Goal: Task Accomplishment & Management: Manage account settings

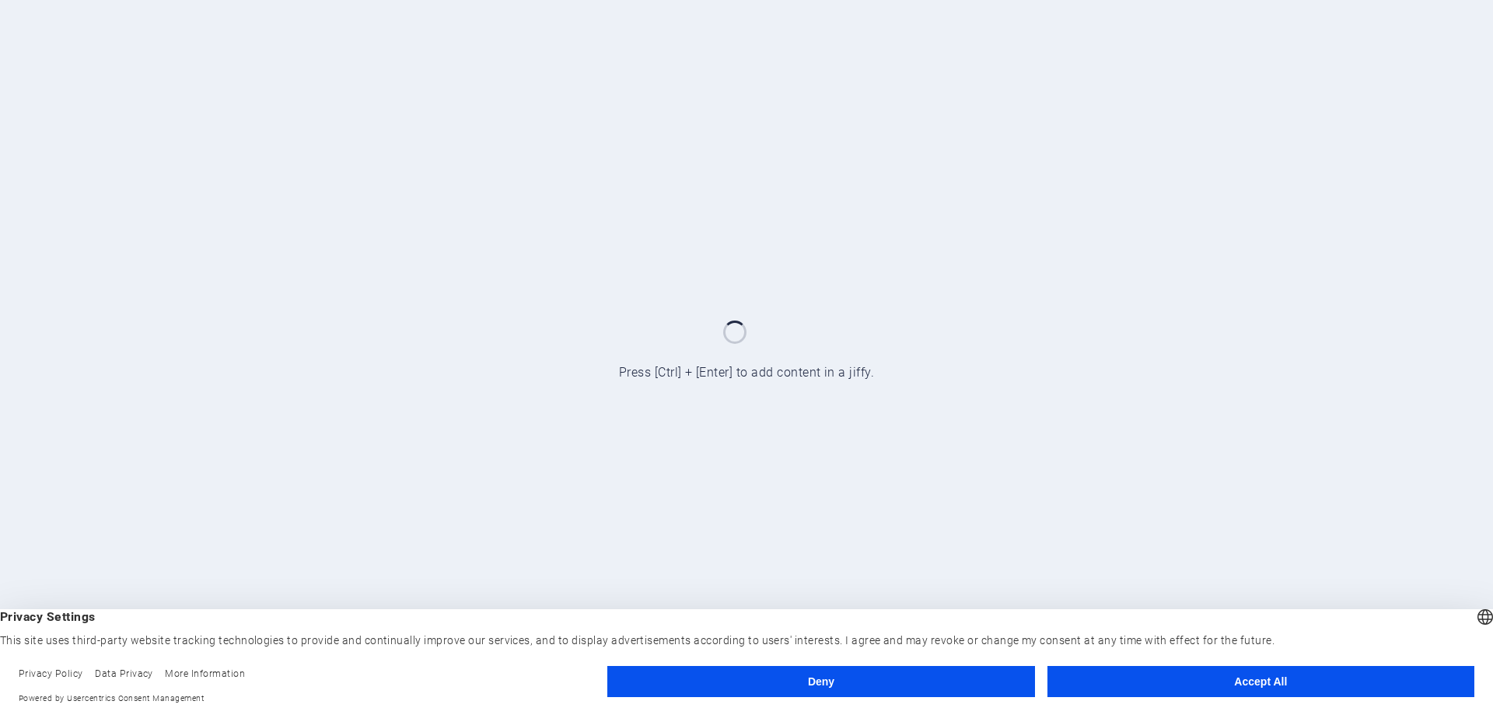
click at [708, 677] on button "Deny" at bounding box center [821, 681] width 427 height 31
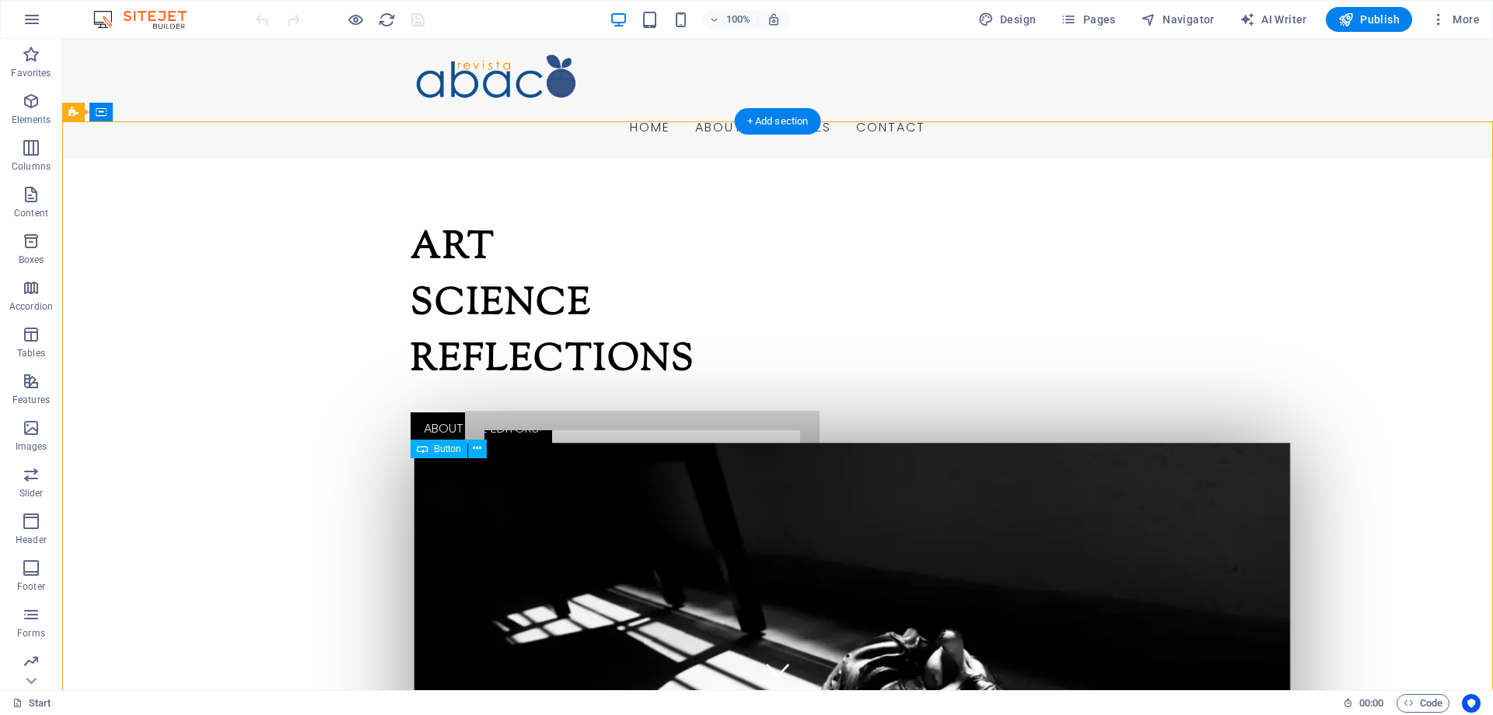
click at [502, 445] on div "About the editors" at bounding box center [588, 428] width 355 height 33
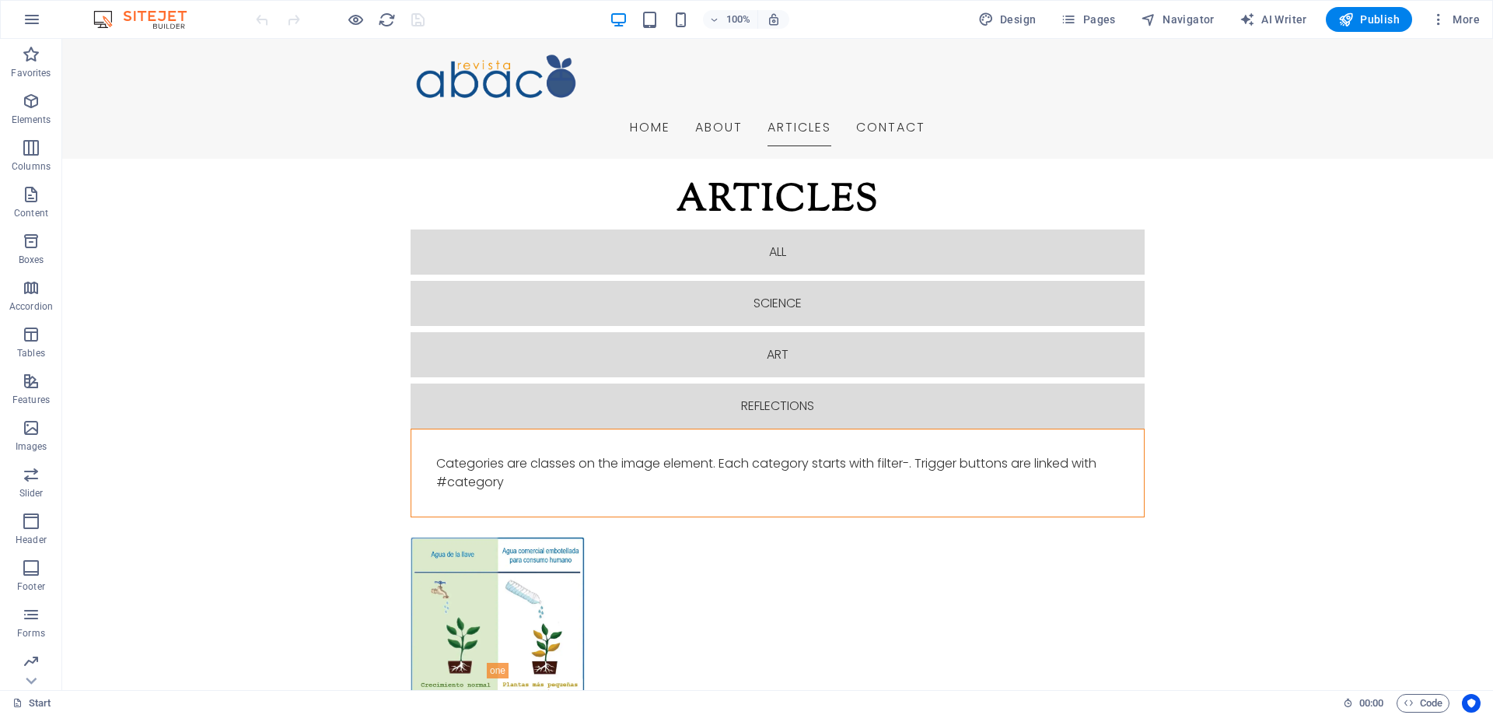
scroll to position [2295, 0]
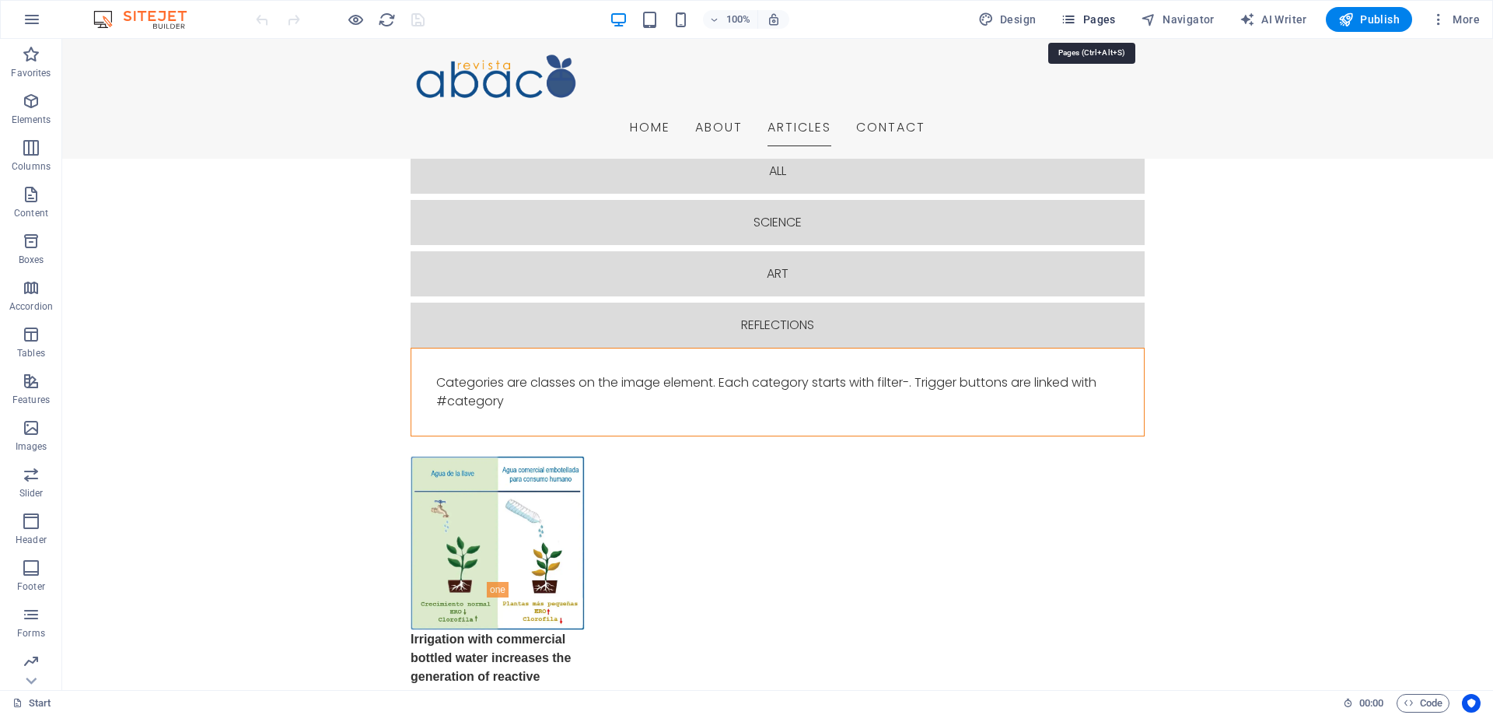
click at [1105, 19] on span "Pages" at bounding box center [1088, 20] width 54 height 16
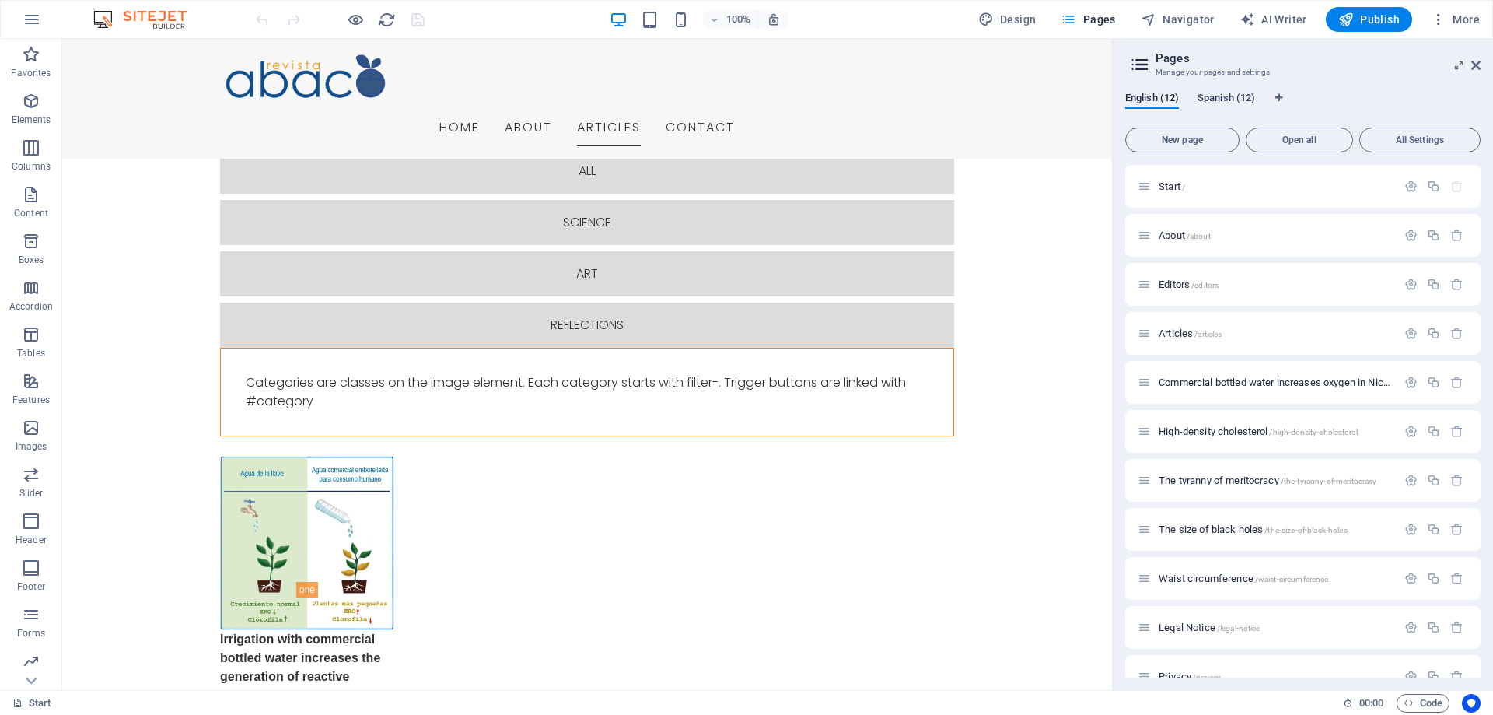
click at [1232, 94] on span "Spanish (12)" at bounding box center [1227, 100] width 58 height 22
click at [1171, 187] on span "Start /" at bounding box center [1172, 186] width 26 height 12
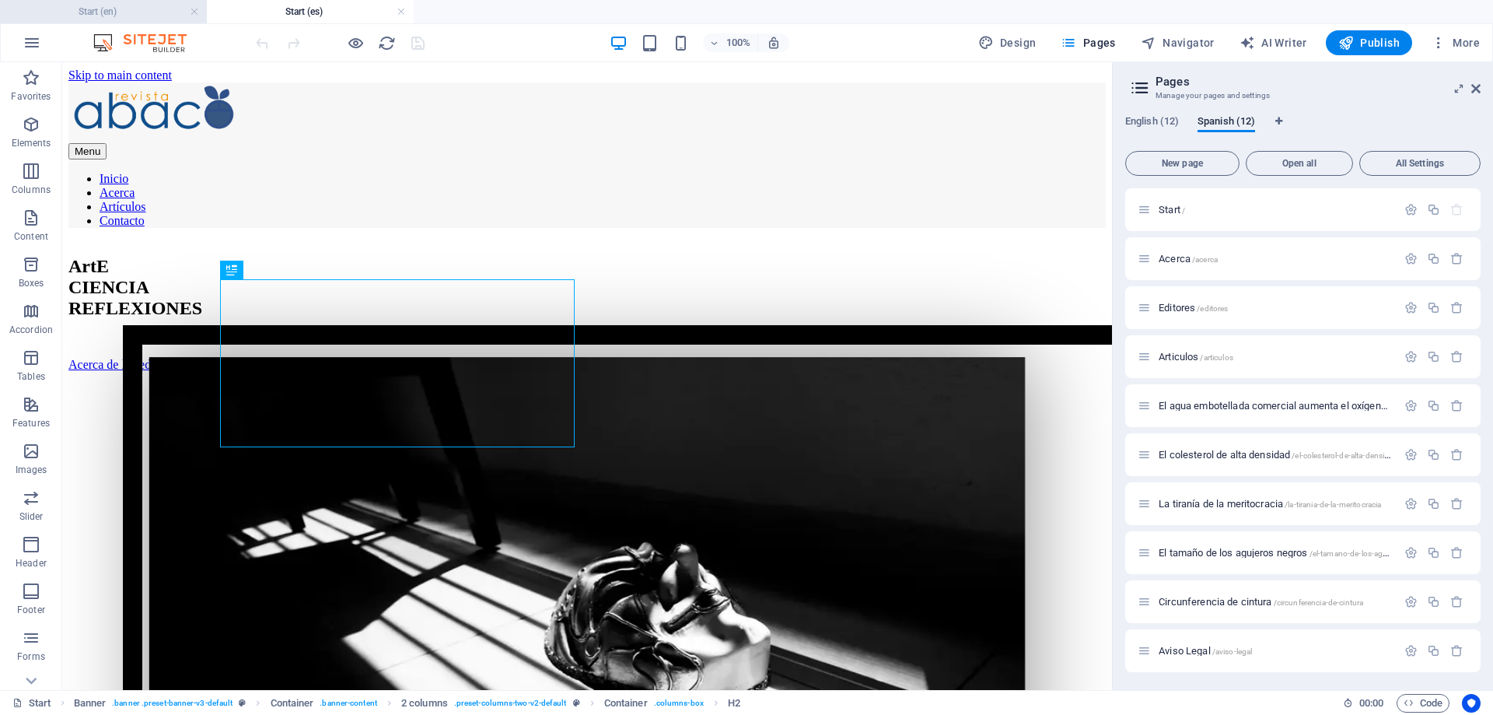
scroll to position [0, 0]
click at [118, 8] on h4 "Start (en)" at bounding box center [103, 11] width 207 height 17
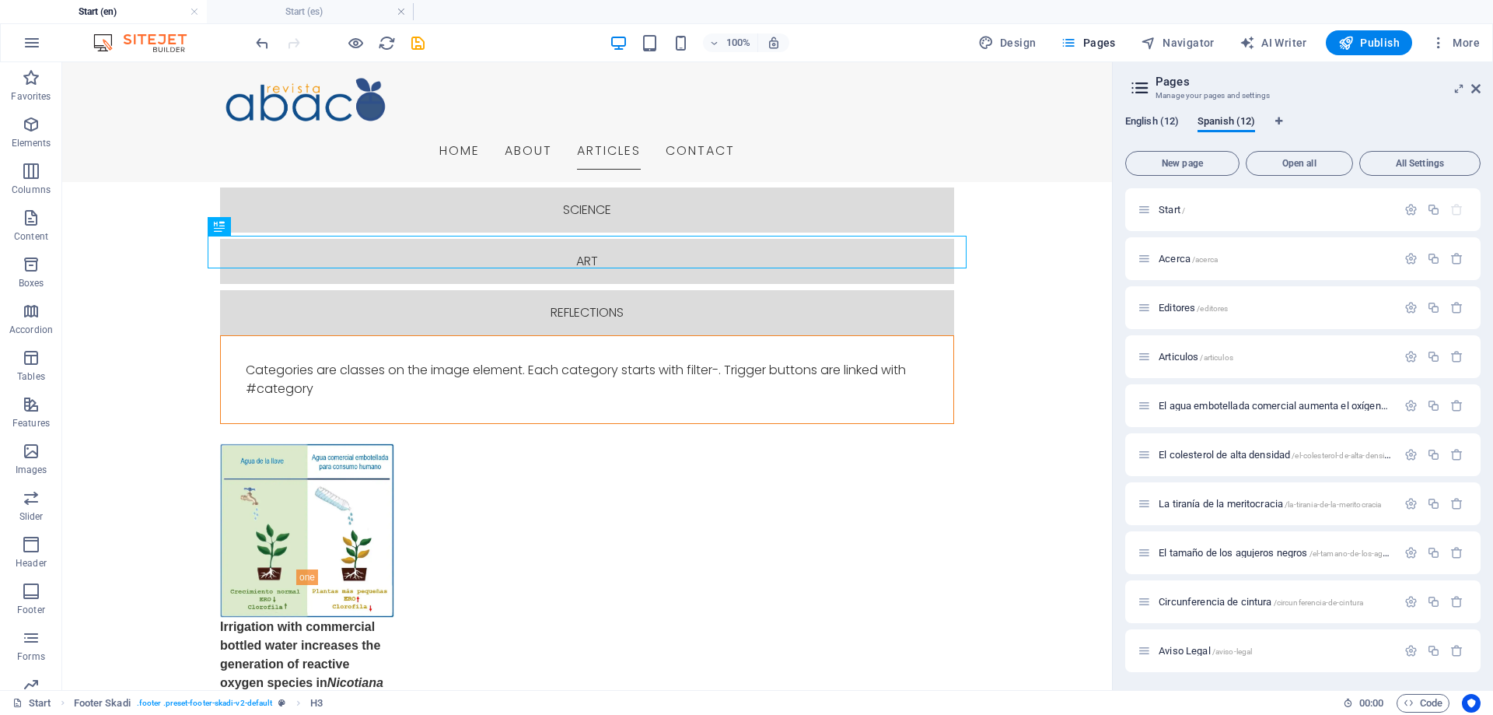
click at [1144, 120] on span "English (12)" at bounding box center [1153, 123] width 54 height 22
click at [1179, 254] on span "About /about" at bounding box center [1185, 259] width 52 height 12
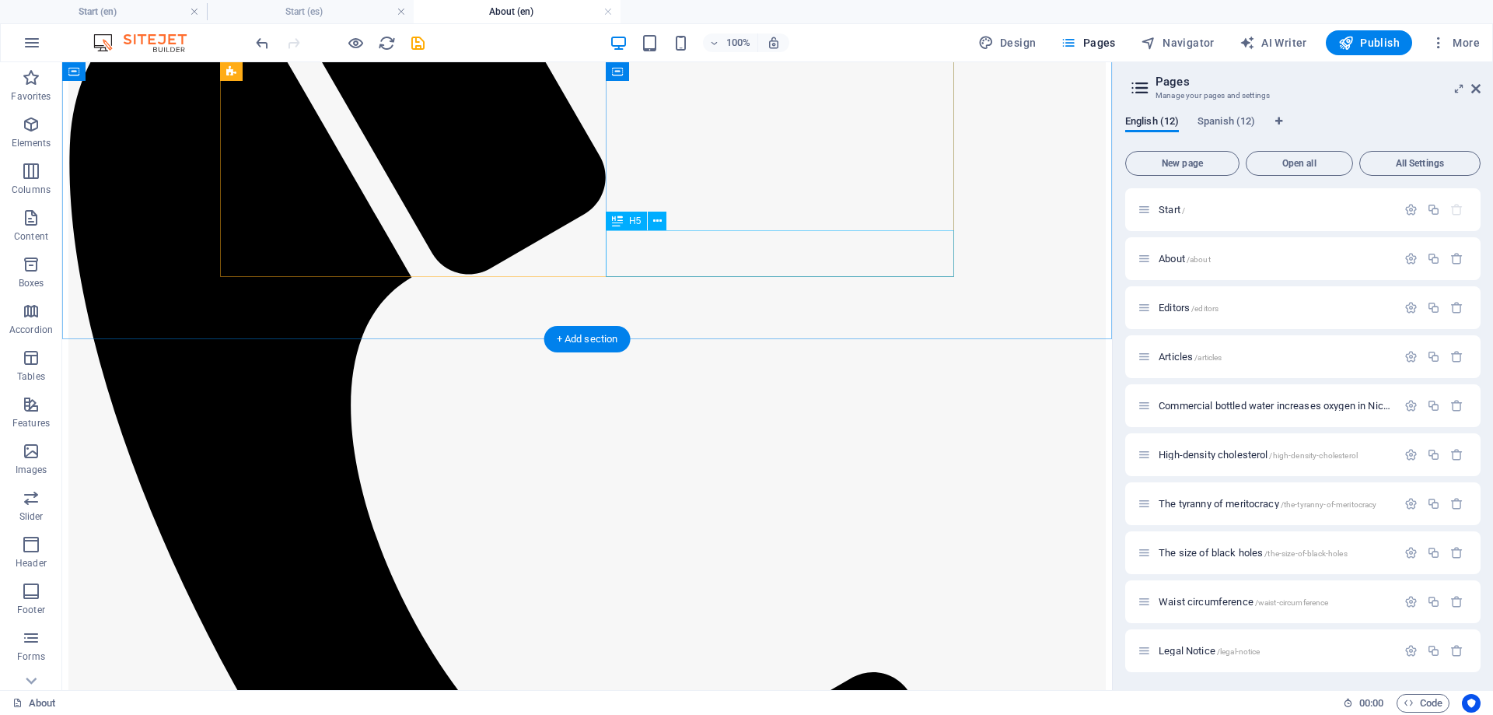
scroll to position [0, 0]
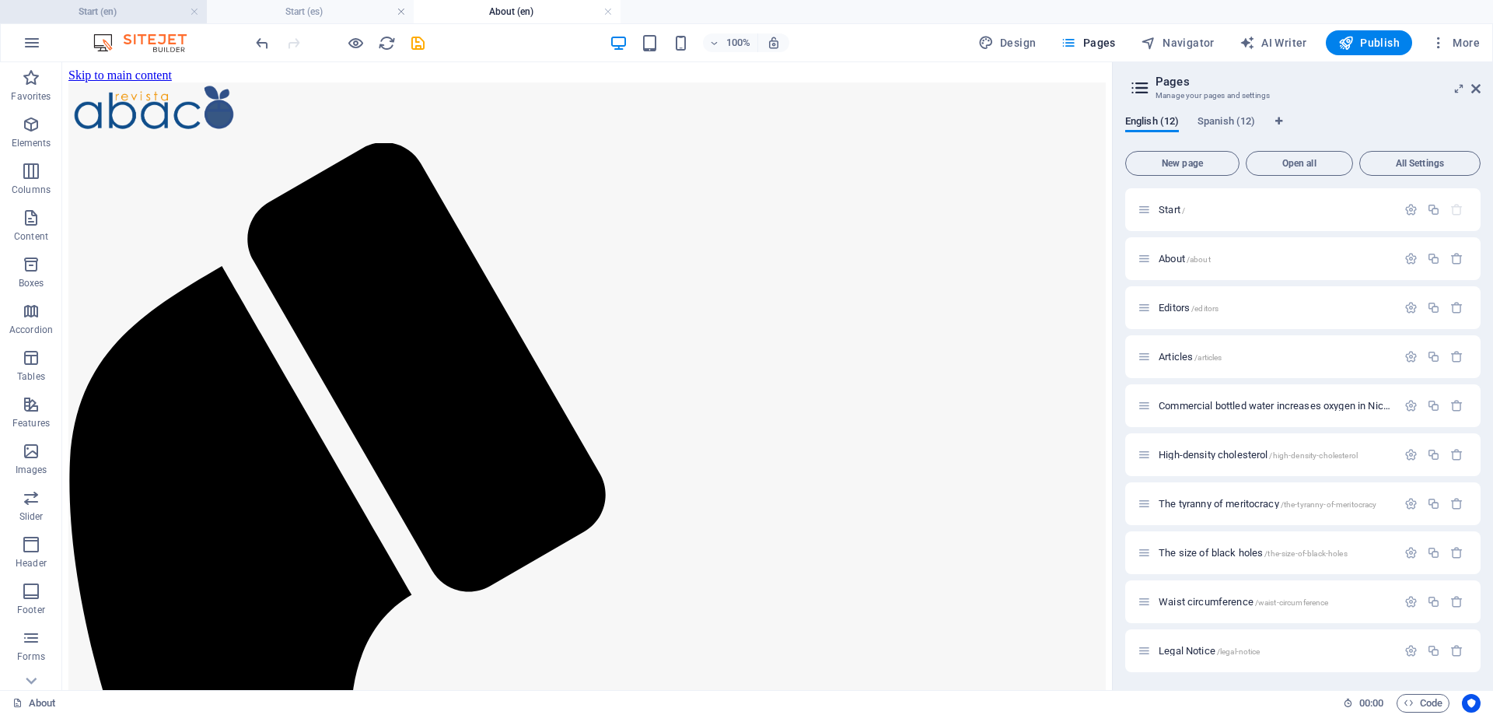
click at [132, 15] on h4 "Start (en)" at bounding box center [103, 11] width 207 height 17
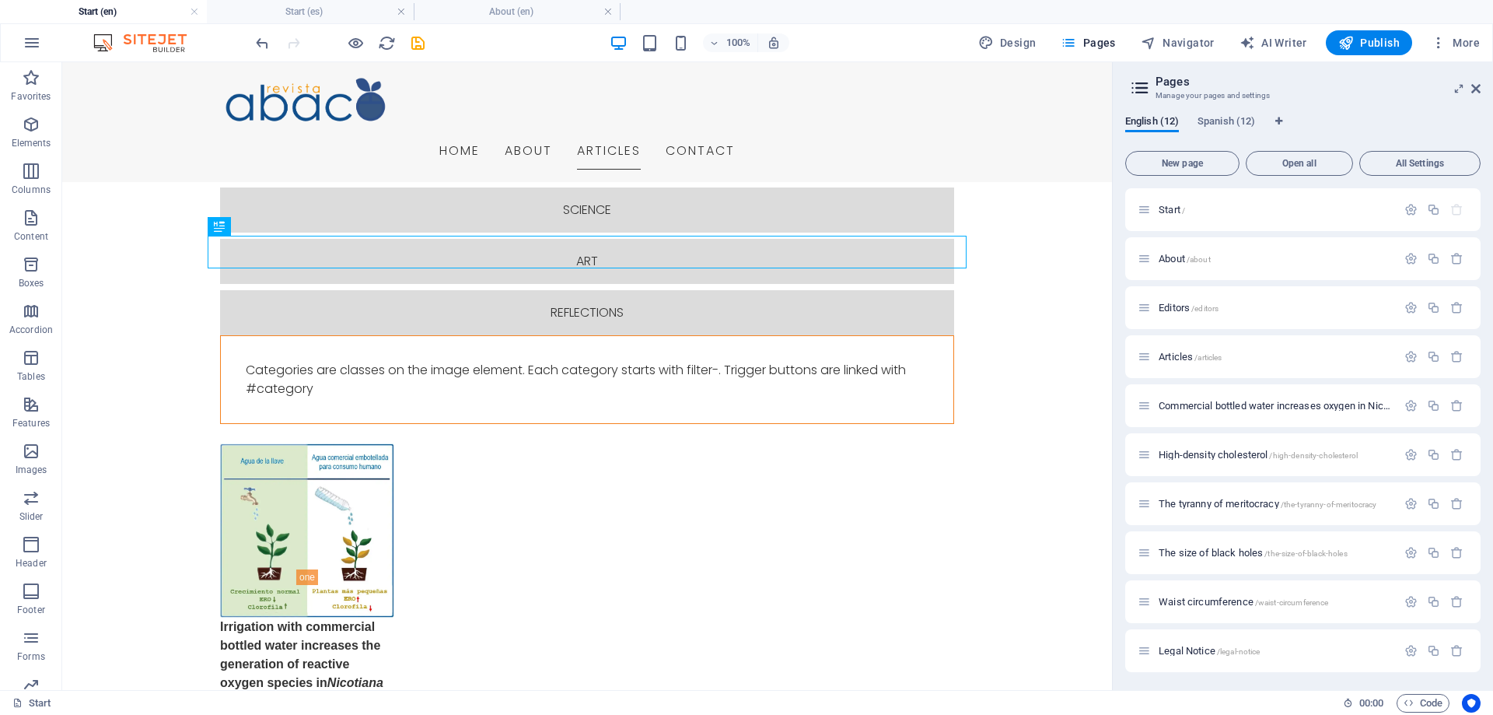
scroll to position [2407, 0]
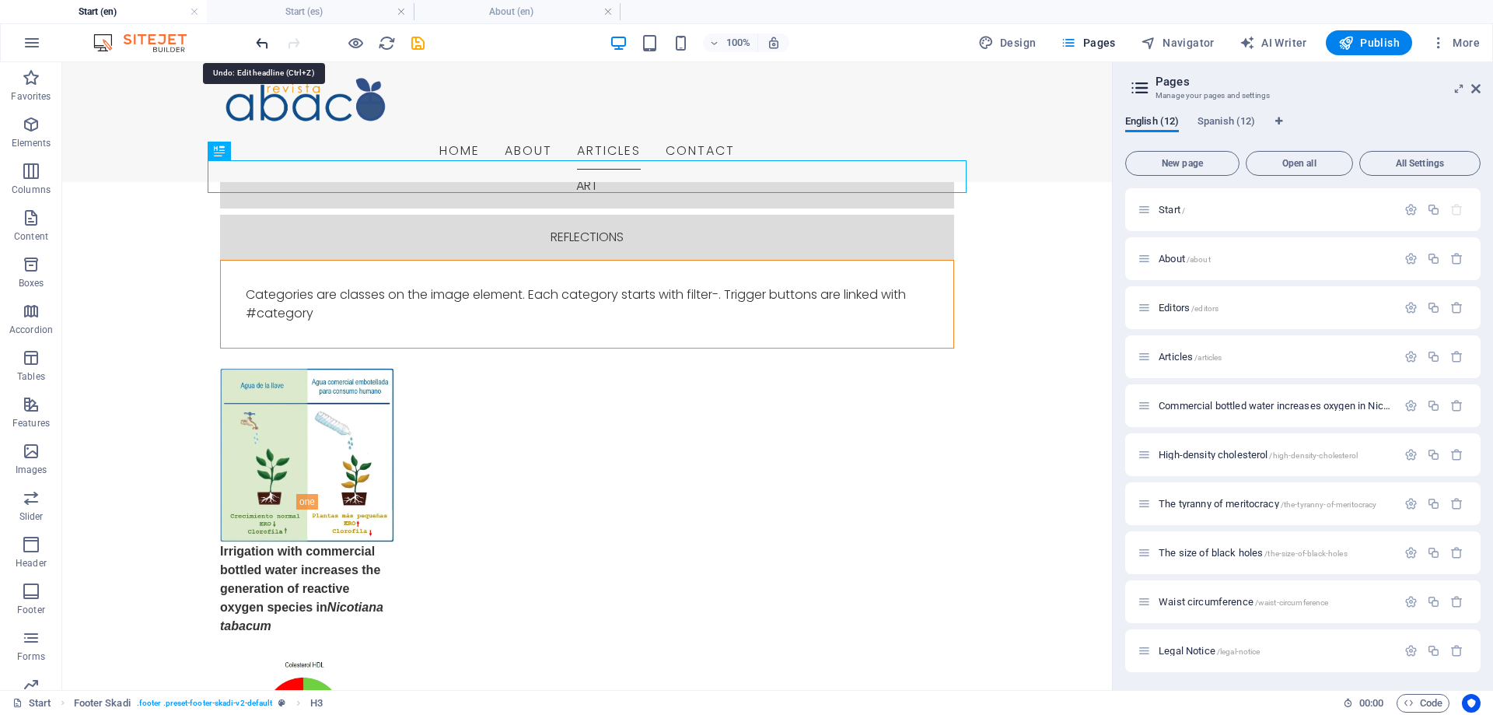
click at [265, 37] on icon "undo" at bounding box center [263, 43] width 18 height 18
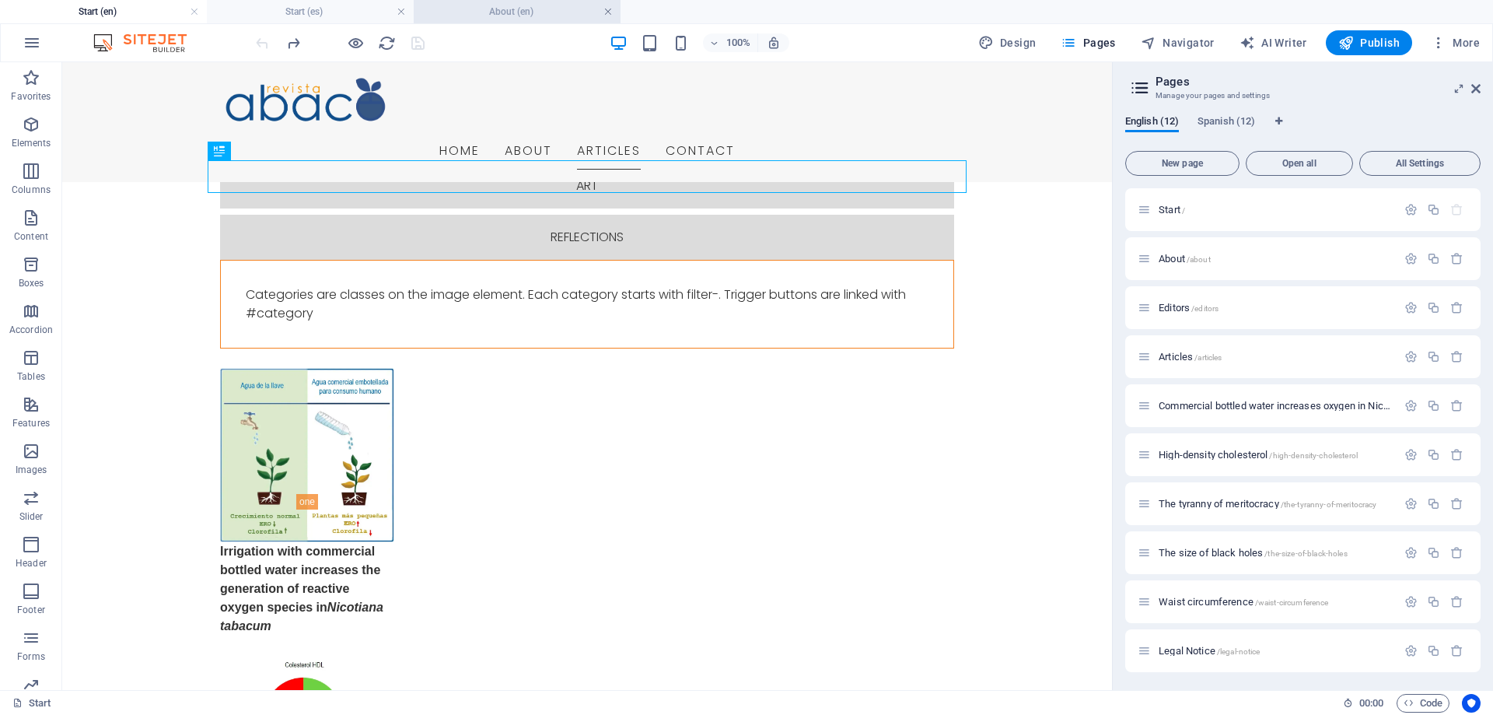
click at [605, 10] on link at bounding box center [608, 12] width 9 height 15
click at [651, 19] on ul "Start (en) Start (es)" at bounding box center [746, 11] width 1493 height 23
click at [1023, 71] on div "Menu Home About Articles Contact" at bounding box center [587, 122] width 1050 height 120
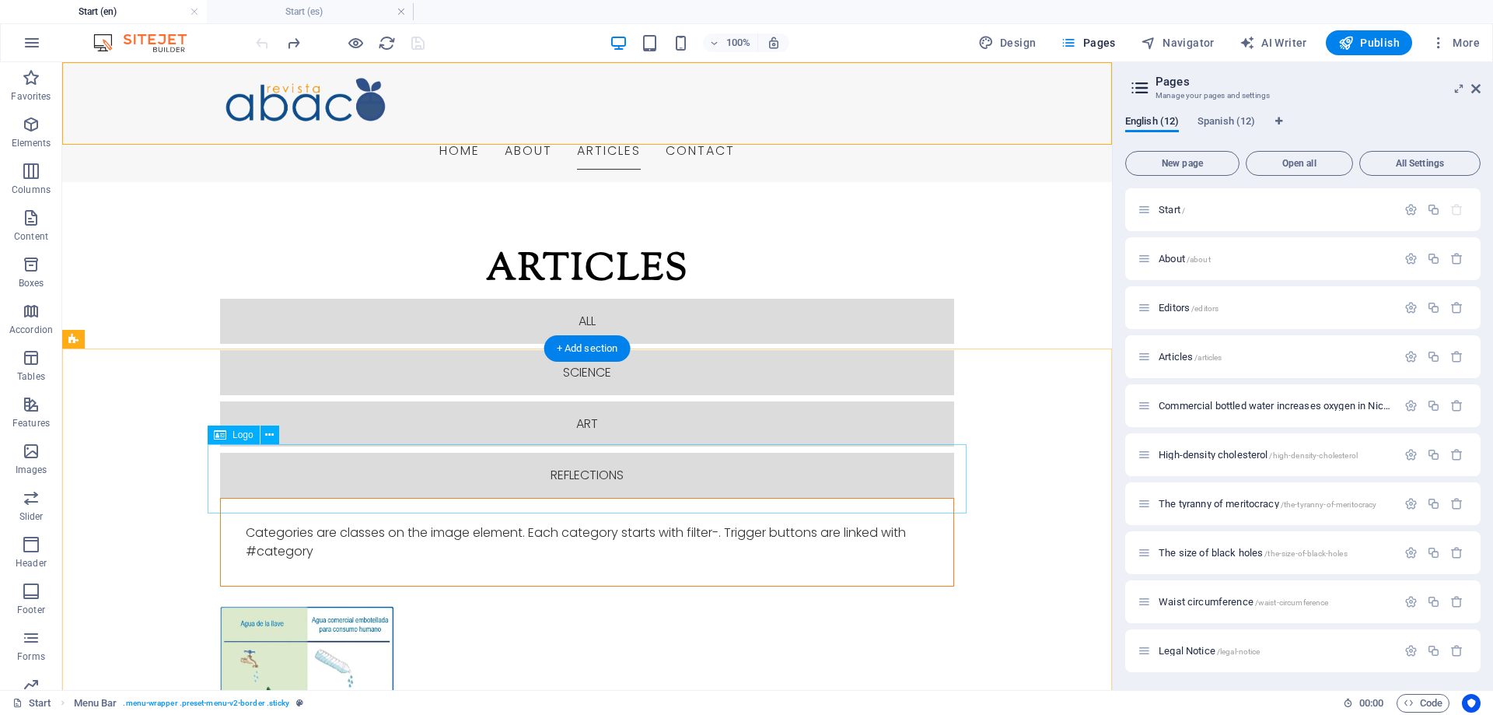
scroll to position [2248, 0]
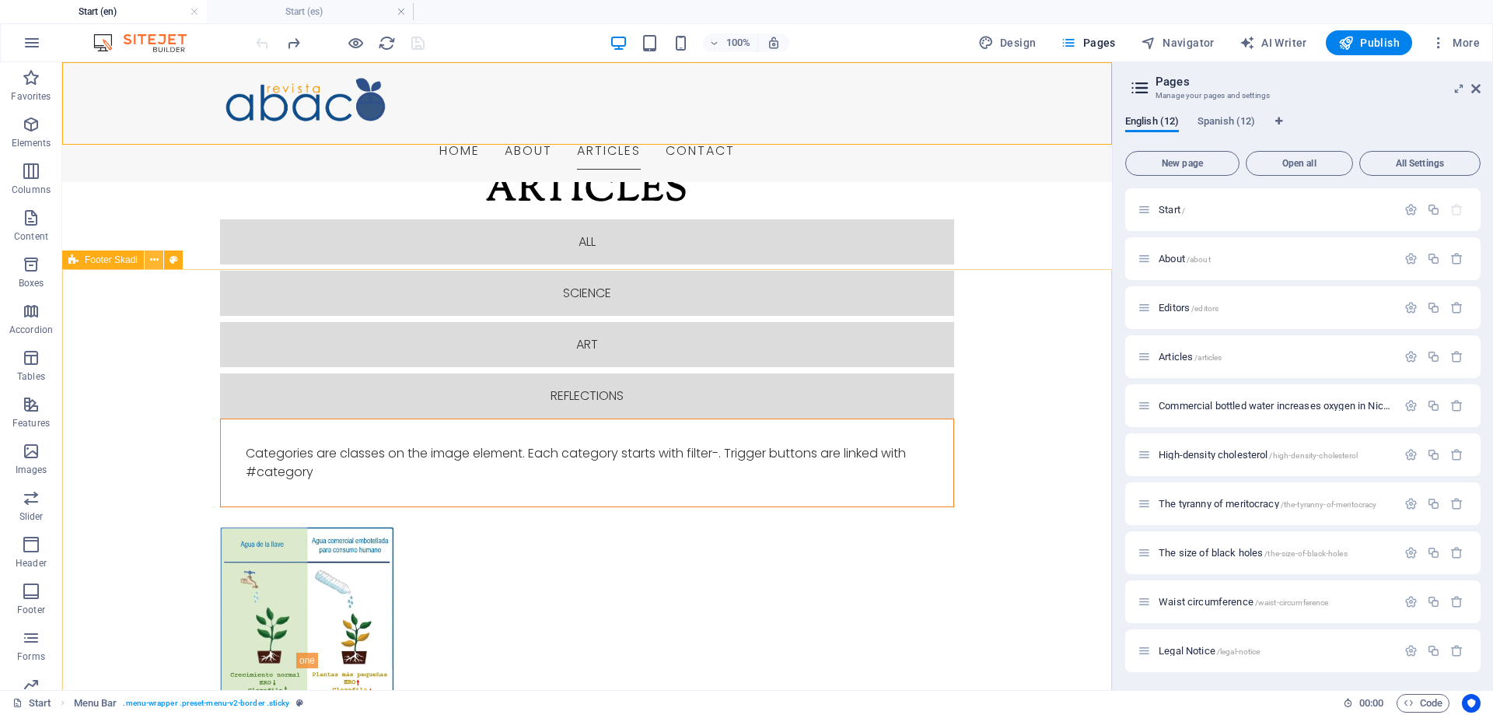
click at [152, 251] on button at bounding box center [154, 259] width 19 height 19
click at [154, 261] on icon at bounding box center [154, 260] width 9 height 16
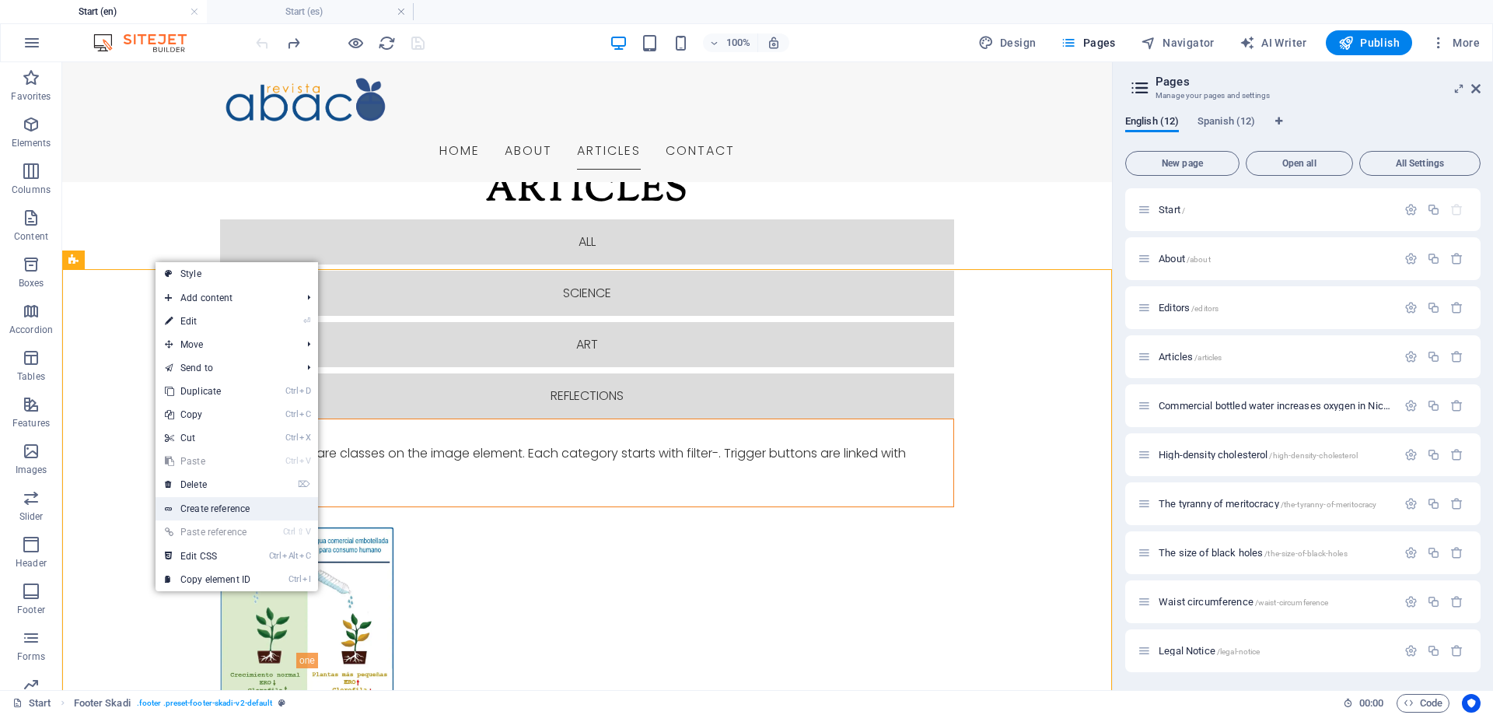
click at [243, 511] on link "Create reference" at bounding box center [237, 508] width 163 height 23
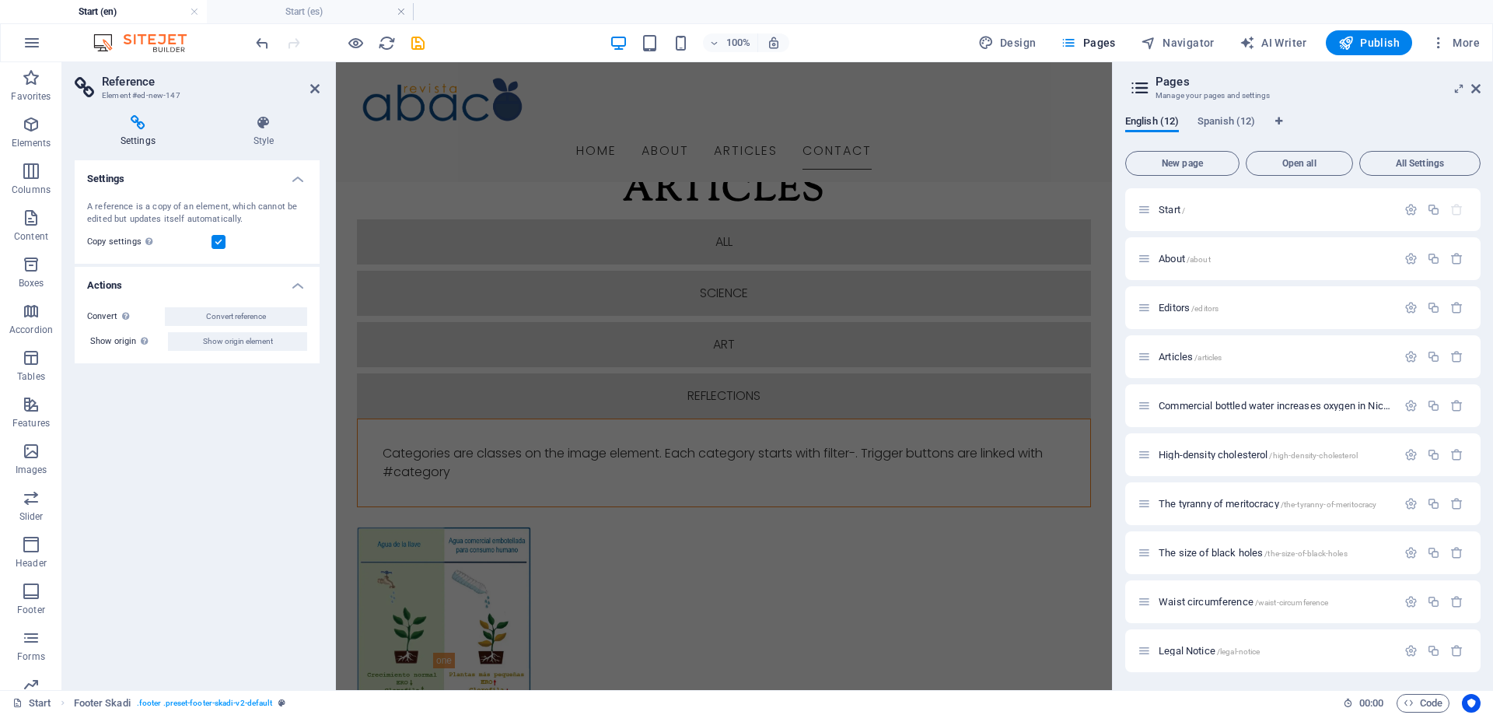
scroll to position [3153, 0]
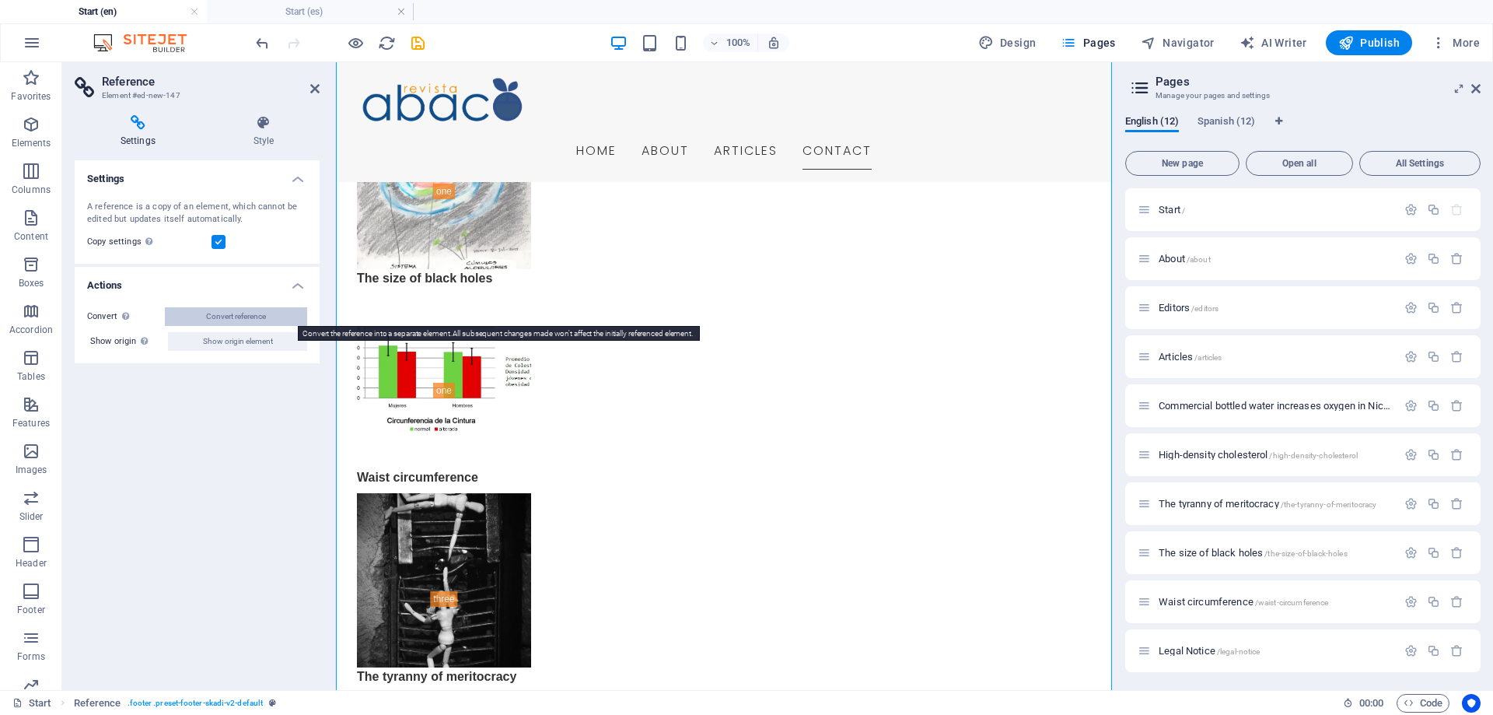
click at [230, 316] on span "Convert reference" at bounding box center [236, 316] width 60 height 19
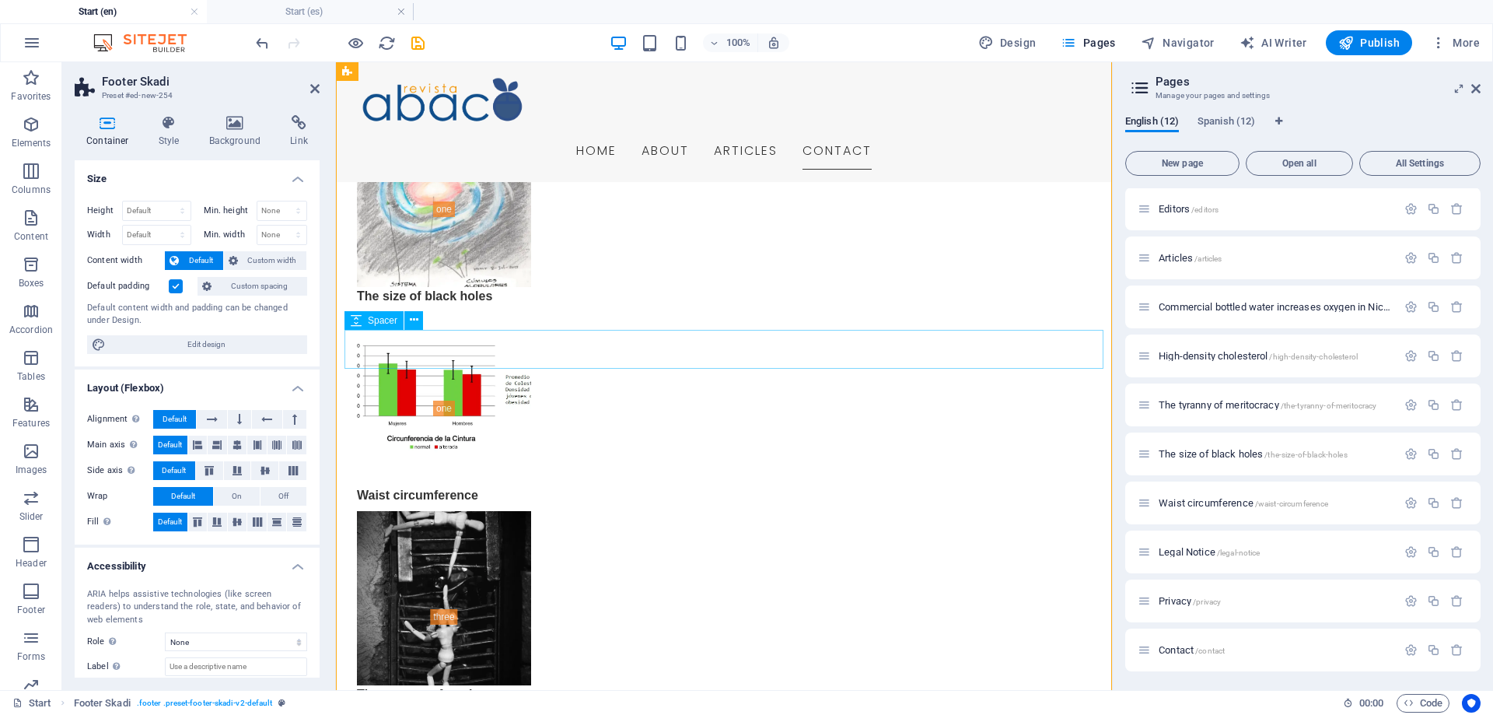
scroll to position [2897, 0]
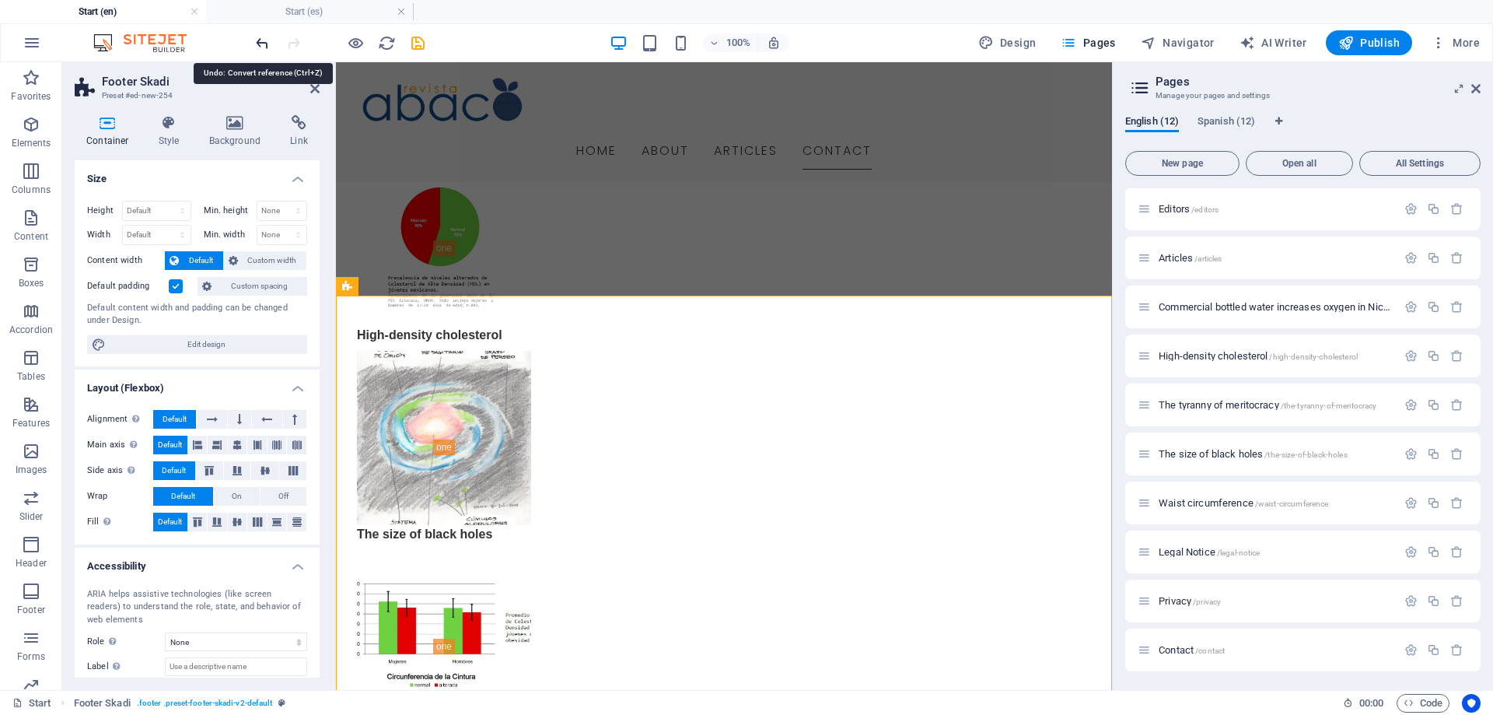
click at [264, 42] on icon "undo" at bounding box center [263, 43] width 18 height 18
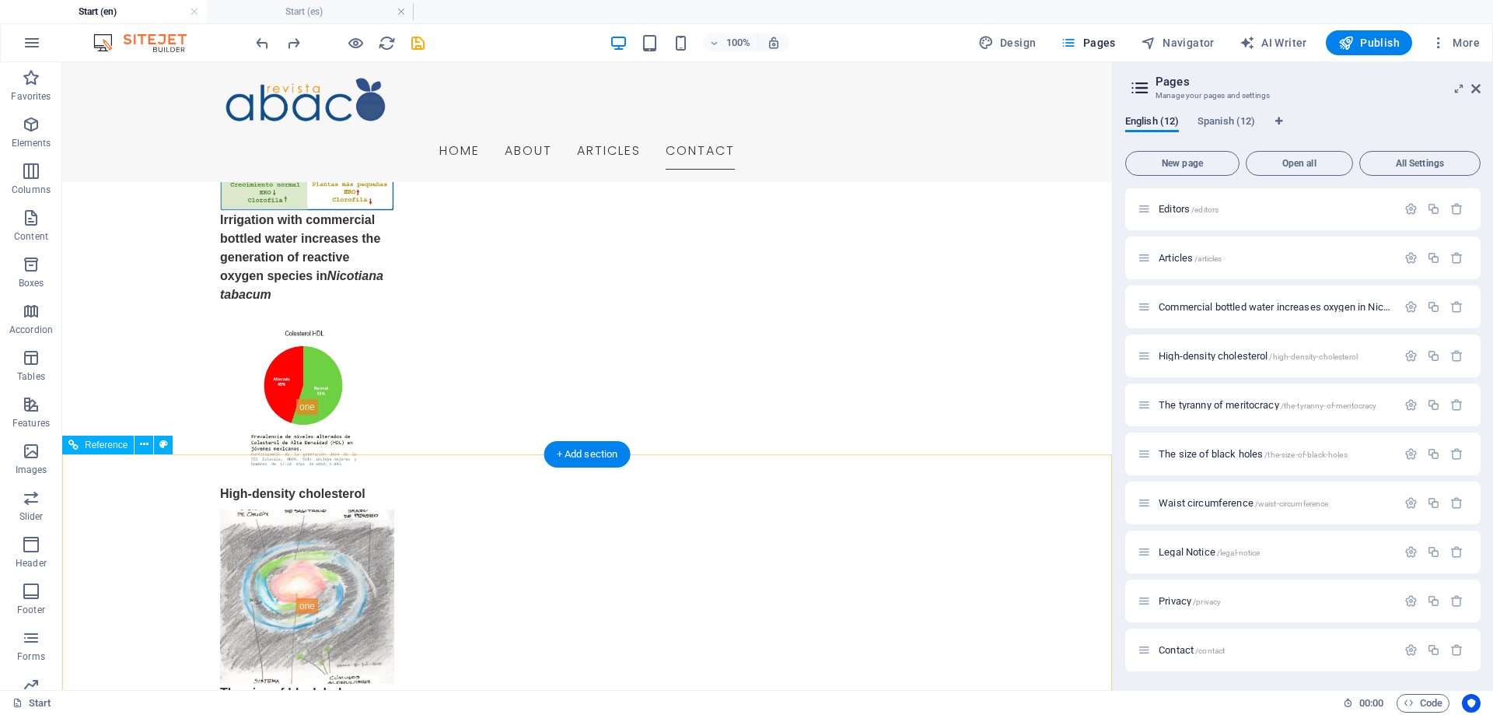
scroll to position [2817, 0]
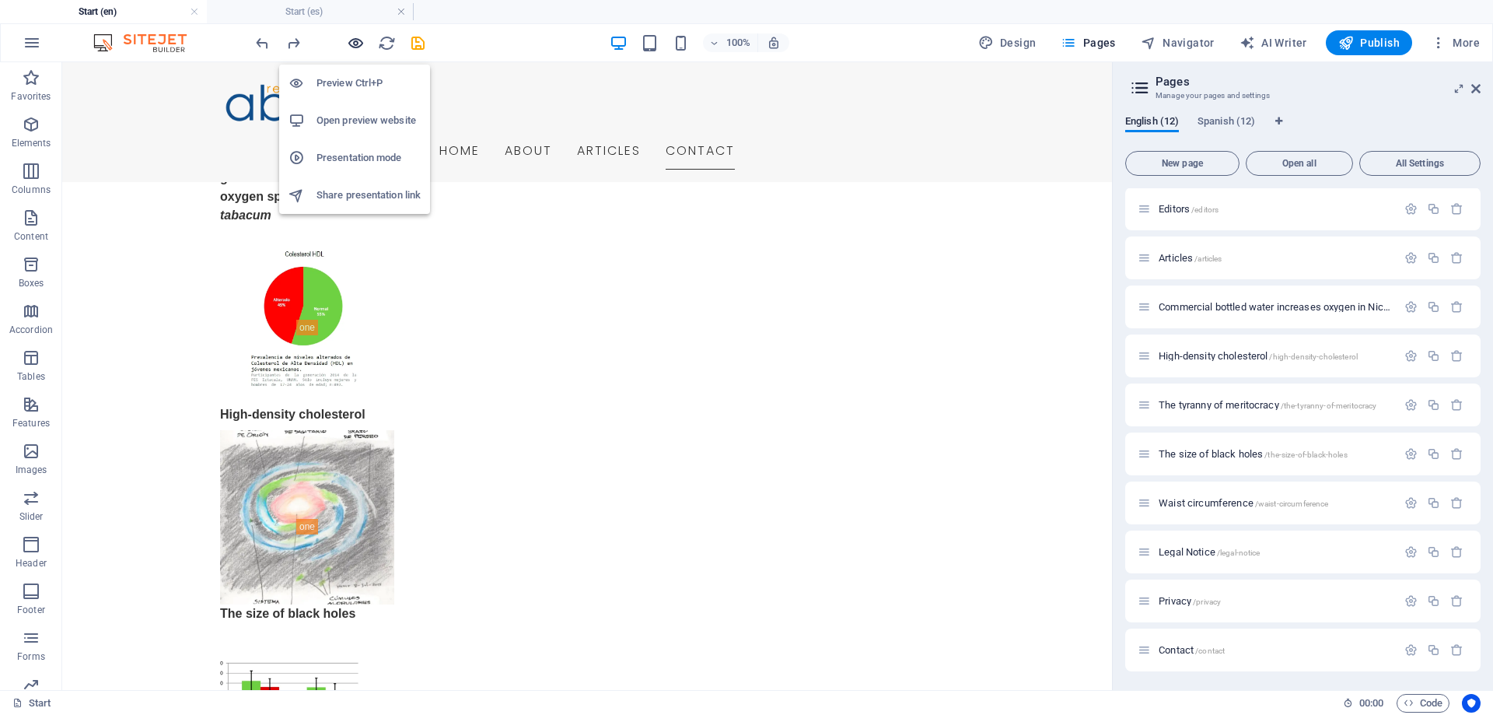
click at [358, 41] on icon "button" at bounding box center [356, 43] width 18 height 18
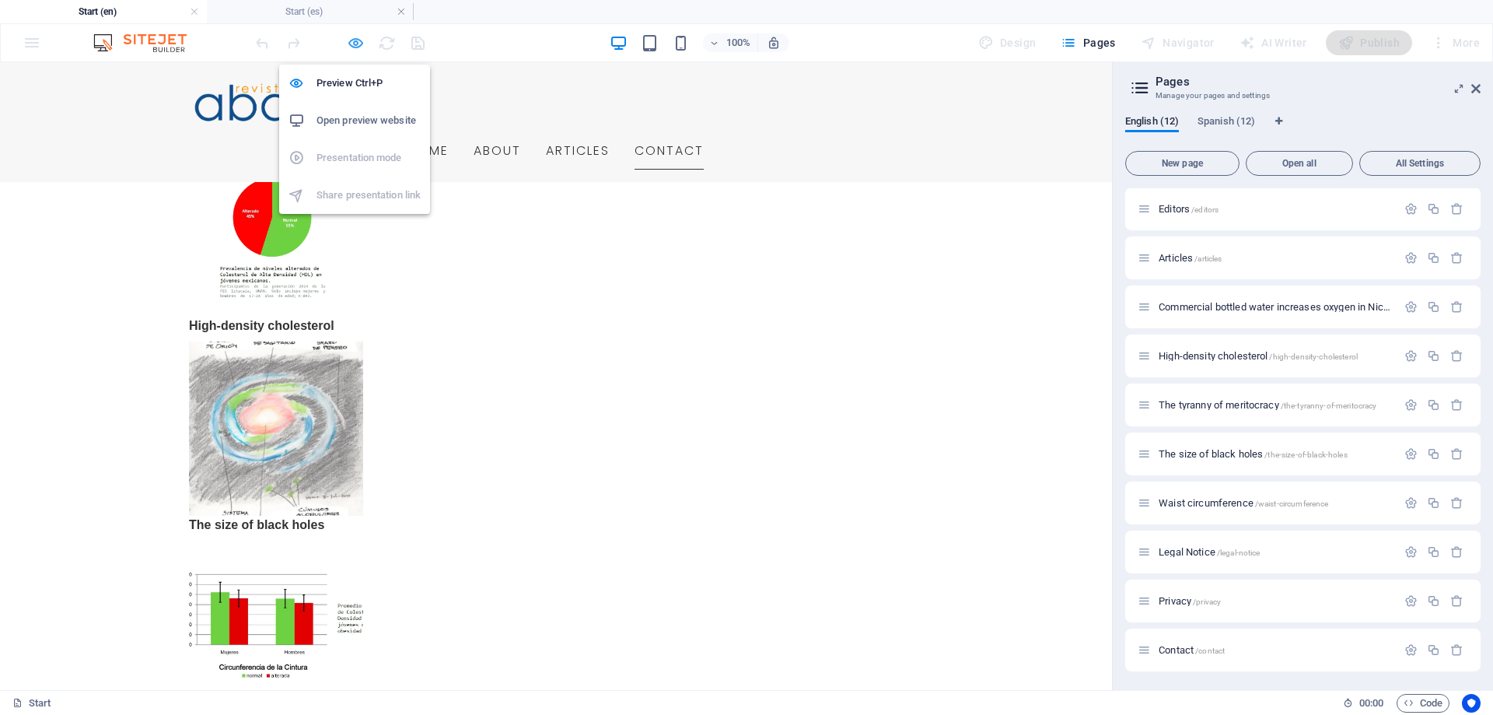
click at [354, 44] on icon "button" at bounding box center [356, 43] width 18 height 18
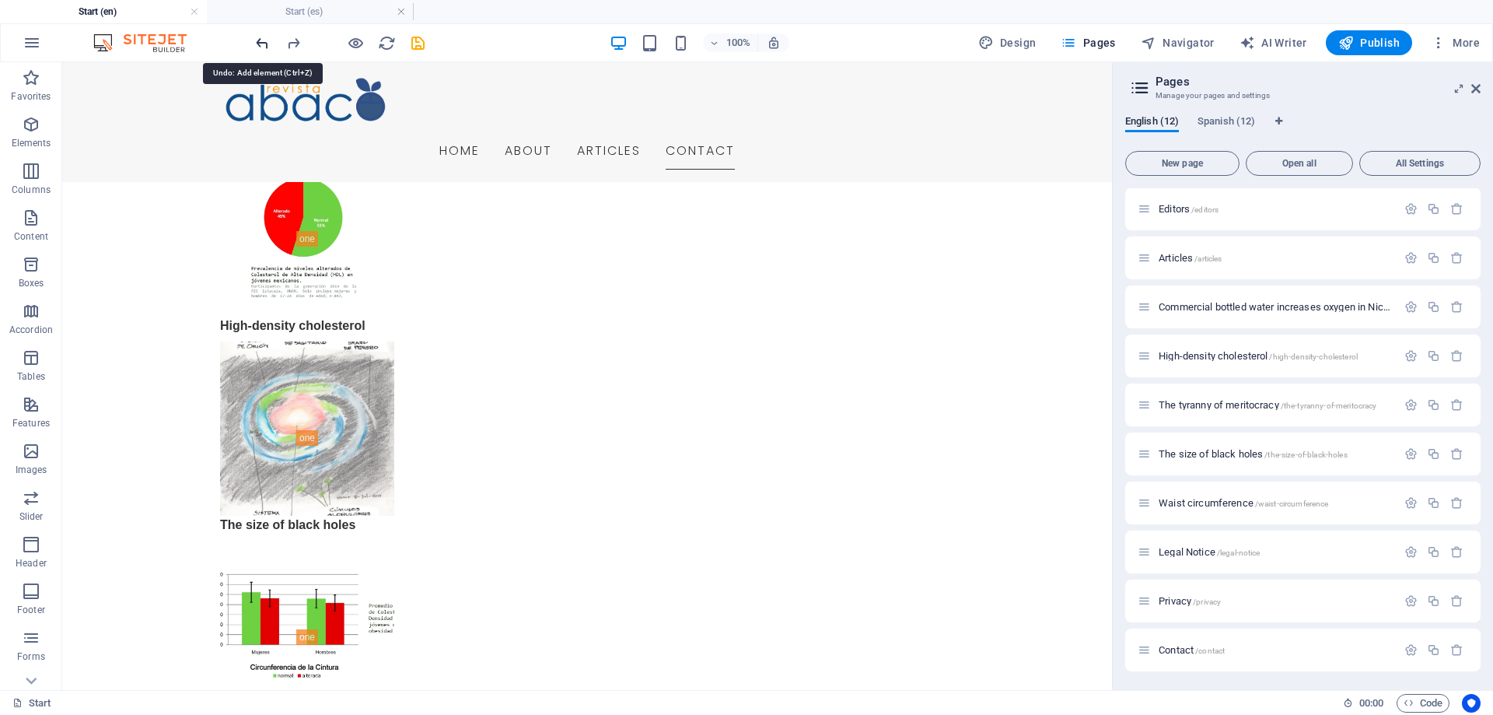
click at [262, 43] on icon "undo" at bounding box center [263, 43] width 18 height 18
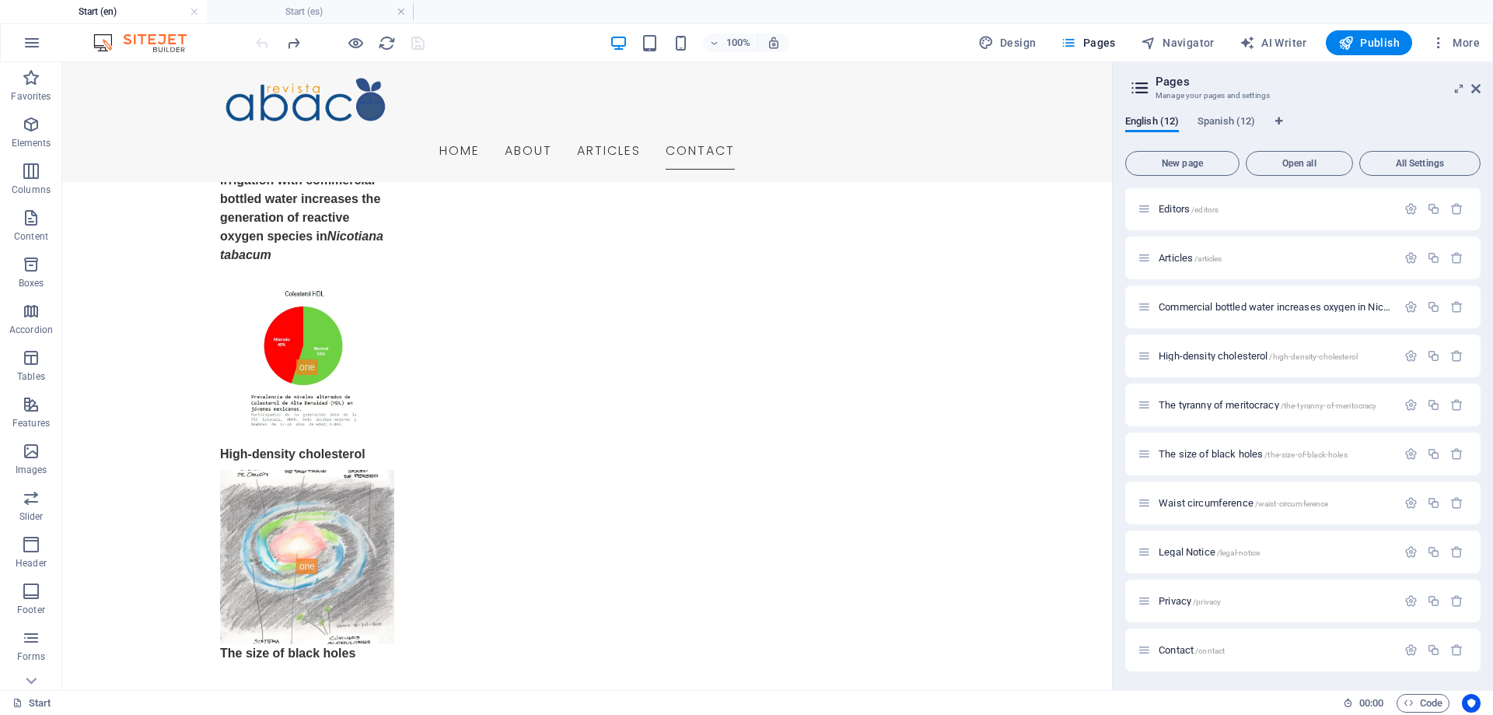
click at [261, 41] on div at bounding box center [340, 42] width 174 height 25
click at [263, 14] on h4 "Start (es)" at bounding box center [310, 11] width 207 height 17
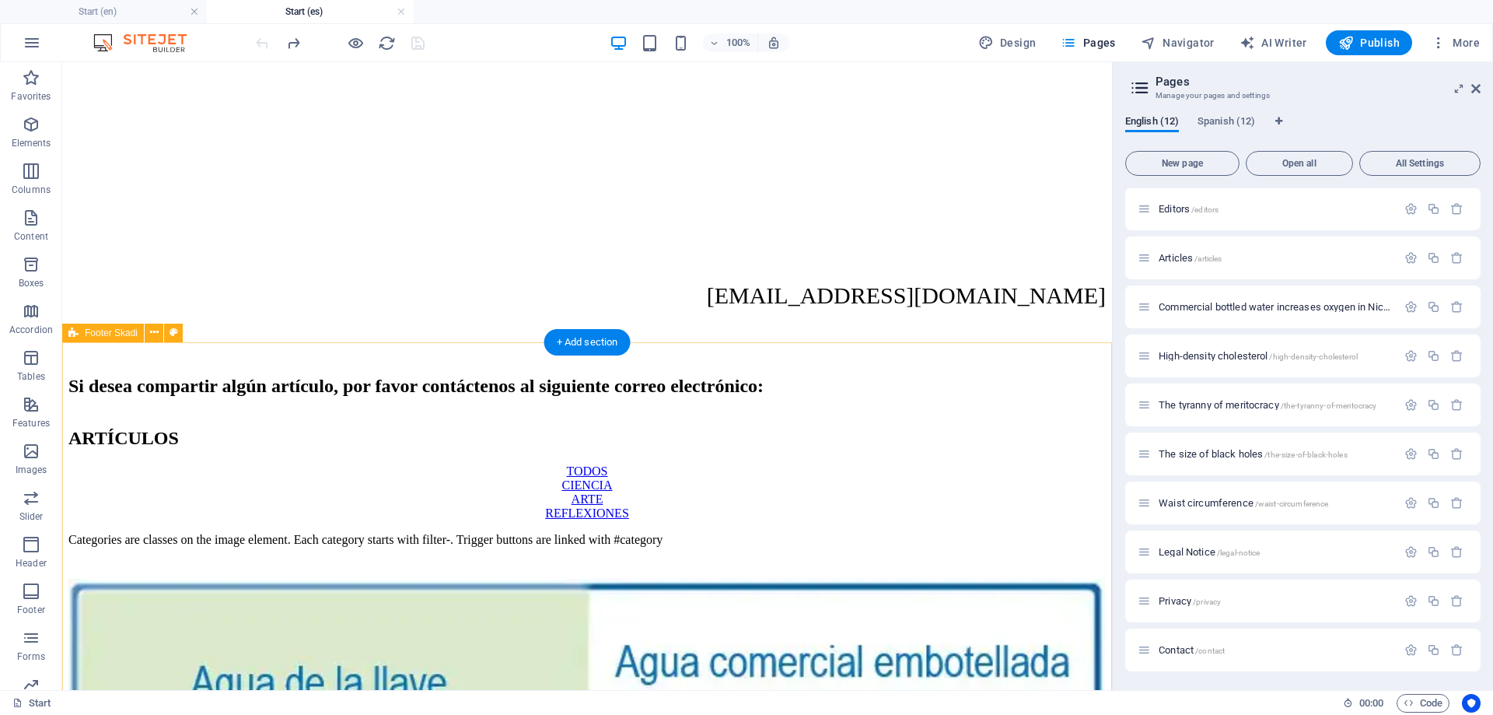
scroll to position [2270, 0]
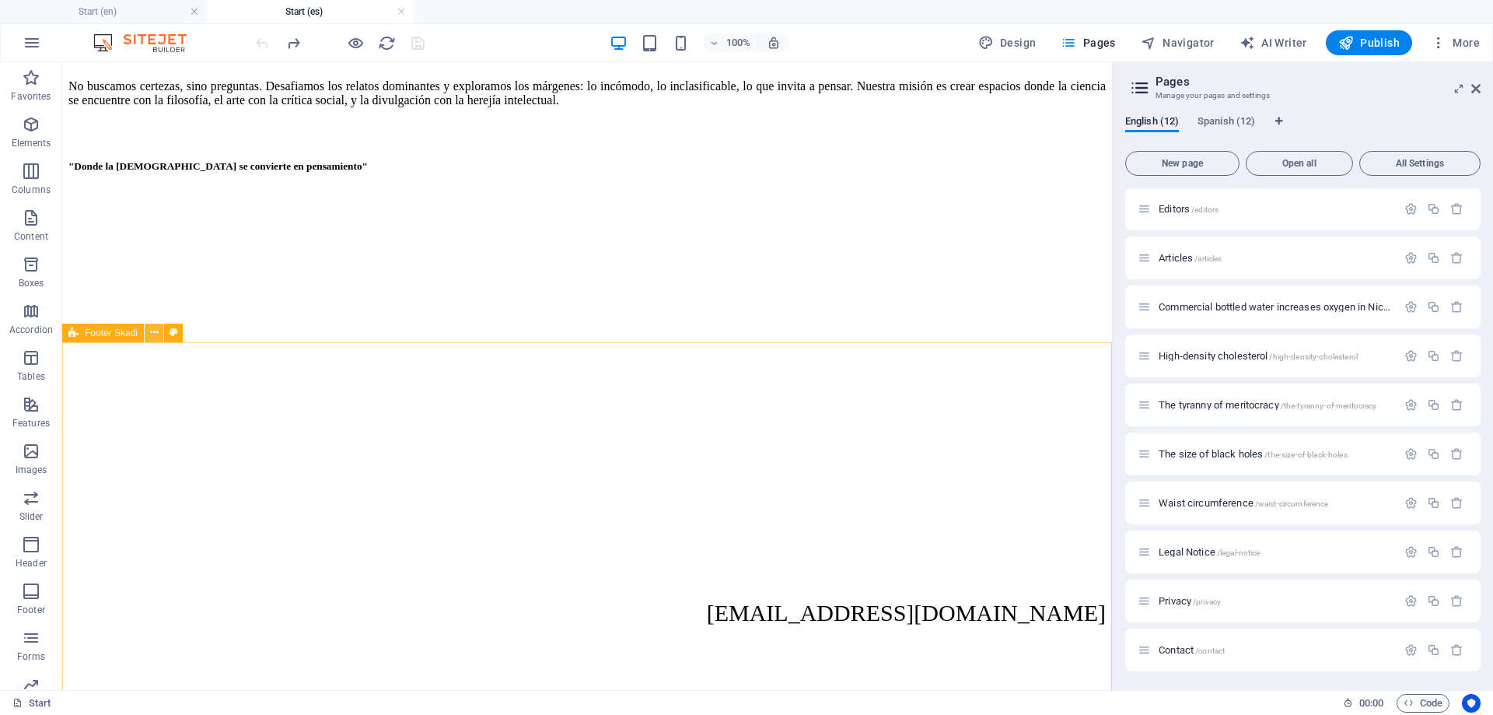
click at [149, 334] on button at bounding box center [154, 333] width 19 height 19
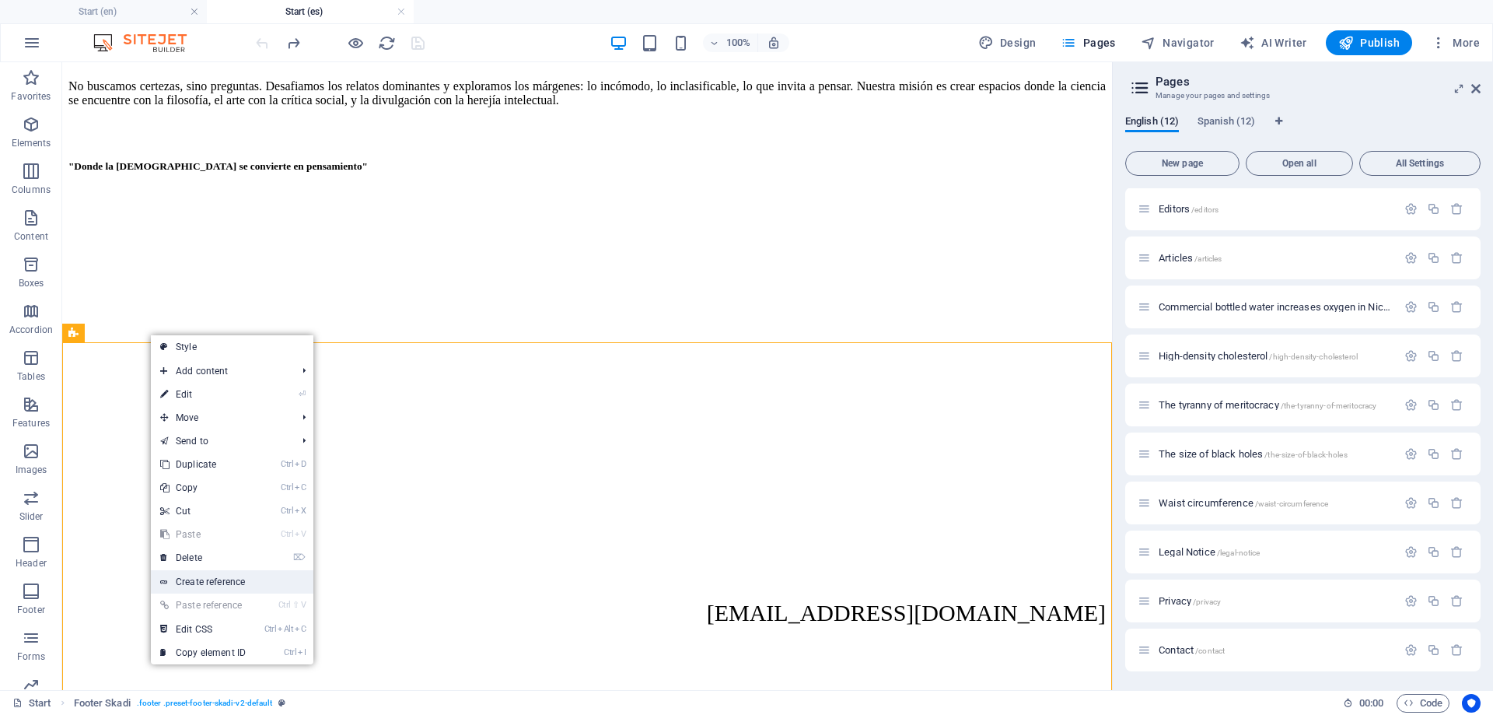
click at [200, 580] on link "Create reference" at bounding box center [232, 581] width 163 height 23
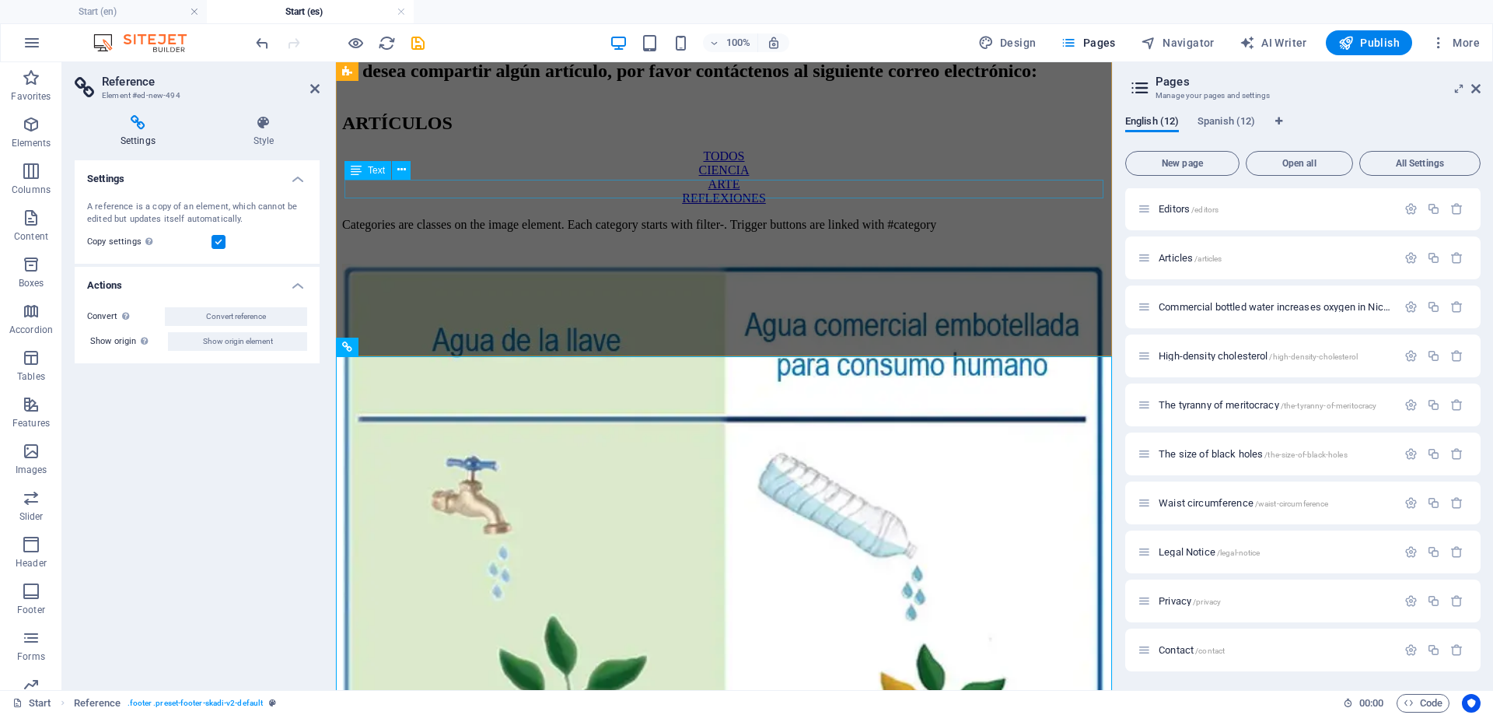
scroll to position [3089, 0]
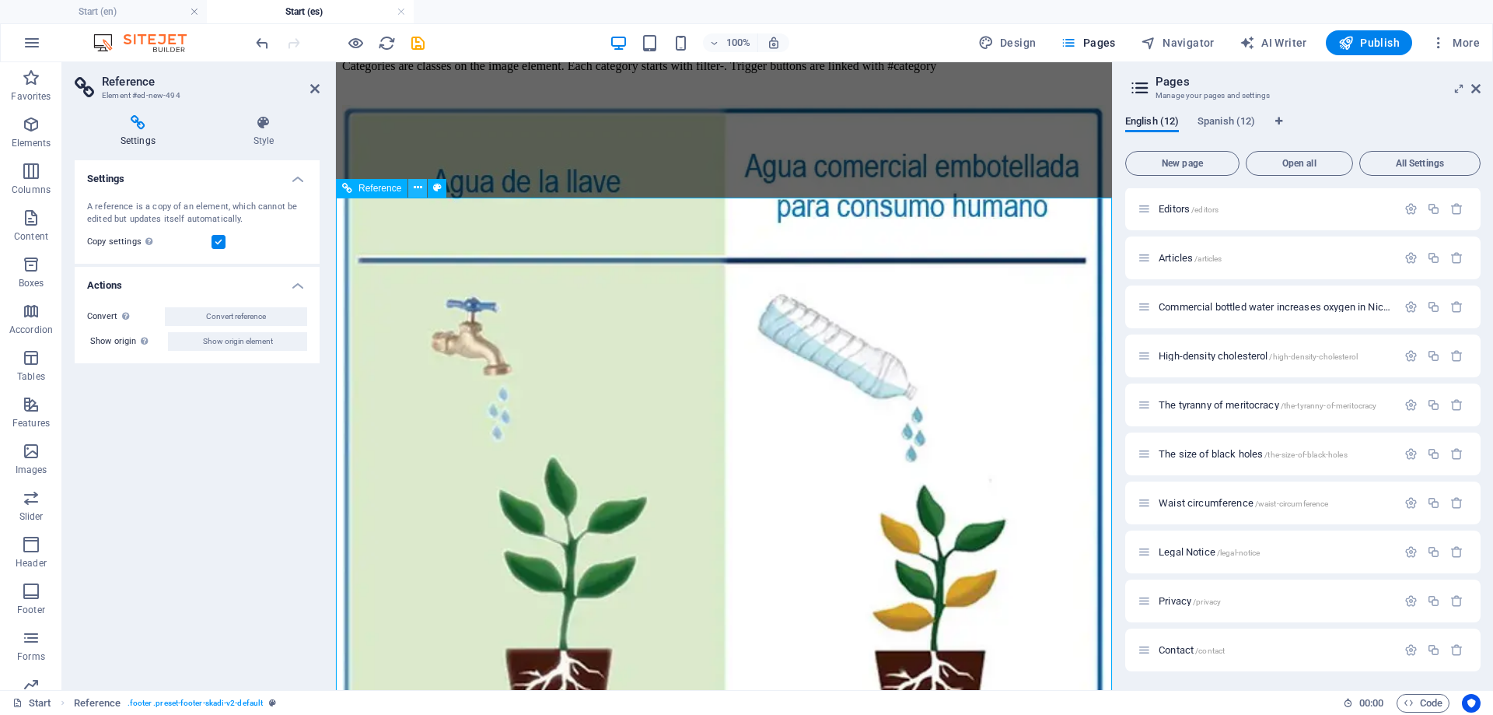
click at [420, 187] on icon at bounding box center [418, 188] width 9 height 16
click at [1198, 47] on span "Navigator" at bounding box center [1178, 43] width 74 height 16
select select "17554410-es"
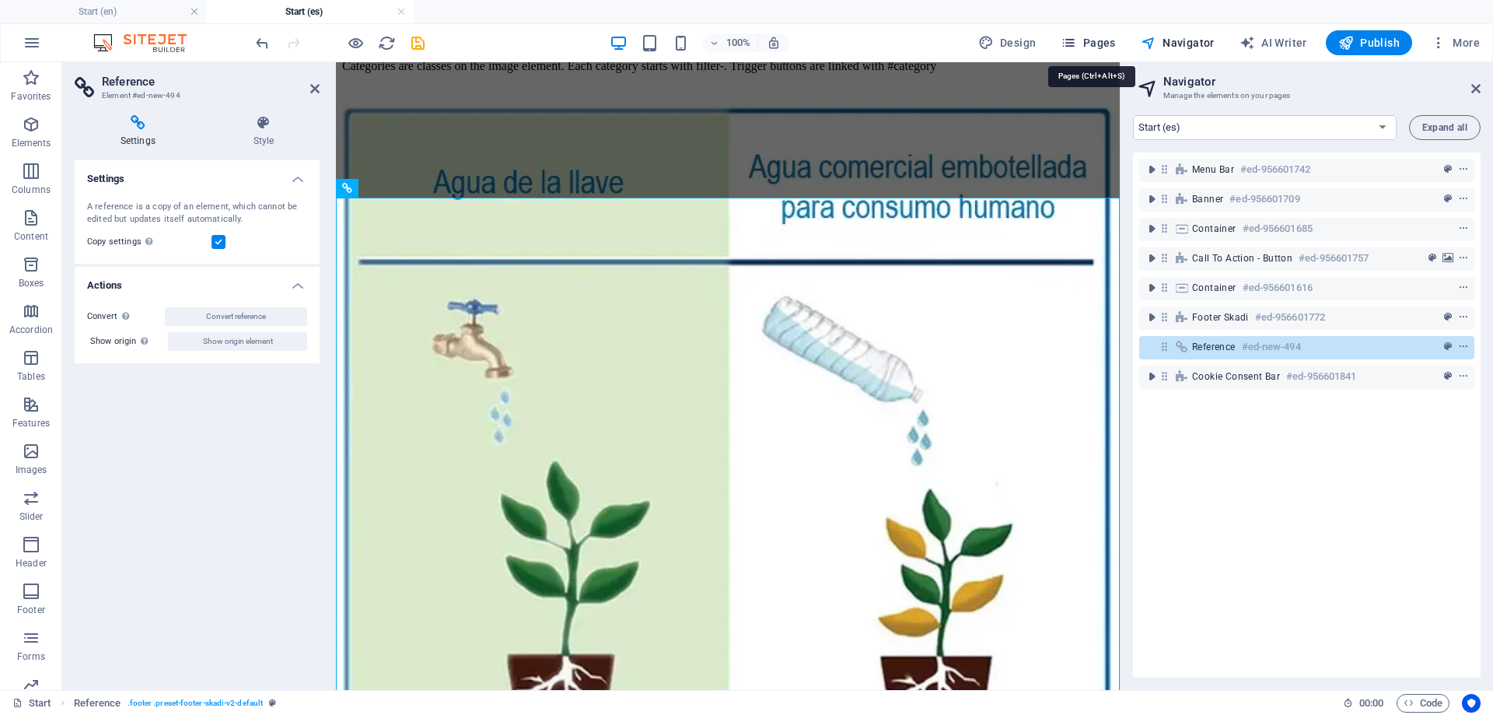
click at [1100, 42] on span "Pages" at bounding box center [1088, 43] width 54 height 16
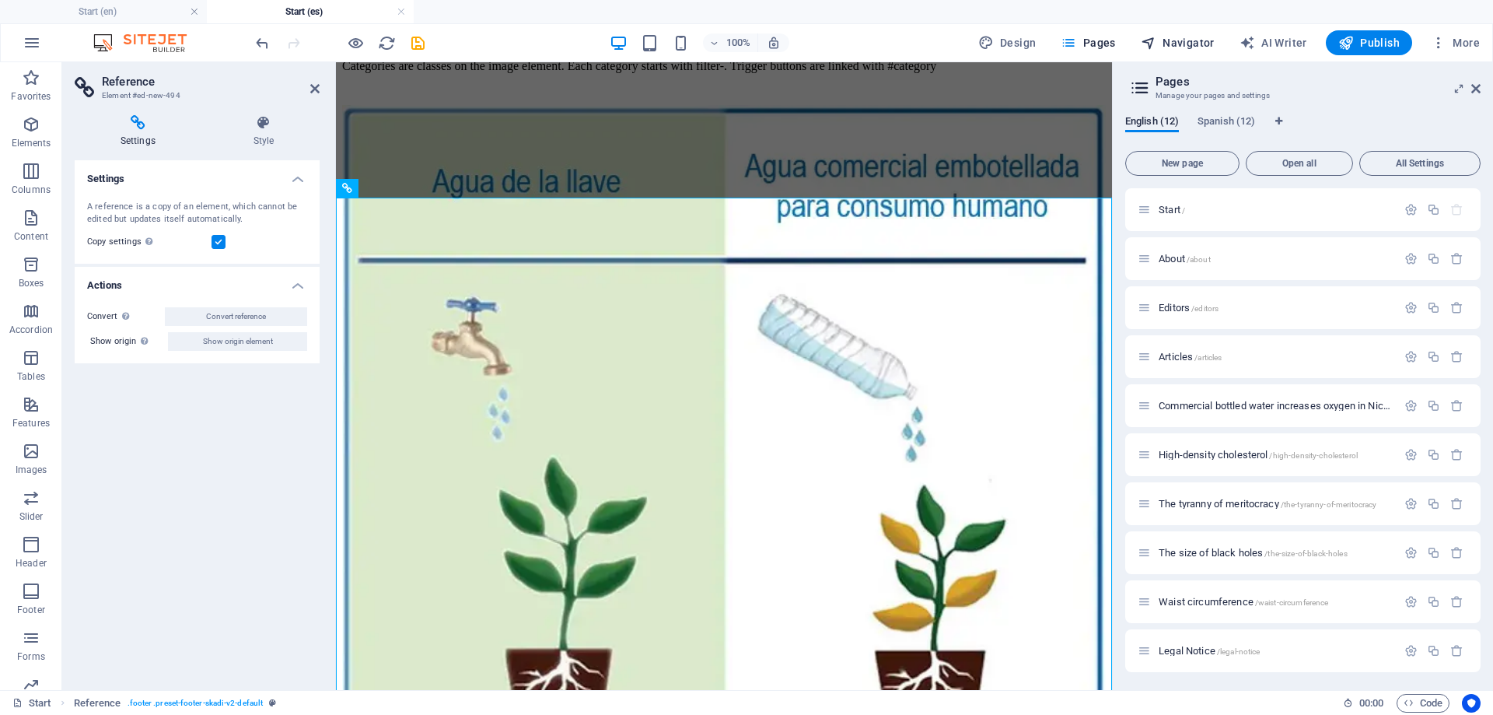
click at [1182, 38] on span "Navigator" at bounding box center [1178, 43] width 74 height 16
select select "17554410-es"
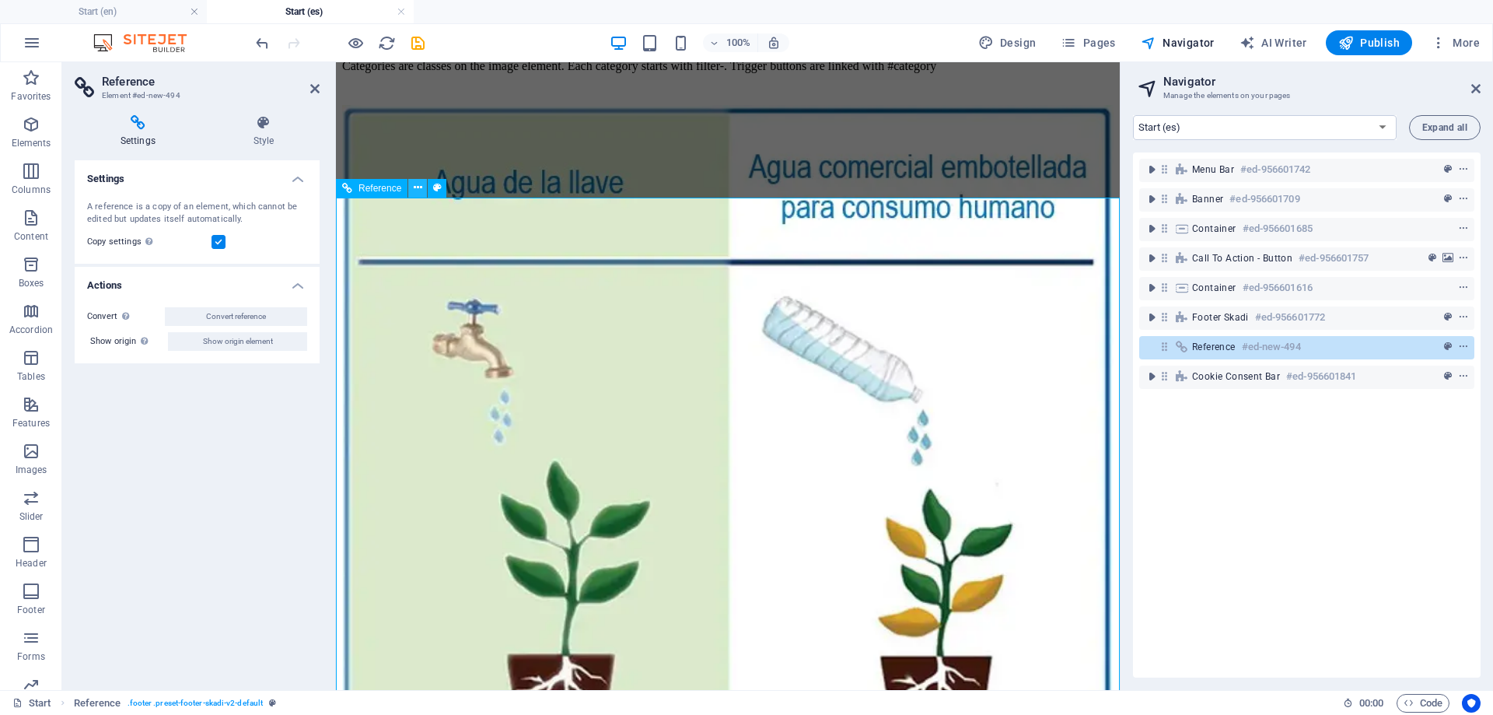
click at [417, 187] on icon at bounding box center [418, 188] width 9 height 16
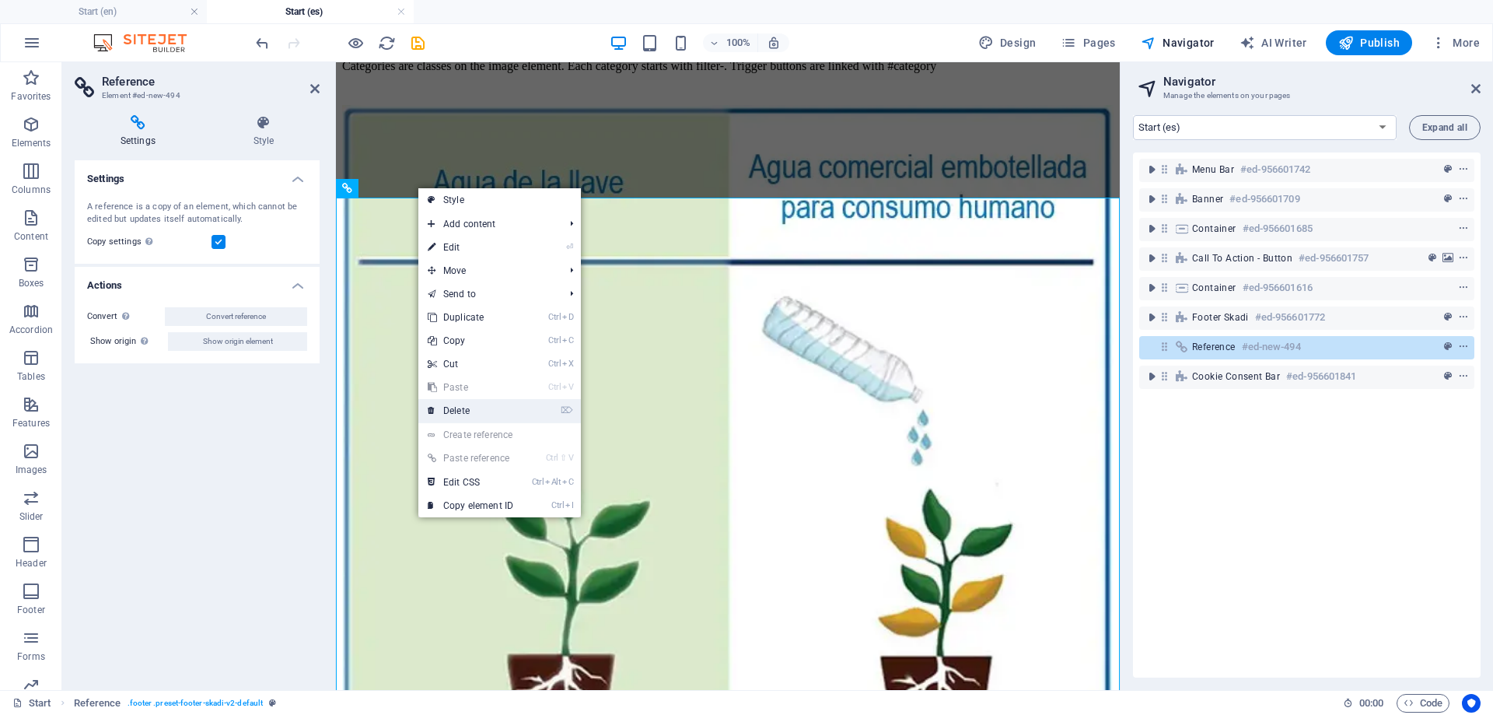
click at [468, 407] on link "⌦ Delete" at bounding box center [470, 410] width 104 height 23
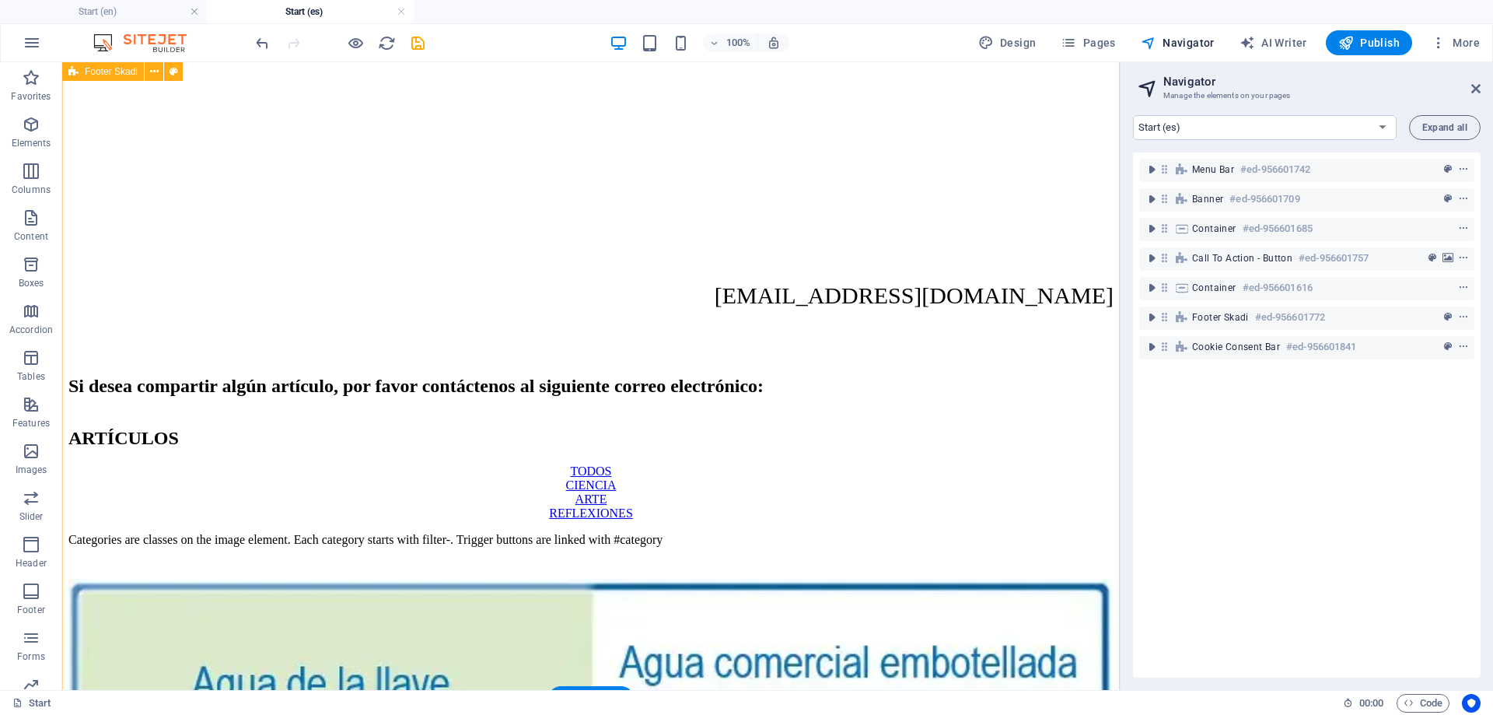
scroll to position [2190, 0]
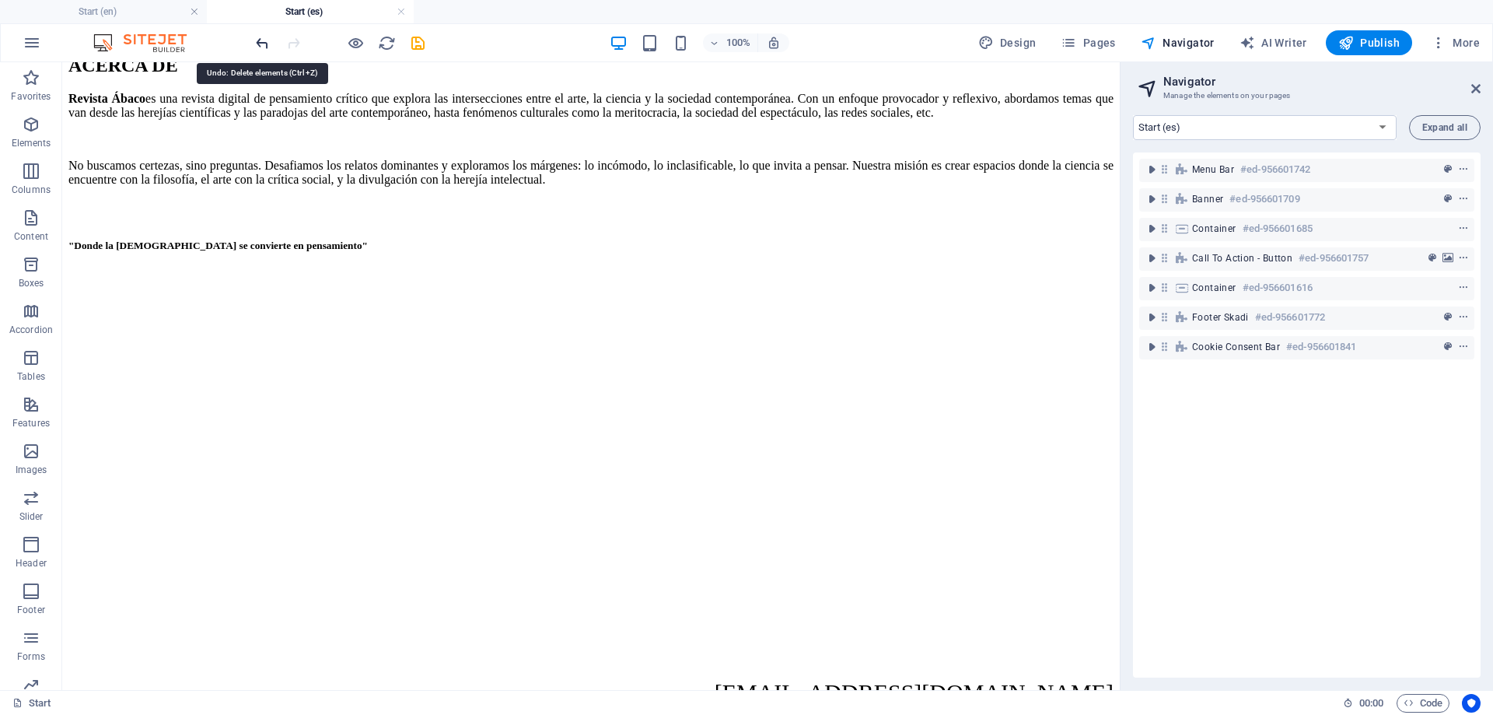
click at [267, 39] on icon "undo" at bounding box center [263, 43] width 18 height 18
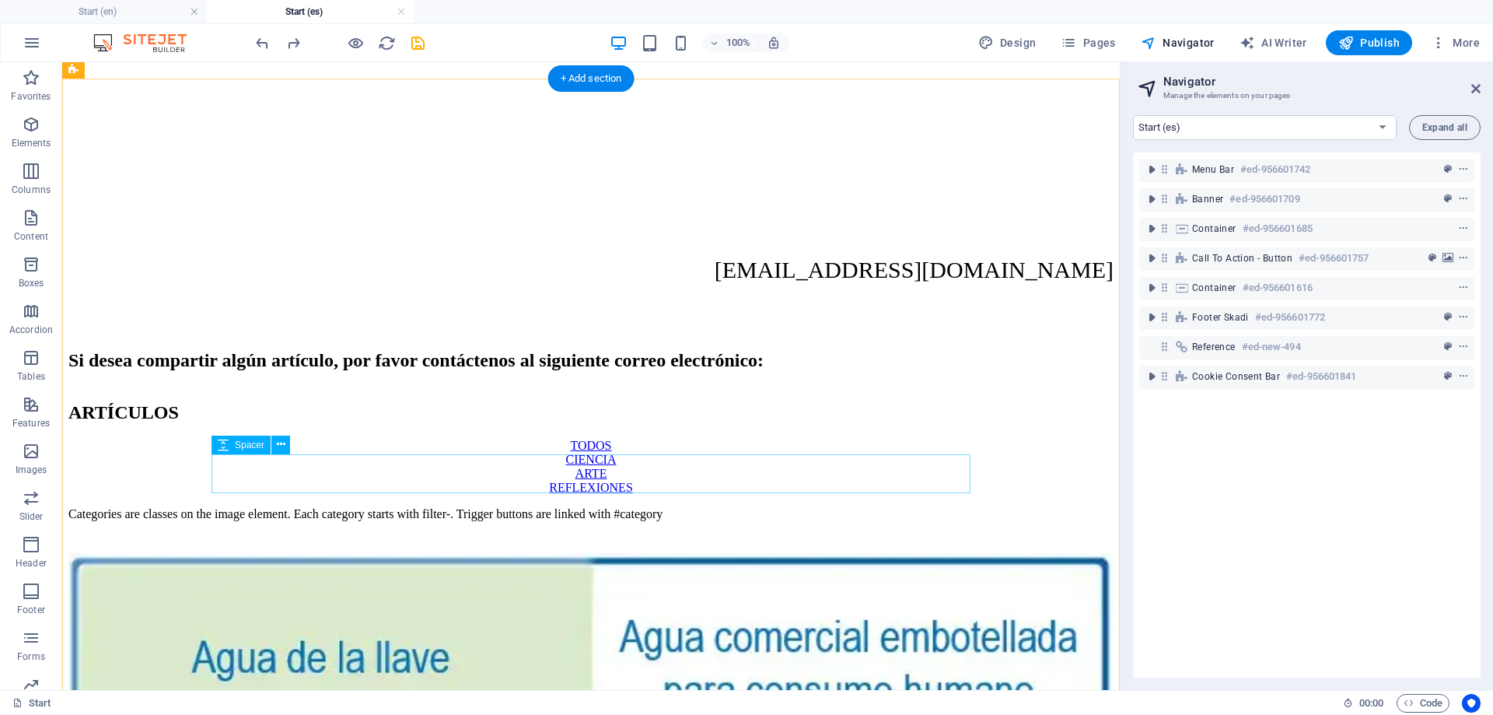
scroll to position [2295, 0]
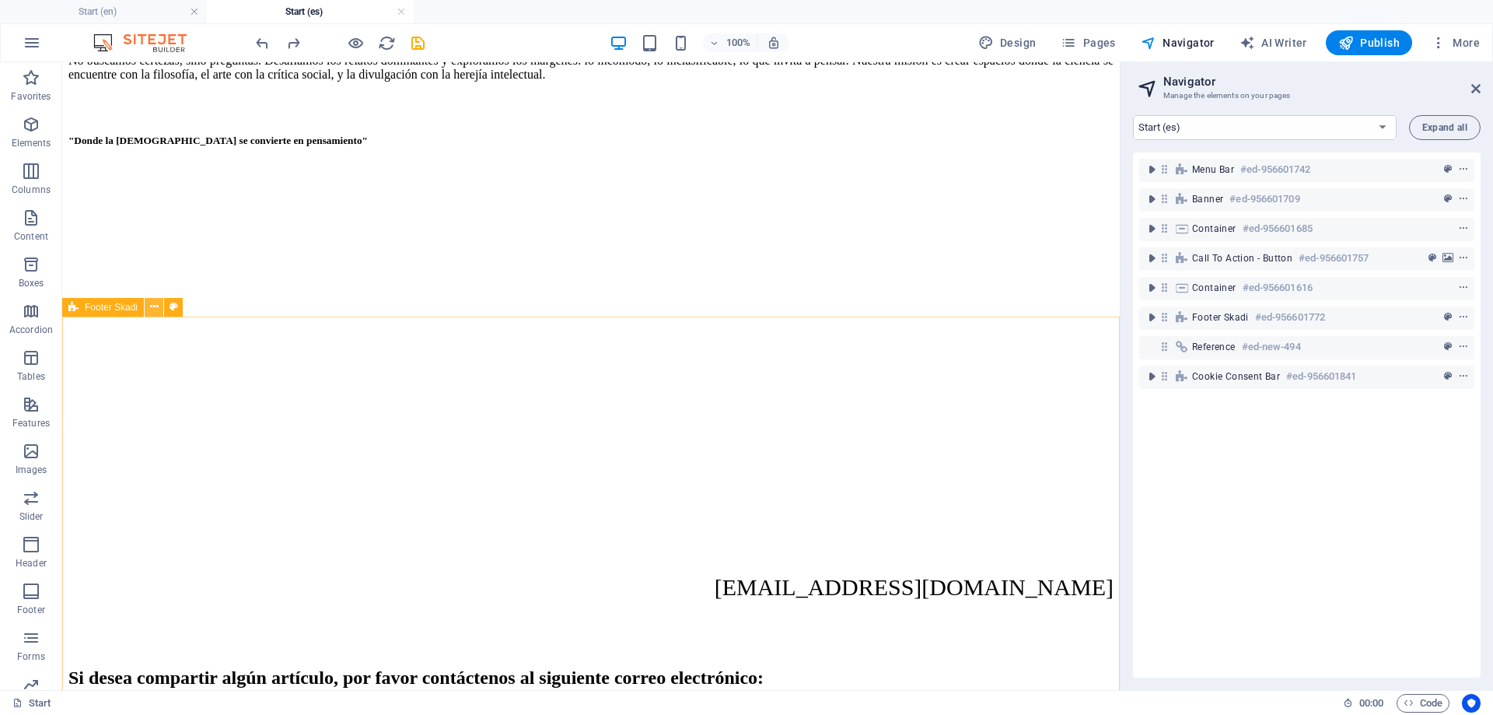
click at [153, 305] on icon at bounding box center [154, 307] width 9 height 16
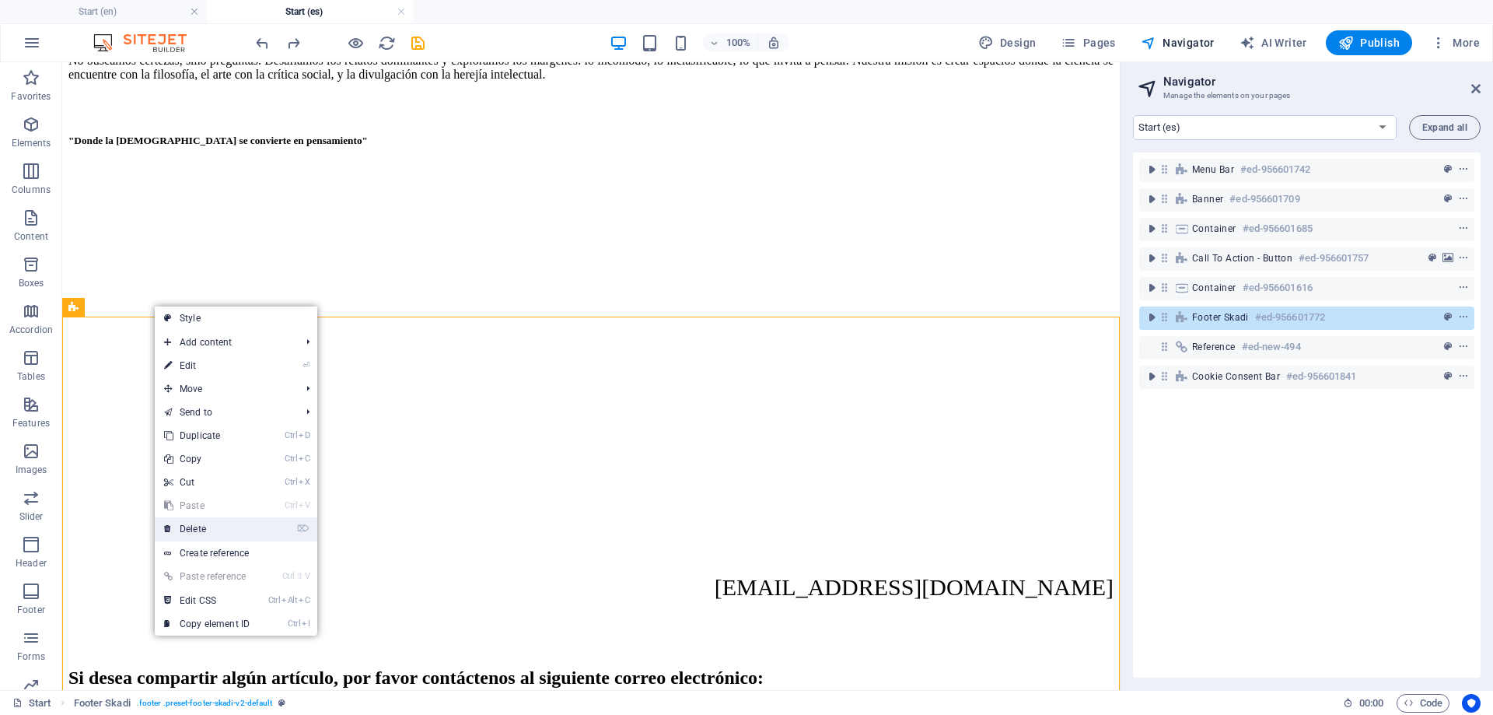
click at [201, 527] on link "⌦ Delete" at bounding box center [207, 528] width 104 height 23
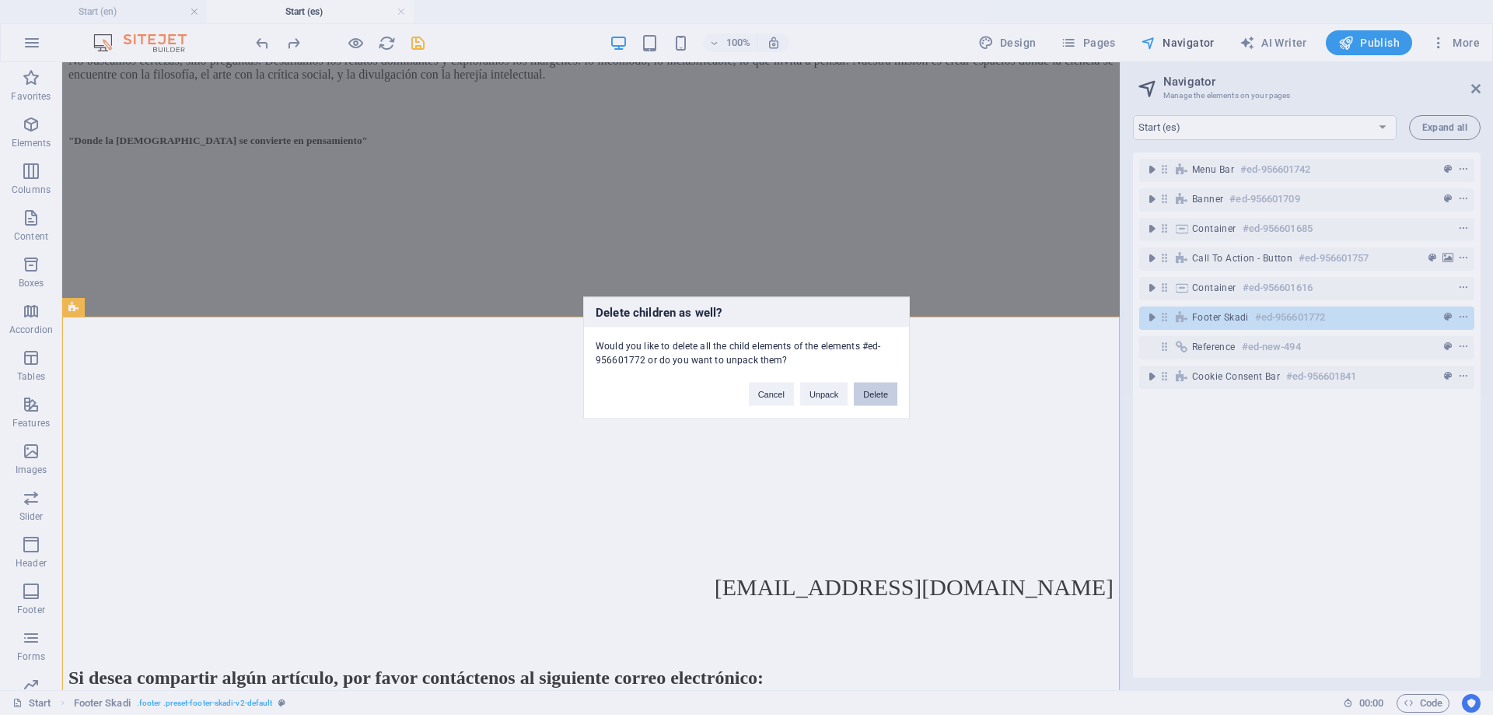
click at [895, 390] on button "Delete" at bounding box center [876, 393] width 44 height 23
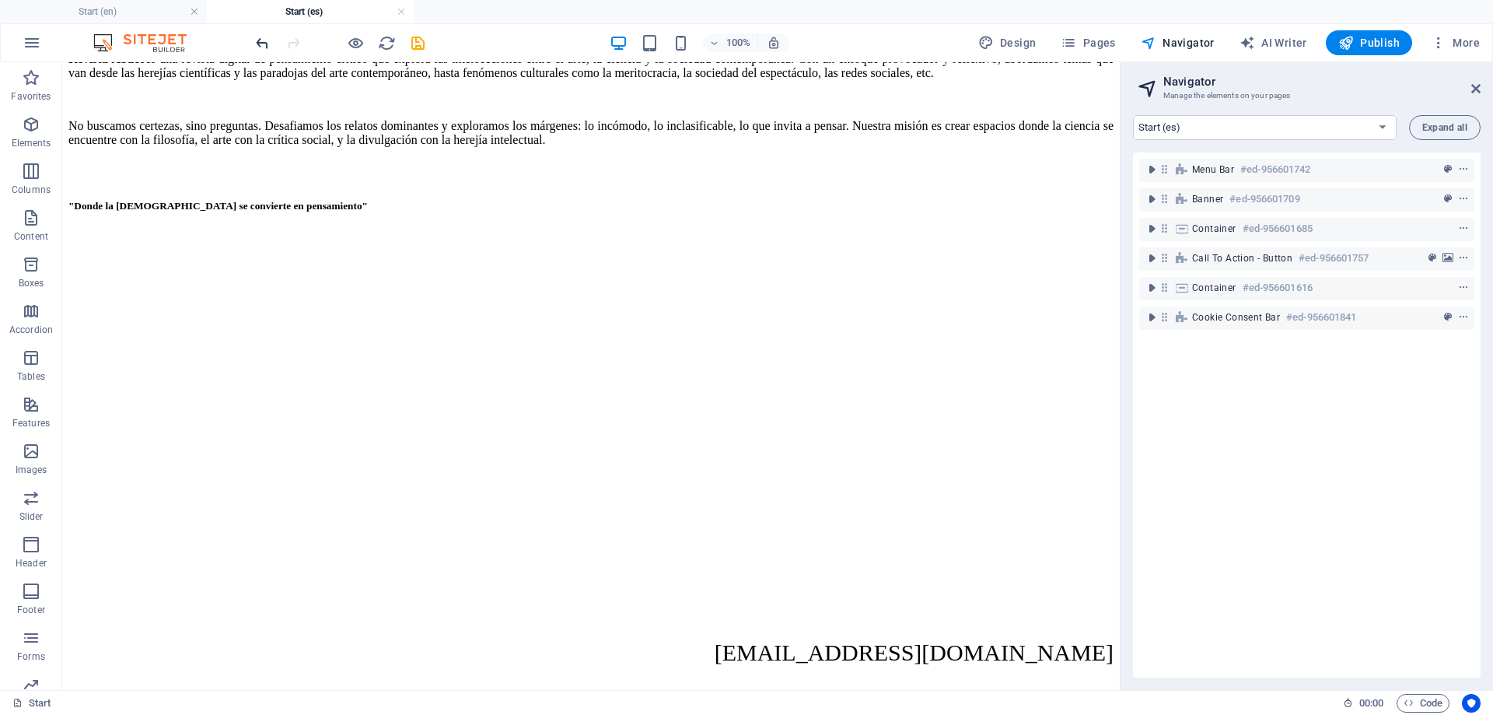
click at [257, 42] on icon "undo" at bounding box center [263, 43] width 18 height 18
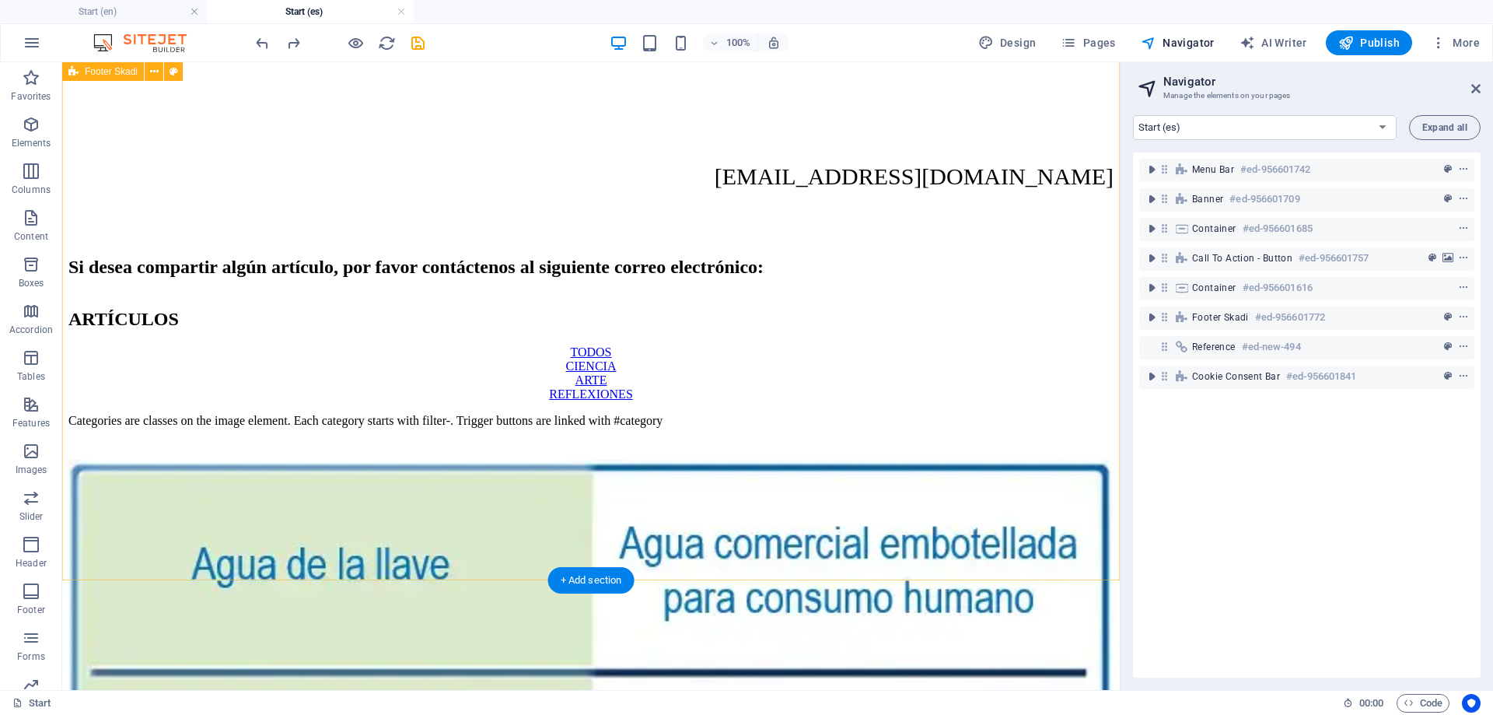
scroll to position [3103, 0]
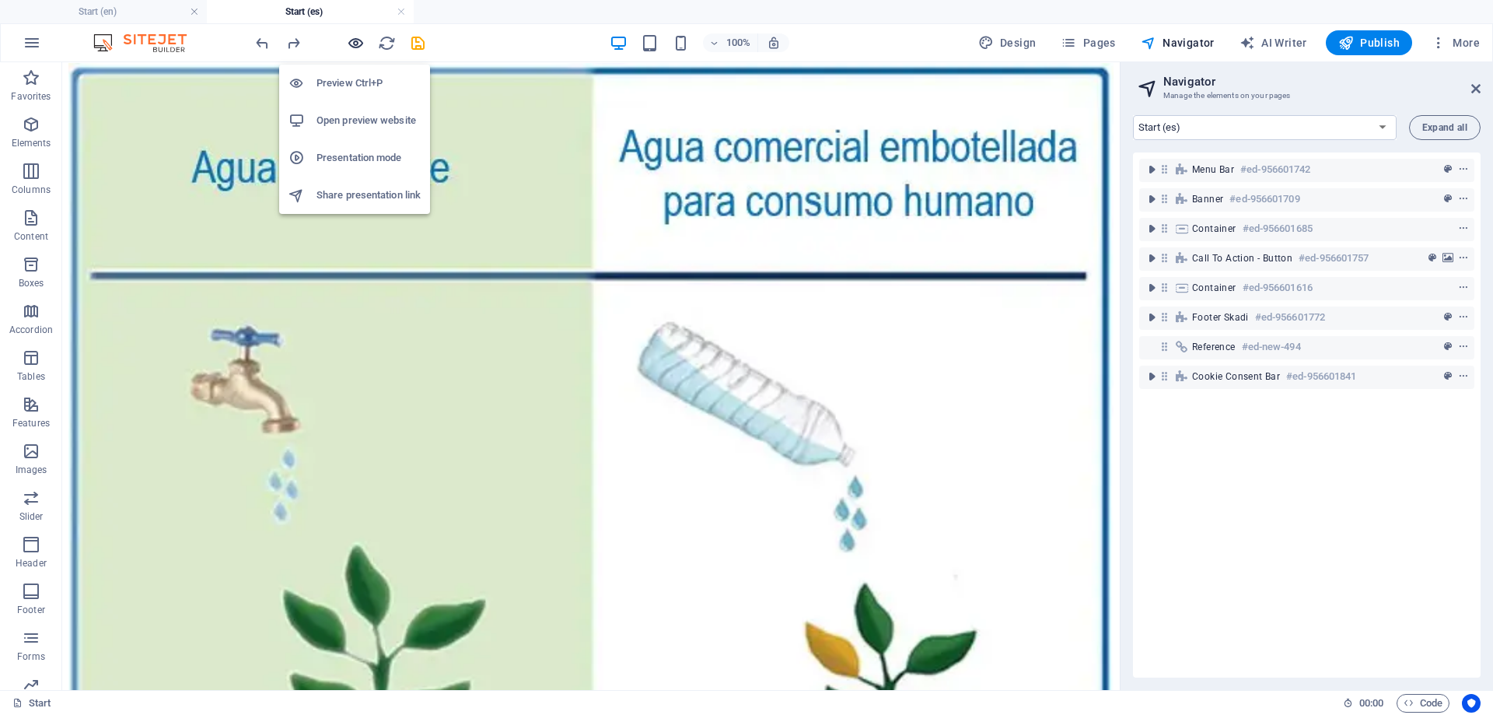
click at [355, 41] on icon "button" at bounding box center [356, 43] width 18 height 18
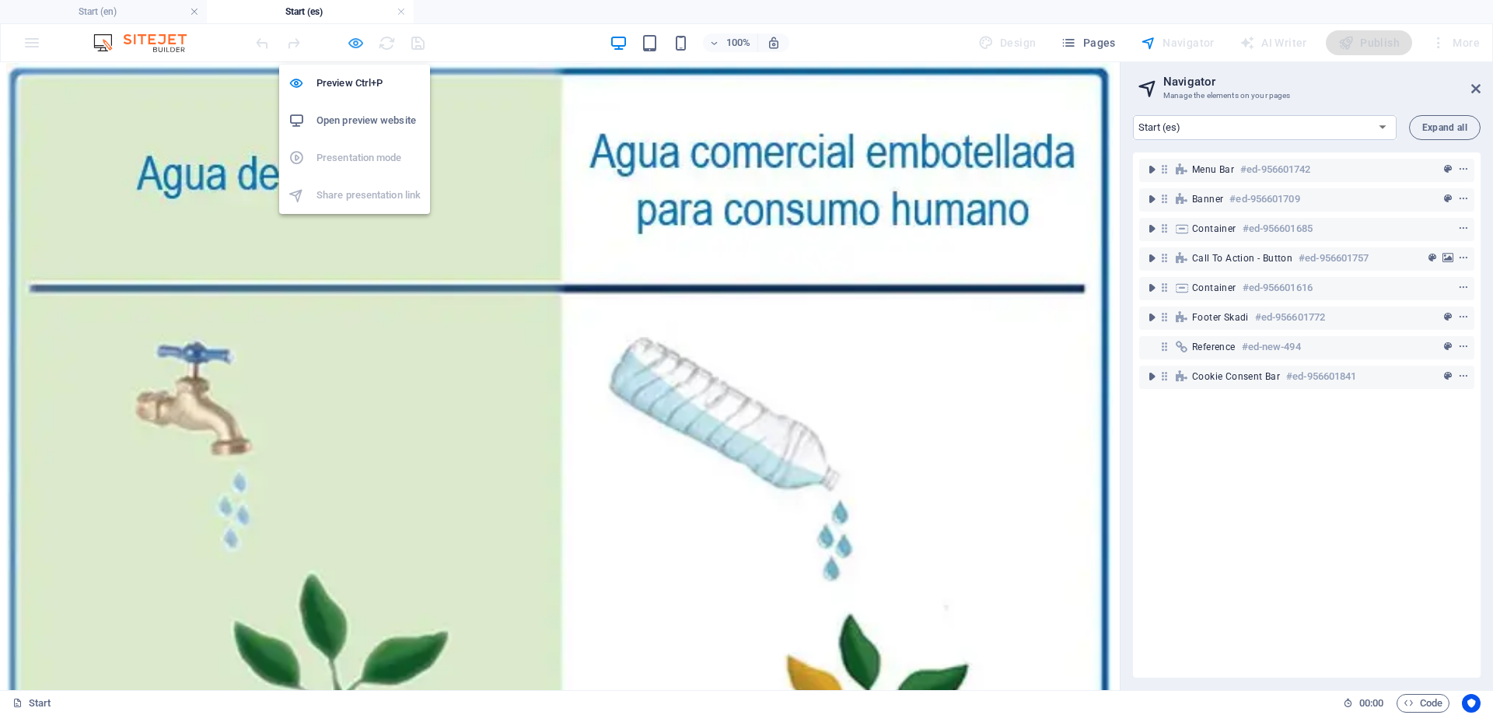
click at [355, 42] on icon "button" at bounding box center [356, 43] width 18 height 18
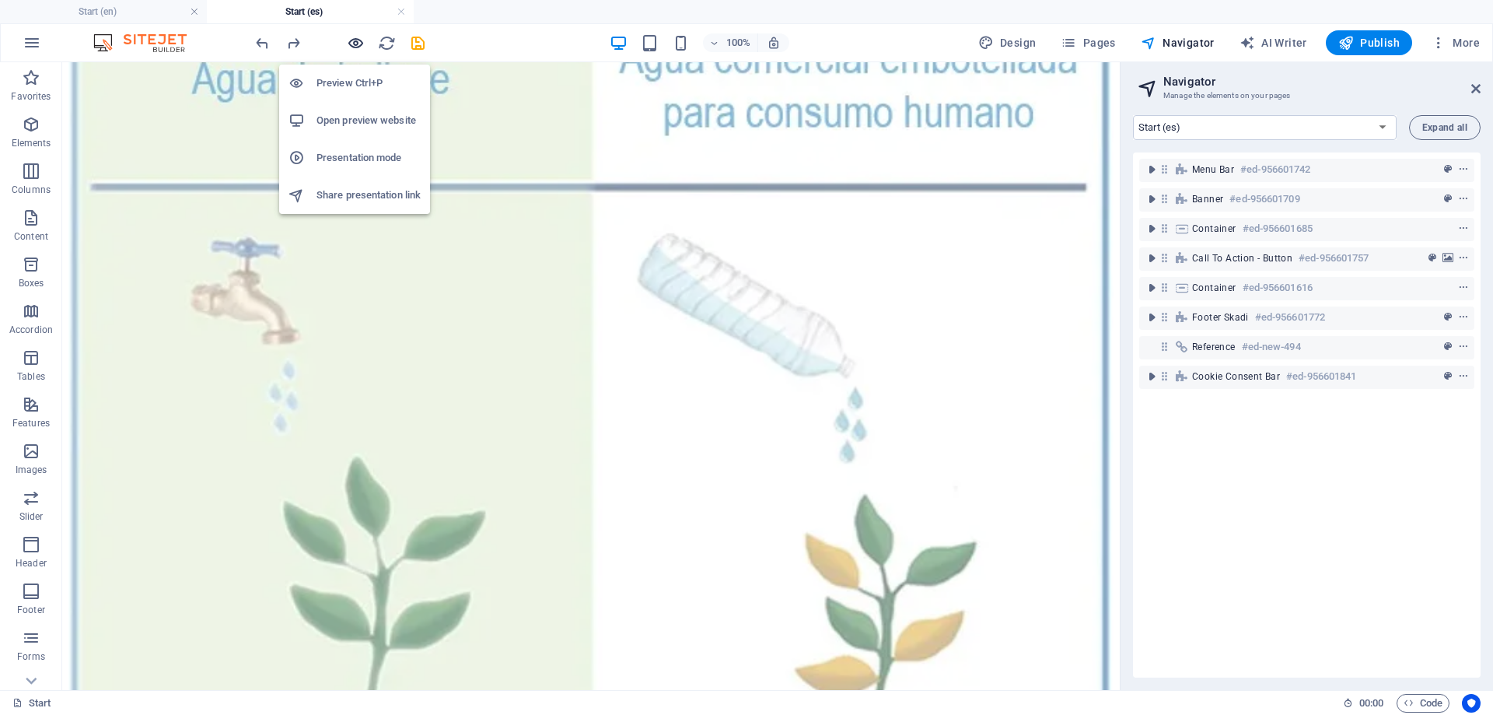
click at [355, 42] on icon "button" at bounding box center [356, 43] width 18 height 18
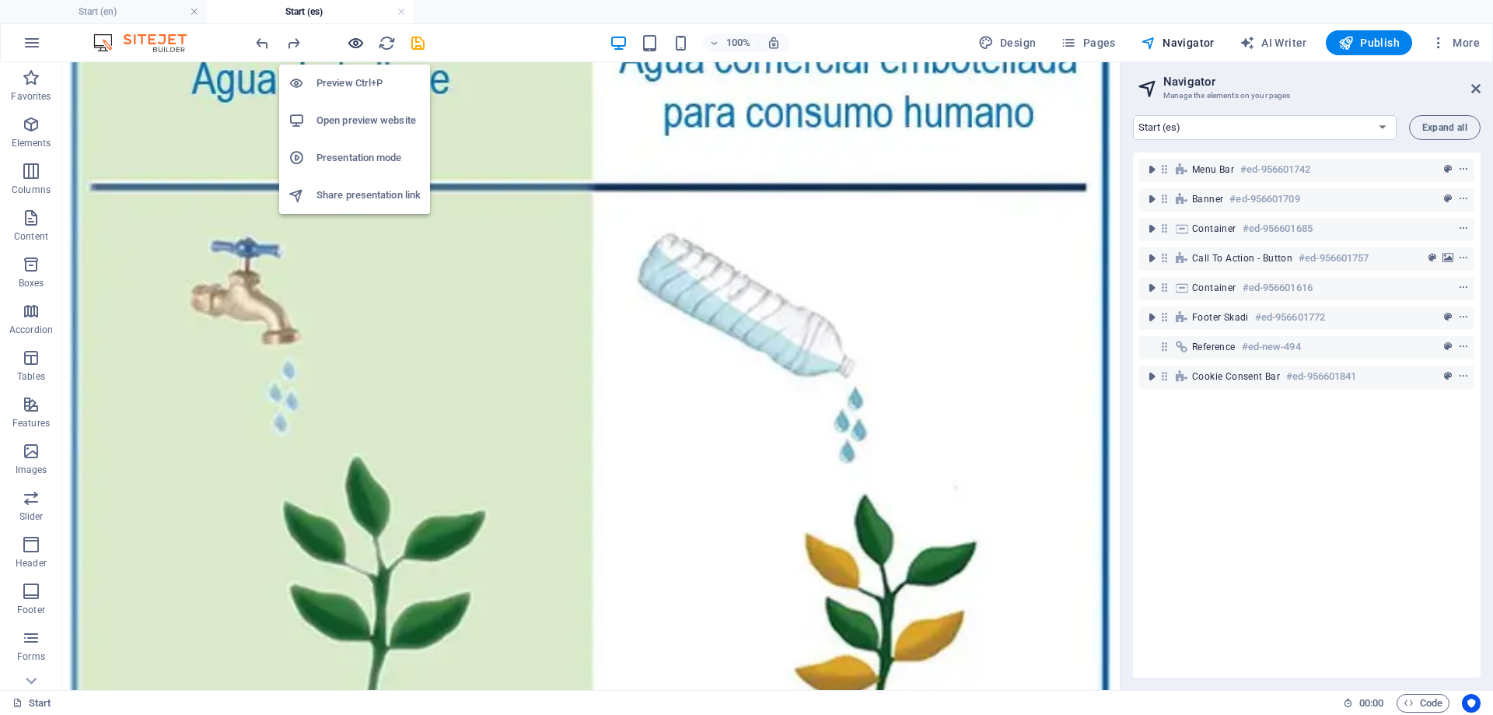
scroll to position [3182, 0]
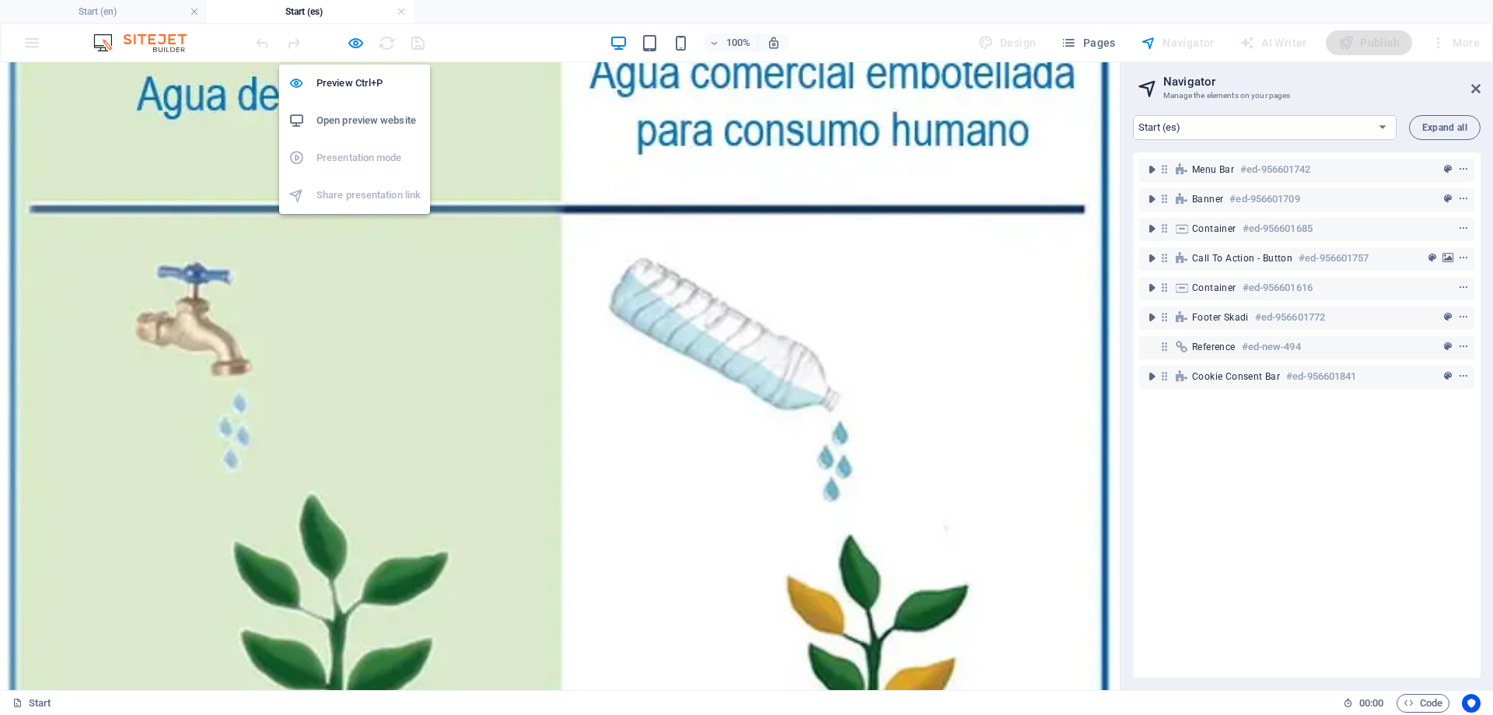
click at [360, 127] on h6 "Open preview website" at bounding box center [369, 120] width 104 height 19
click at [354, 36] on icon "button" at bounding box center [356, 43] width 18 height 18
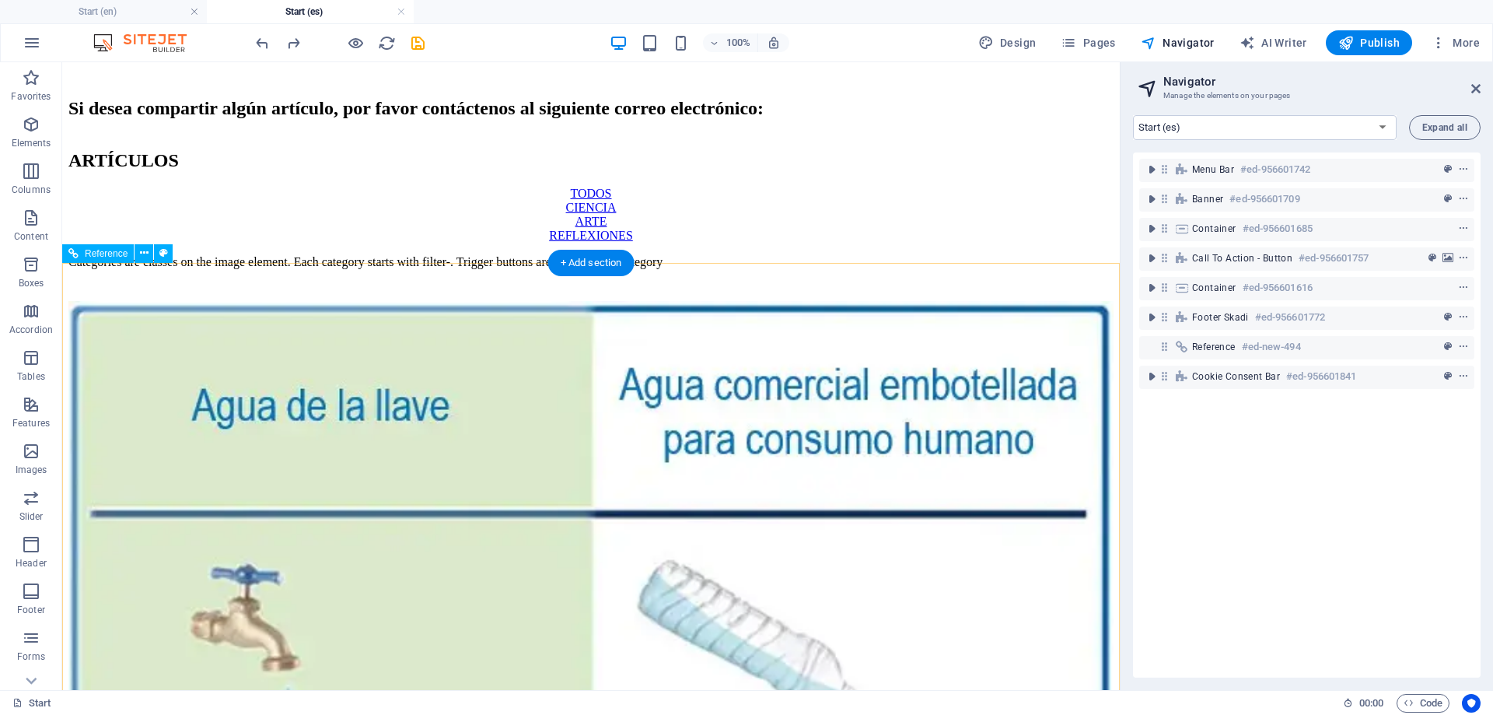
scroll to position [3103, 0]
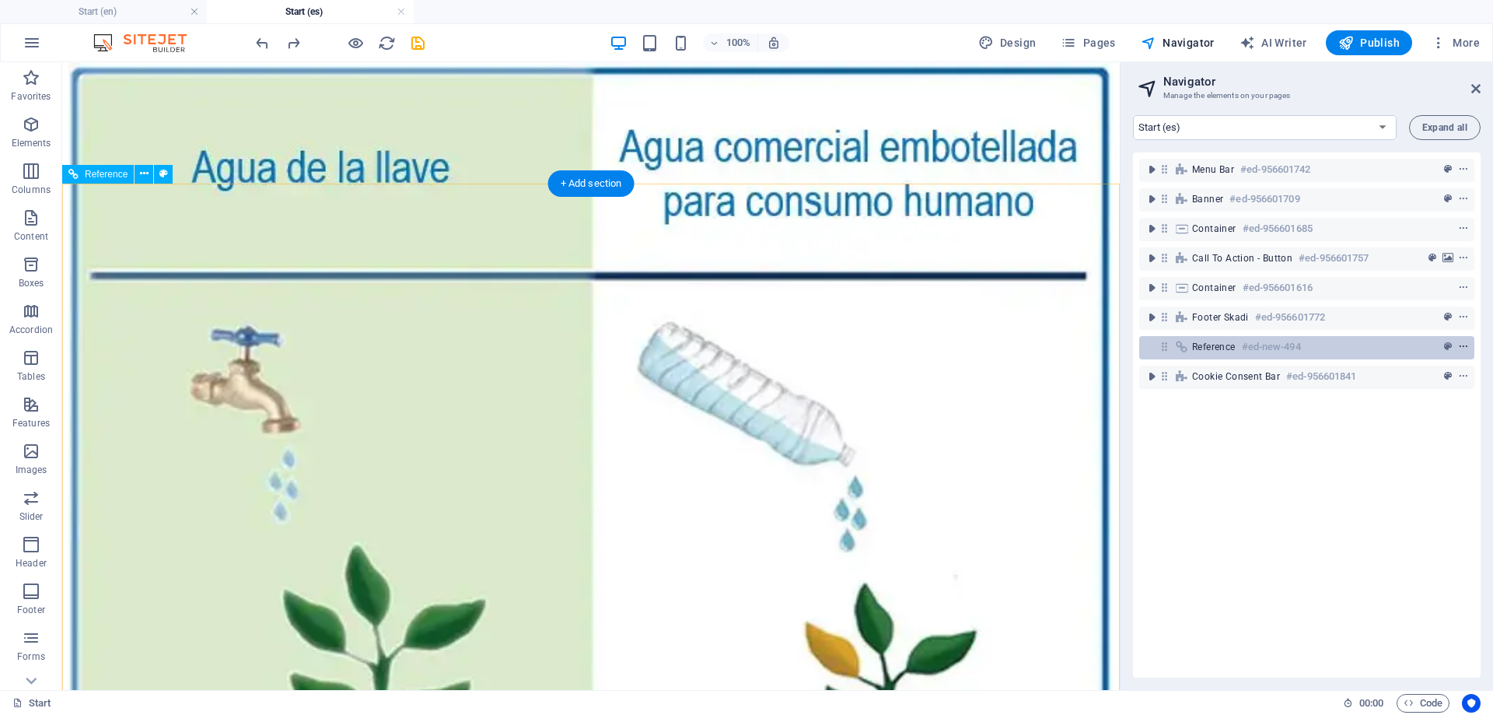
click at [1465, 345] on icon "context-menu" at bounding box center [1463, 346] width 11 height 11
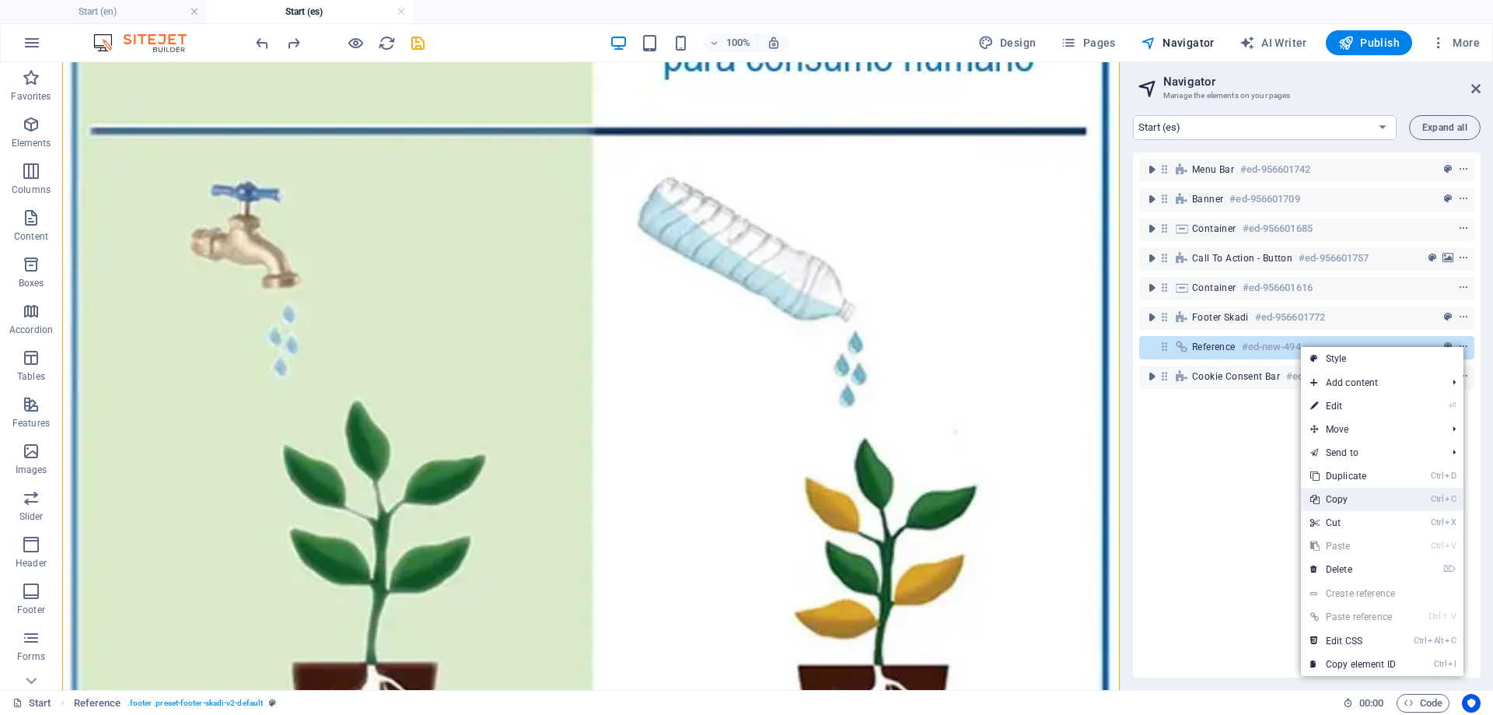
click at [1369, 495] on link "Ctrl C Copy" at bounding box center [1353, 499] width 104 height 23
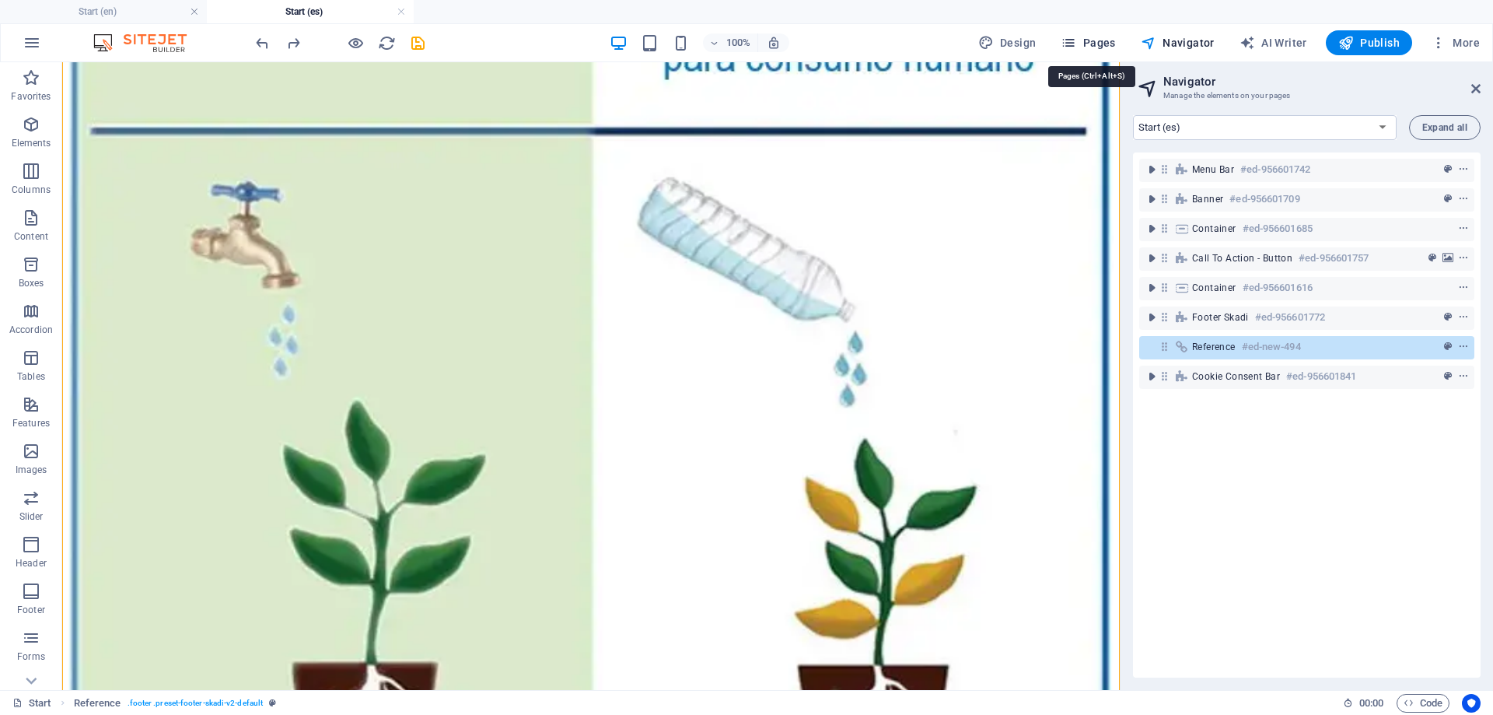
click at [1111, 46] on span "Pages" at bounding box center [1088, 43] width 54 height 16
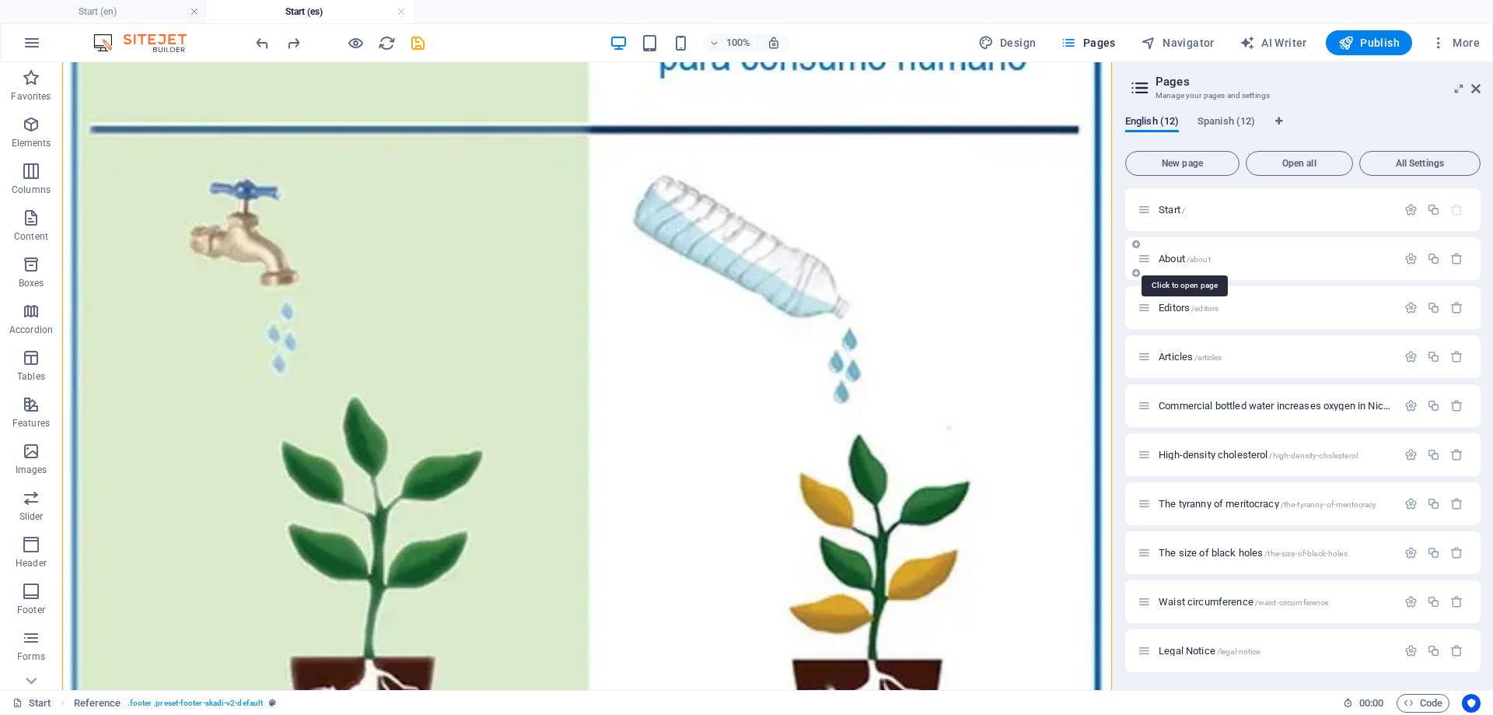
click at [1173, 259] on span "About /about" at bounding box center [1185, 259] width 52 height 12
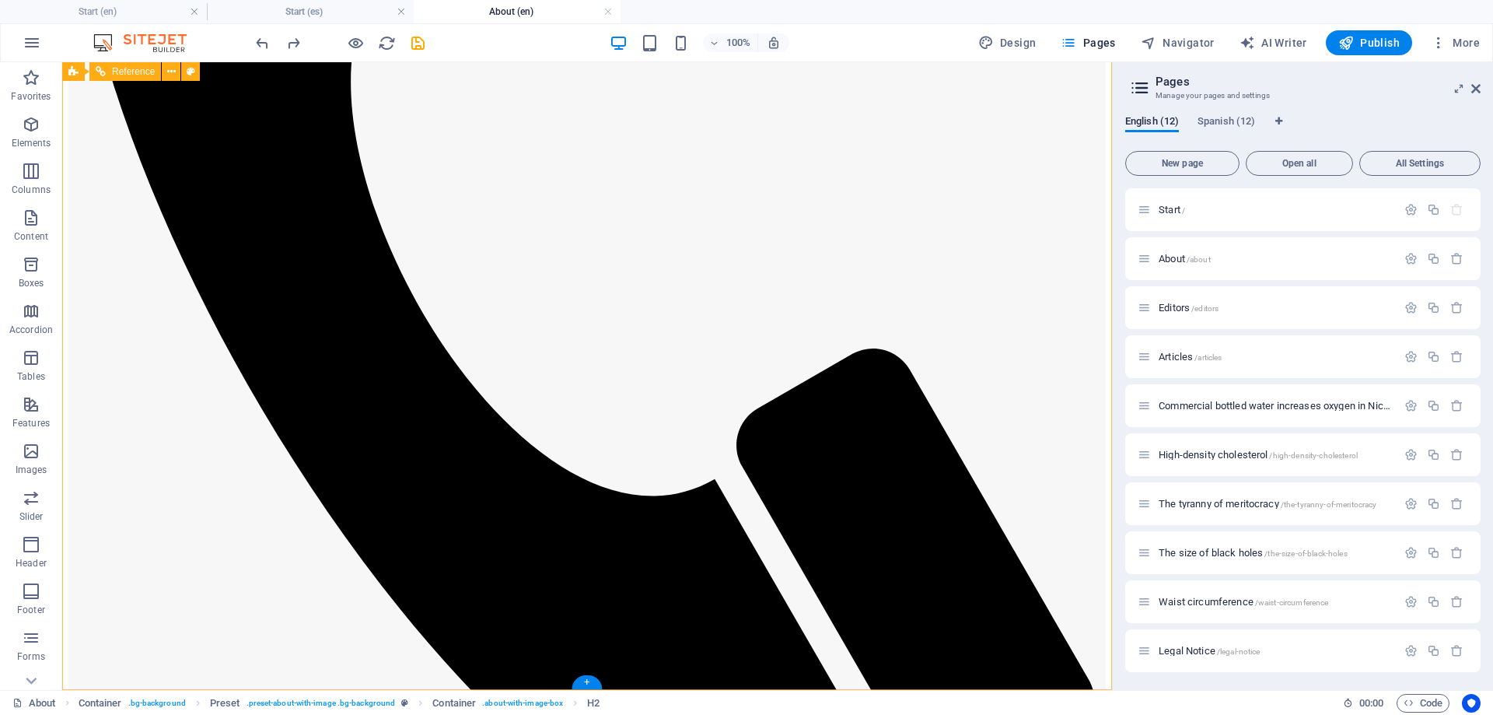
scroll to position [324, 0]
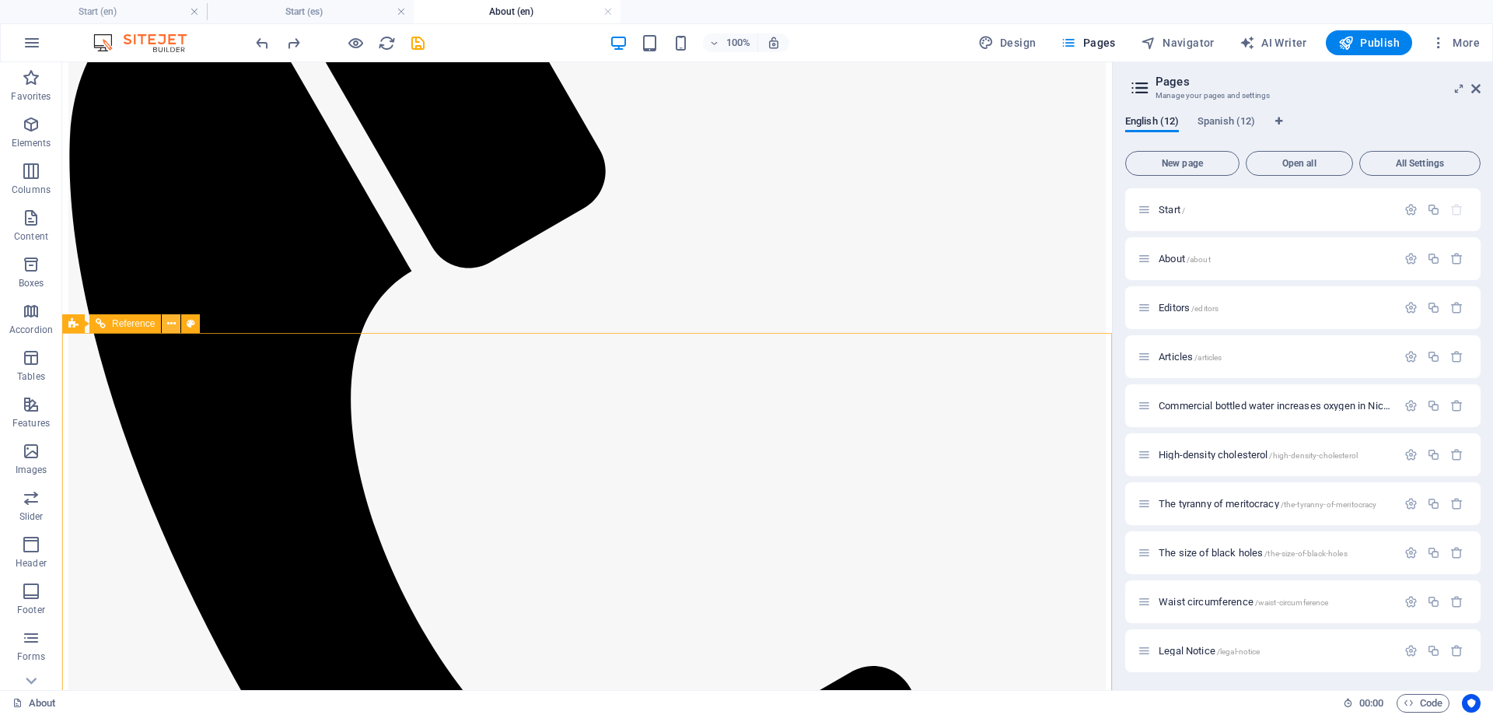
click at [176, 324] on button at bounding box center [171, 323] width 19 height 19
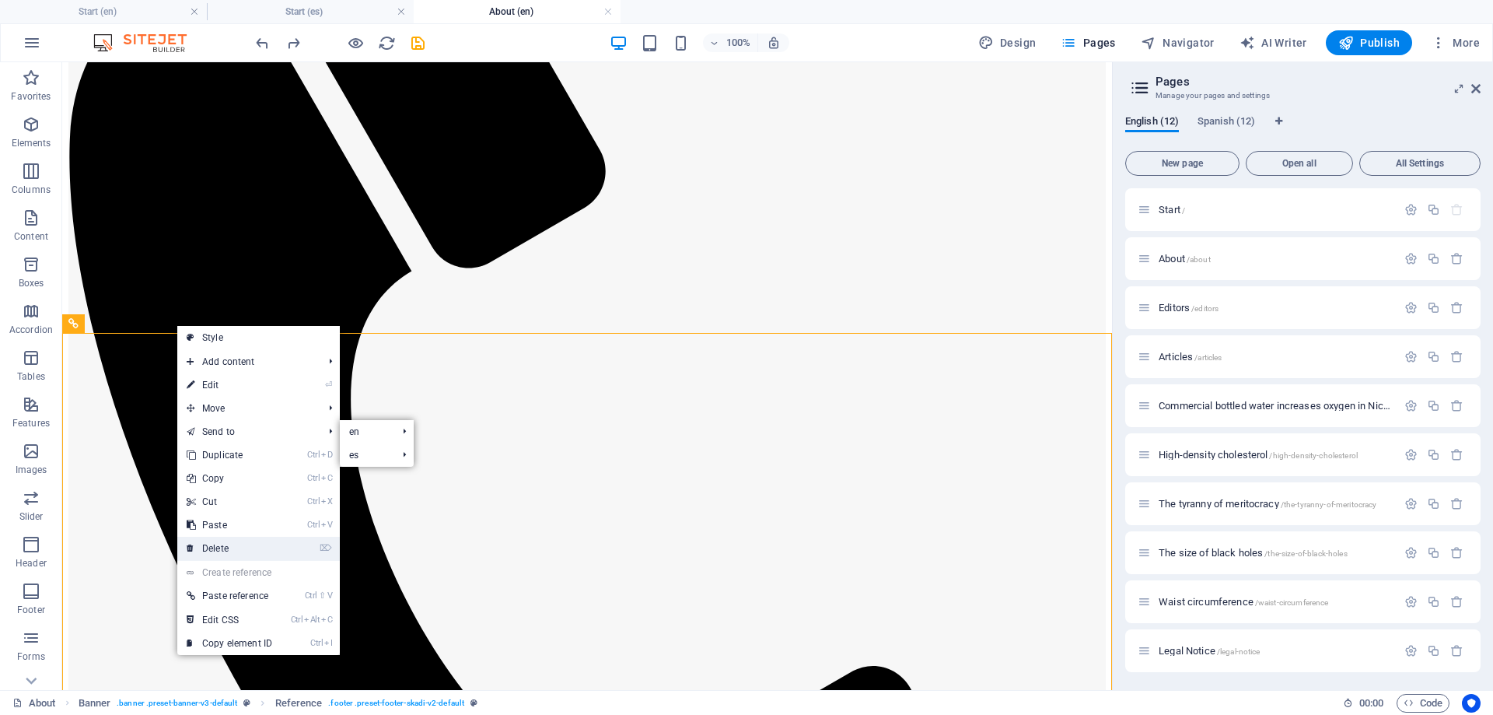
click at [240, 543] on link "⌦ Delete" at bounding box center [229, 548] width 104 height 23
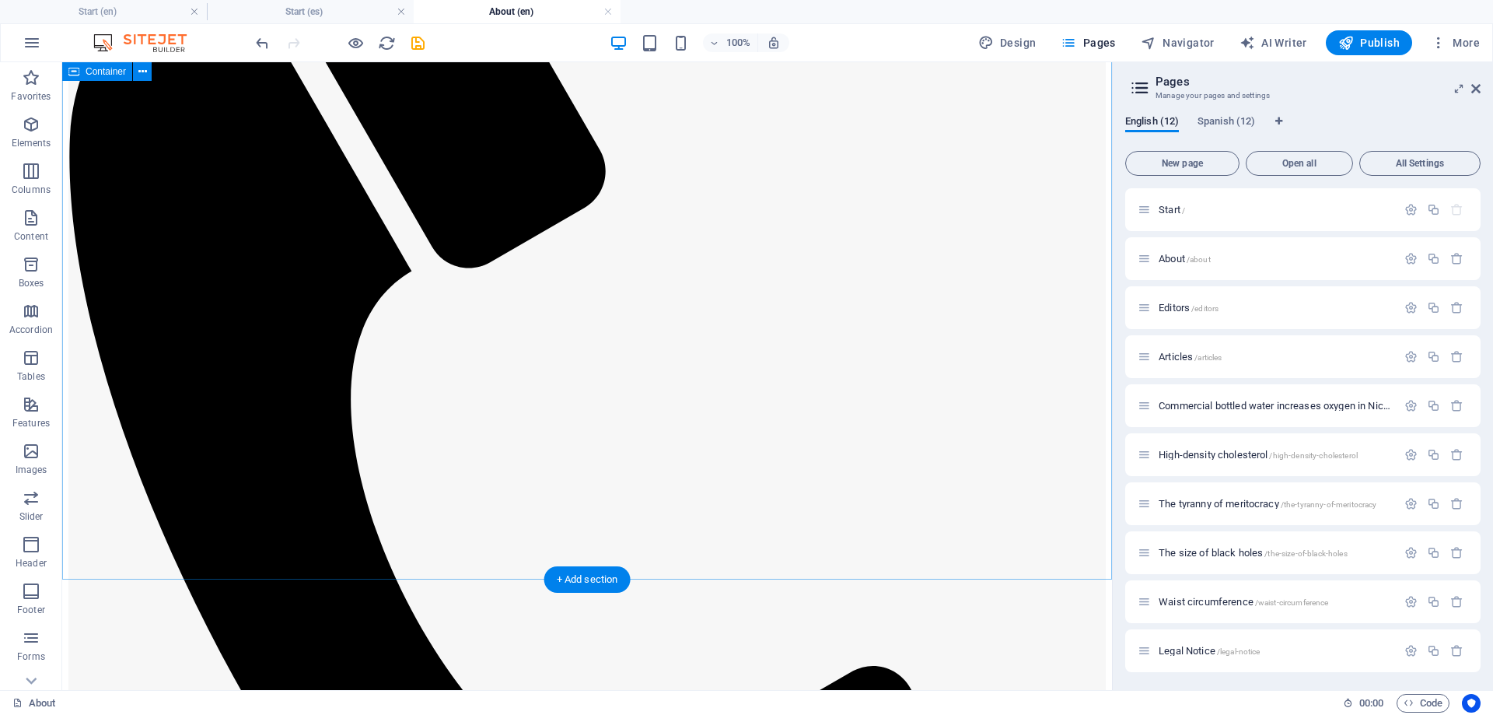
scroll to position [77, 0]
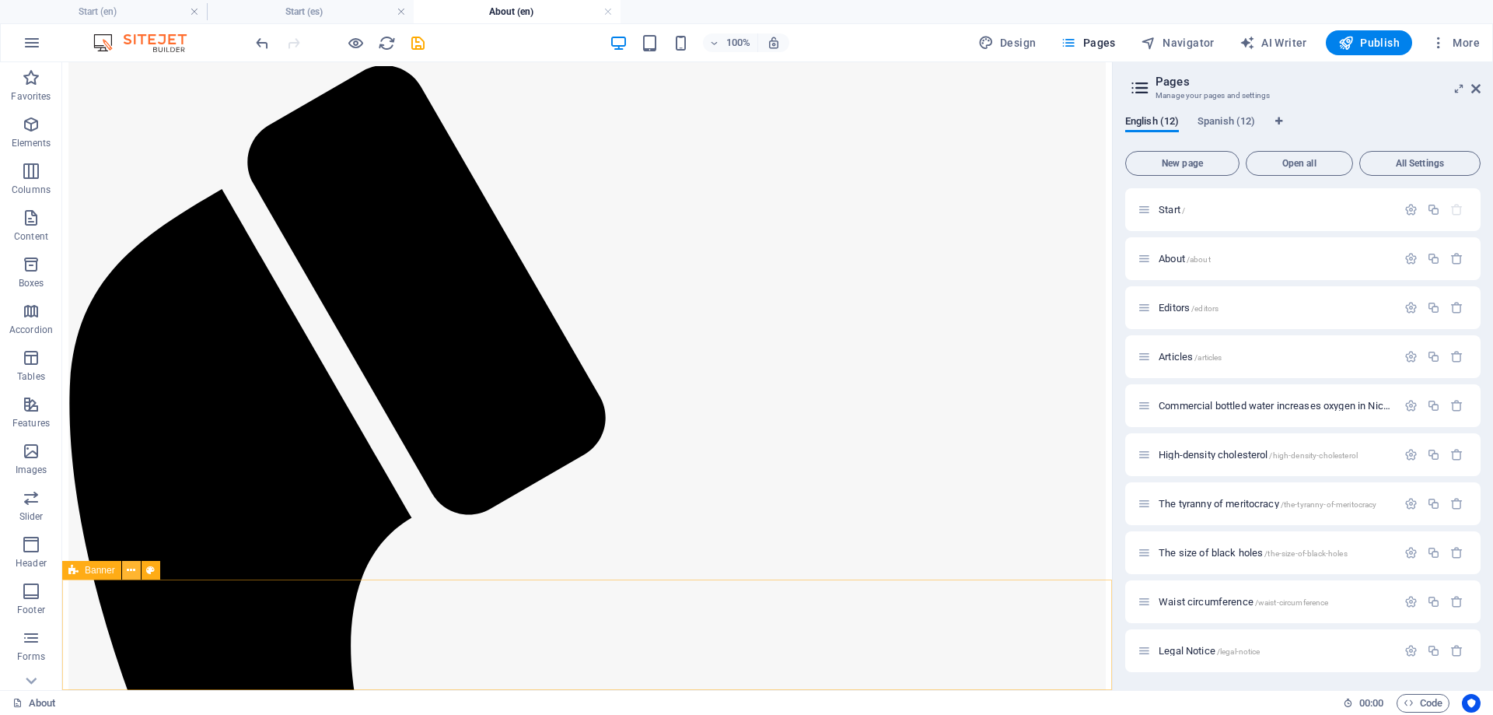
click at [130, 573] on icon at bounding box center [131, 570] width 9 height 16
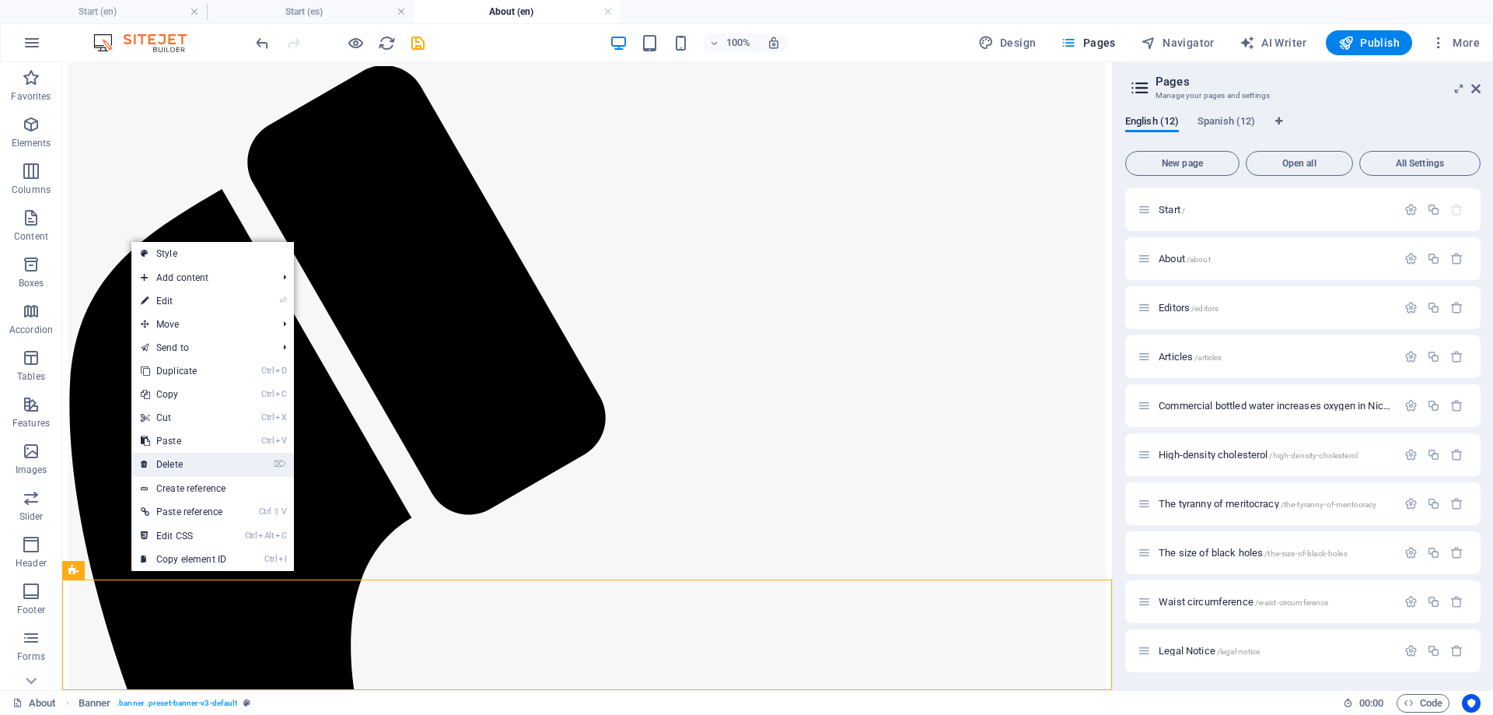
click at [178, 463] on link "⌦ Delete" at bounding box center [183, 464] width 104 height 23
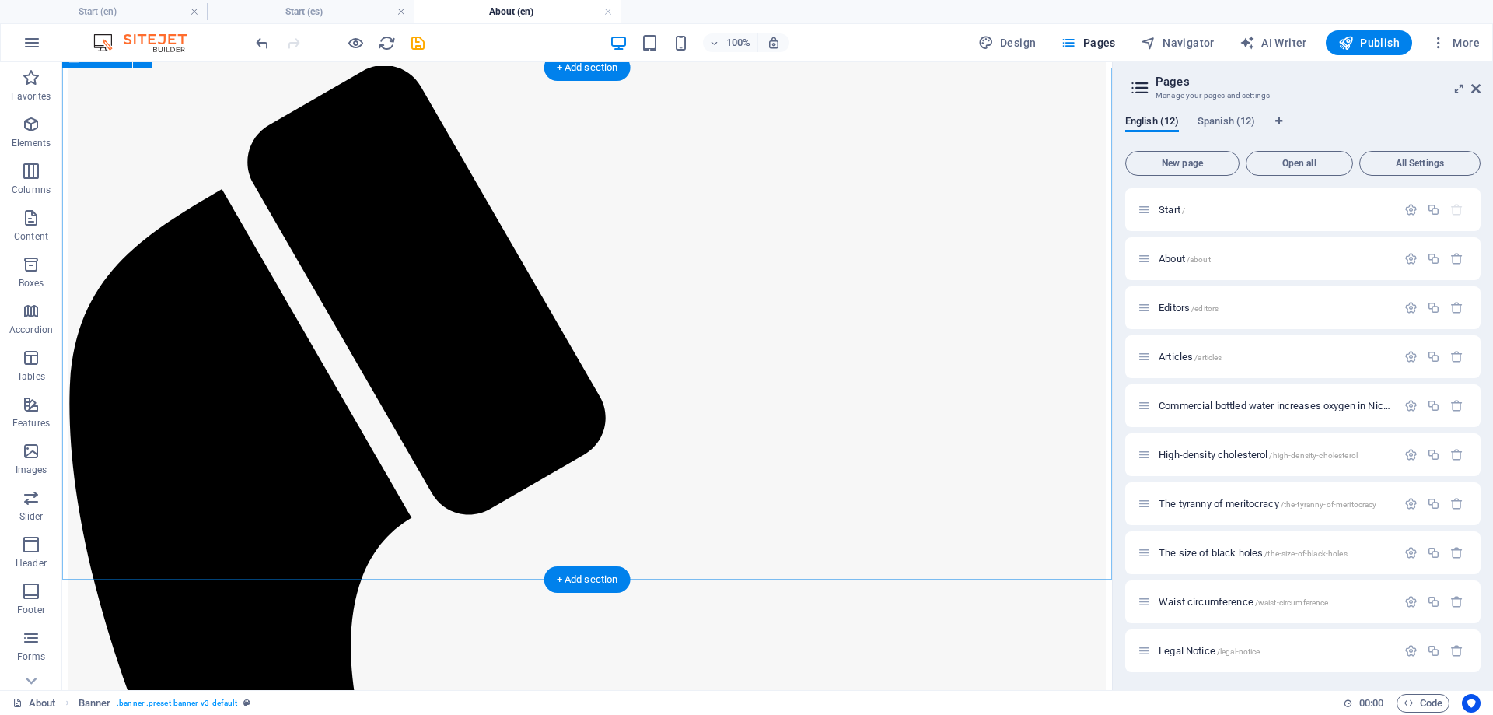
scroll to position [0, 0]
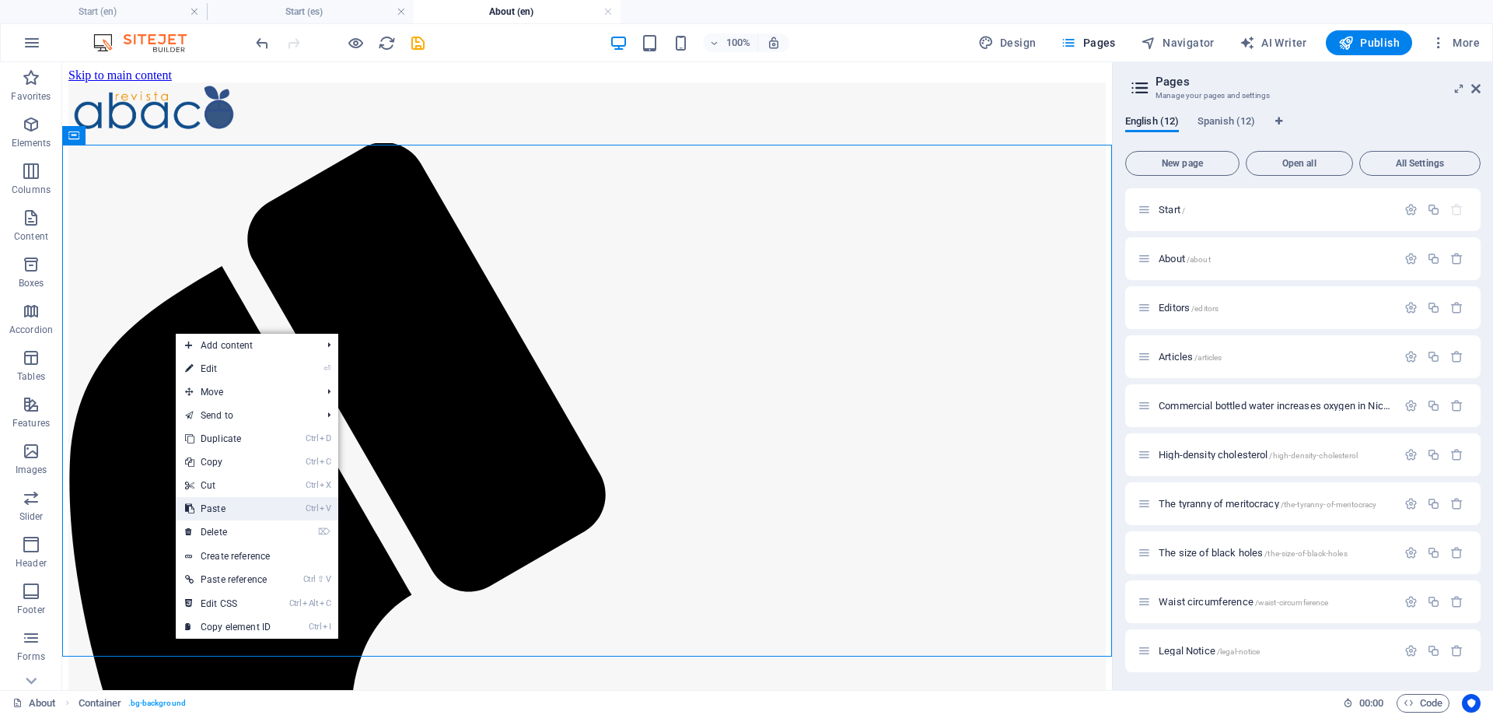
click at [216, 512] on link "Ctrl V Paste" at bounding box center [228, 508] width 104 height 23
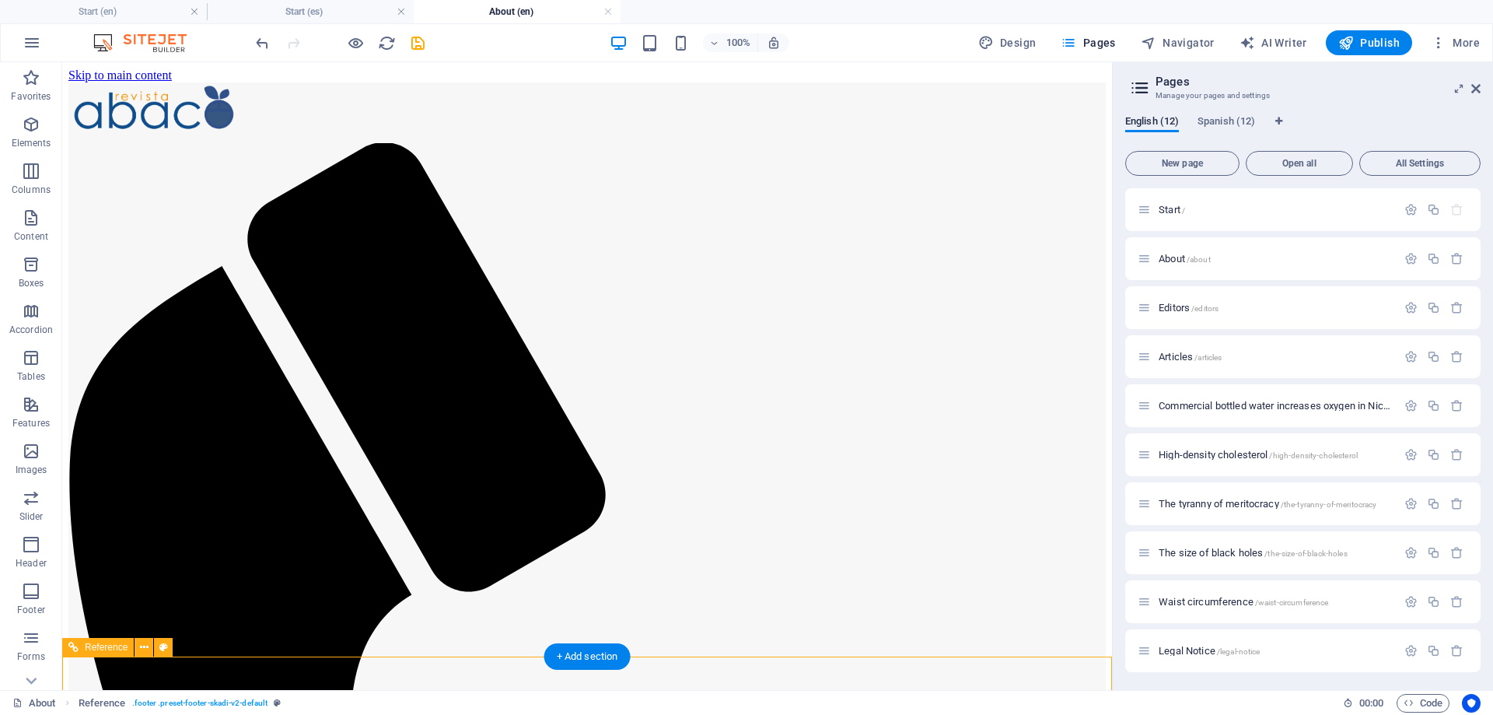
scroll to position [317, 0]
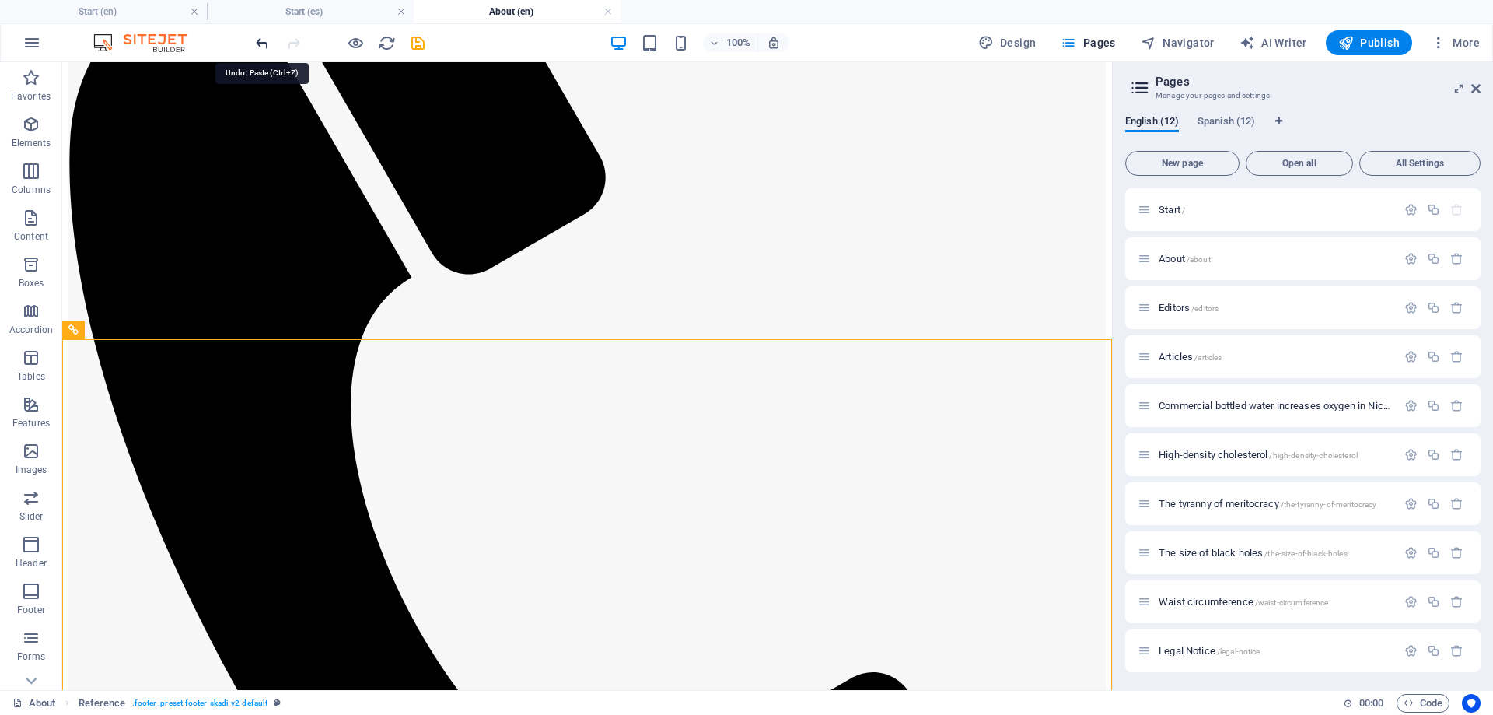
click at [265, 44] on icon "undo" at bounding box center [263, 43] width 18 height 18
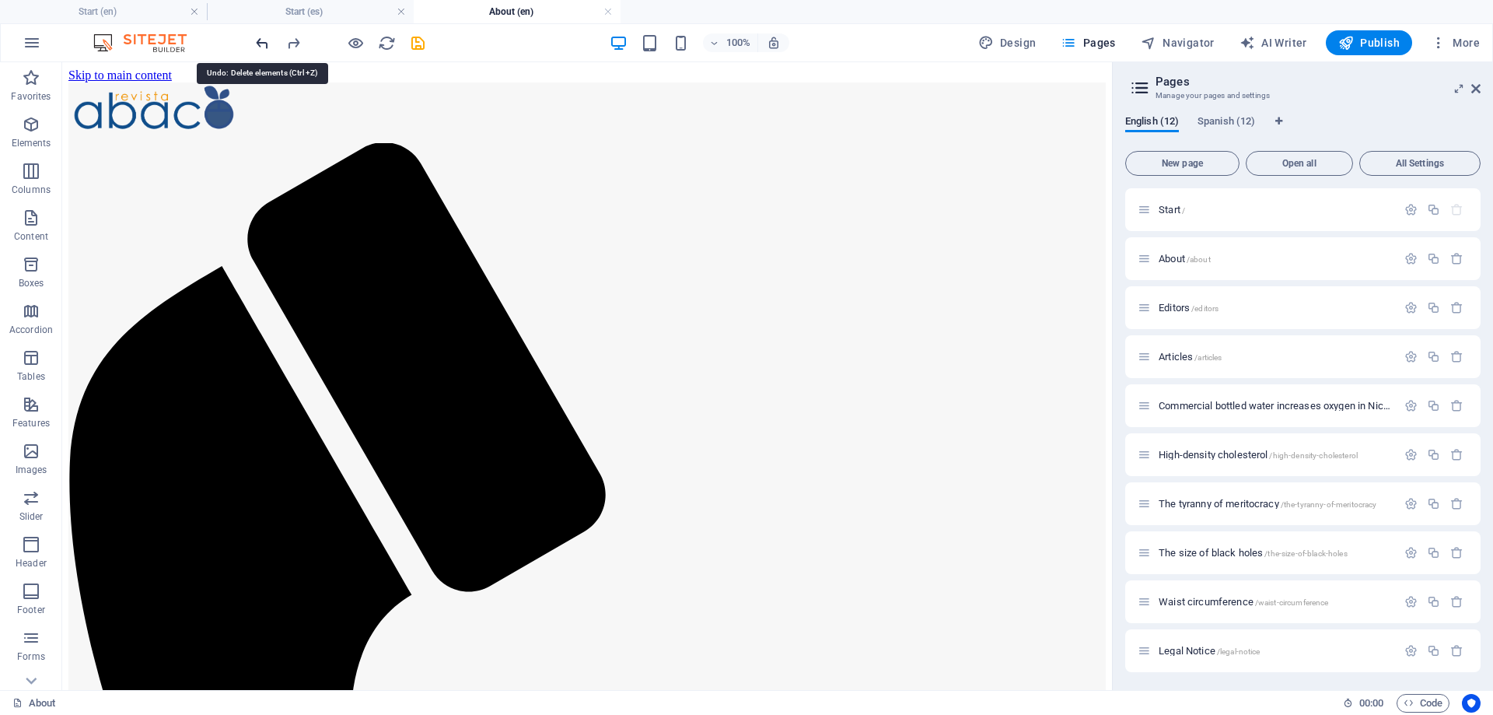
click at [265, 44] on icon "undo" at bounding box center [263, 43] width 18 height 18
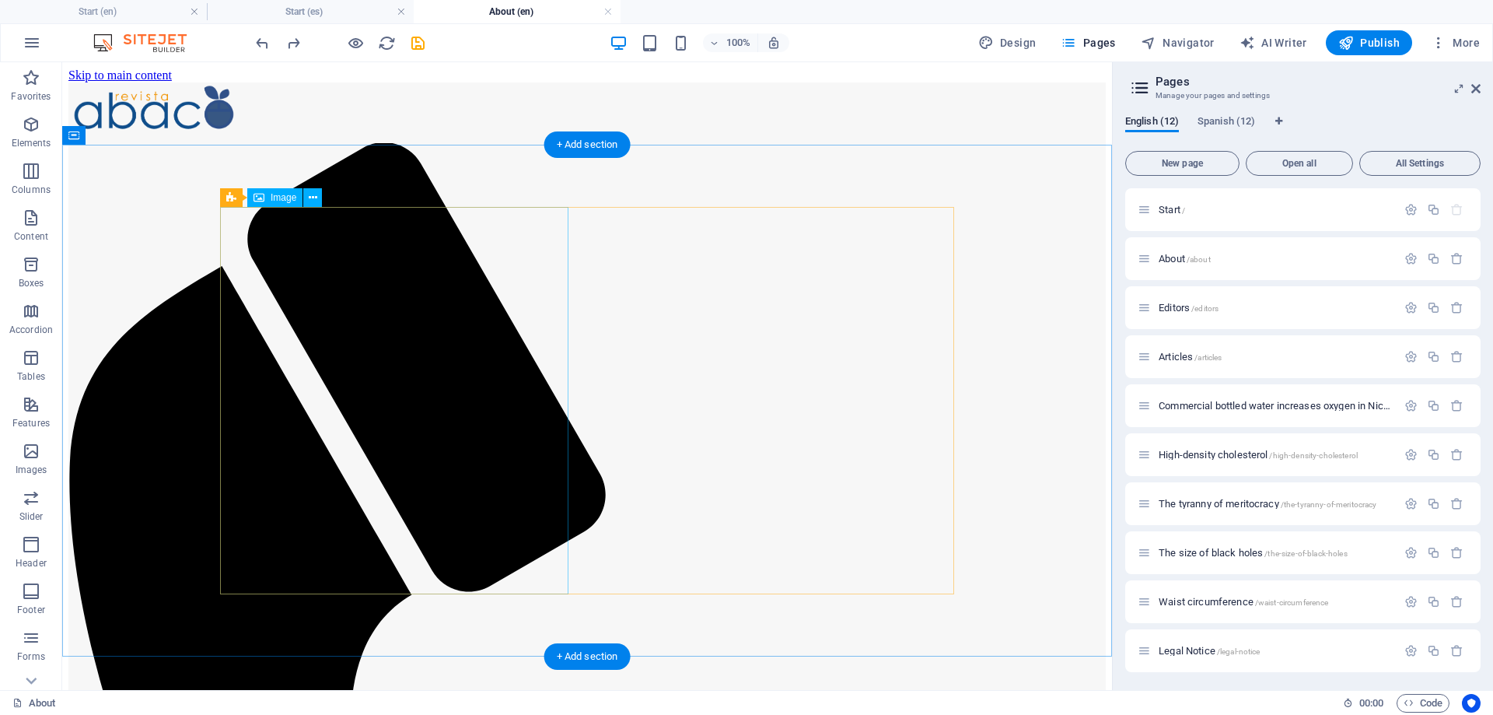
scroll to position [77, 0]
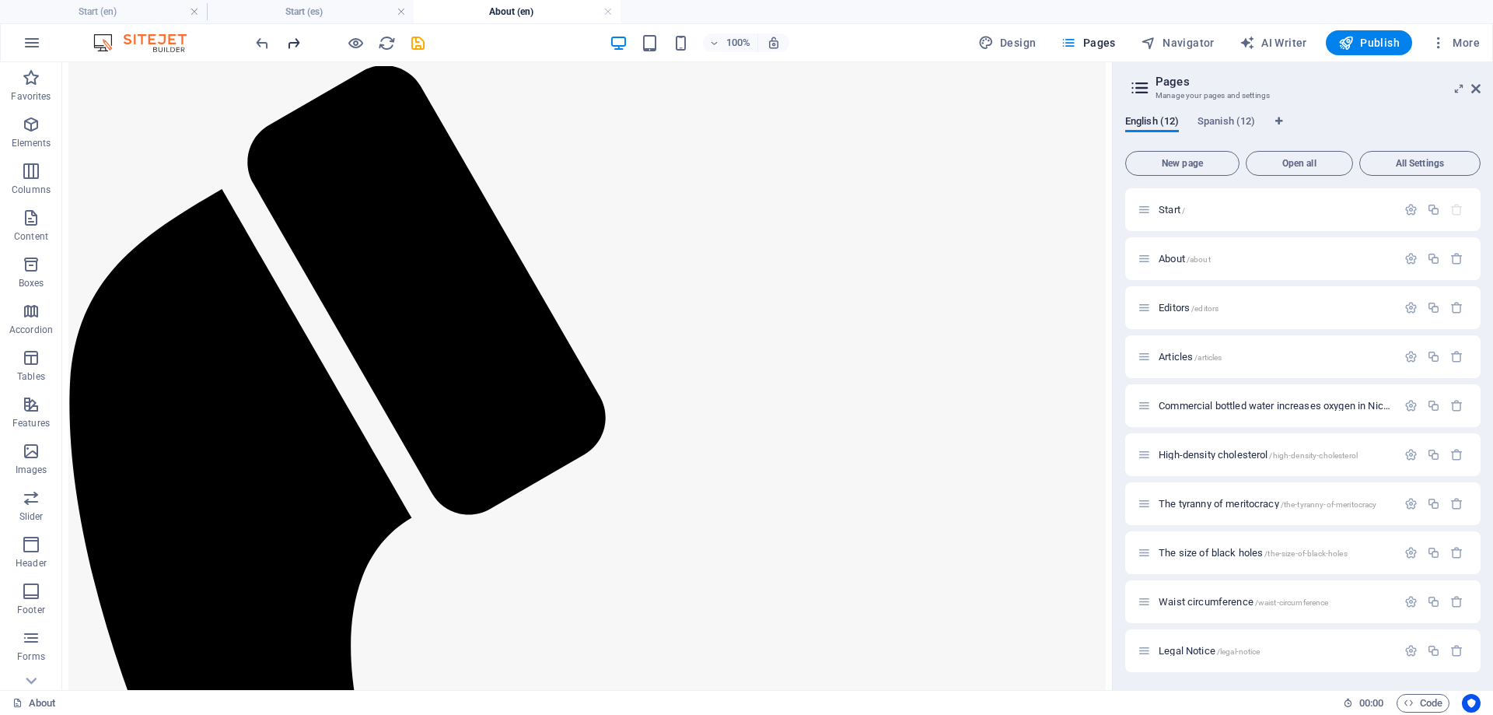
click at [290, 39] on icon "redo" at bounding box center [294, 43] width 18 height 18
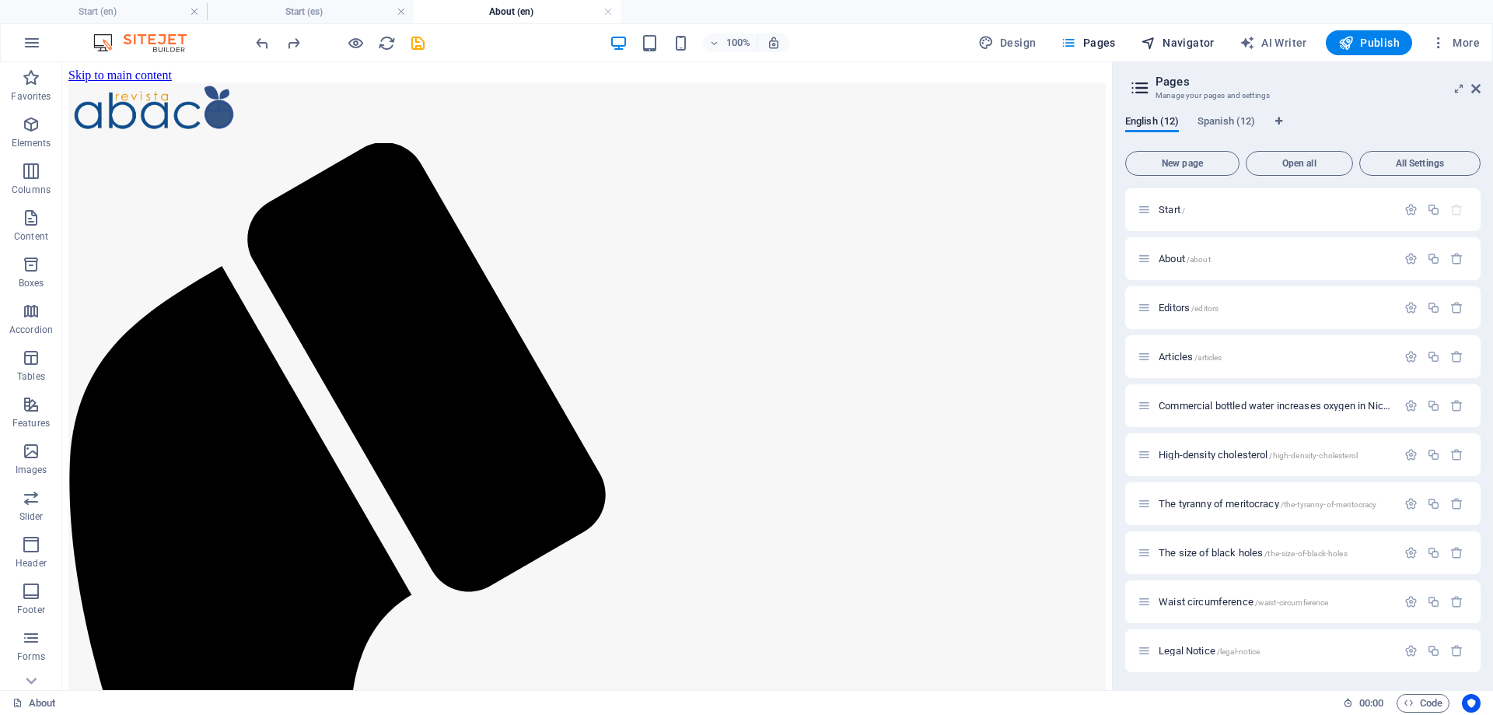
click at [1200, 40] on span "Navigator" at bounding box center [1178, 43] width 74 height 16
select select "17986670-en"
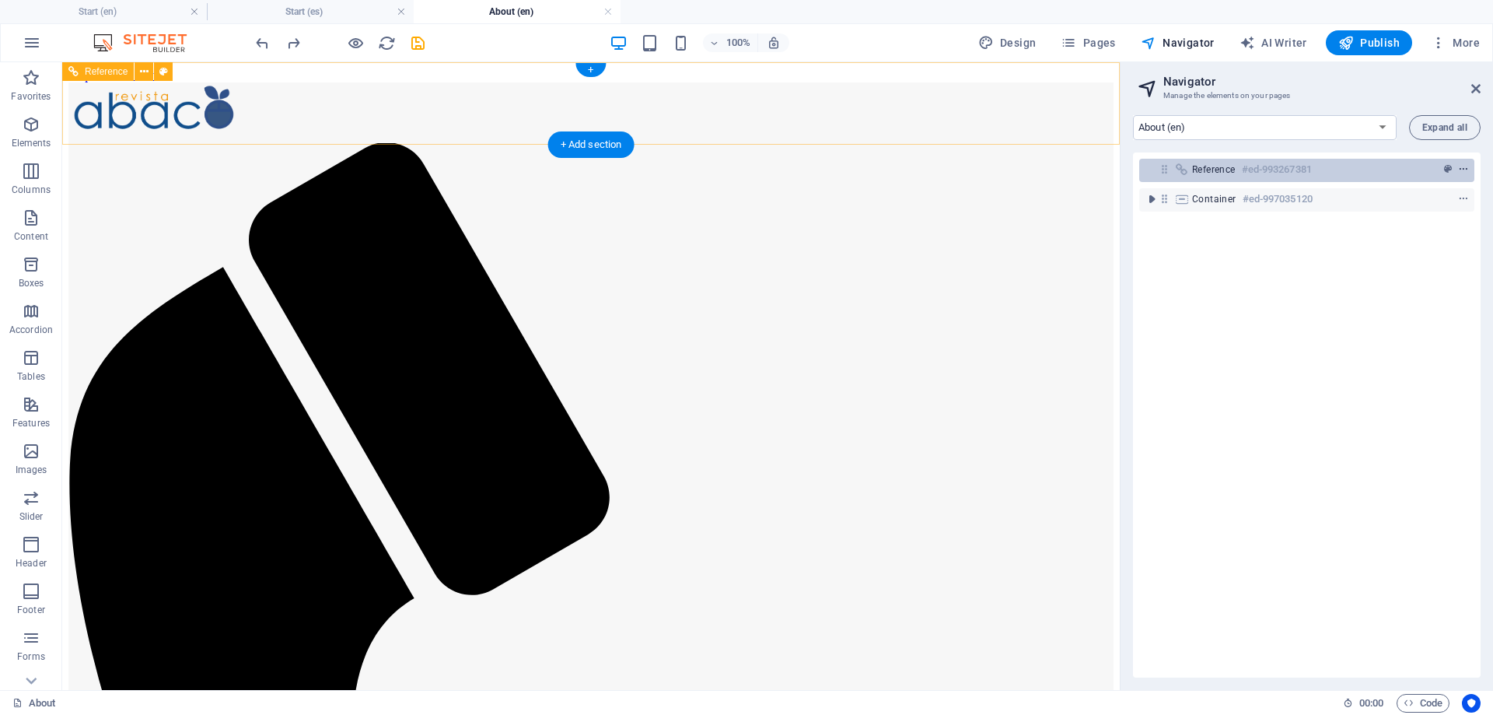
click at [1463, 167] on icon "context-menu" at bounding box center [1463, 169] width 11 height 11
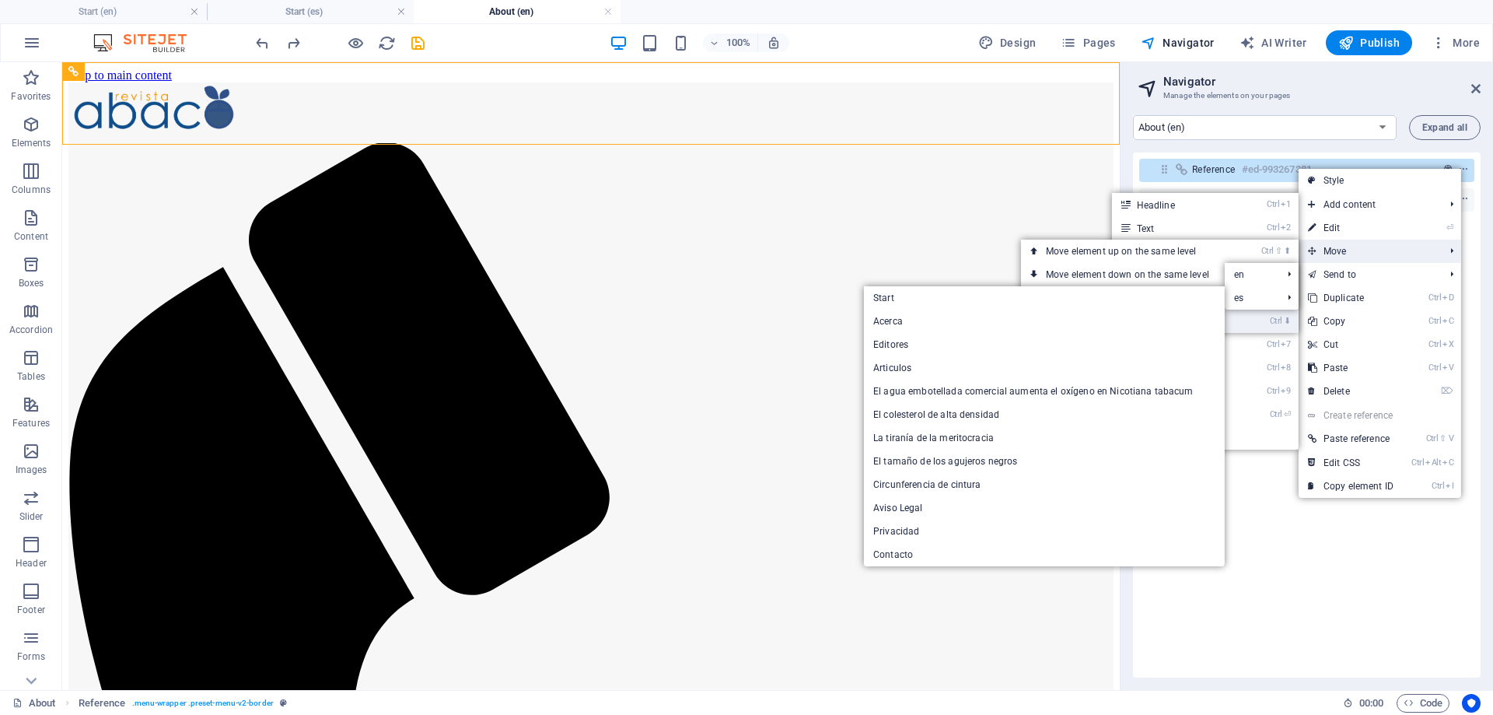
click at [1241, 327] on li "Ctrl ⬇ Move the element down" at bounding box center [1160, 321] width 278 height 23
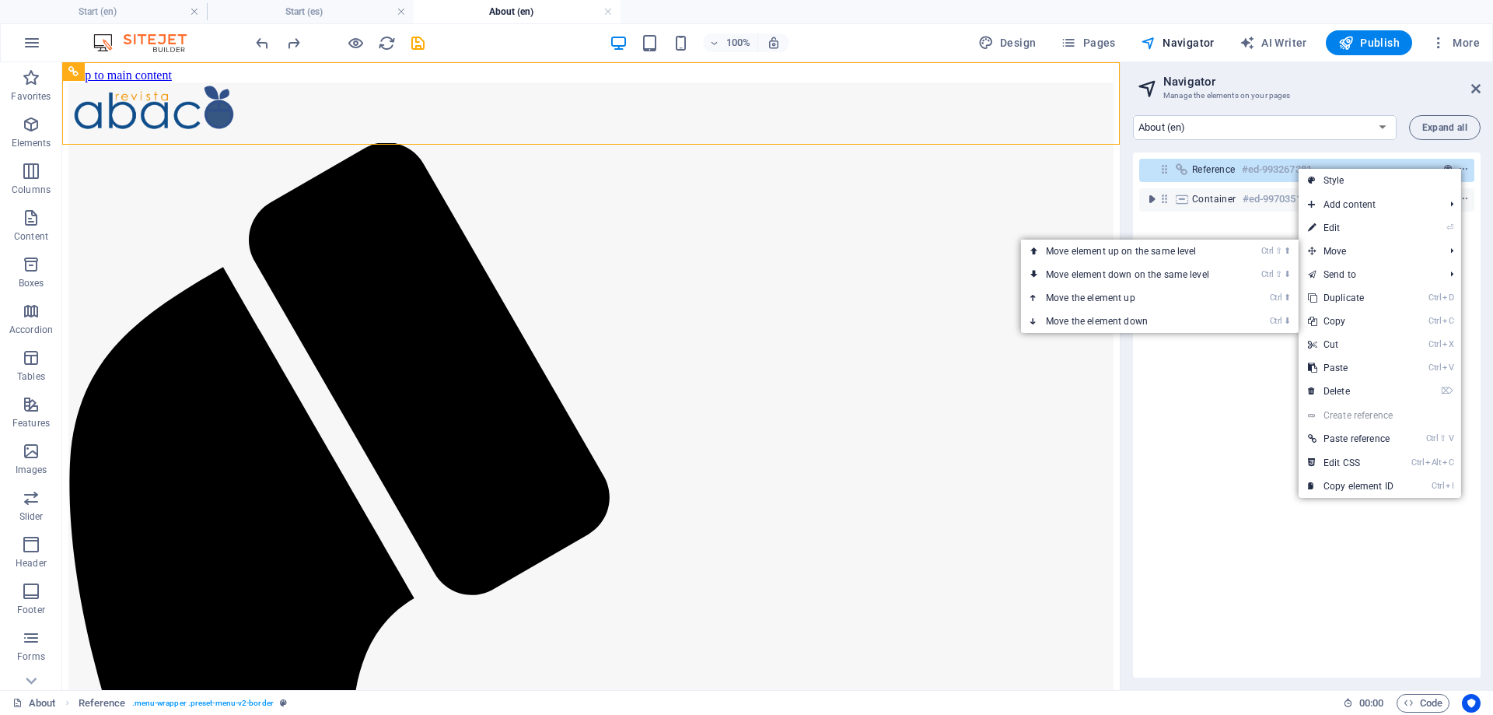
click at [1210, 477] on div "Reference #ed-993267381 Container #ed-997035120" at bounding box center [1307, 414] width 348 height 525
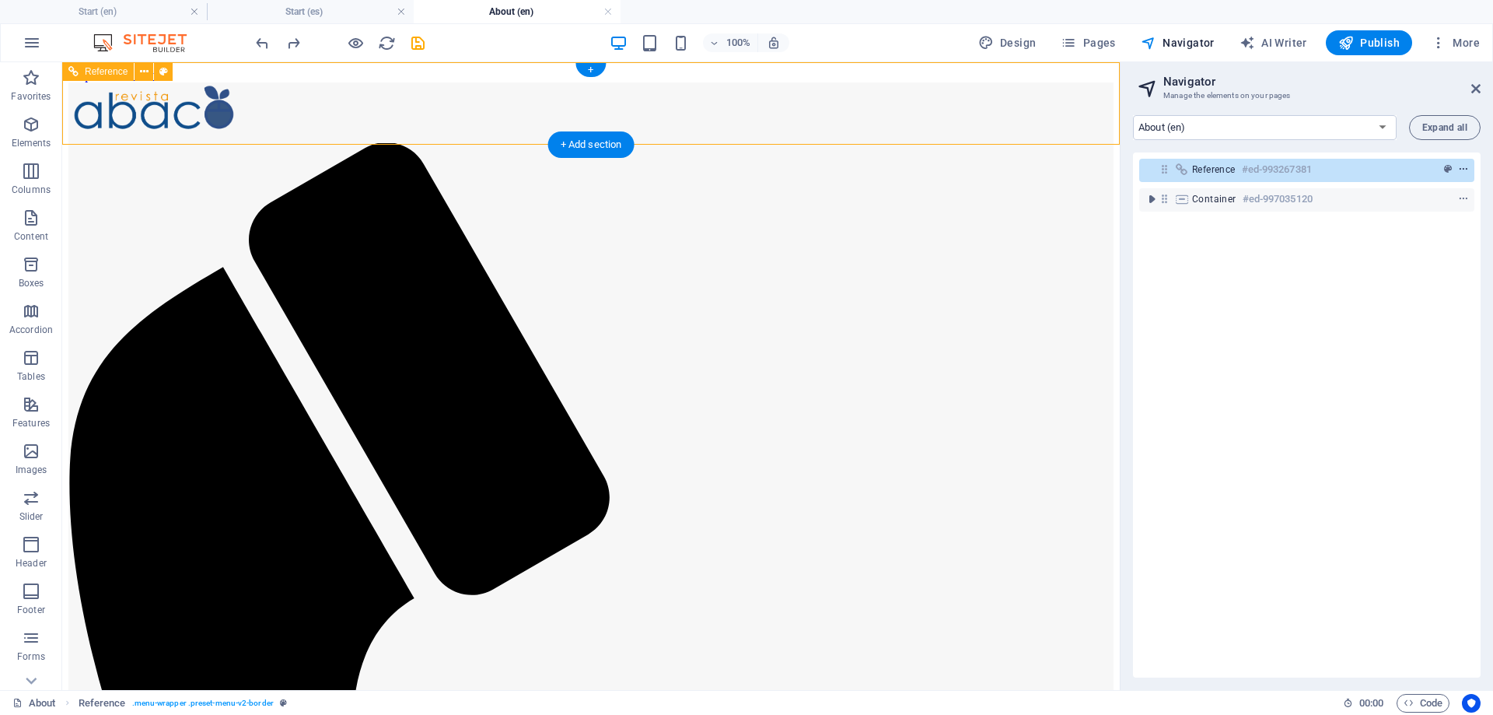
click at [1471, 165] on span "context-menu" at bounding box center [1464, 169] width 16 height 11
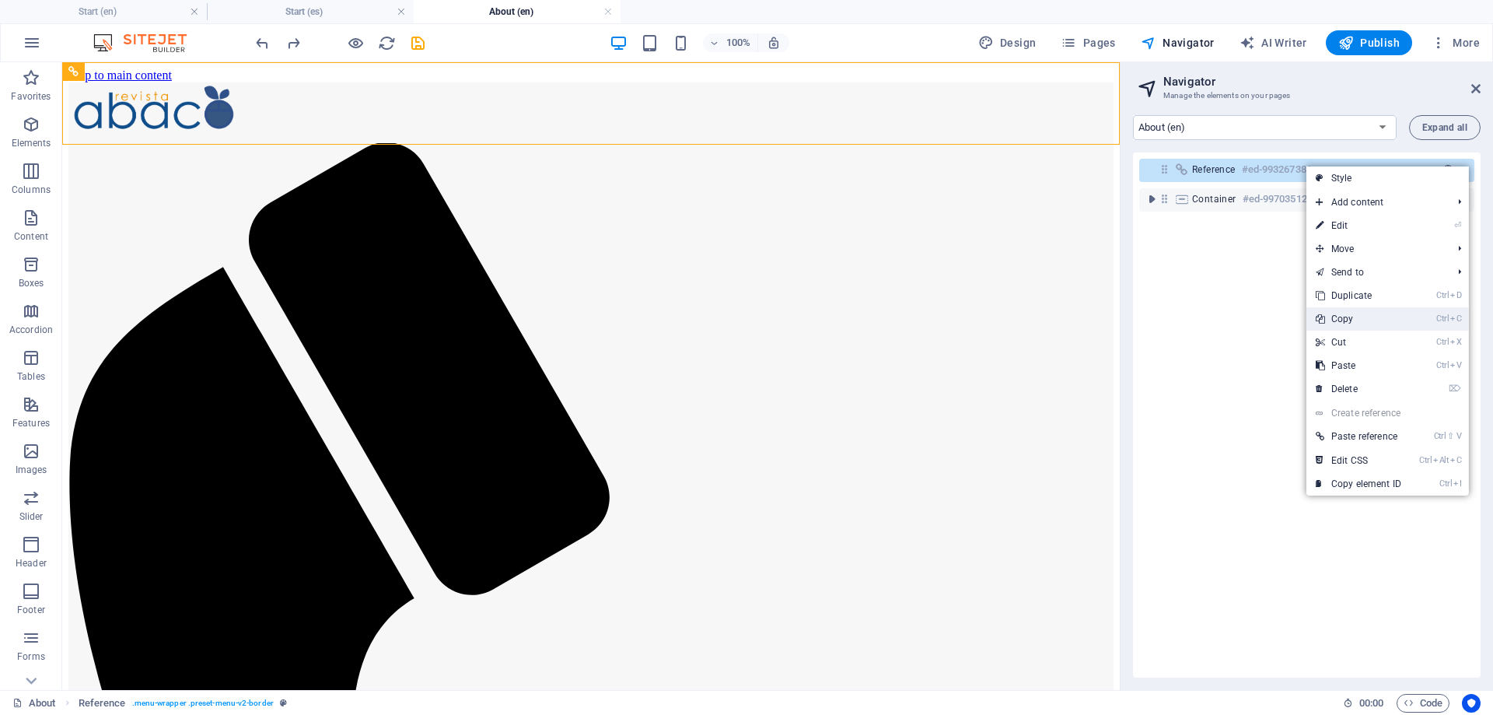
click at [1346, 320] on link "Ctrl C Copy" at bounding box center [1359, 318] width 104 height 23
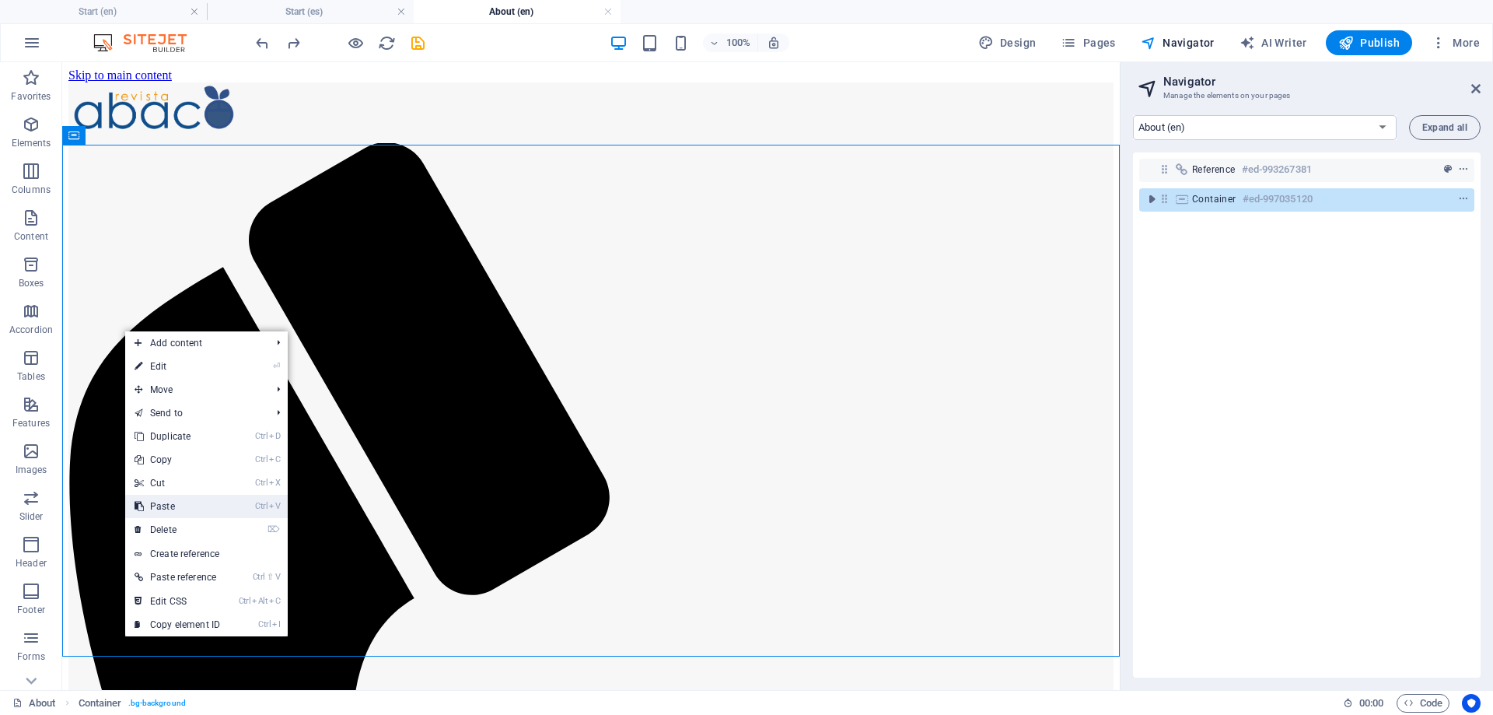
click at [164, 513] on link "Ctrl V Paste" at bounding box center [177, 506] width 104 height 23
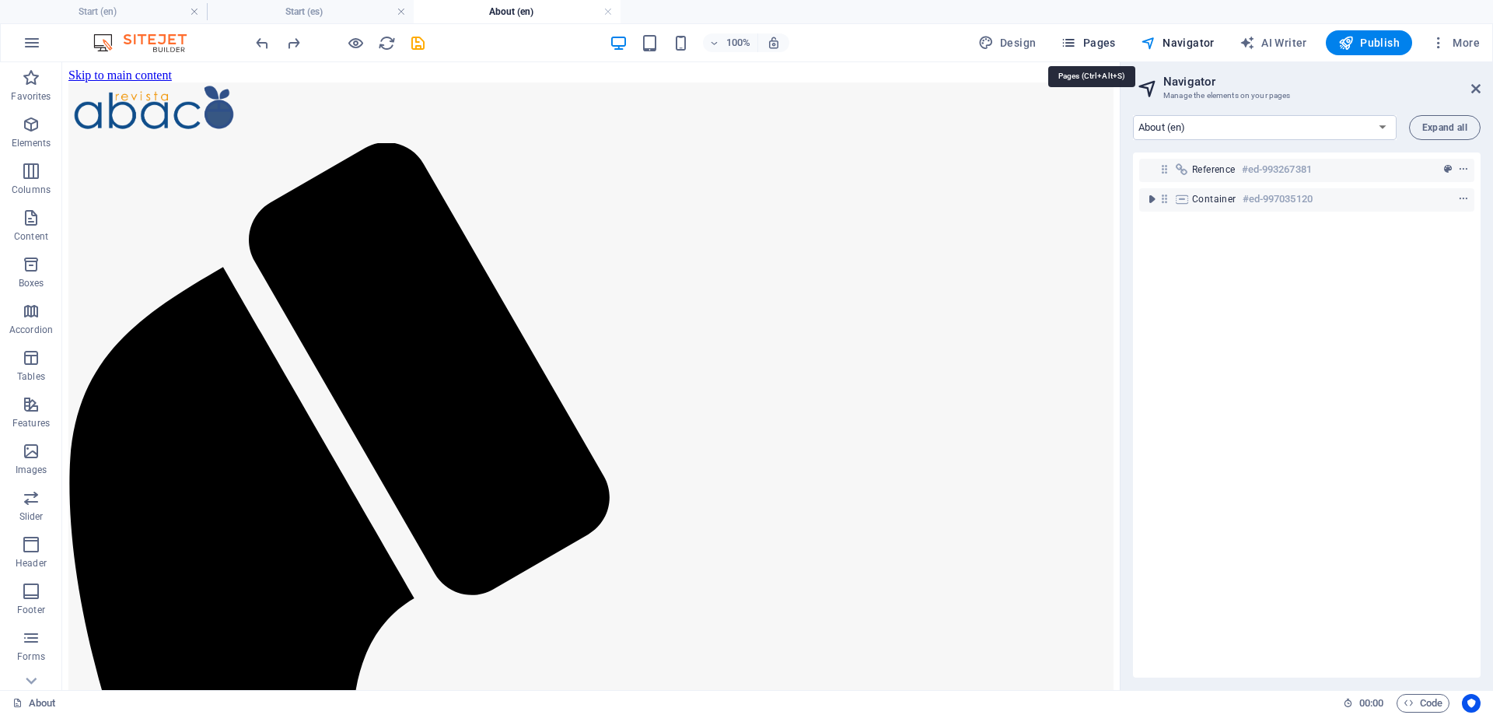
click at [1111, 44] on span "Pages" at bounding box center [1088, 43] width 54 height 16
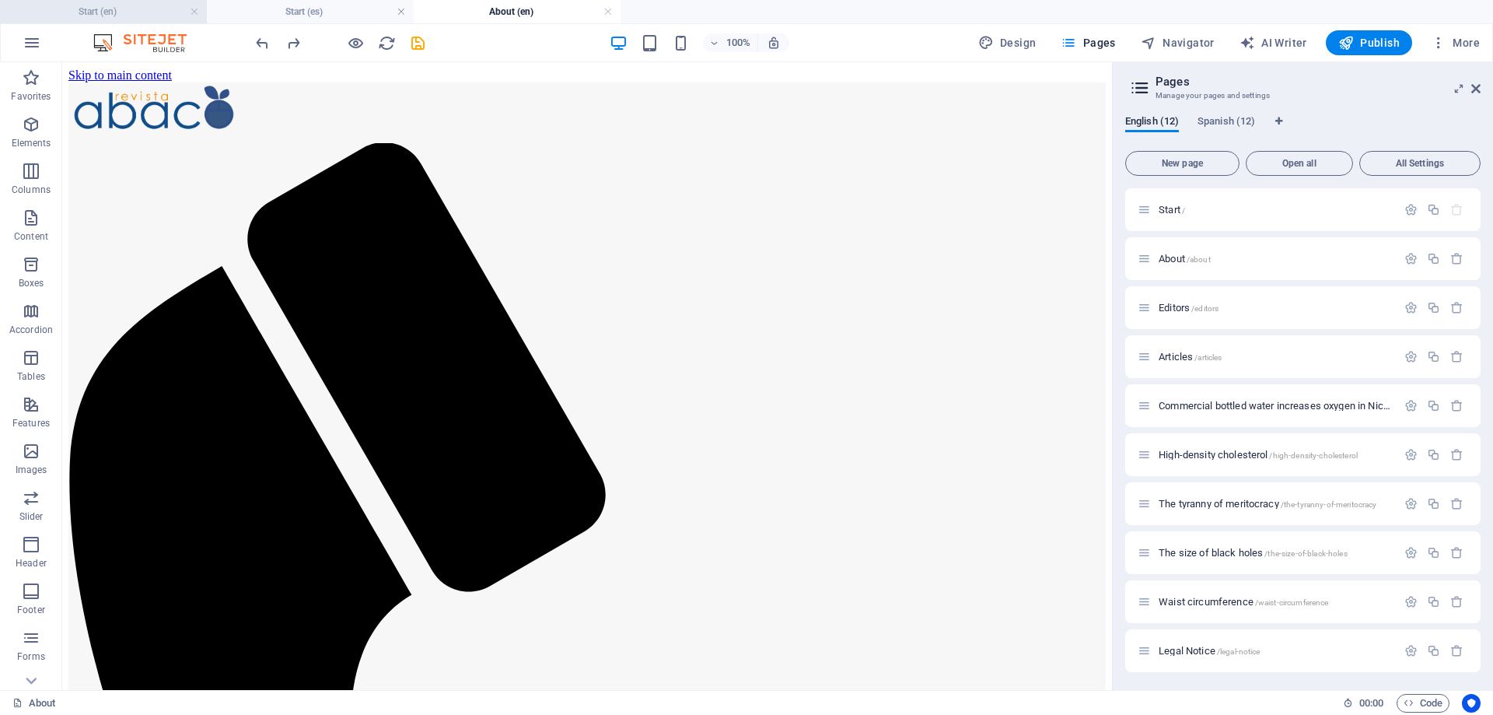
click at [142, 10] on h4 "Start (en)" at bounding box center [103, 11] width 207 height 17
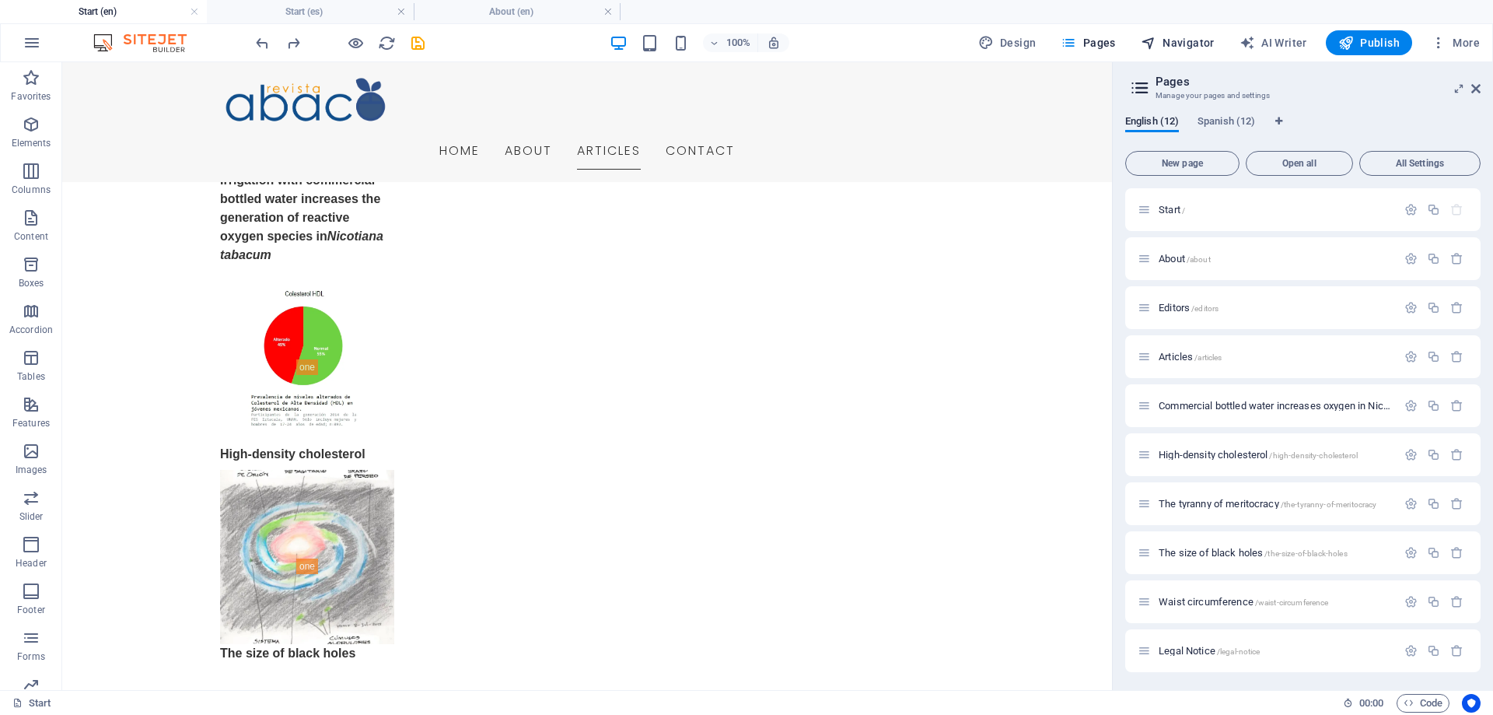
click at [1197, 46] on span "Navigator" at bounding box center [1178, 43] width 74 height 16
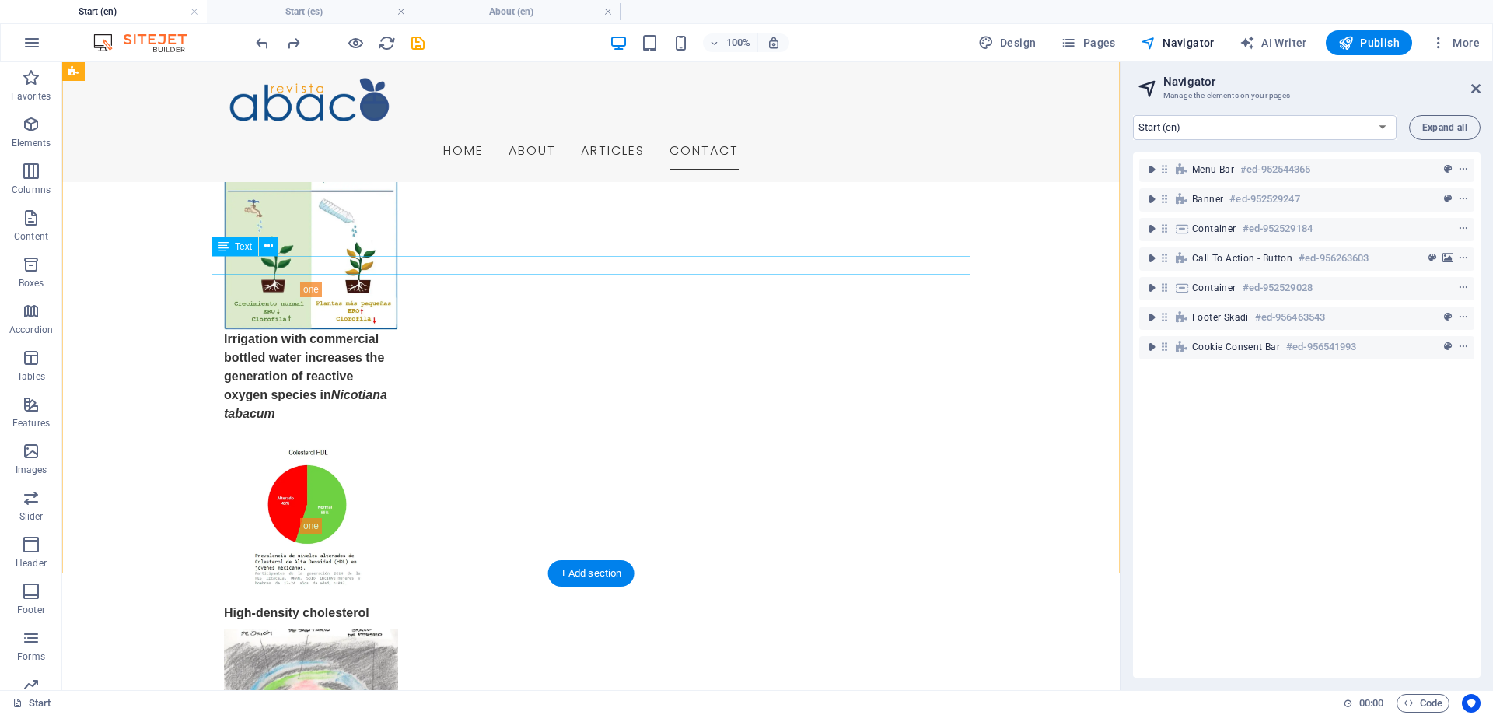
scroll to position [2460, 0]
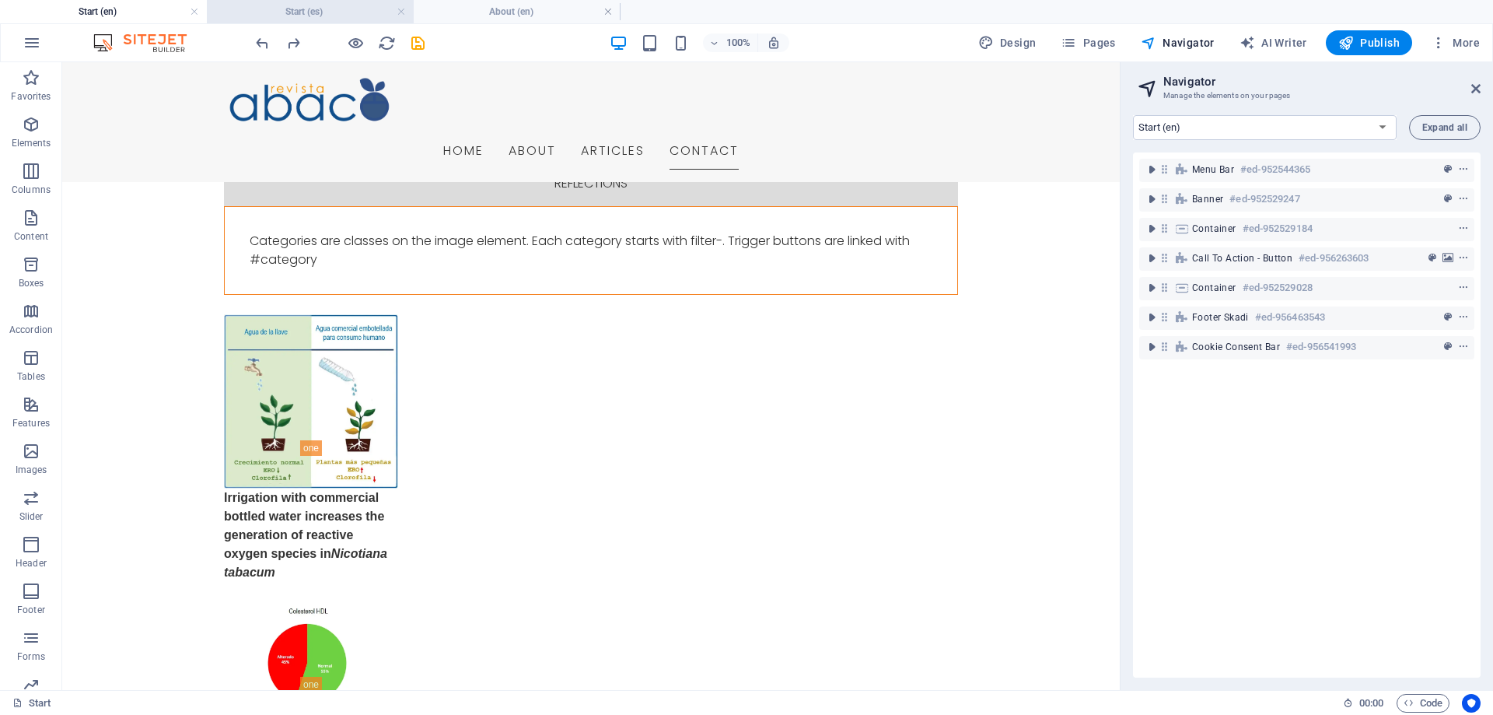
click at [274, 9] on h4 "Start (es)" at bounding box center [310, 11] width 207 height 17
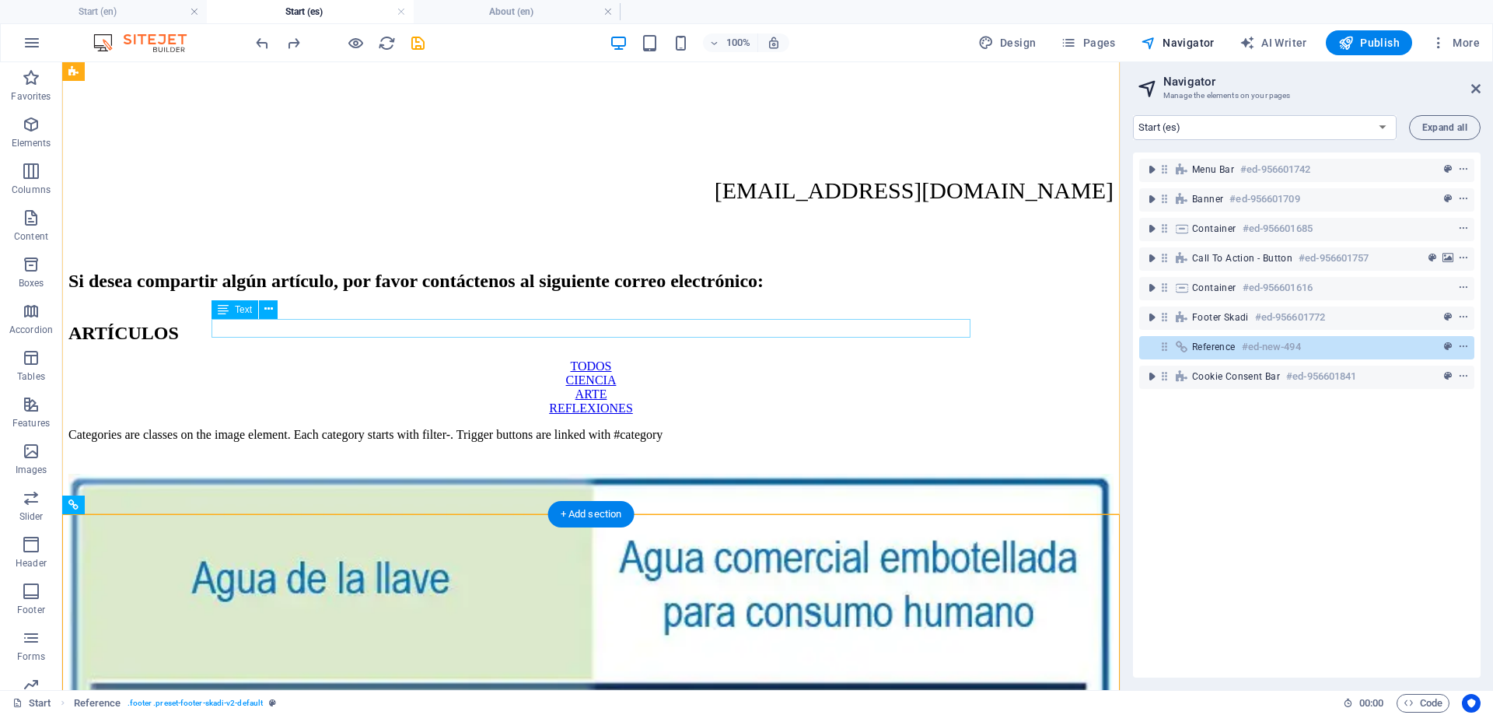
scroll to position [2772, 0]
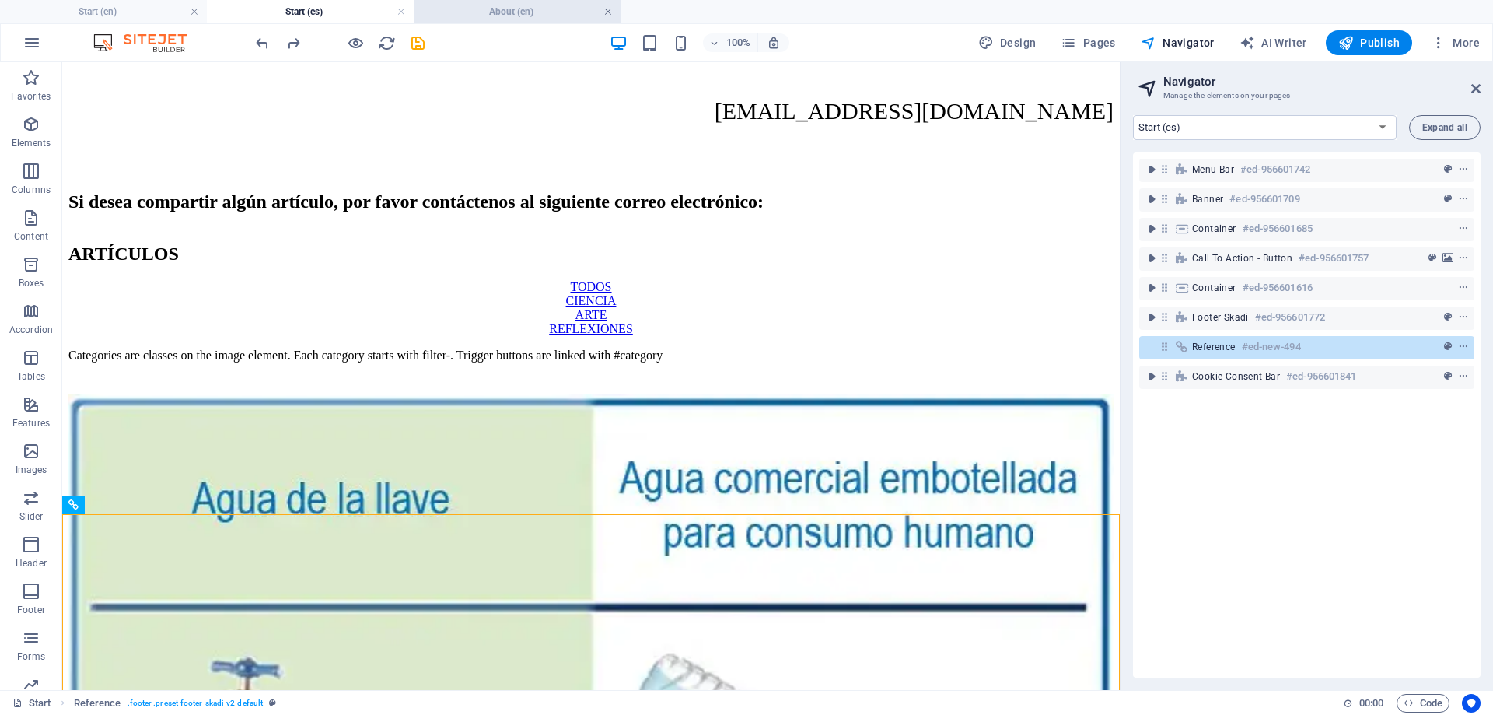
click at [610, 14] on link at bounding box center [608, 12] width 9 height 15
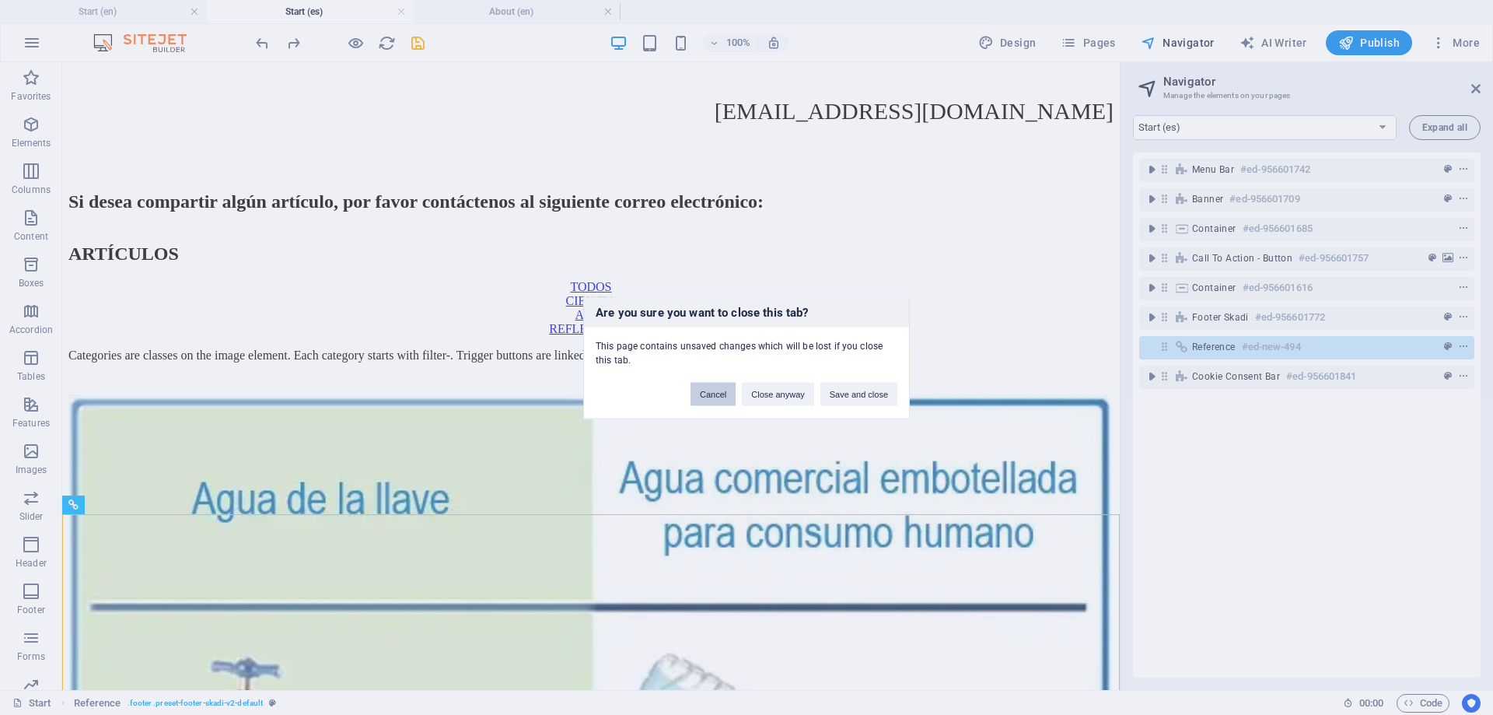
drag, startPoint x: 713, startPoint y: 398, endPoint x: 488, endPoint y: 101, distance: 372.6
click at [713, 398] on button "Cancel" at bounding box center [713, 393] width 45 height 23
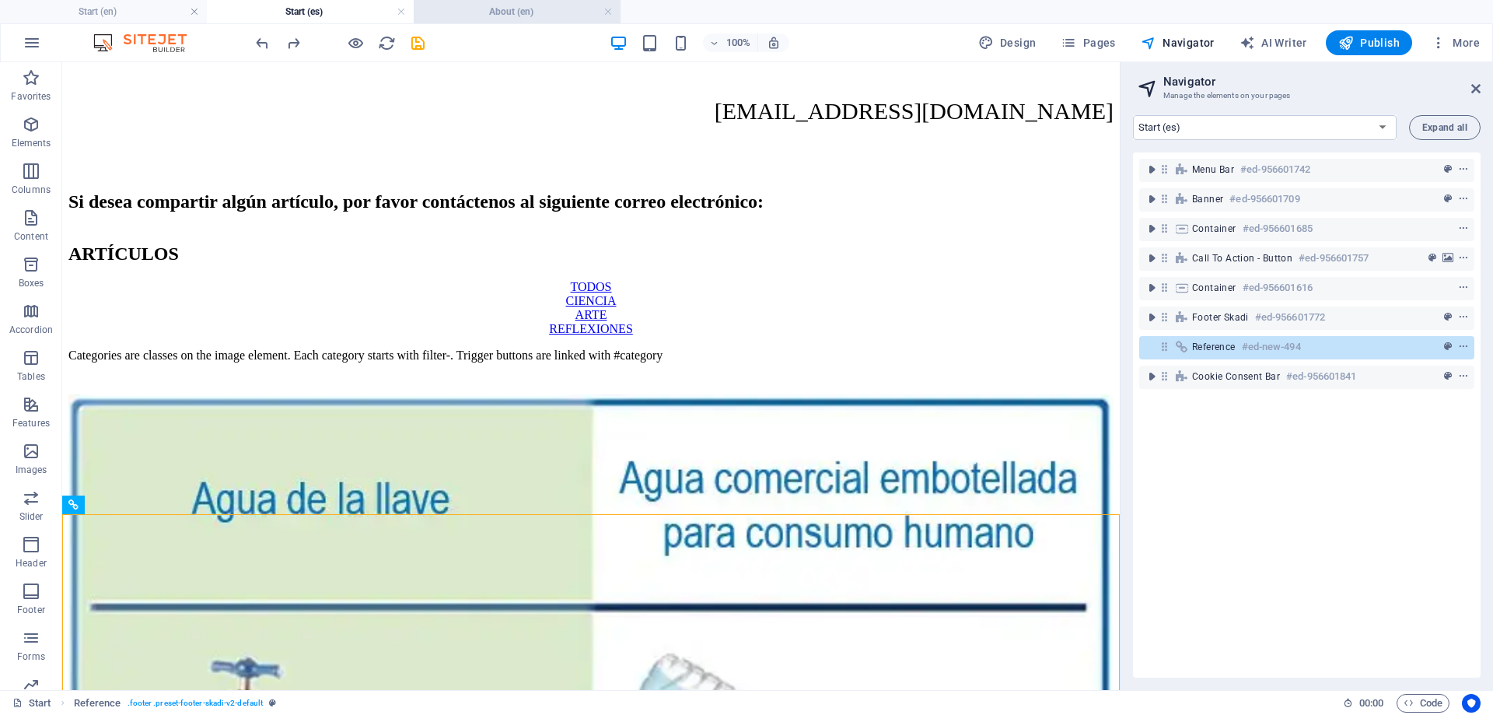
click at [499, 9] on h4 "About (en)" at bounding box center [517, 11] width 207 height 17
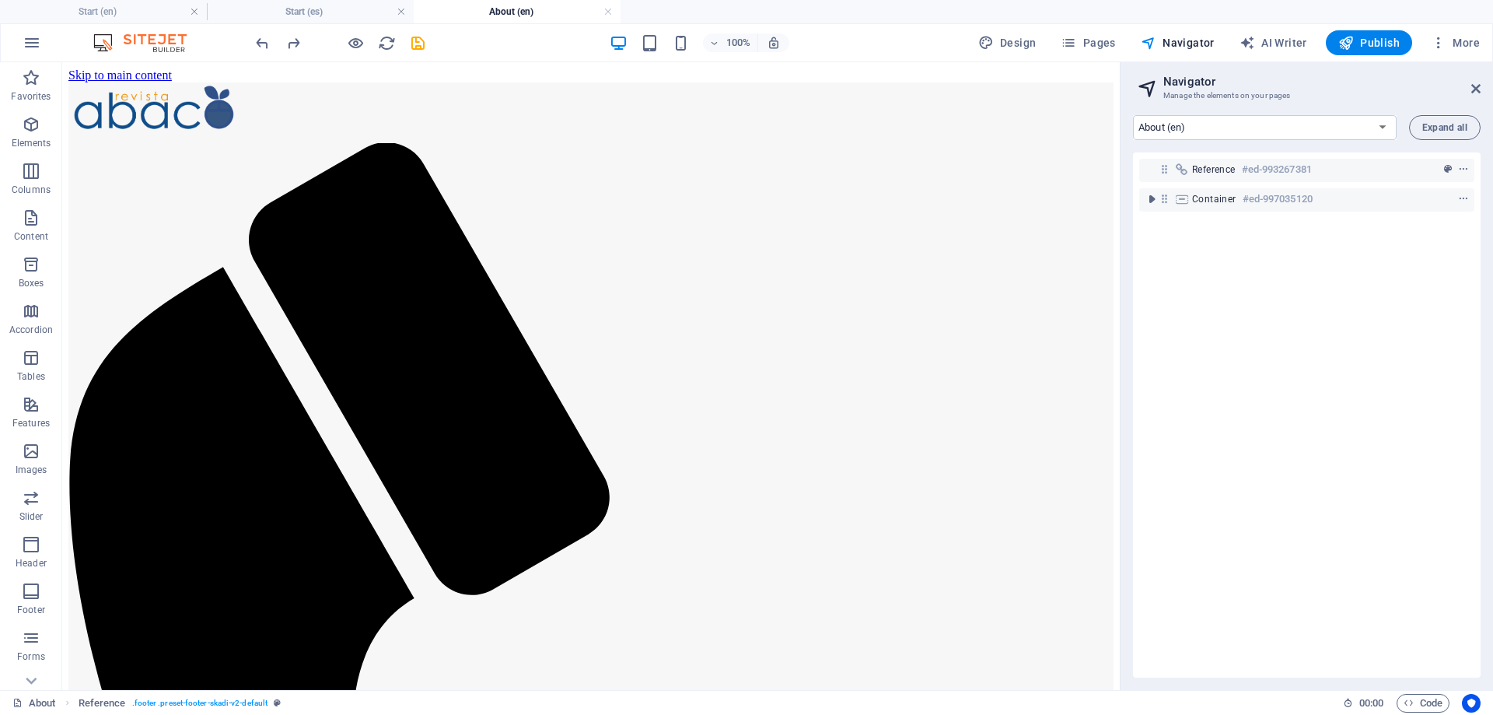
click at [614, 9] on h4 "About (en)" at bounding box center [517, 11] width 207 height 17
click at [608, 13] on link at bounding box center [608, 12] width 9 height 15
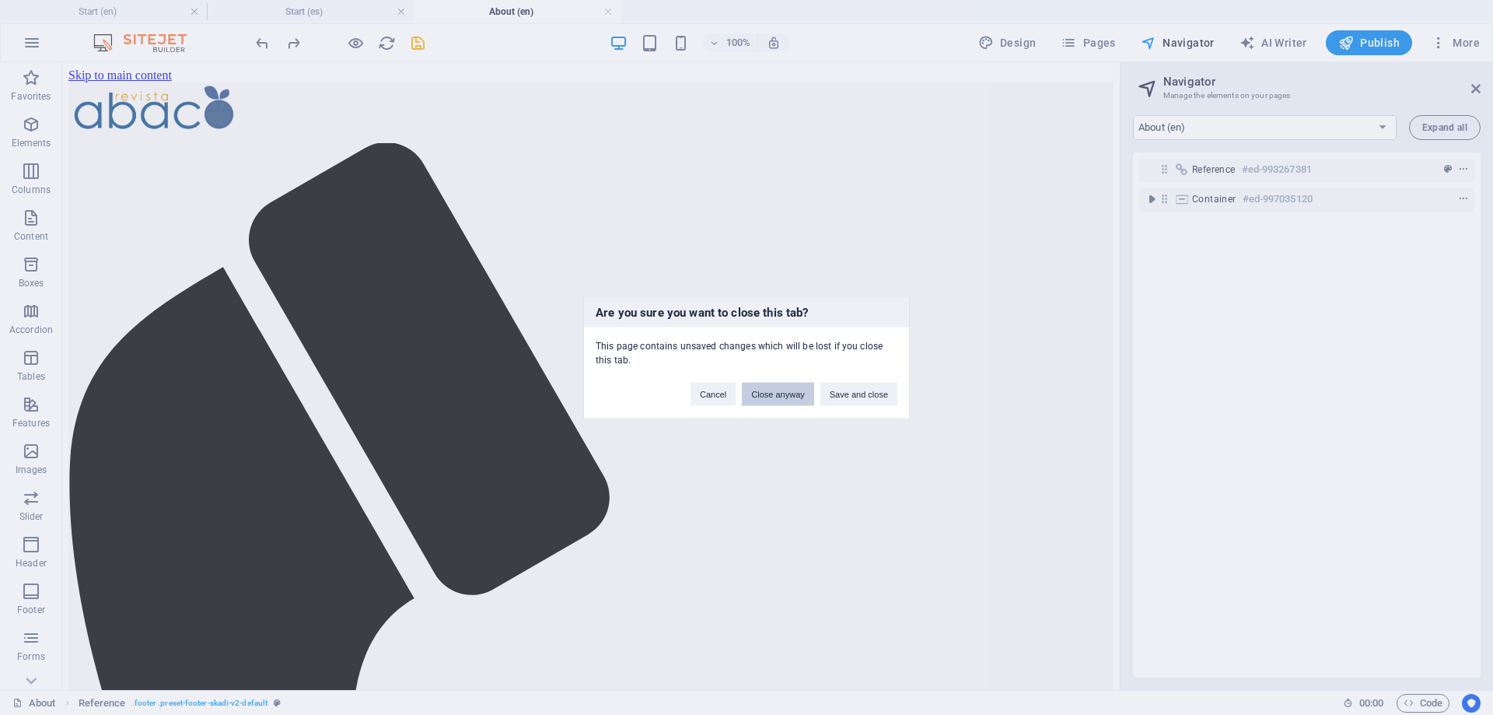
click at [779, 392] on button "Close anyway" at bounding box center [778, 393] width 72 height 23
select select "17554410-es"
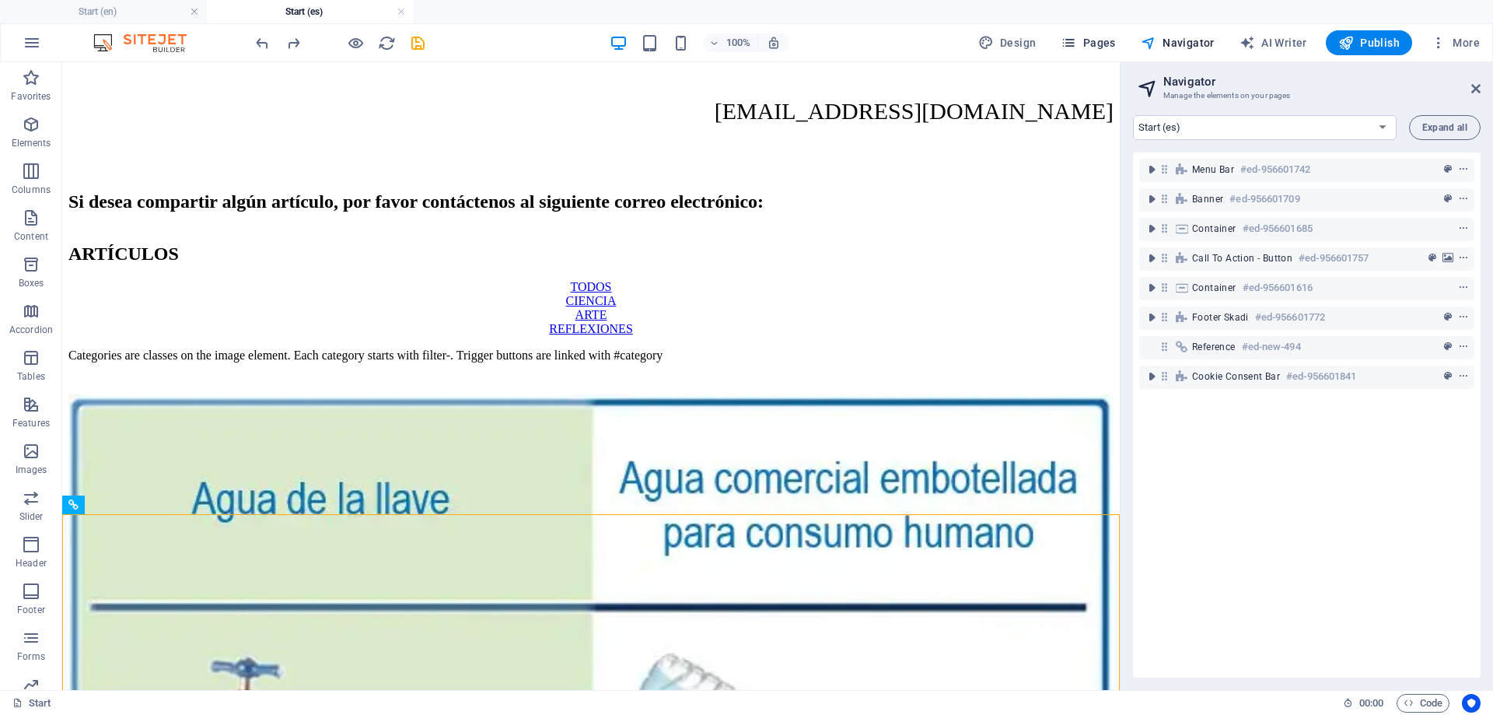
click at [1111, 41] on span "Pages" at bounding box center [1088, 43] width 54 height 16
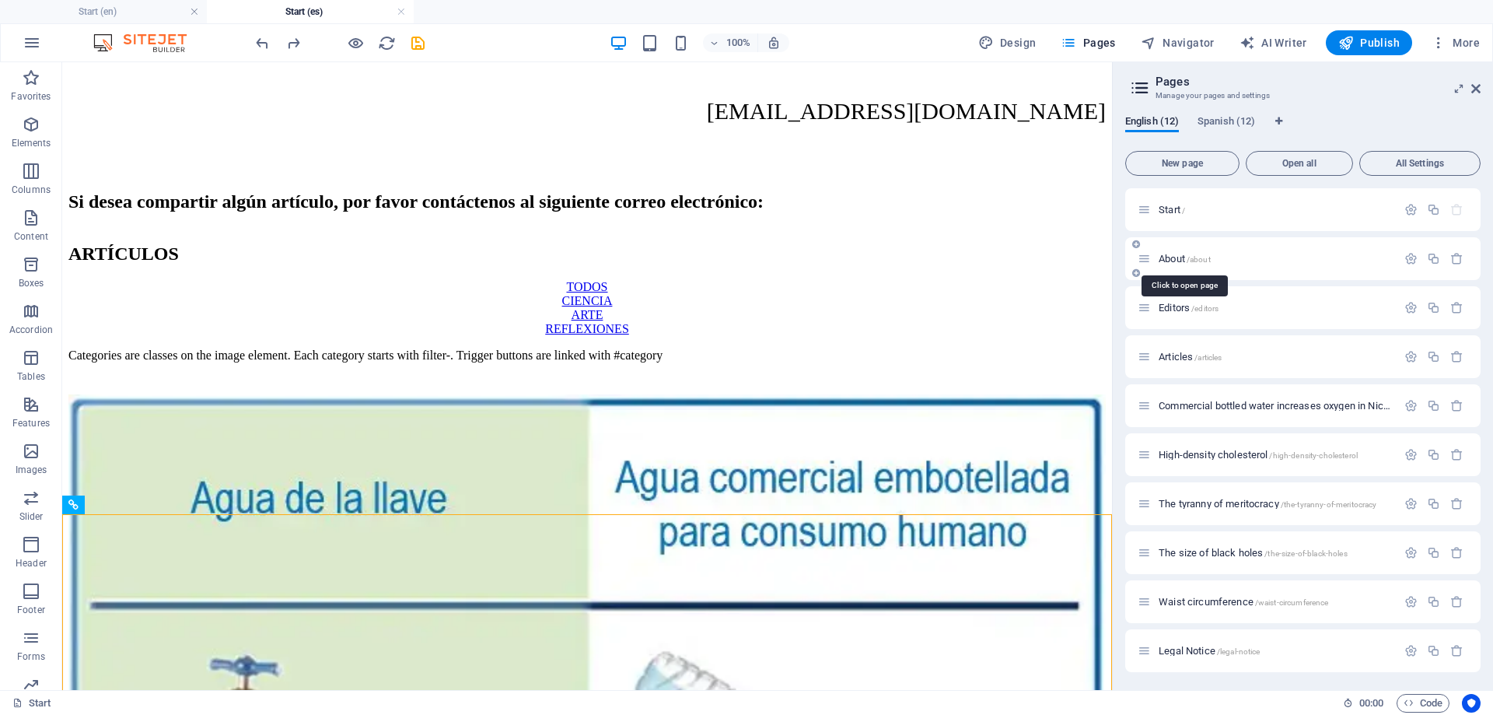
click at [1177, 259] on span "About /about" at bounding box center [1185, 259] width 52 height 12
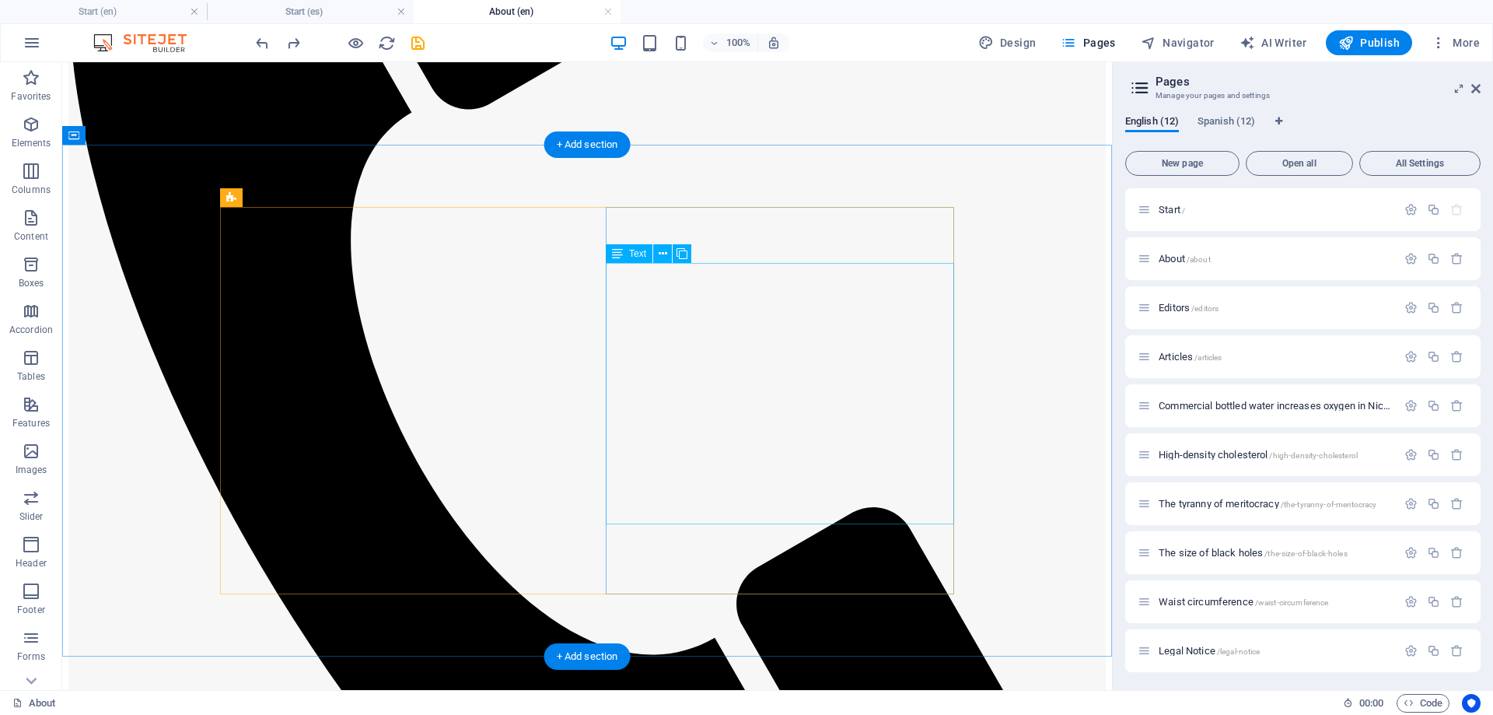
scroll to position [0, 0]
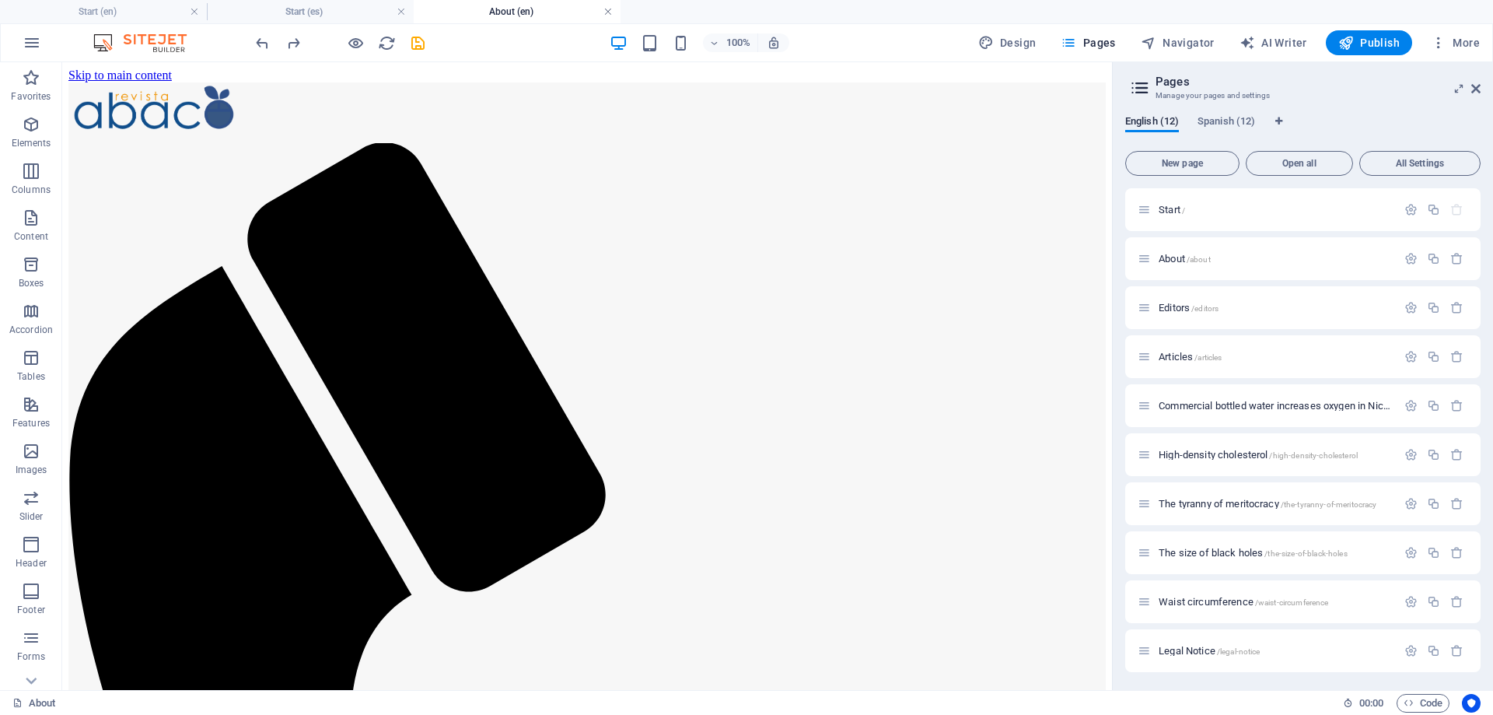
click at [608, 9] on link at bounding box center [608, 12] width 9 height 15
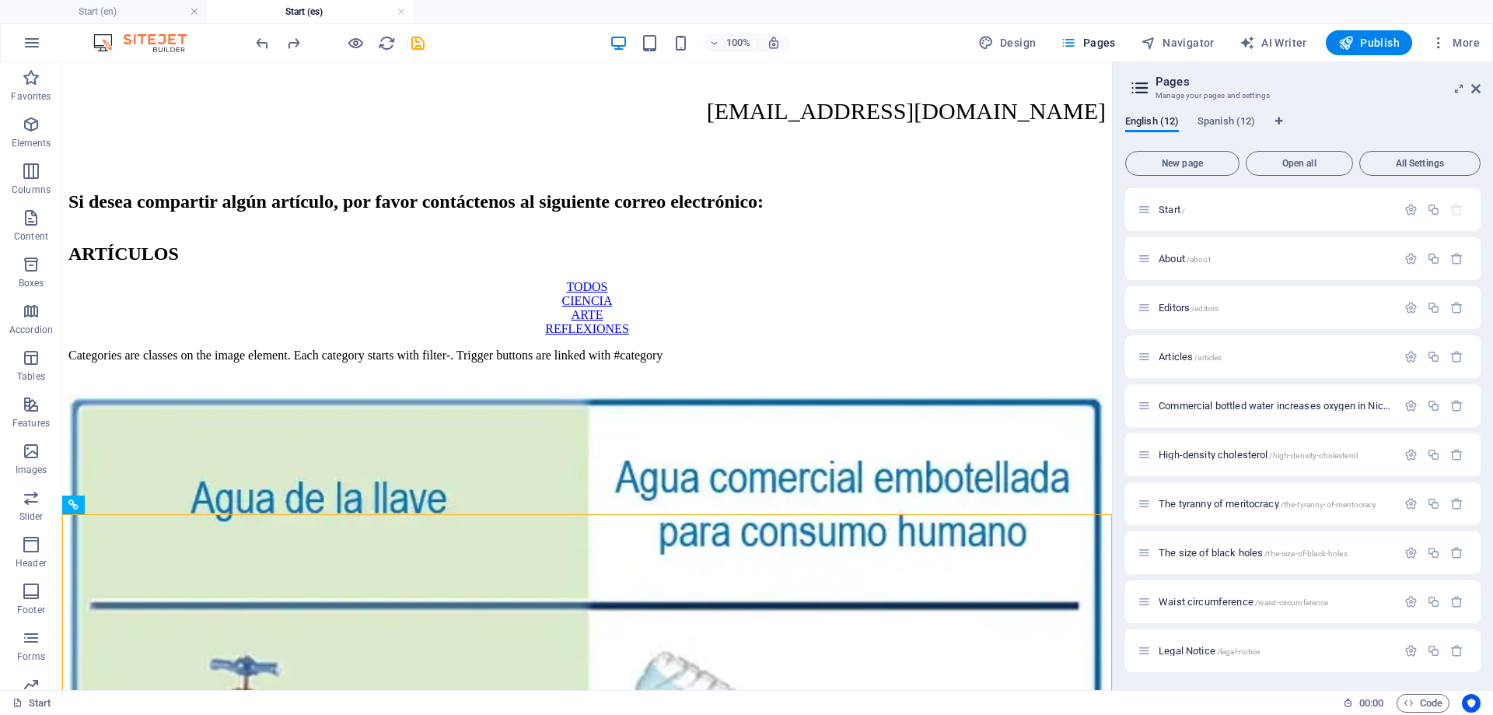
scroll to position [3247, 0]
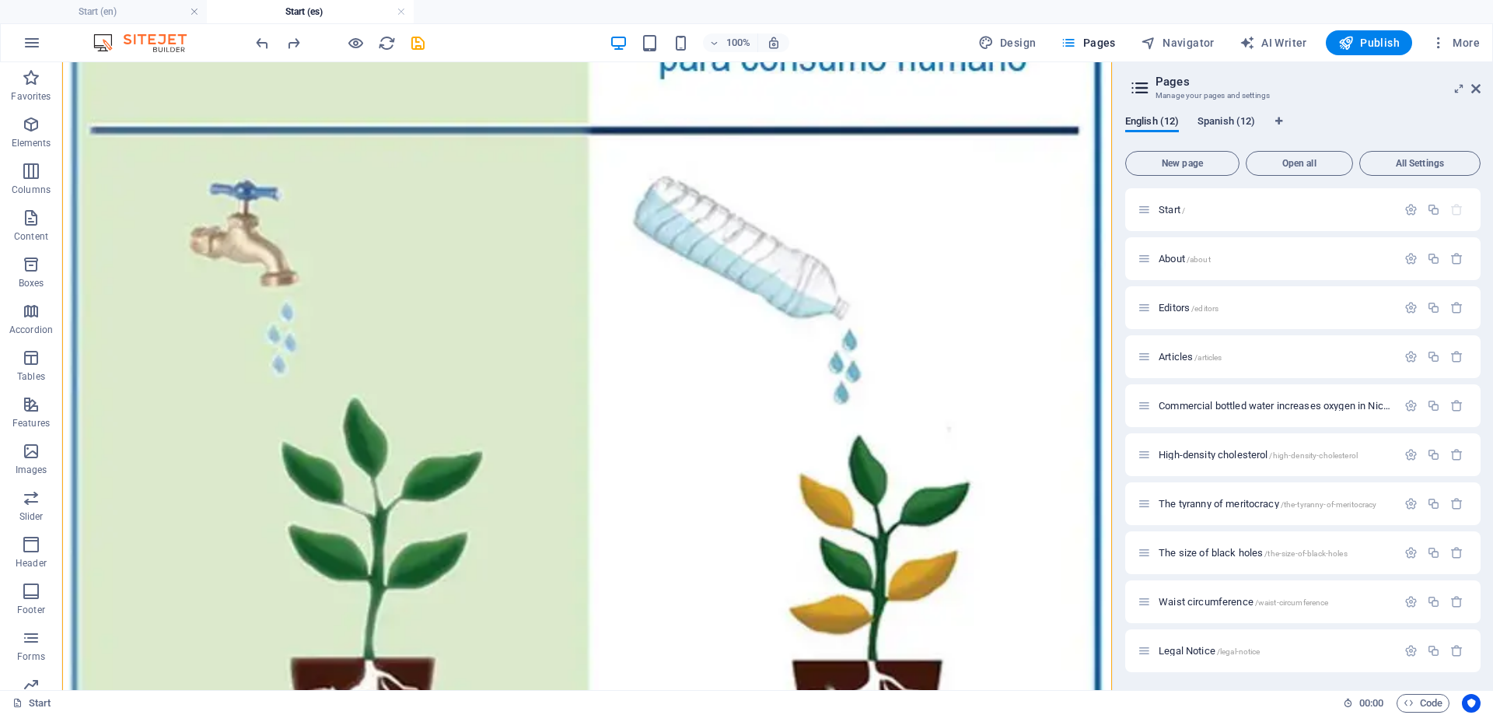
click at [1226, 118] on span "Spanish (12)" at bounding box center [1227, 123] width 58 height 22
click at [1185, 257] on span "Acerca /acerca" at bounding box center [1188, 259] width 59 height 12
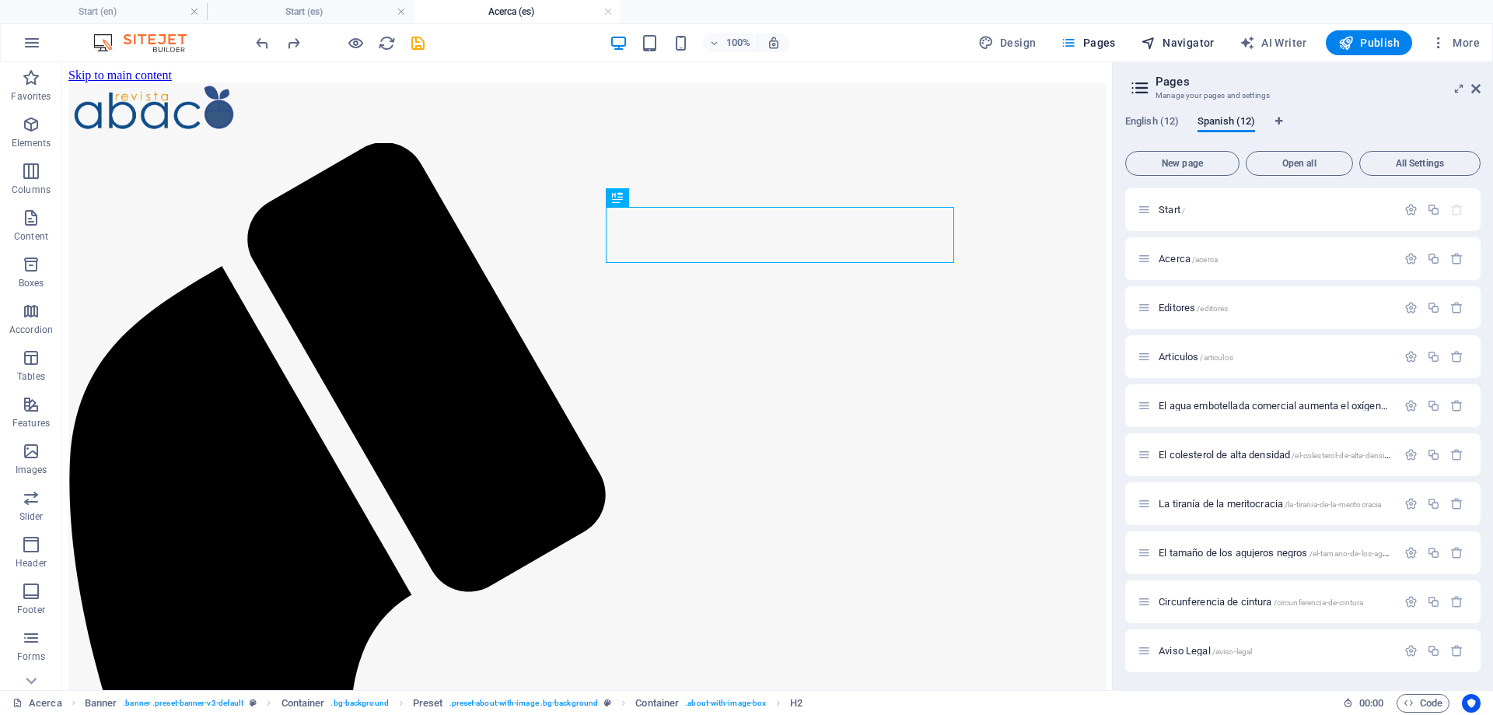
click at [1198, 37] on span "Navigator" at bounding box center [1178, 43] width 74 height 16
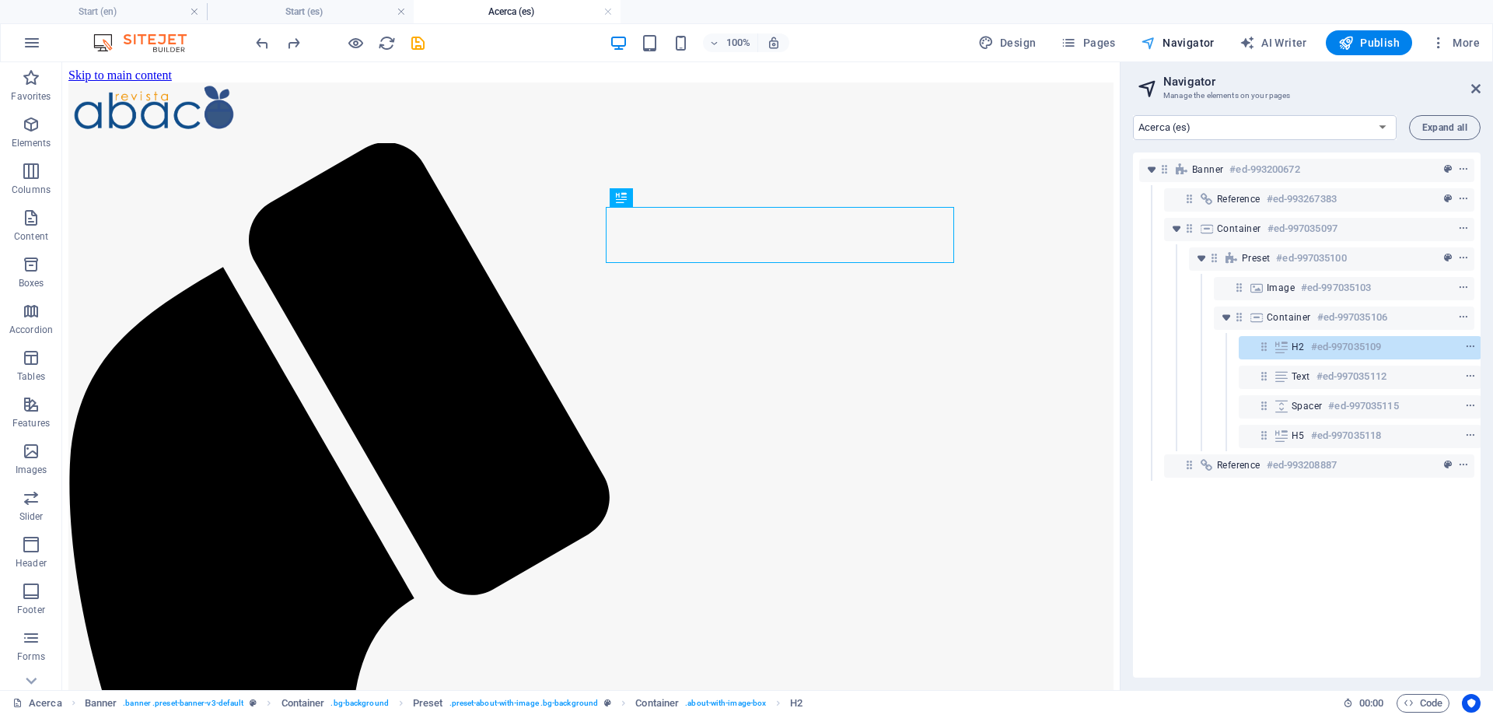
scroll to position [0, 1]
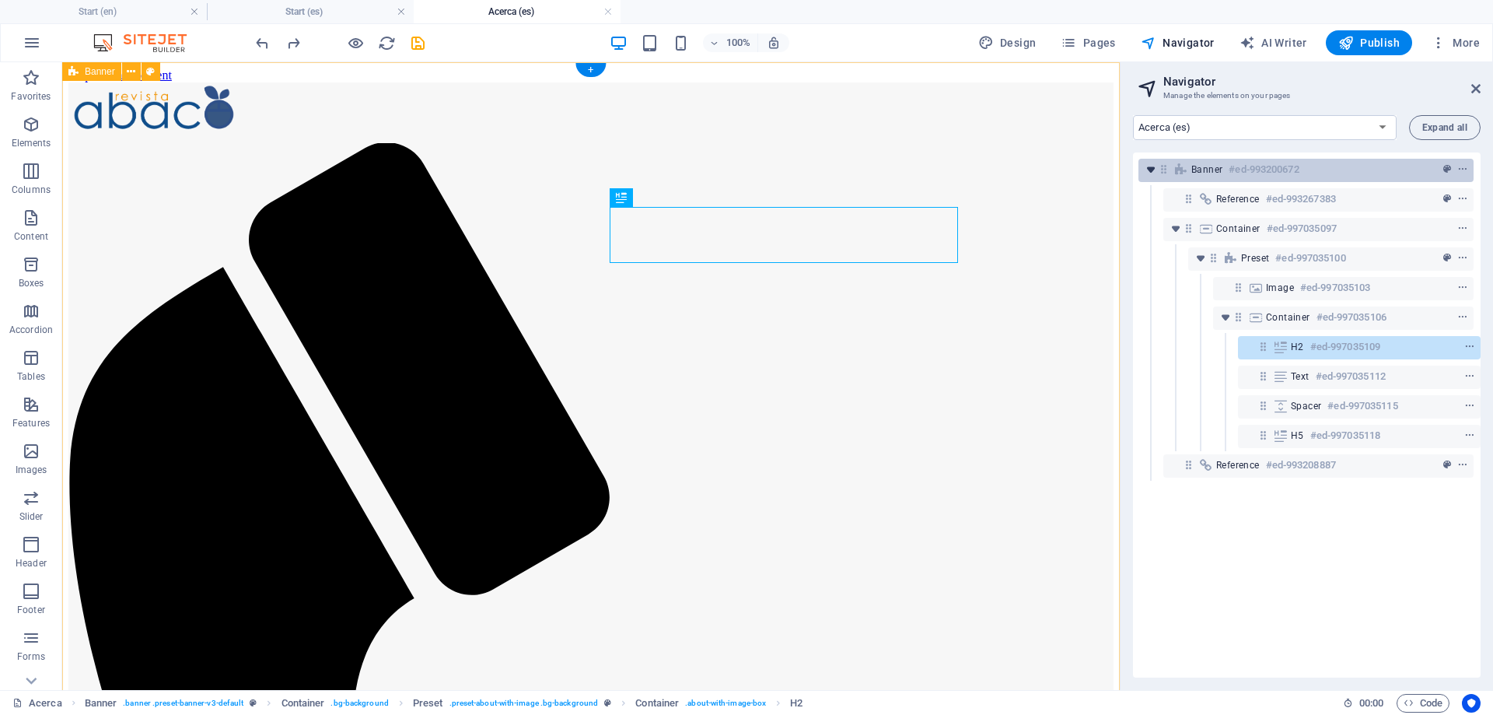
click at [1153, 171] on icon "toggle-expand" at bounding box center [1151, 170] width 16 height 16
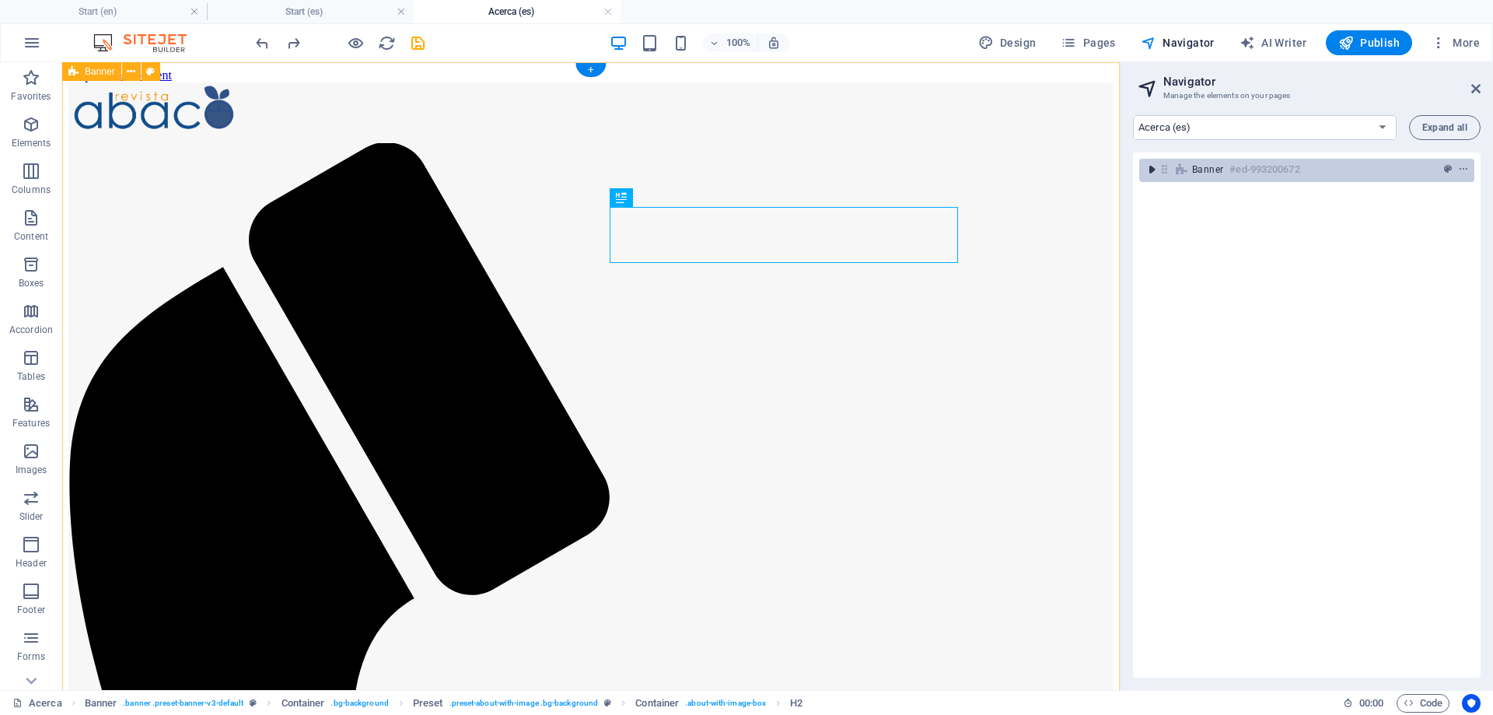
scroll to position [0, 0]
click at [1151, 163] on icon "toggle-expand" at bounding box center [1152, 170] width 16 height 16
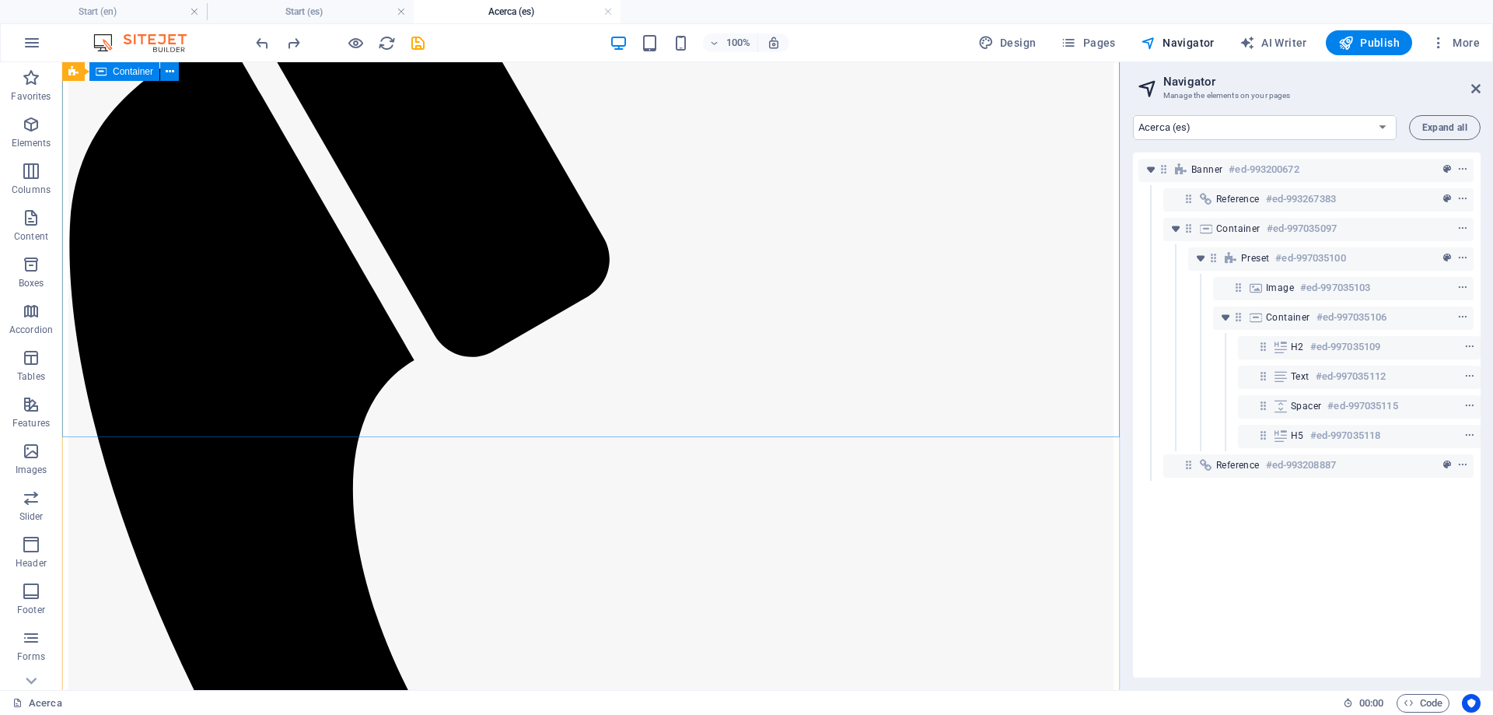
scroll to position [555, 0]
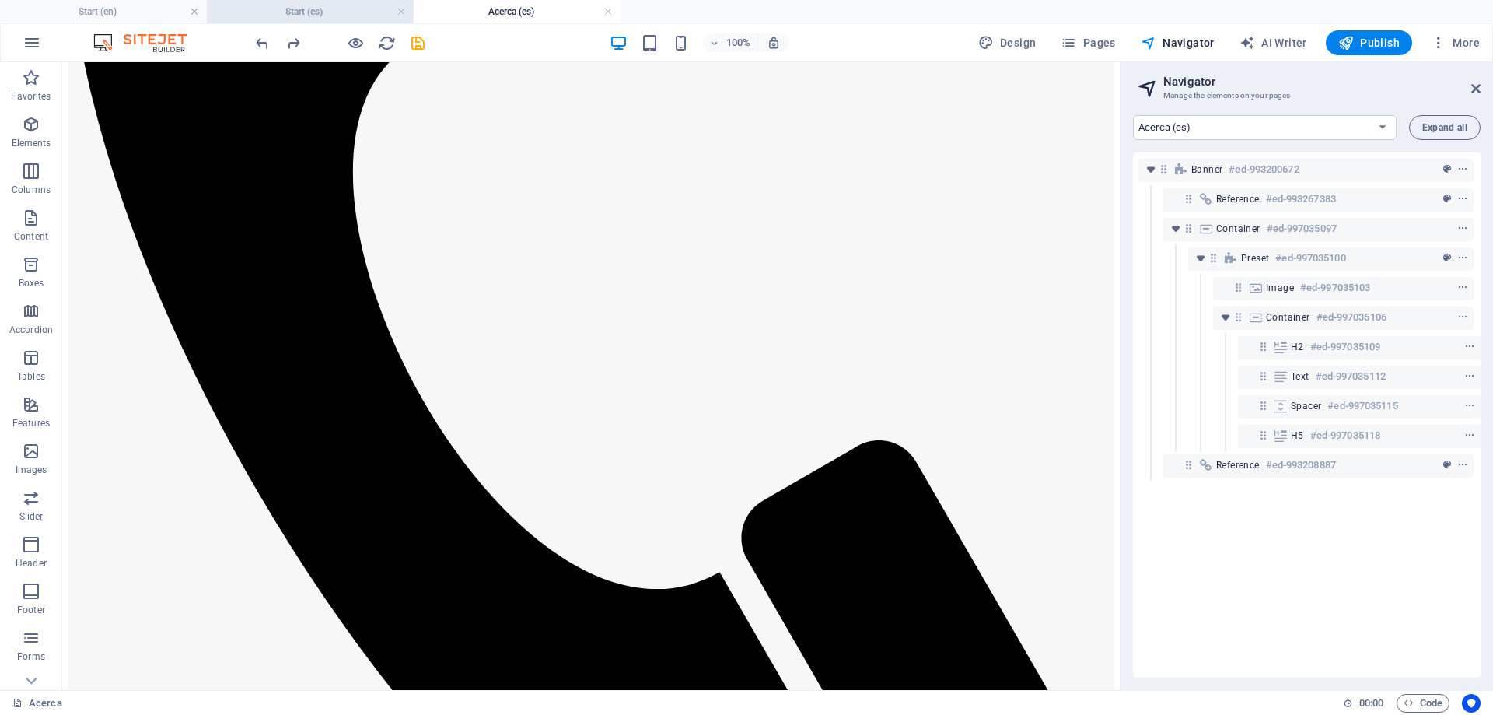
click at [292, 6] on h4 "Start (es)" at bounding box center [310, 11] width 207 height 17
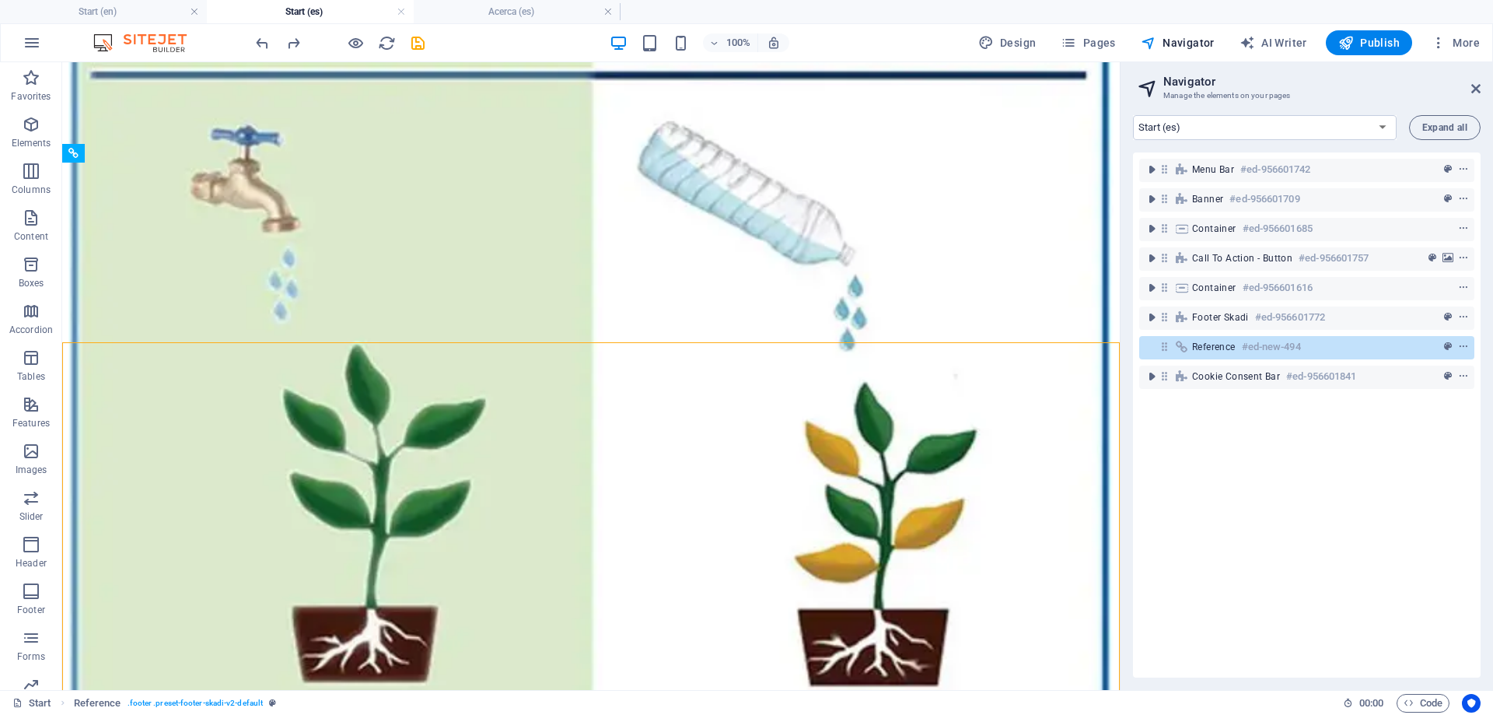
scroll to position [3124, 0]
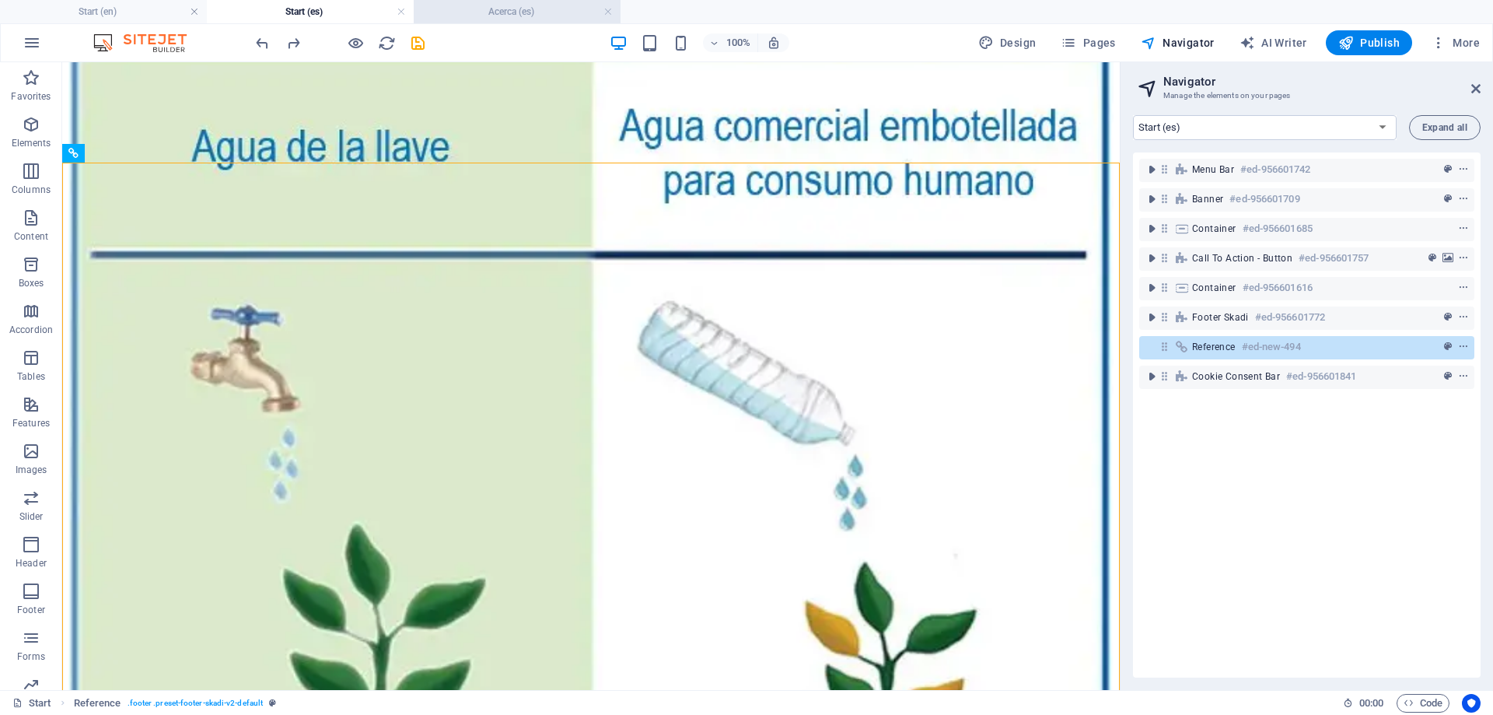
click at [523, 7] on h4 "Acerca (es)" at bounding box center [517, 11] width 207 height 17
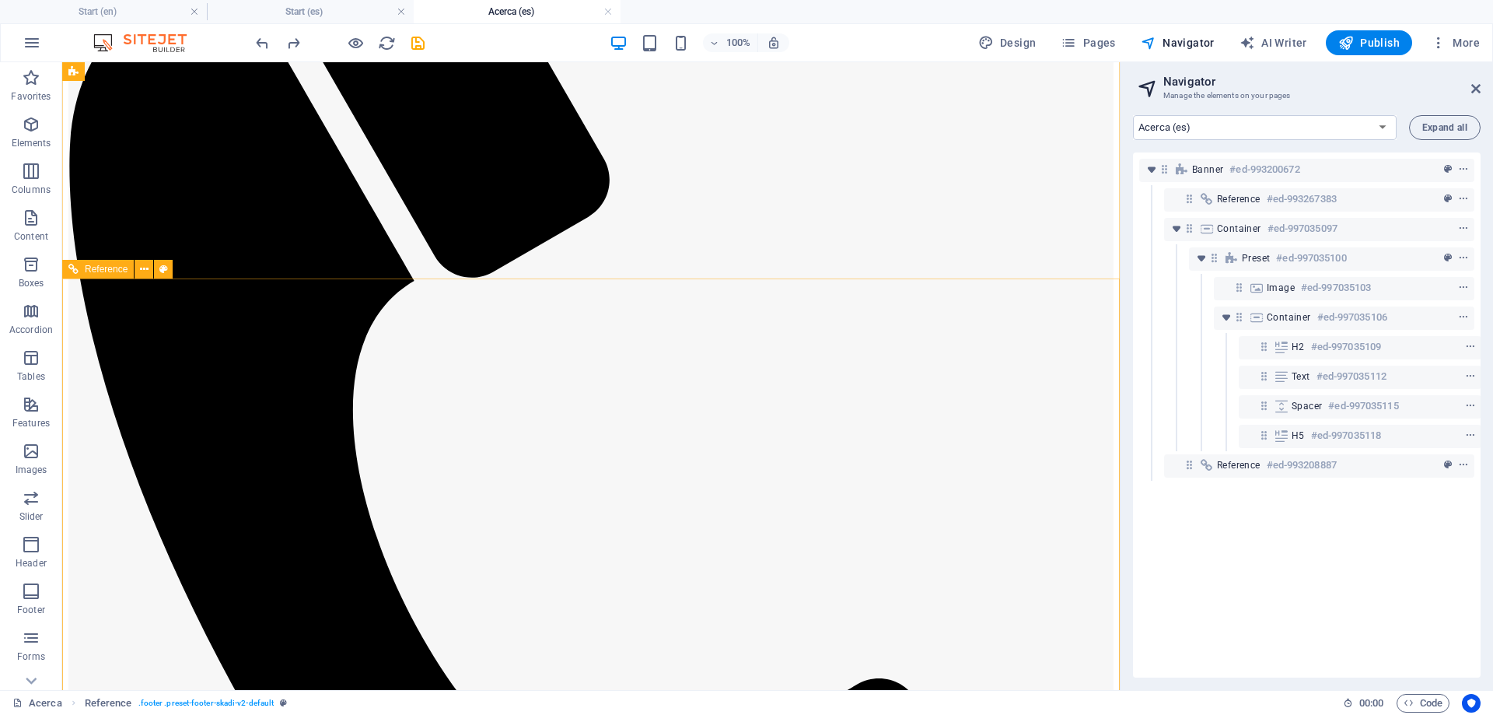
scroll to position [397, 0]
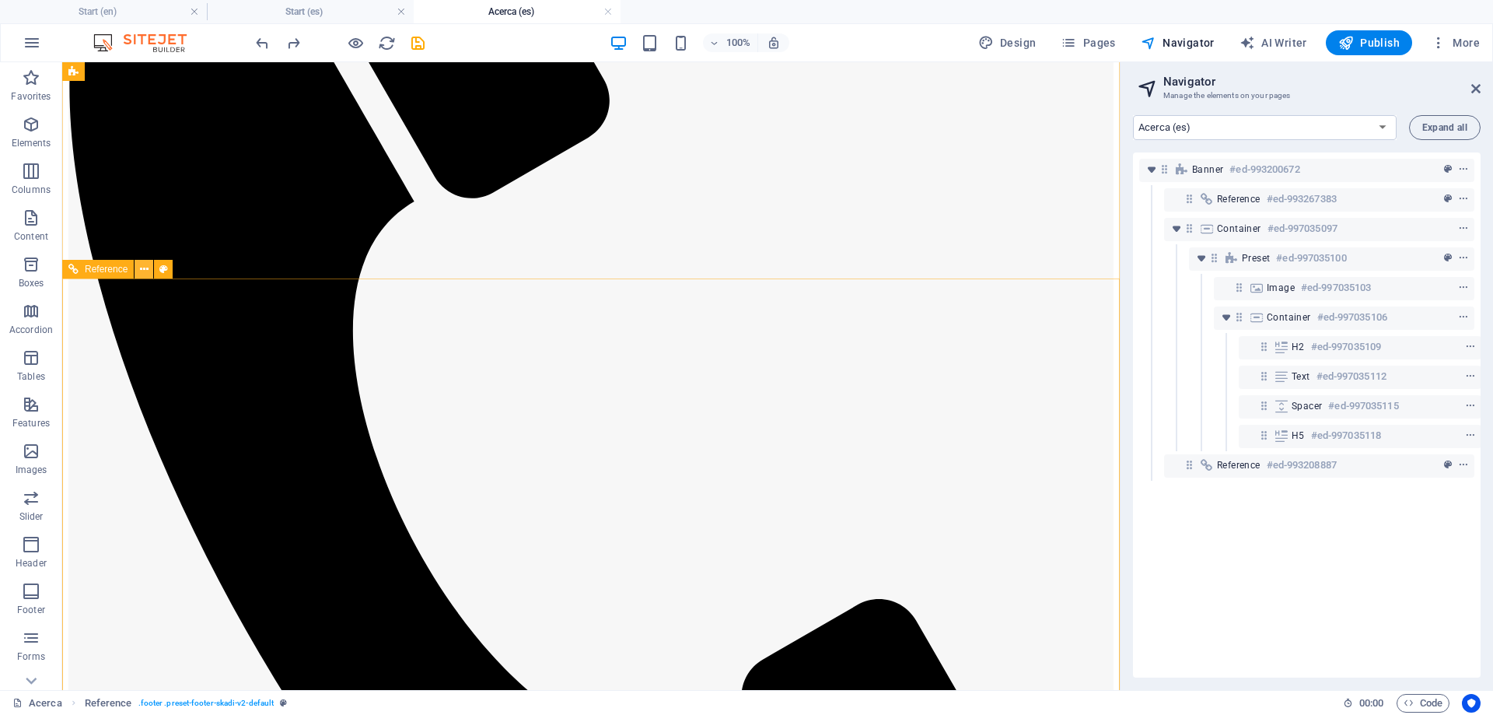
click at [139, 268] on button at bounding box center [144, 269] width 19 height 19
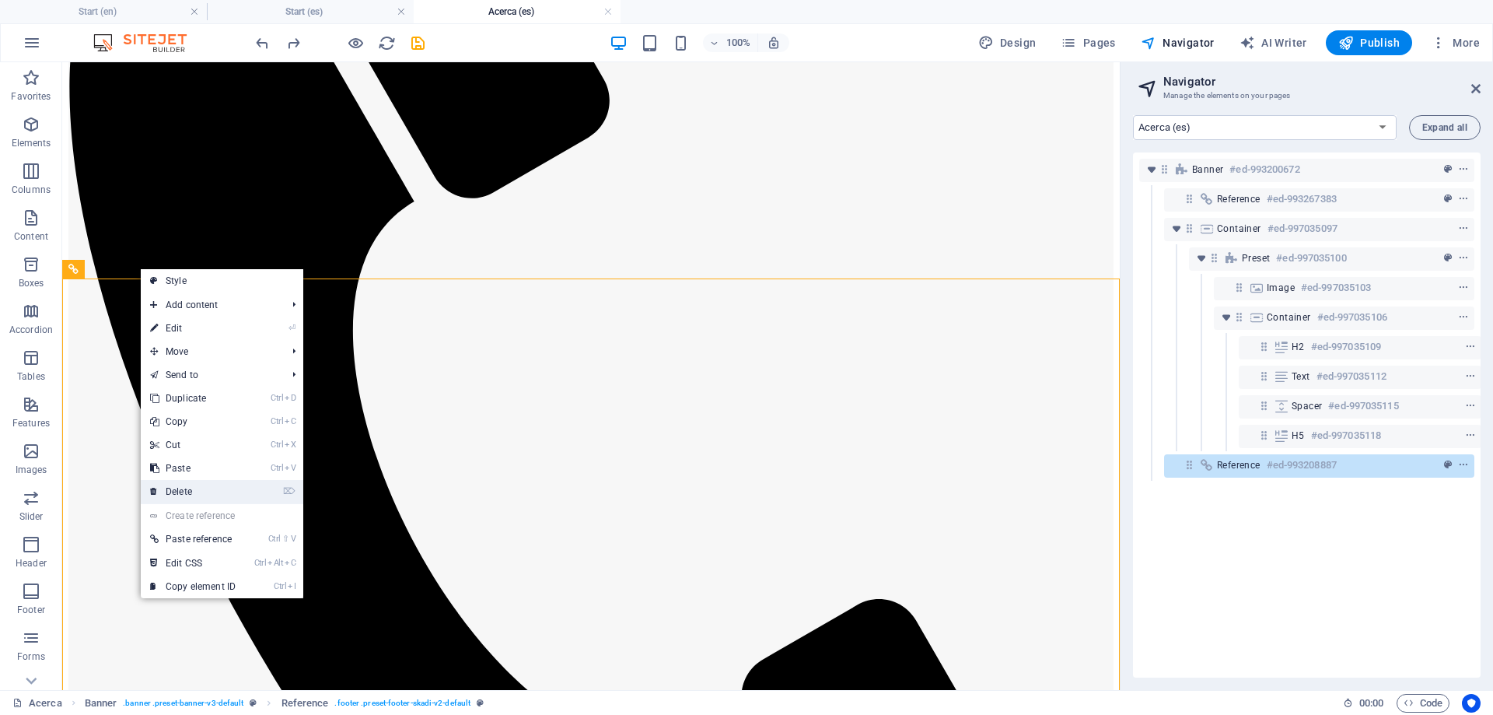
click at [208, 495] on link "⌦ Delete" at bounding box center [193, 491] width 104 height 23
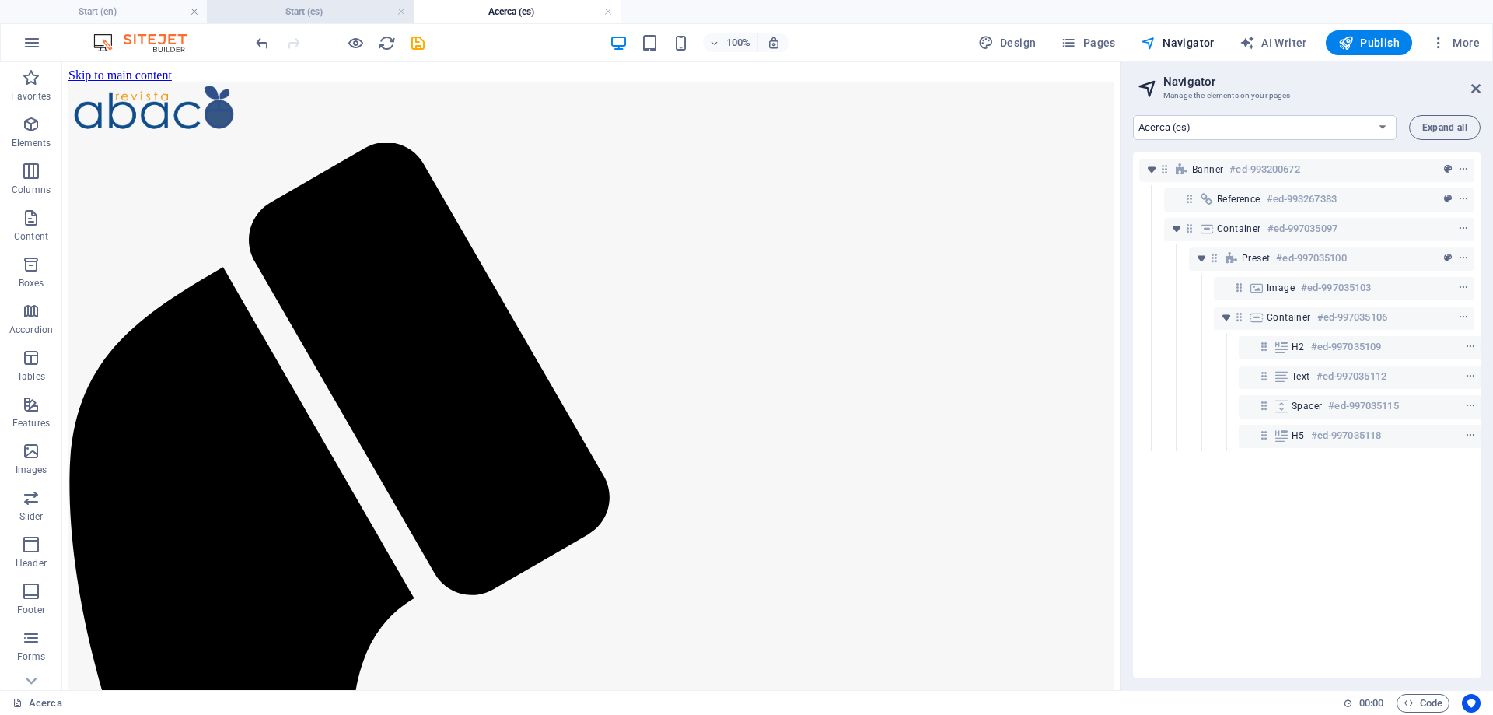
click at [320, 13] on h4 "Start (es)" at bounding box center [310, 11] width 207 height 17
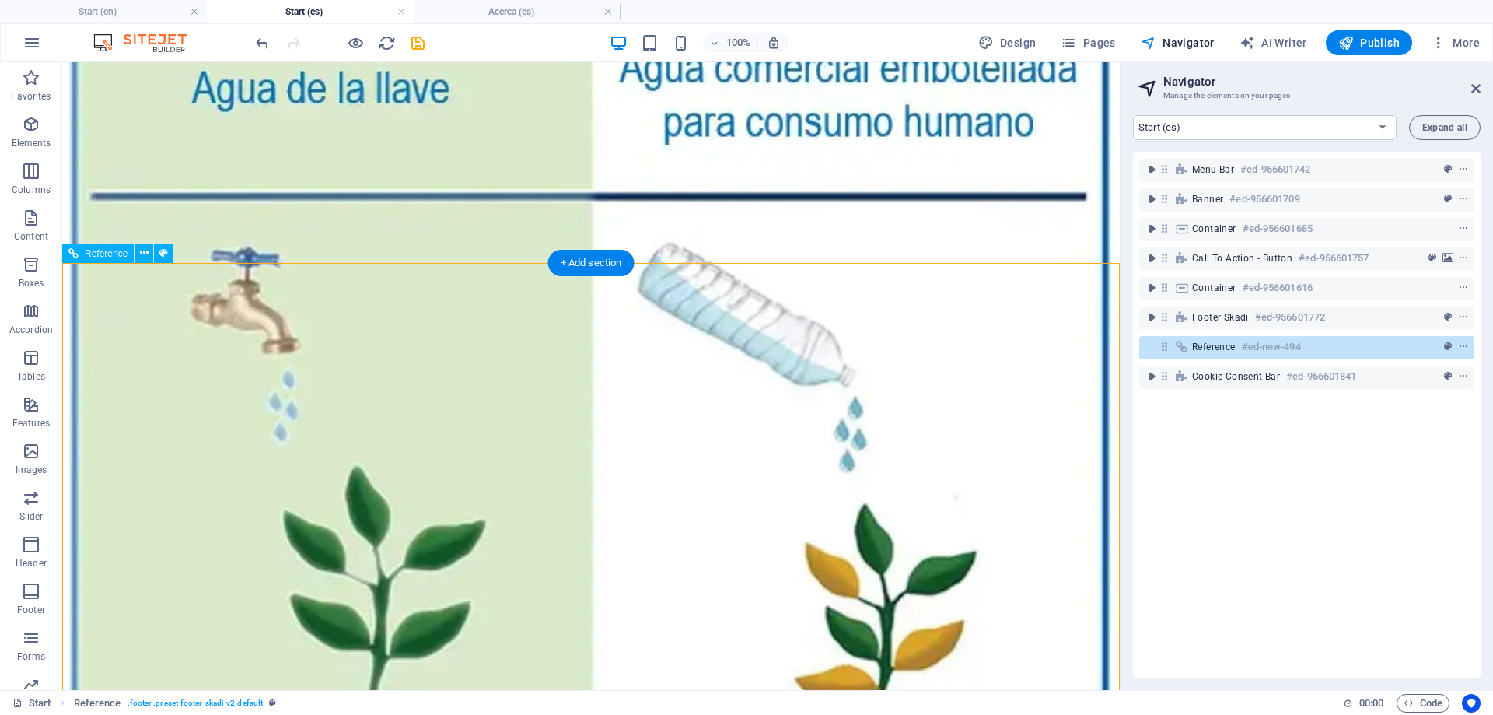
scroll to position [2944, 0]
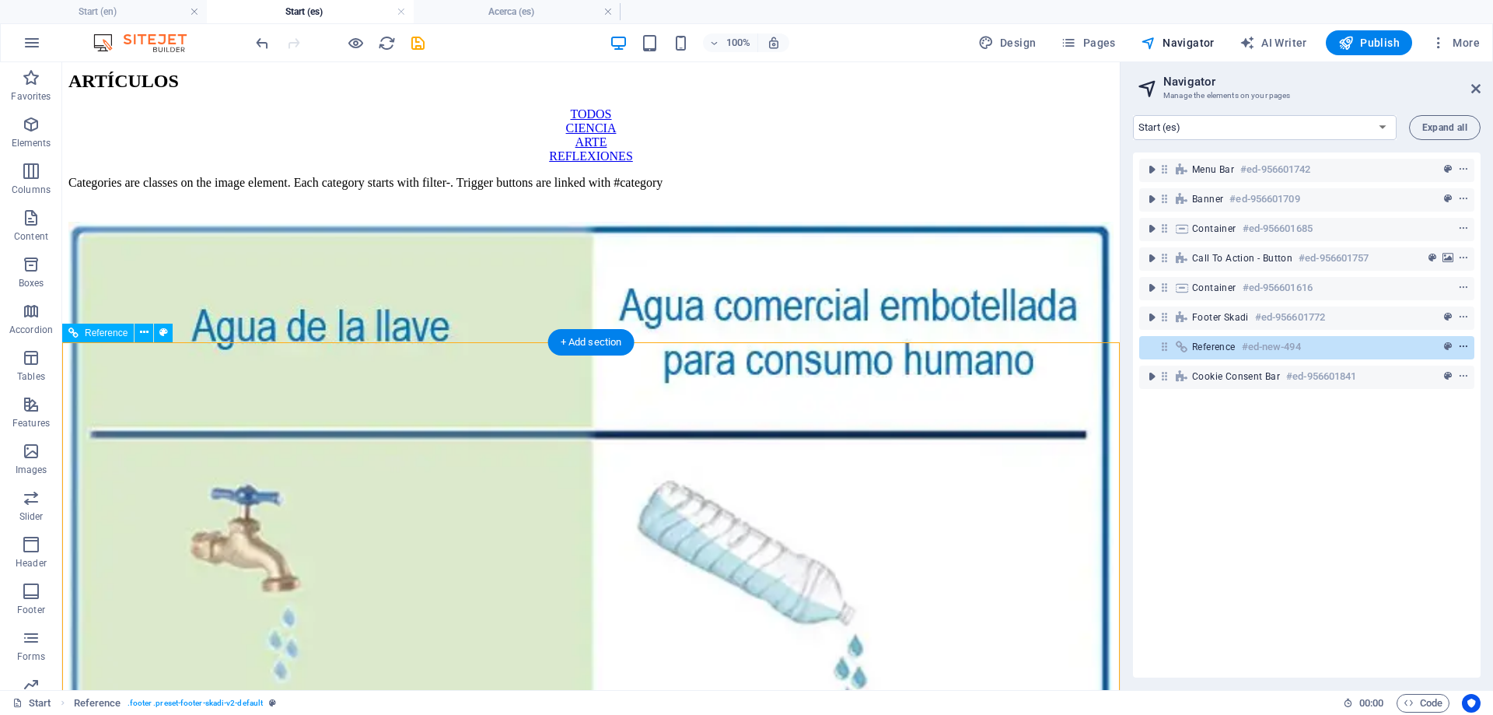
click at [1465, 348] on icon "context-menu" at bounding box center [1463, 346] width 11 height 11
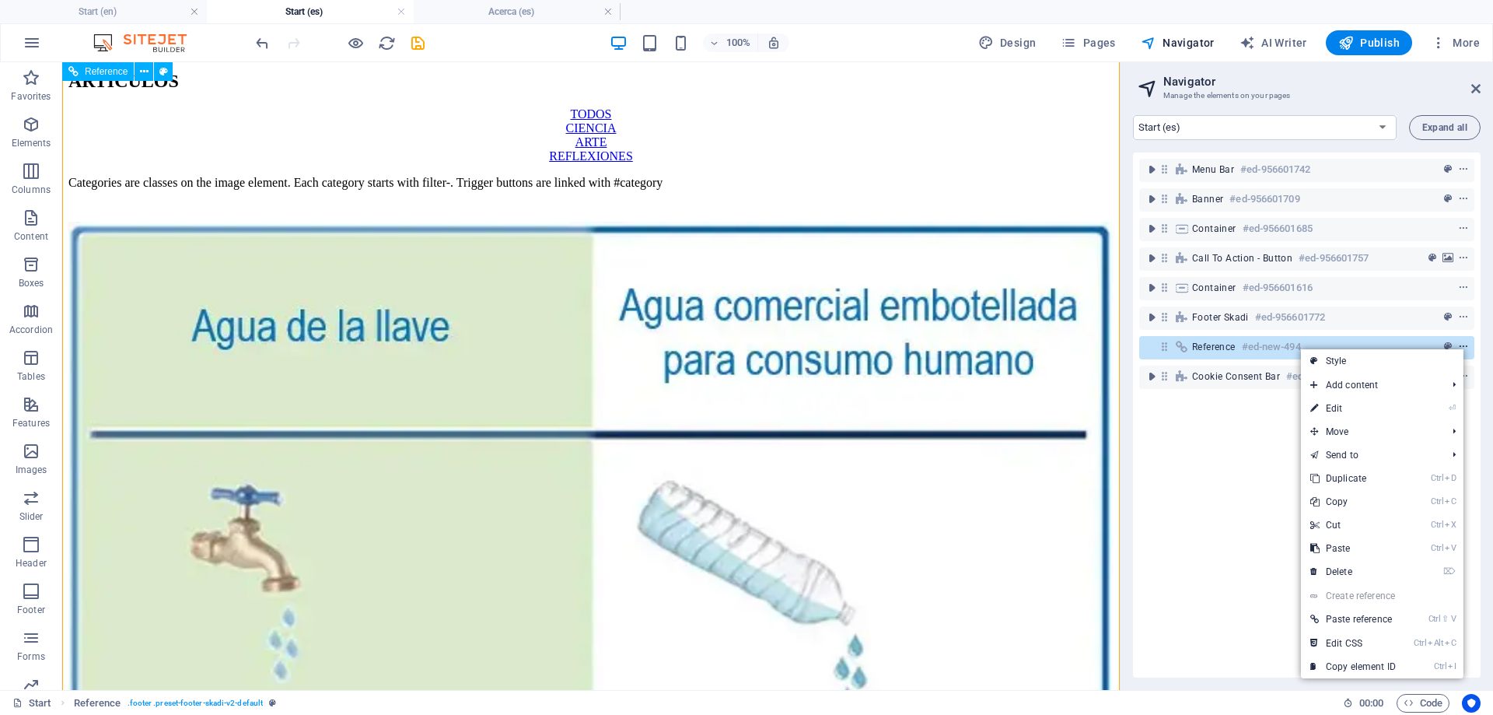
scroll to position [3248, 0]
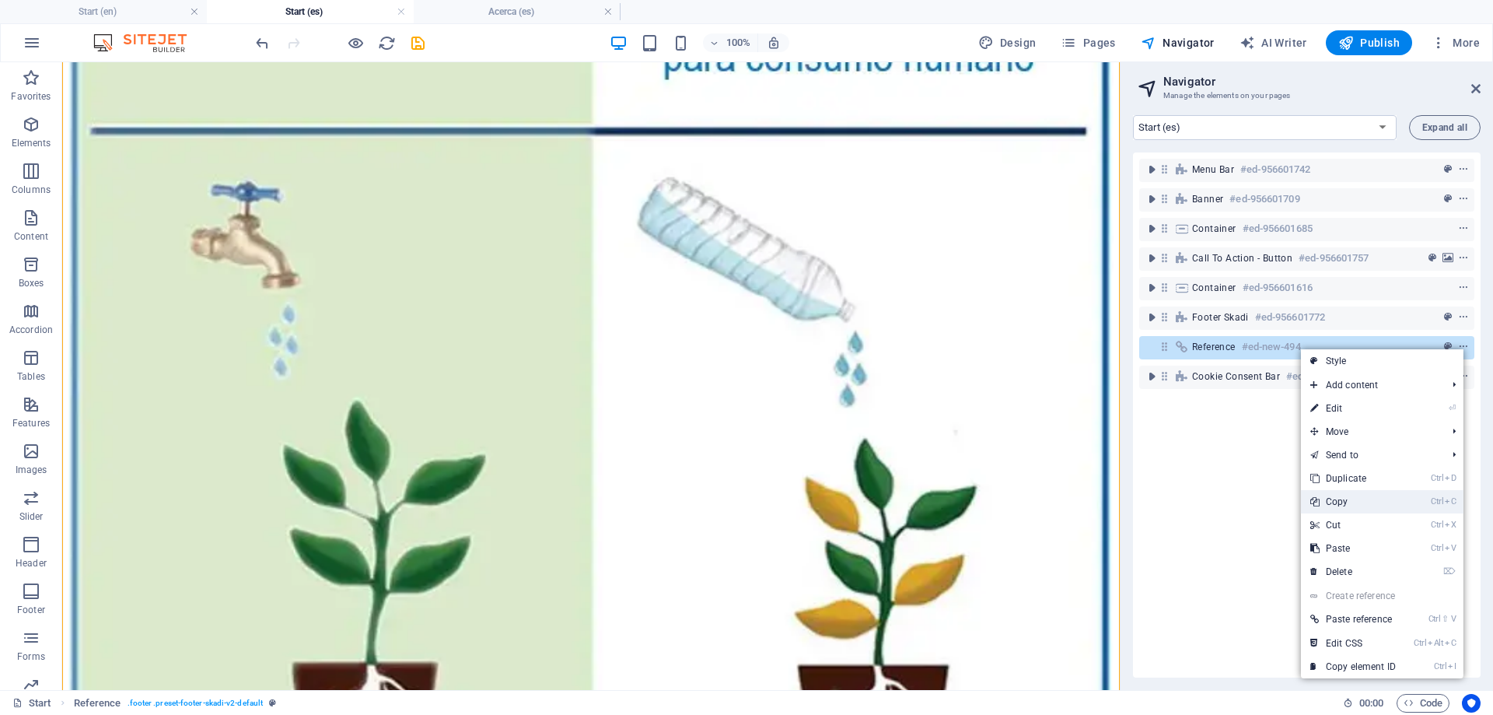
click at [1357, 499] on link "Ctrl C Copy" at bounding box center [1353, 501] width 104 height 23
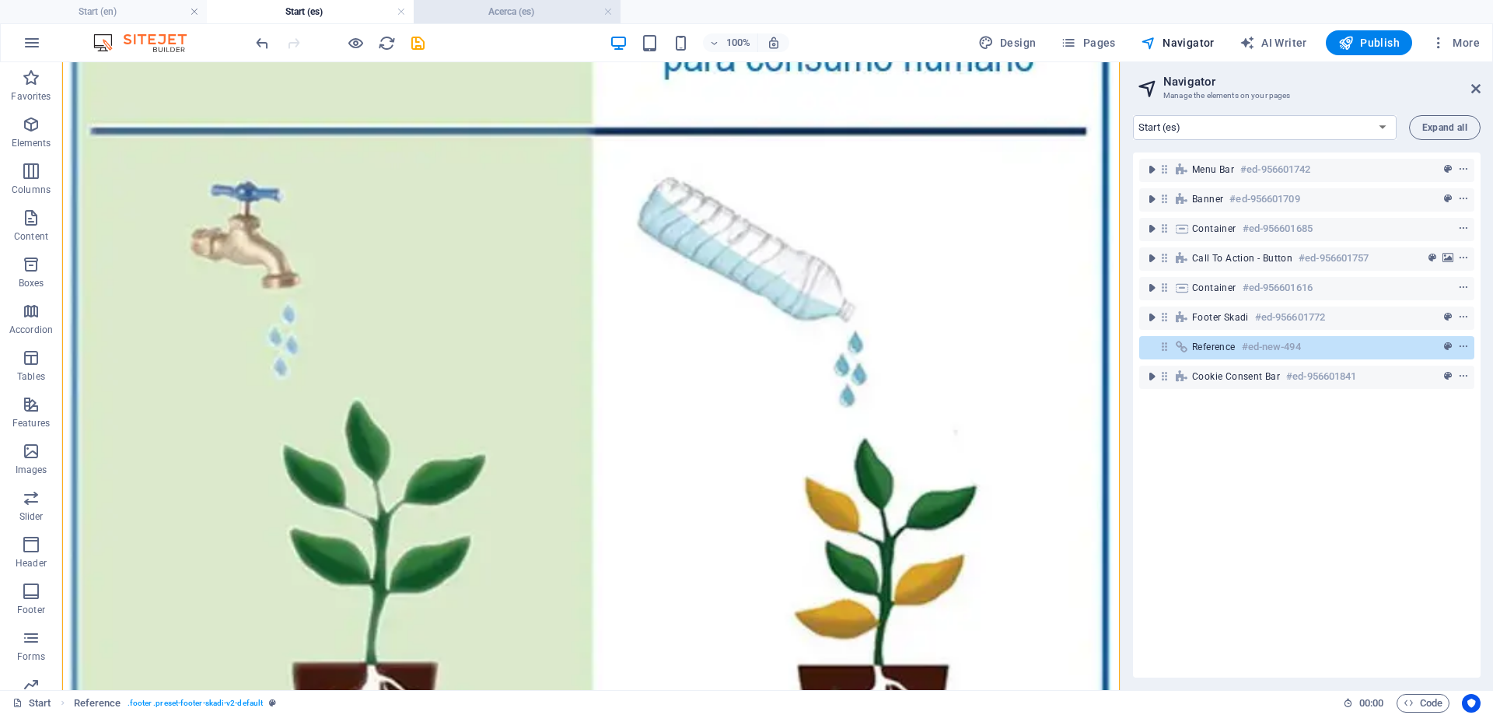
click at [523, 12] on h4 "Acerca (es)" at bounding box center [517, 11] width 207 height 17
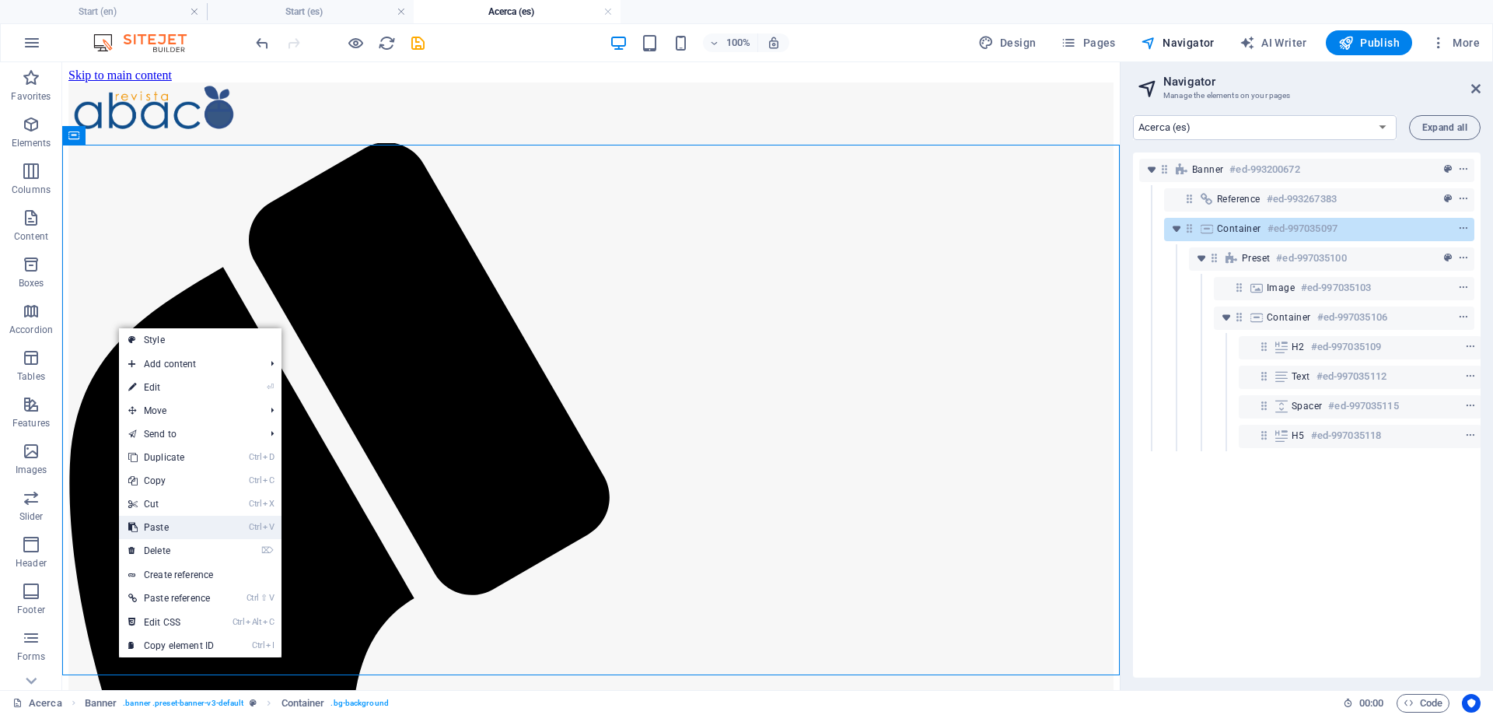
click at [177, 527] on link "Ctrl V Paste" at bounding box center [171, 527] width 104 height 23
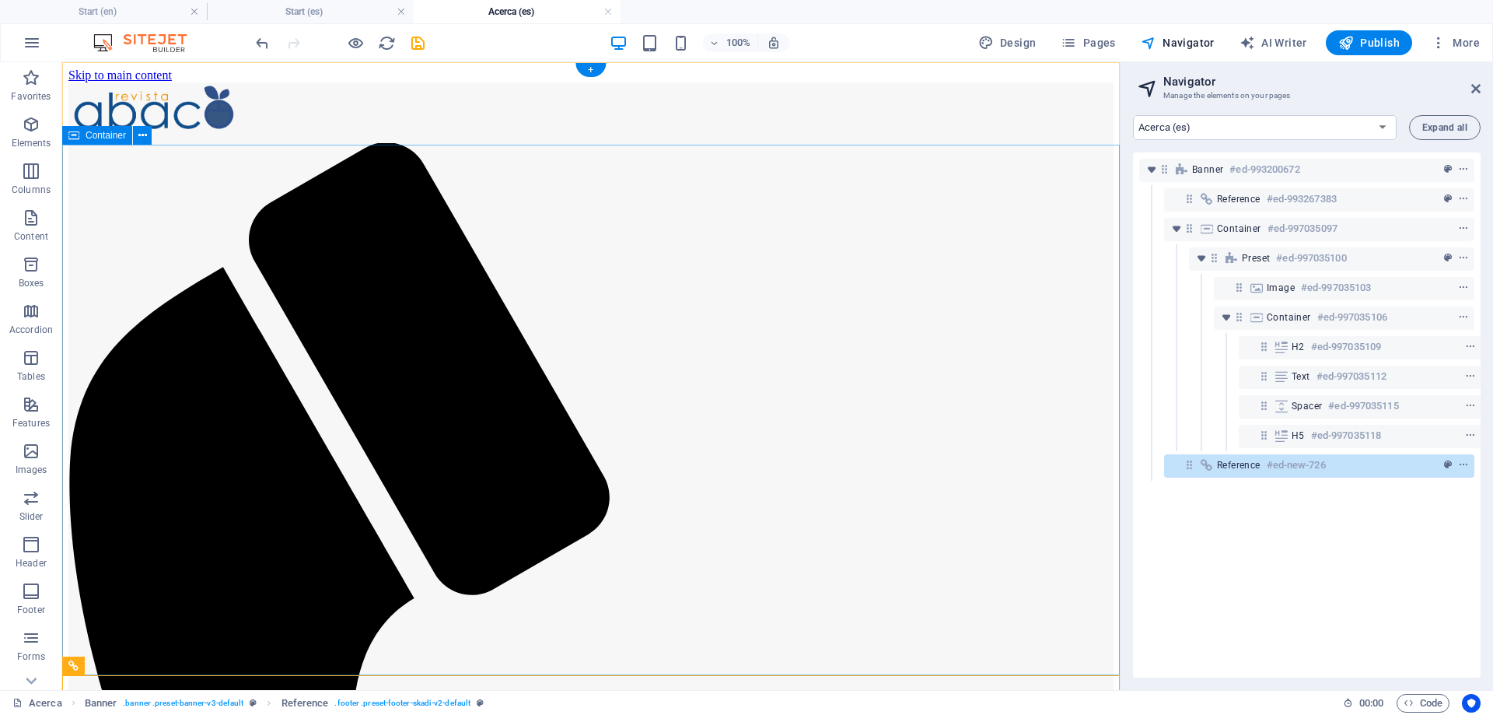
scroll to position [238, 0]
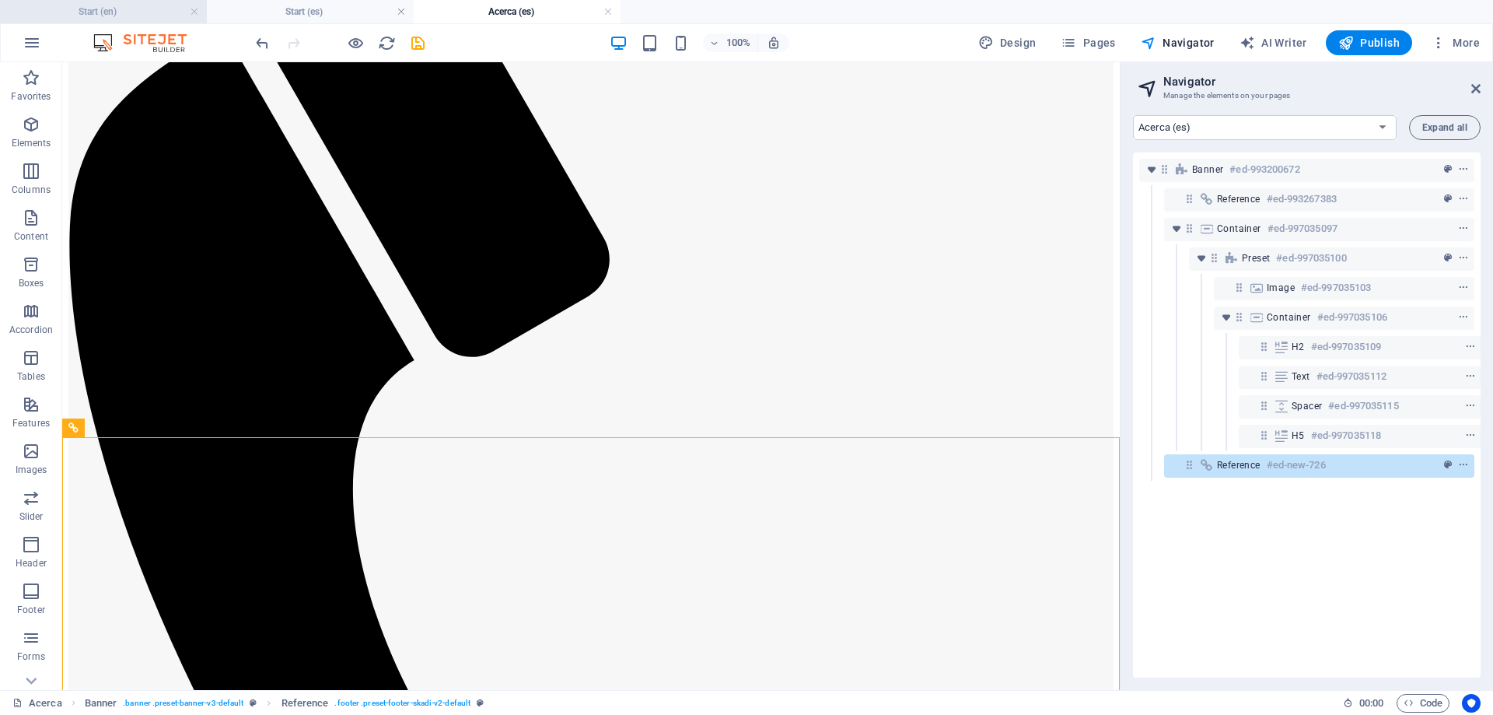
click at [126, 12] on h4 "Start (en)" at bounding box center [103, 11] width 207 height 17
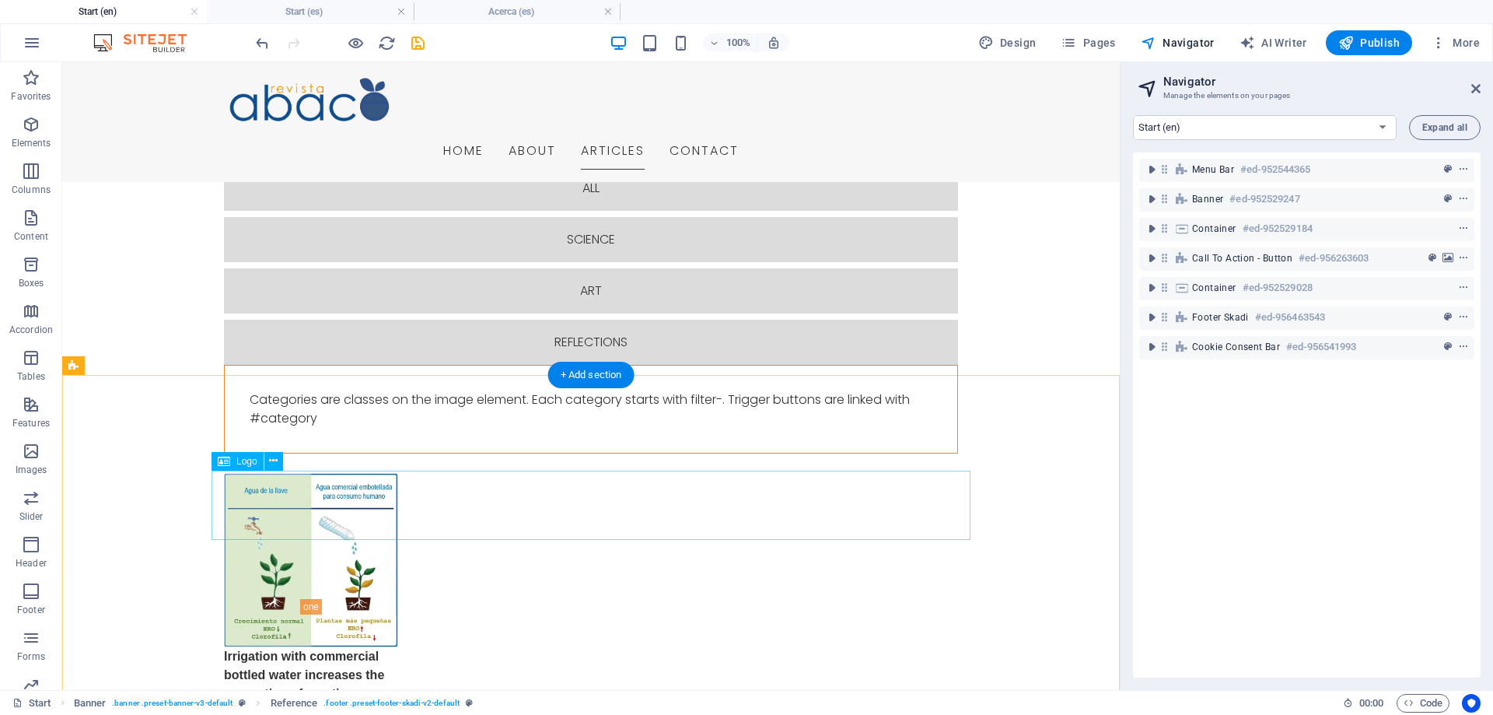
scroll to position [2064, 0]
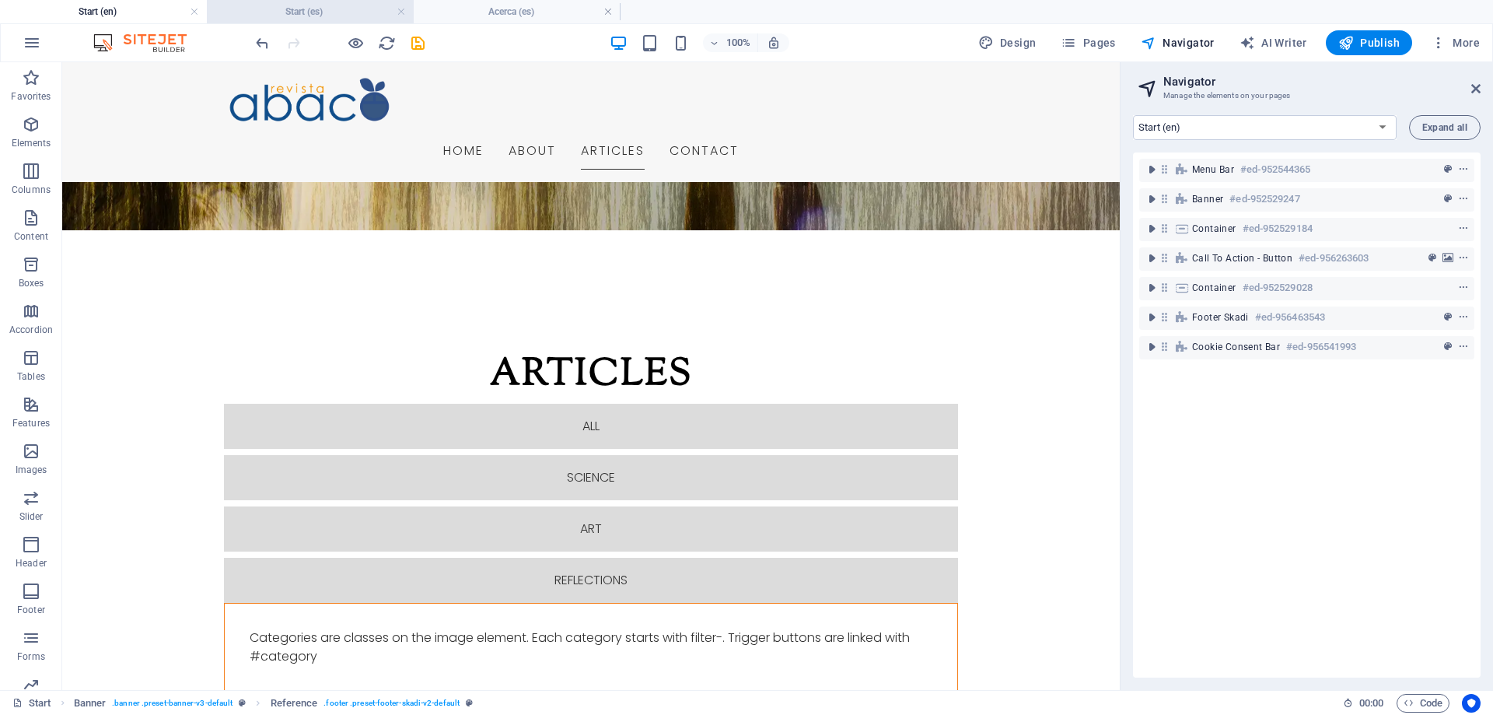
click at [274, 12] on h4 "Start (es)" at bounding box center [310, 11] width 207 height 17
select select "17554410-es"
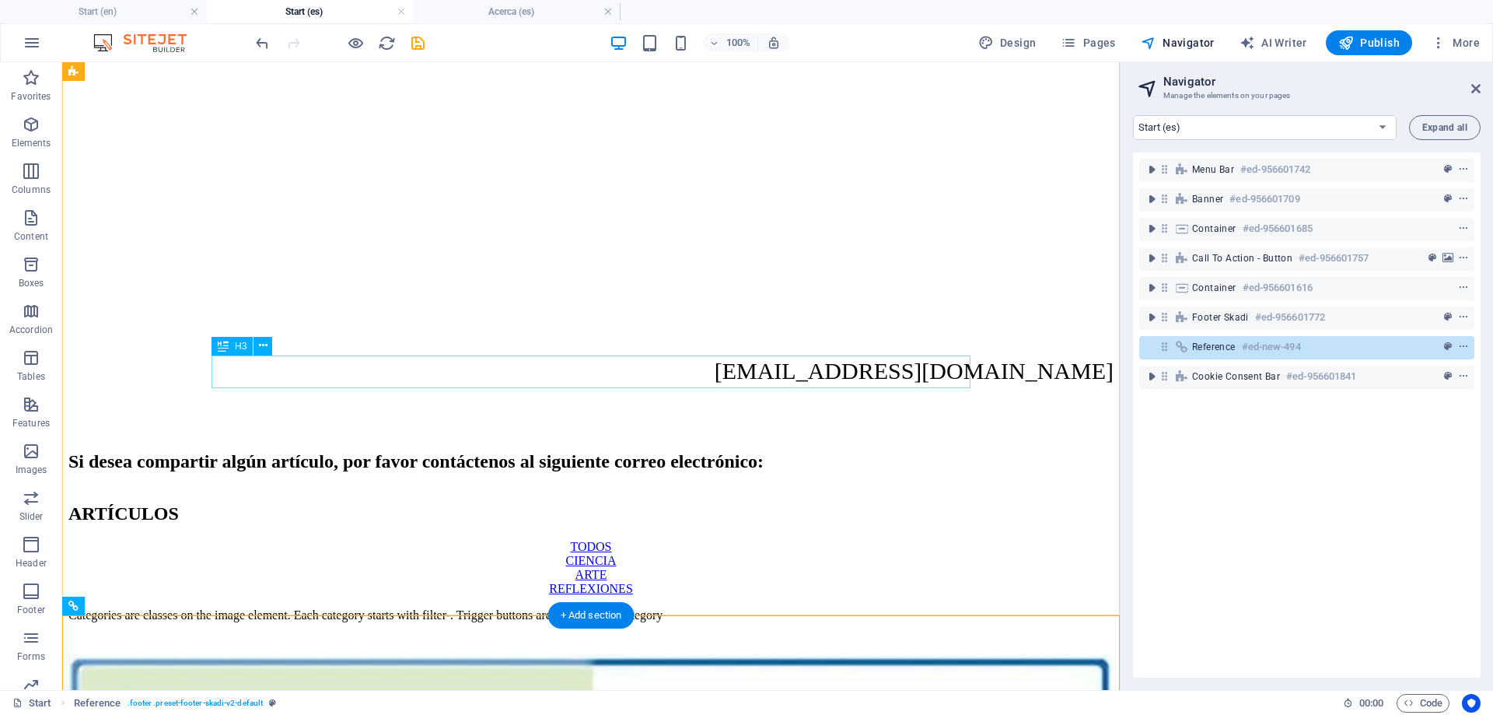
scroll to position [2432, 0]
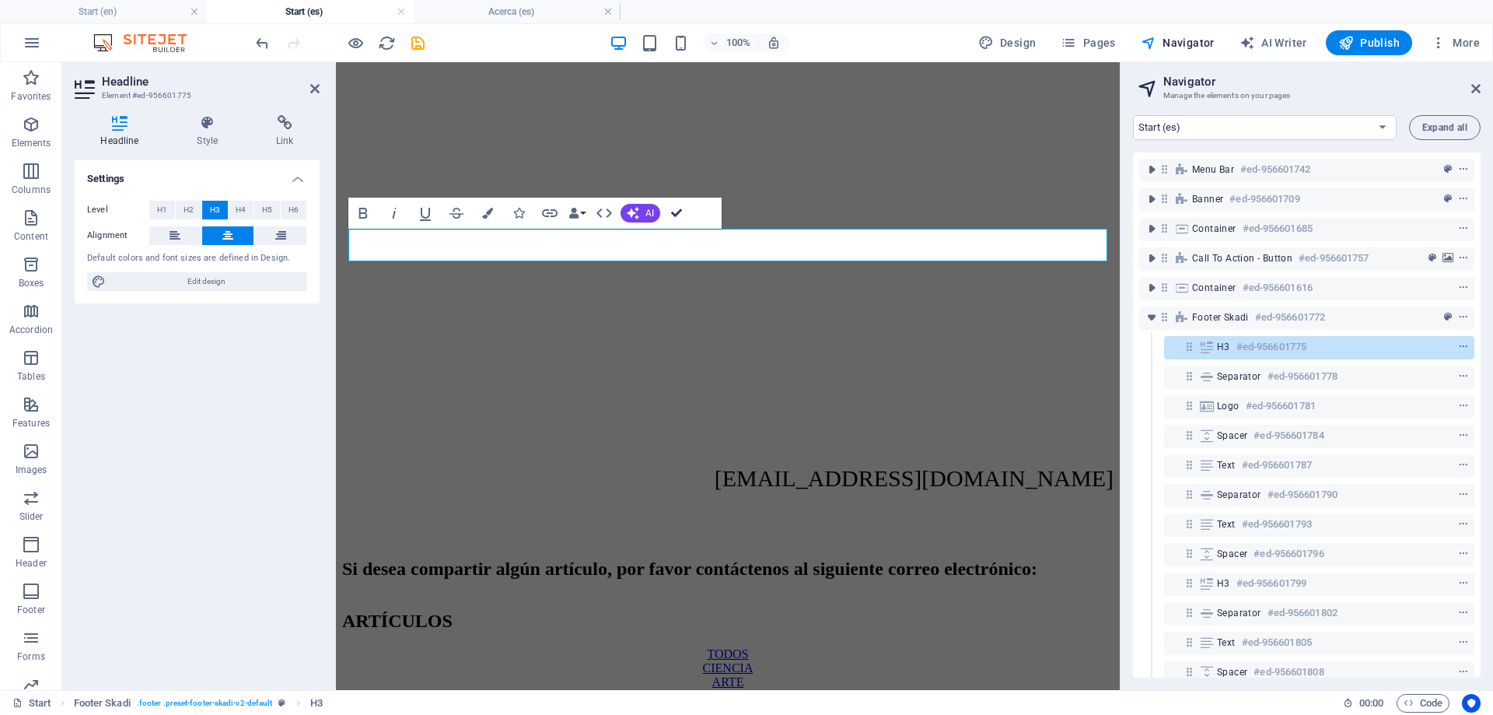
drag, startPoint x: 673, startPoint y: 212, endPoint x: 608, endPoint y: 156, distance: 86.0
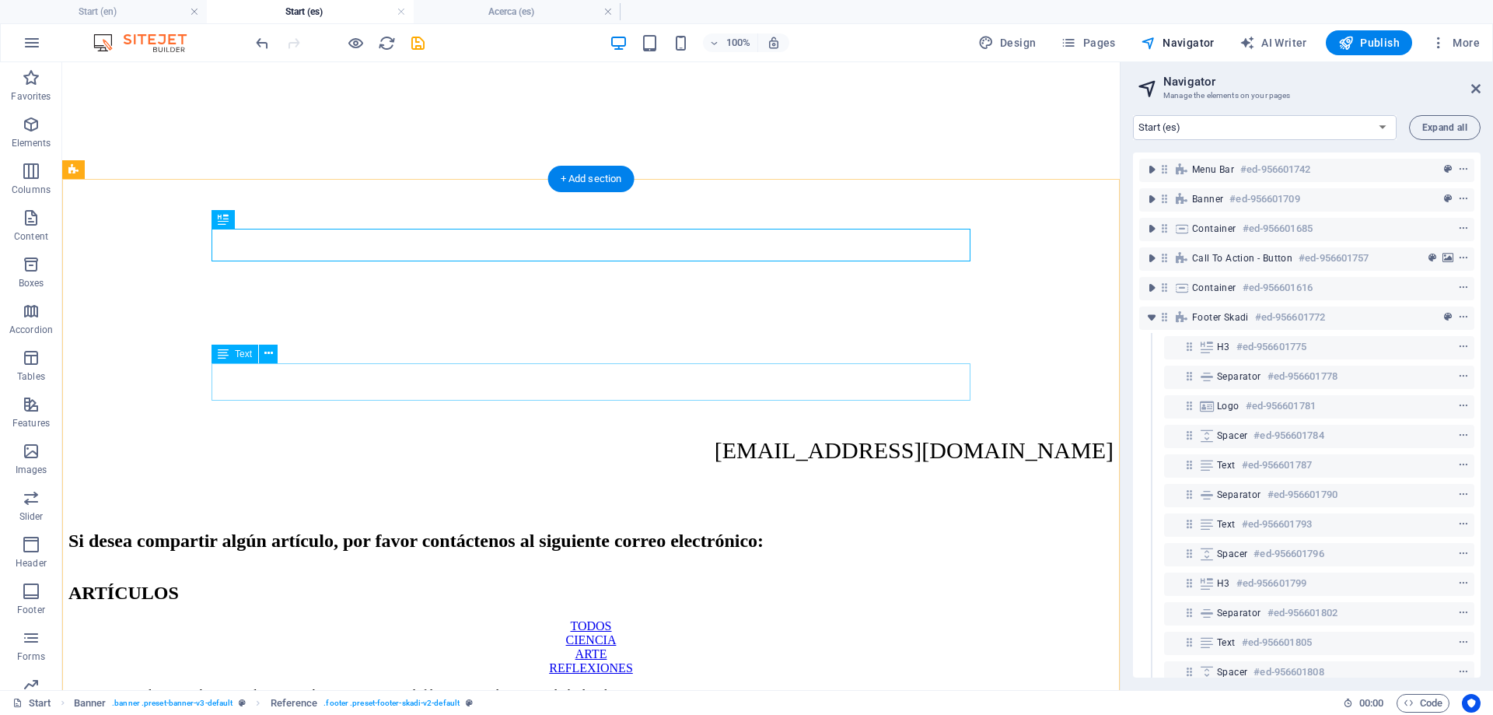
scroll to position [2829, 0]
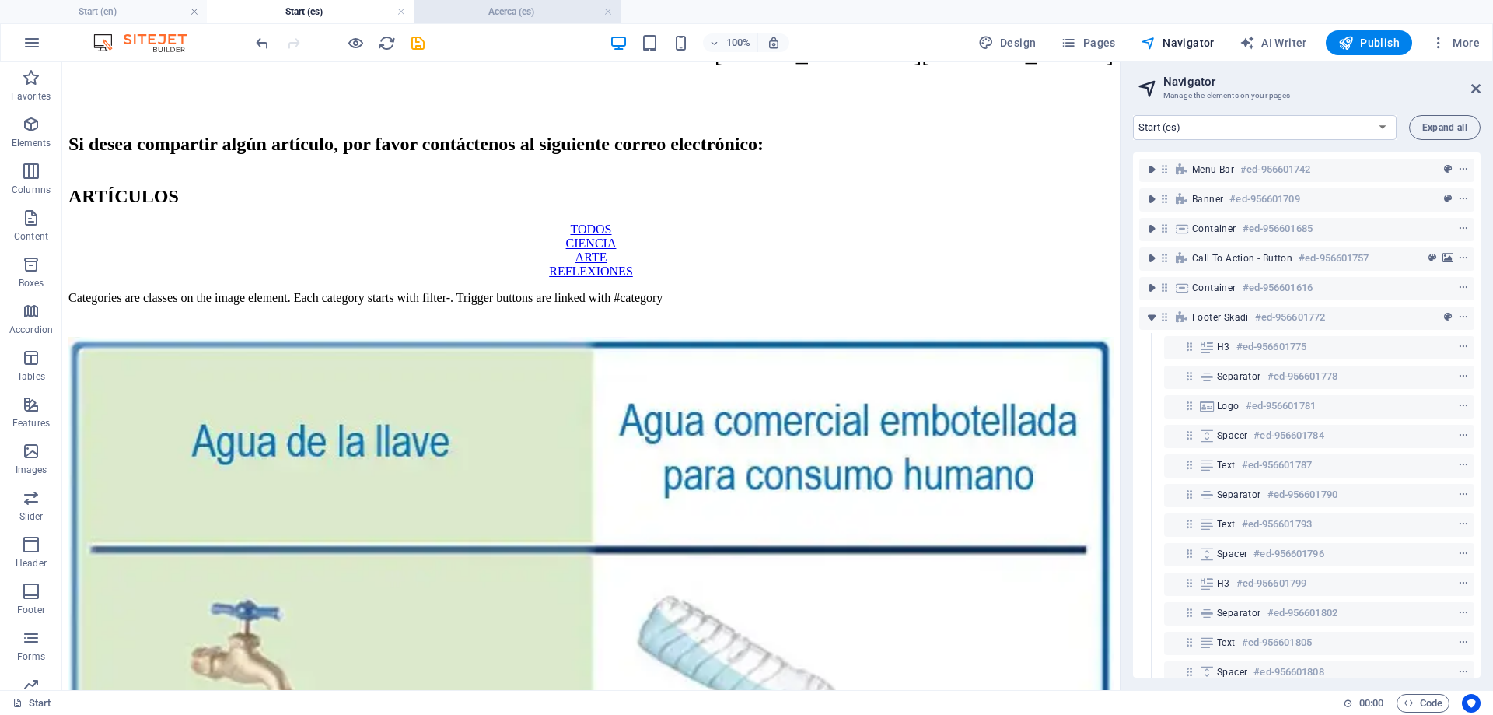
click at [546, 18] on h4 "Acerca (es)" at bounding box center [517, 11] width 207 height 17
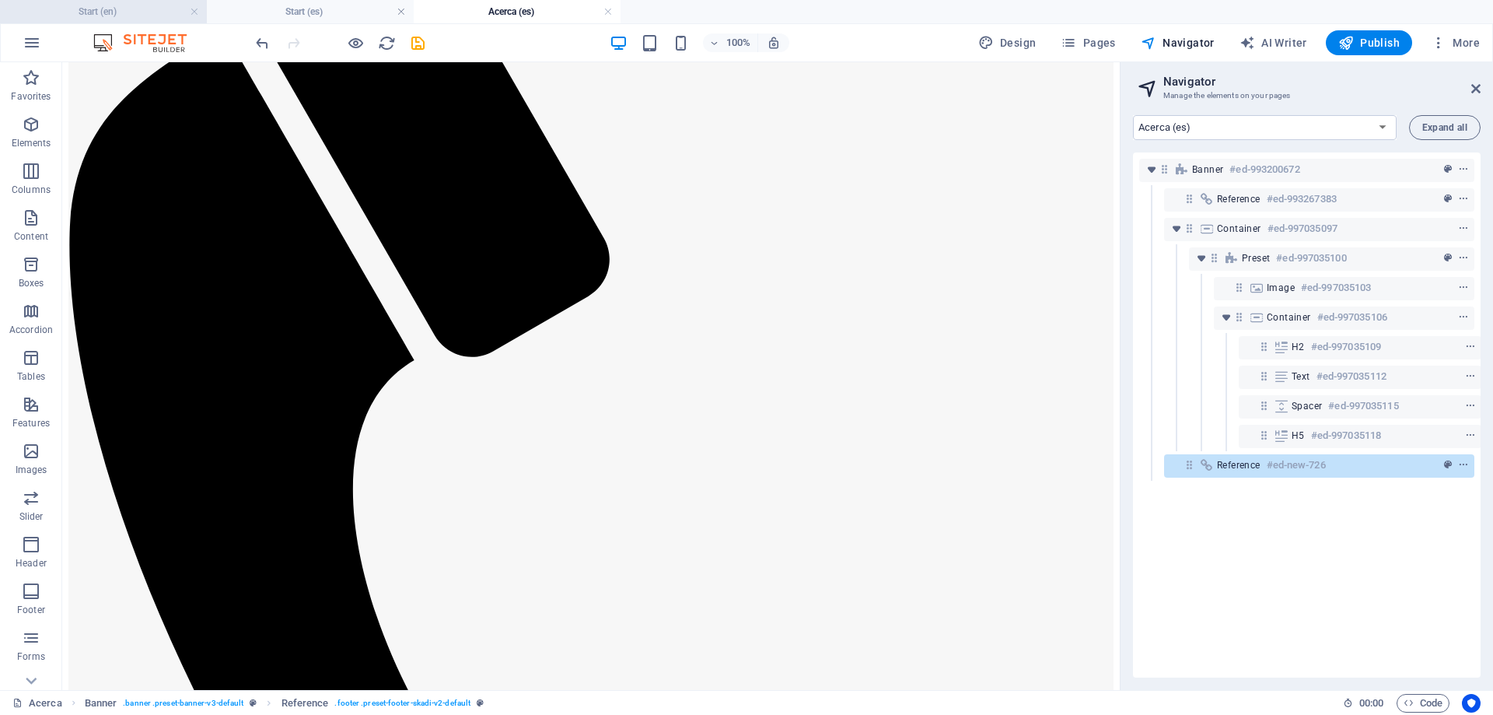
click at [114, 12] on h4 "Start (en)" at bounding box center [103, 11] width 207 height 17
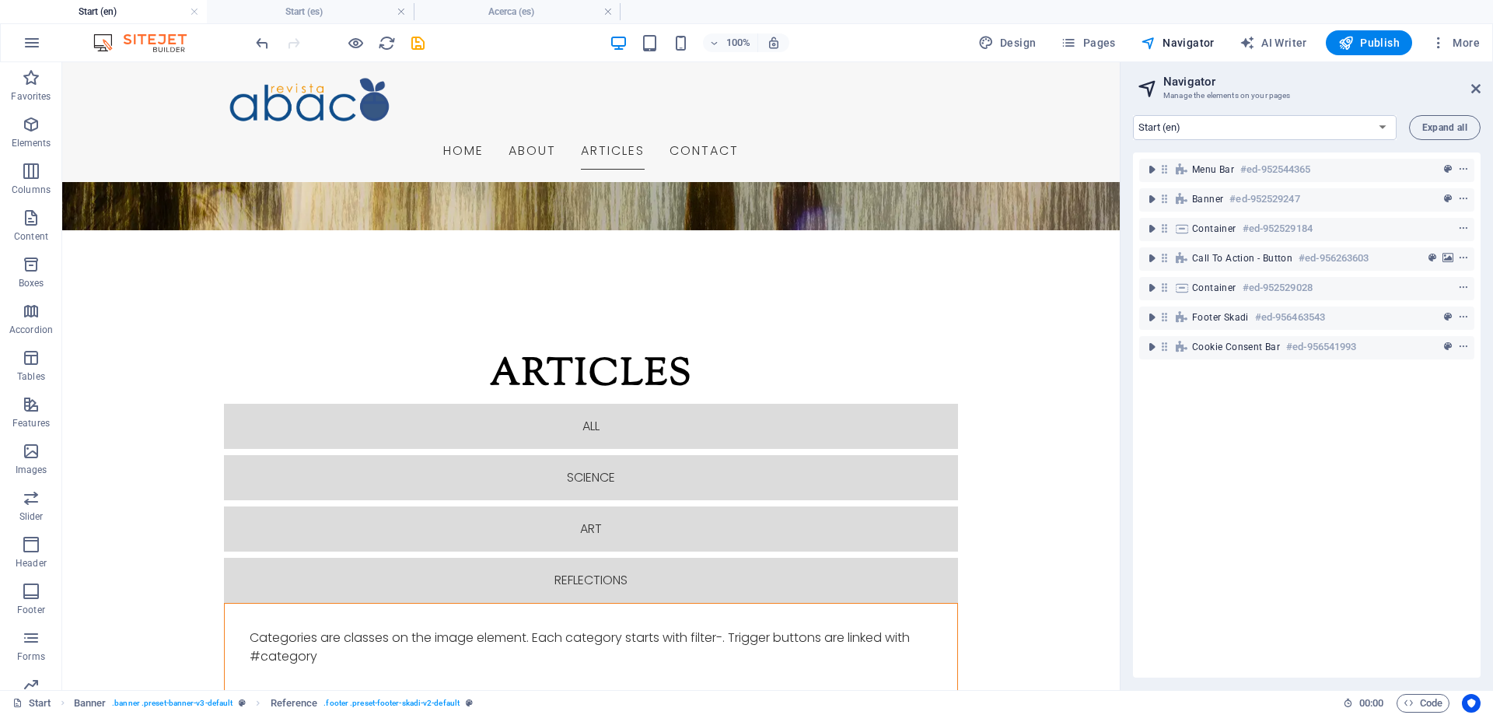
click at [189, 12] on h4 "Start (en)" at bounding box center [103, 11] width 207 height 17
click at [194, 11] on link at bounding box center [194, 12] width 9 height 15
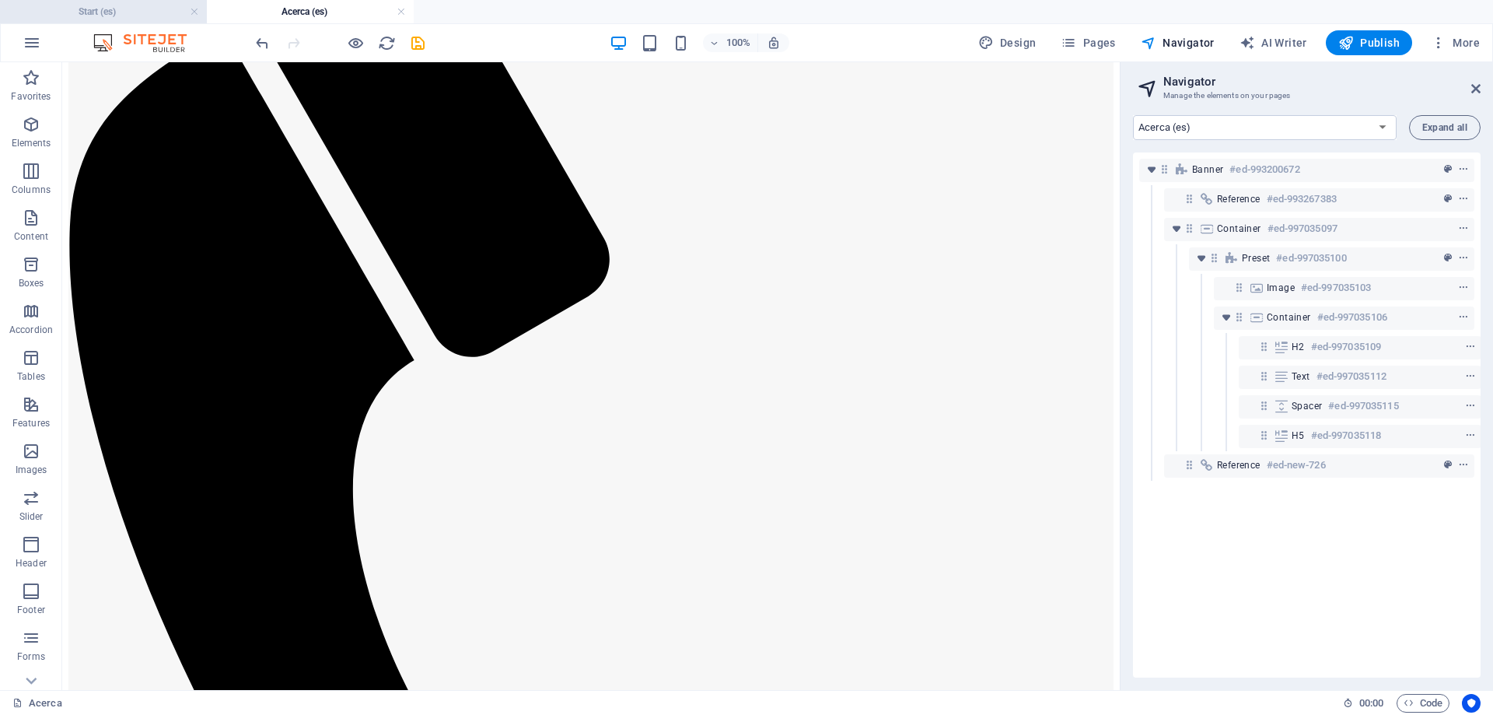
click at [102, 2] on li "Start (es)" at bounding box center [103, 11] width 207 height 23
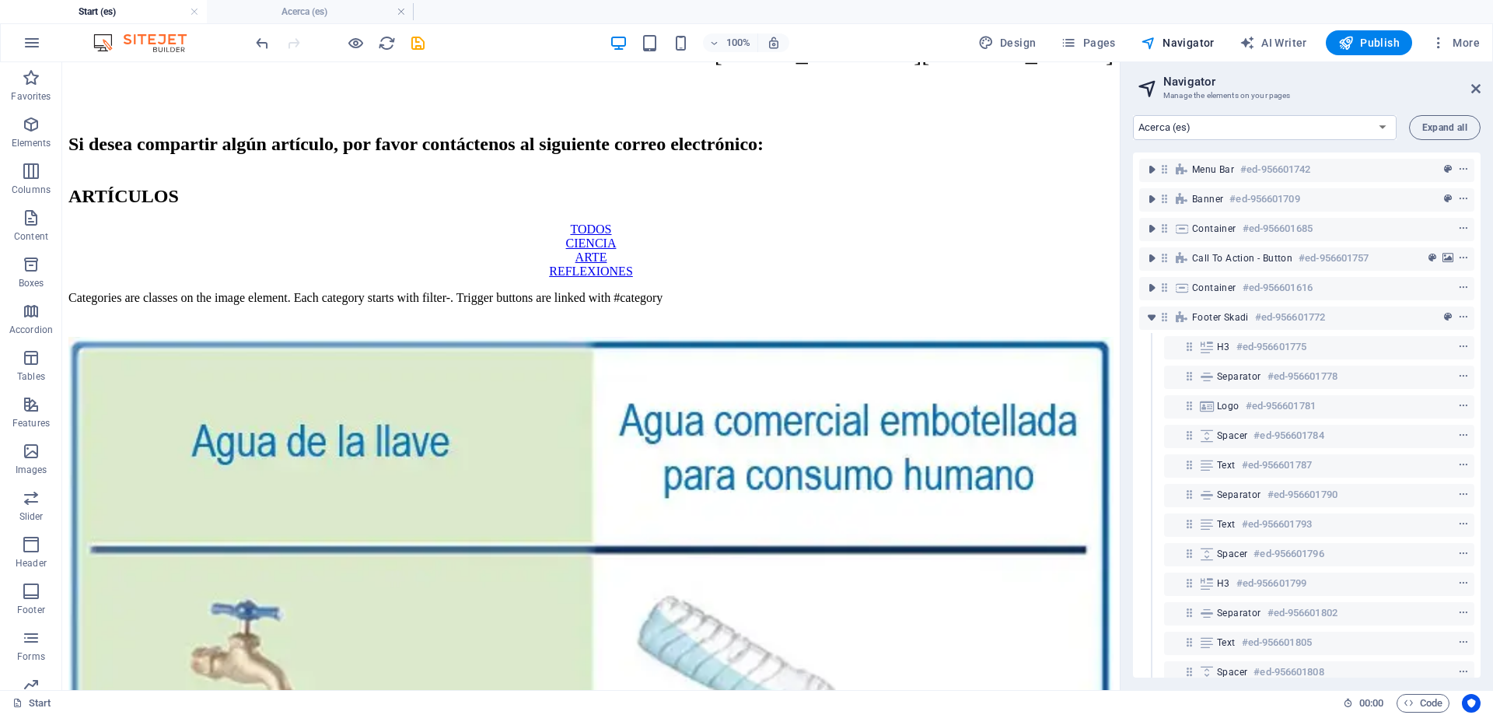
select select "17554410-es"
click at [418, 41] on icon "save" at bounding box center [418, 43] width 18 height 18
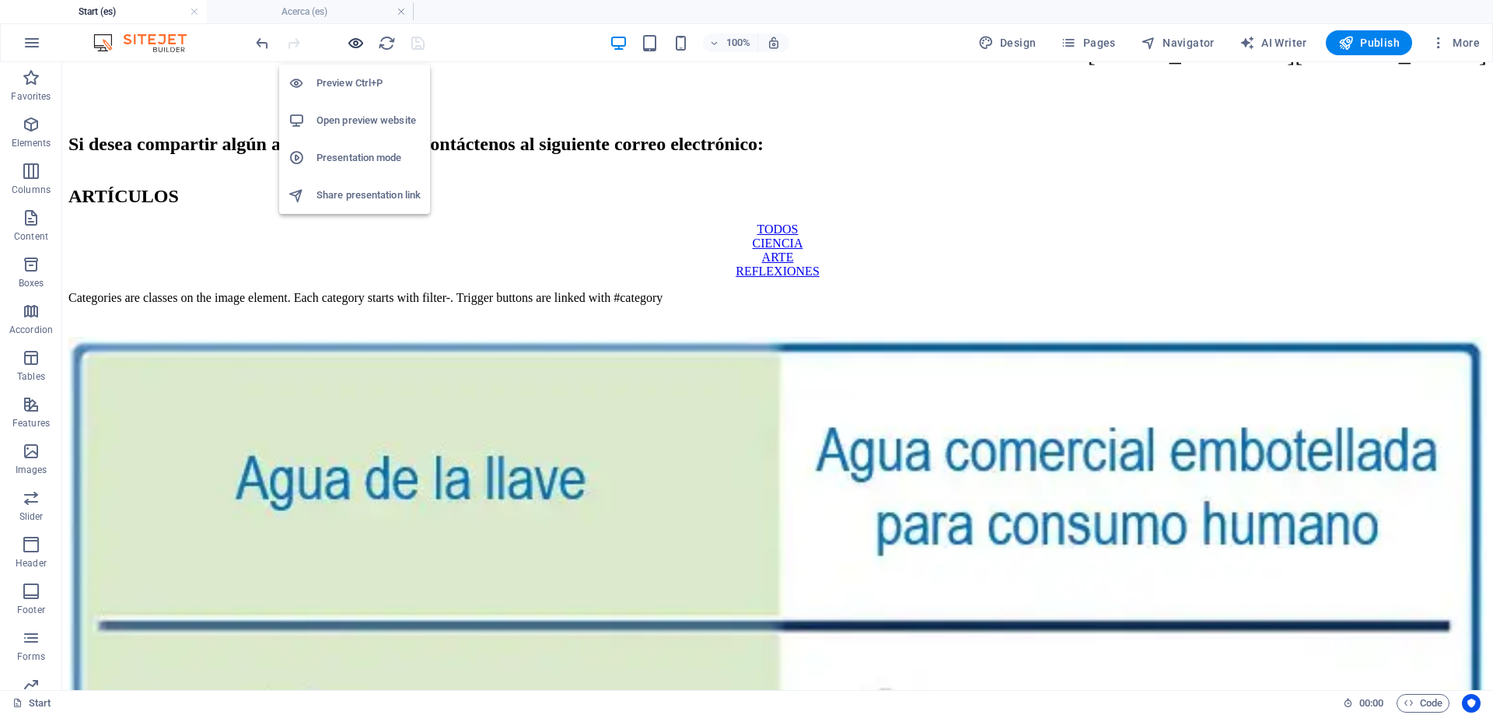
click at [357, 37] on icon "button" at bounding box center [356, 43] width 18 height 18
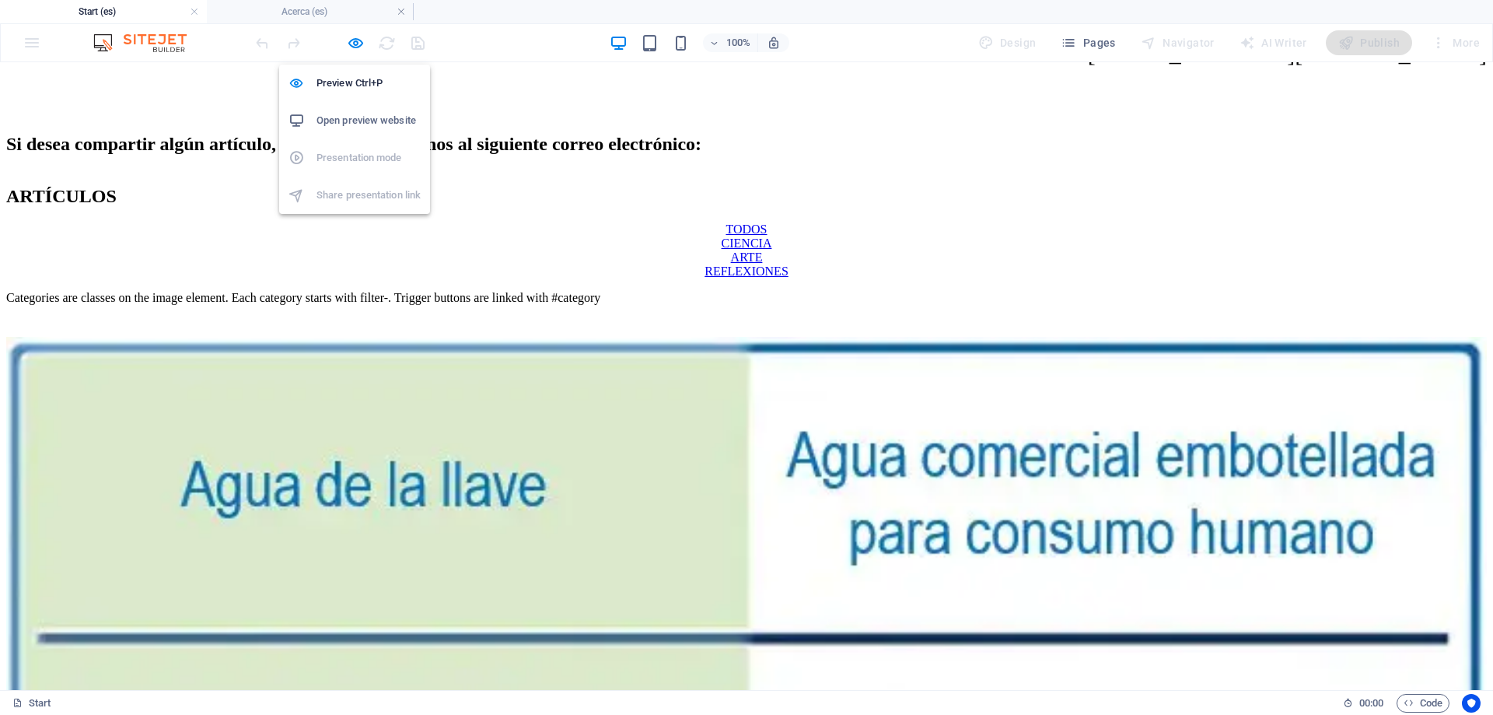
click at [375, 125] on h6 "Open preview website" at bounding box center [369, 120] width 104 height 19
click at [356, 44] on icon "button" at bounding box center [356, 43] width 18 height 18
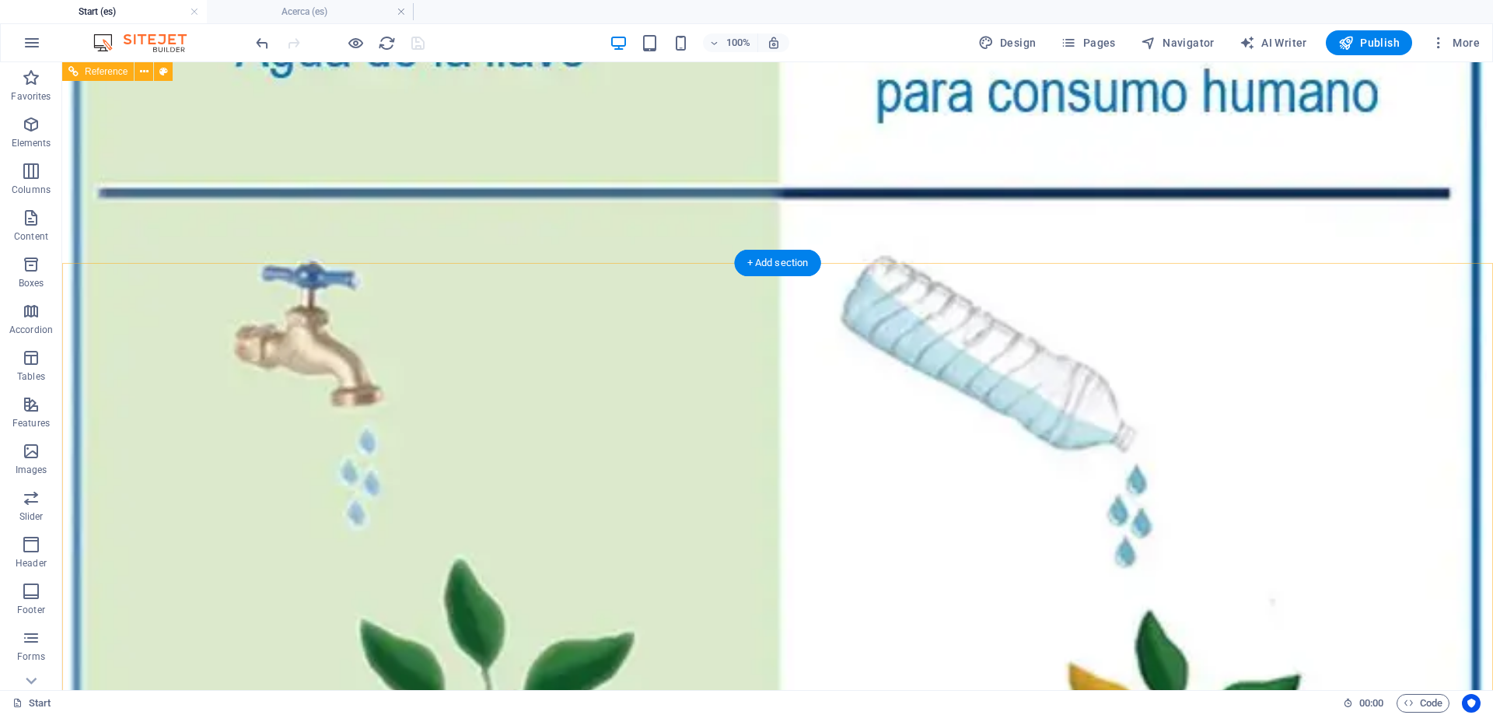
scroll to position [3024, 0]
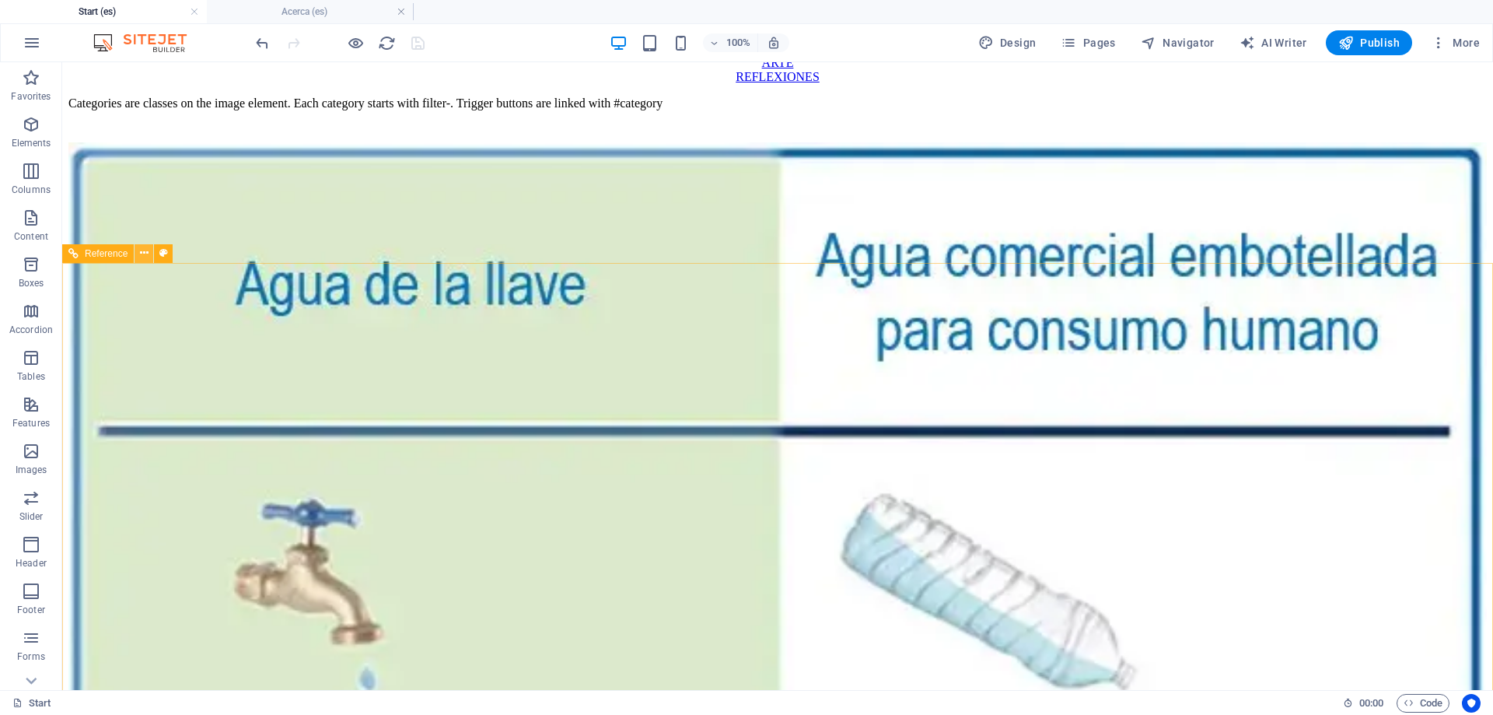
click at [142, 253] on icon at bounding box center [144, 253] width 9 height 16
click at [143, 254] on icon at bounding box center [144, 253] width 9 height 16
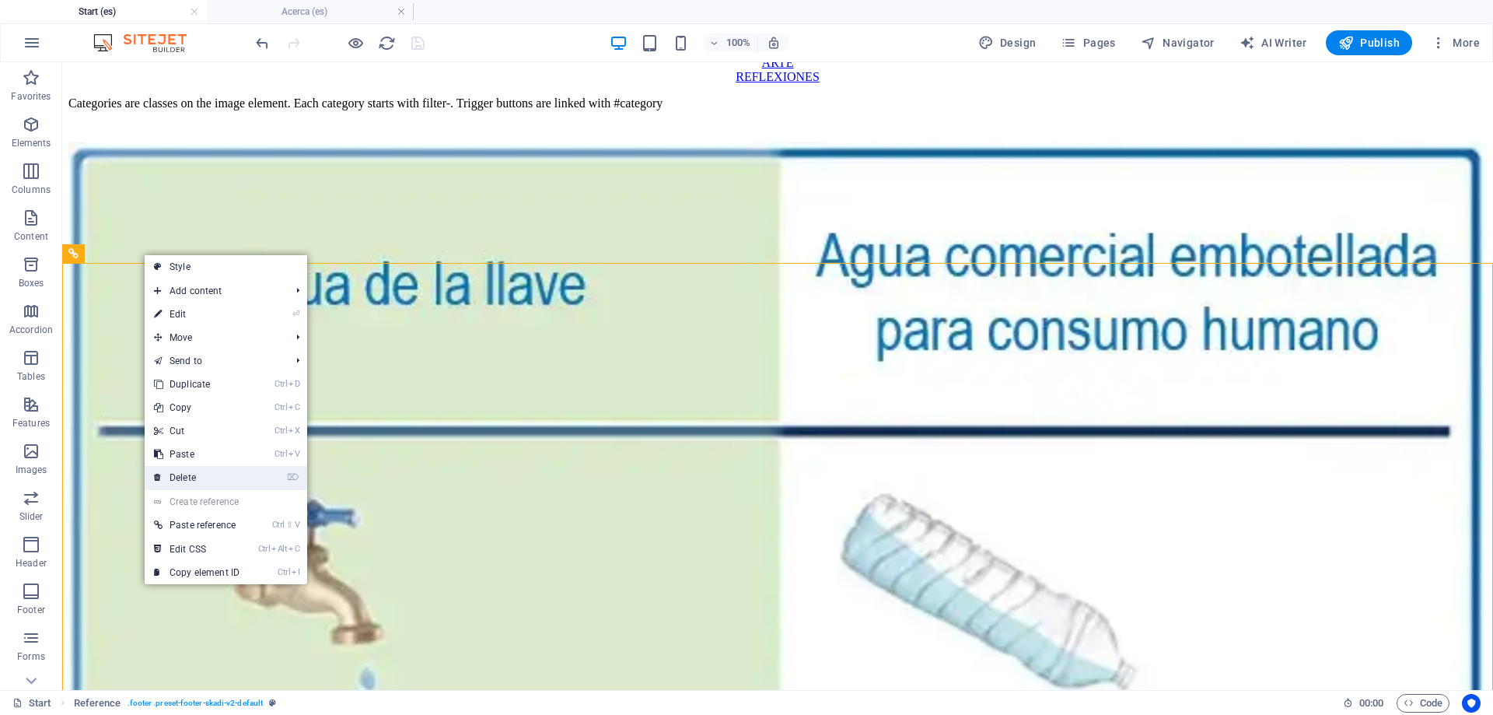
click at [216, 473] on link "⌦ Delete" at bounding box center [197, 477] width 104 height 23
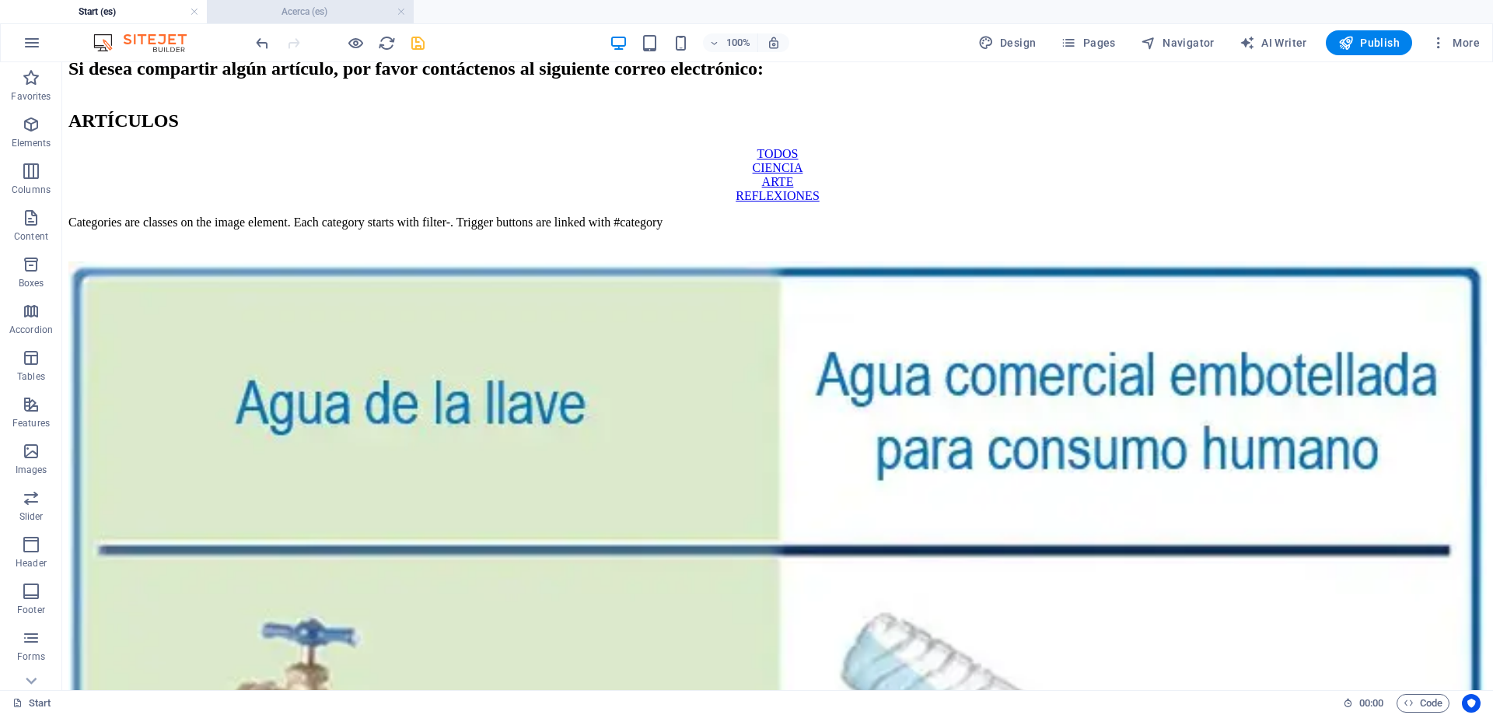
click at [334, 5] on h4 "Acerca (es)" at bounding box center [310, 11] width 207 height 17
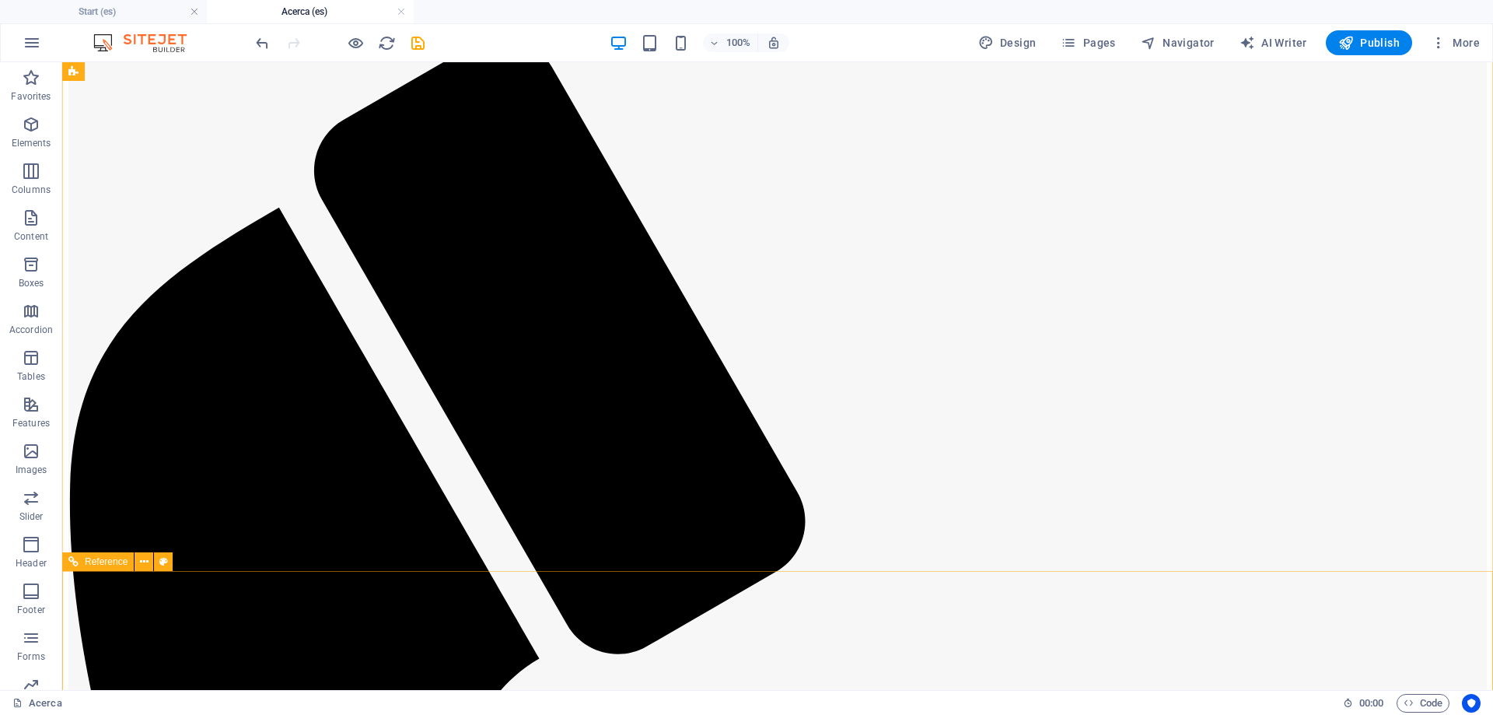
scroll to position [0, 0]
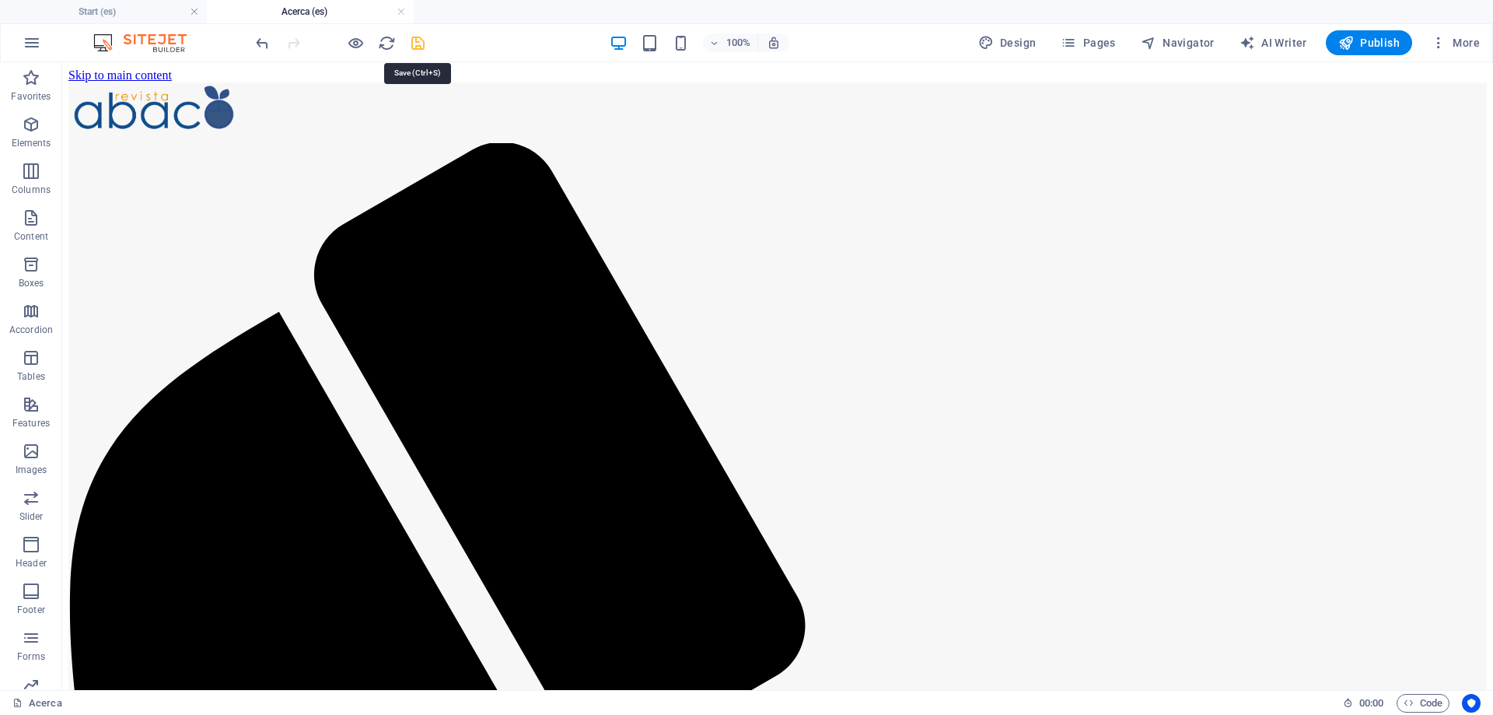
click at [418, 40] on icon "save" at bounding box center [418, 43] width 18 height 18
click at [131, 9] on h4 "Start (es)" at bounding box center [103, 11] width 207 height 17
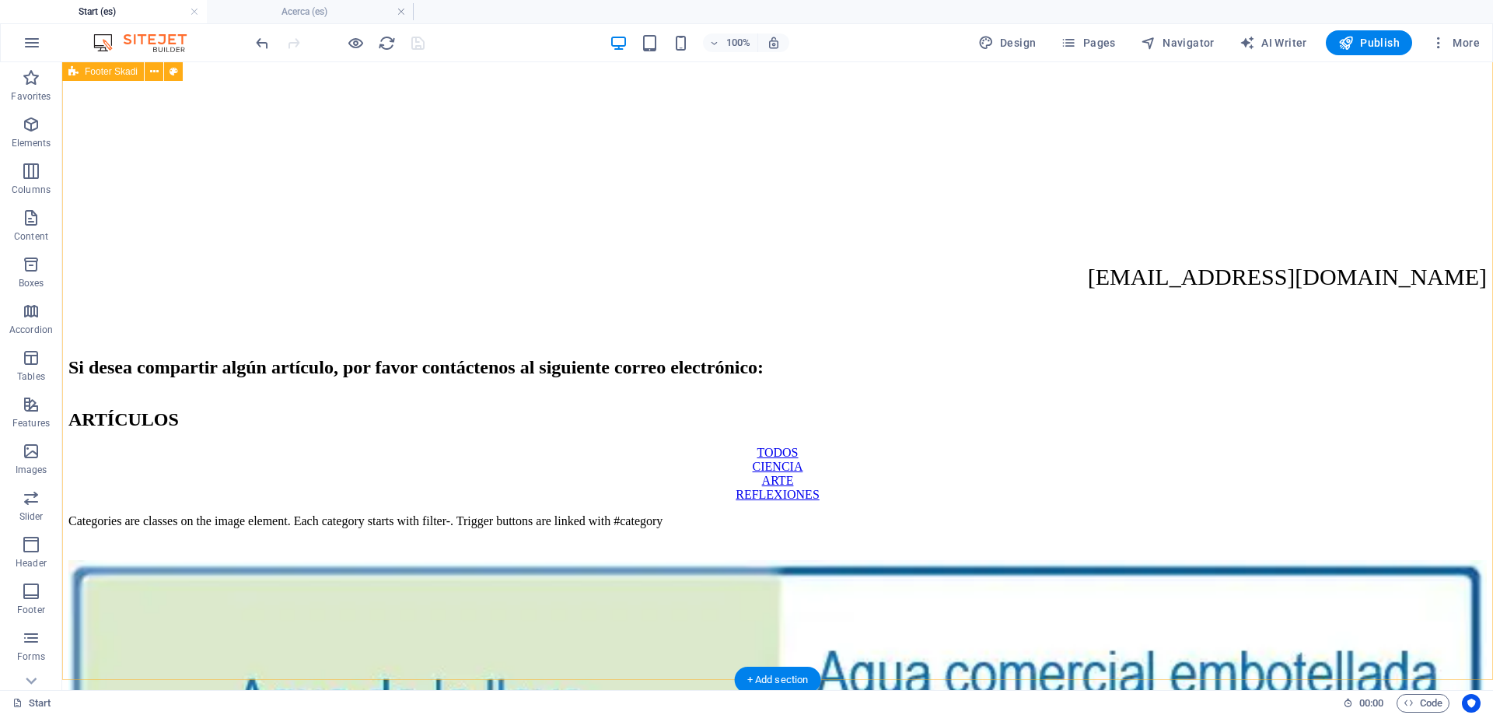
scroll to position [2209, 0]
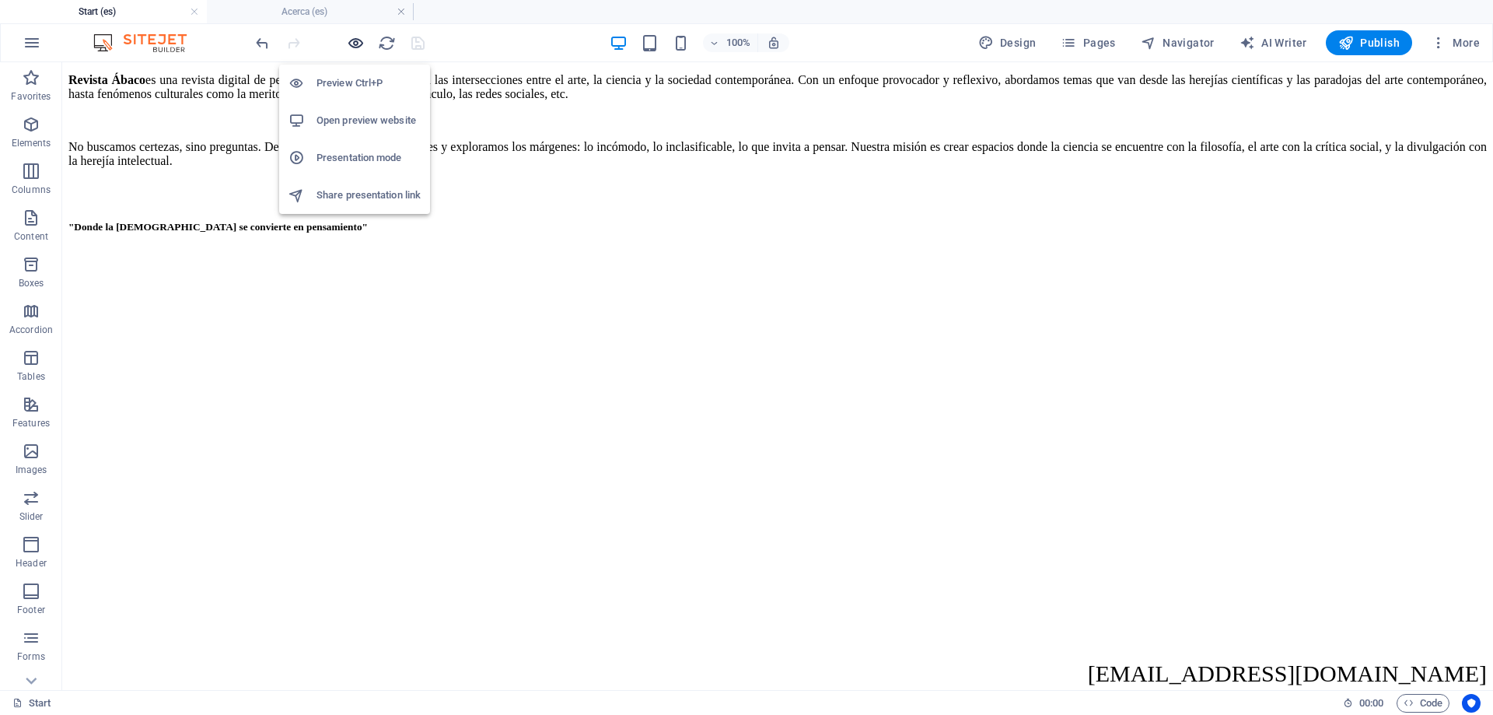
click at [348, 45] on icon "button" at bounding box center [356, 43] width 18 height 18
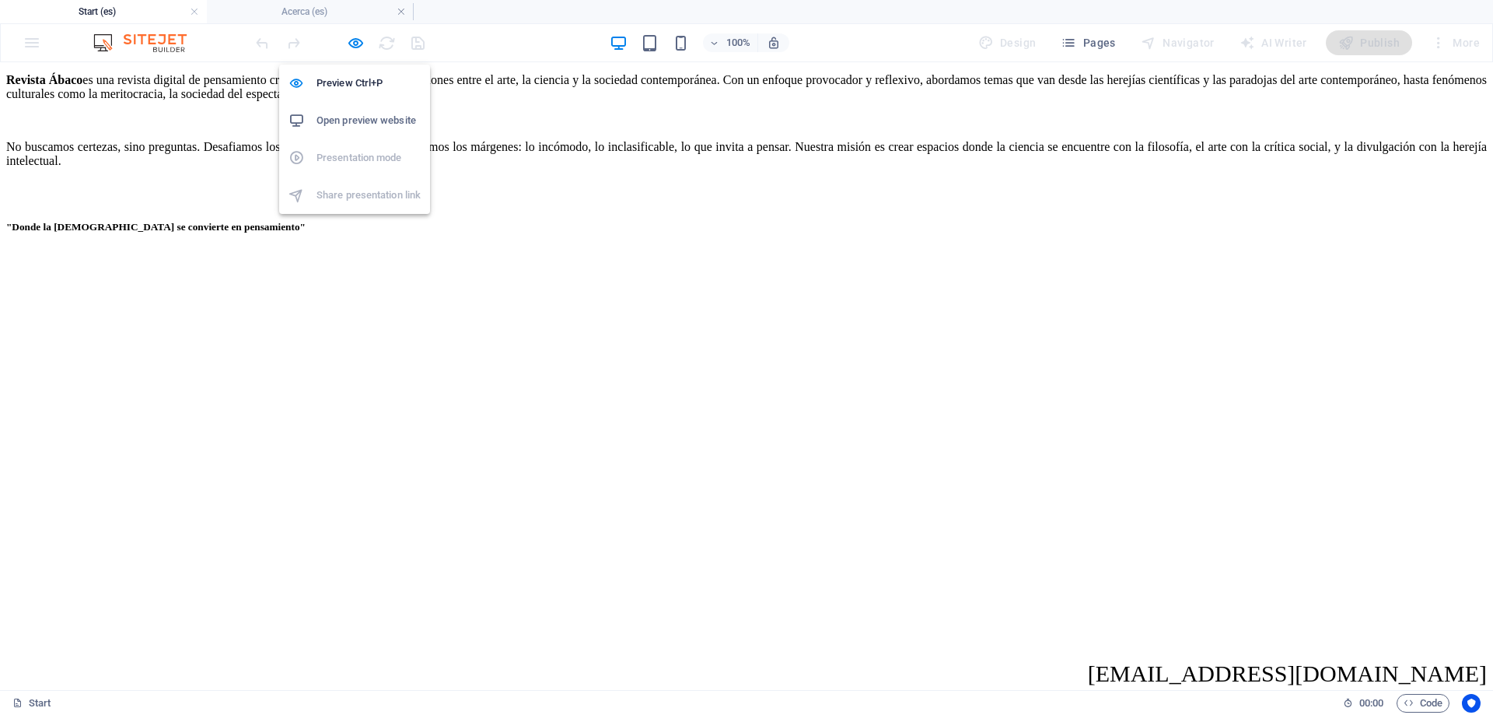
click at [348, 114] on h6 "Open preview website" at bounding box center [369, 120] width 104 height 19
click at [361, 44] on icon "button" at bounding box center [356, 43] width 18 height 18
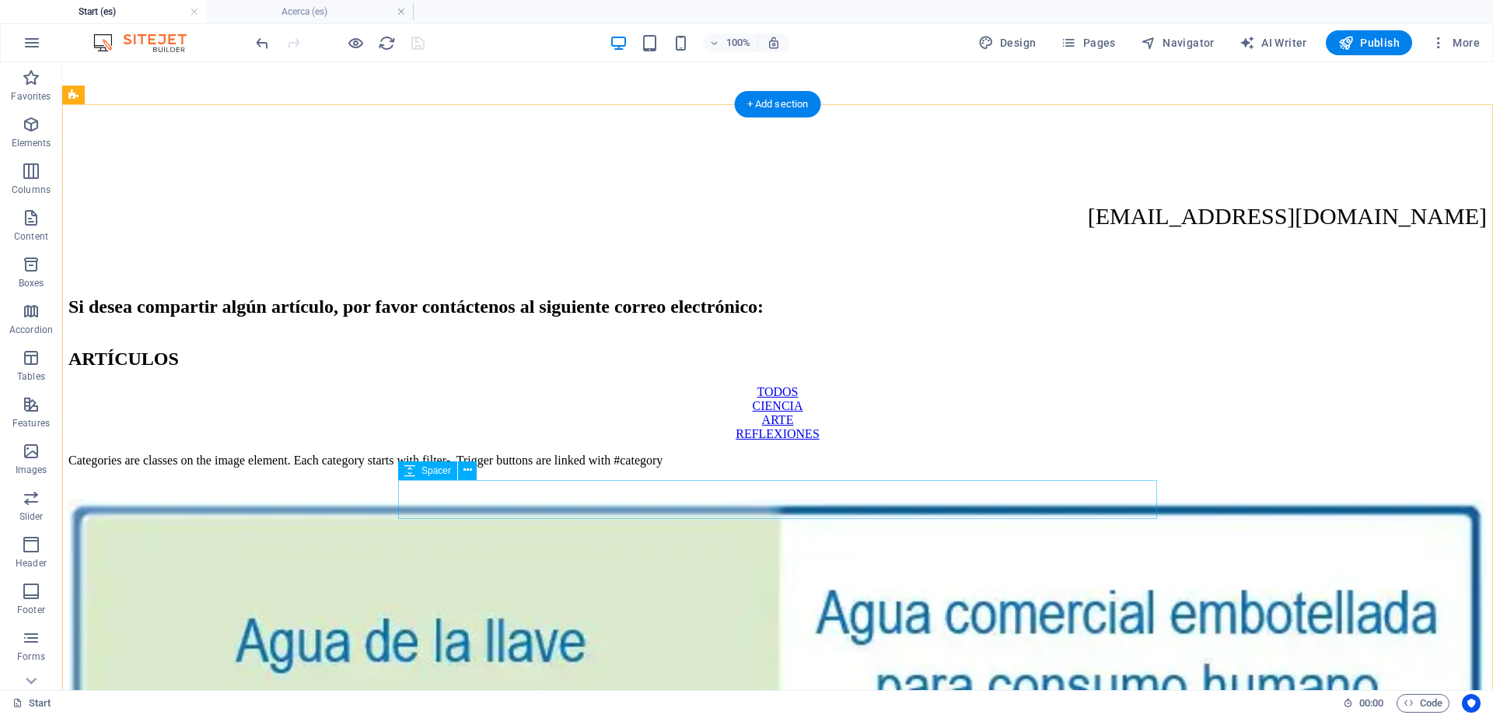
scroll to position [2508, 0]
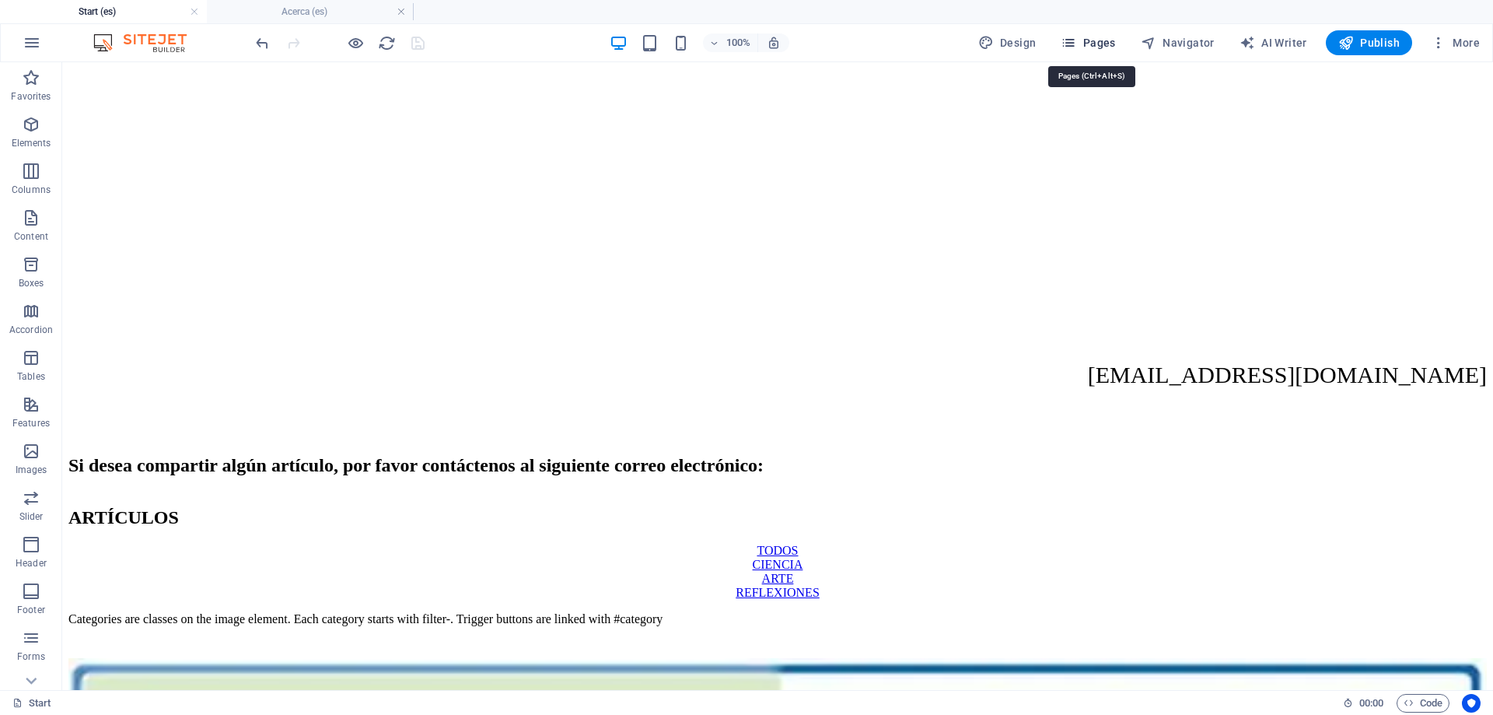
click at [1091, 46] on span "Pages" at bounding box center [1088, 43] width 54 height 16
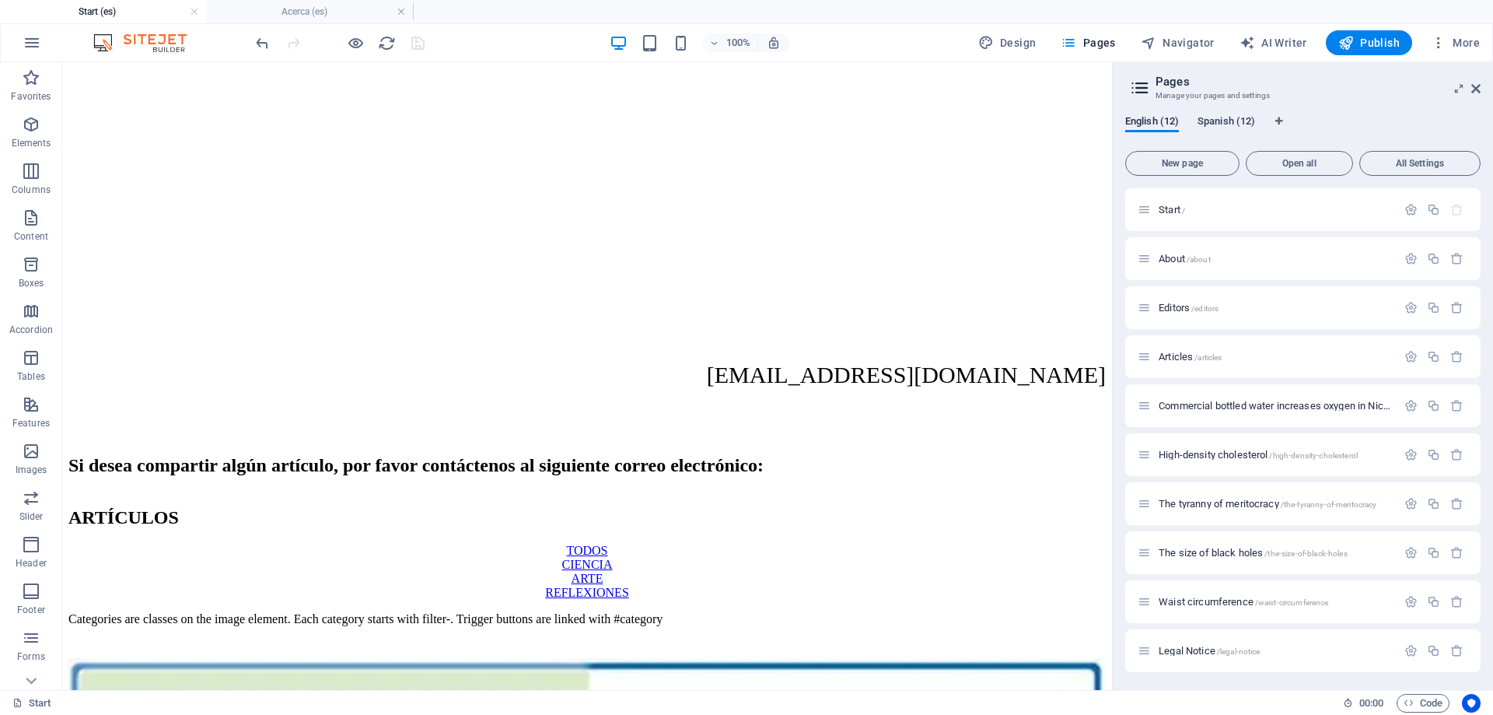
click at [1213, 118] on span "Spanish (12)" at bounding box center [1227, 123] width 58 height 22
click at [1178, 306] on span "Editores /editores" at bounding box center [1193, 308] width 69 height 12
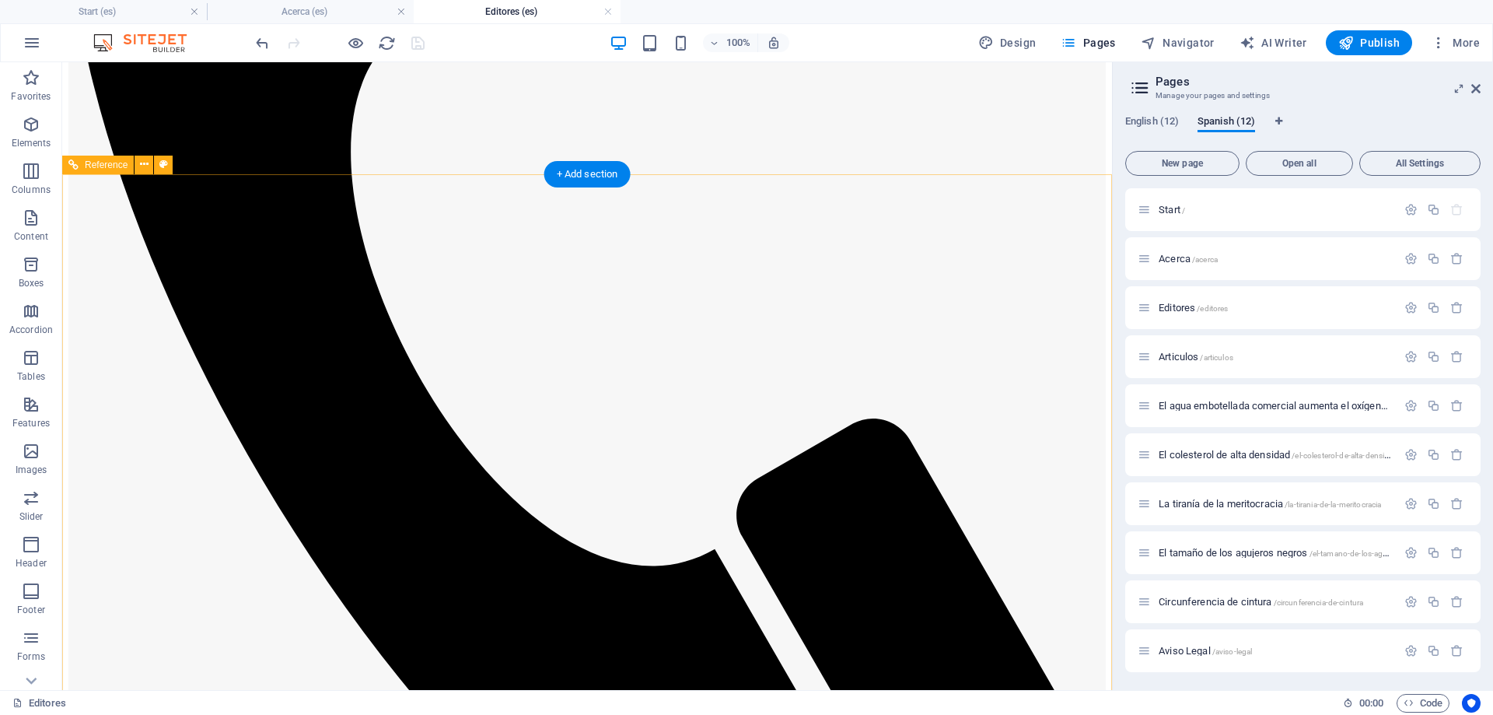
scroll to position [492, 0]
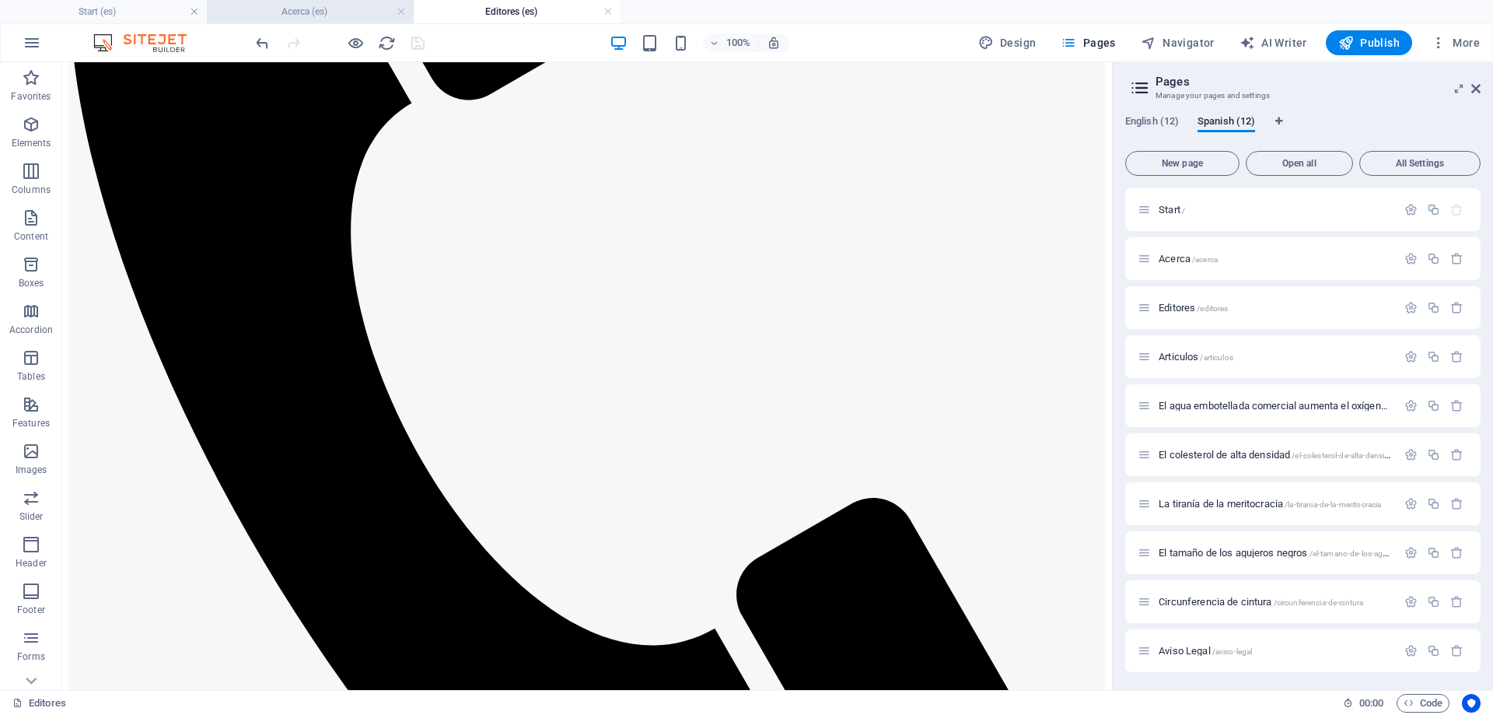
click at [307, 16] on h4 "Acerca (es)" at bounding box center [310, 11] width 207 height 17
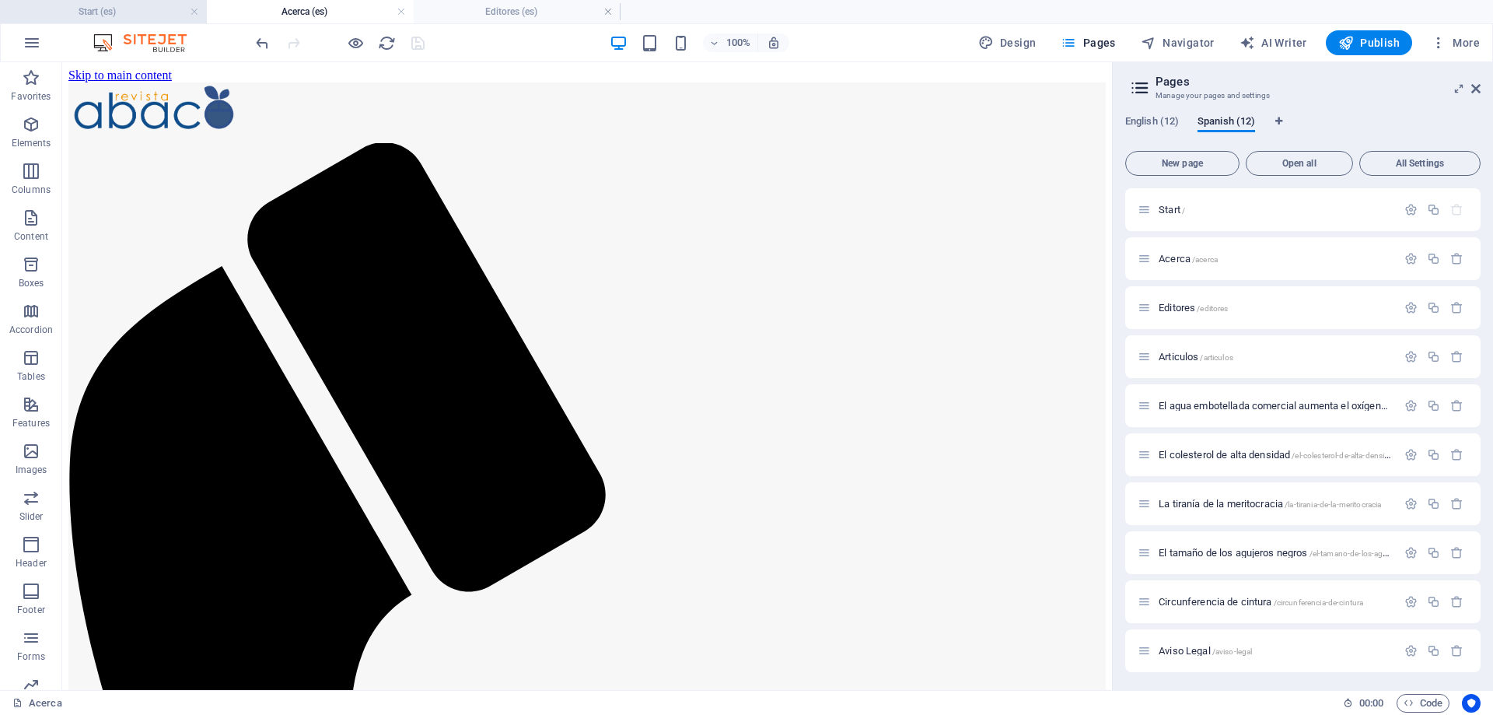
click at [133, 9] on h4 "Start (es)" at bounding box center [103, 11] width 207 height 17
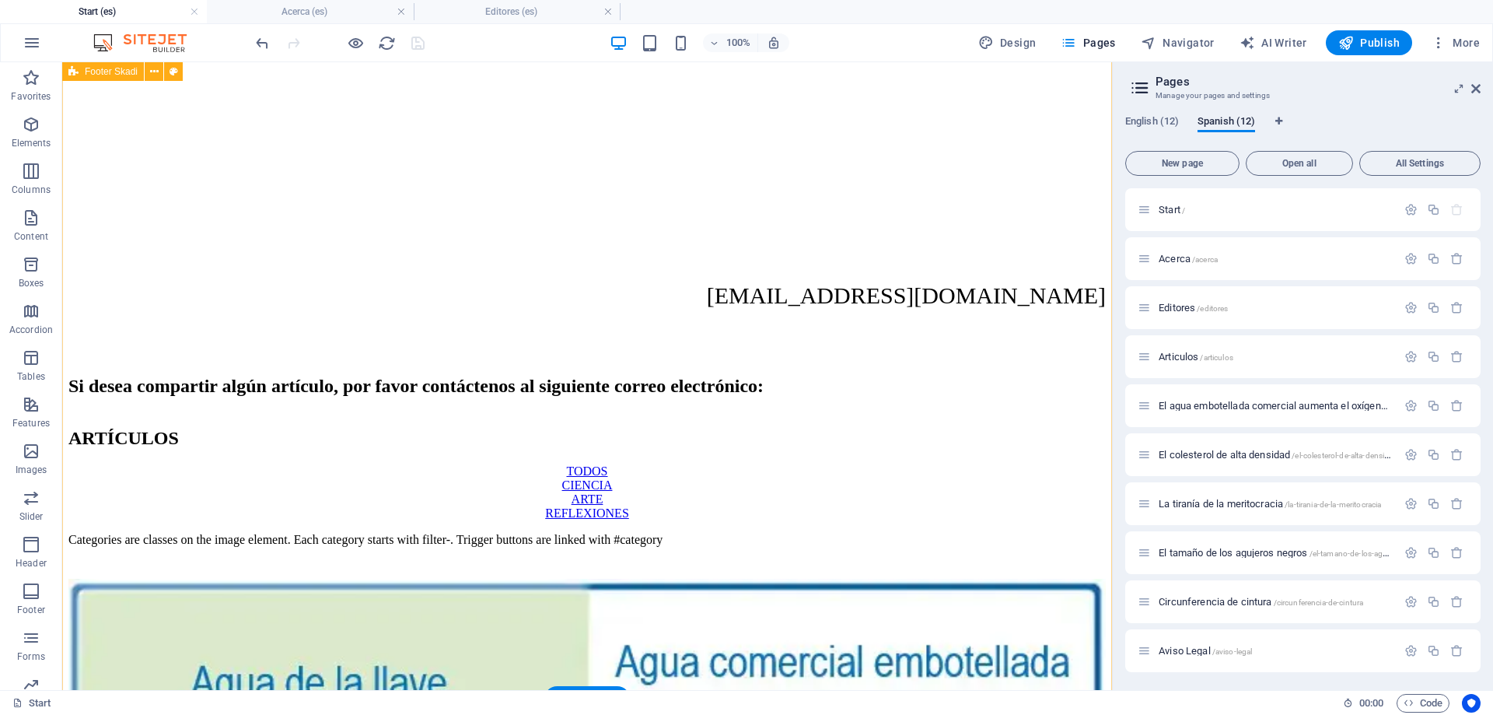
scroll to position [2428, 0]
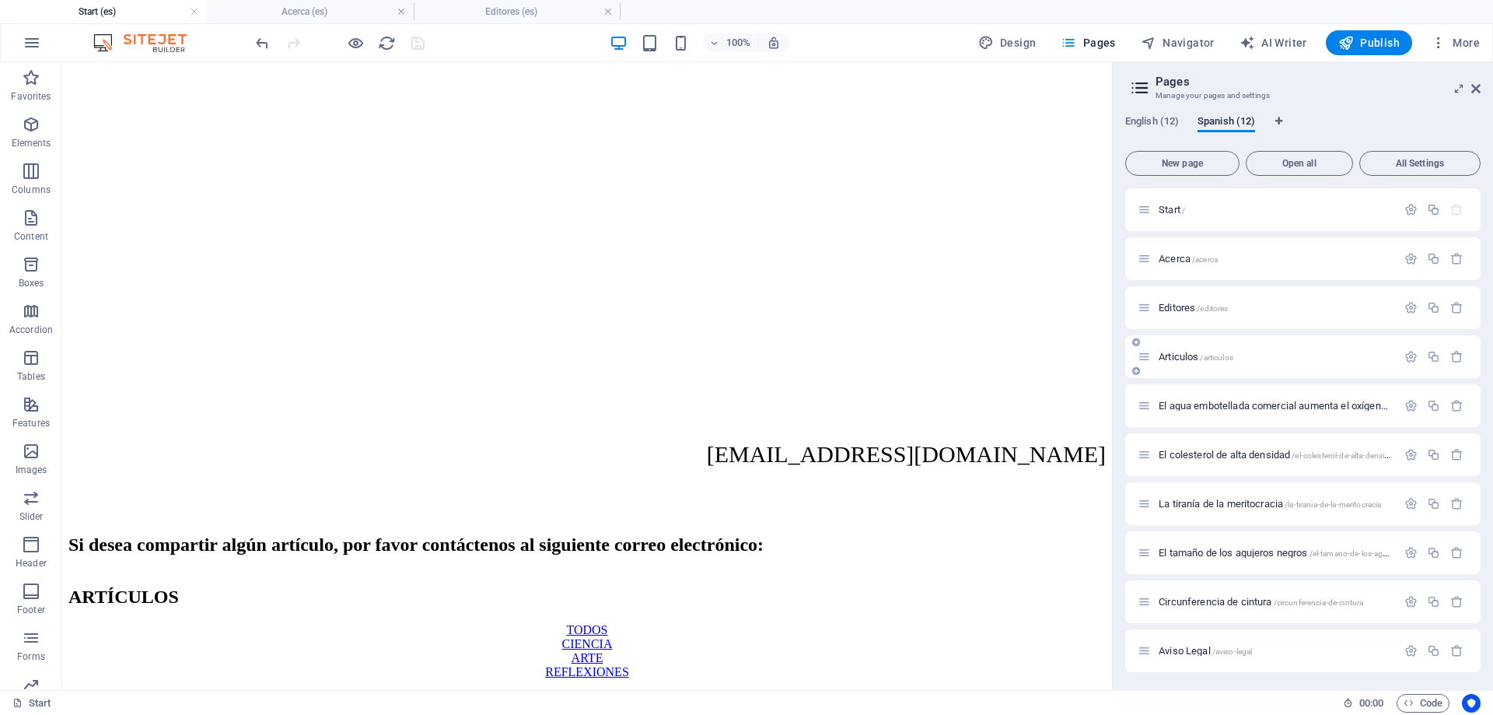
click at [1180, 354] on span "Articulos /articulos" at bounding box center [1196, 357] width 75 height 12
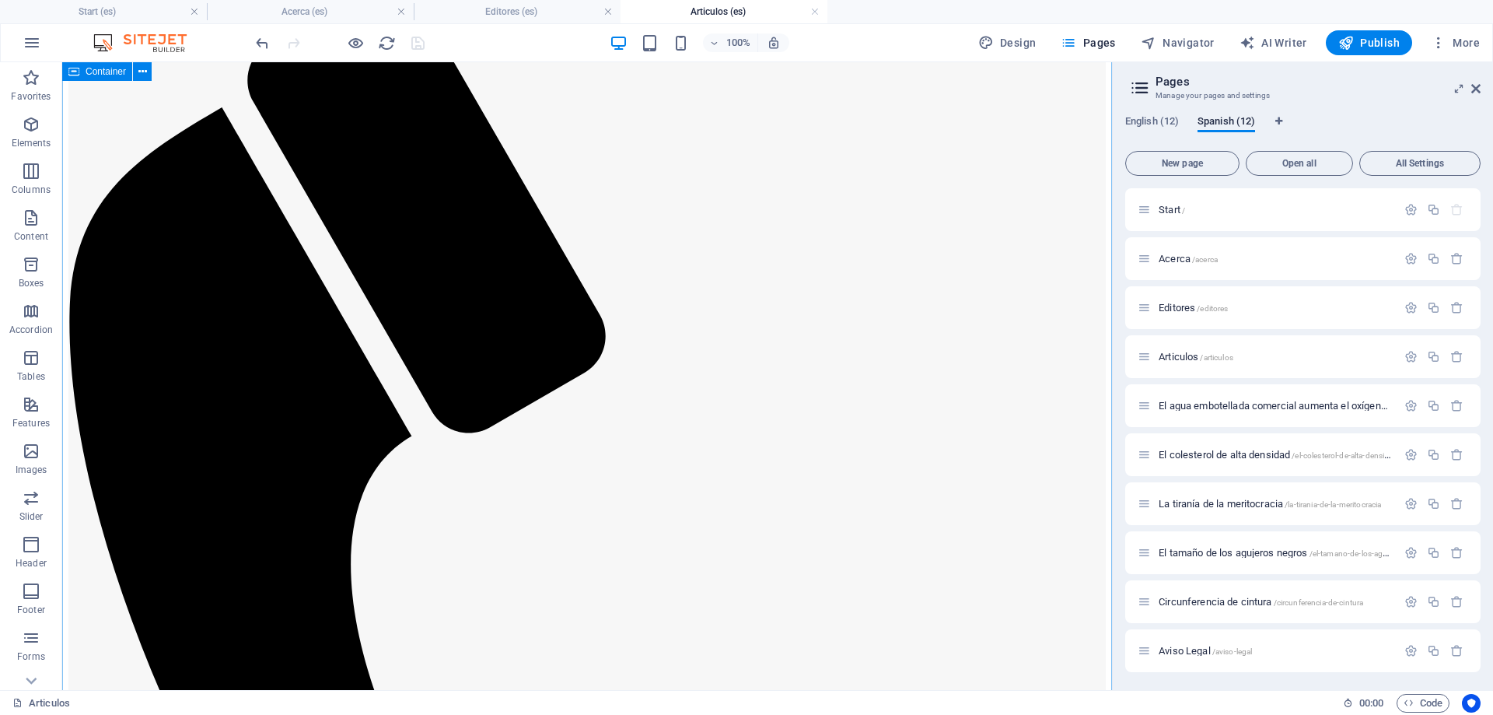
scroll to position [0, 0]
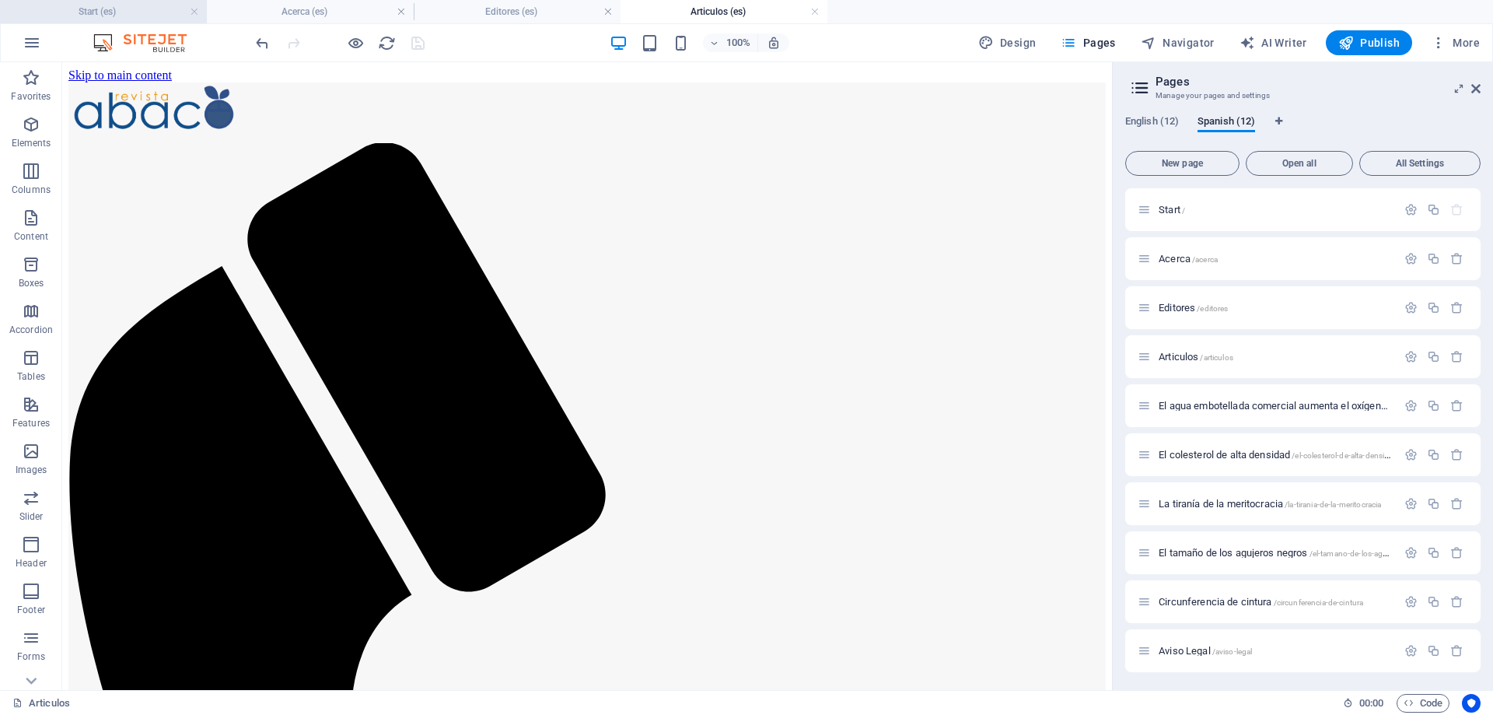
click at [111, 7] on h4 "Start (es)" at bounding box center [103, 11] width 207 height 17
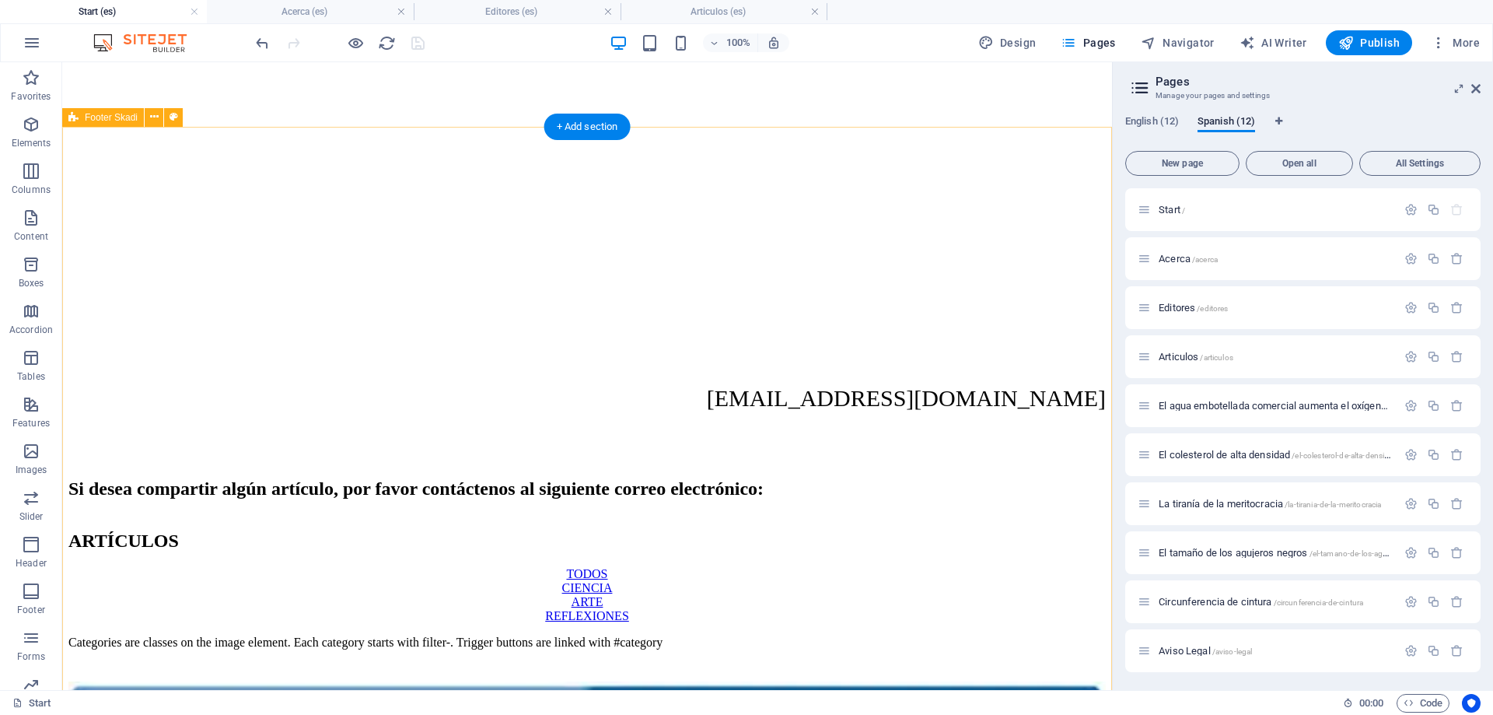
scroll to position [2167, 0]
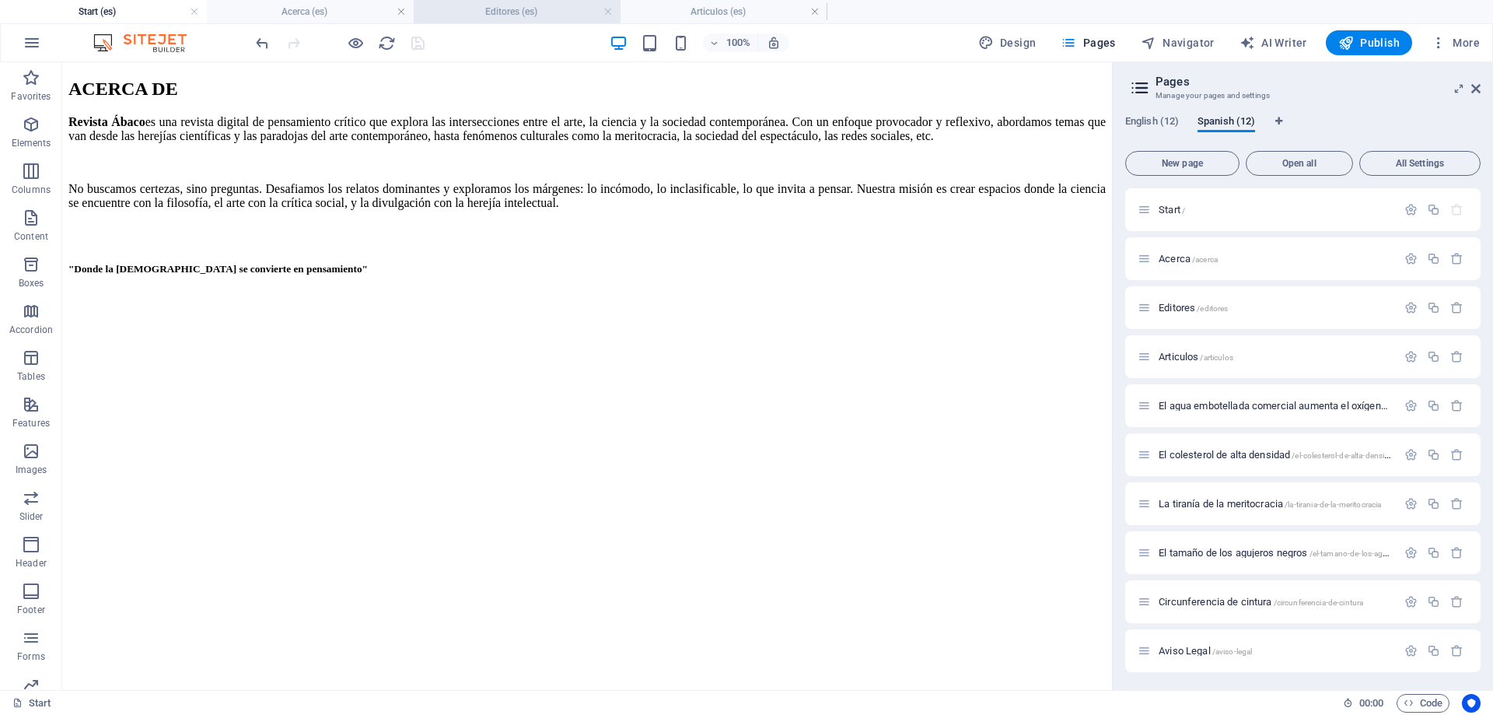
click at [516, 8] on h4 "Editores (es)" at bounding box center [517, 11] width 207 height 17
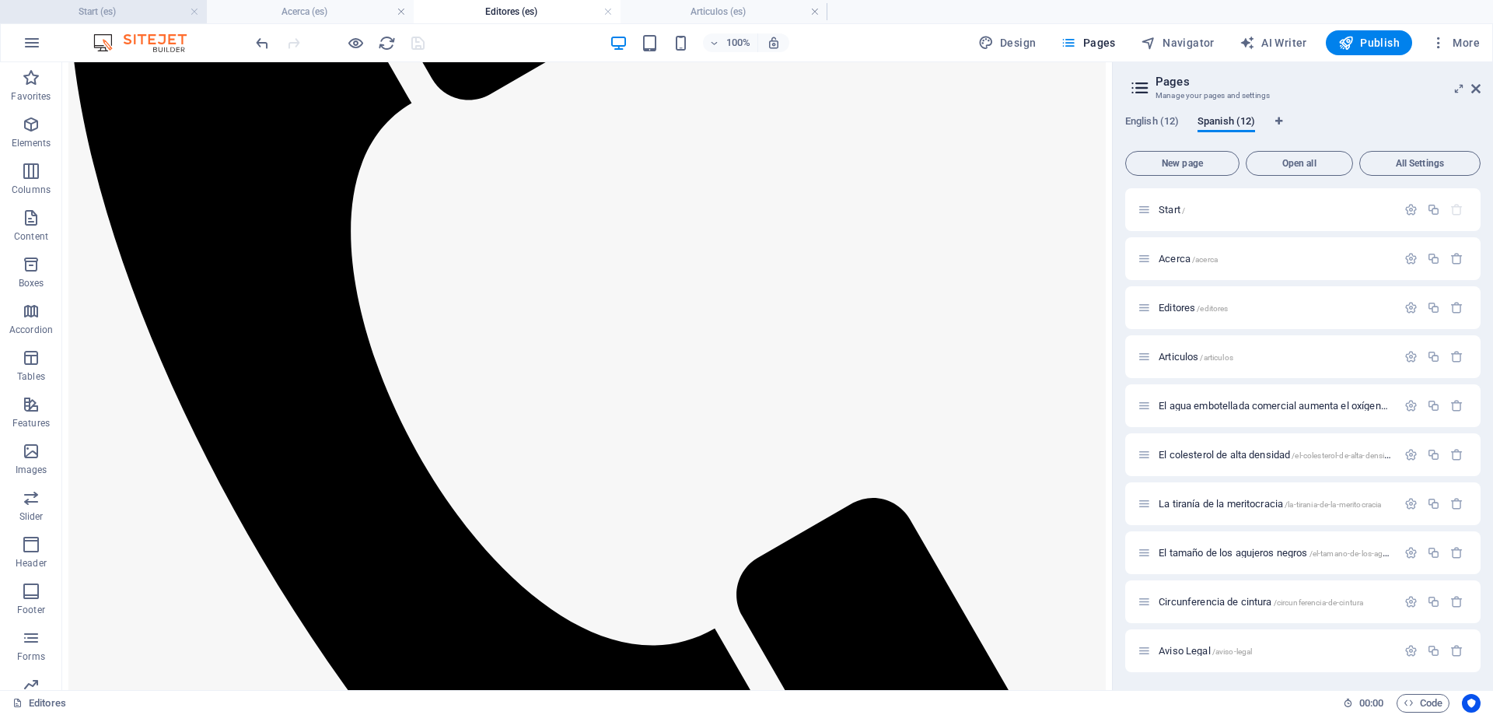
click at [134, 16] on h4 "Start (es)" at bounding box center [103, 11] width 207 height 17
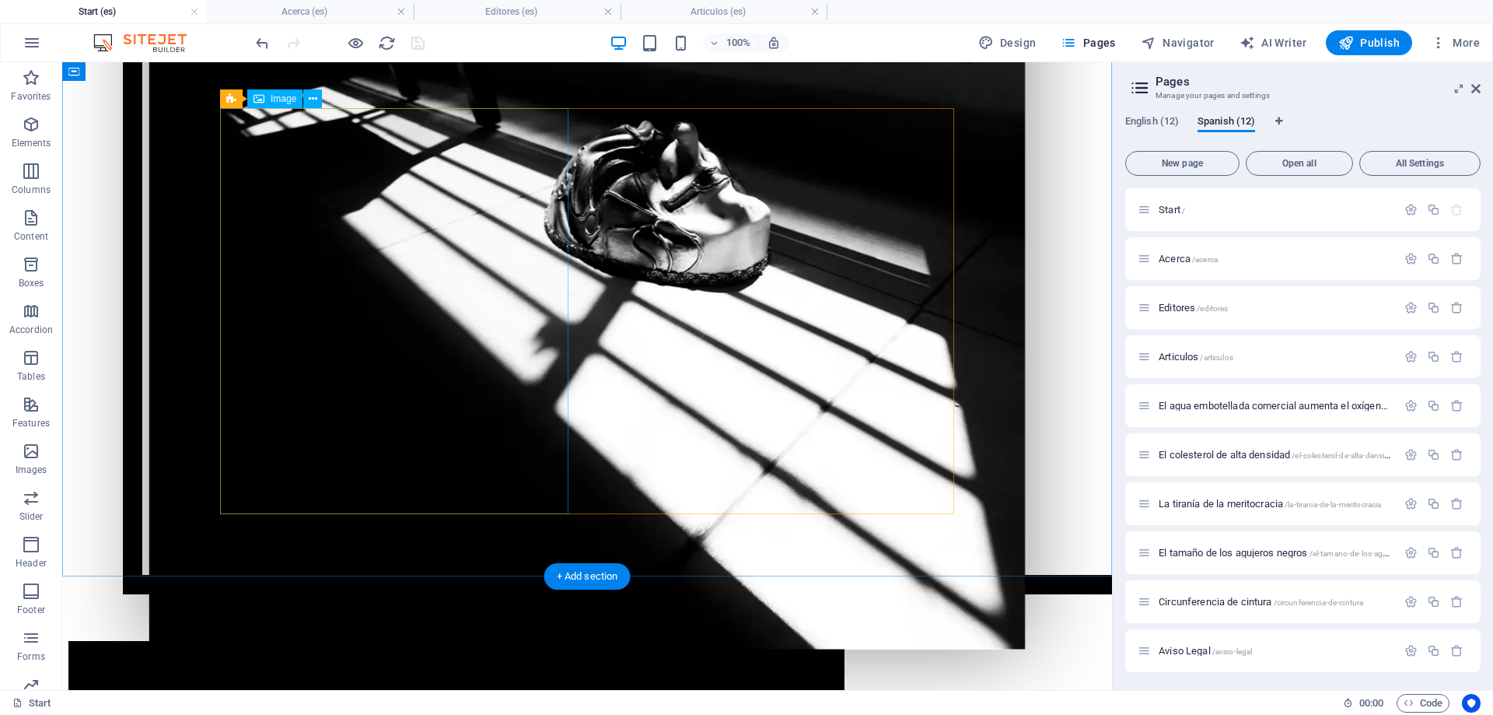
scroll to position [0, 0]
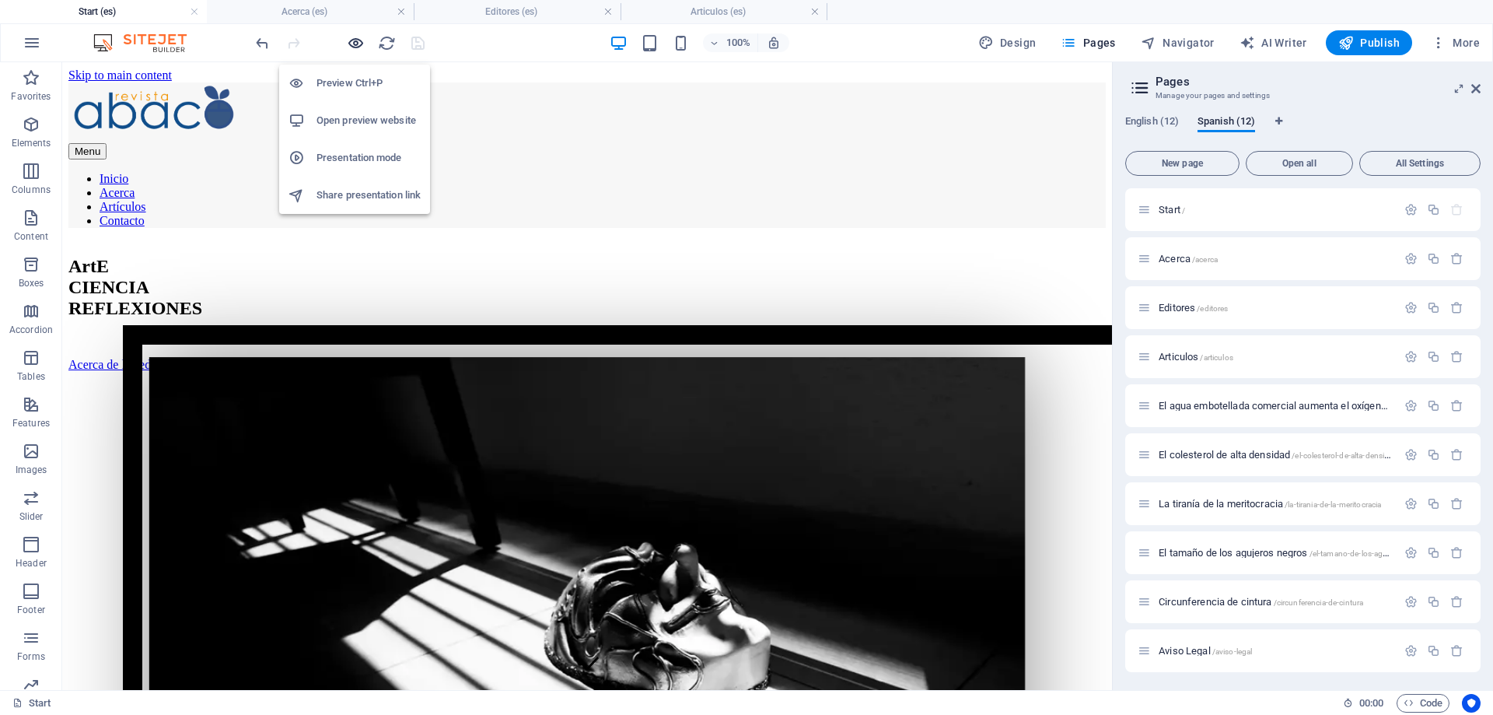
click at [355, 41] on icon "button" at bounding box center [356, 43] width 18 height 18
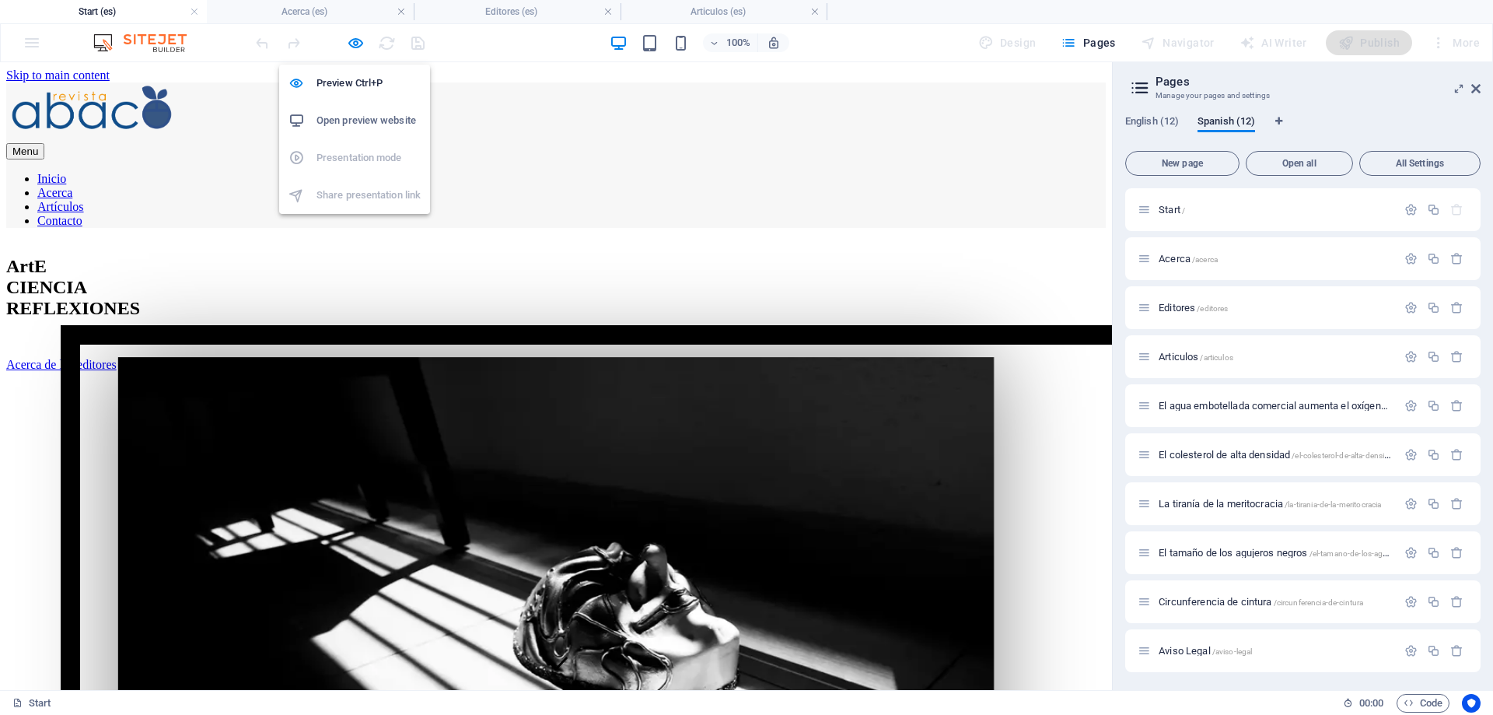
click at [369, 118] on h6 "Open preview website" at bounding box center [369, 120] width 104 height 19
click at [744, 7] on h4 "Articulos (es)" at bounding box center [724, 11] width 207 height 17
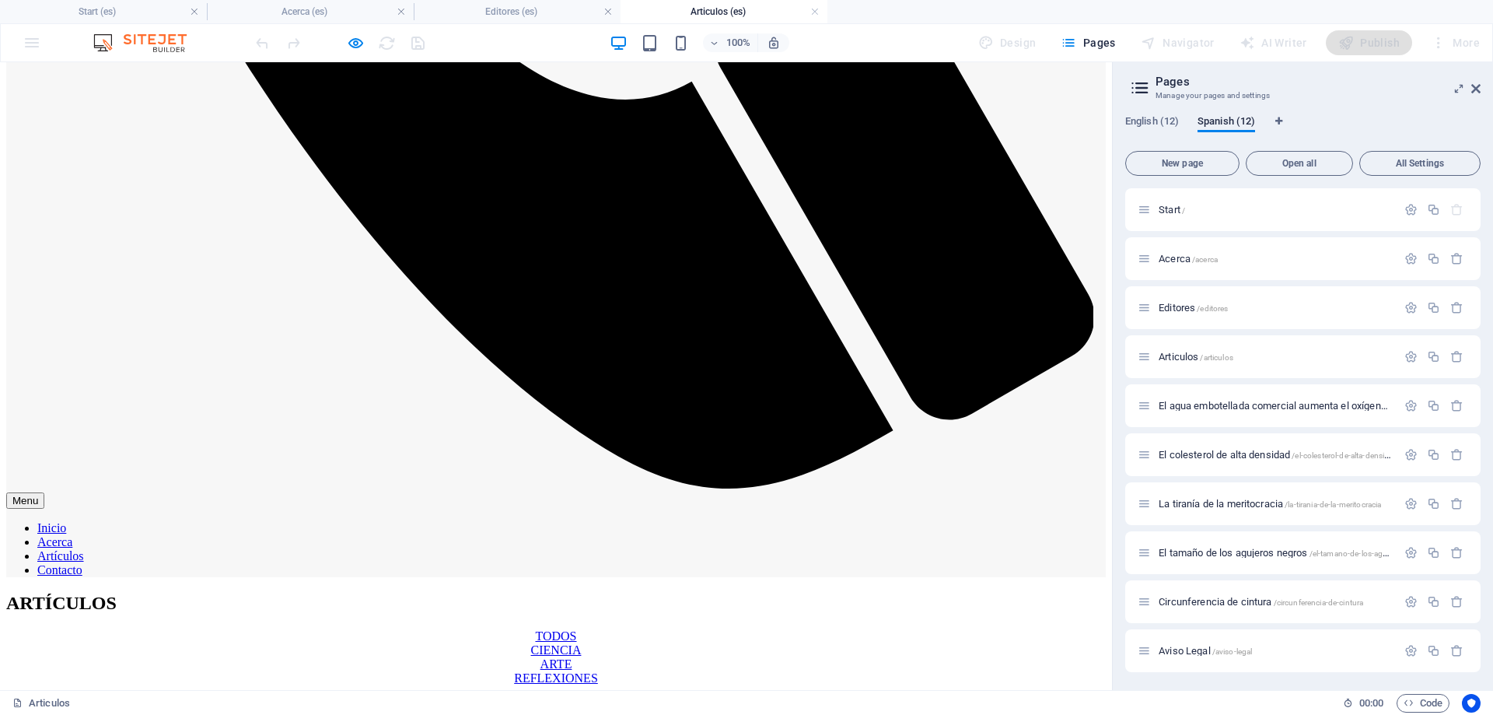
scroll to position [939, 0]
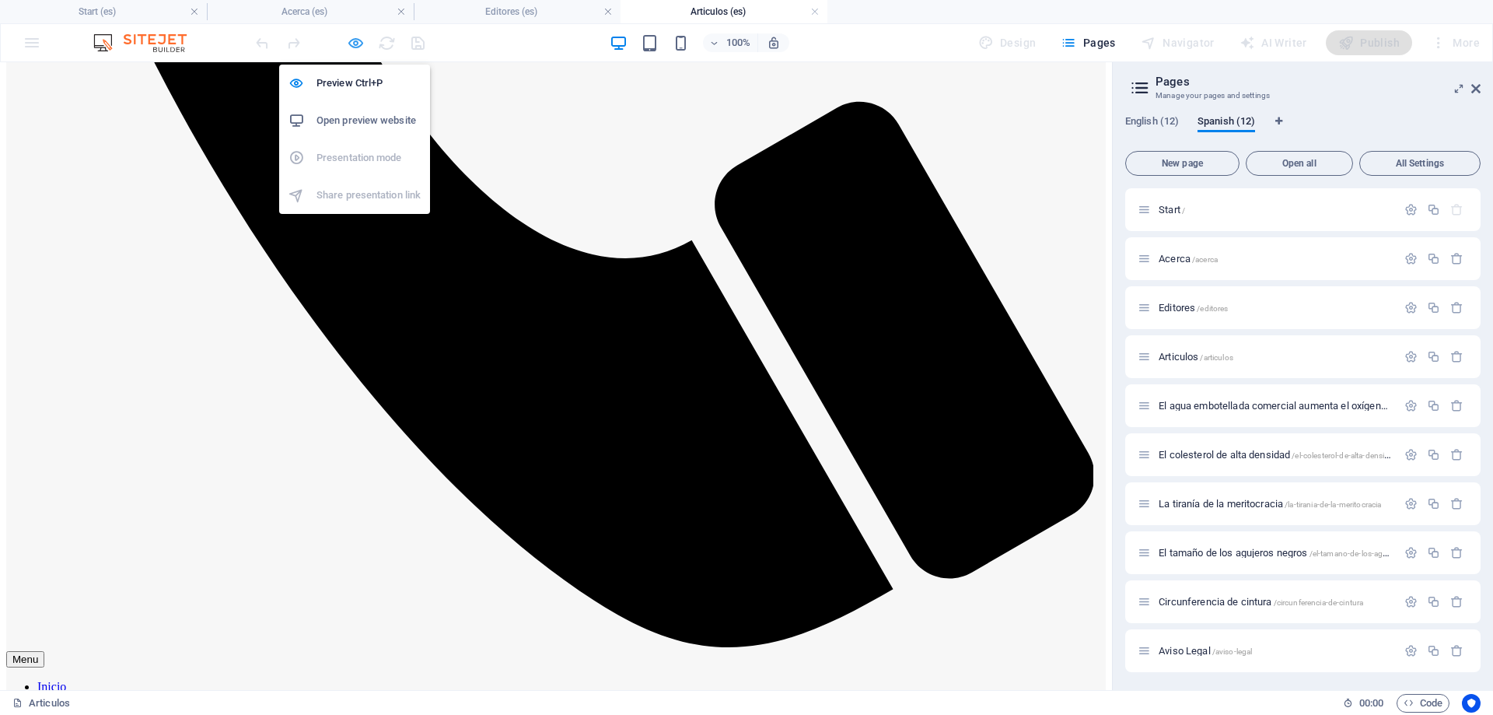
click at [355, 47] on icon "button" at bounding box center [356, 43] width 18 height 18
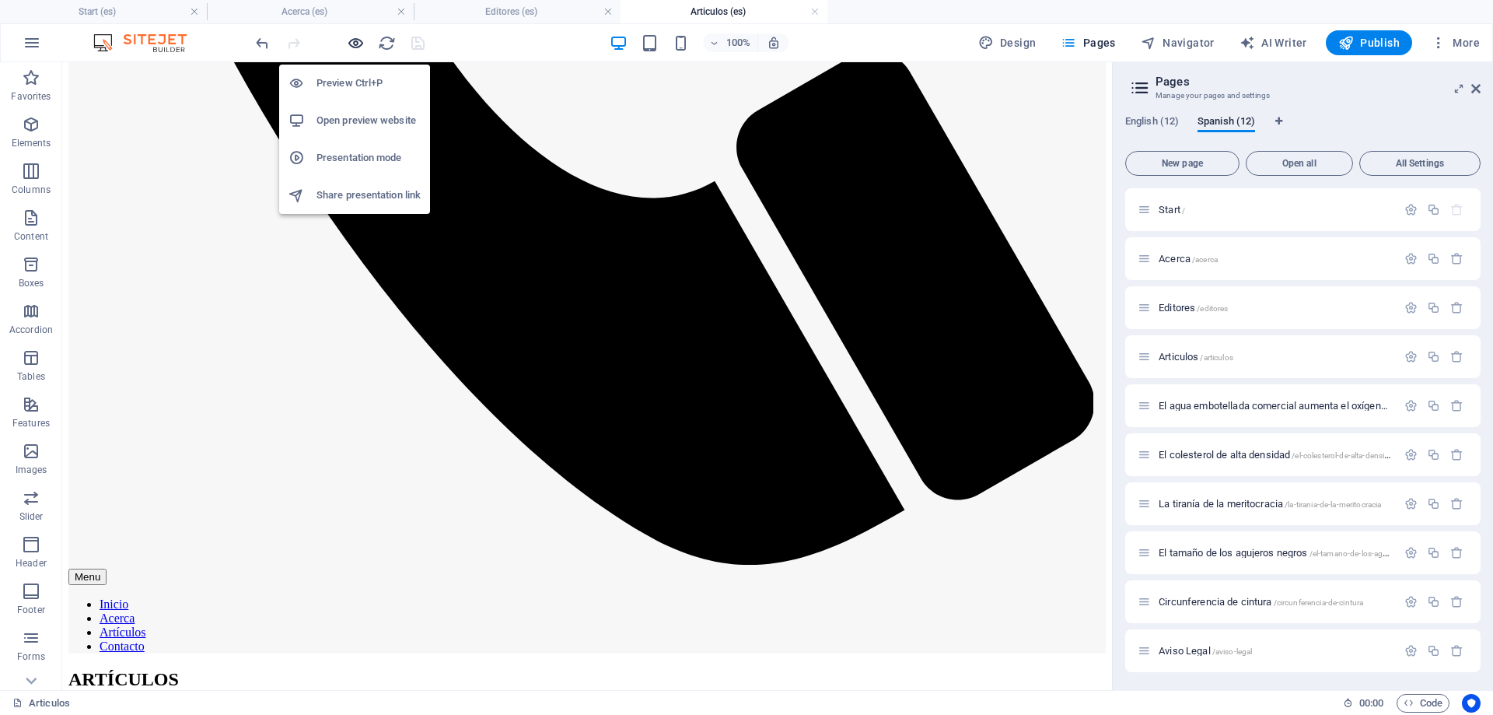
scroll to position [1028, 0]
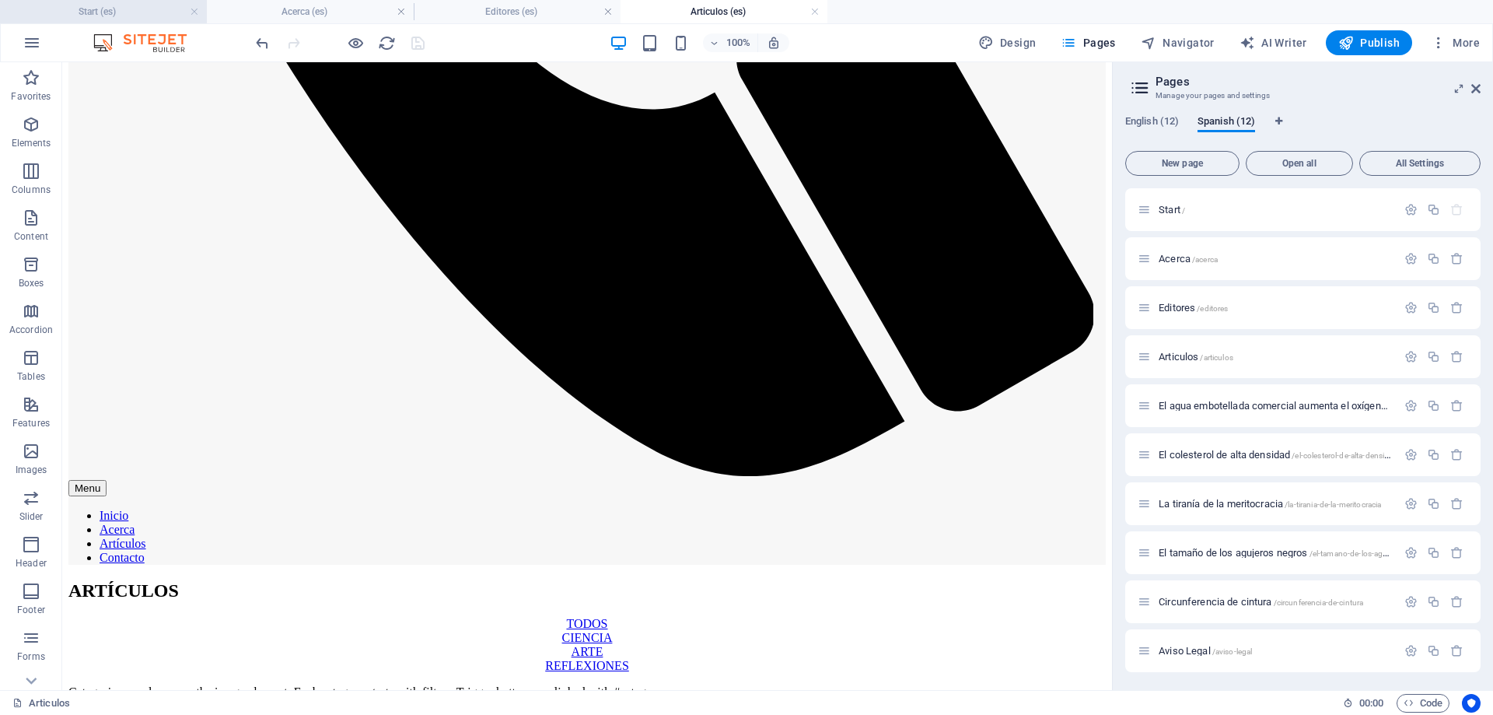
click at [106, 8] on h4 "Start (es)" at bounding box center [103, 11] width 207 height 17
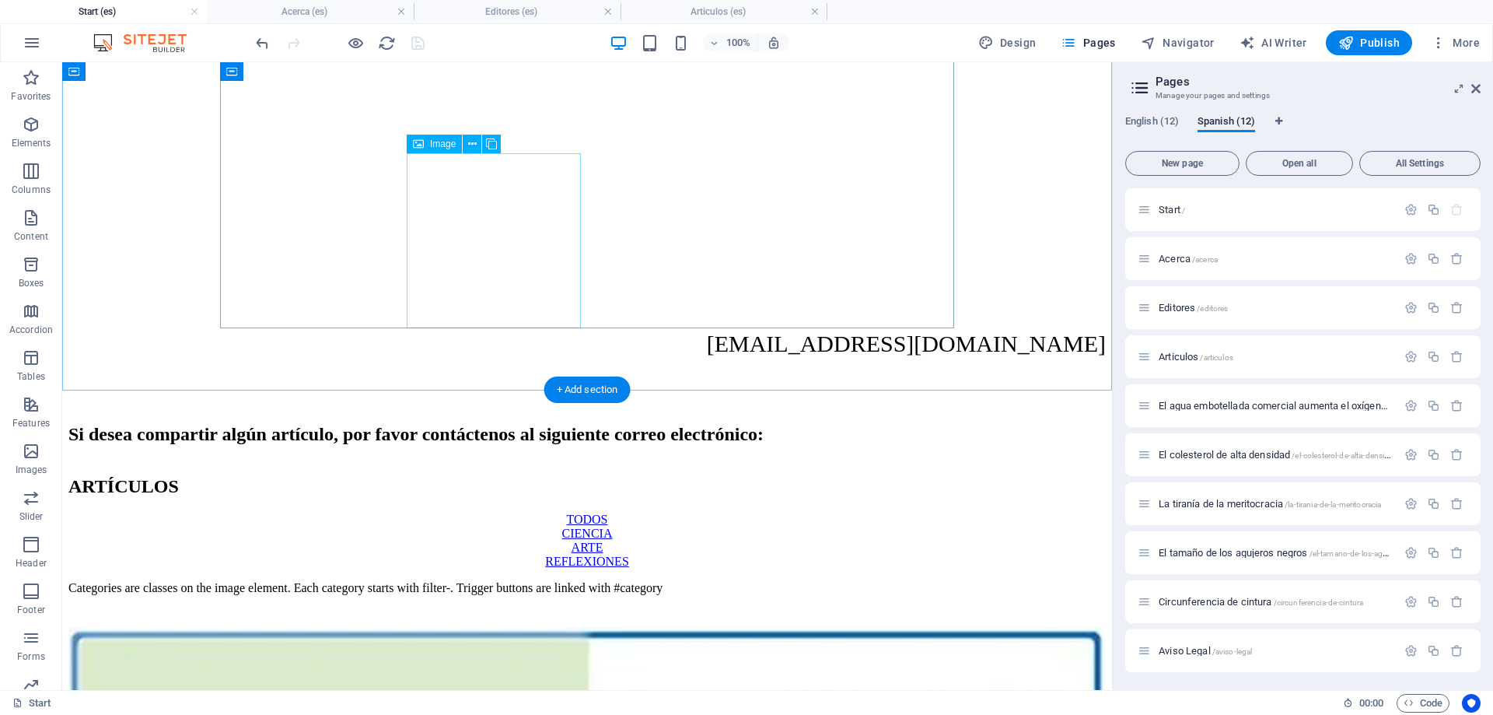
scroll to position [2222, 0]
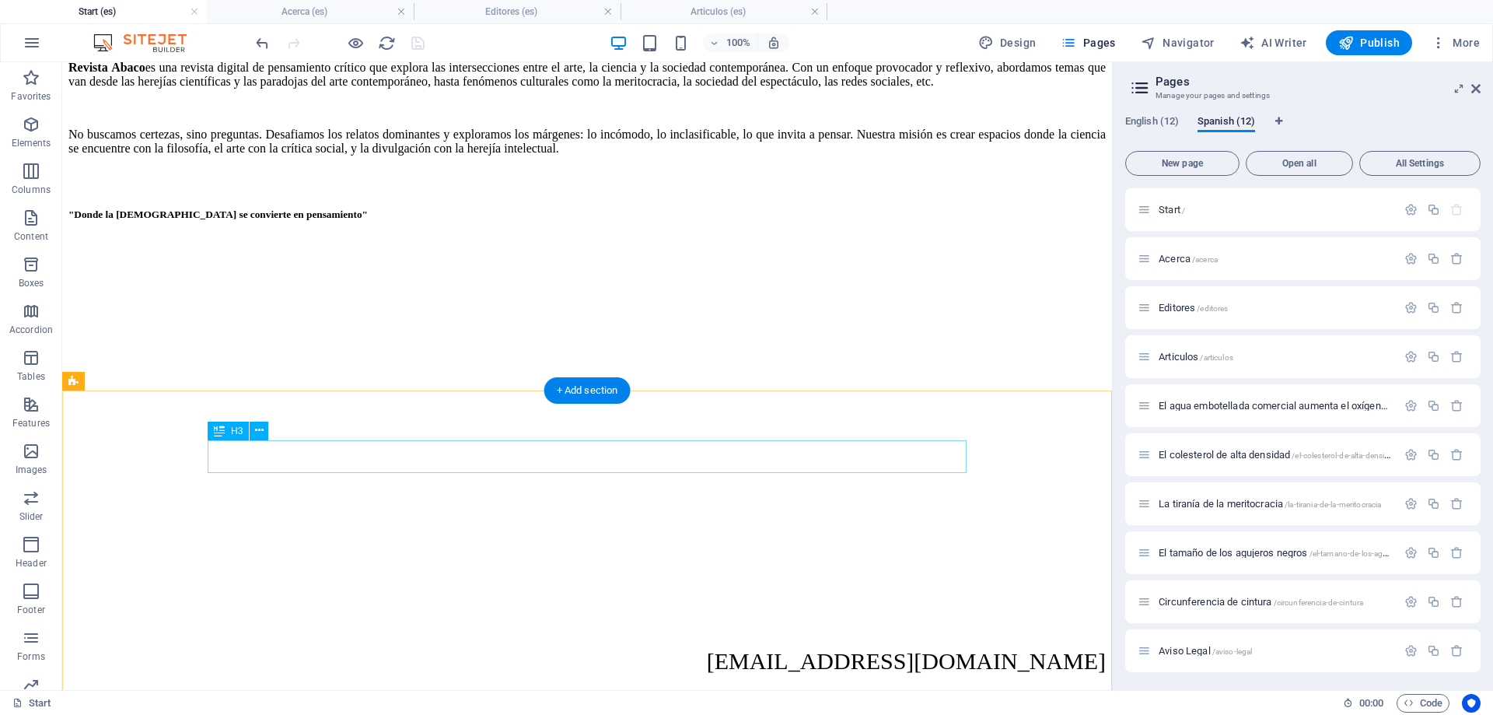
click at [322, 12] on h4 "Acerca (es)" at bounding box center [310, 11] width 207 height 17
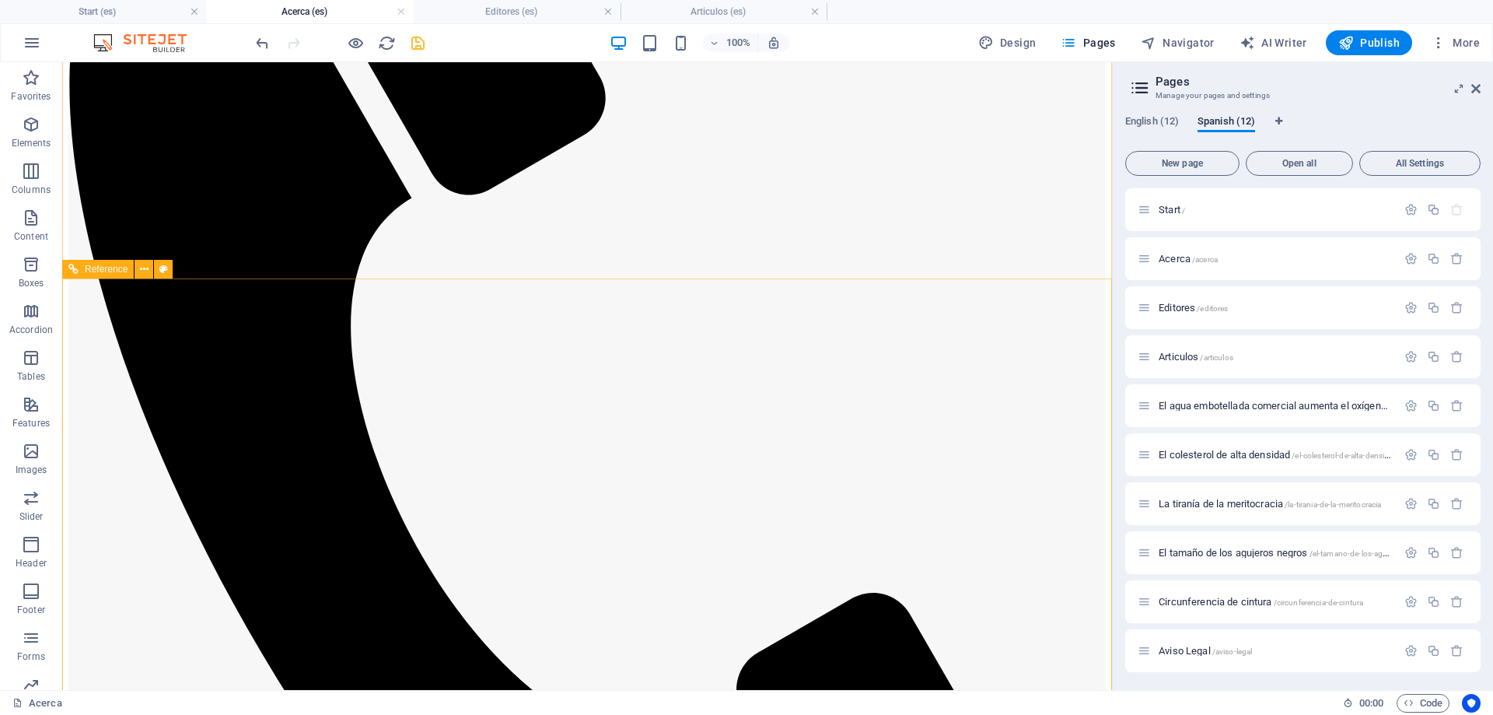
scroll to position [0, 0]
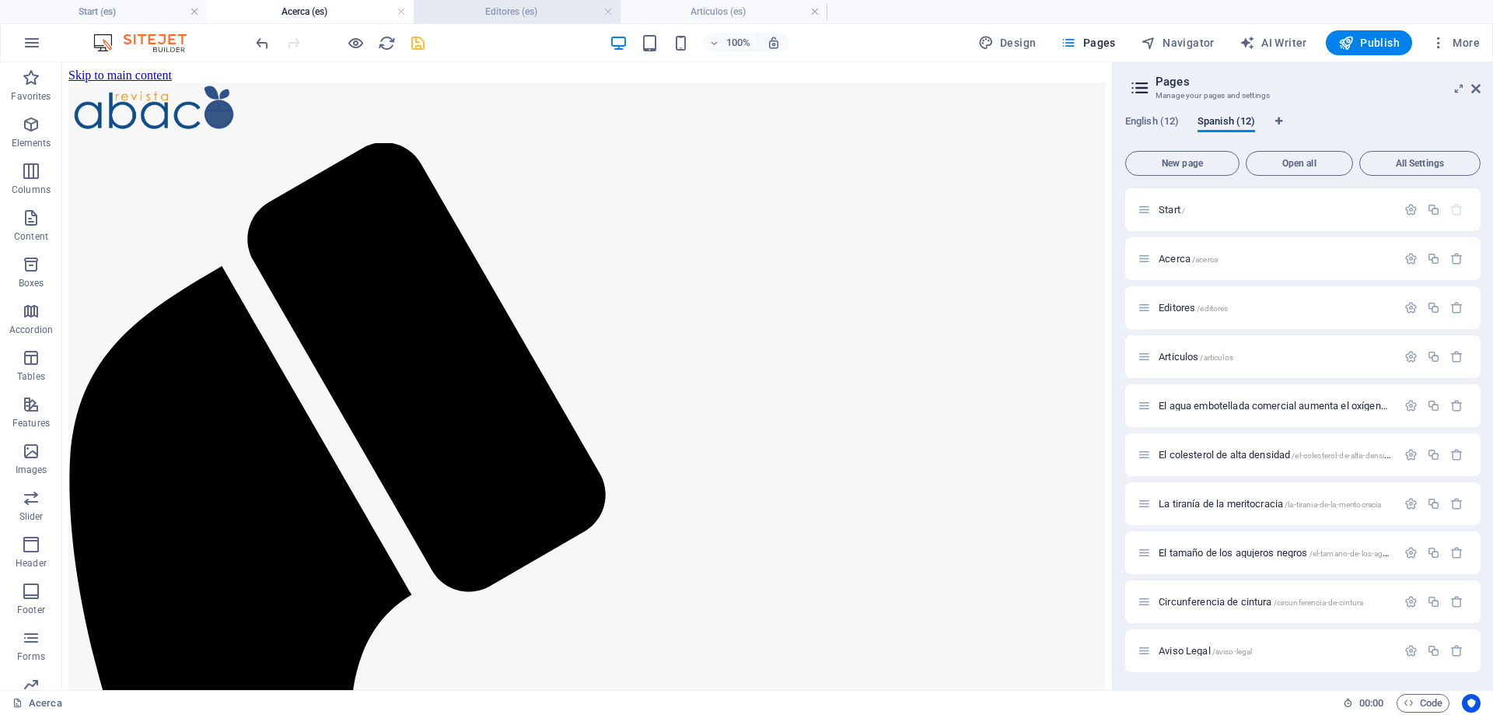
click at [492, 11] on h4 "Editores (es)" at bounding box center [517, 11] width 207 height 17
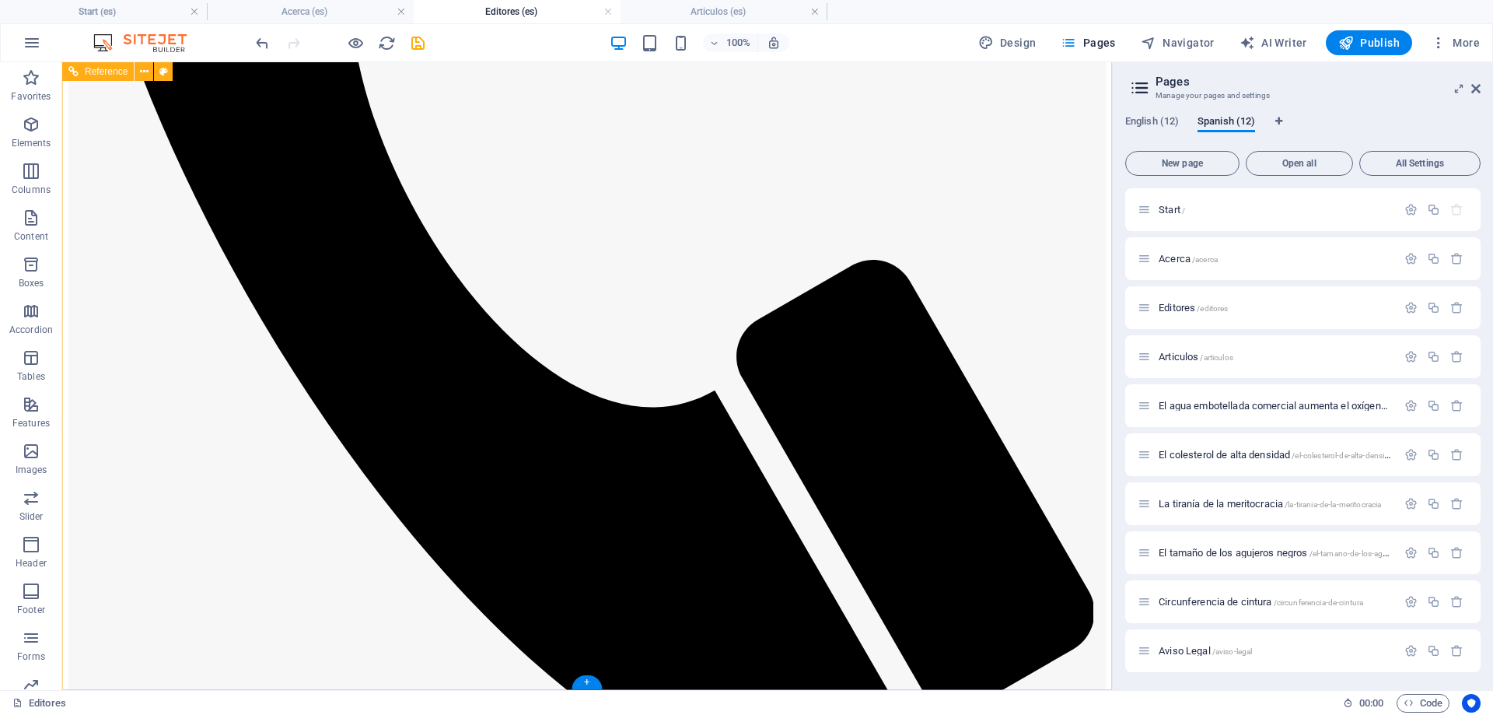
scroll to position [412, 0]
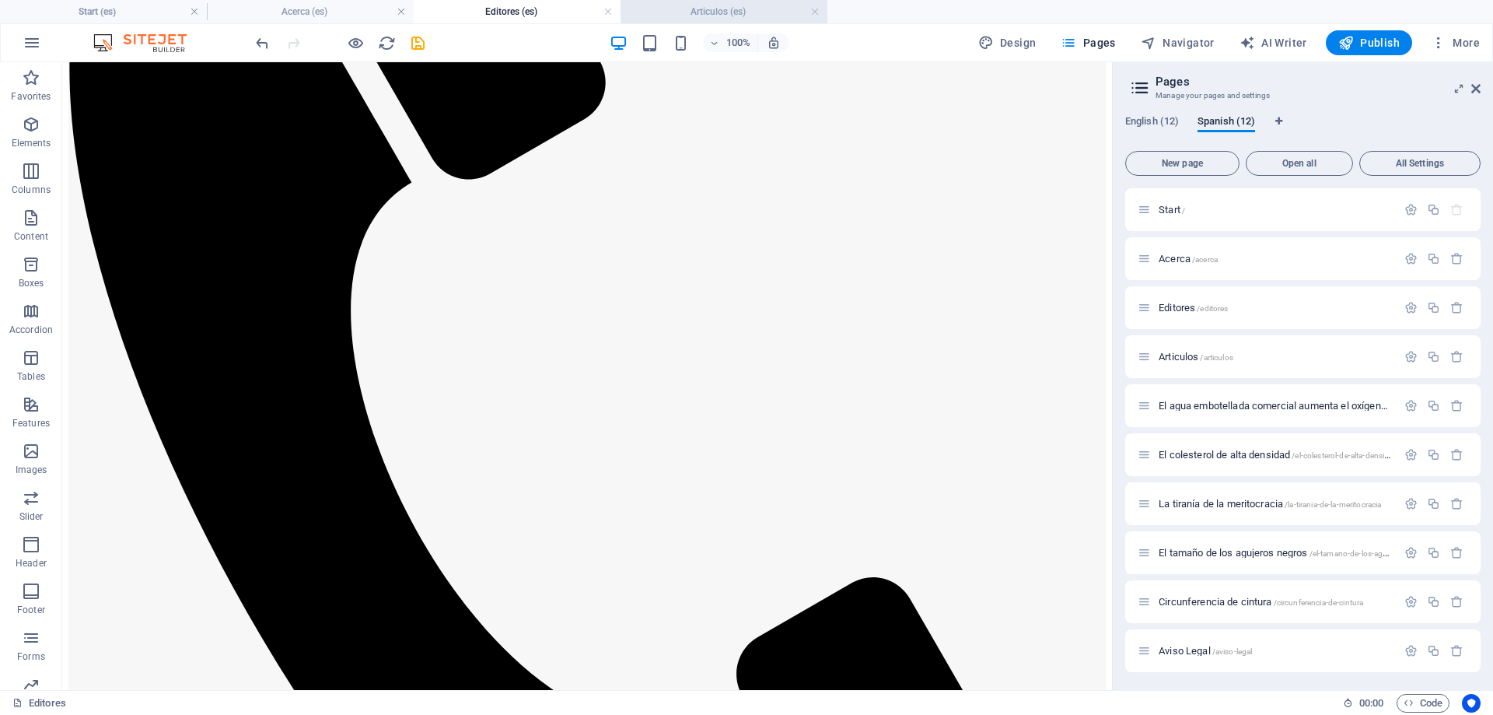
click at [736, 9] on h4 "Articulos (es)" at bounding box center [724, 11] width 207 height 17
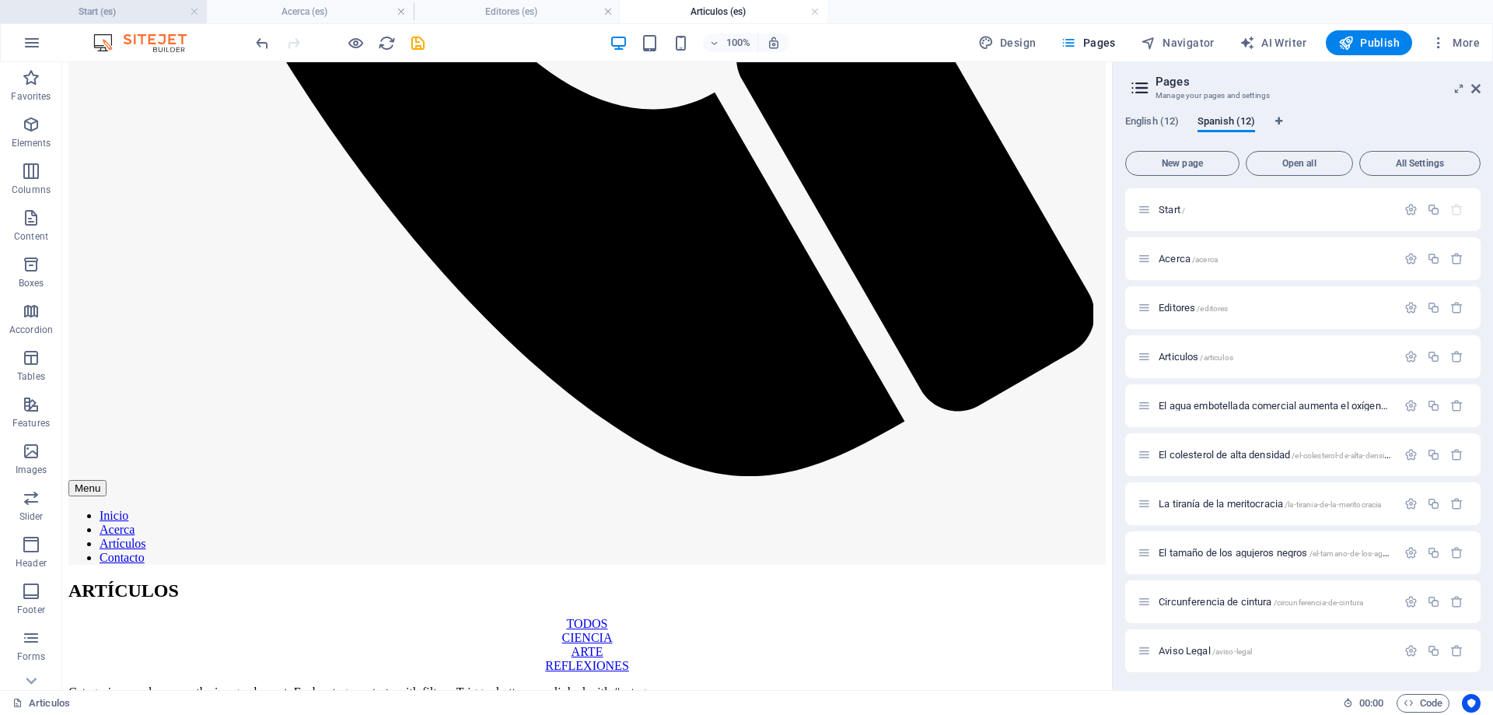
click at [128, 12] on h4 "Start (es)" at bounding box center [103, 11] width 207 height 17
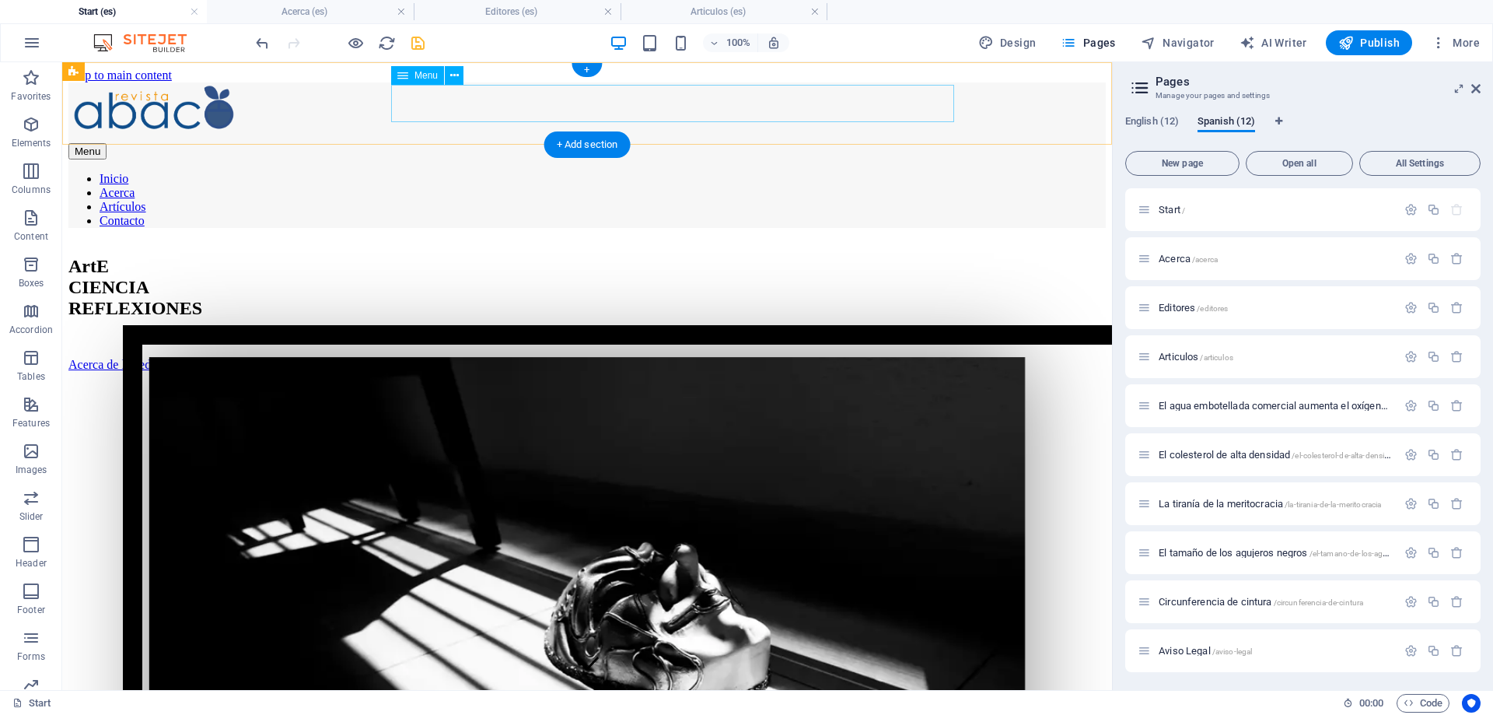
click at [543, 172] on nav "Inicio Acerca Artículos Contacto" at bounding box center [587, 200] width 1038 height 56
click at [454, 74] on icon at bounding box center [454, 76] width 9 height 16
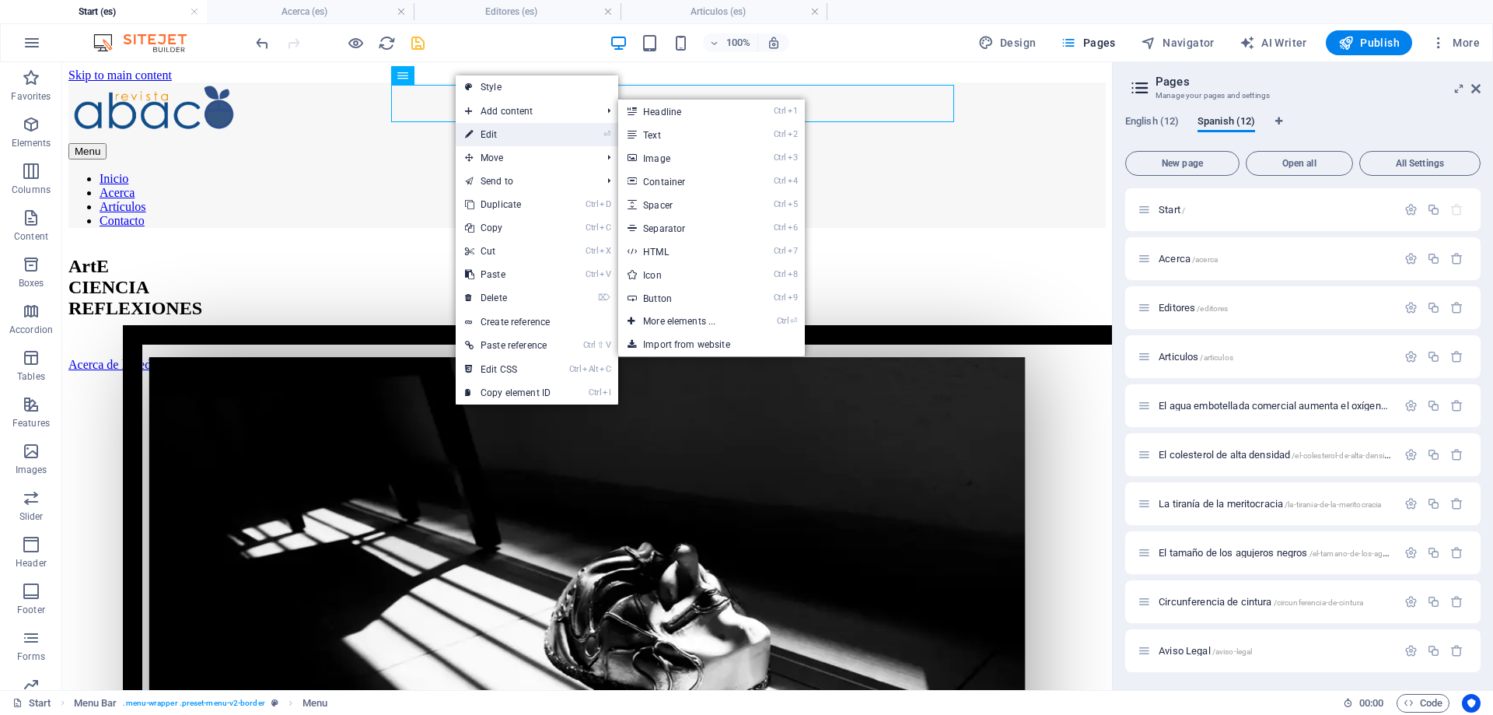
click at [495, 128] on link "⏎ Edit" at bounding box center [508, 134] width 104 height 23
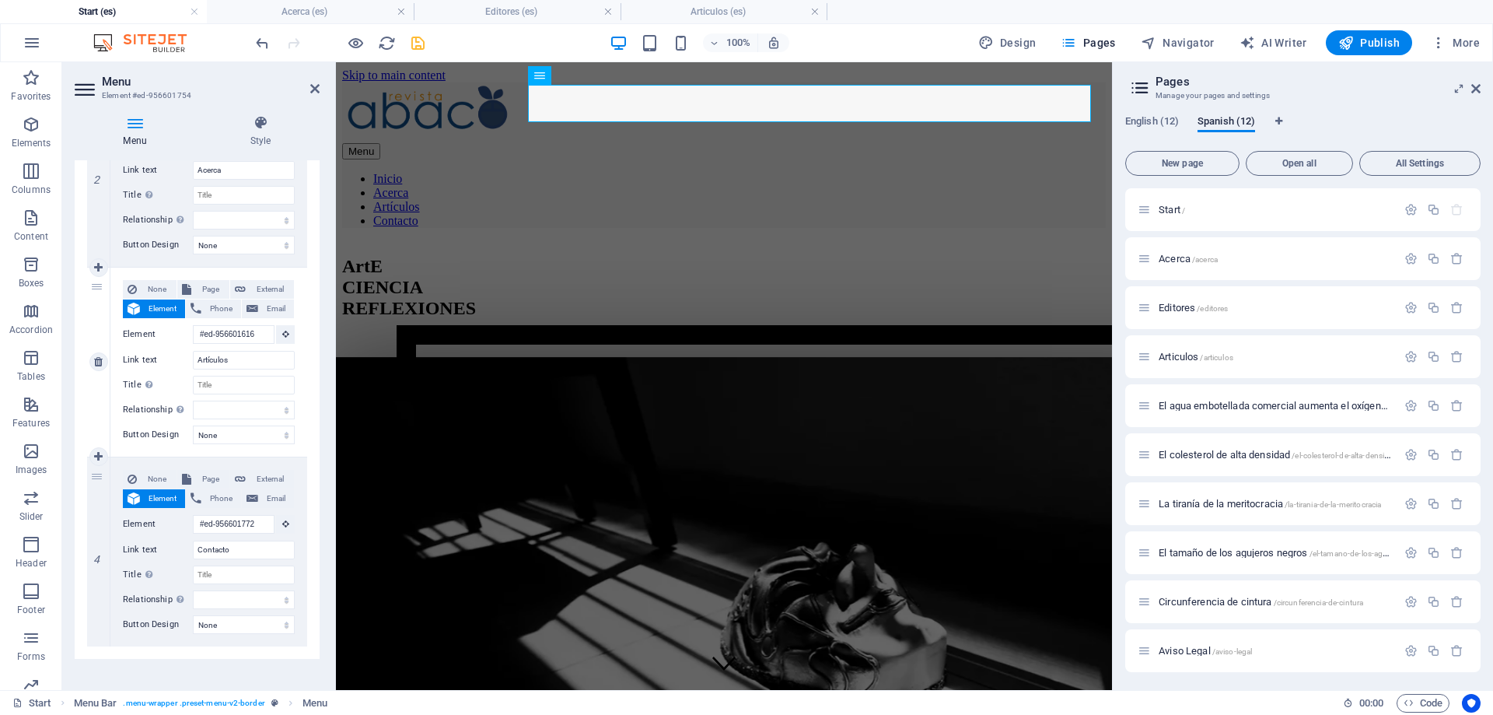
scroll to position [433, 0]
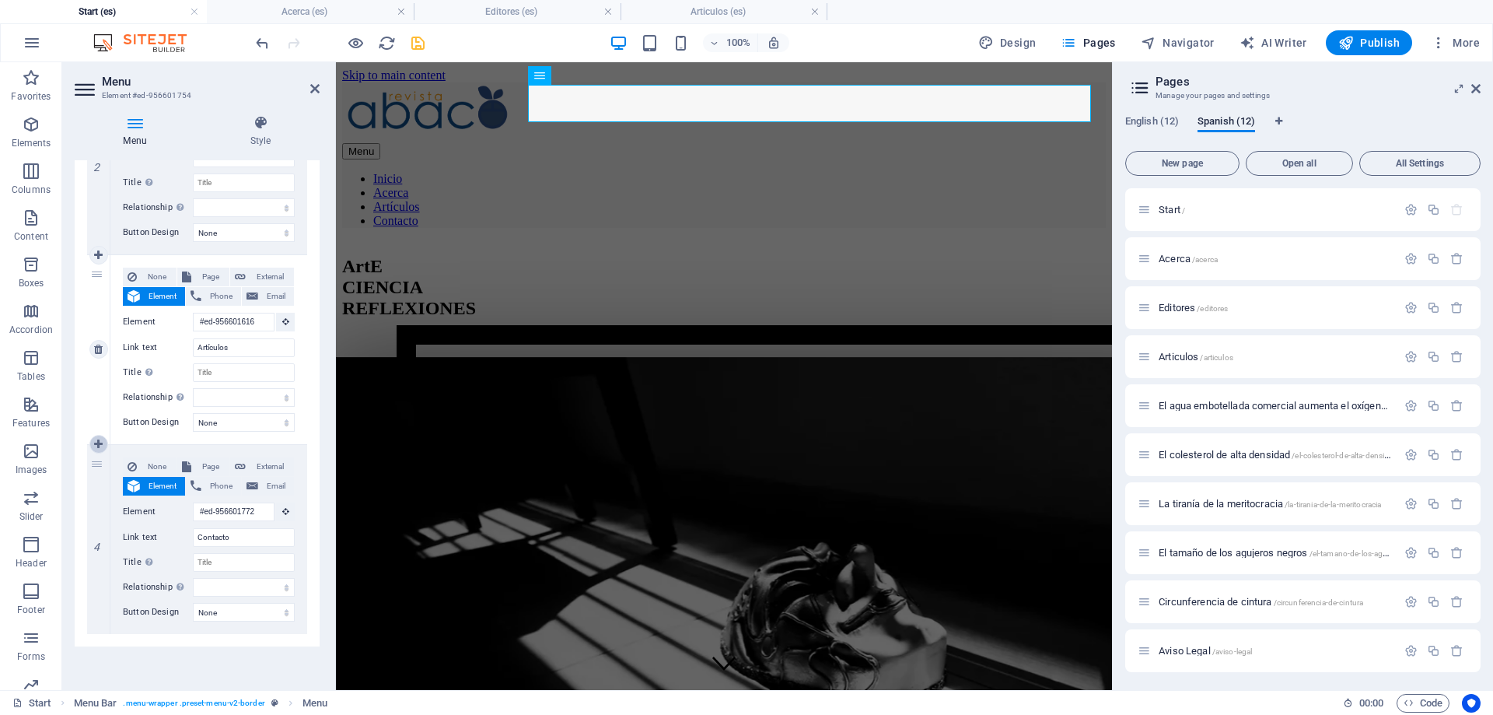
click at [96, 448] on icon at bounding box center [98, 444] width 9 height 11
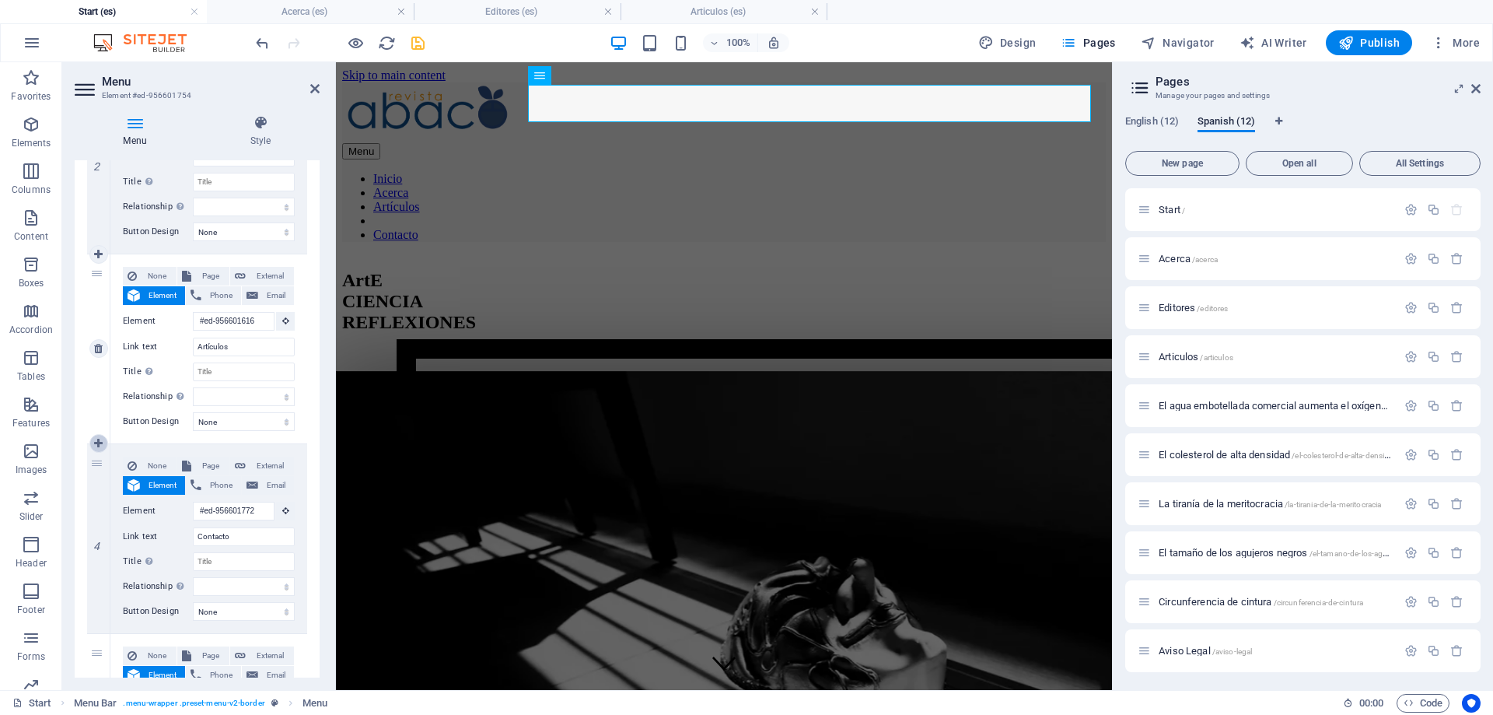
select select
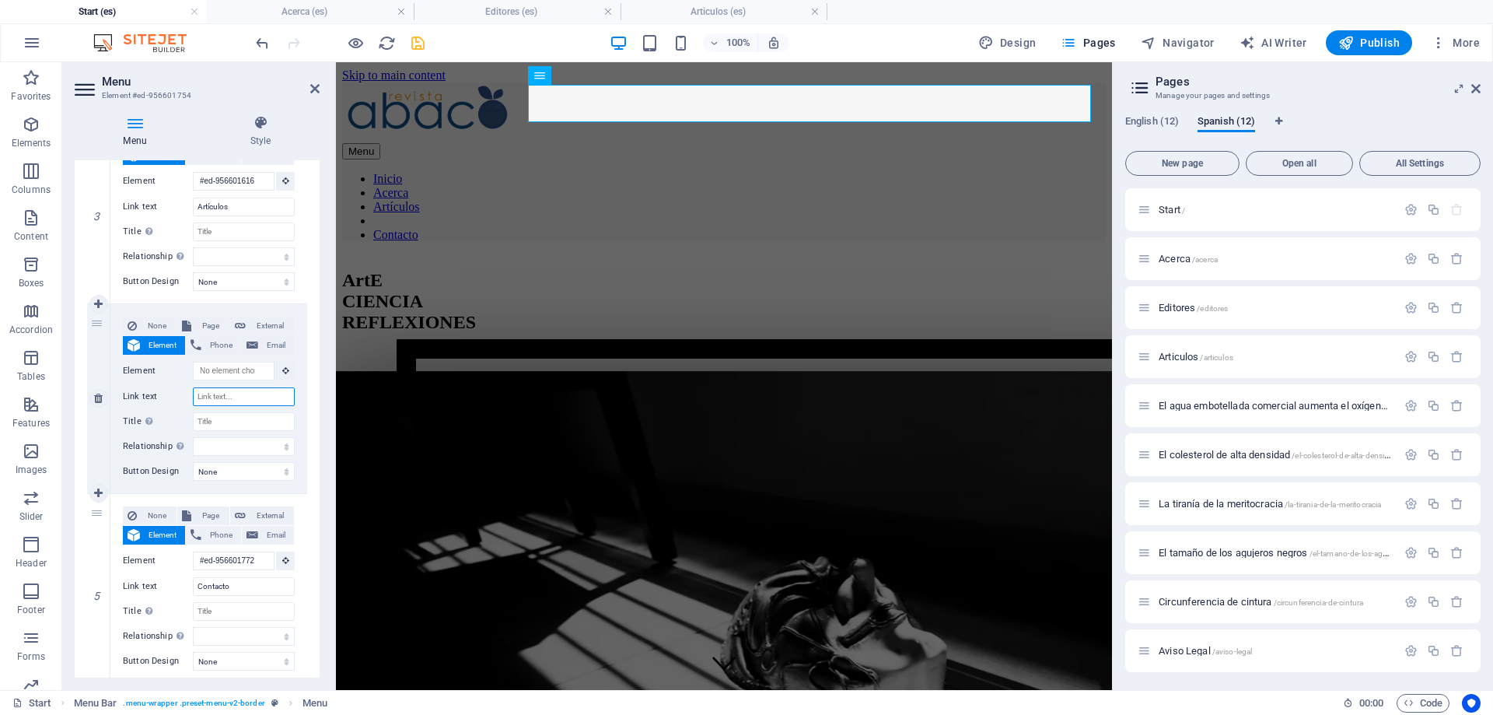
click at [219, 405] on input "Link text" at bounding box center [244, 396] width 102 height 19
type input "Edi"
select select
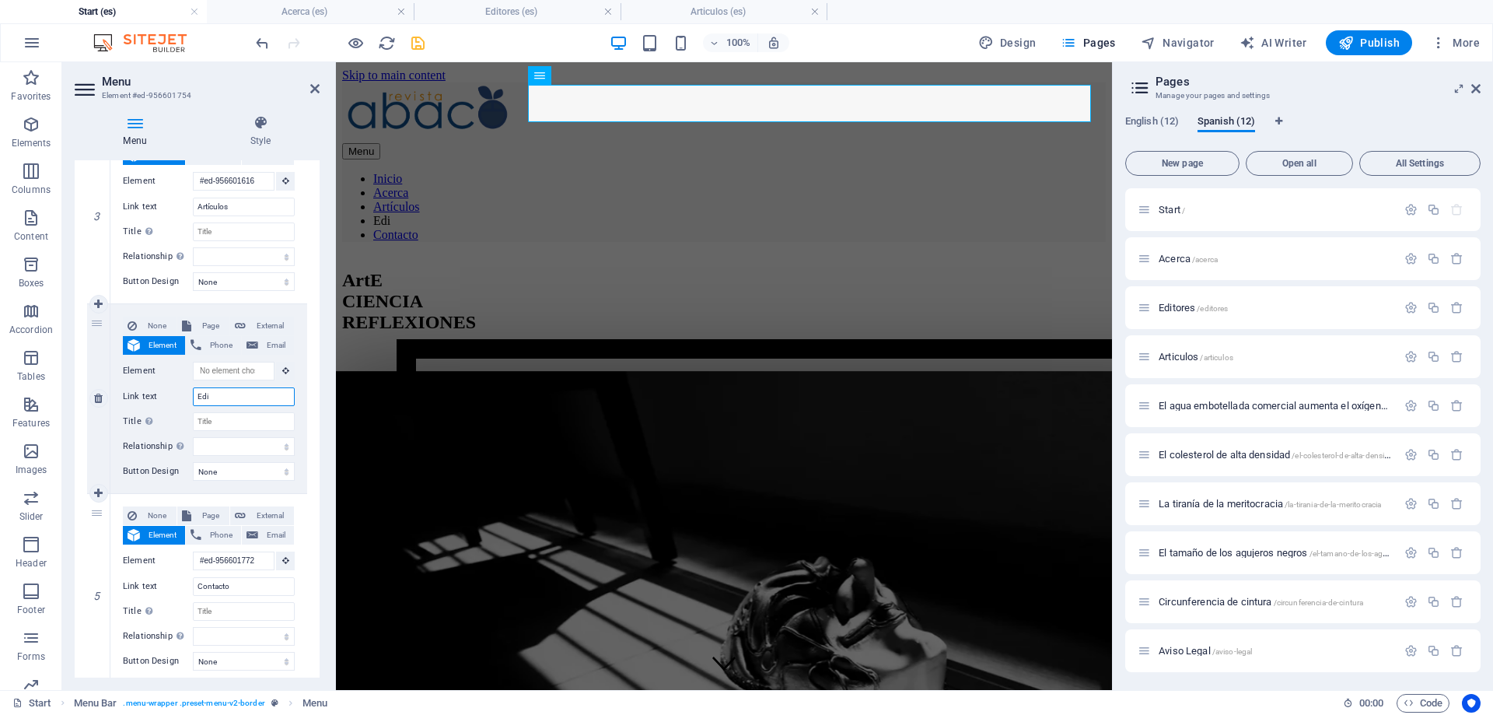
select select
type input "Edito"
select select
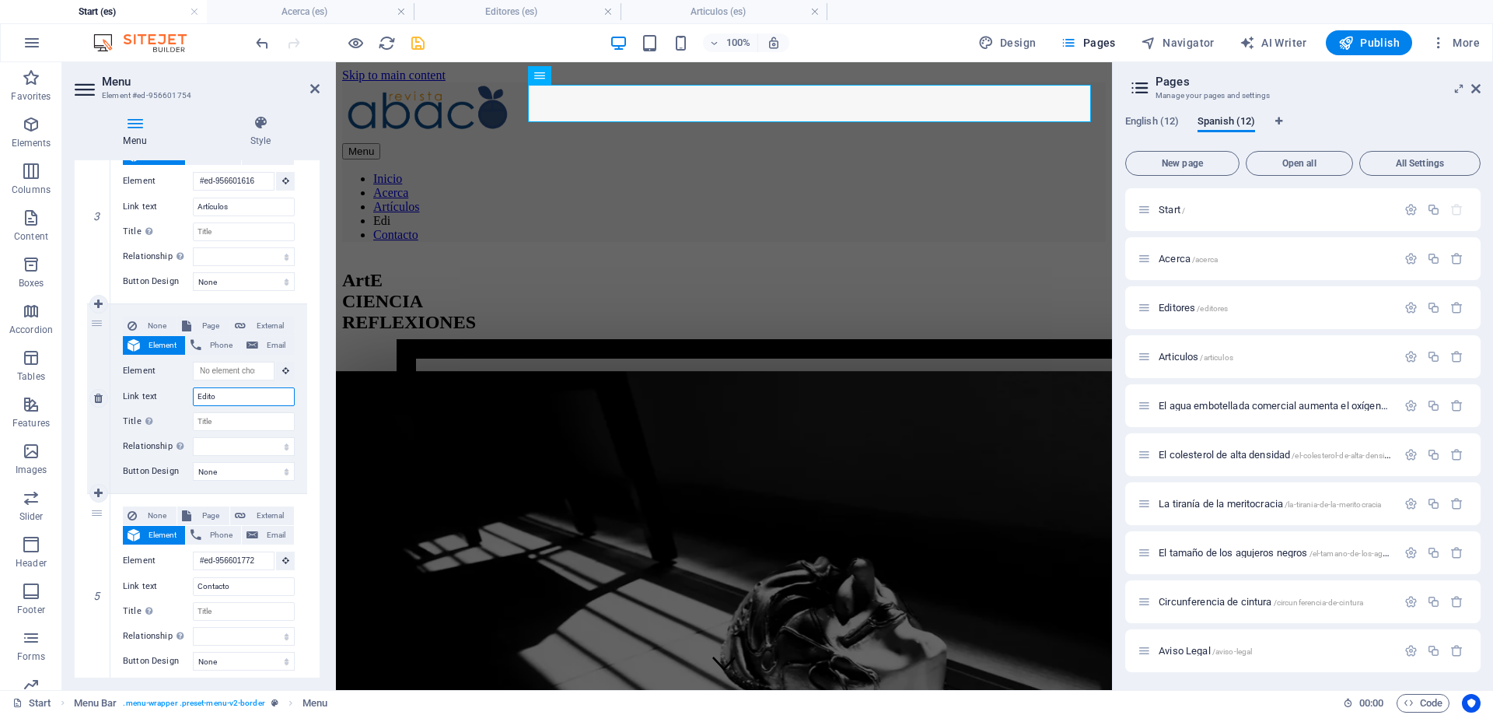
select select
type input "Editores"
select select
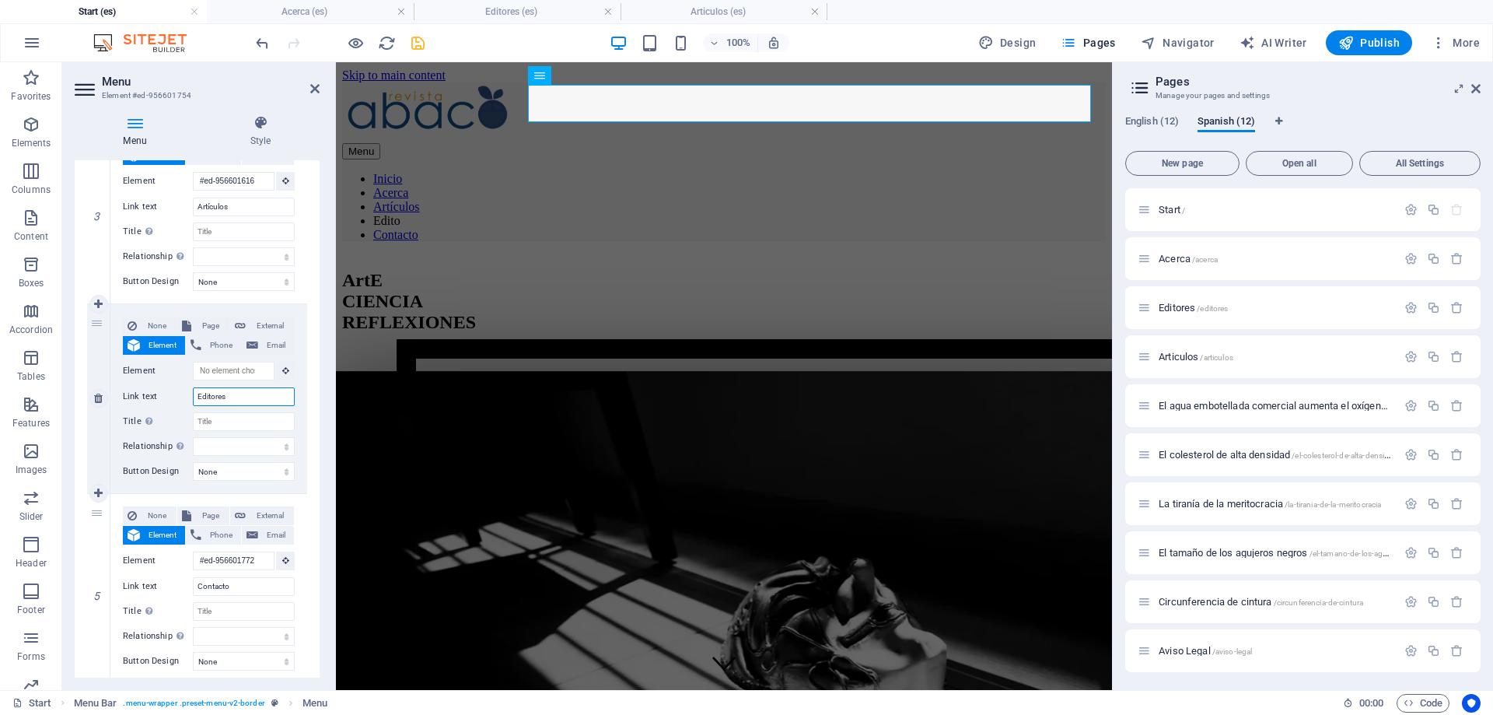
select select
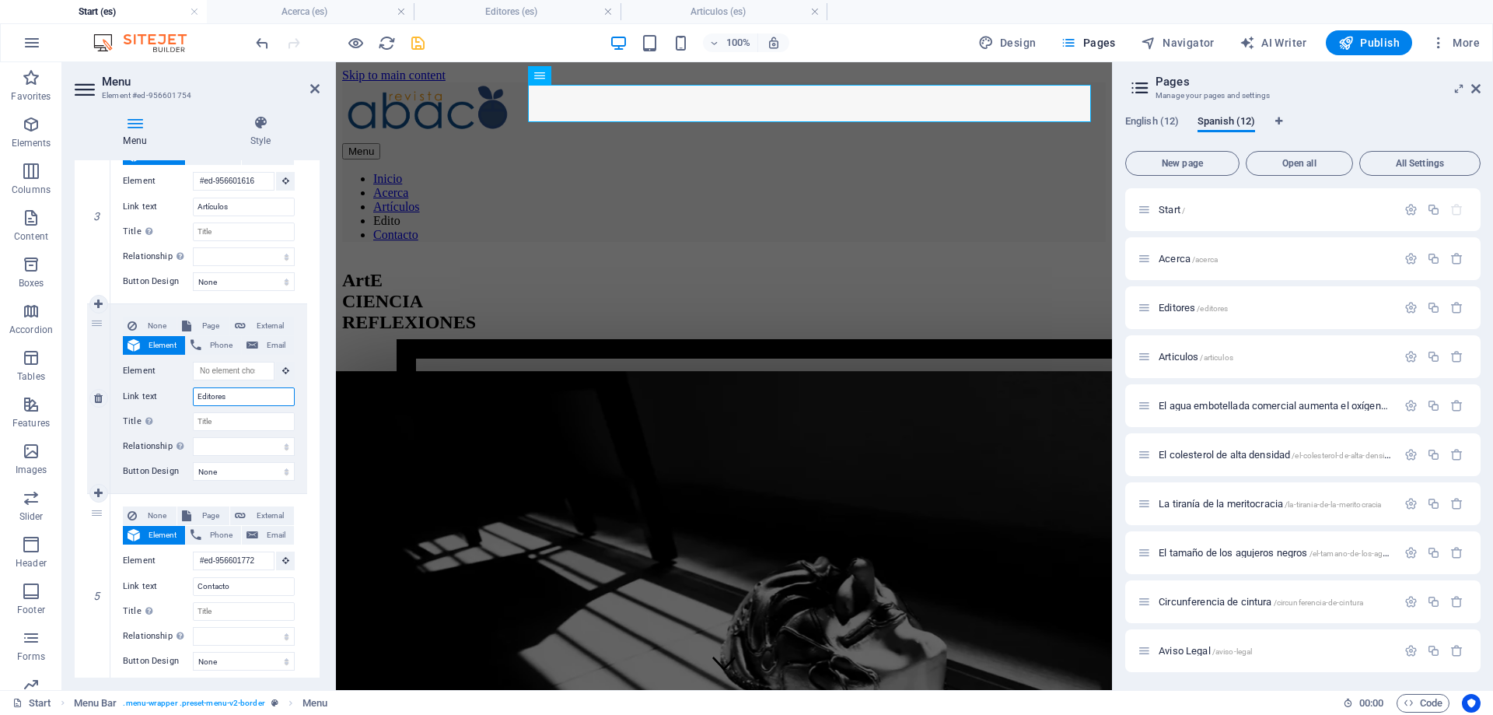
select select
type input "Editores"
click at [282, 372] on button at bounding box center [285, 371] width 19 height 19
click at [208, 321] on span "Page" at bounding box center [210, 326] width 29 height 19
select select
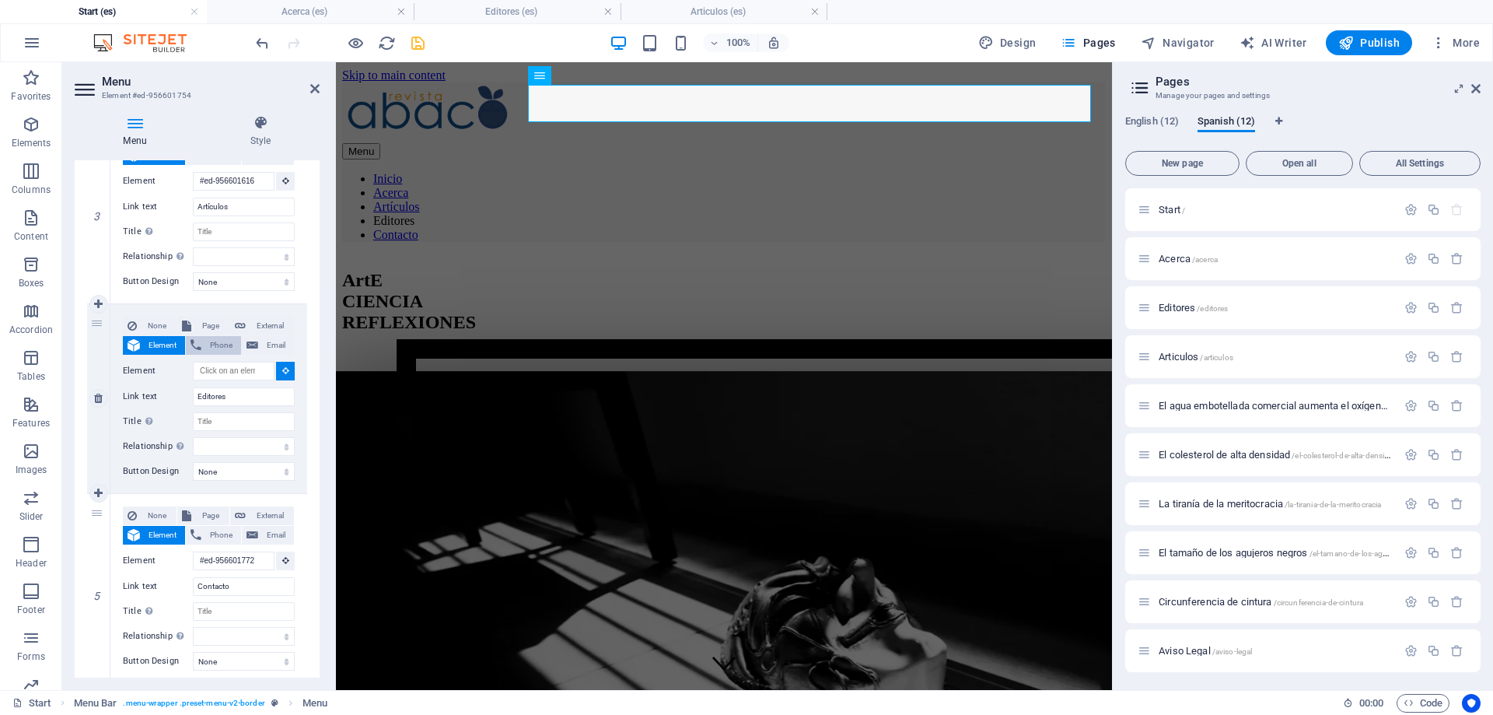
select select
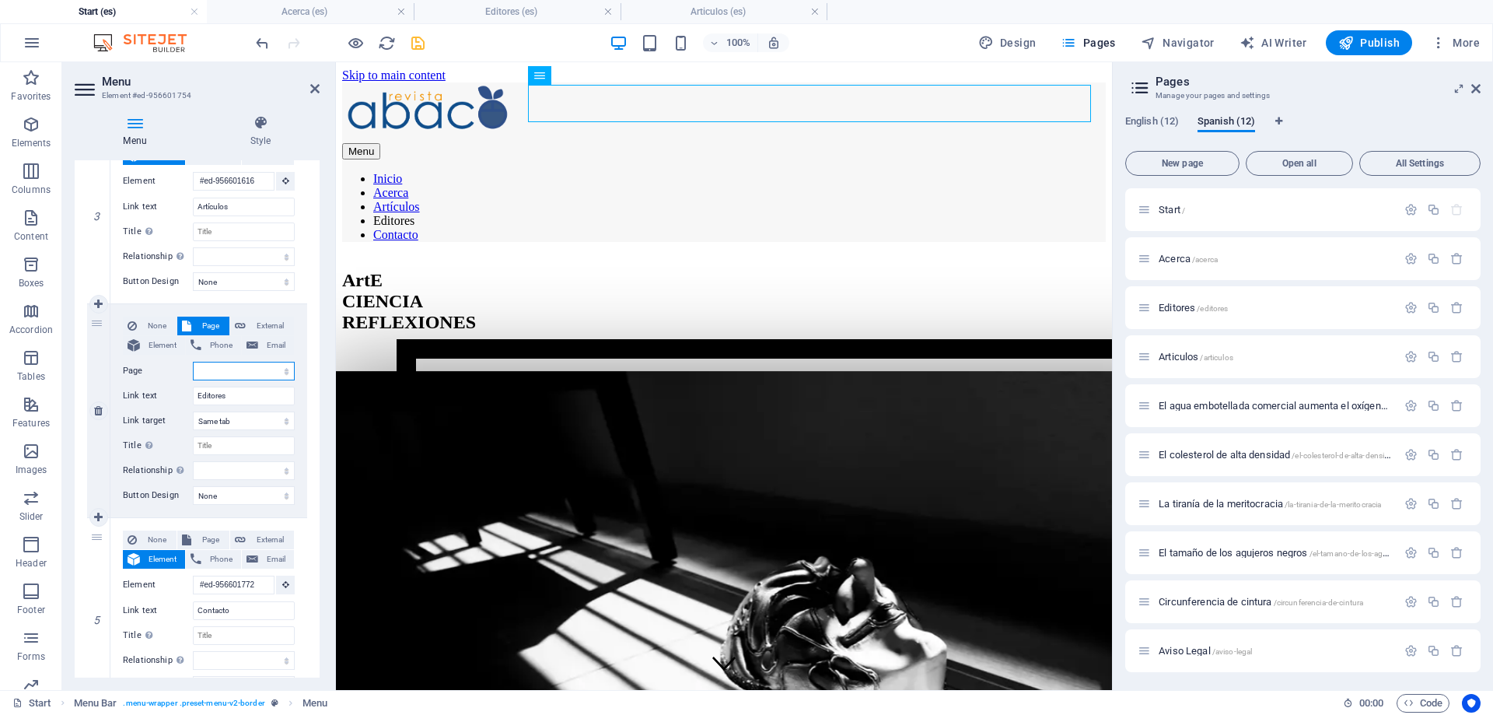
select select "14"
click option "Editores" at bounding box center [0, 0] width 0 height 0
select select
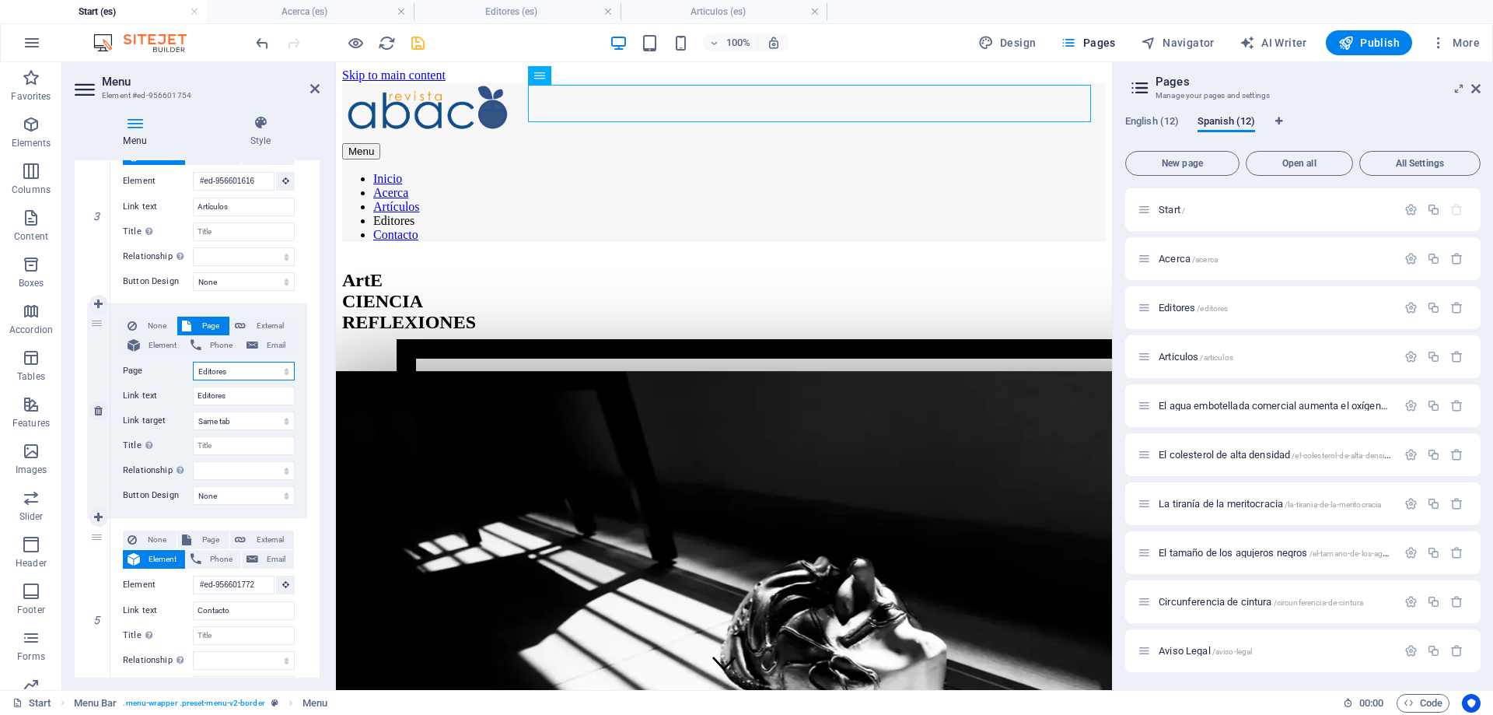
select select
click at [314, 90] on icon at bounding box center [314, 88] width 9 height 12
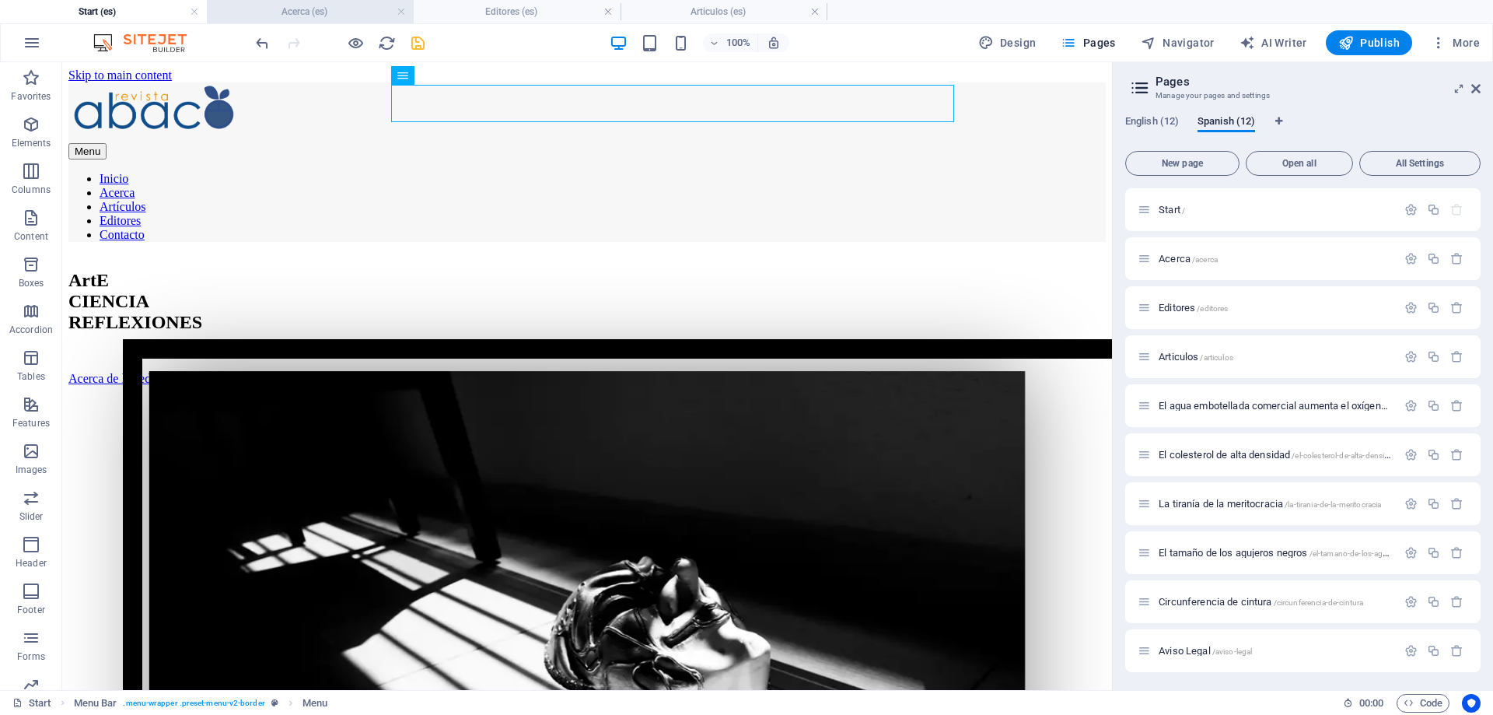
click at [309, 4] on h4 "Acerca (es)" at bounding box center [310, 11] width 207 height 17
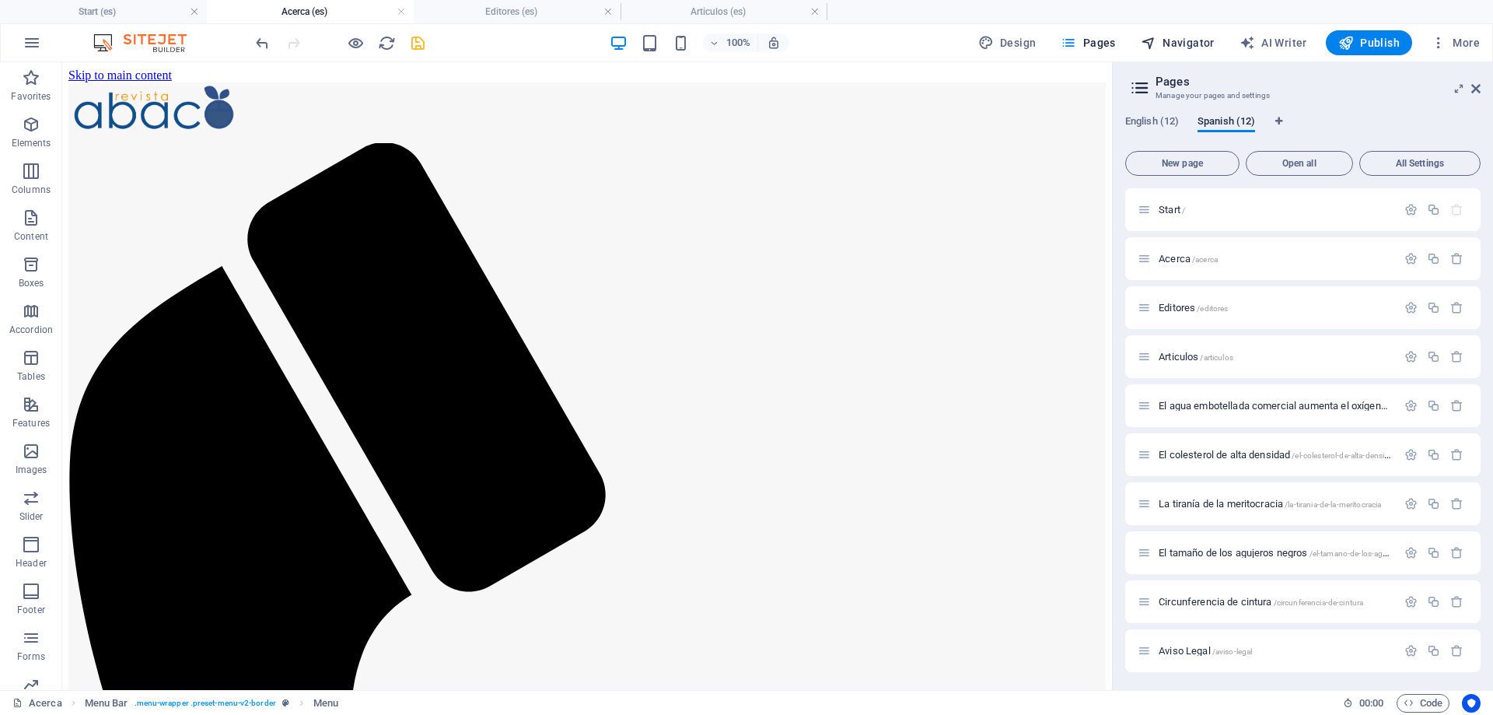
click at [1204, 44] on span "Navigator" at bounding box center [1178, 43] width 74 height 16
select select "17986670-es"
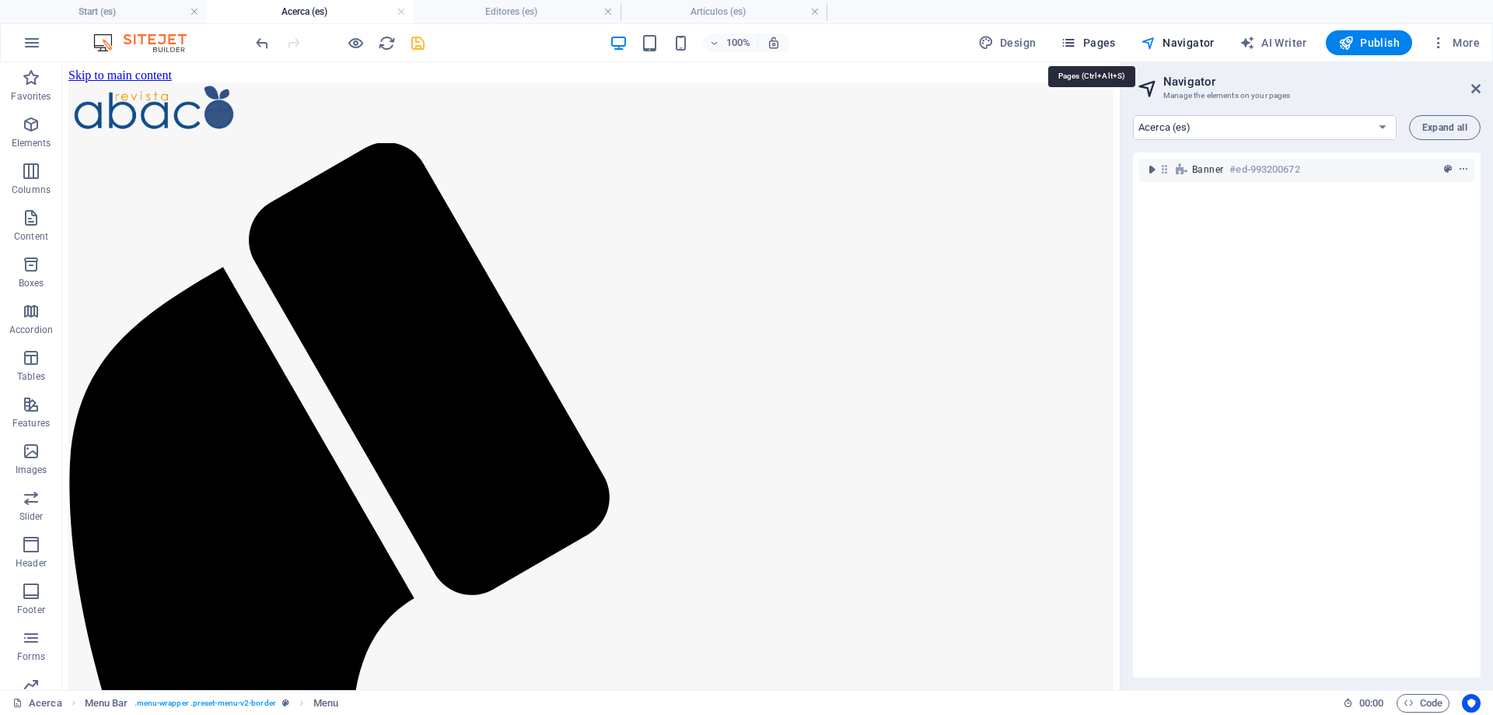
click at [1104, 44] on span "Pages" at bounding box center [1088, 43] width 54 height 16
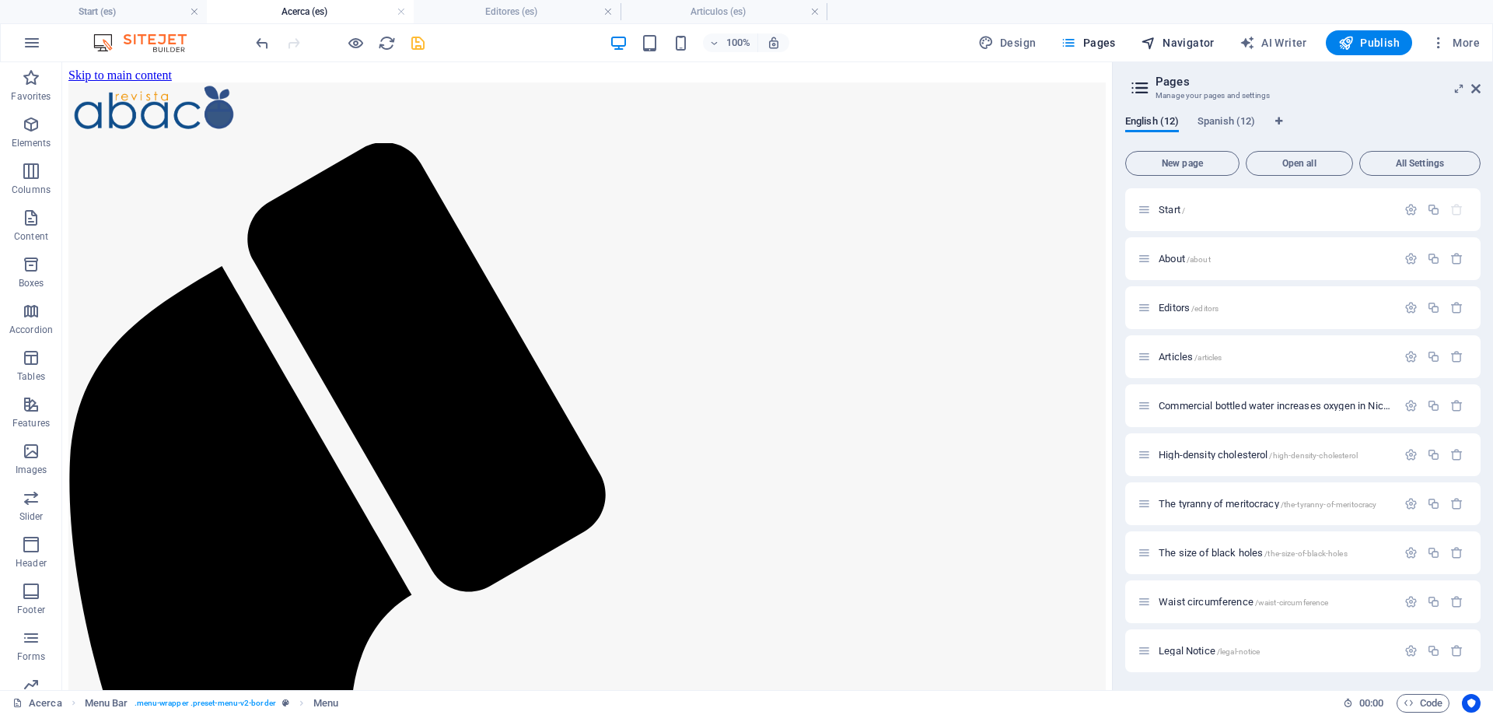
click at [1172, 40] on span "Navigator" at bounding box center [1178, 43] width 74 height 16
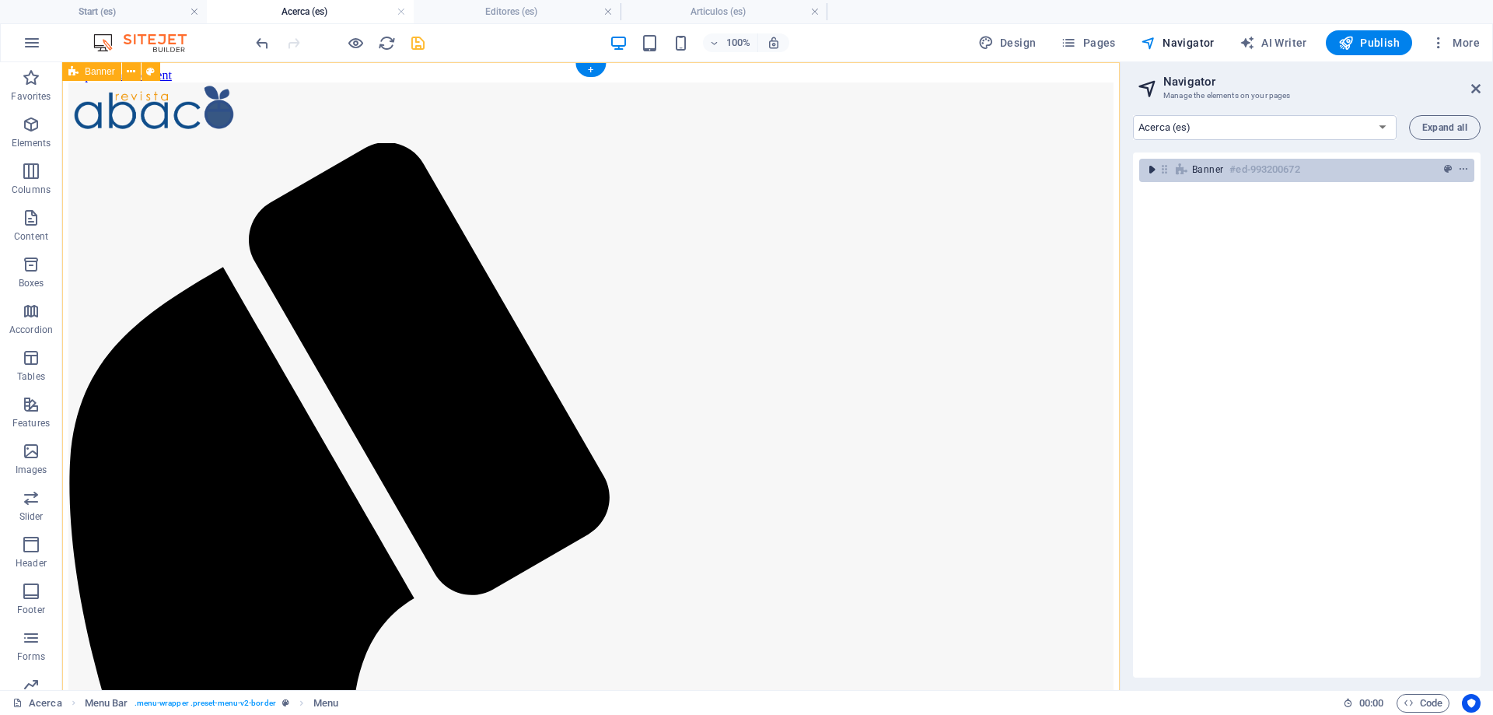
click at [1147, 166] on icon "toggle-expand" at bounding box center [1152, 170] width 16 height 16
click at [1155, 172] on icon "toggle-expand" at bounding box center [1152, 170] width 16 height 16
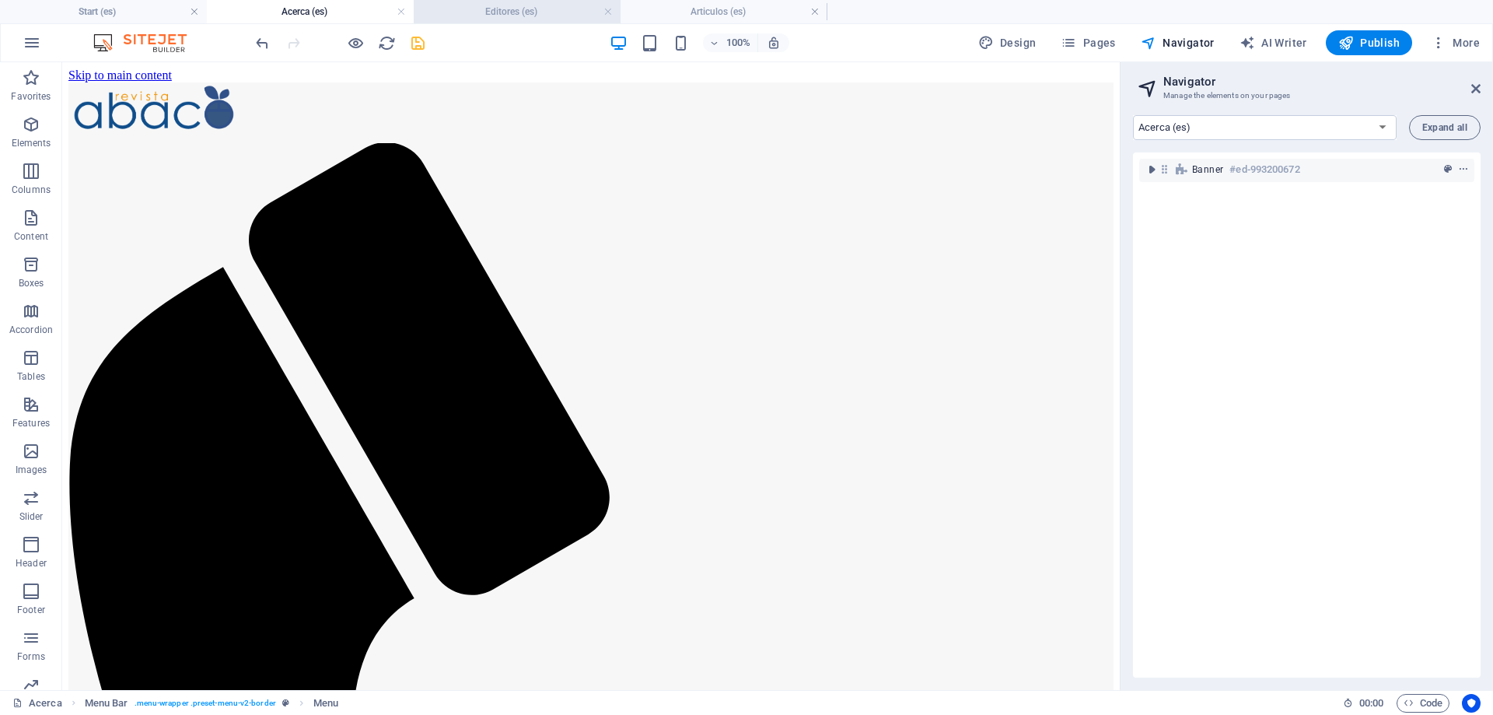
click at [526, 14] on h4 "Editores (es)" at bounding box center [517, 11] width 207 height 17
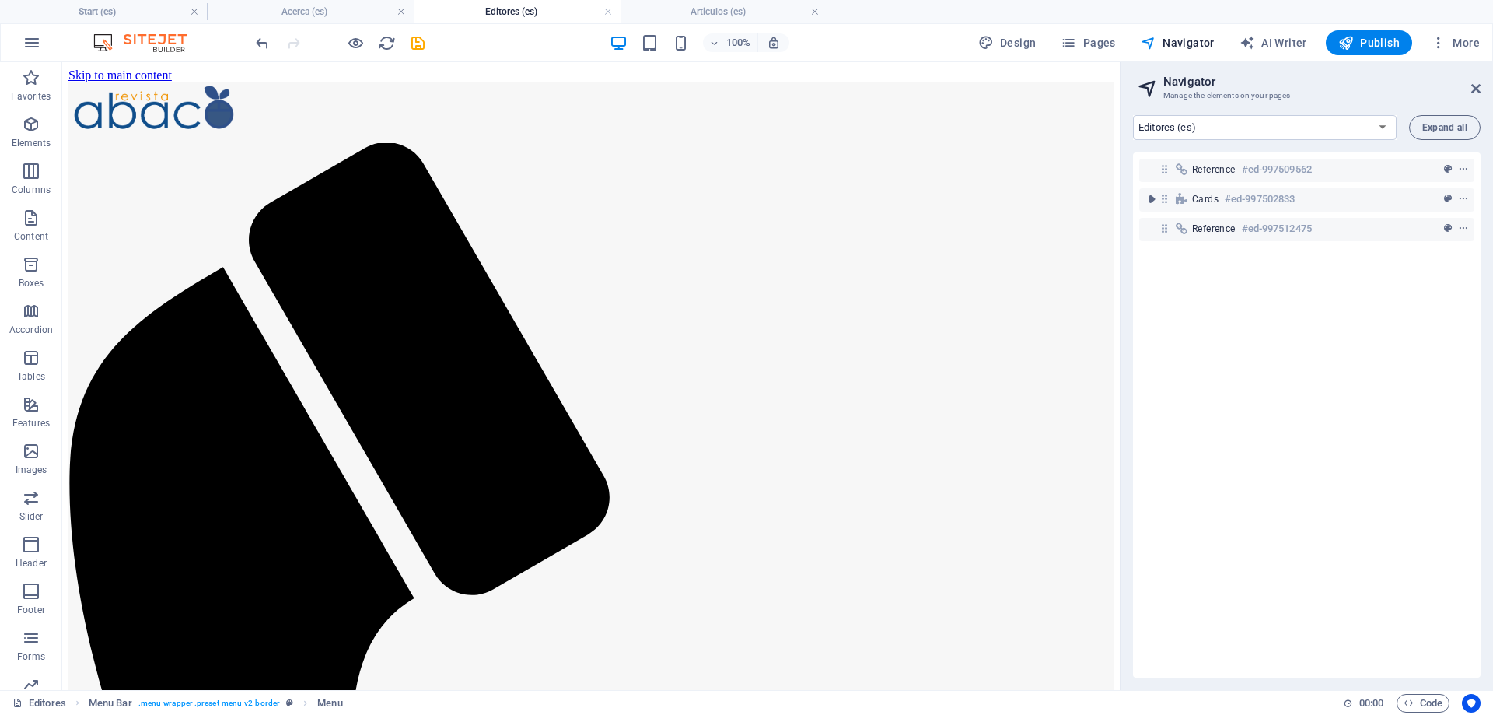
scroll to position [412, 0]
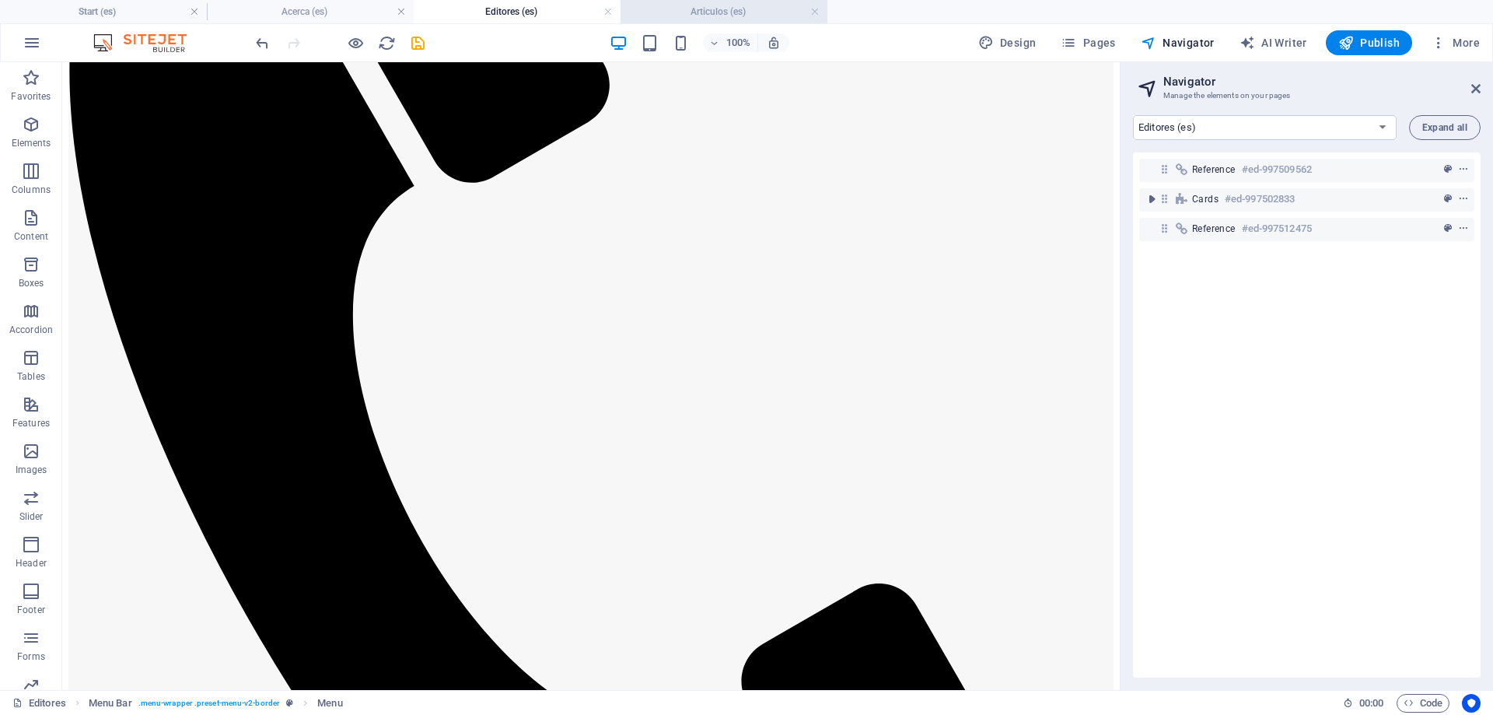
click at [727, 12] on h4 "Articulos (es)" at bounding box center [724, 11] width 207 height 17
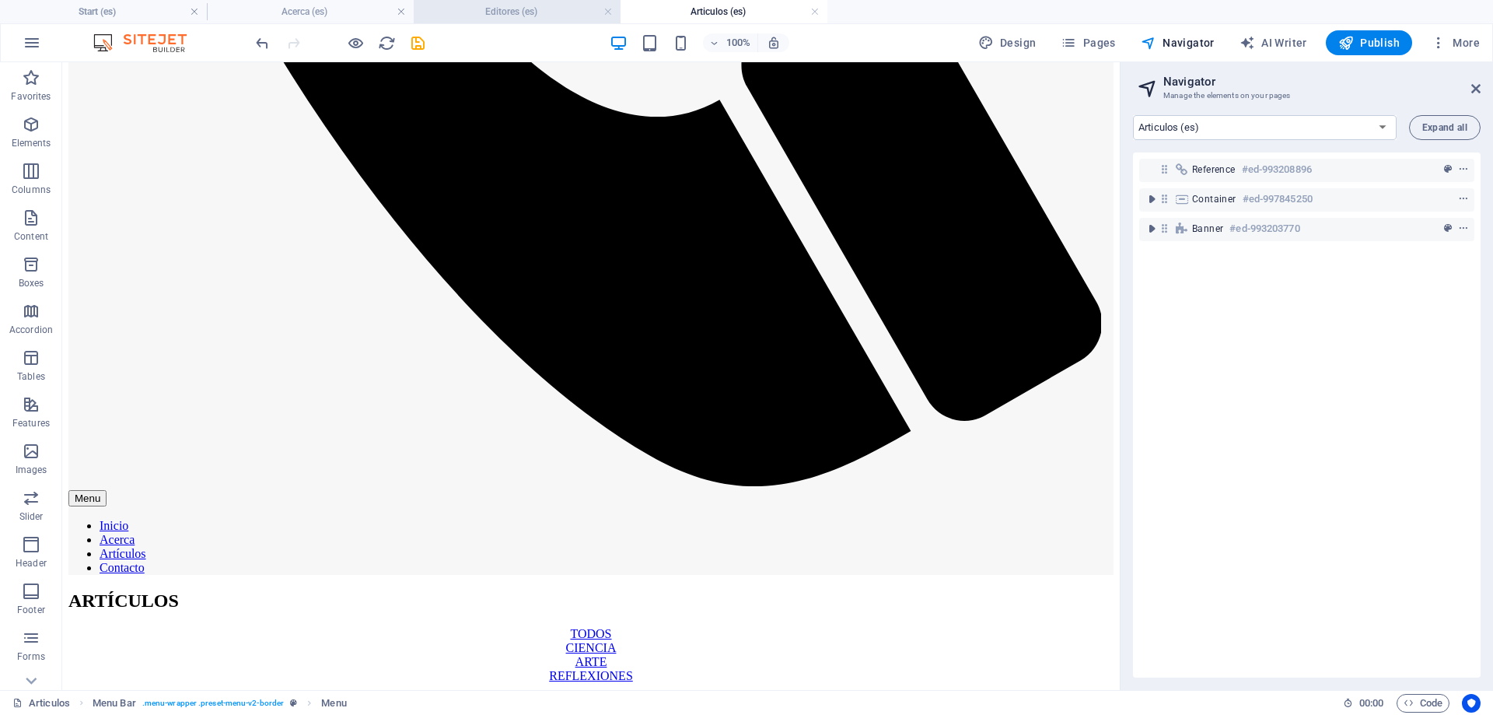
click at [544, 15] on h4 "Editores (es)" at bounding box center [517, 11] width 207 height 17
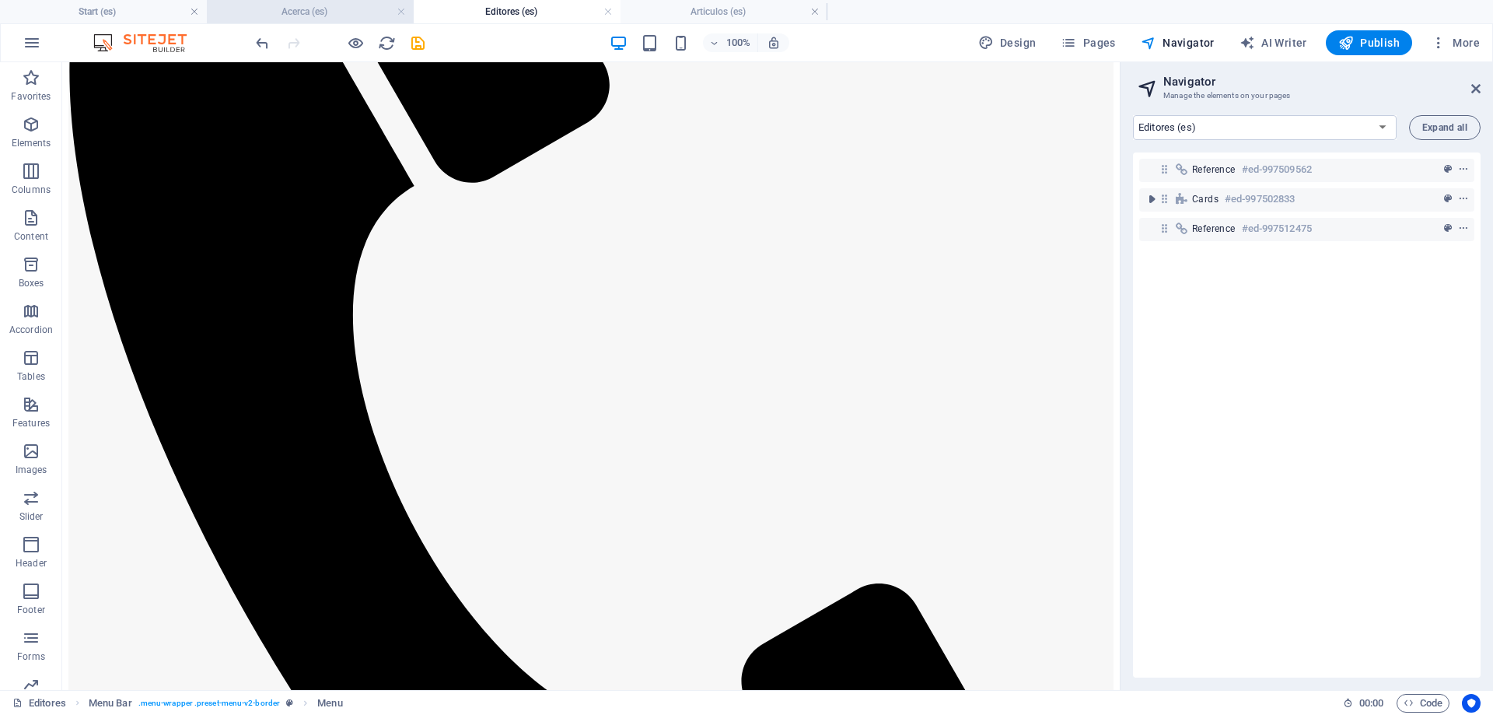
click at [327, 7] on h4 "Acerca (es)" at bounding box center [310, 11] width 207 height 17
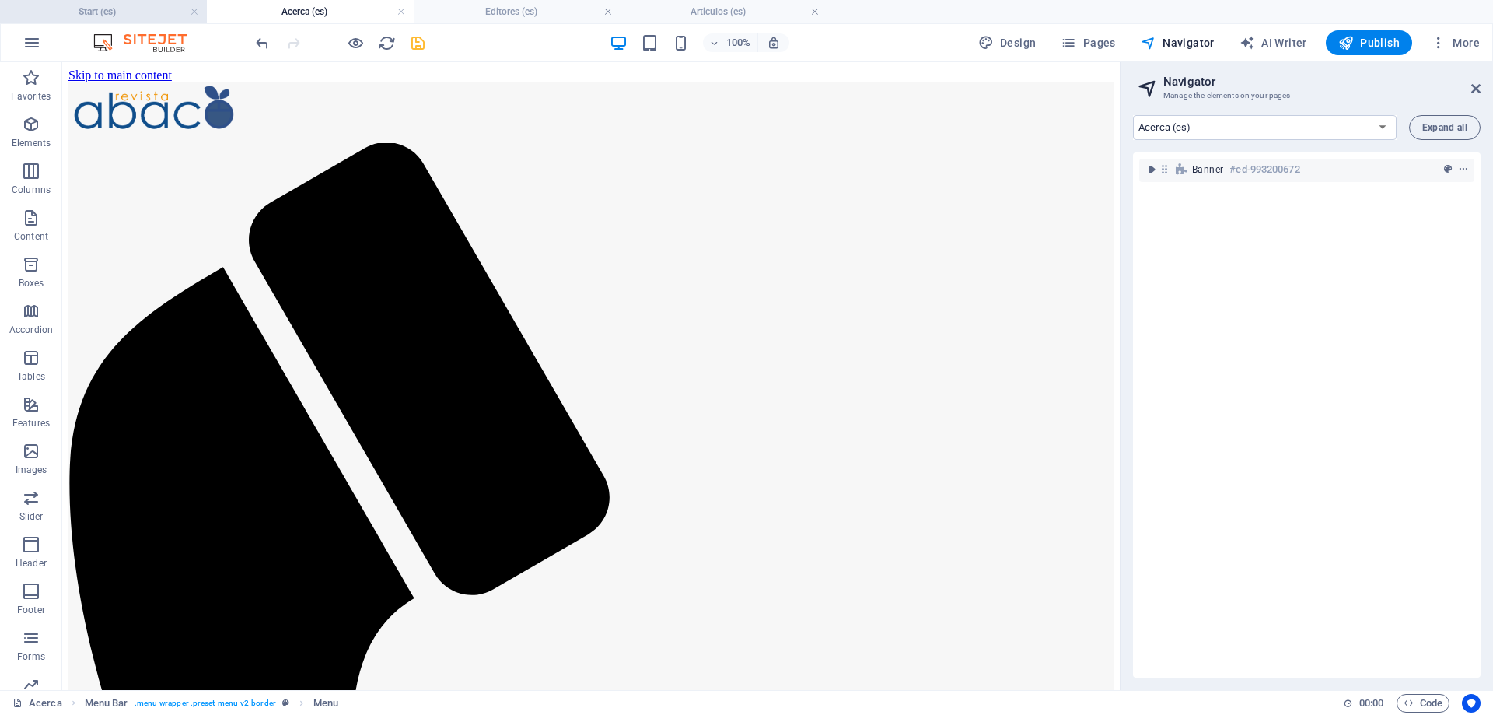
click at [112, 4] on h4 "Start (es)" at bounding box center [103, 11] width 207 height 17
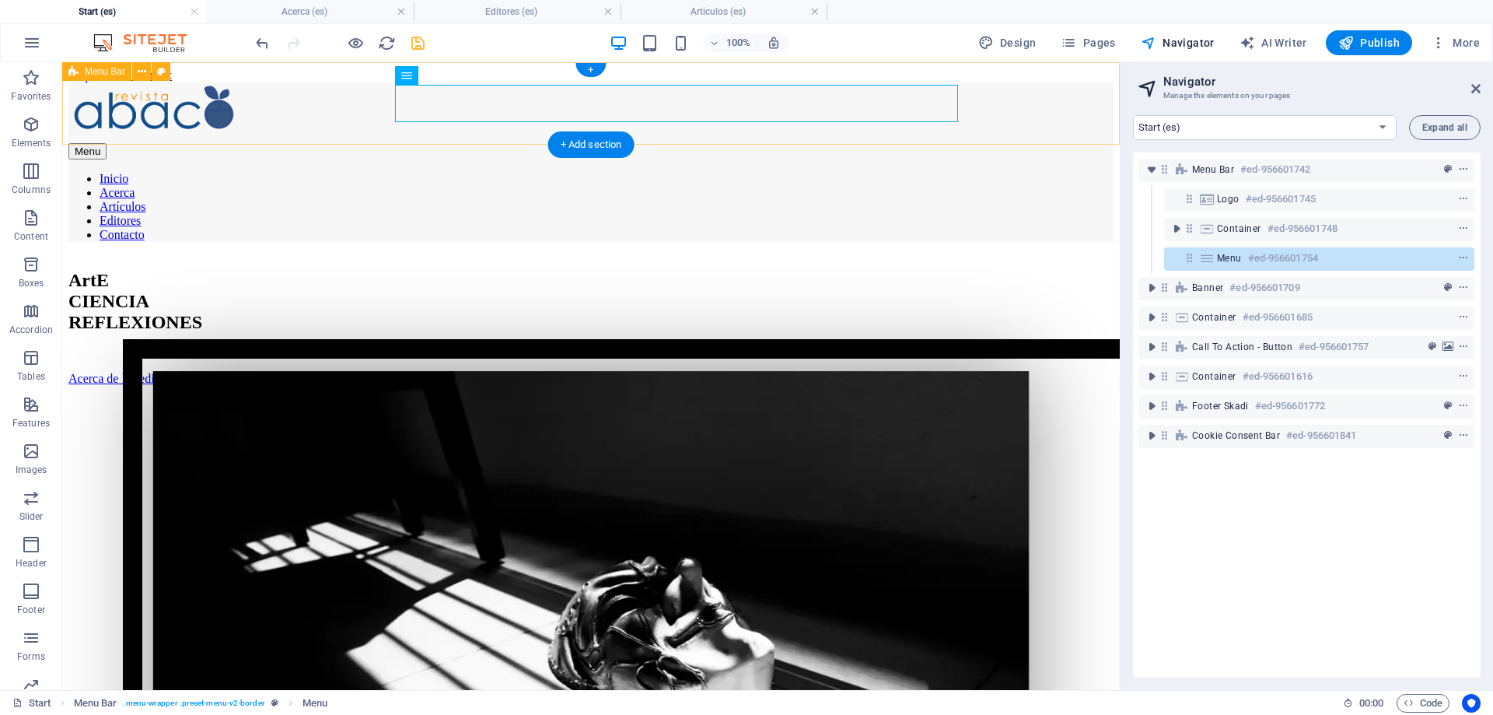
click at [124, 110] on div "Menu Inicio Acerca Artículos Editores Contacto" at bounding box center [590, 161] width 1045 height 159
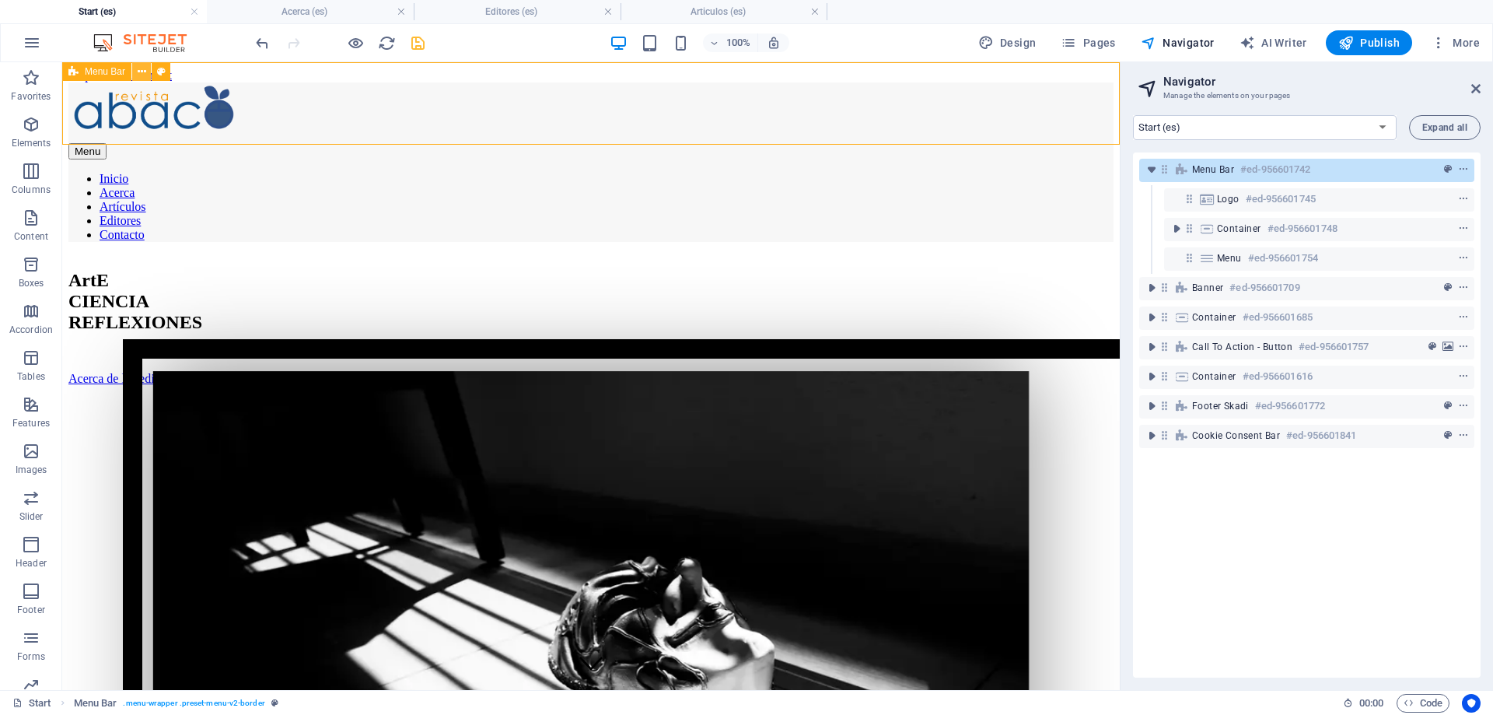
click at [144, 69] on icon at bounding box center [142, 72] width 9 height 16
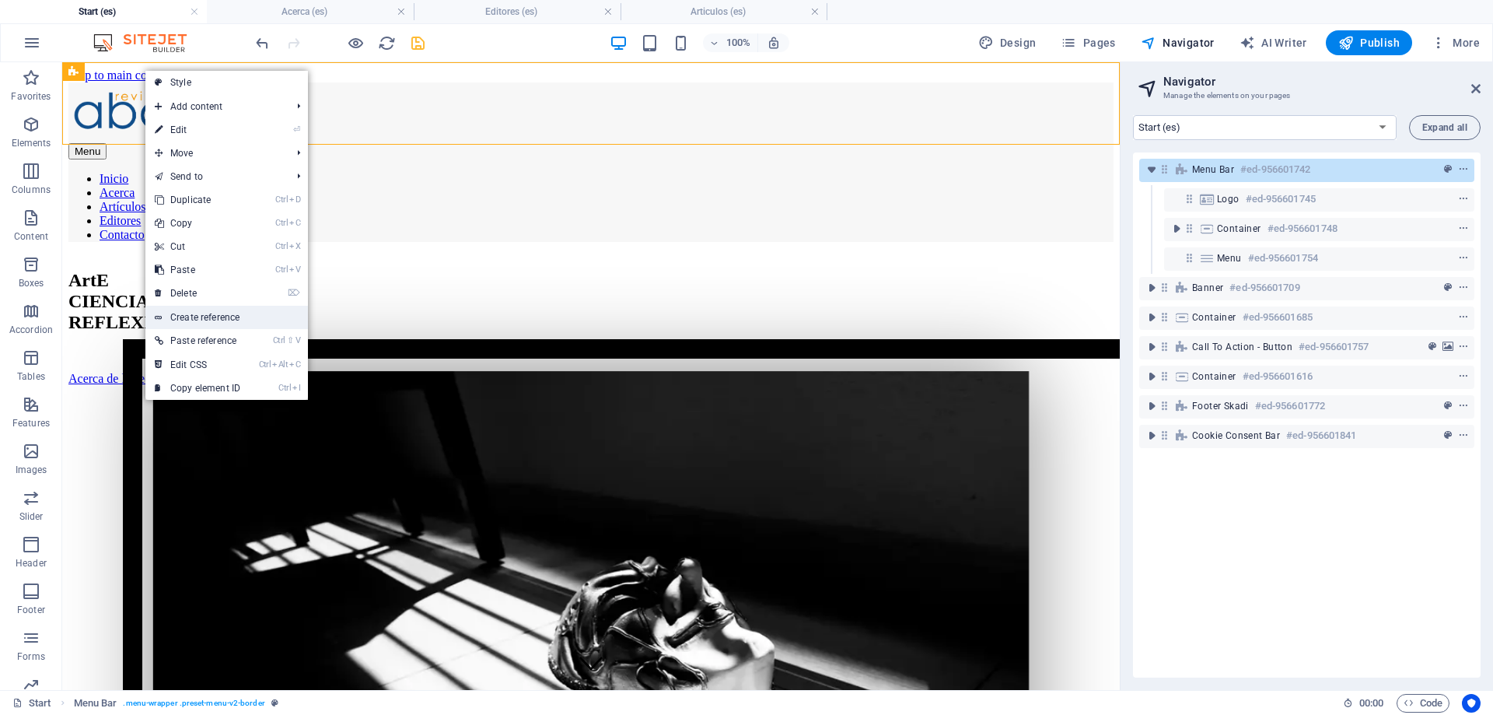
click at [220, 317] on link "Create reference" at bounding box center [226, 317] width 163 height 23
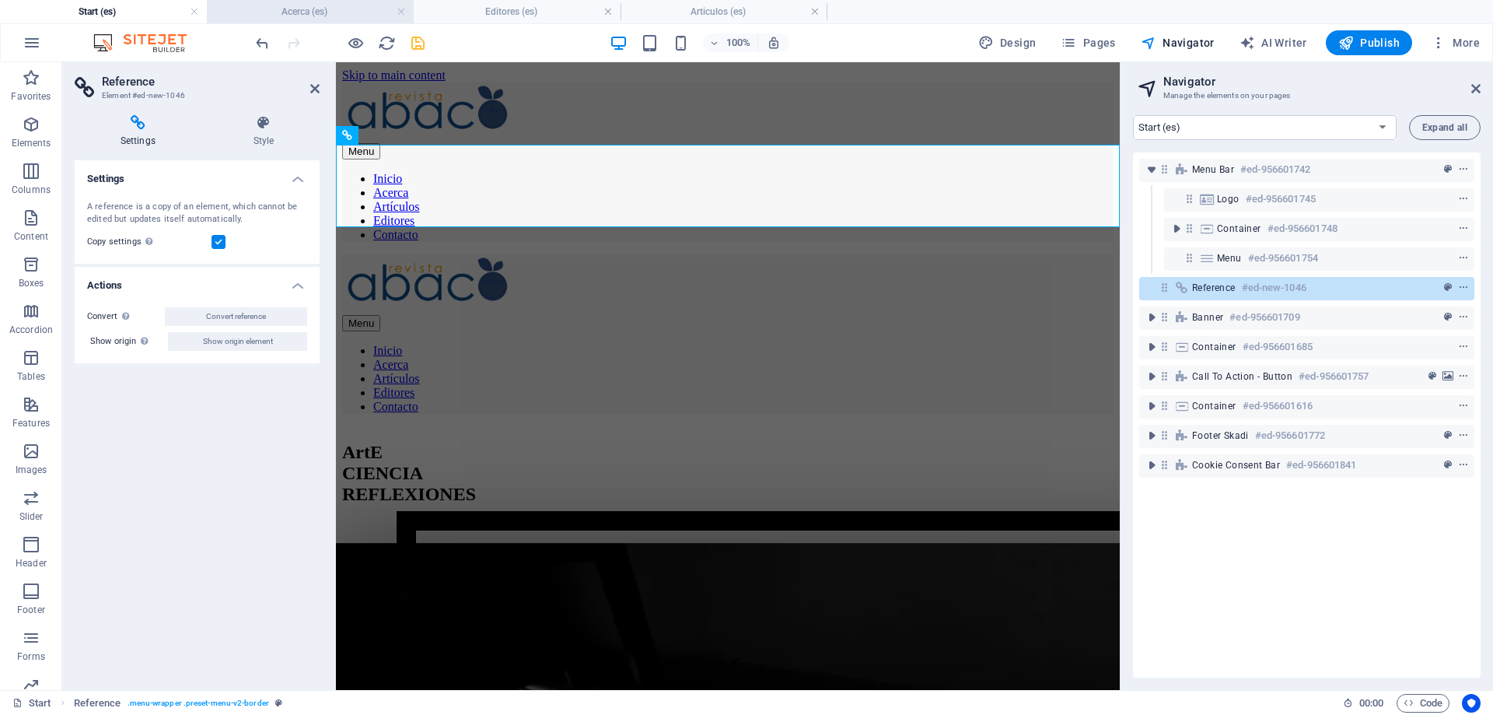
click at [308, 3] on h4 "Acerca (es)" at bounding box center [310, 11] width 207 height 17
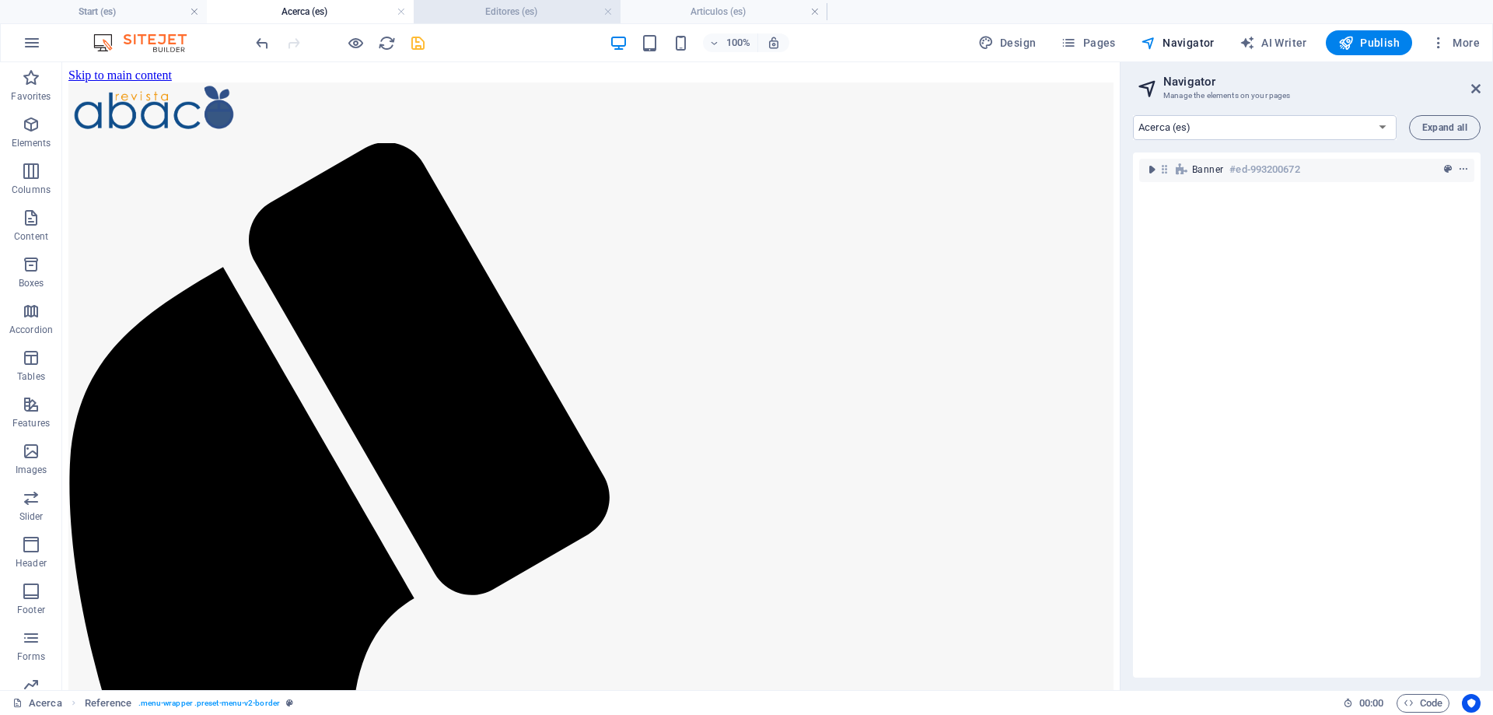
click at [498, 6] on h4 "Editores (es)" at bounding box center [517, 11] width 207 height 17
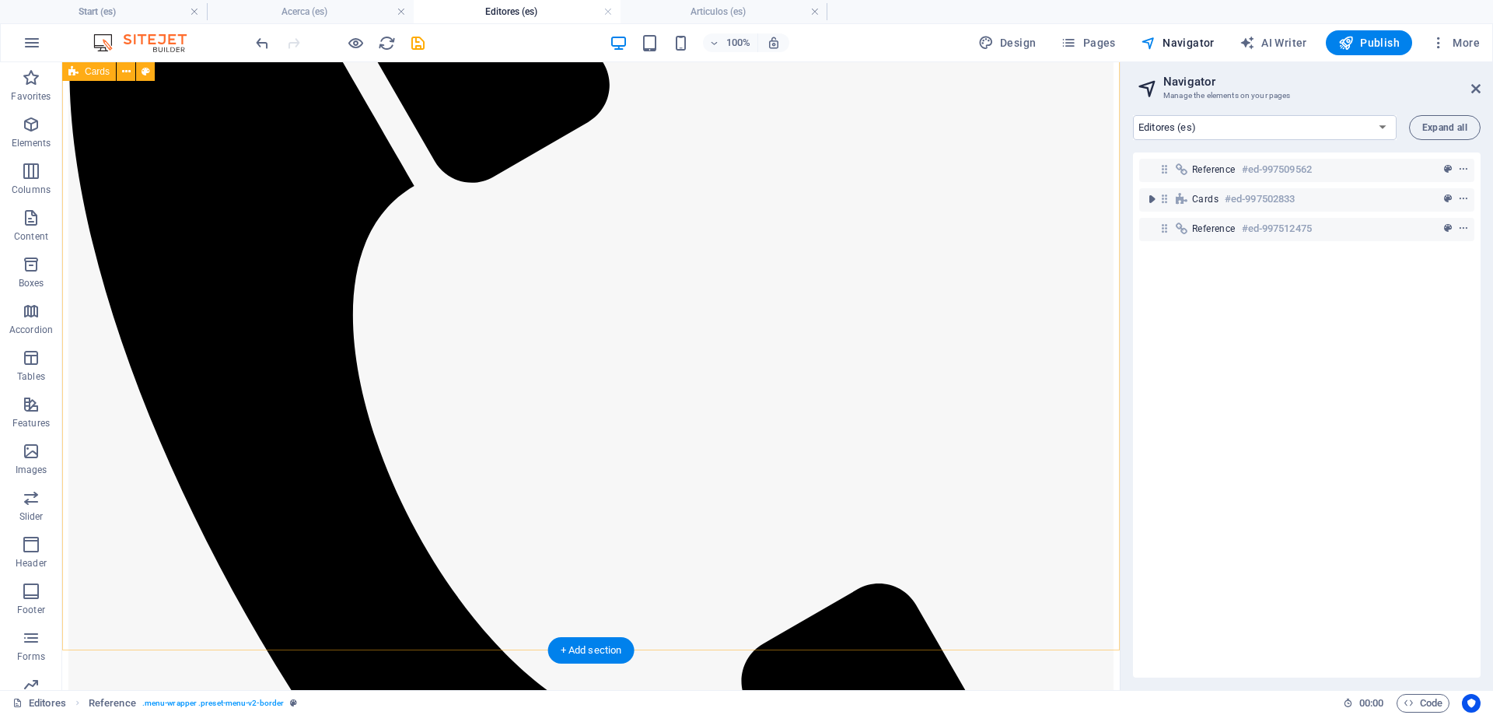
scroll to position [0, 0]
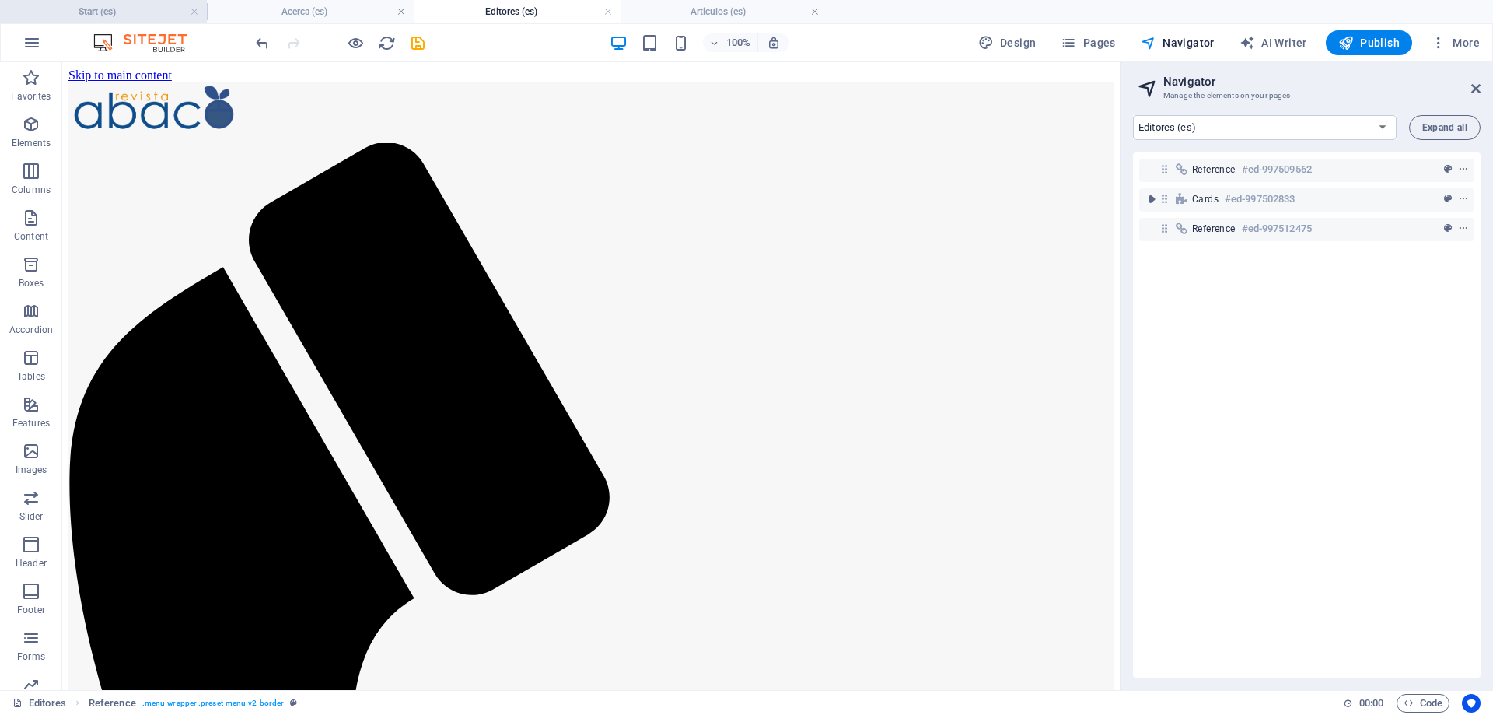
click at [107, 12] on h4 "Start (es)" at bounding box center [103, 11] width 207 height 17
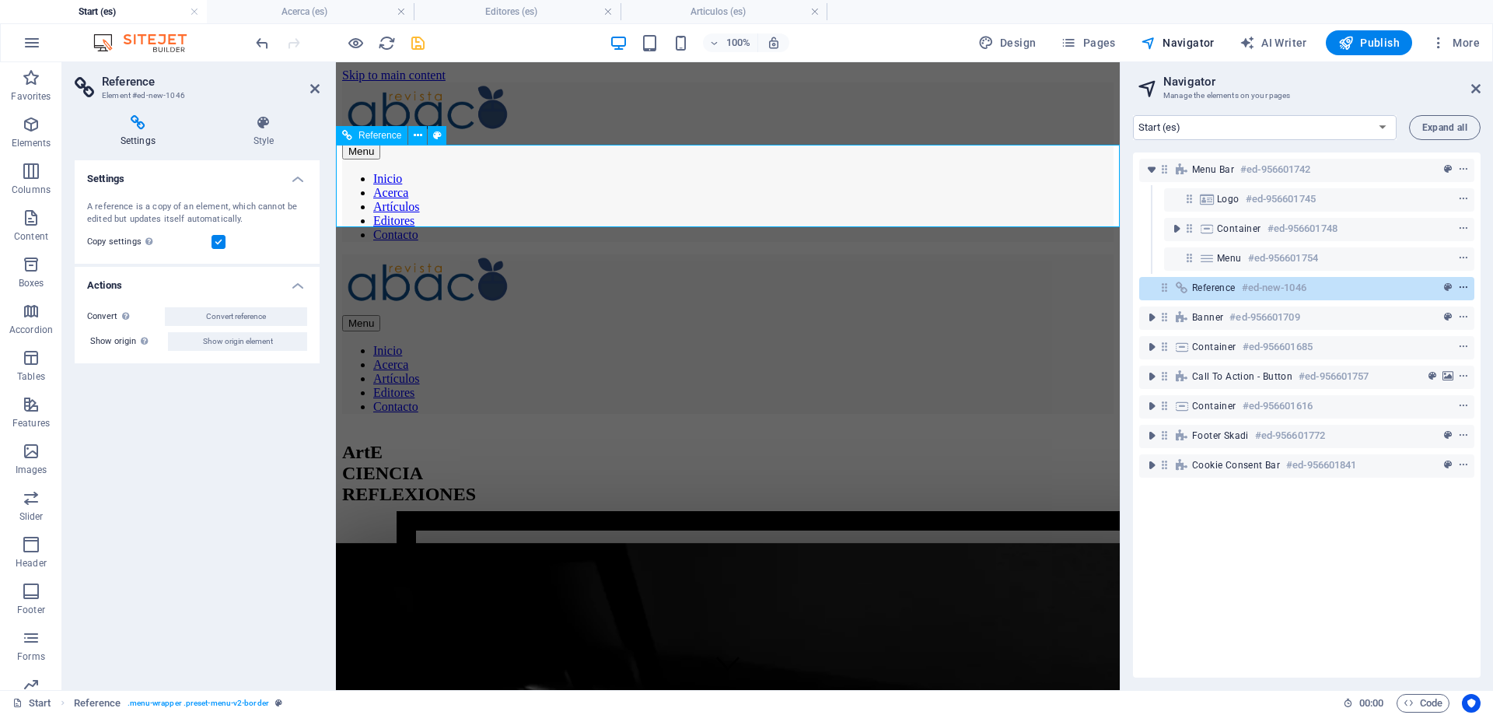
click at [1466, 287] on icon "context-menu" at bounding box center [1463, 287] width 11 height 11
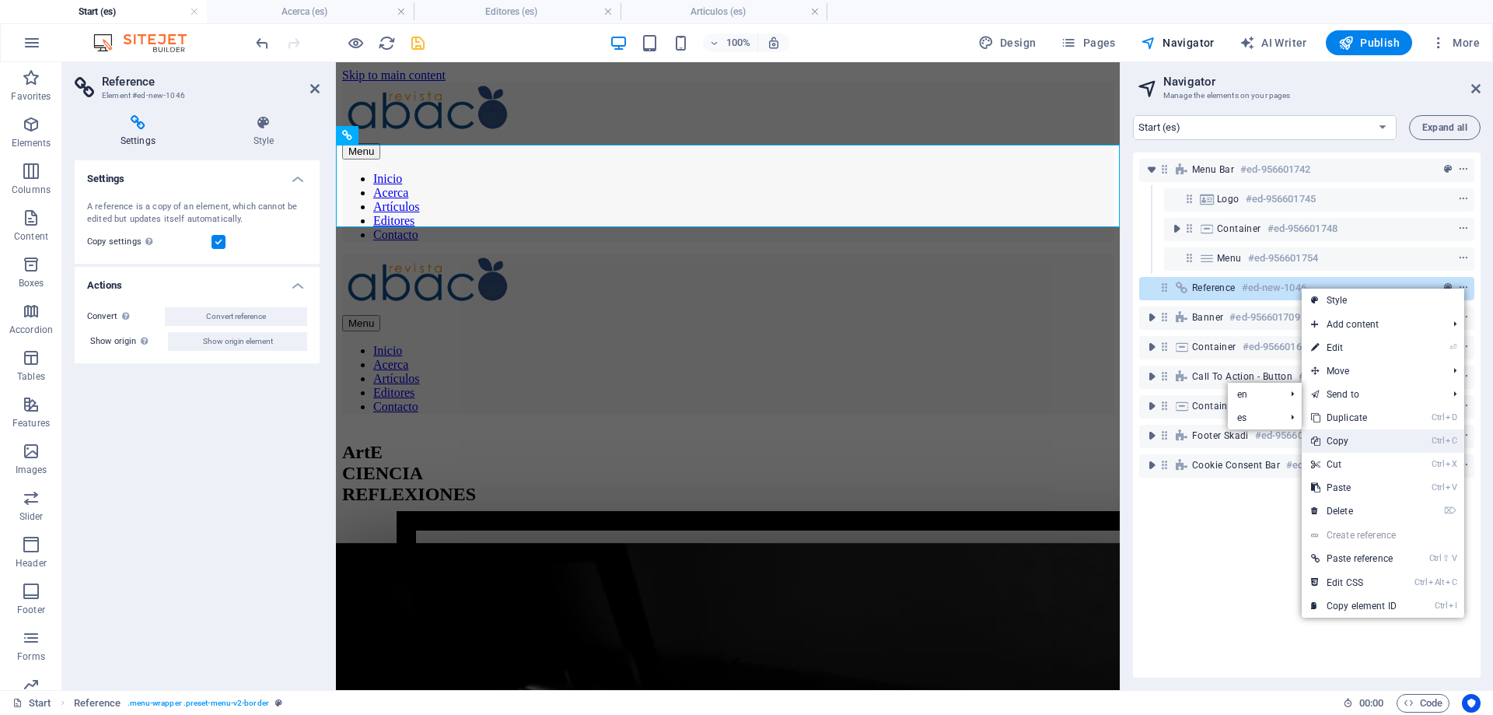
click at [1350, 439] on link "Ctrl C Copy" at bounding box center [1354, 440] width 104 height 23
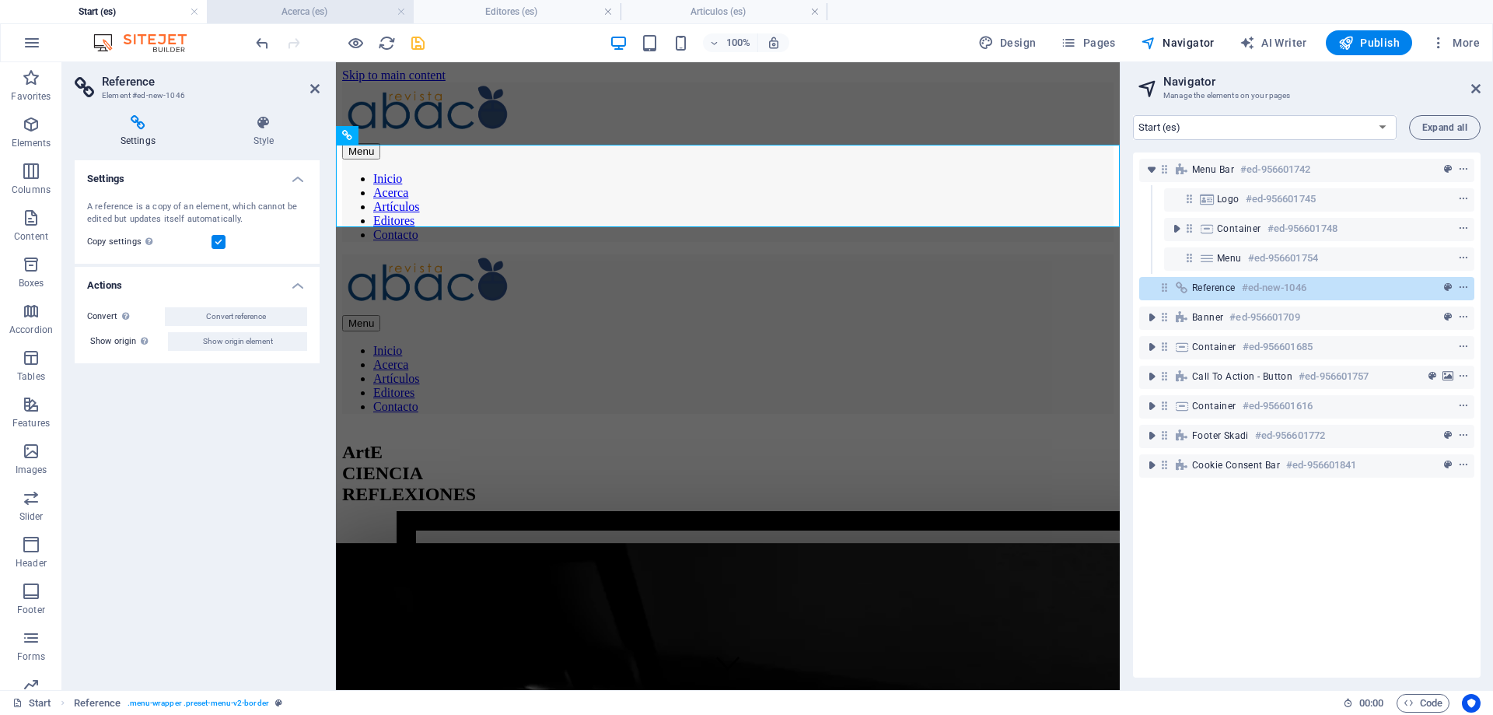
click at [317, 11] on h4 "Acerca (es)" at bounding box center [310, 11] width 207 height 17
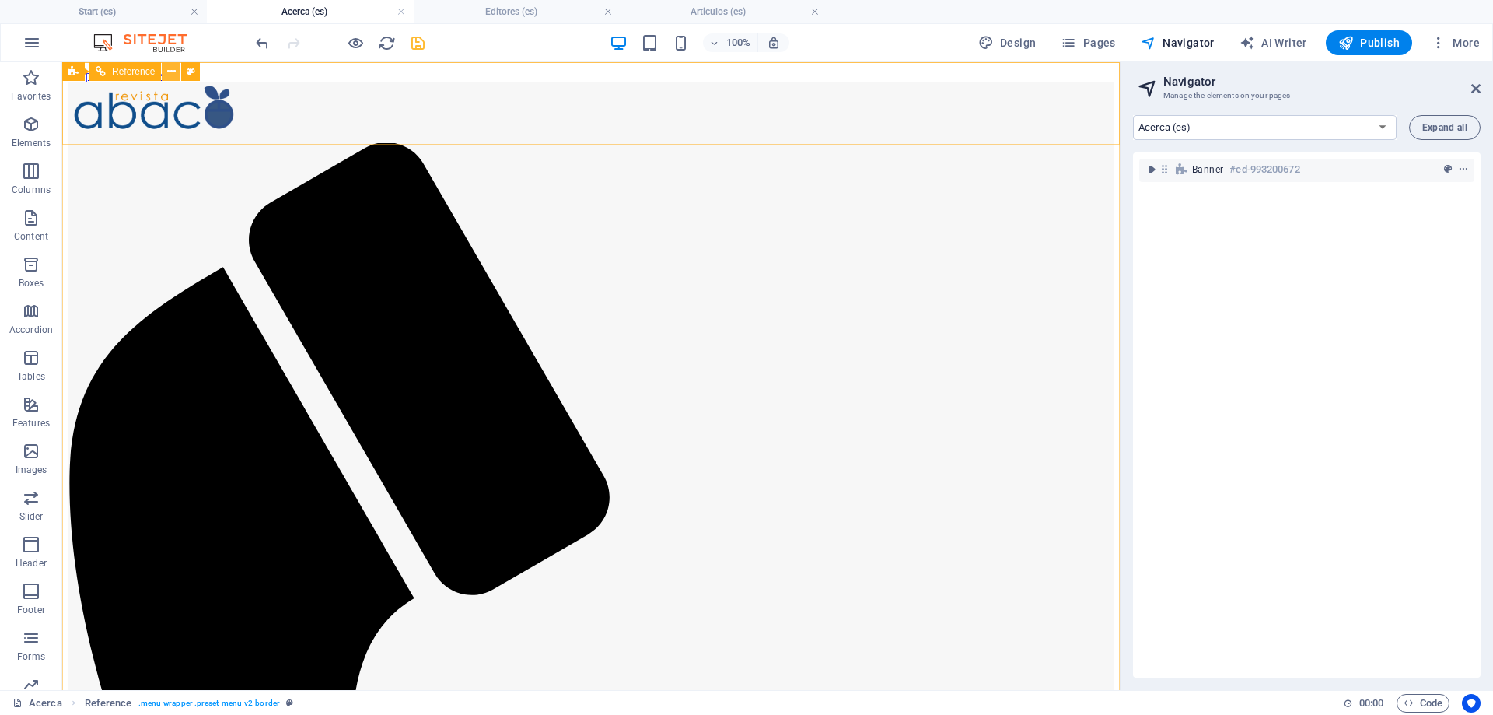
click at [170, 71] on icon at bounding box center [171, 72] width 9 height 16
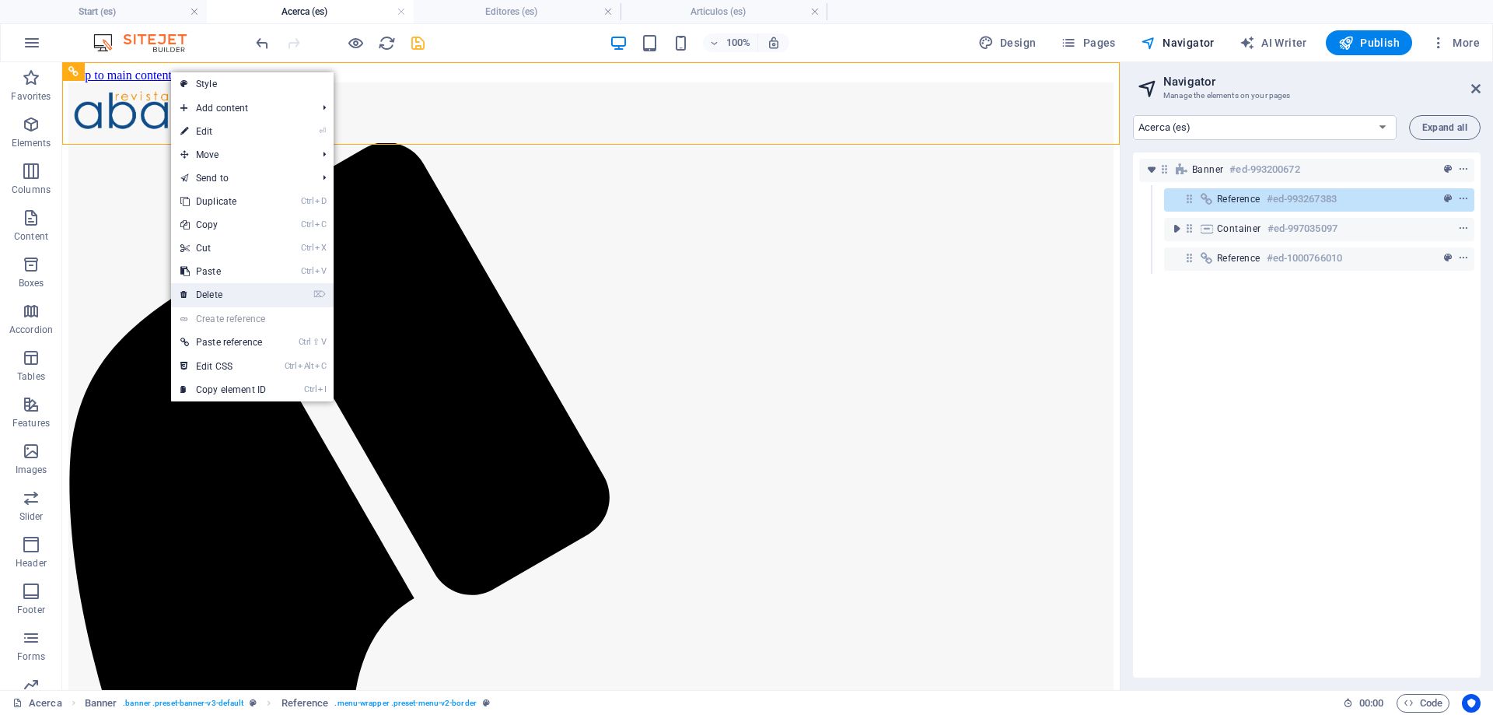
click at [208, 298] on link "⌦ Delete" at bounding box center [223, 294] width 104 height 23
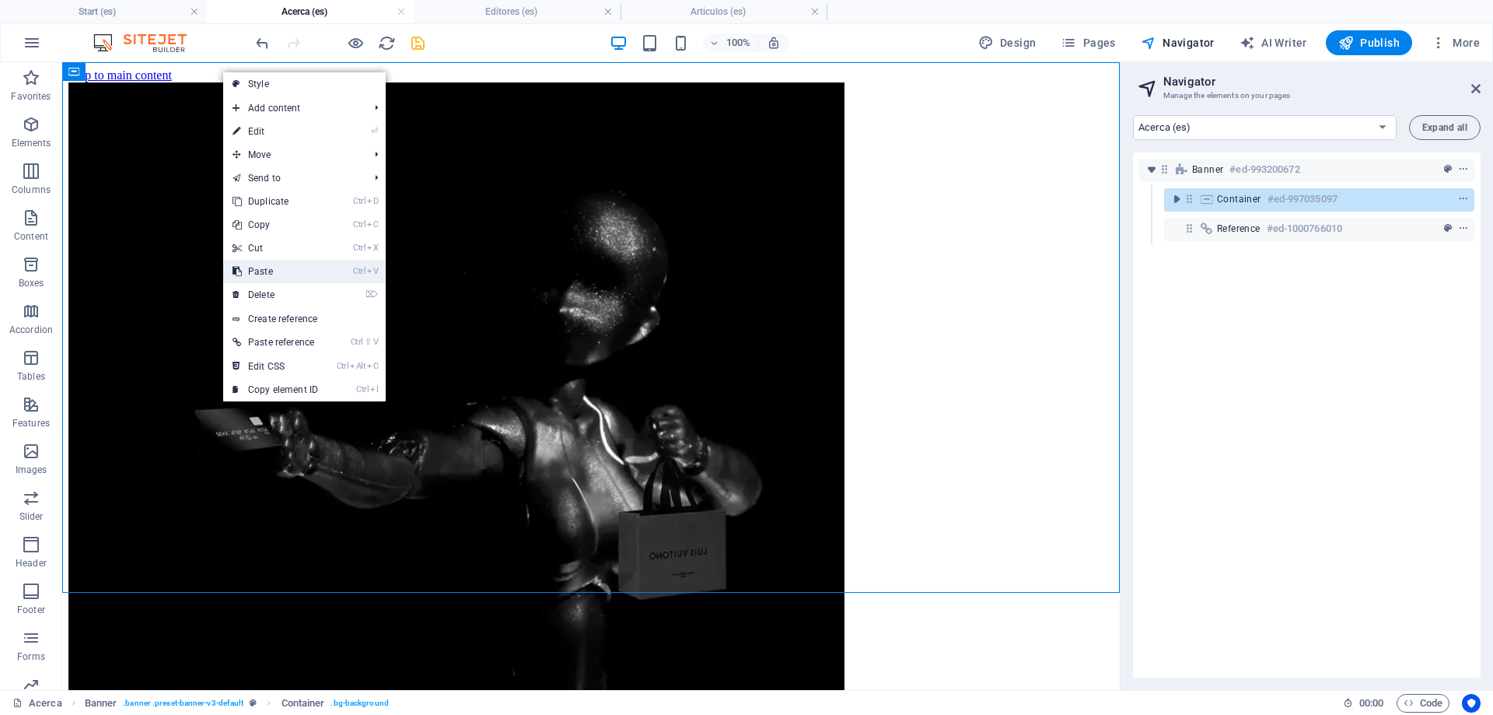
click at [271, 275] on link "Ctrl V Paste" at bounding box center [275, 271] width 104 height 23
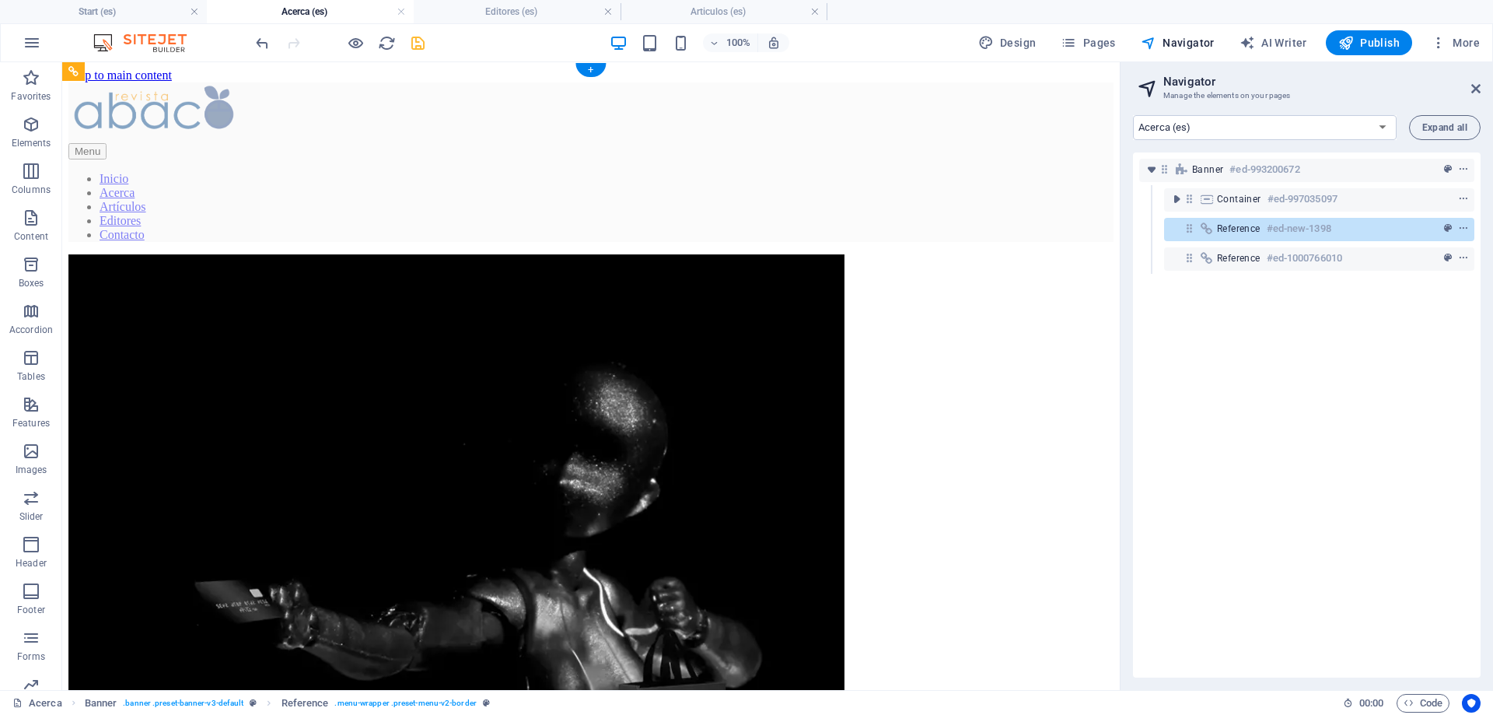
drag, startPoint x: 158, startPoint y: 646, endPoint x: 135, endPoint y: 88, distance: 559.0
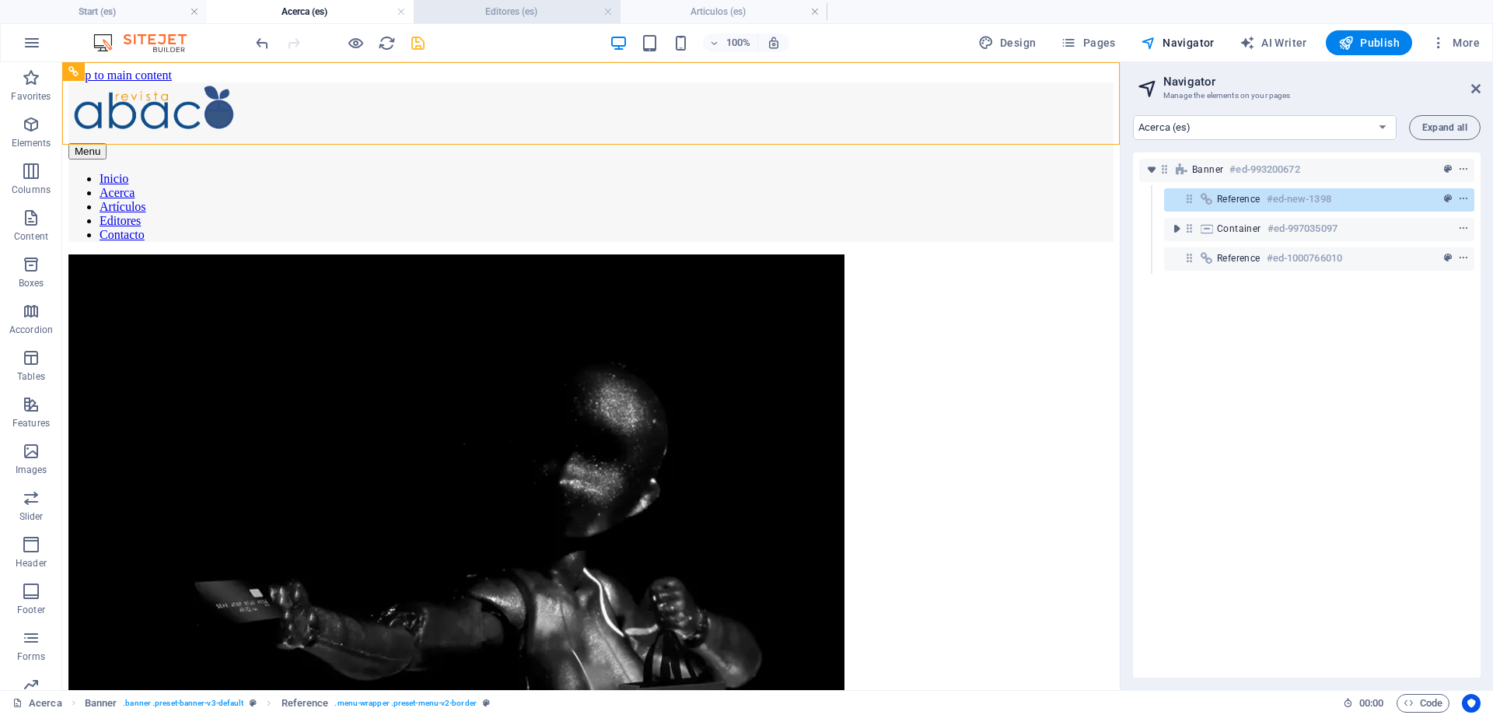
click at [464, 12] on h4 "Editores (es)" at bounding box center [517, 11] width 207 height 17
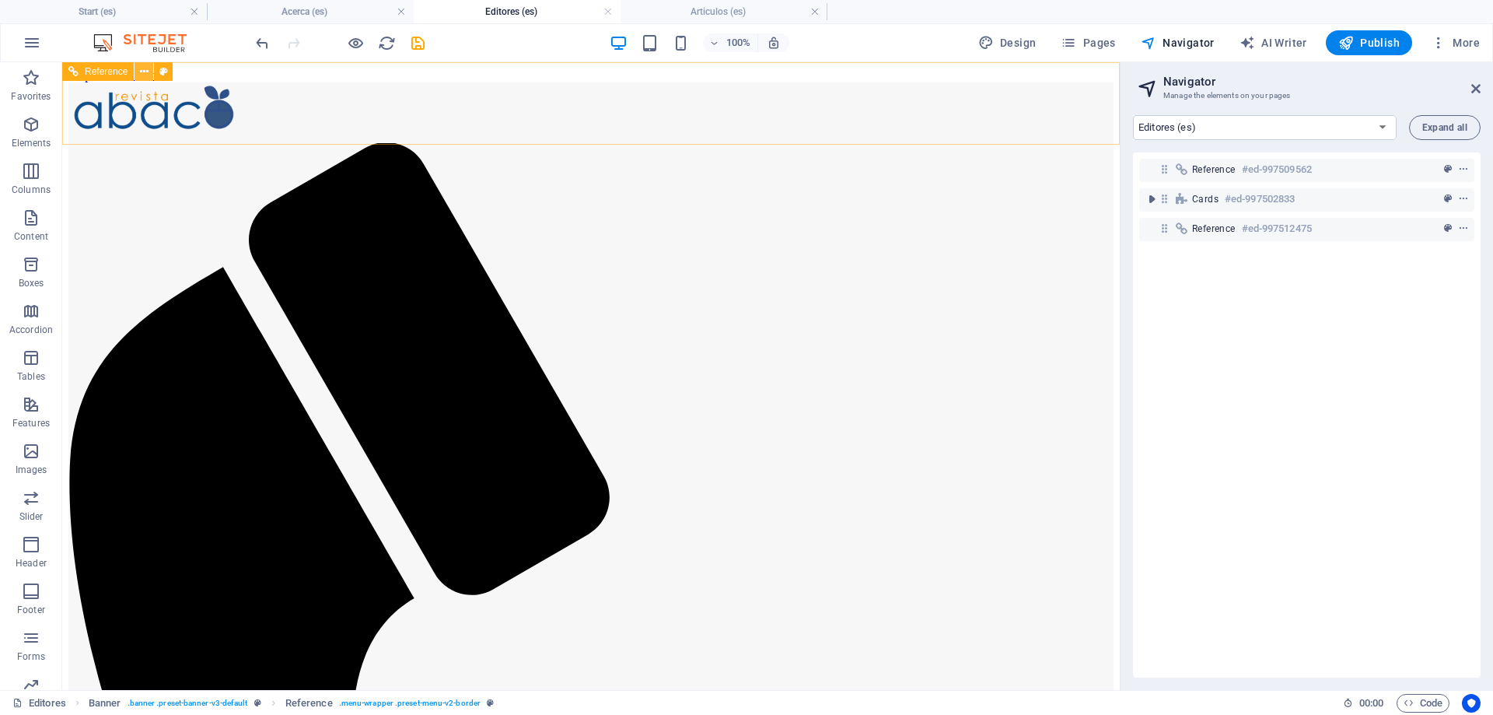
click at [149, 72] on button at bounding box center [144, 71] width 19 height 19
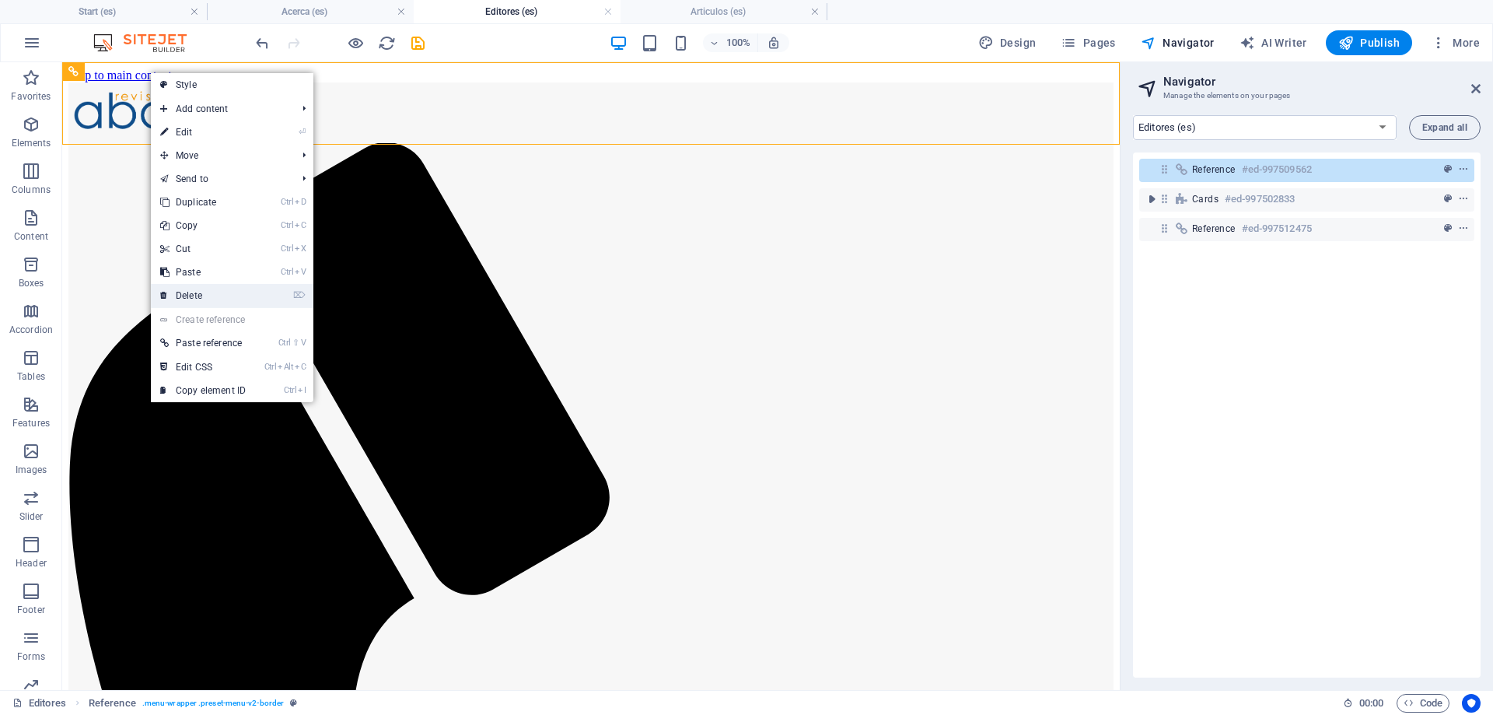
click at [210, 298] on link "⌦ Delete" at bounding box center [203, 295] width 104 height 23
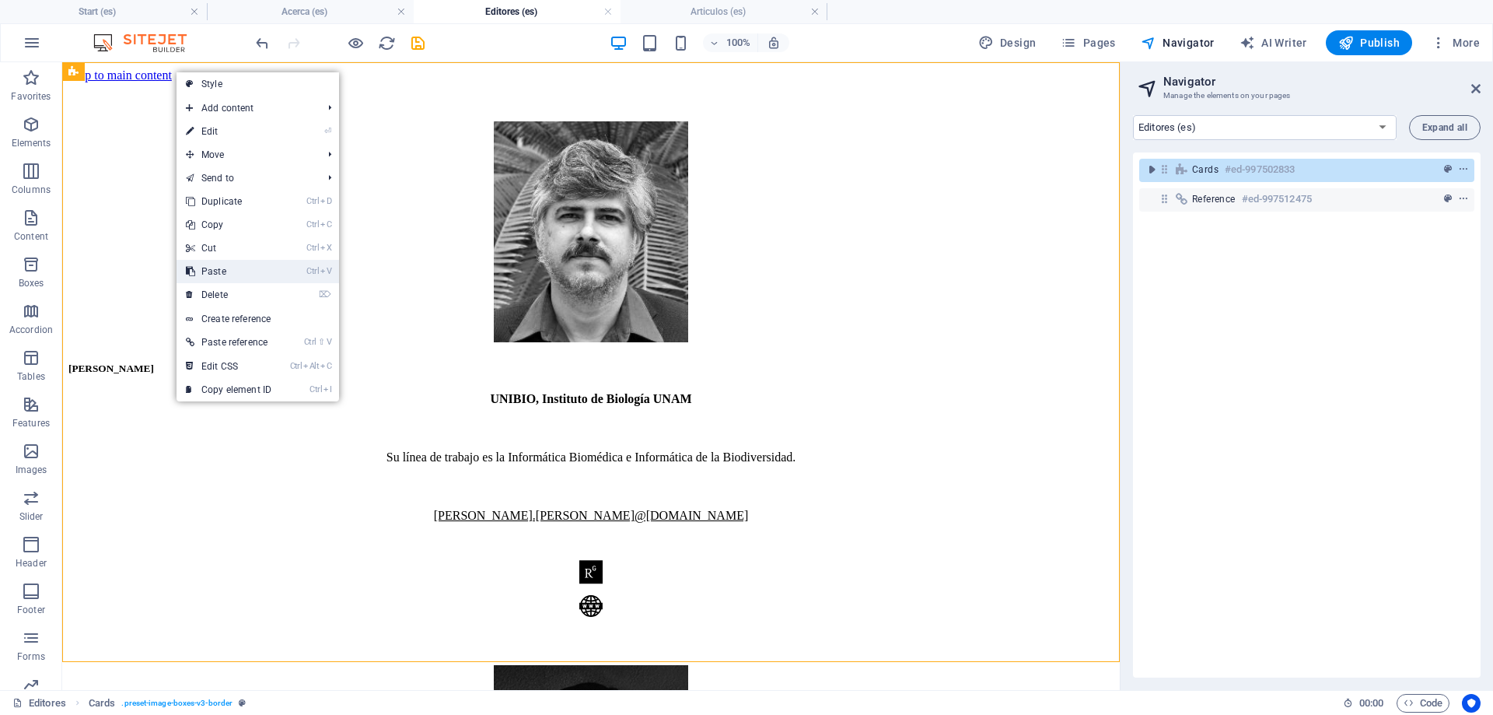
click at [228, 271] on link "Ctrl V Paste" at bounding box center [229, 271] width 104 height 23
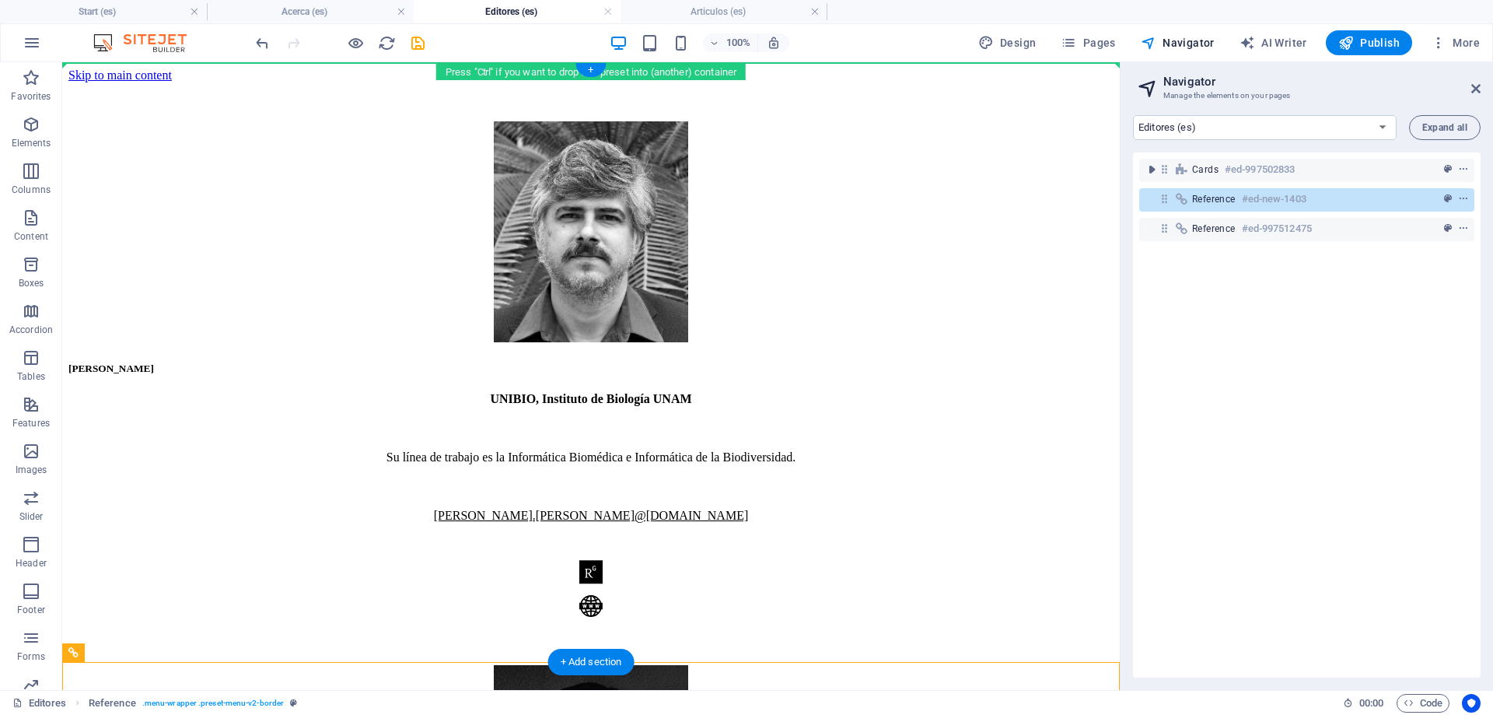
drag, startPoint x: 169, startPoint y: 715, endPoint x: 163, endPoint y: 143, distance: 571.8
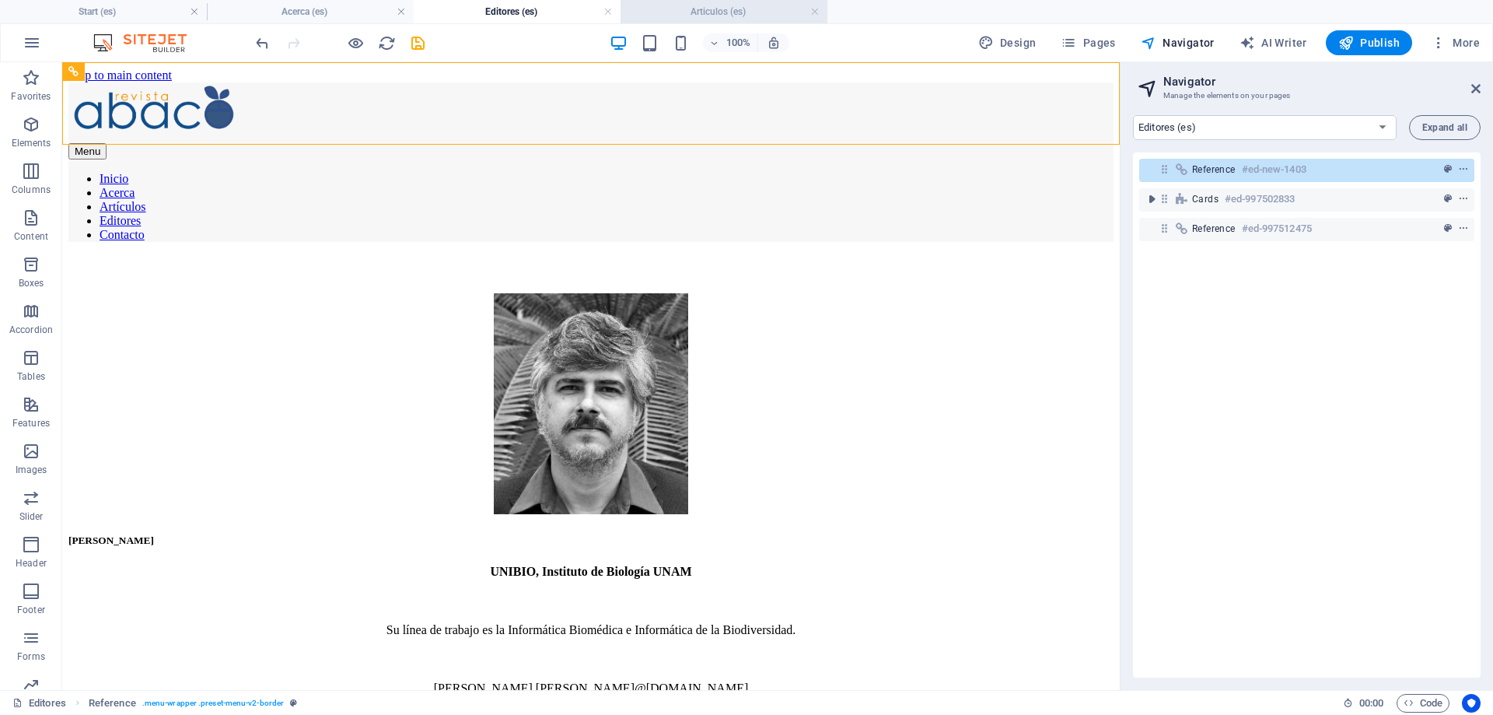
click at [682, 10] on h4 "Articulos (es)" at bounding box center [724, 11] width 207 height 17
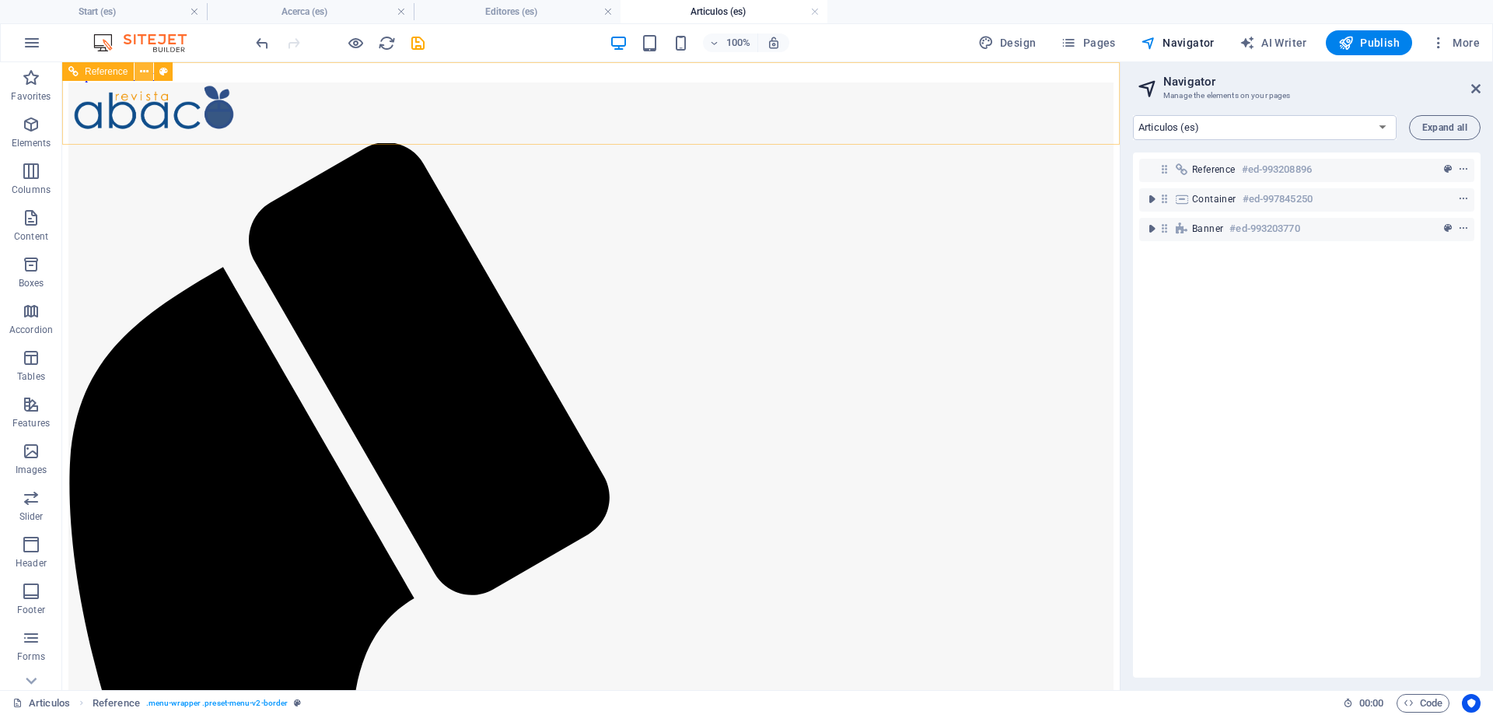
click at [144, 70] on icon at bounding box center [144, 72] width 9 height 16
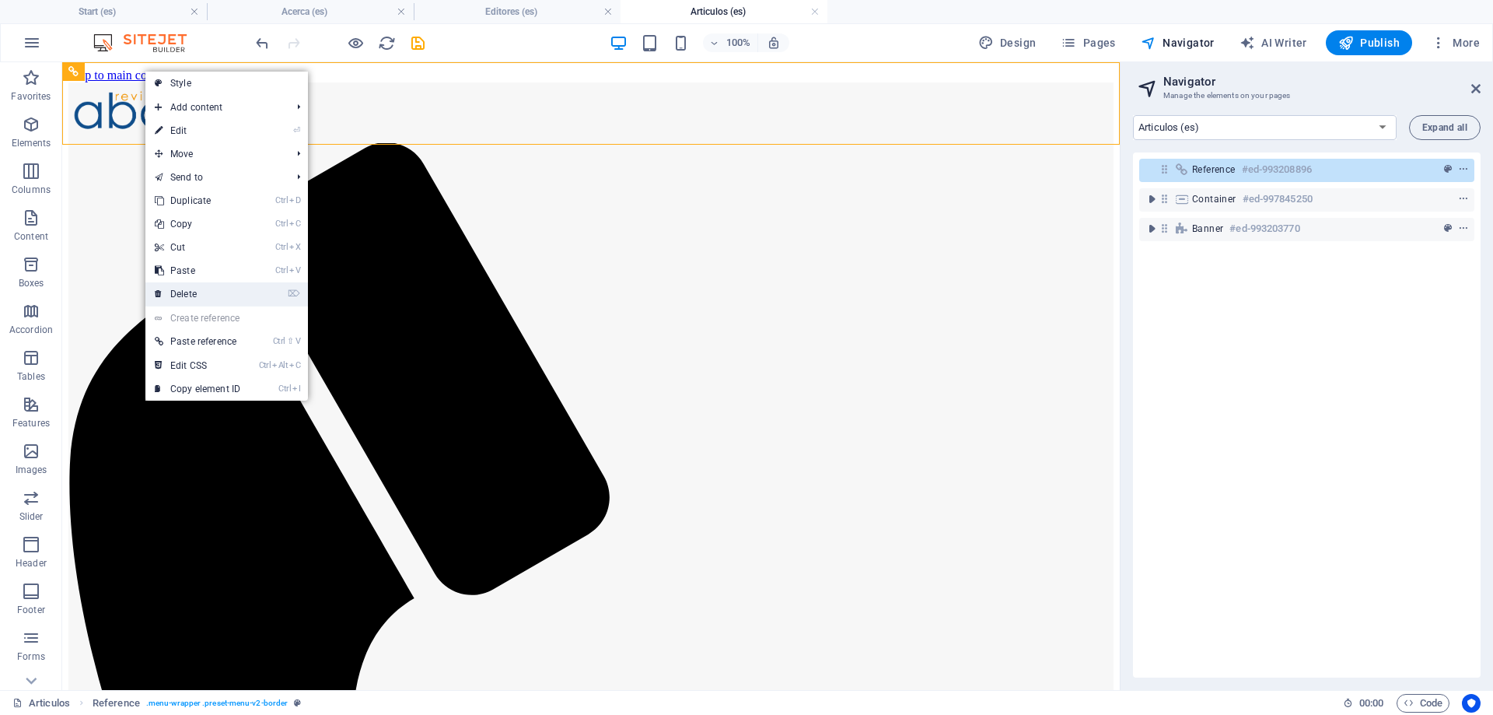
click at [181, 291] on link "⌦ Delete" at bounding box center [197, 293] width 104 height 23
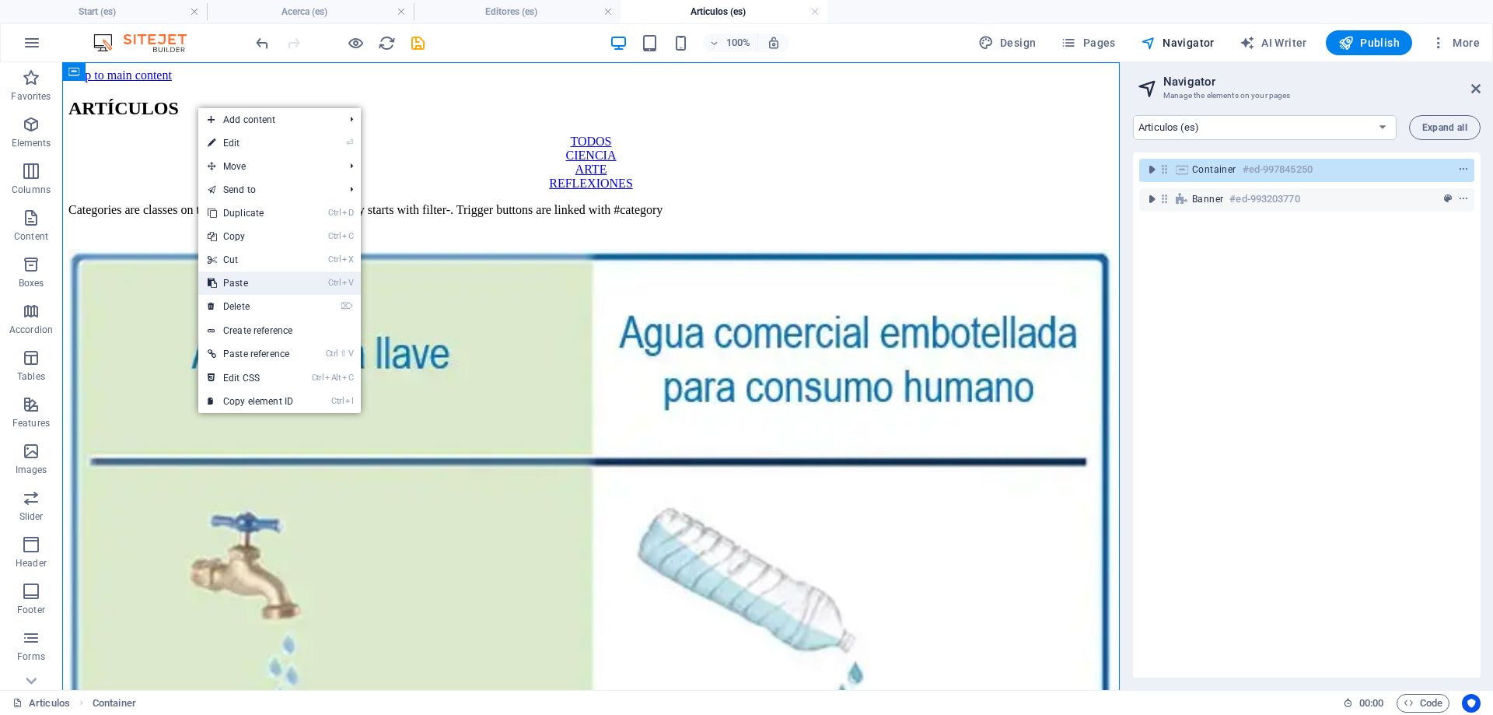
click at [244, 283] on link "Ctrl V Paste" at bounding box center [250, 282] width 104 height 23
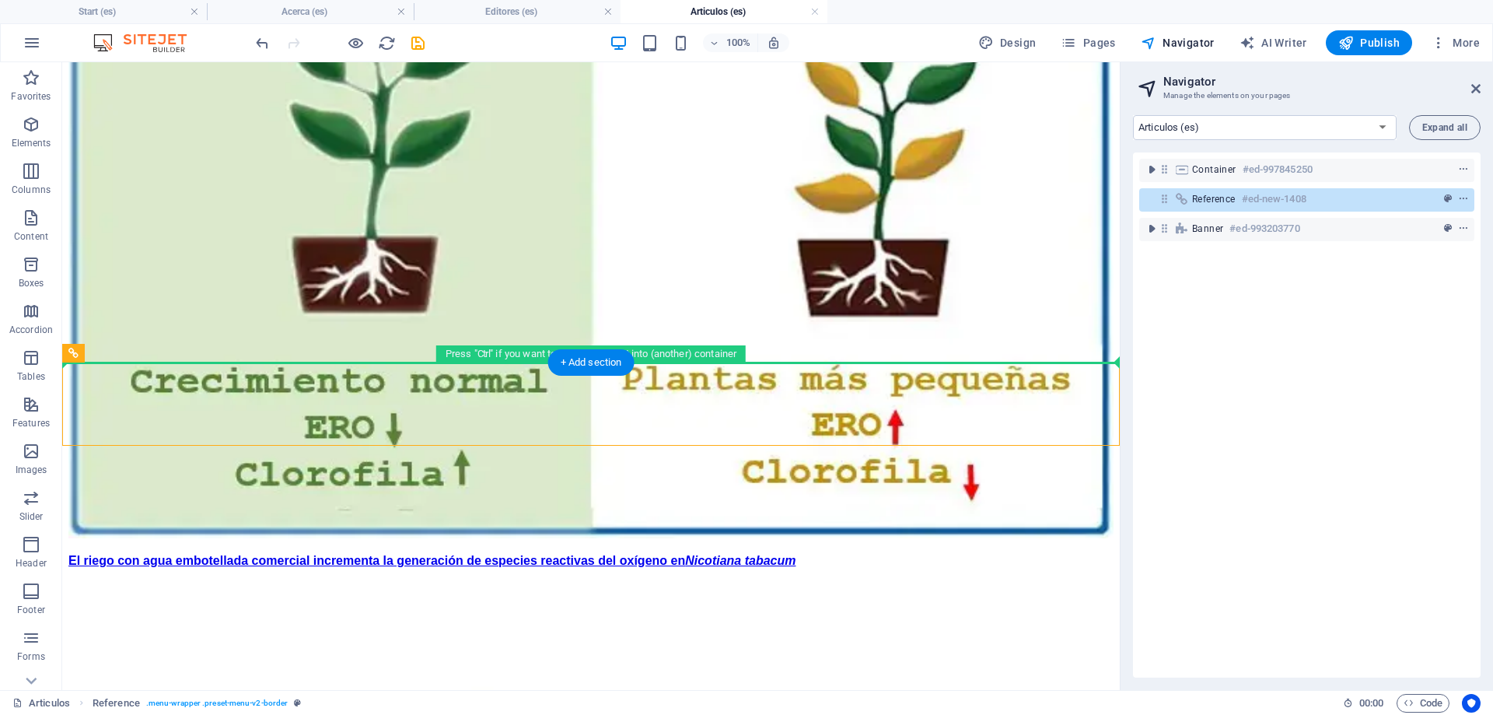
scroll to position [686, 0]
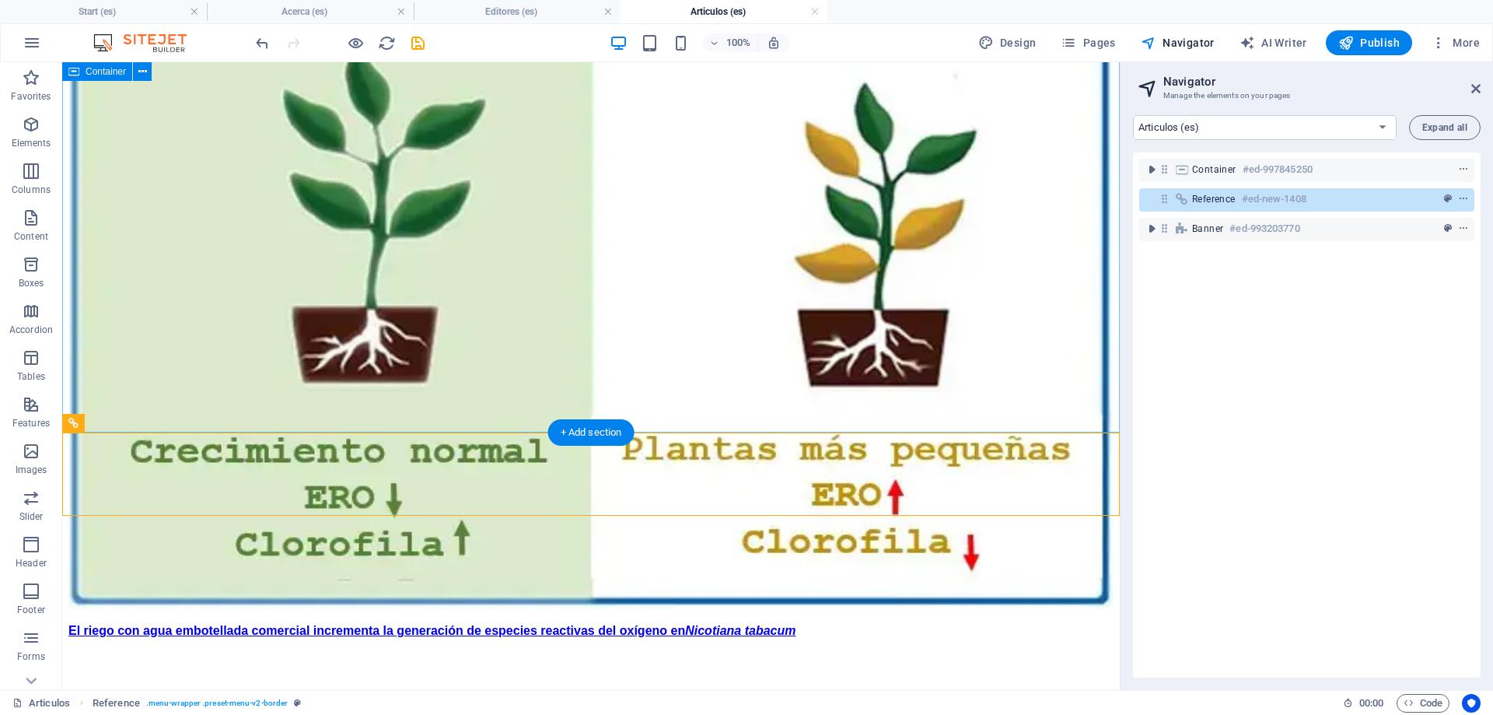
drag, startPoint x: 177, startPoint y: 386, endPoint x: 103, endPoint y: 207, distance: 193.6
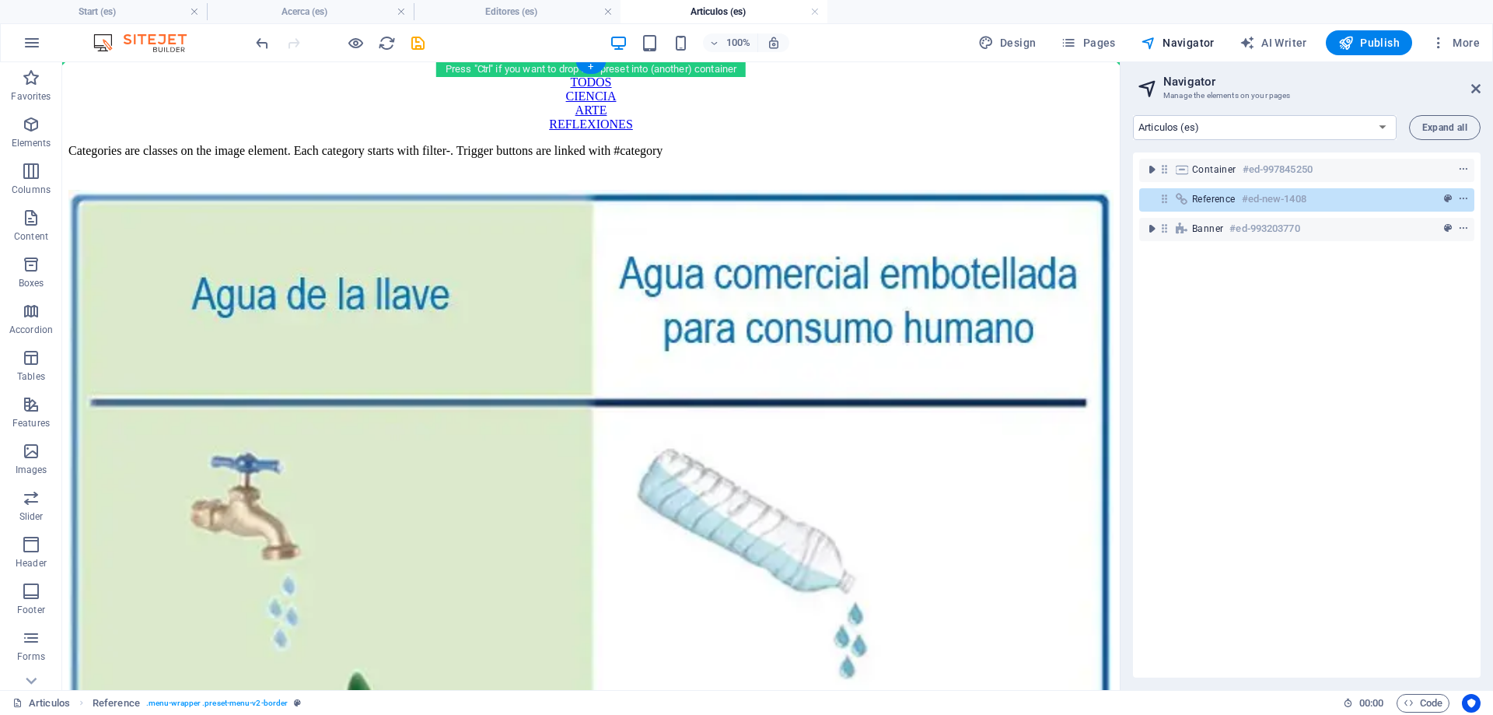
scroll to position [0, 0]
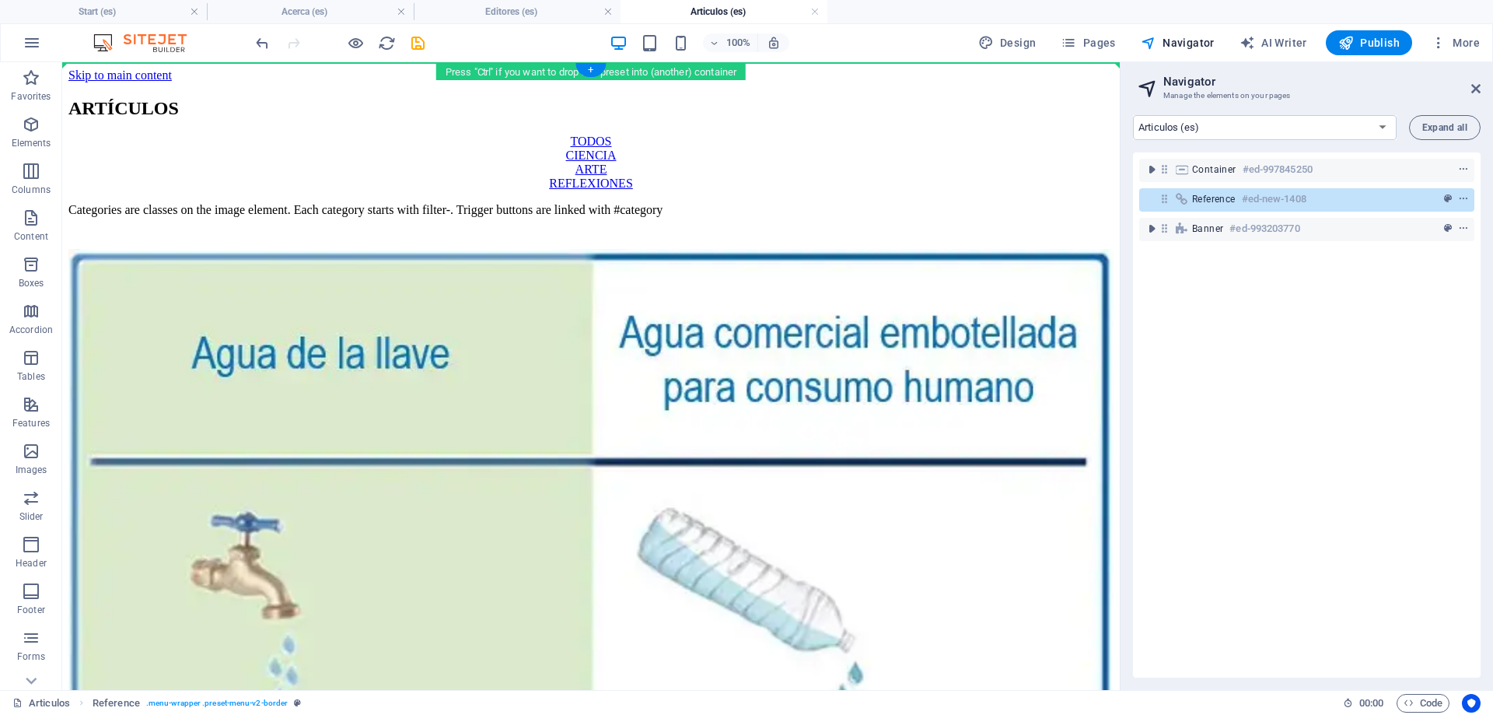
drag, startPoint x: 114, startPoint y: 566, endPoint x: 154, endPoint y: 79, distance: 489.3
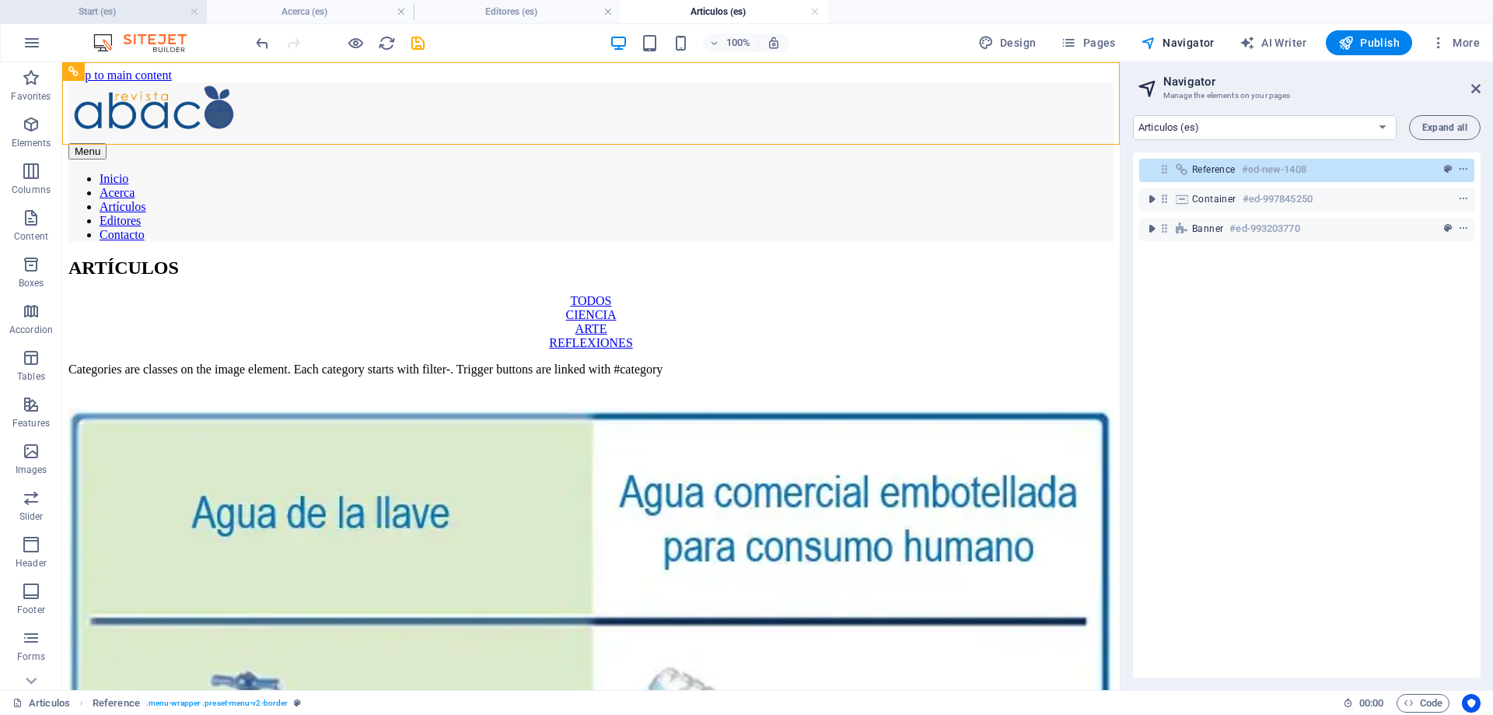
click at [123, 12] on h4 "Start (es)" at bounding box center [103, 11] width 207 height 17
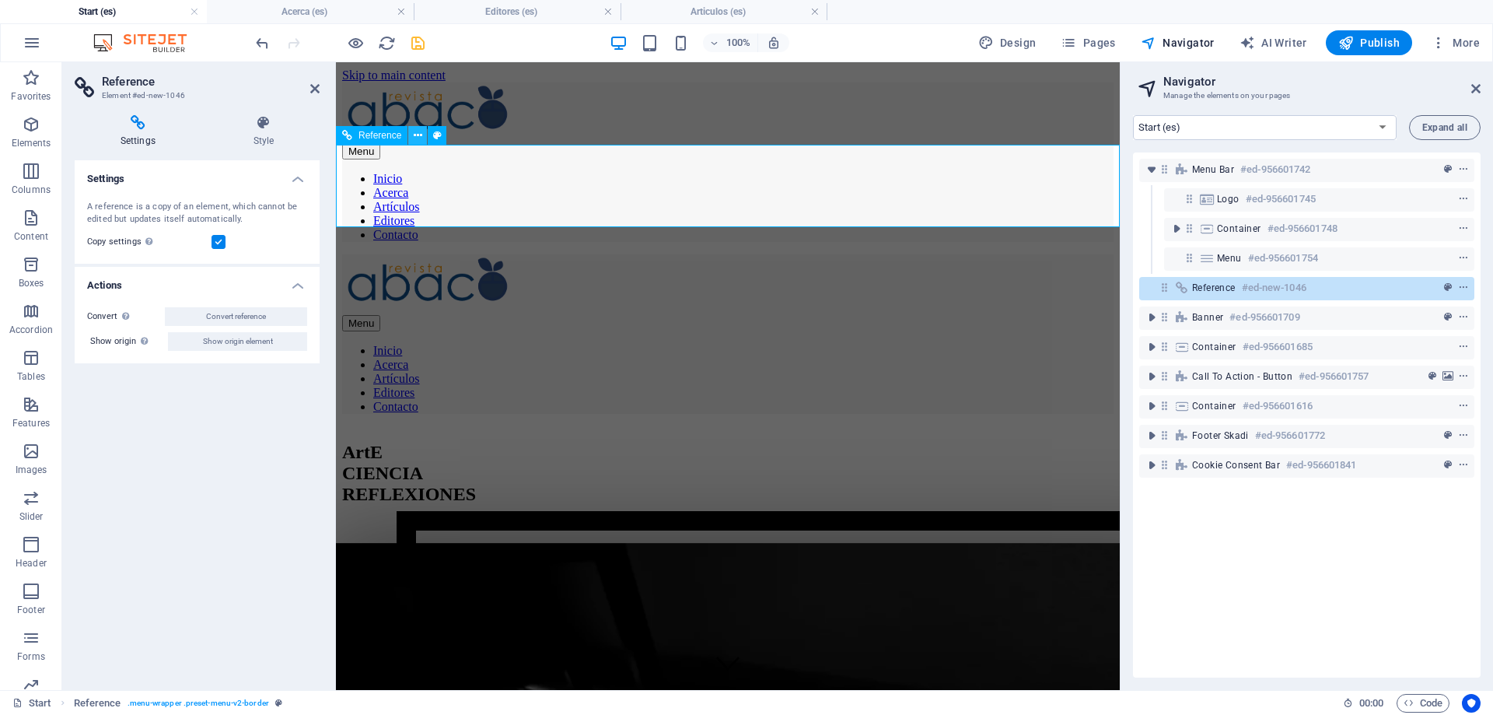
click at [416, 138] on icon at bounding box center [418, 136] width 9 height 16
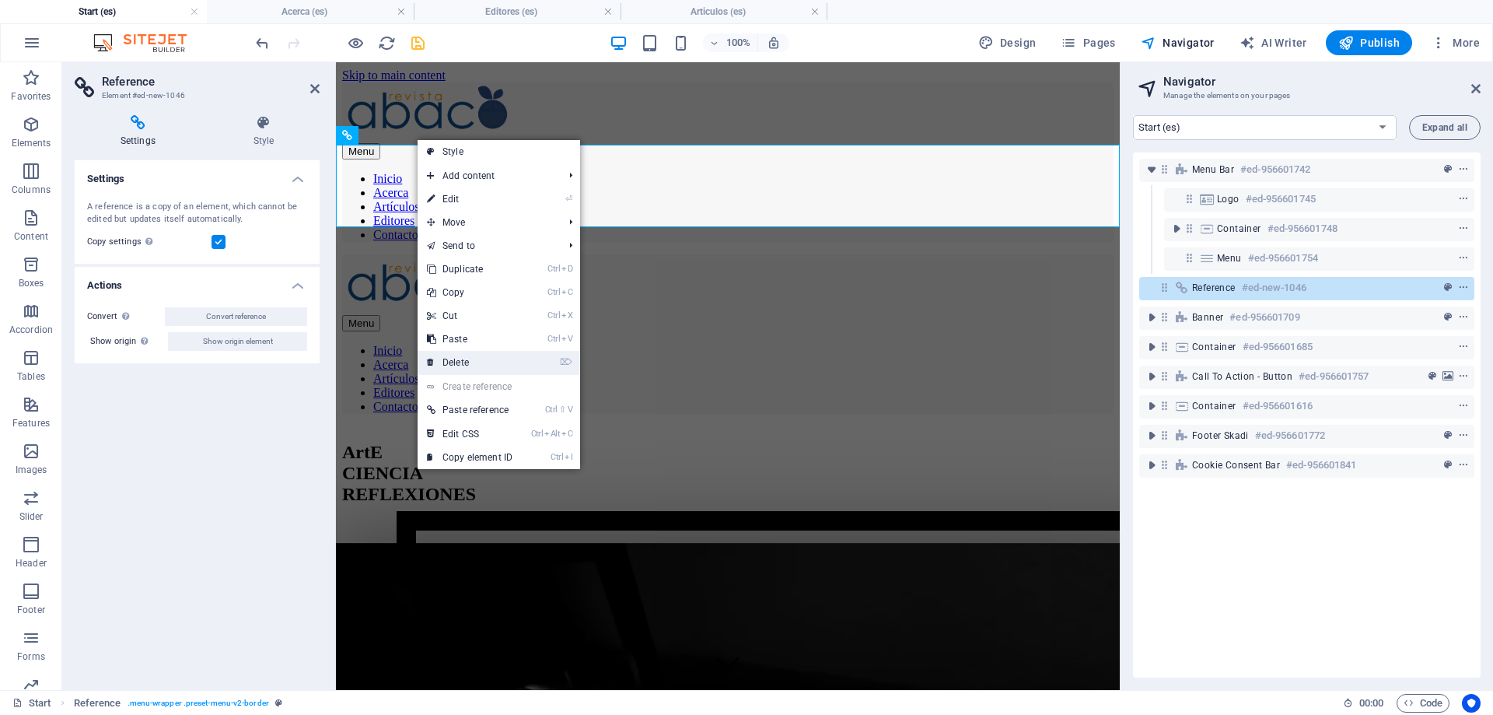
click at [447, 362] on link "⌦ Delete" at bounding box center [470, 362] width 104 height 23
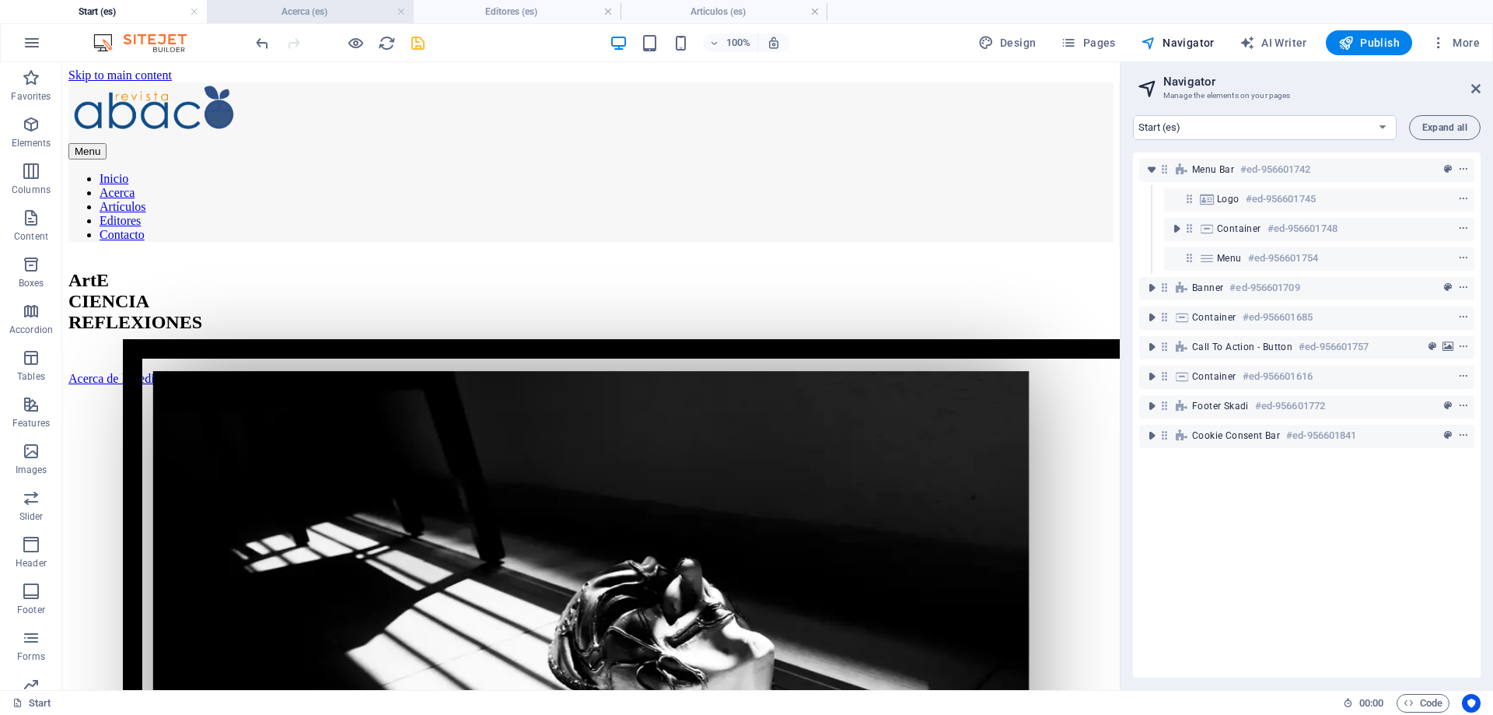
click at [314, 11] on h4 "Acerca (es)" at bounding box center [310, 11] width 207 height 17
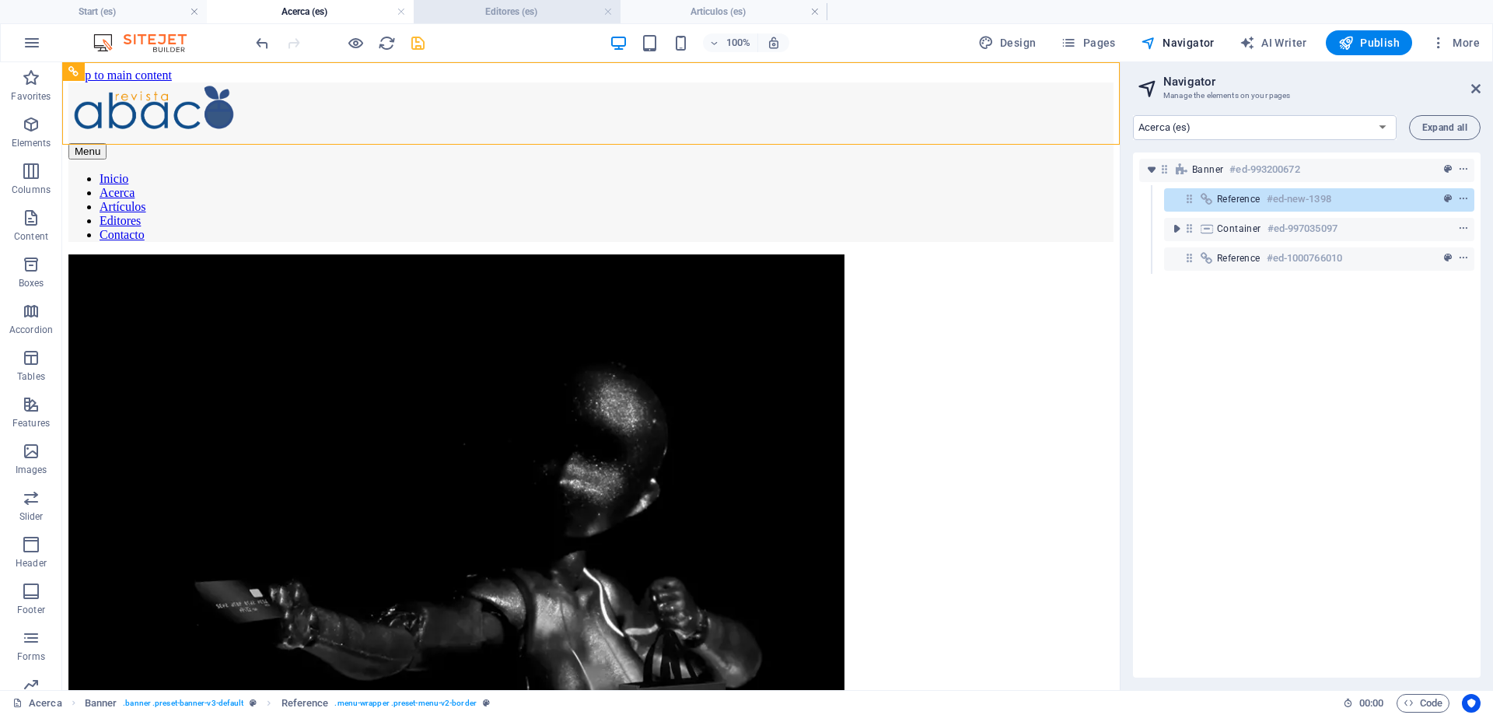
click at [472, 12] on h4 "Editores (es)" at bounding box center [517, 11] width 207 height 17
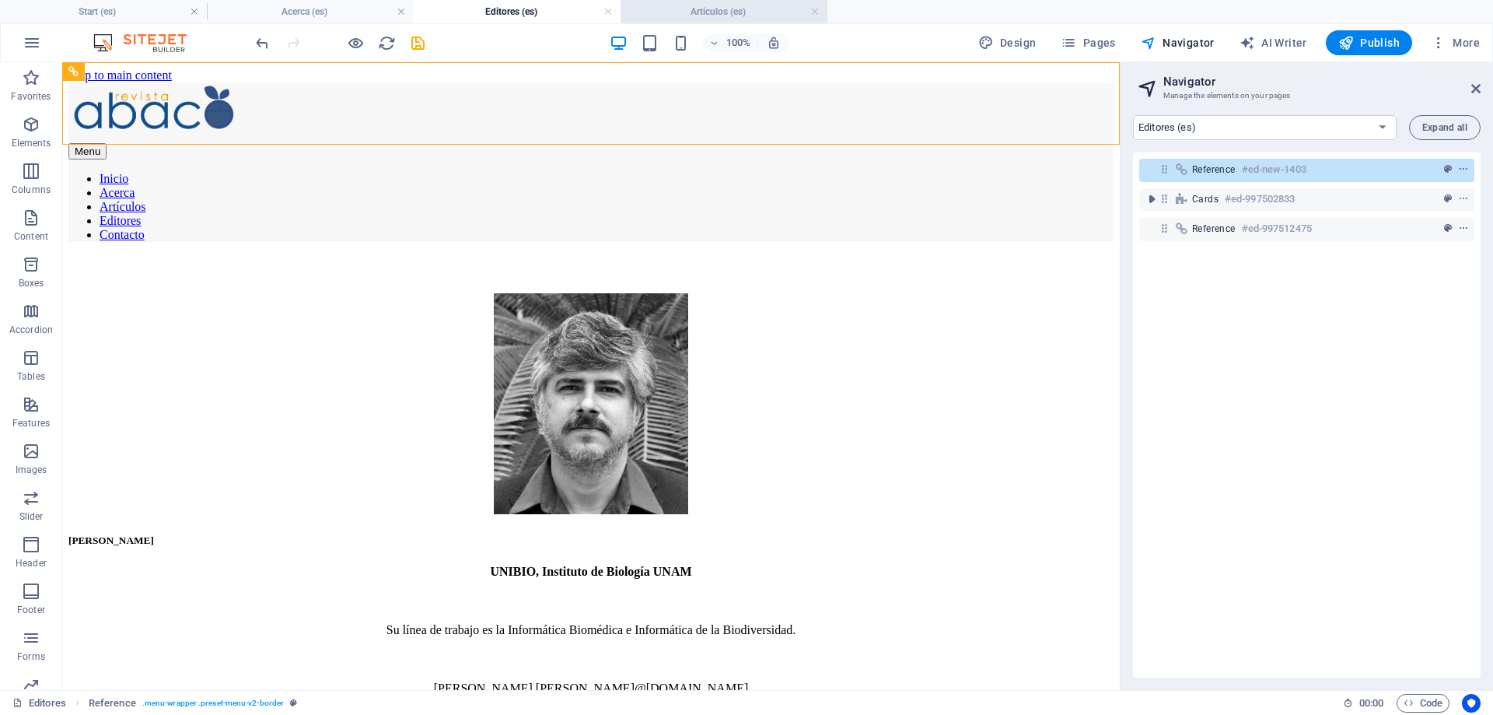
click at [702, 12] on h4 "Articulos (es)" at bounding box center [724, 11] width 207 height 17
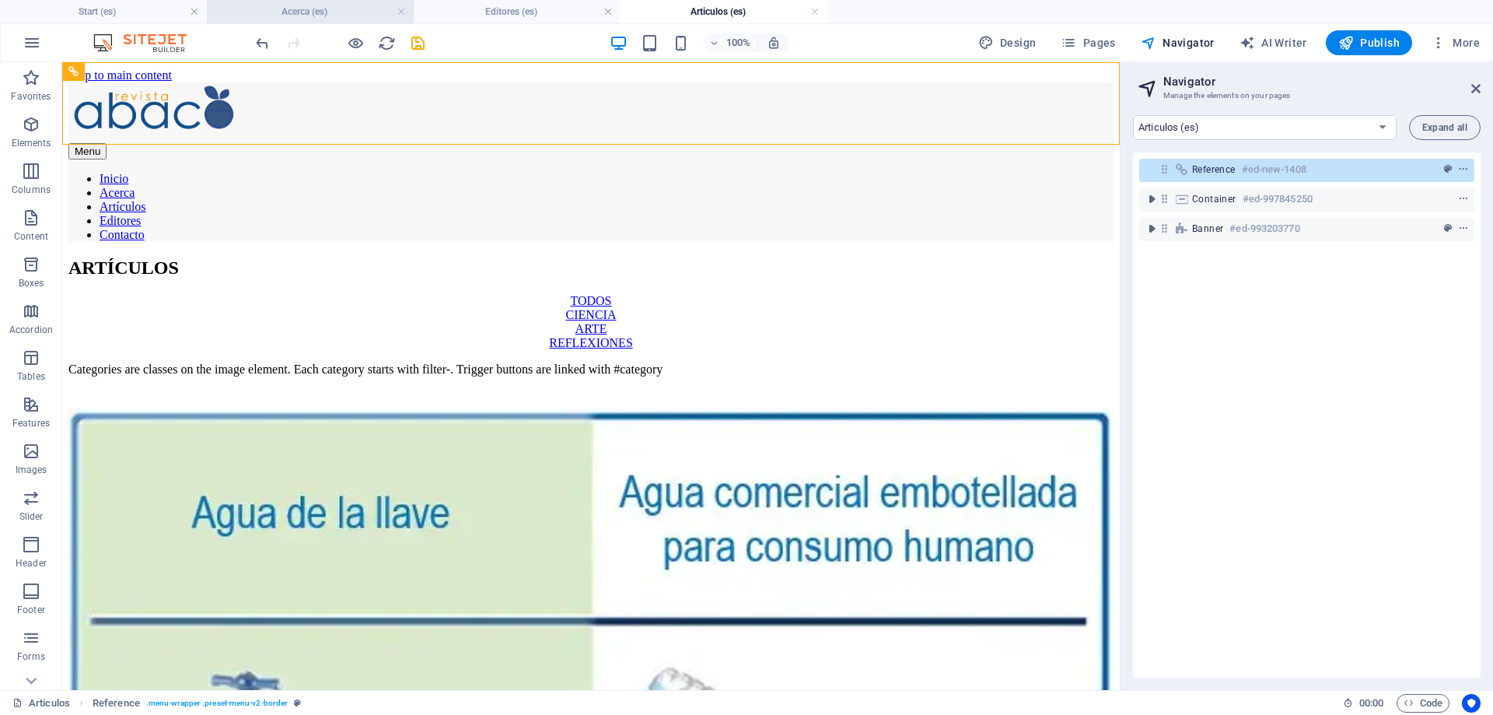
click at [314, 12] on h4 "Acerca (es)" at bounding box center [310, 11] width 207 height 17
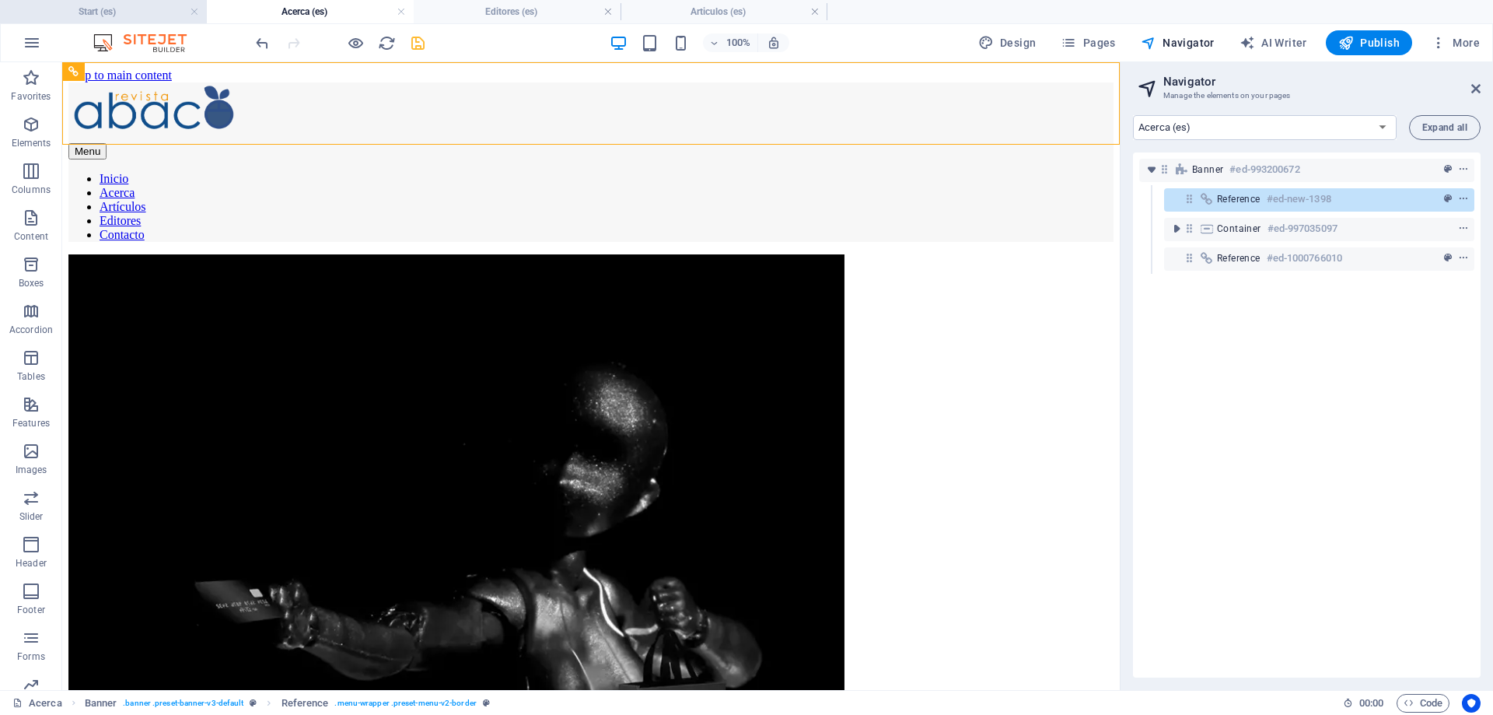
click at [117, 13] on h4 "Start (es)" at bounding box center [103, 11] width 207 height 17
select select "17554410-es"
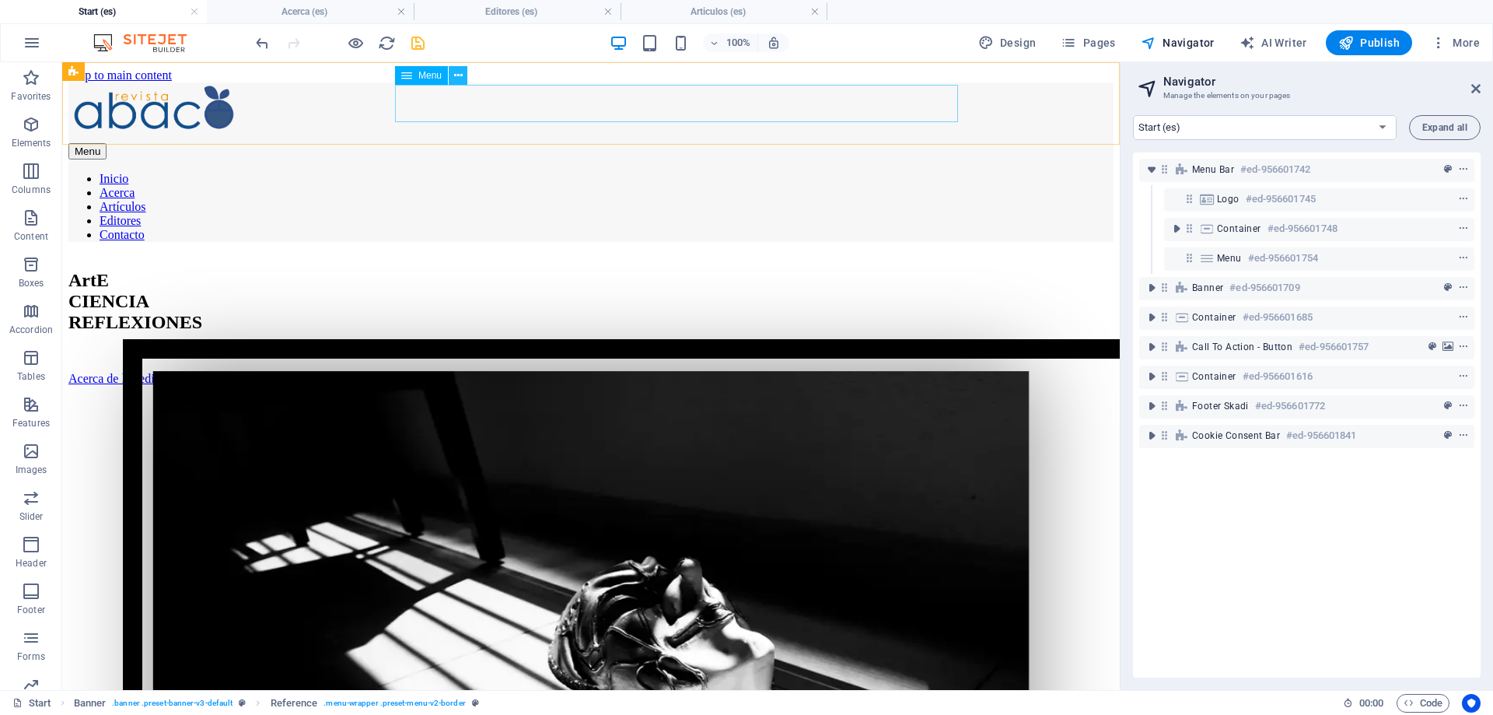
click at [464, 74] on button at bounding box center [458, 75] width 19 height 19
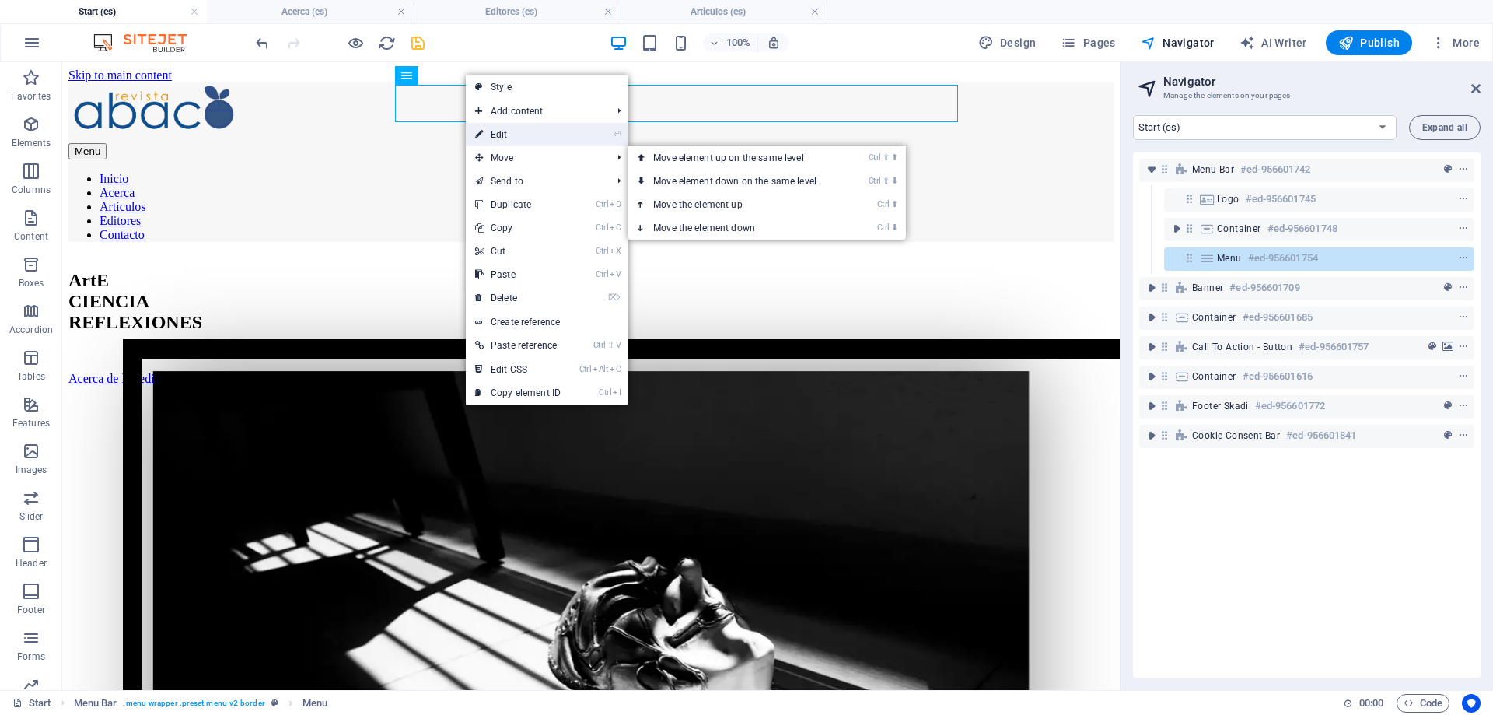
click at [520, 132] on link "⏎ Edit" at bounding box center [518, 134] width 104 height 23
select select "14"
select select
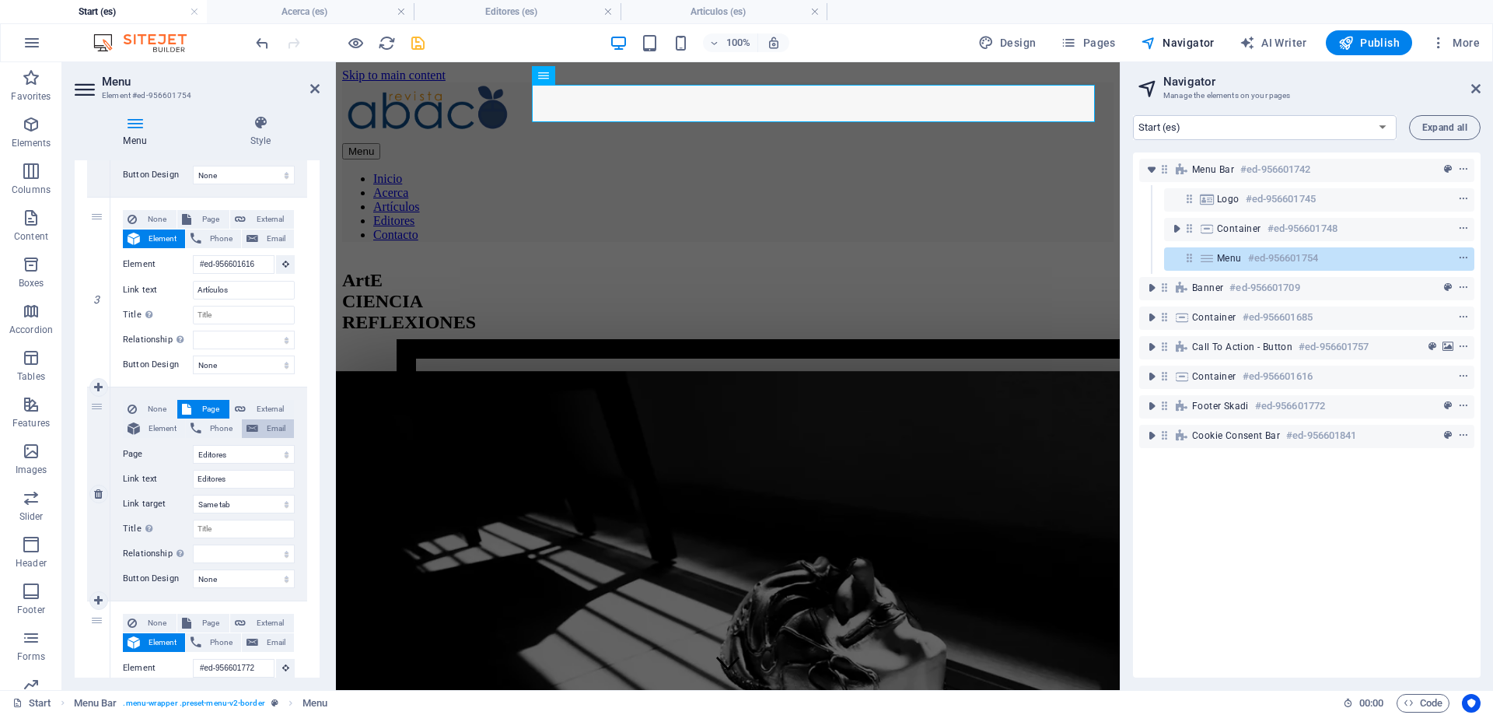
scroll to position [560, 0]
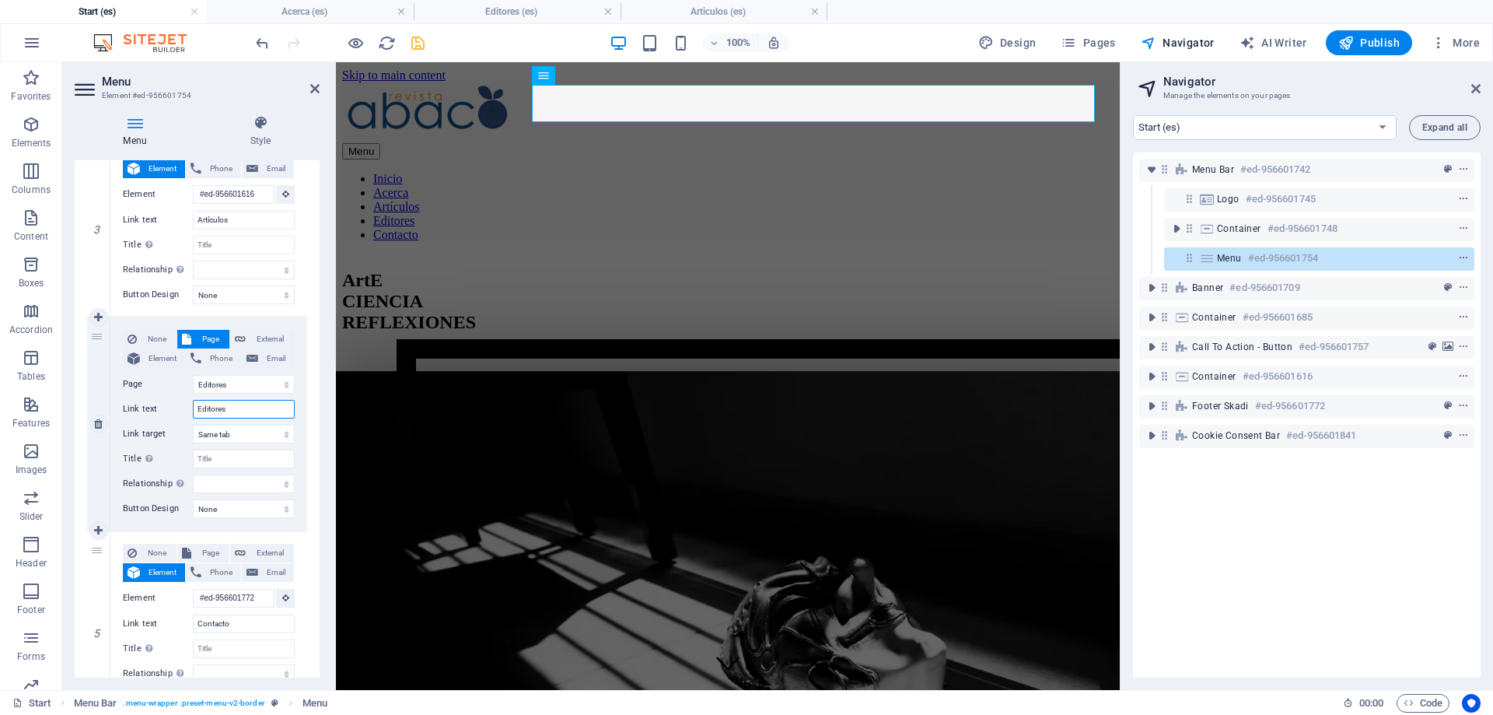
drag, startPoint x: 230, startPoint y: 409, endPoint x: 211, endPoint y: 408, distance: 19.5
click at [211, 408] on input "Editores" at bounding box center [244, 409] width 102 height 19
type input "Edit"
select select
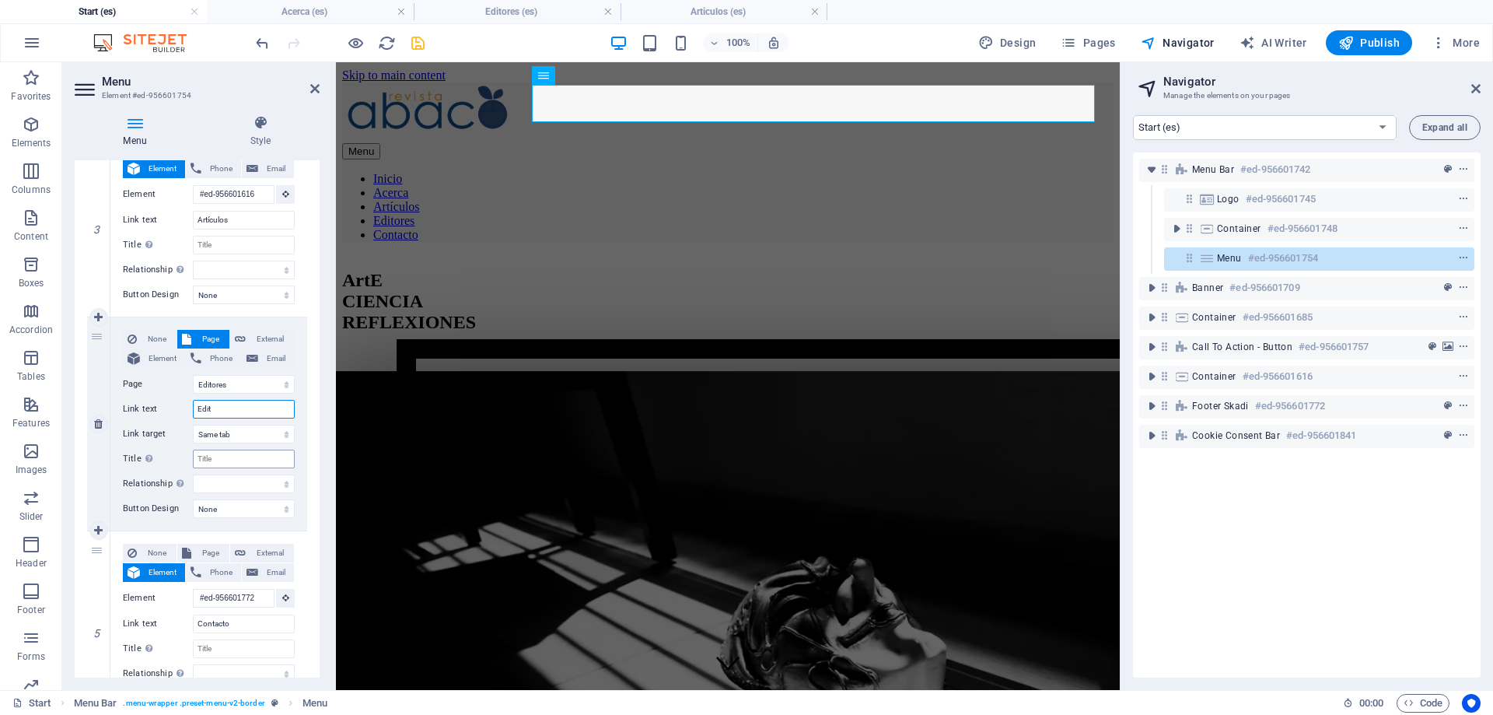
select select
type input "Edit"
click at [295, 8] on h4 "Acerca (es)" at bounding box center [310, 11] width 207 height 17
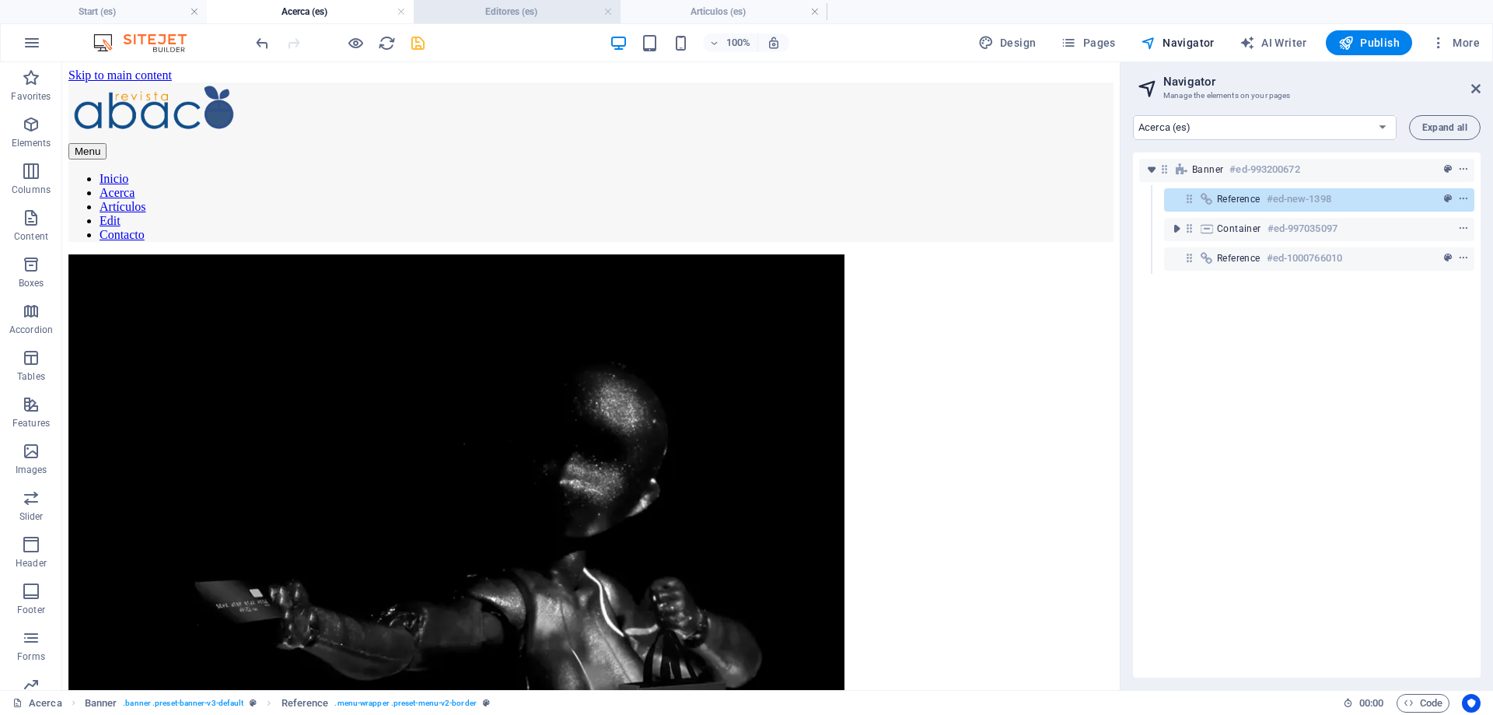
click at [473, 7] on h4 "Editores (es)" at bounding box center [517, 11] width 207 height 17
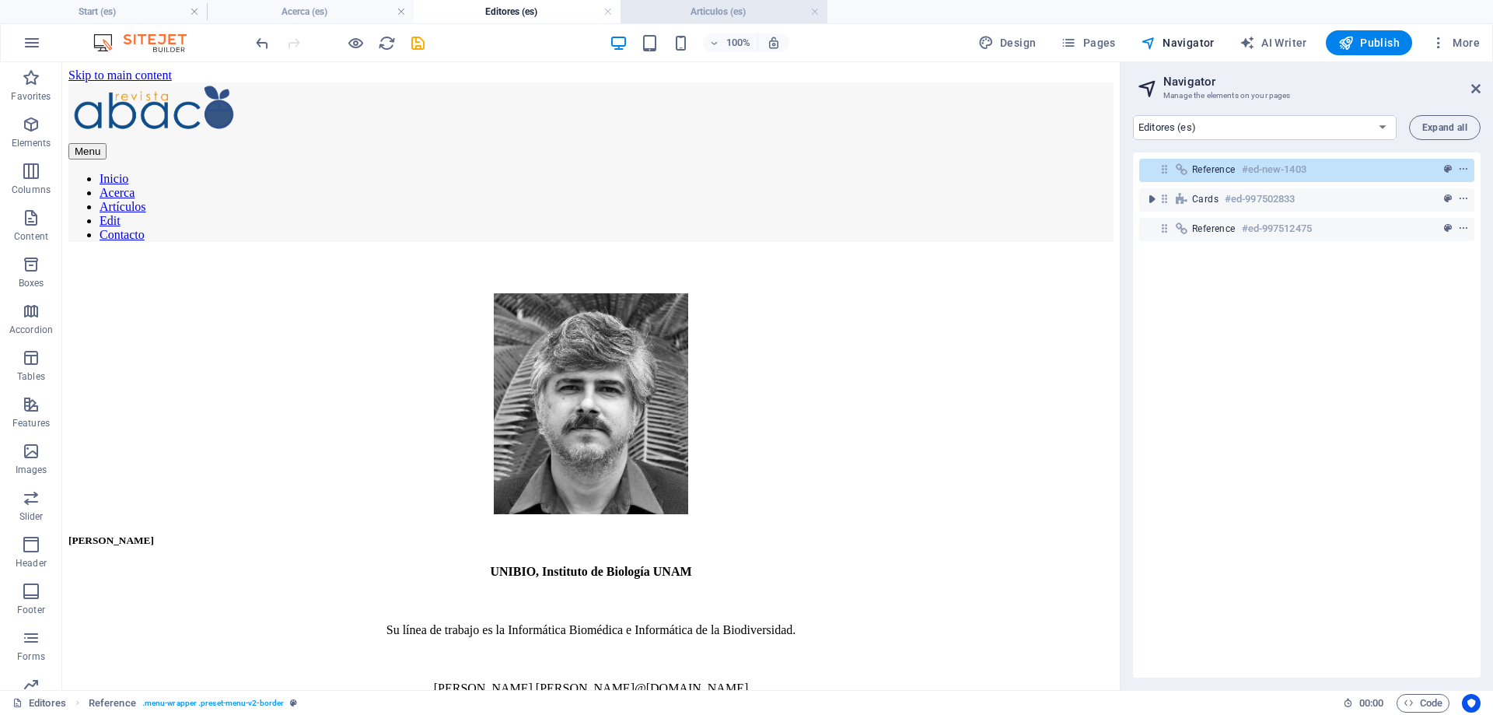
click at [718, 14] on h4 "Articulos (es)" at bounding box center [724, 11] width 207 height 17
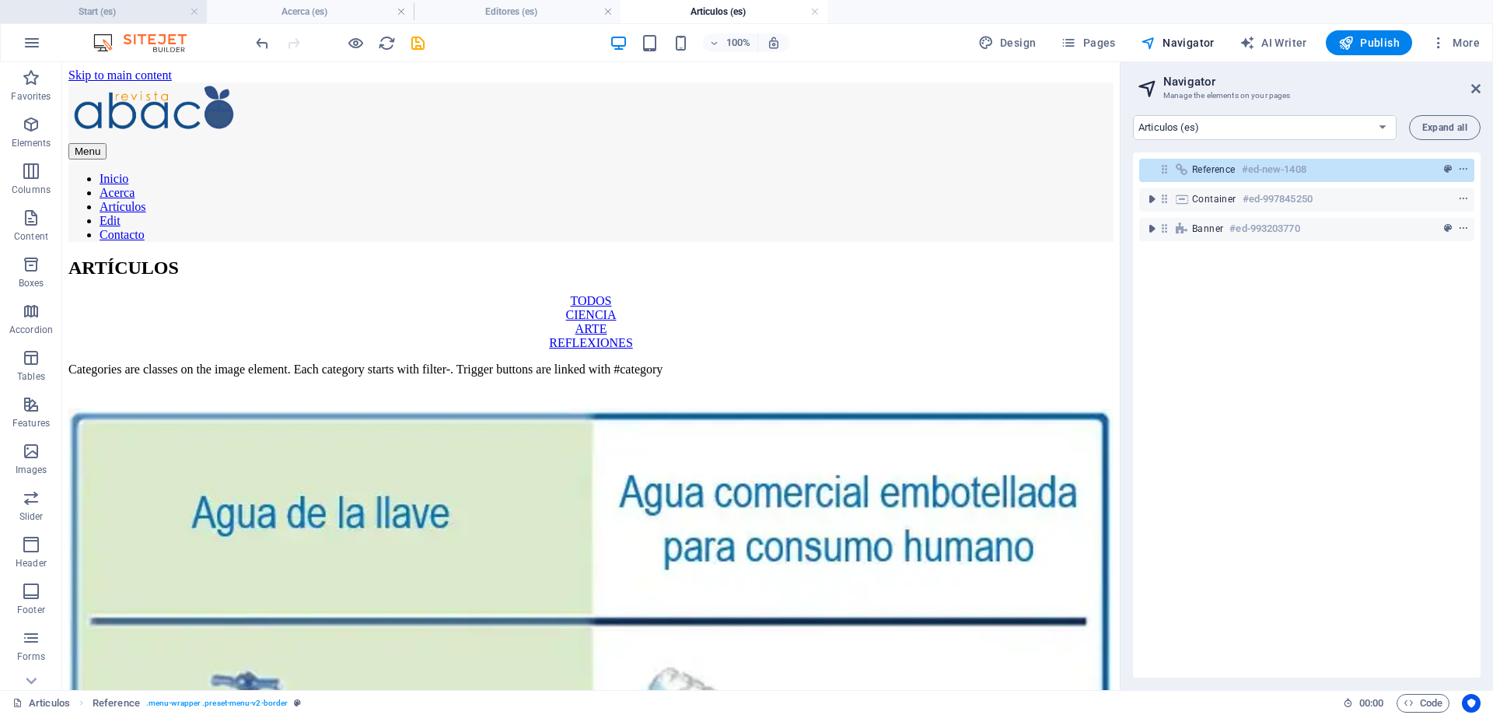
click at [95, 12] on h4 "Start (es)" at bounding box center [103, 11] width 207 height 17
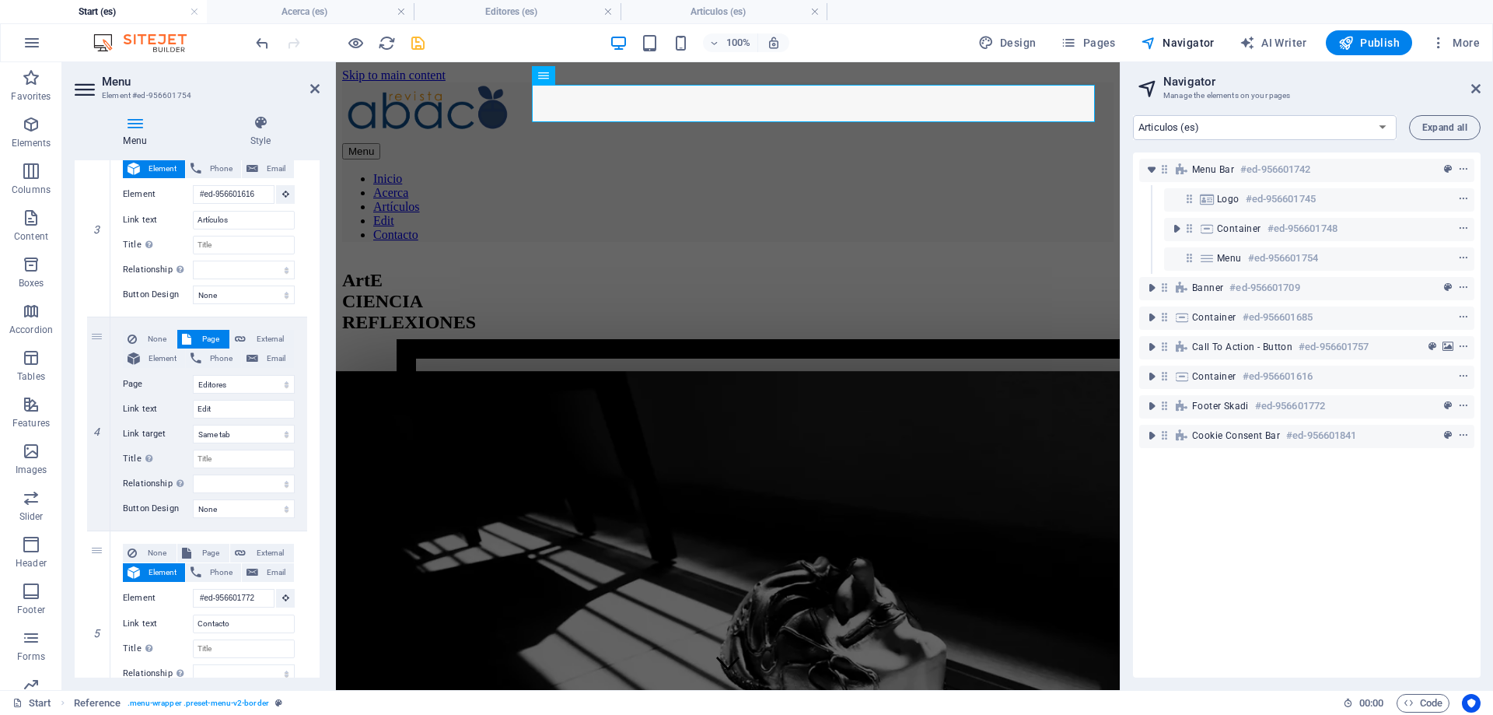
select select "17554410-es"
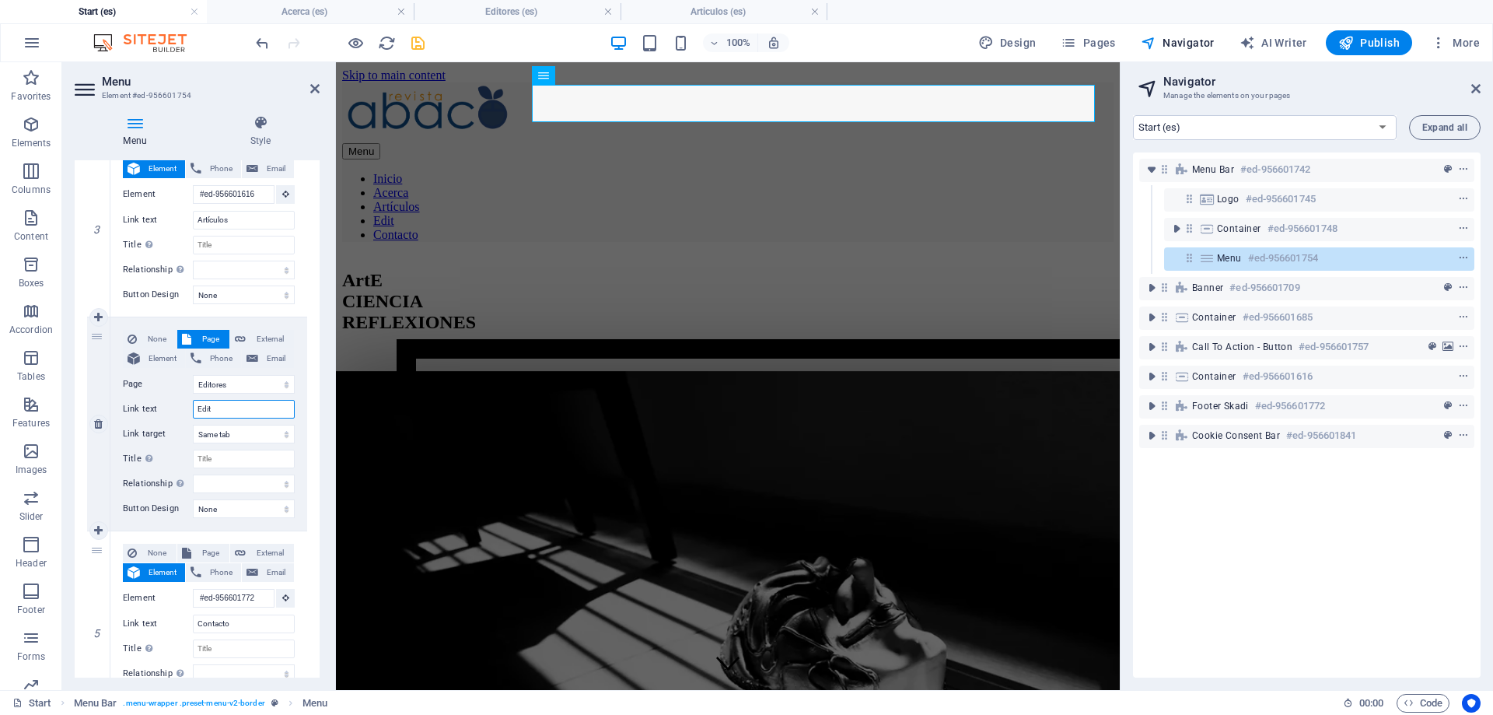
click at [234, 405] on input "Edit" at bounding box center [244, 409] width 102 height 19
type input "Editores"
select select
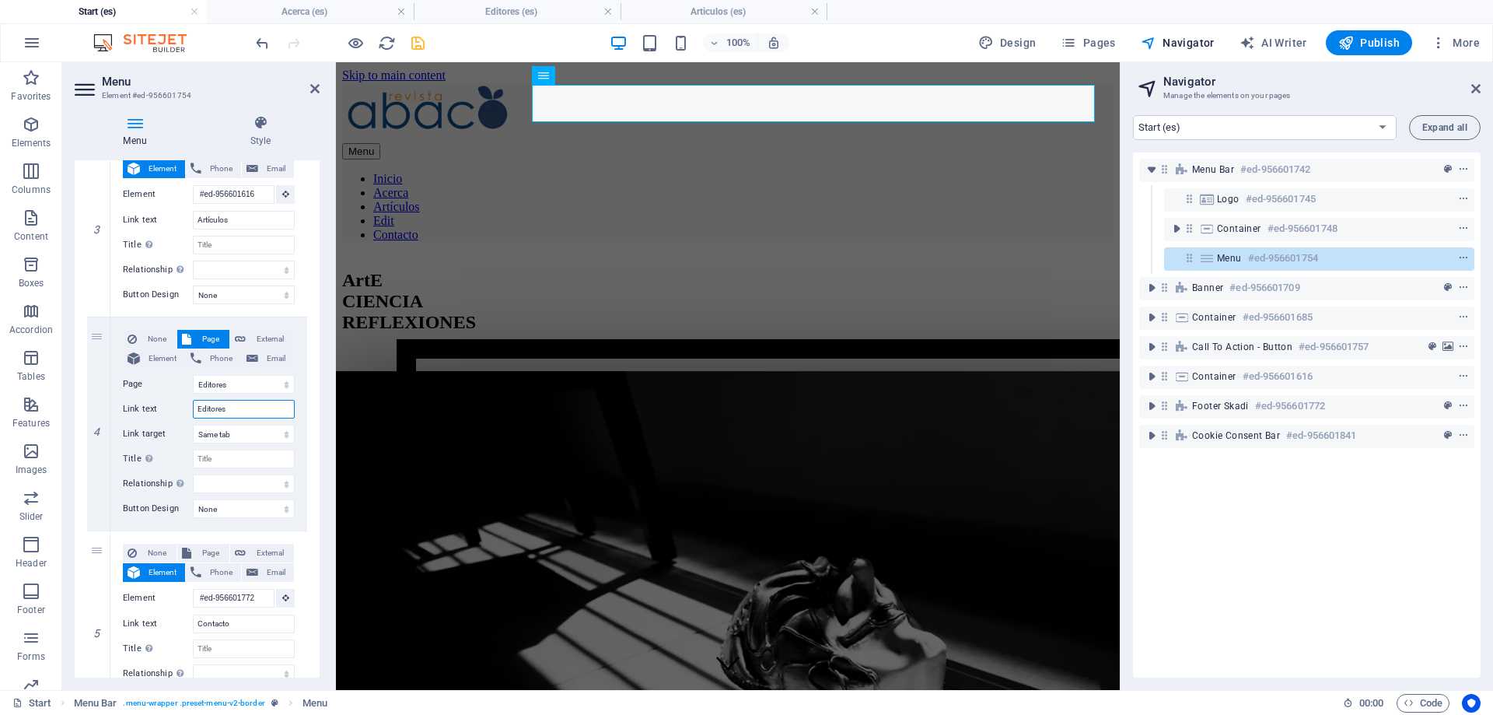
select select
type input "Editores"
click at [418, 46] on icon "save" at bounding box center [418, 43] width 18 height 18
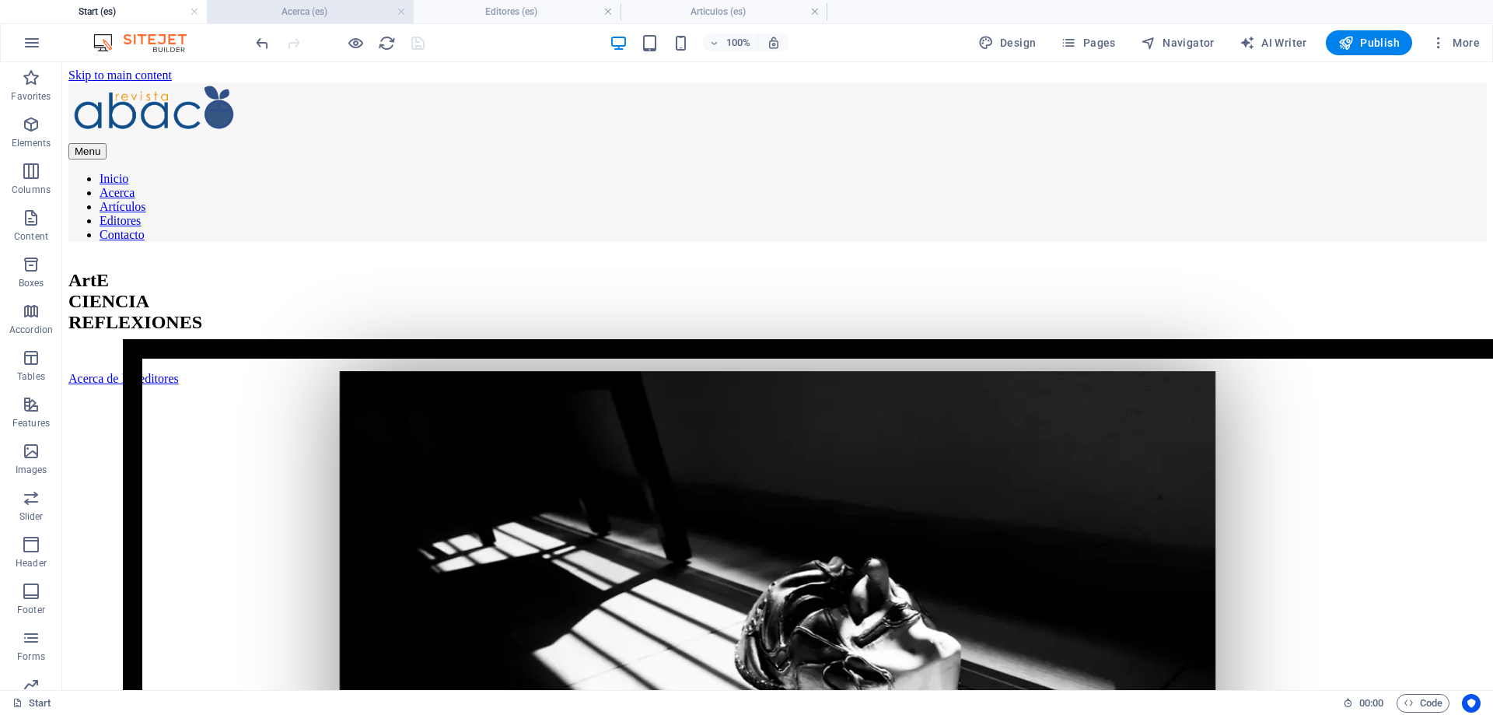
click at [300, 11] on h4 "Acerca (es)" at bounding box center [310, 11] width 207 height 17
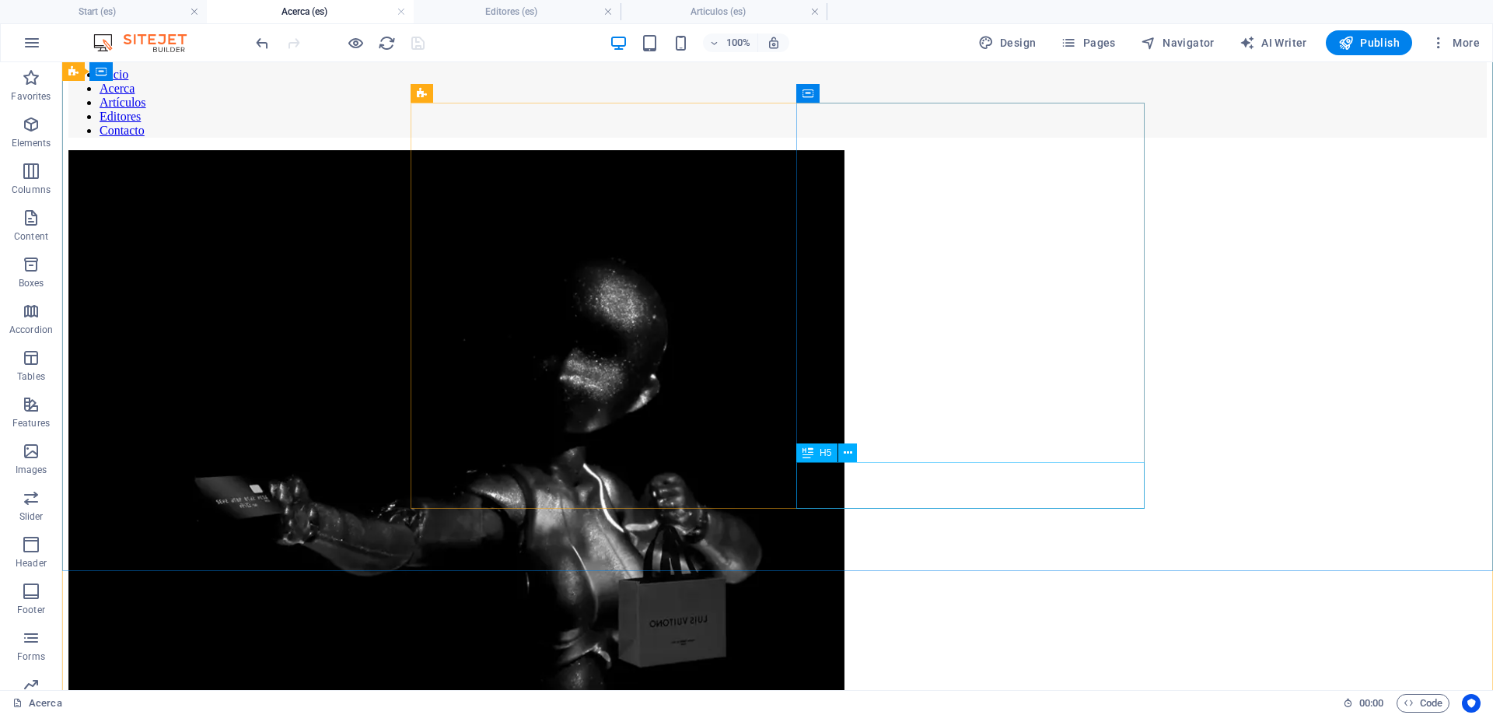
scroll to position [0, 0]
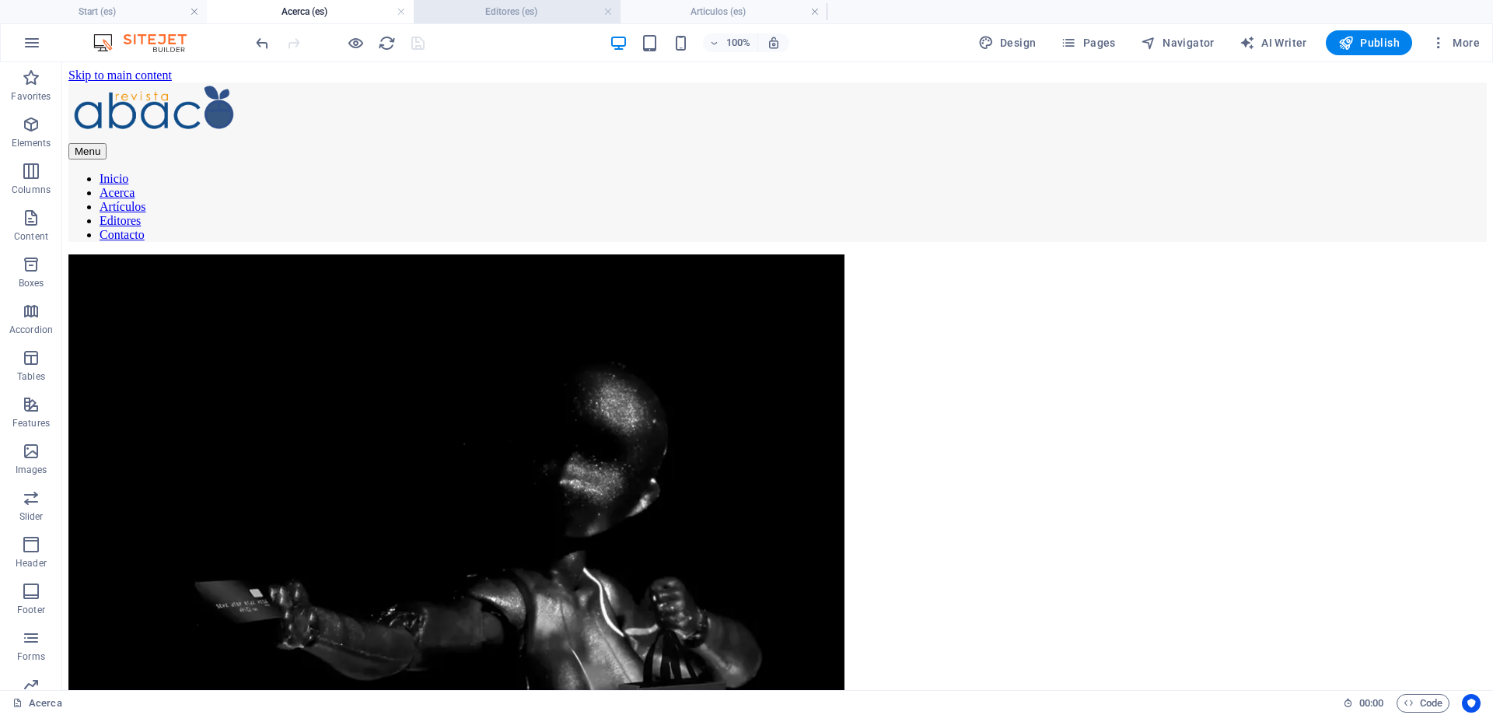
click at [482, 12] on h4 "Editores (es)" at bounding box center [517, 11] width 207 height 17
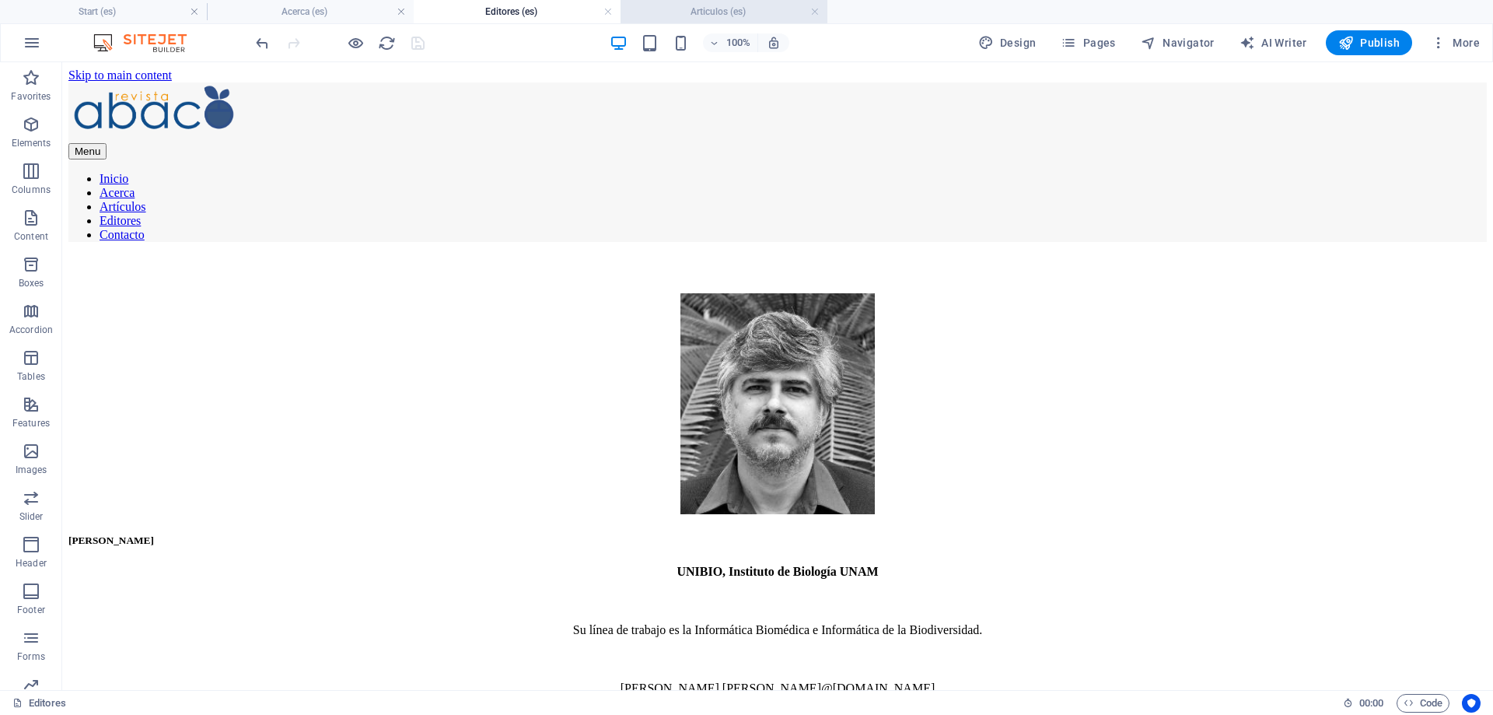
click at [699, 7] on h4 "Articulos (es)" at bounding box center [724, 11] width 207 height 17
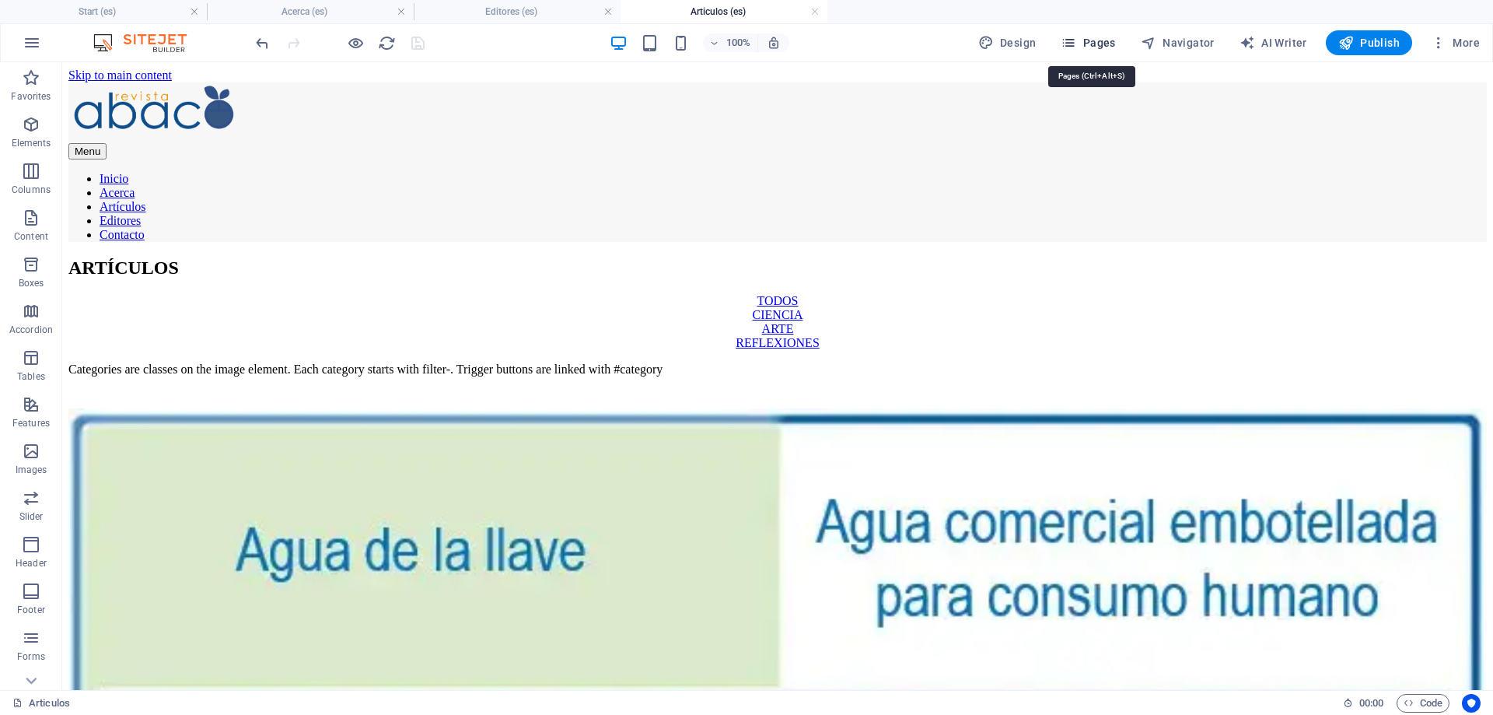
click at [1101, 42] on span "Pages" at bounding box center [1088, 43] width 54 height 16
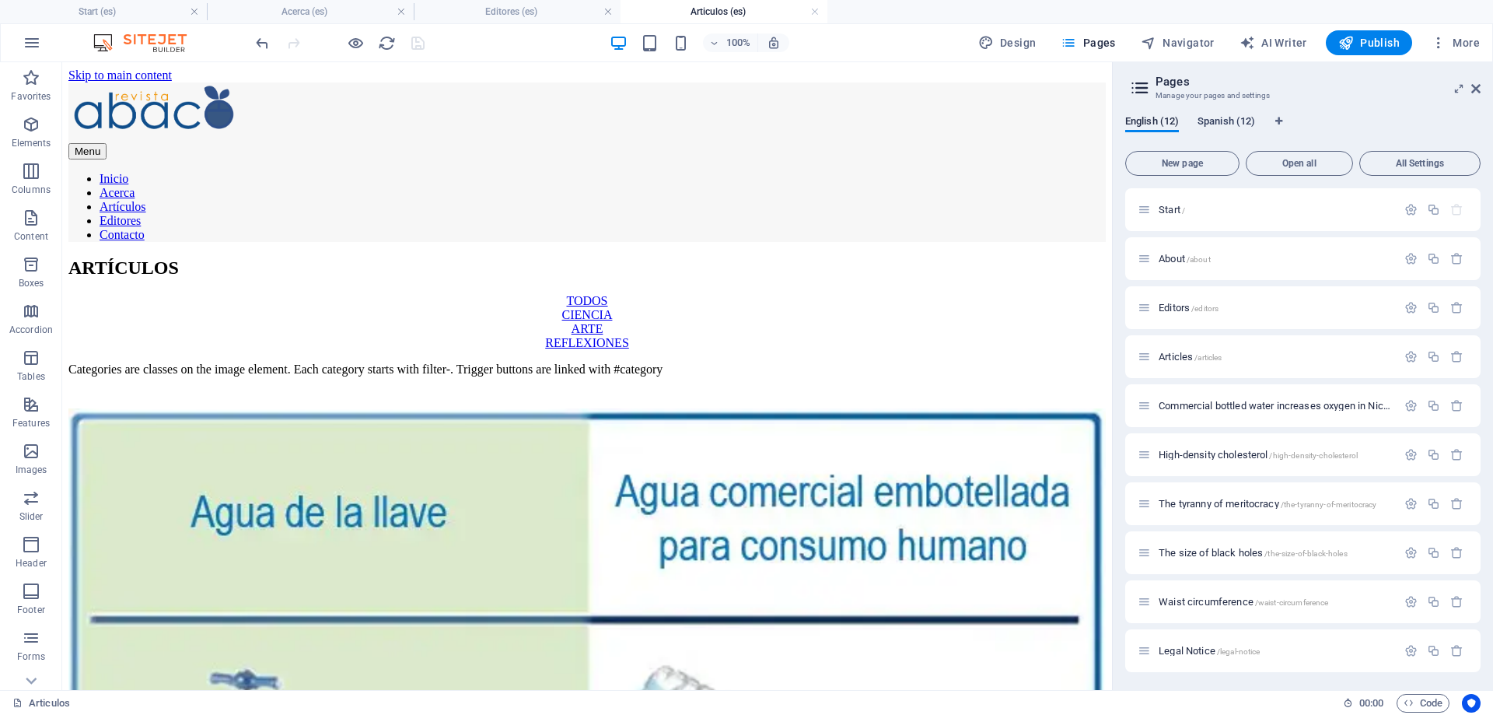
click at [1228, 123] on span "Spanish (12)" at bounding box center [1227, 123] width 58 height 22
click at [1212, 408] on span "El agua embotellada comercial aumenta el oxígeno en Nicotiana tabacum /el-agua-…" at bounding box center [1455, 406] width 593 height 12
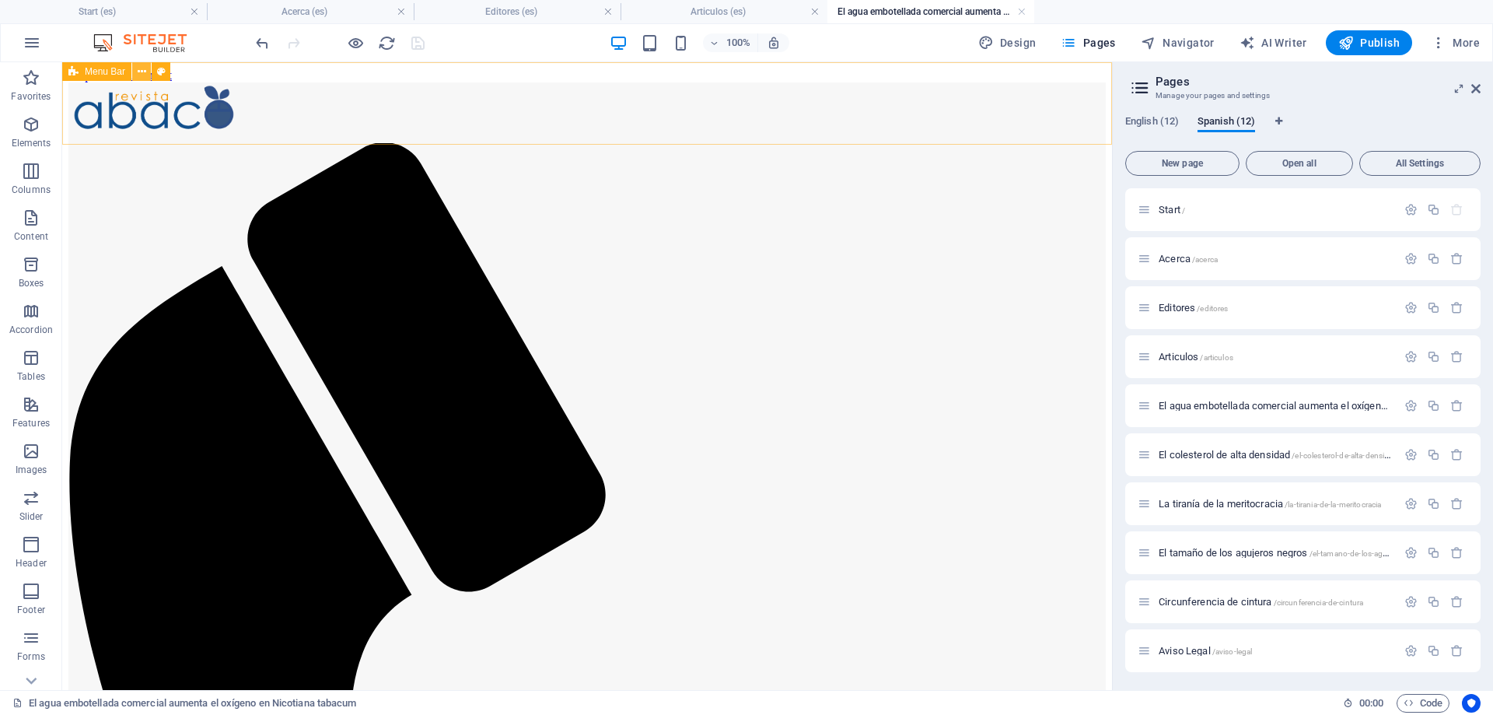
click at [140, 71] on icon at bounding box center [142, 72] width 9 height 16
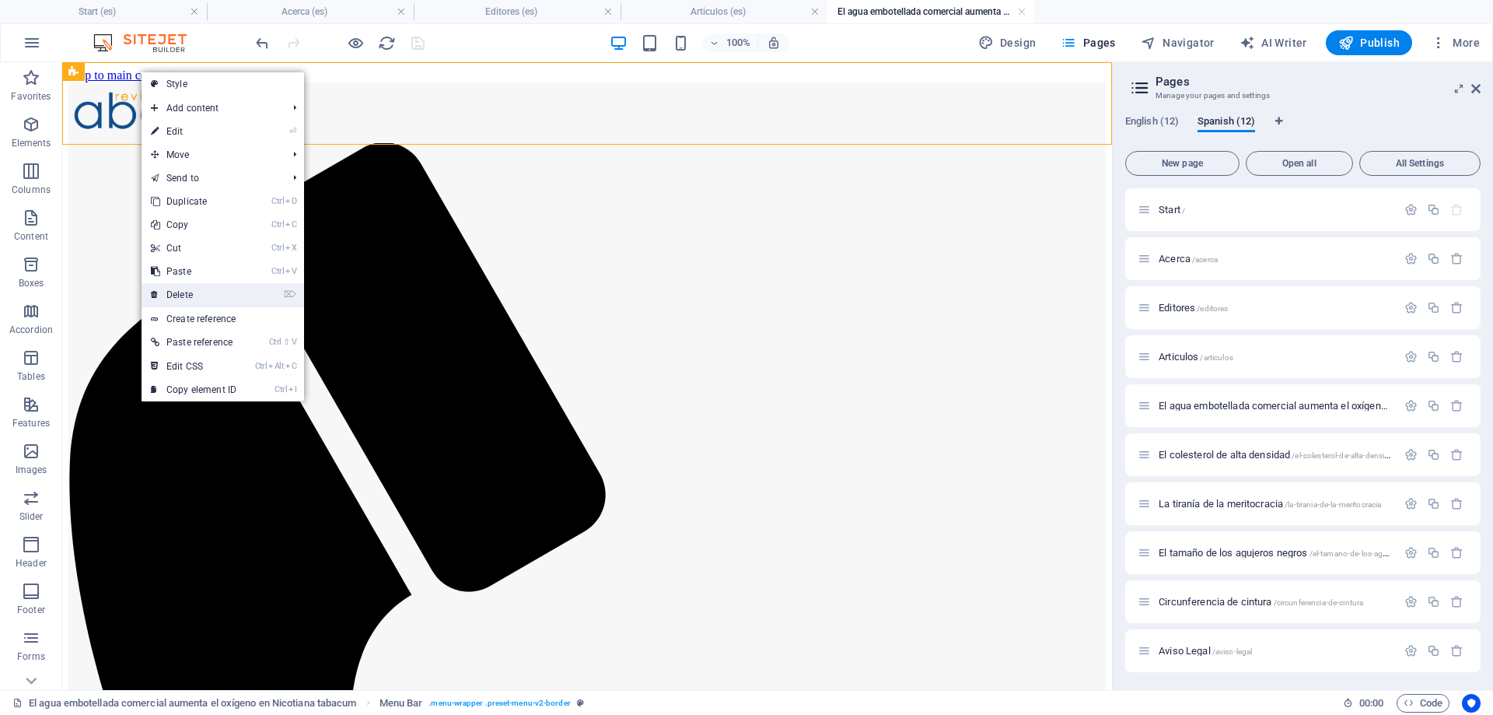
click at [194, 294] on link "⌦ Delete" at bounding box center [194, 294] width 104 height 23
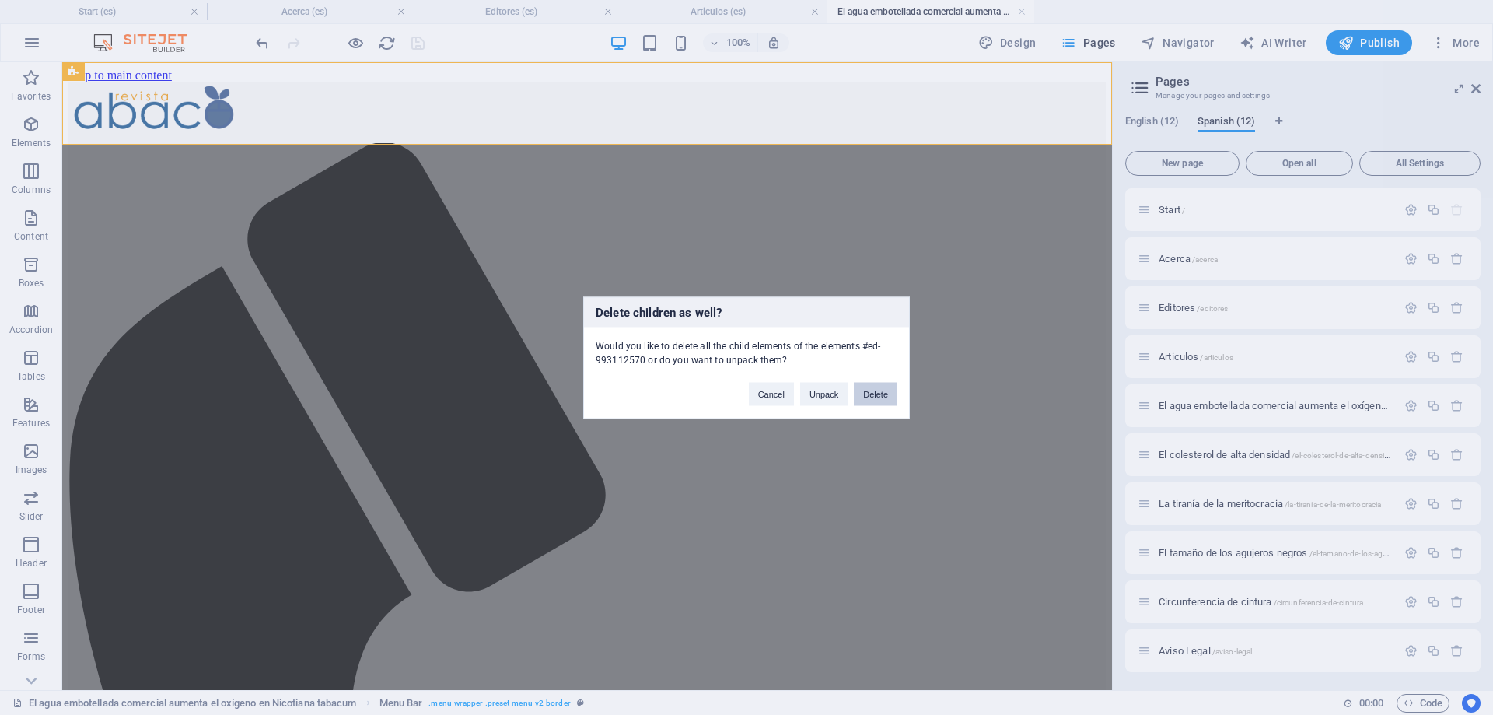
drag, startPoint x: 885, startPoint y: 396, endPoint x: 822, endPoint y: 332, distance: 89.7
click at [885, 396] on button "Delete" at bounding box center [876, 393] width 44 height 23
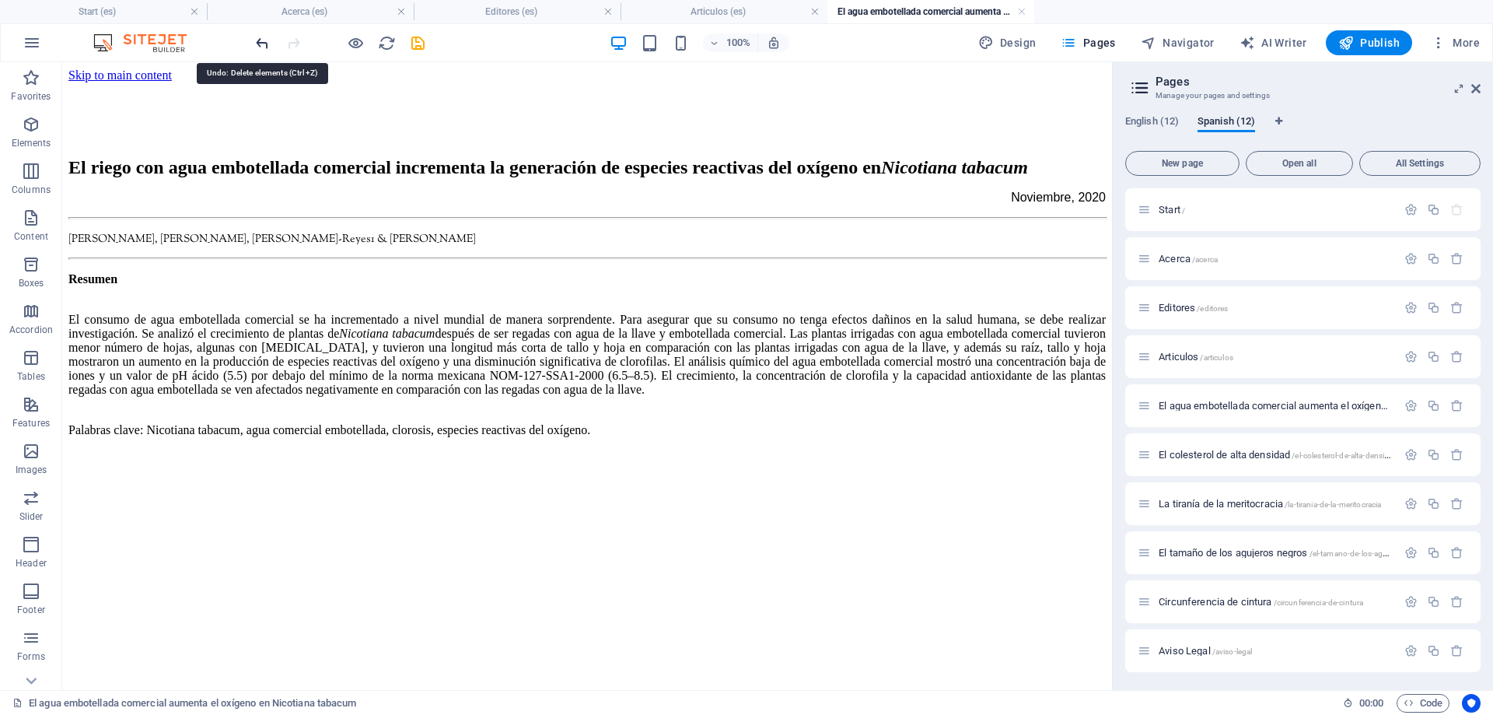
click at [262, 39] on icon "undo" at bounding box center [263, 43] width 18 height 18
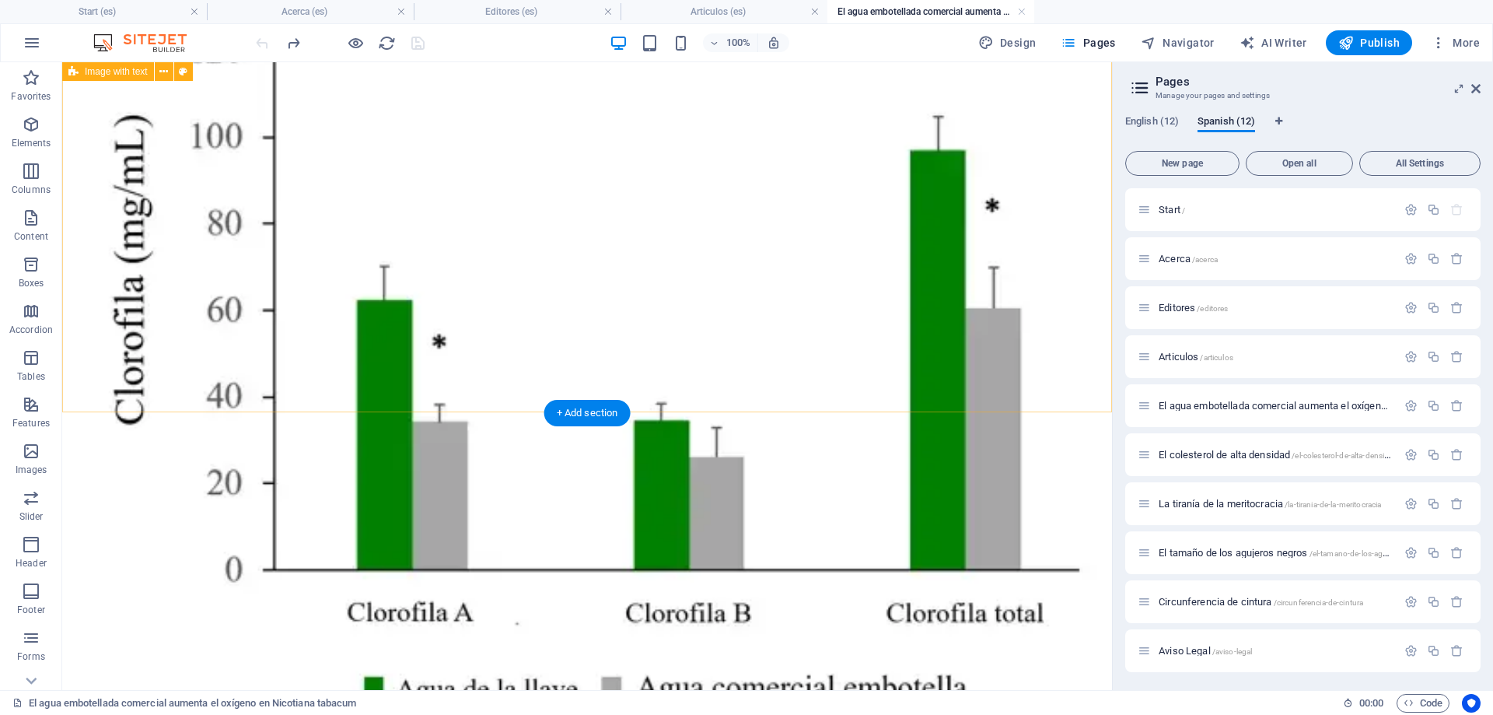
scroll to position [11497, 0]
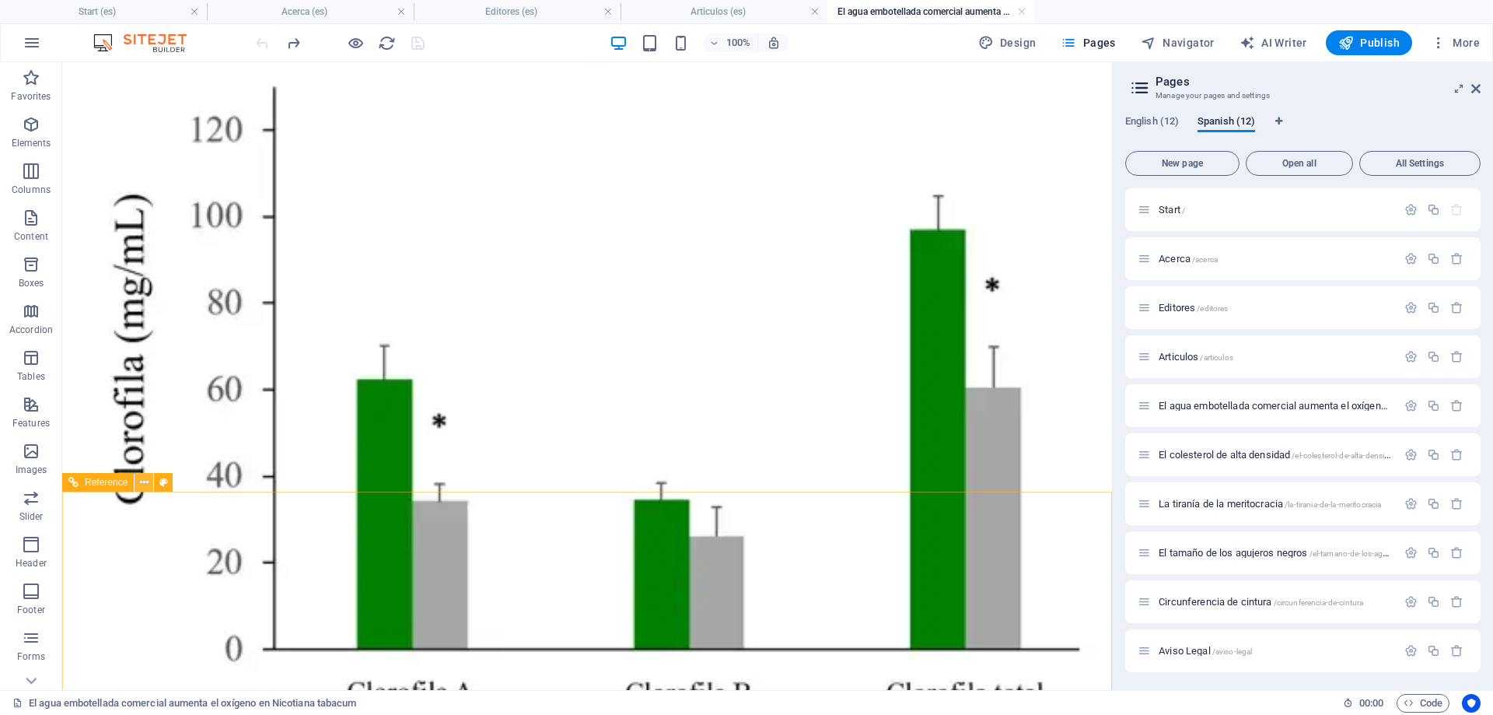
click at [144, 481] on icon at bounding box center [144, 482] width 9 height 16
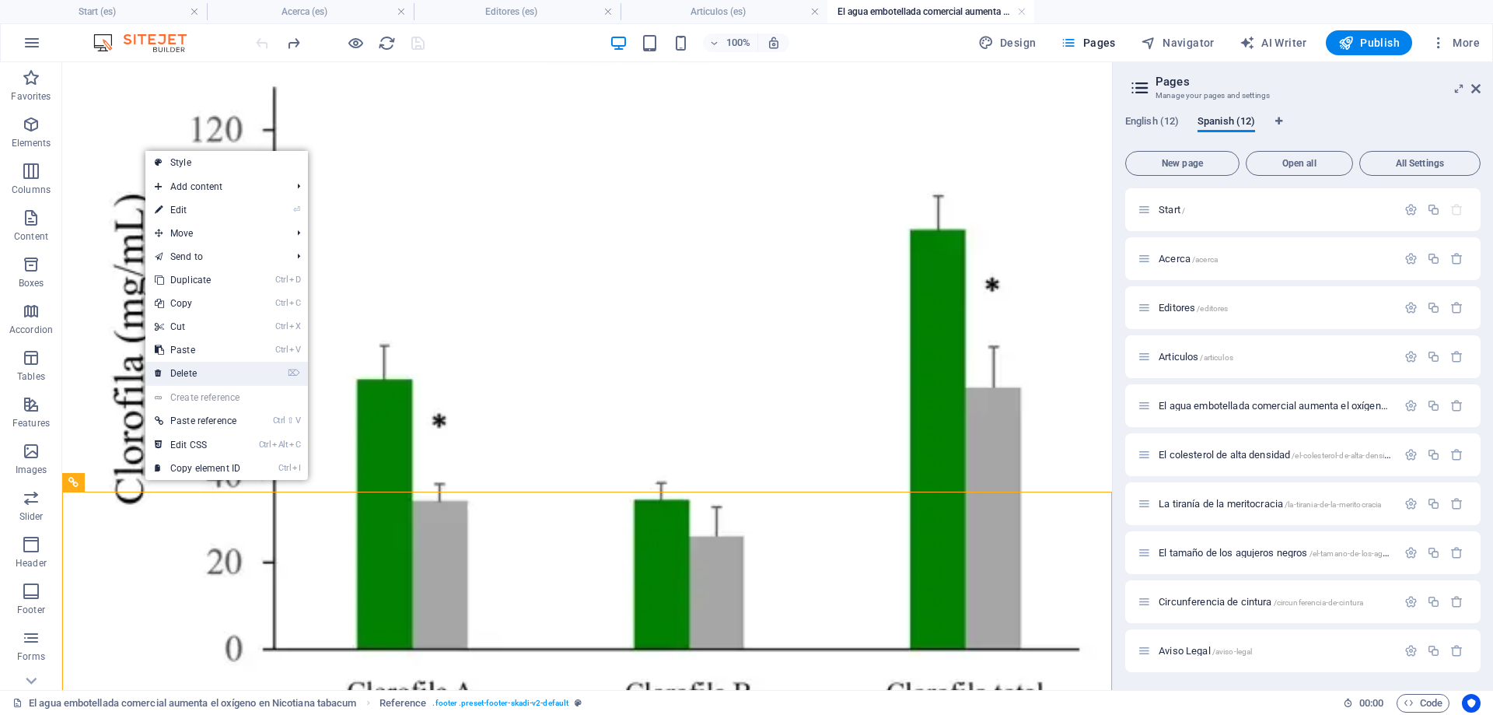
click at [184, 367] on link "⌦ Delete" at bounding box center [197, 373] width 104 height 23
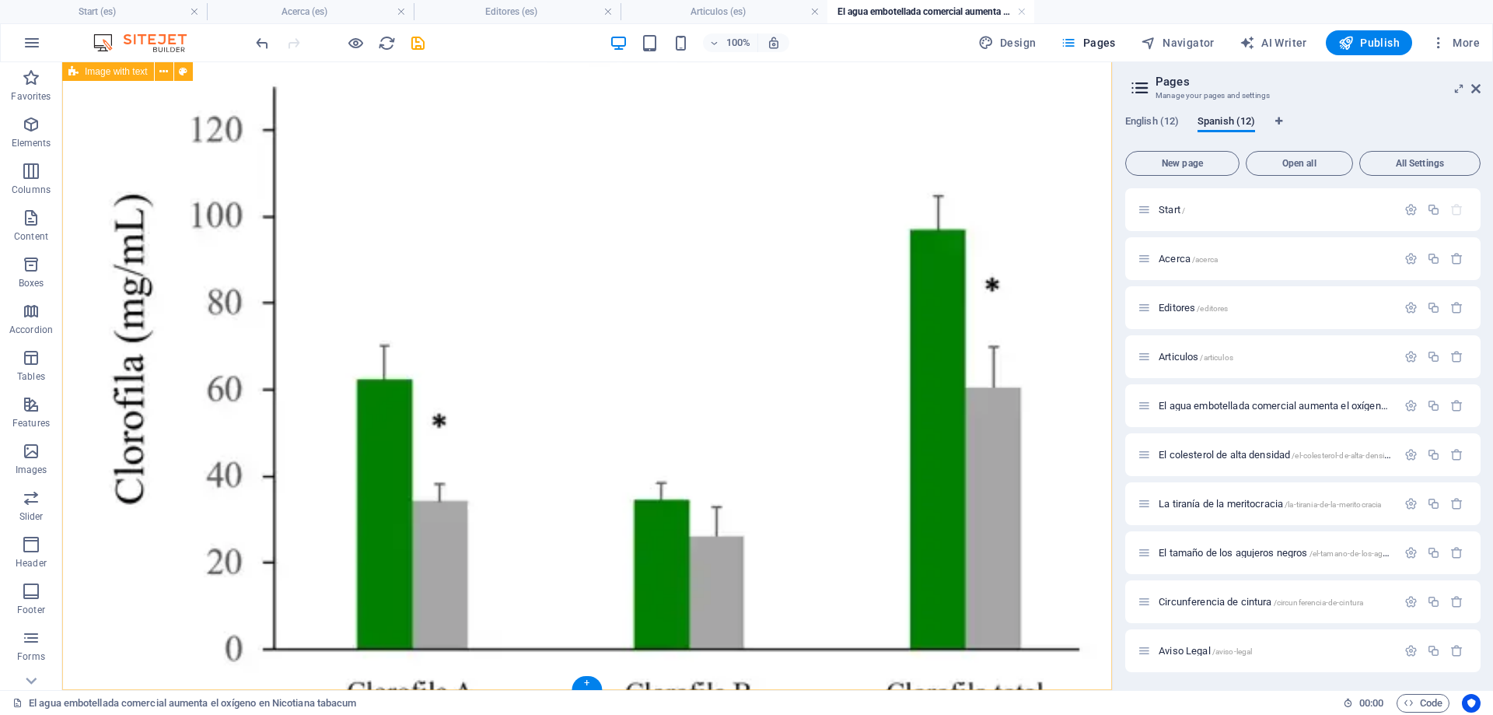
scroll to position [11298, 0]
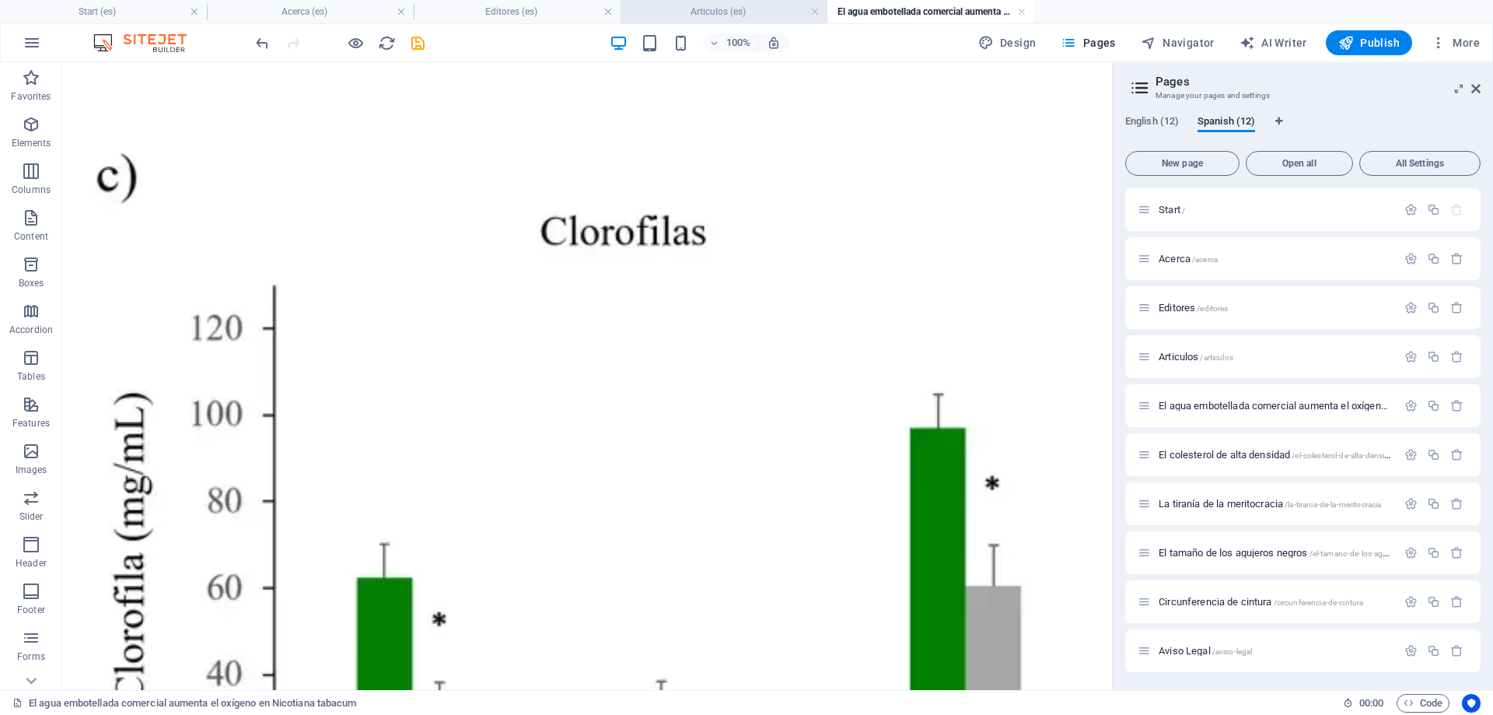
click at [711, 12] on h4 "Articulos (es)" at bounding box center [724, 11] width 207 height 17
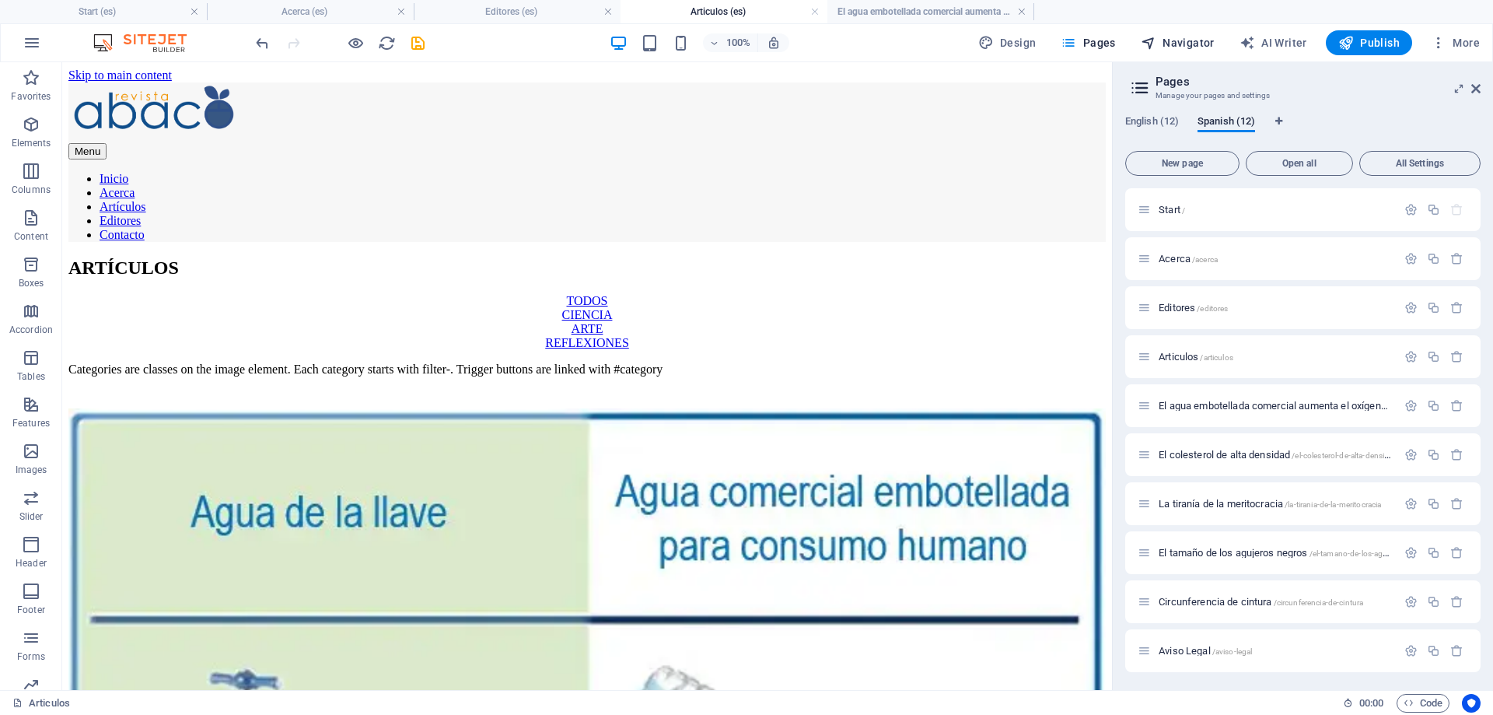
click at [1197, 35] on span "Navigator" at bounding box center [1178, 43] width 74 height 16
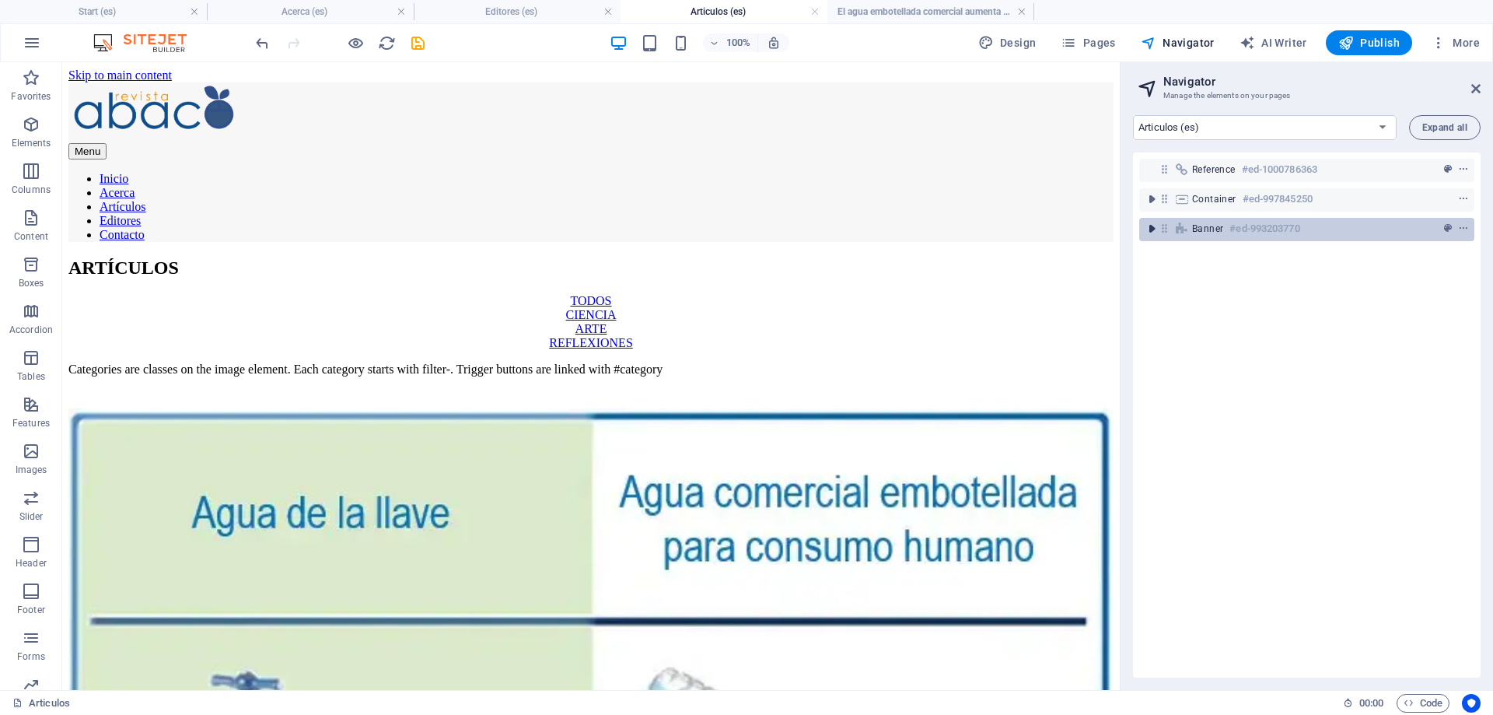
click at [1150, 229] on icon "toggle-expand" at bounding box center [1152, 229] width 16 height 16
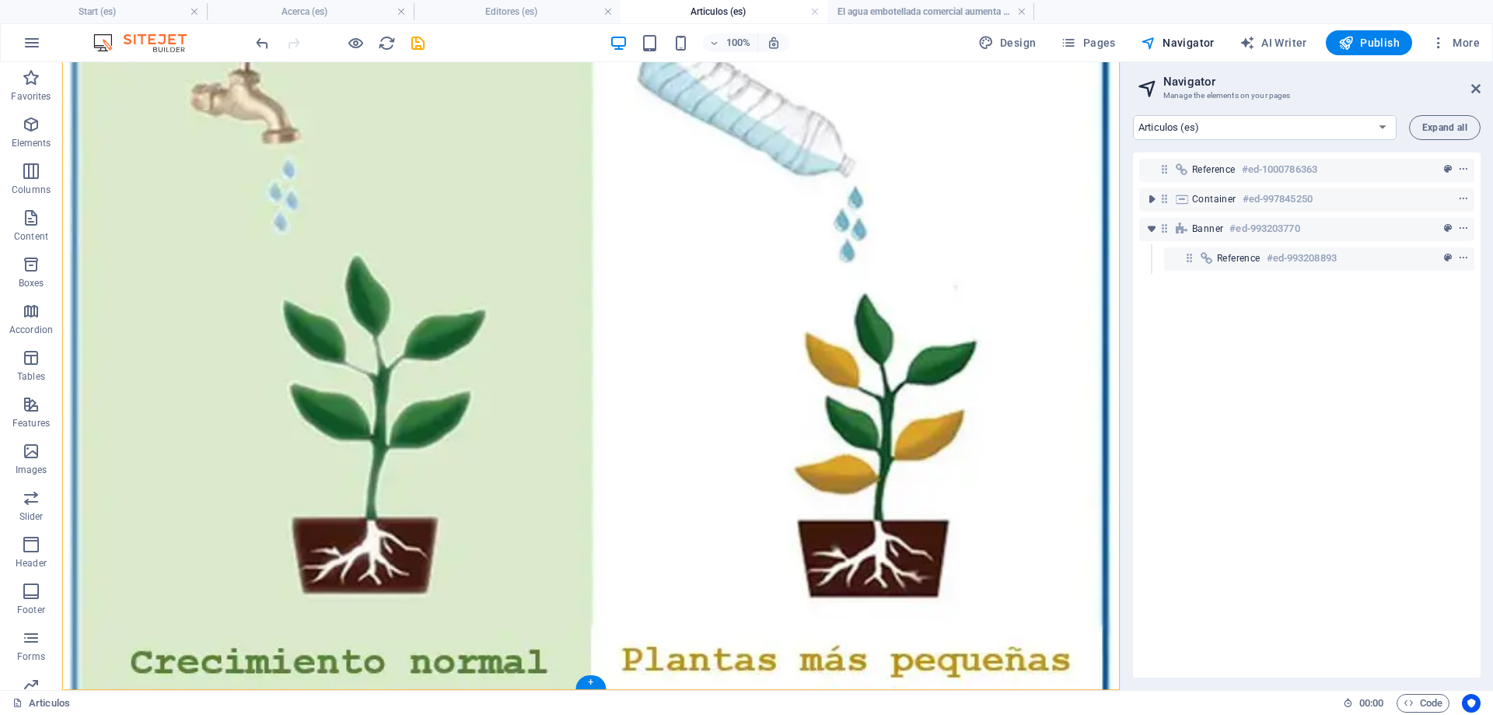
scroll to position [1186, 0]
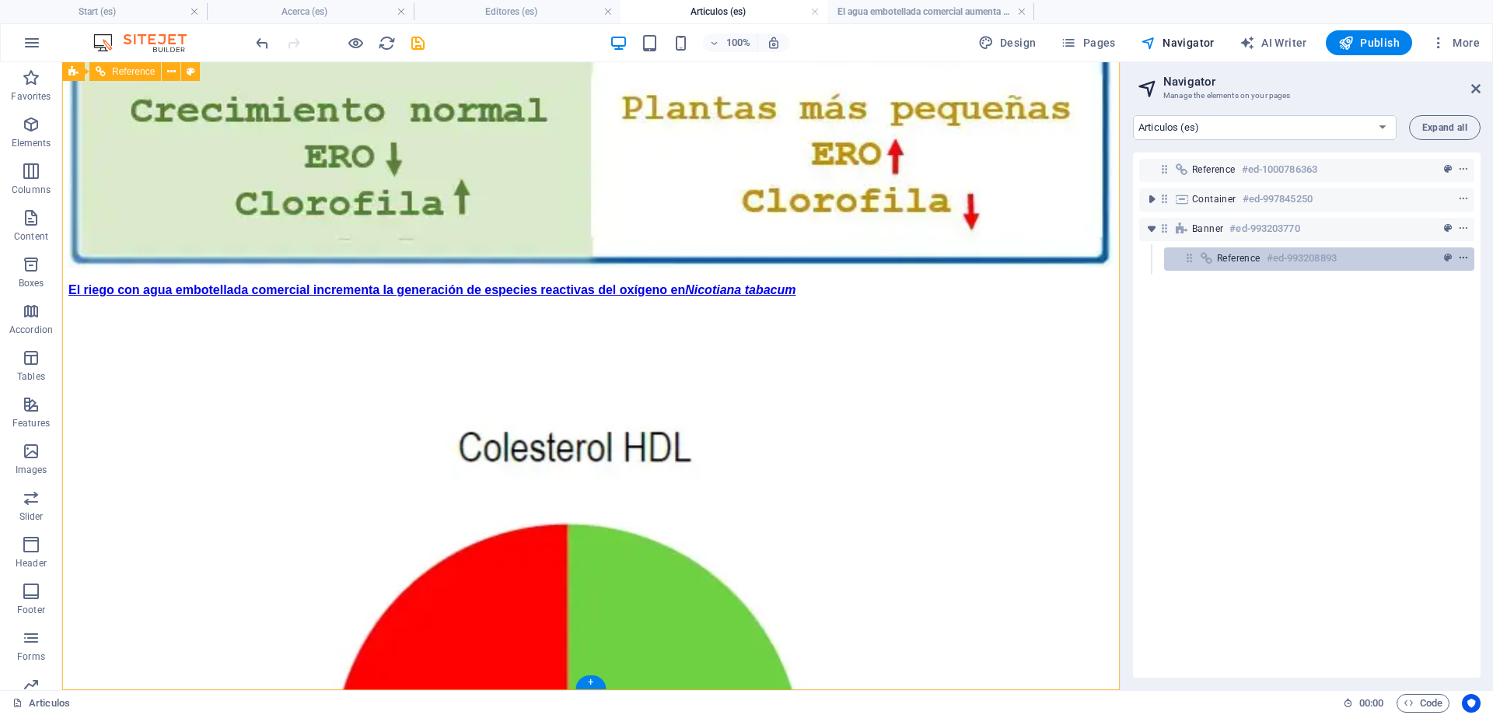
click at [1464, 255] on icon "context-menu" at bounding box center [1463, 258] width 11 height 11
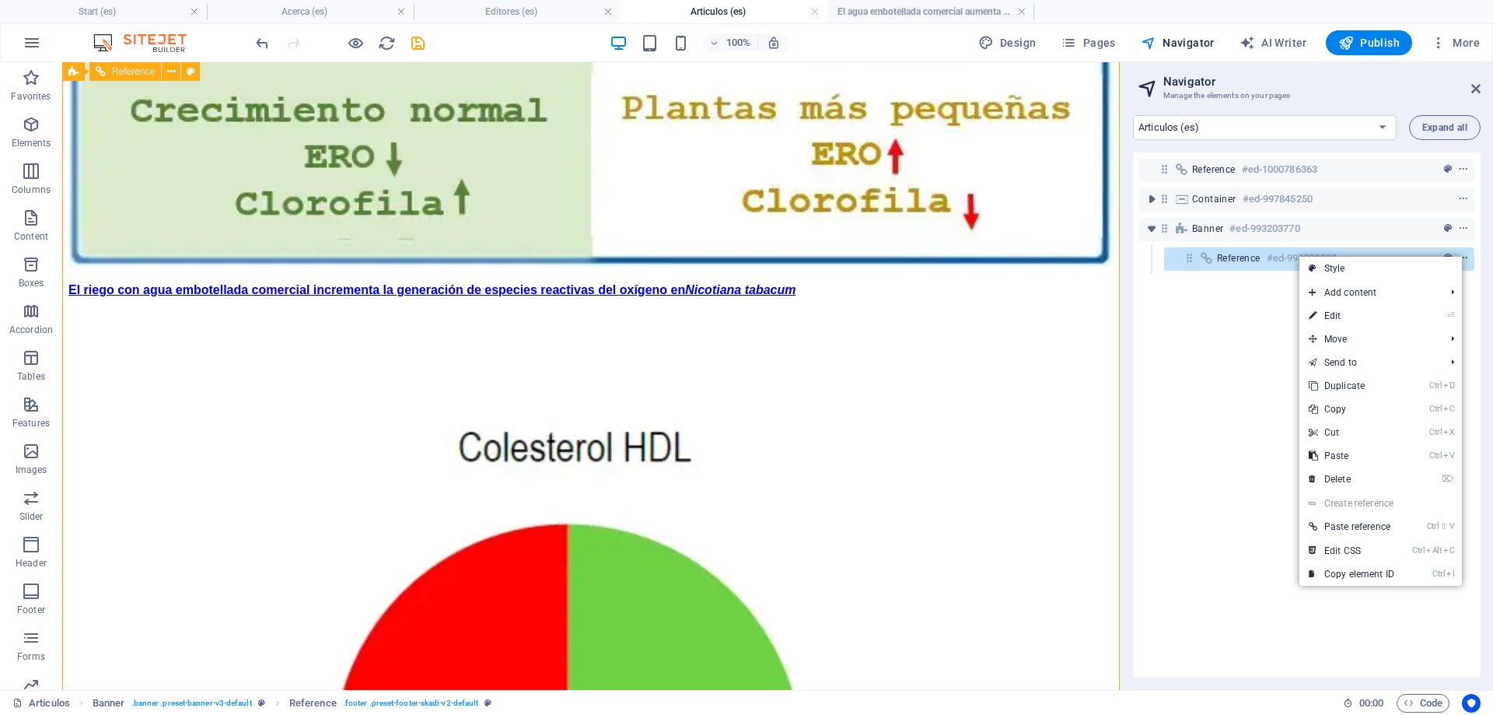
scroll to position [1163, 0]
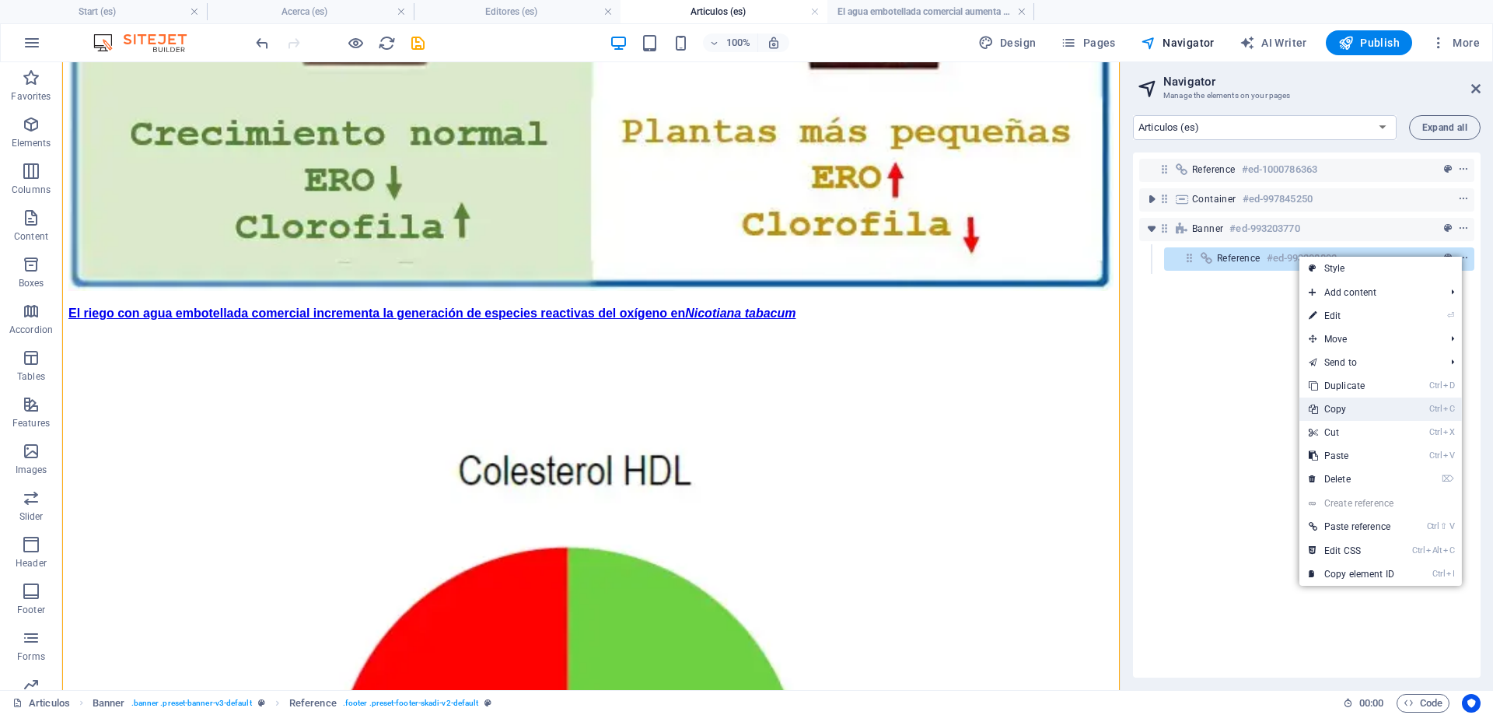
click at [1343, 408] on link "Ctrl C Copy" at bounding box center [1352, 408] width 104 height 23
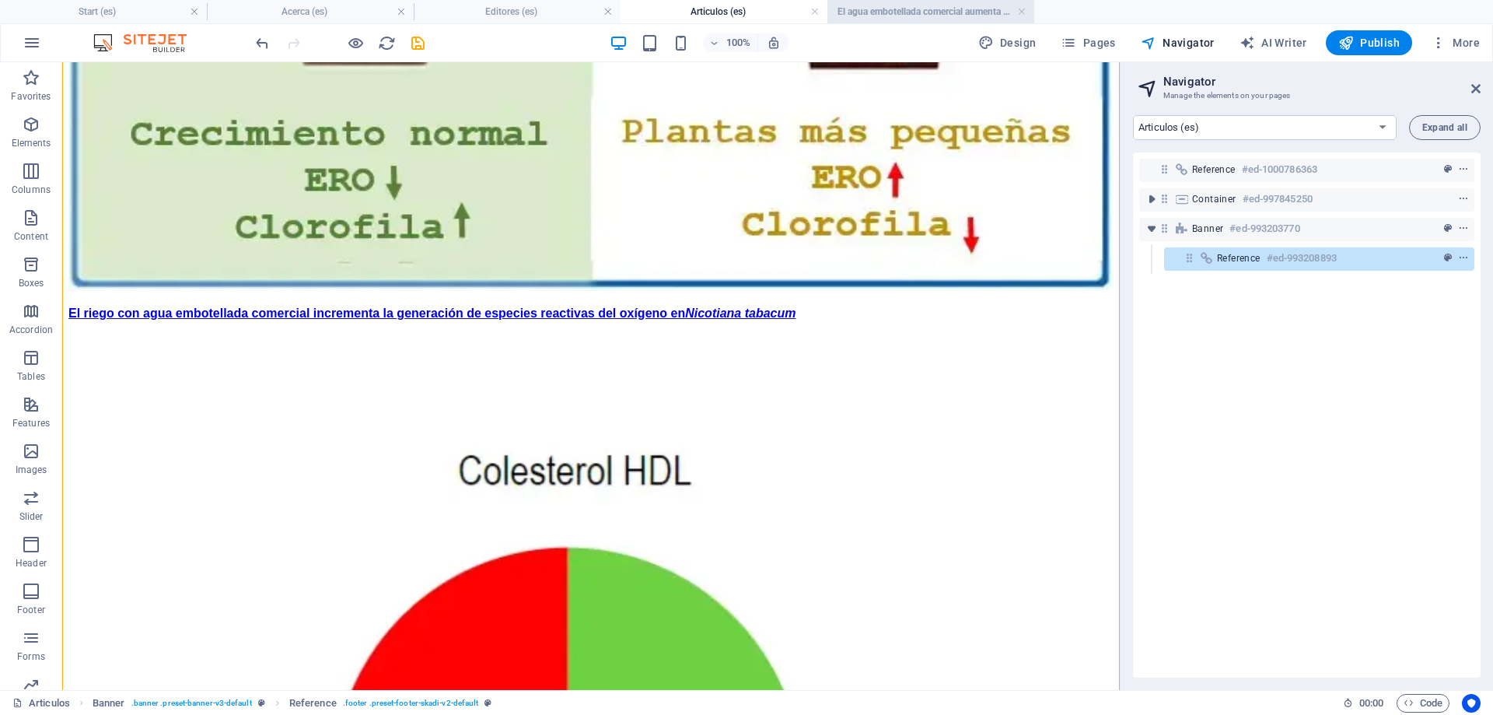
click at [937, 12] on h4 "El agua embotellada comercial aumenta el oxígeno en Nicotiana tabacum (es)" at bounding box center [931, 11] width 207 height 17
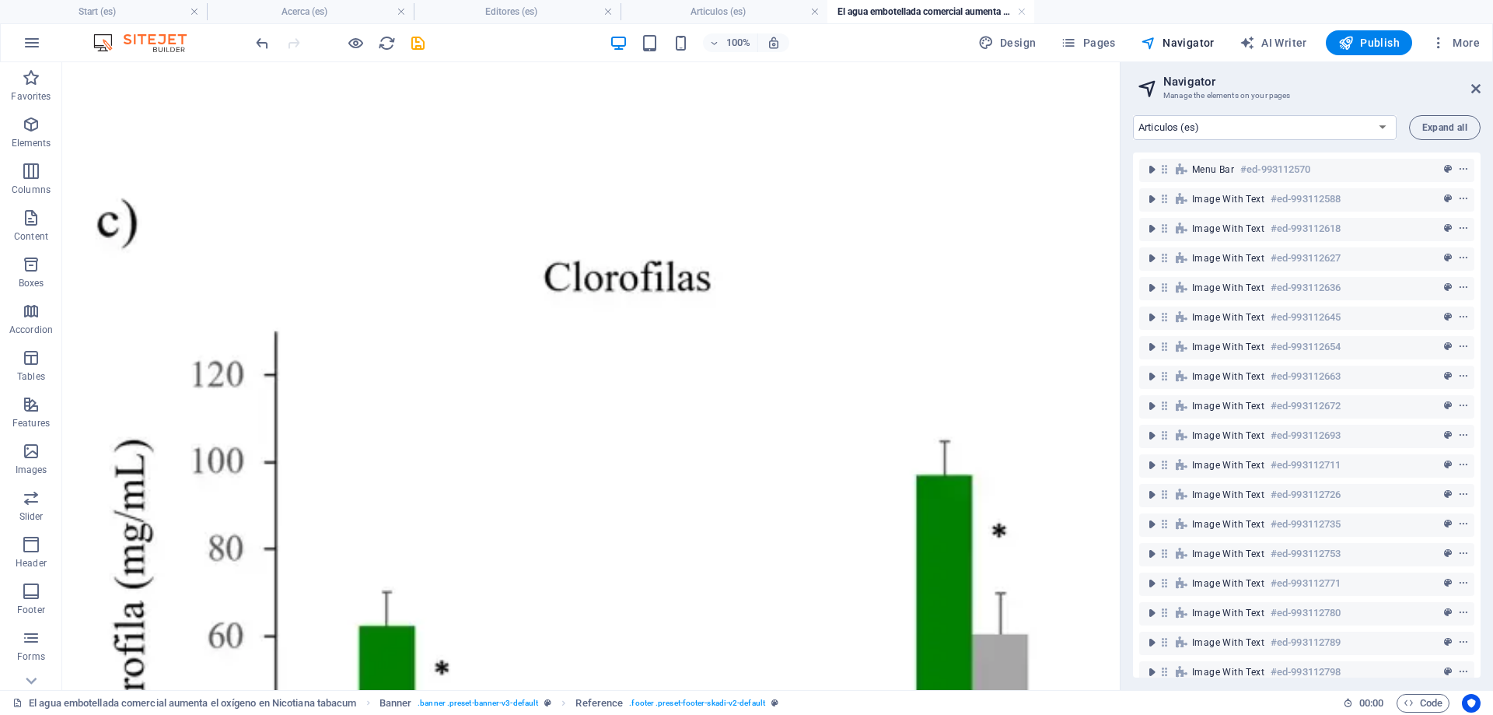
select select "17994580-es"
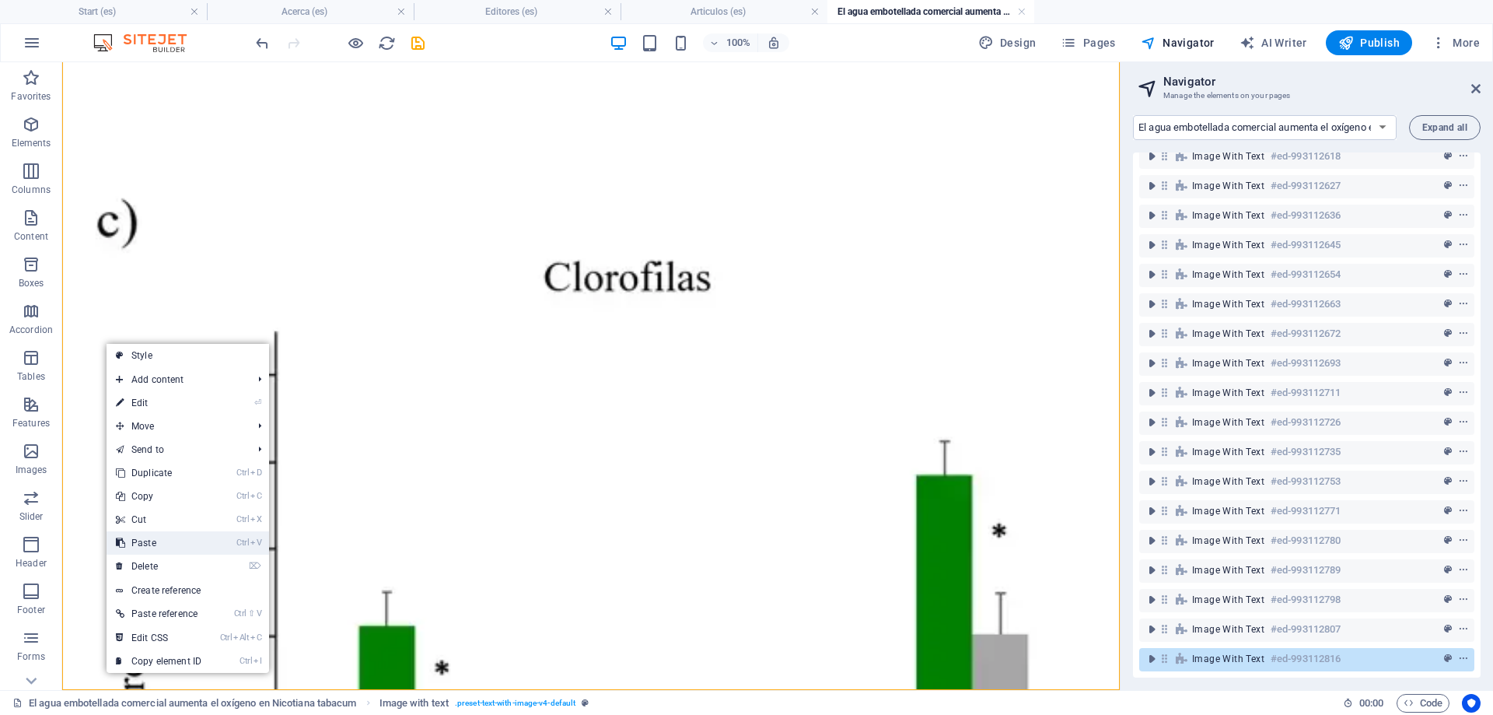
click at [166, 544] on link "Ctrl V Paste" at bounding box center [159, 542] width 104 height 23
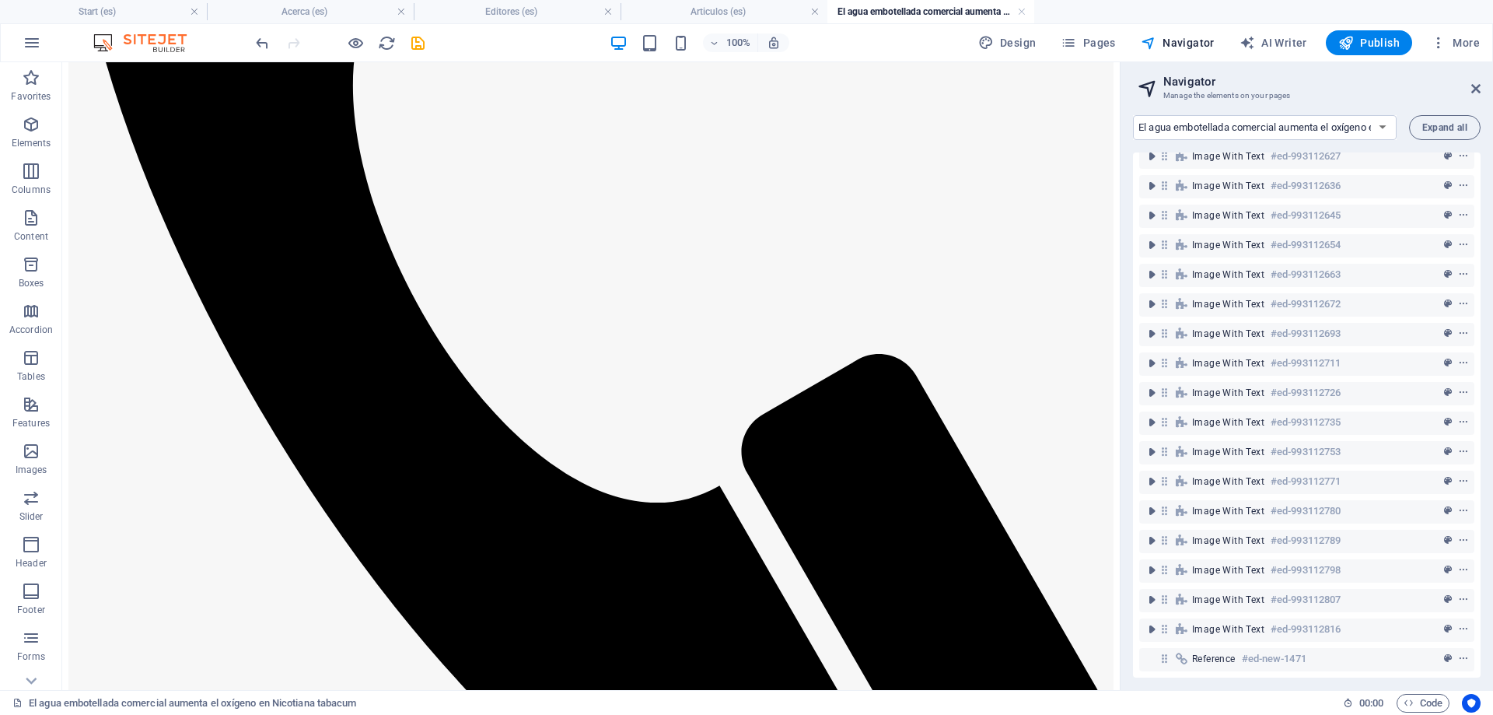
scroll to position [0, 0]
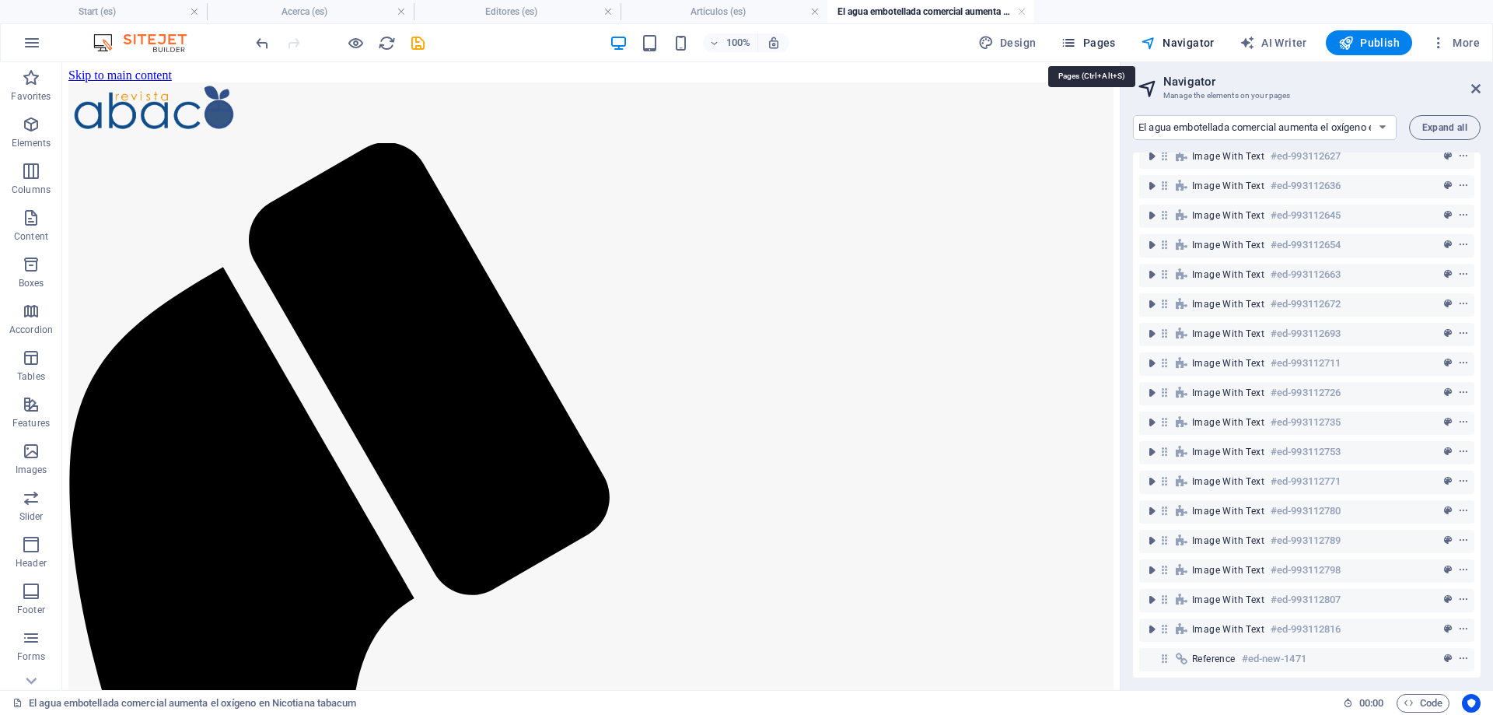
click at [1105, 35] on span "Pages" at bounding box center [1088, 43] width 54 height 16
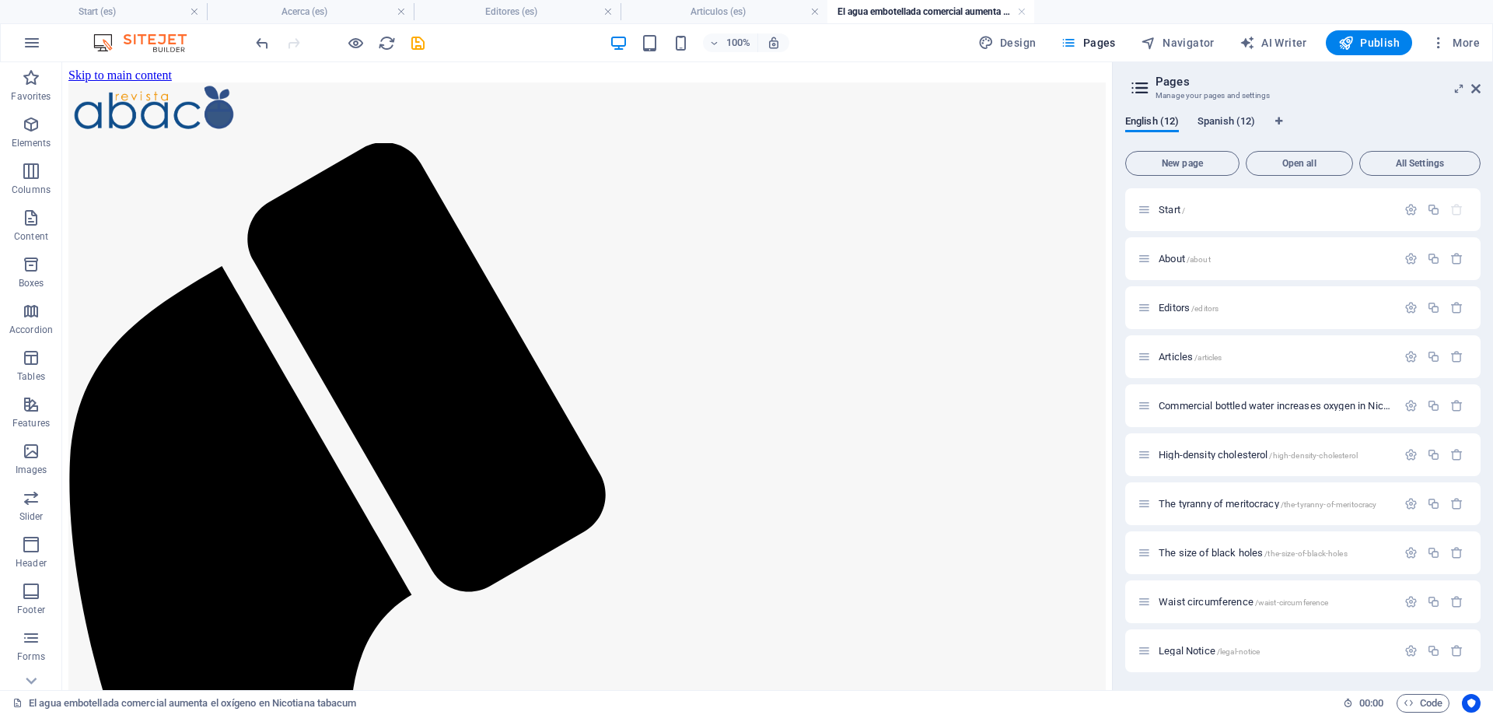
click at [1225, 119] on span "Spanish (12)" at bounding box center [1227, 123] width 58 height 22
click at [1217, 454] on span "El colesterol de alta densidad /el-colesterol-de-alta-densidad" at bounding box center [1279, 455] width 240 height 12
click at [909, 8] on h4 "El agua embotellada comercial aumenta el oxígeno en Nicotiana tabacum (es)" at bounding box center [931, 11] width 207 height 17
click at [140, 68] on icon at bounding box center [142, 72] width 9 height 16
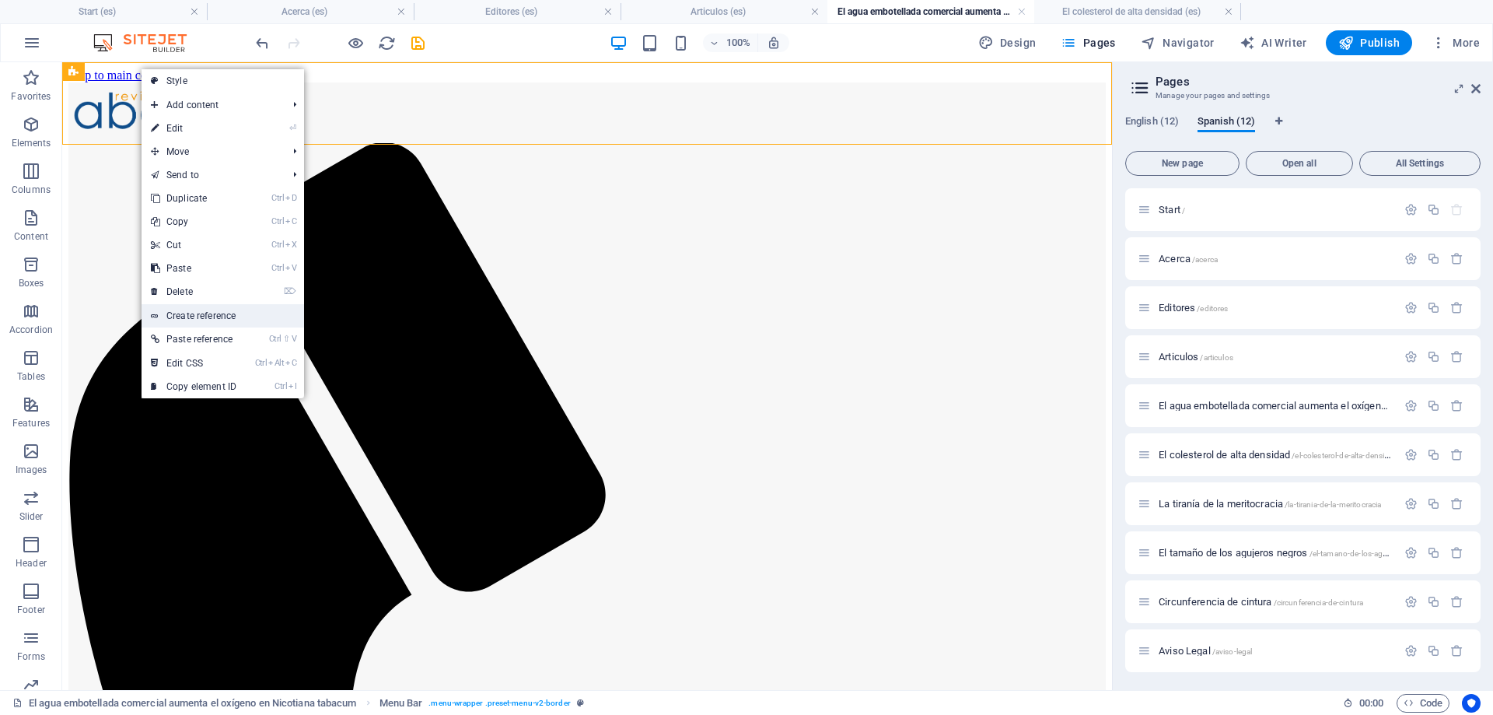
click at [209, 313] on link "Create reference" at bounding box center [223, 315] width 163 height 23
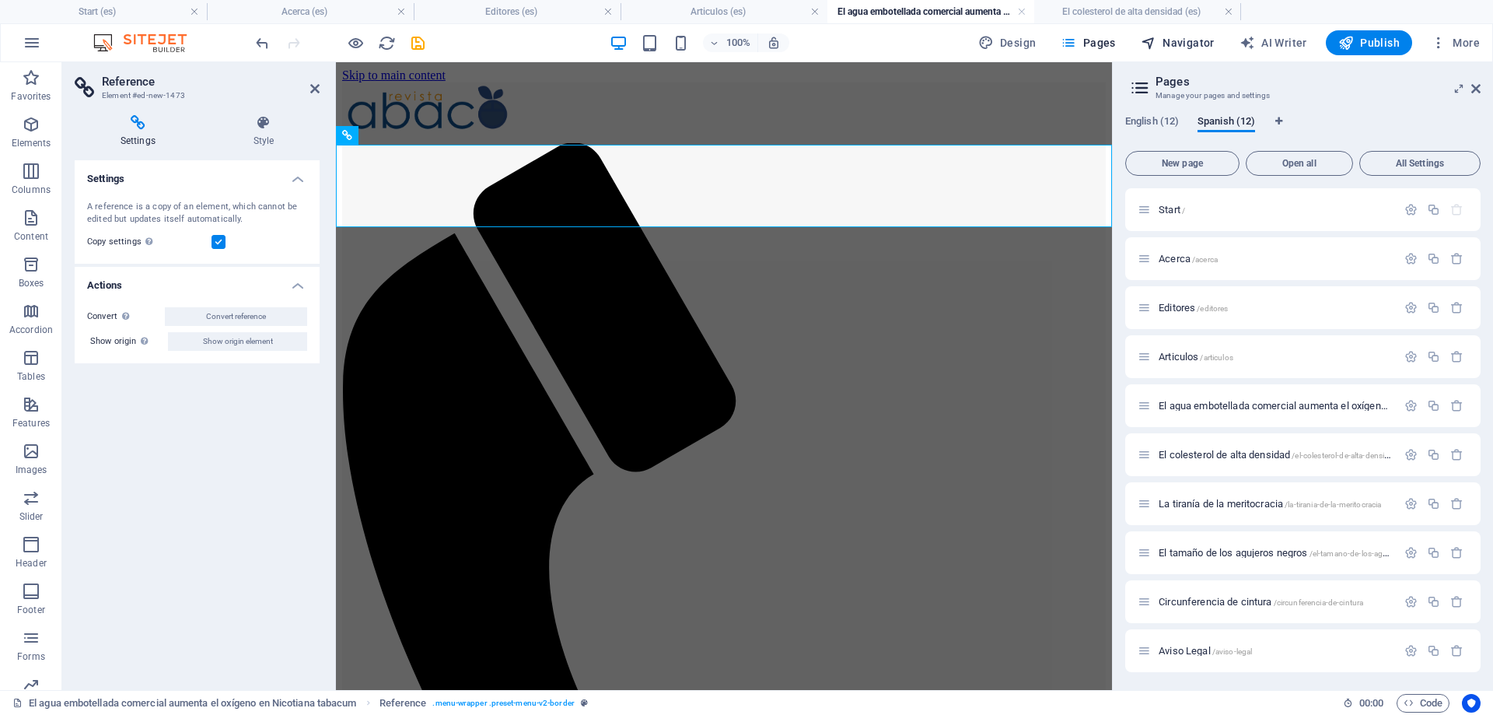
click at [1179, 41] on span "Navigator" at bounding box center [1178, 43] width 74 height 16
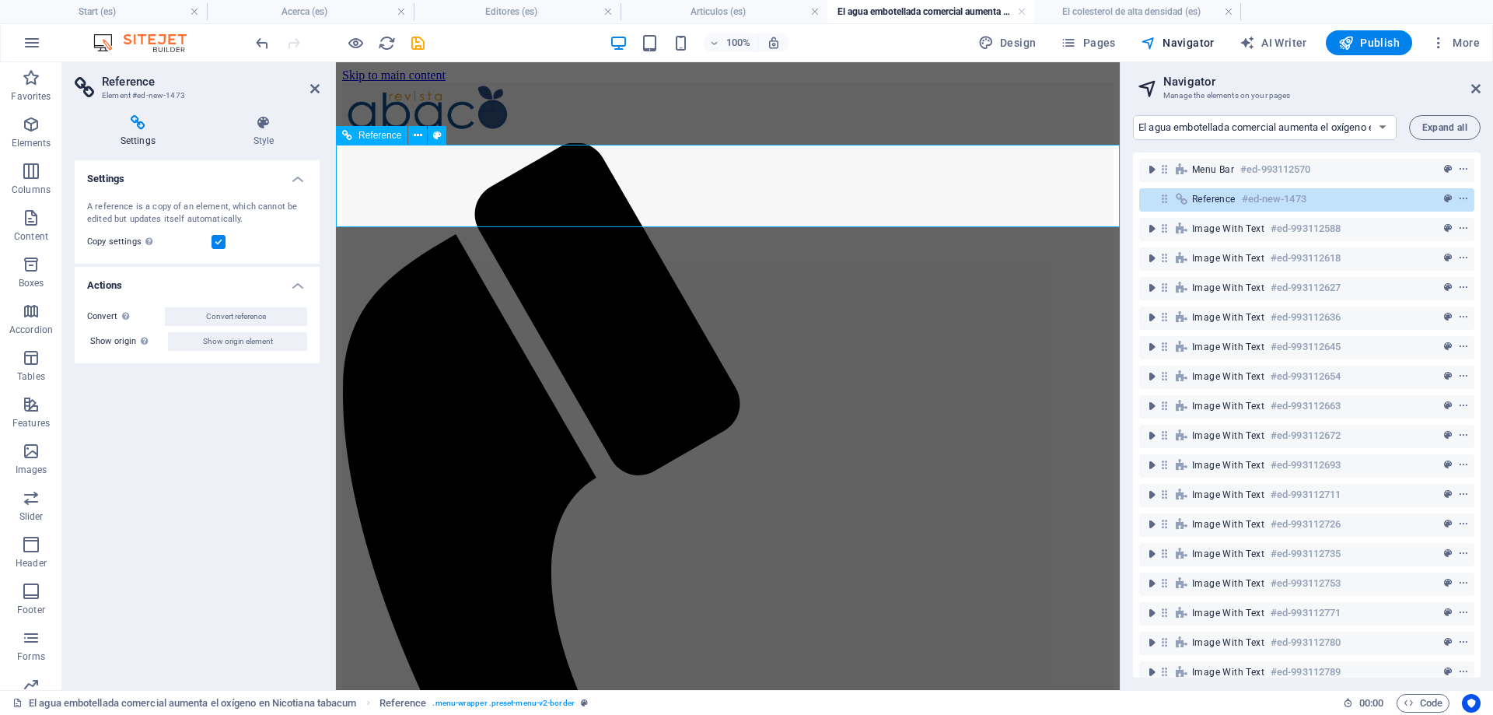
click at [1467, 197] on icon "context-menu" at bounding box center [1463, 199] width 11 height 11
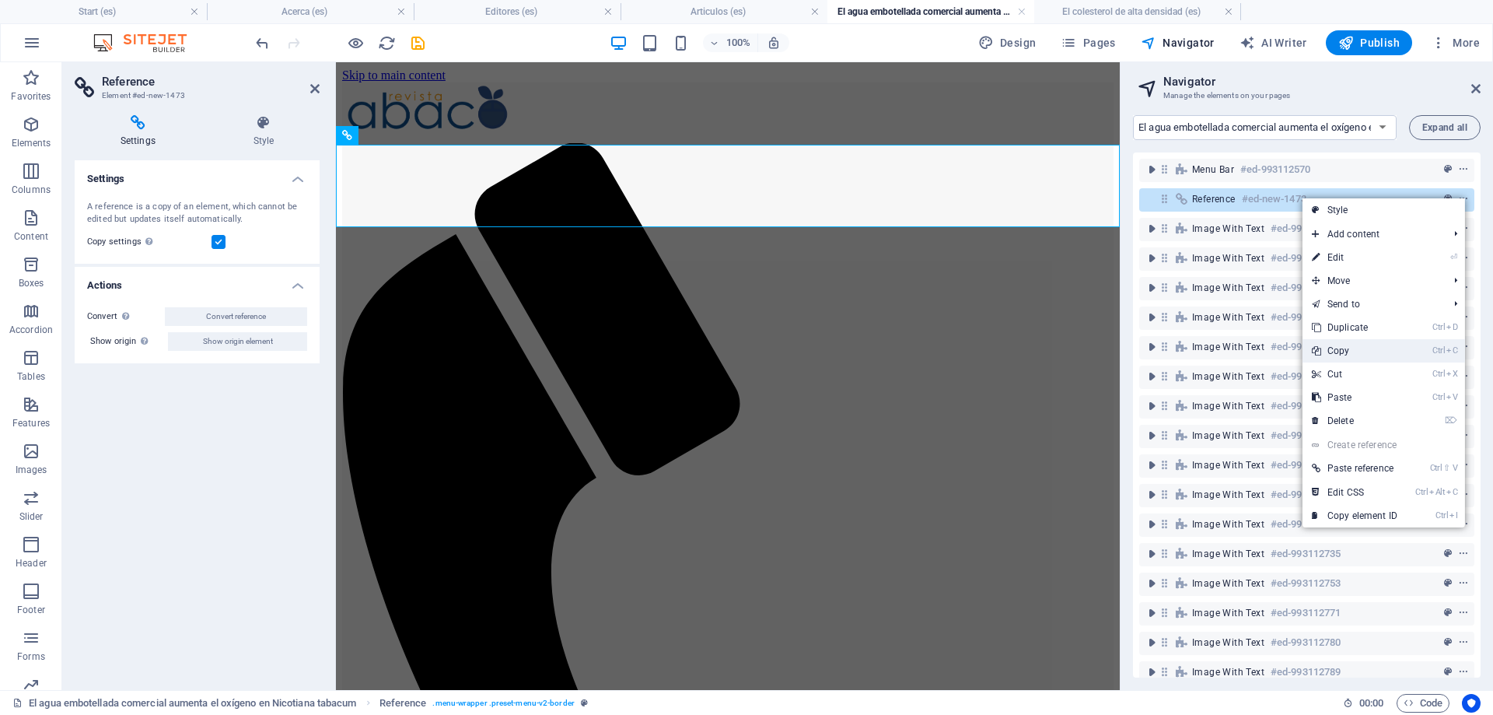
click at [1346, 351] on link "Ctrl C Copy" at bounding box center [1355, 350] width 104 height 23
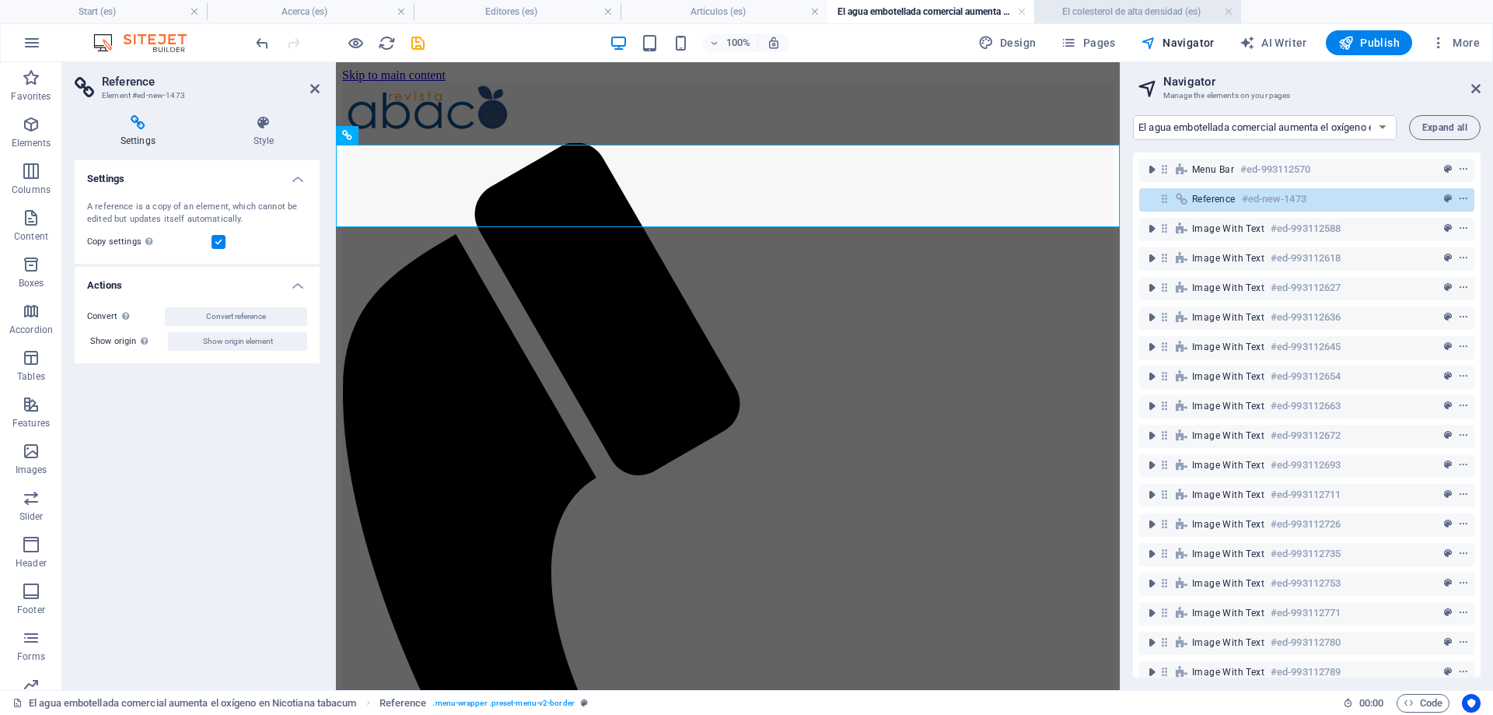
click at [1118, 5] on h4 "El colesterol de alta densidad (es)" at bounding box center [1138, 11] width 207 height 17
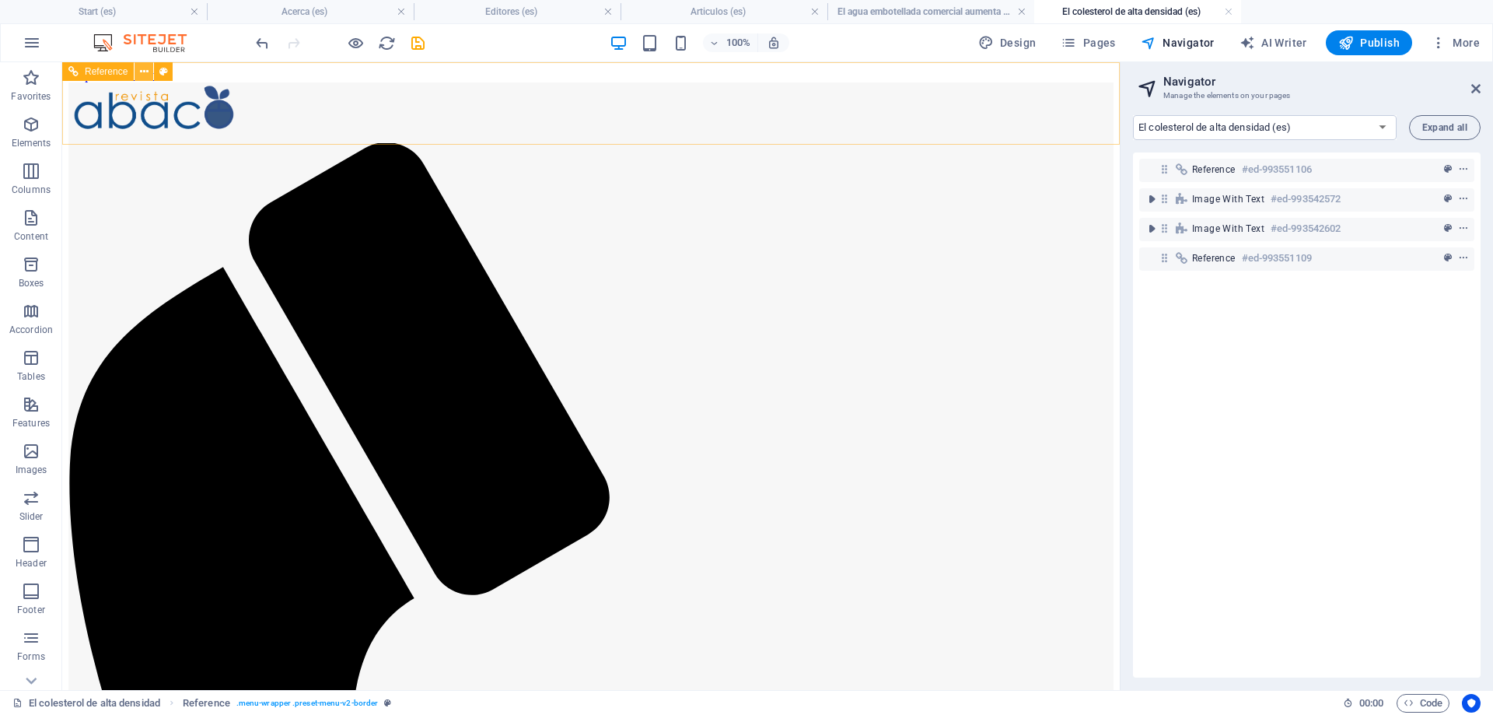
click at [140, 69] on icon at bounding box center [144, 72] width 9 height 16
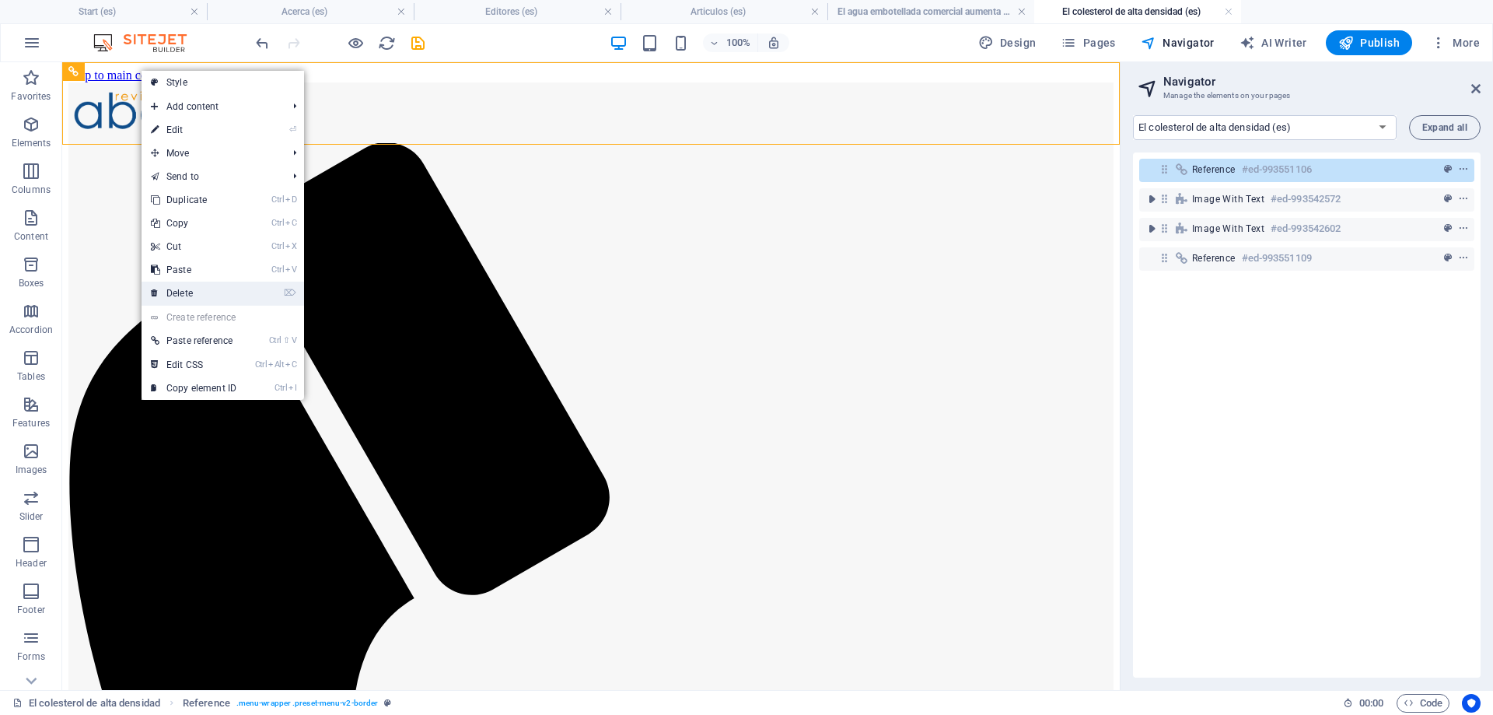
click at [198, 286] on link "⌦ Delete" at bounding box center [194, 293] width 104 height 23
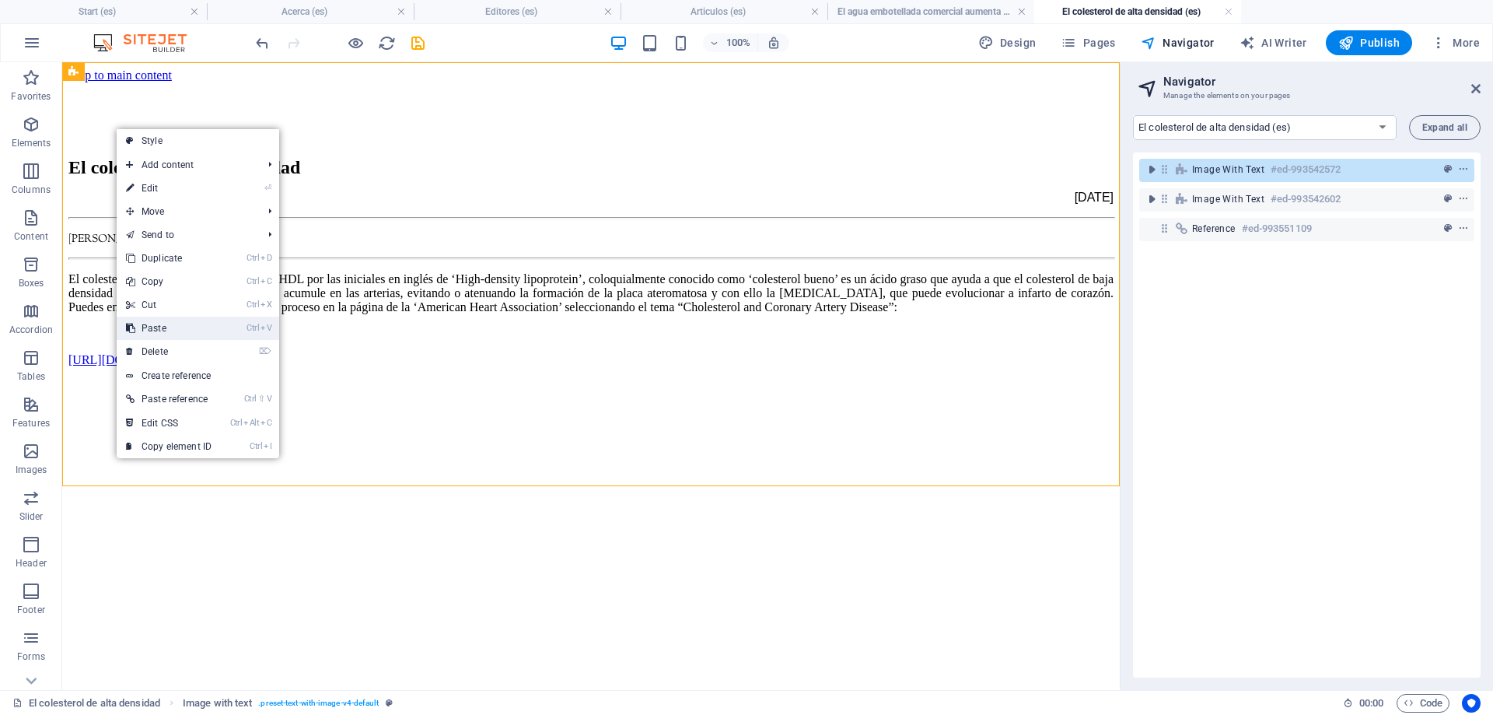
click at [184, 321] on link "Ctrl V Paste" at bounding box center [169, 328] width 104 height 23
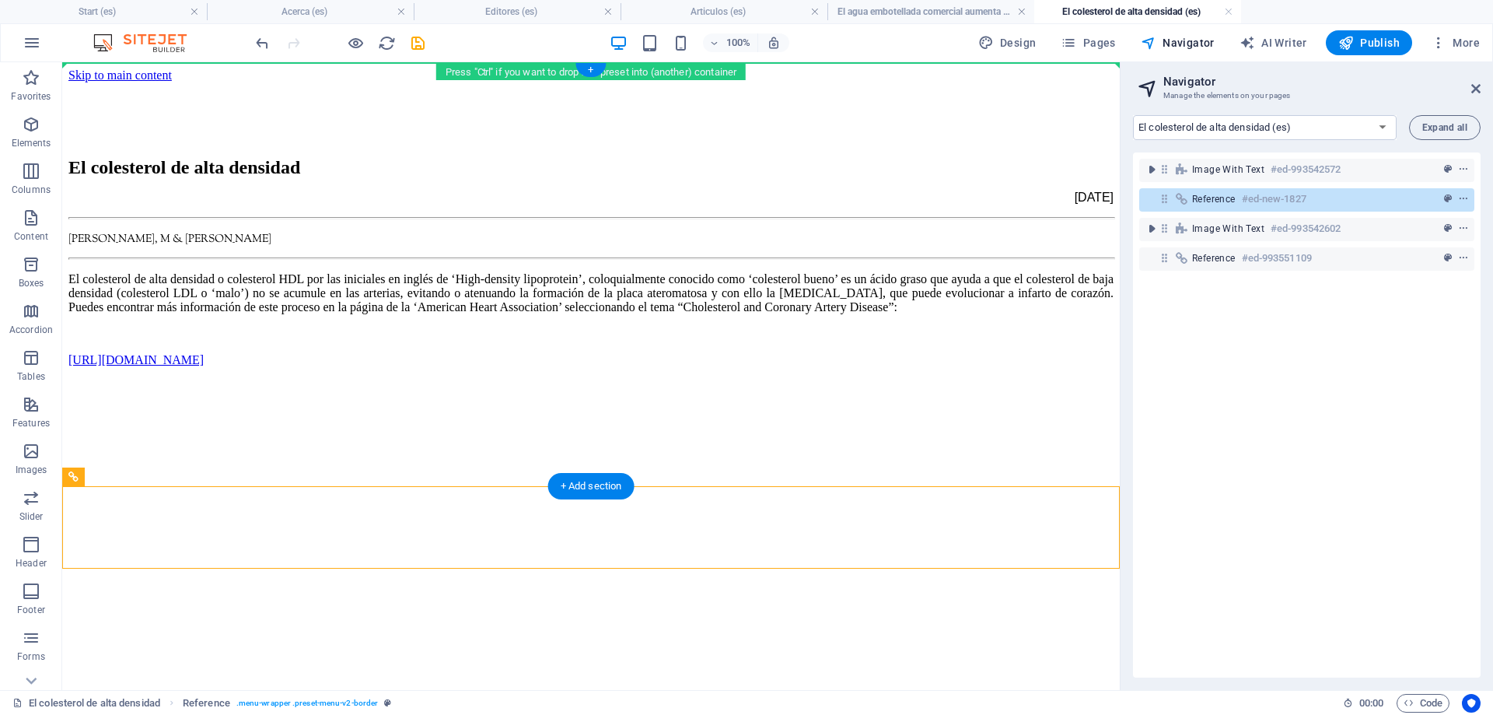
drag, startPoint x: 159, startPoint y: 540, endPoint x: 103, endPoint y: 138, distance: 406.0
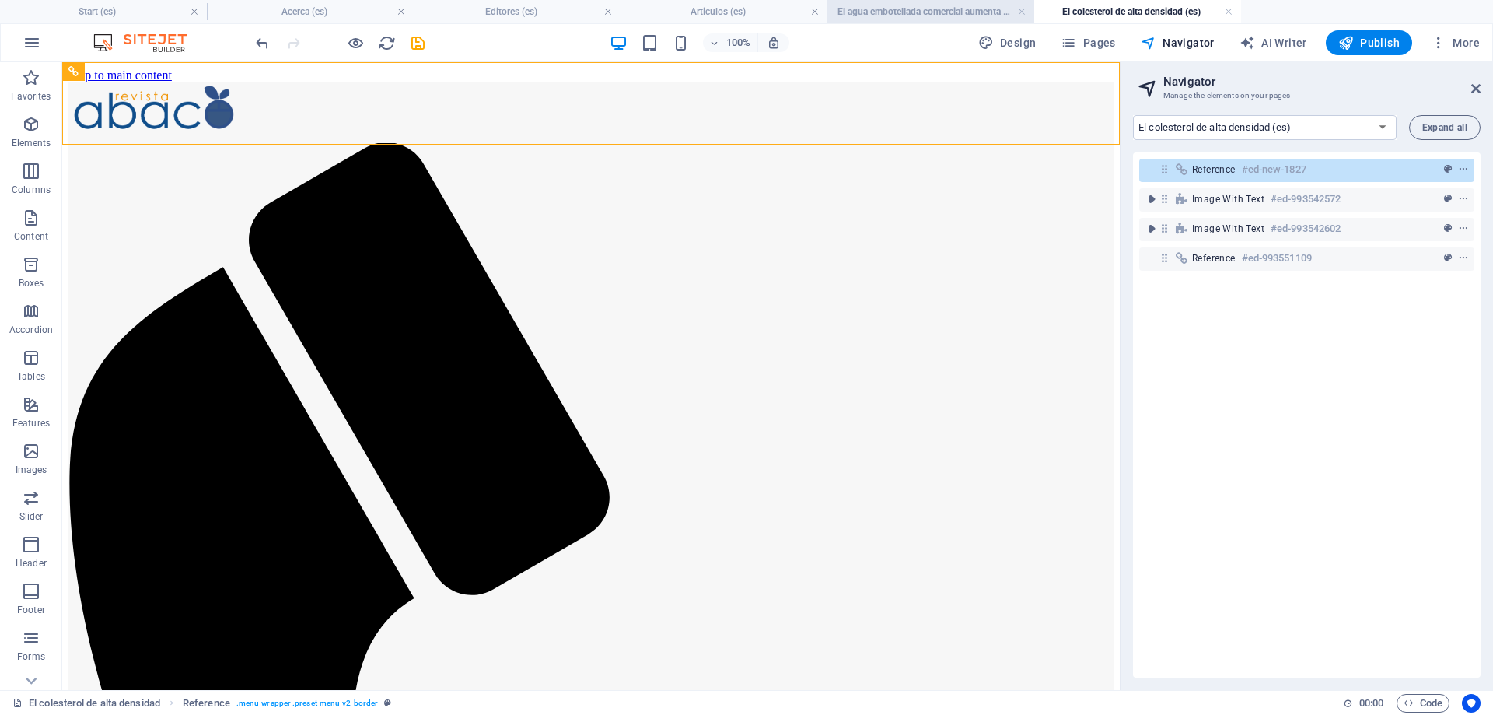
click at [912, 9] on h4 "El agua embotellada comercial aumenta el oxígeno en Nicotiana tabacum (es)" at bounding box center [931, 11] width 207 height 17
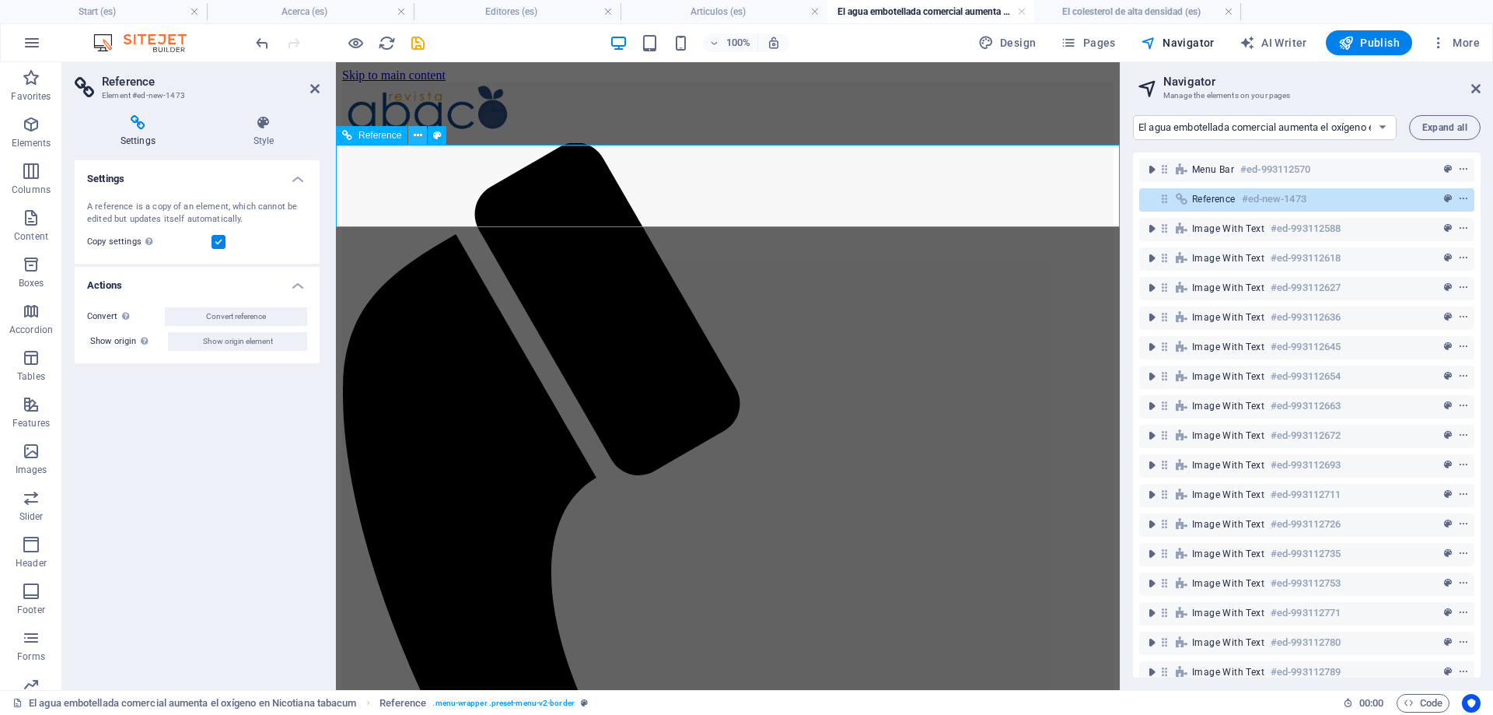
click at [415, 135] on icon at bounding box center [418, 136] width 9 height 16
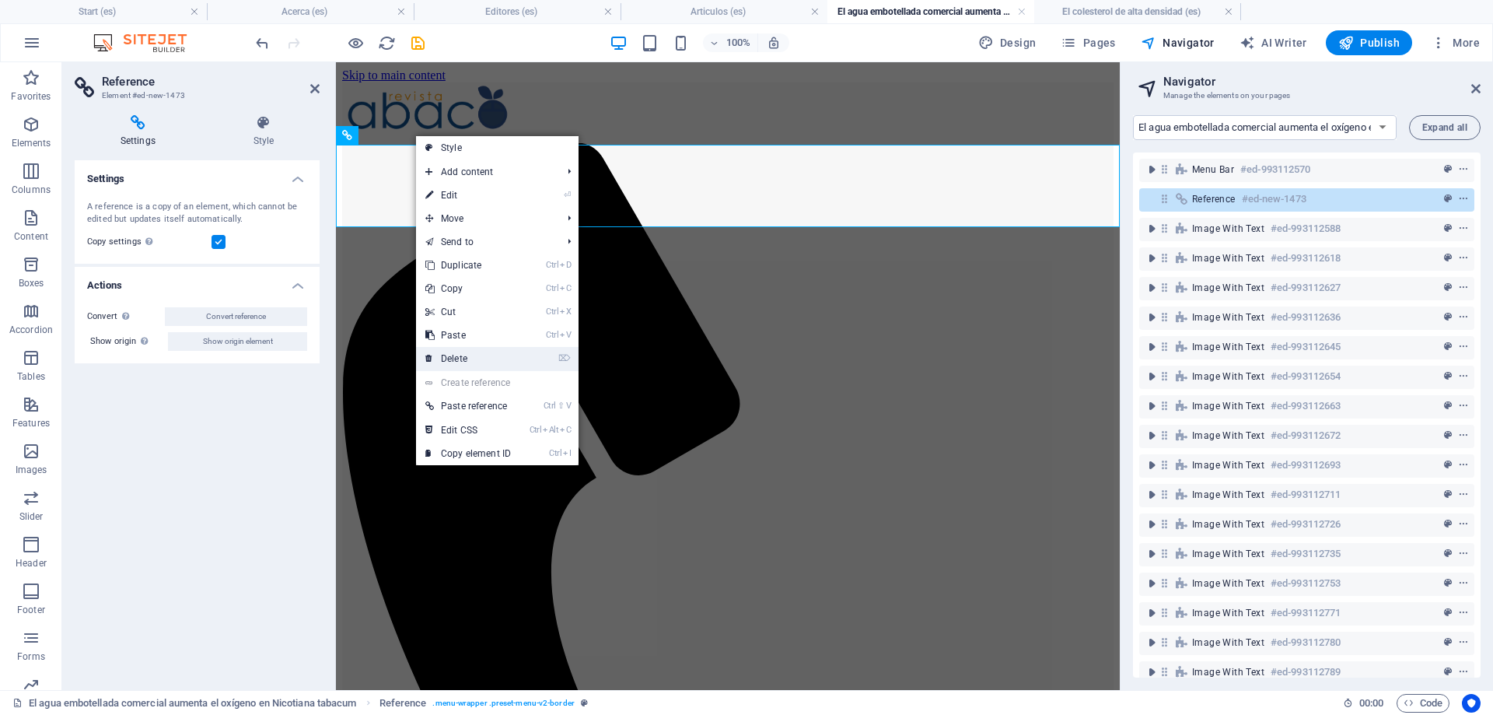
click at [474, 355] on link "⌦ Delete" at bounding box center [468, 358] width 104 height 23
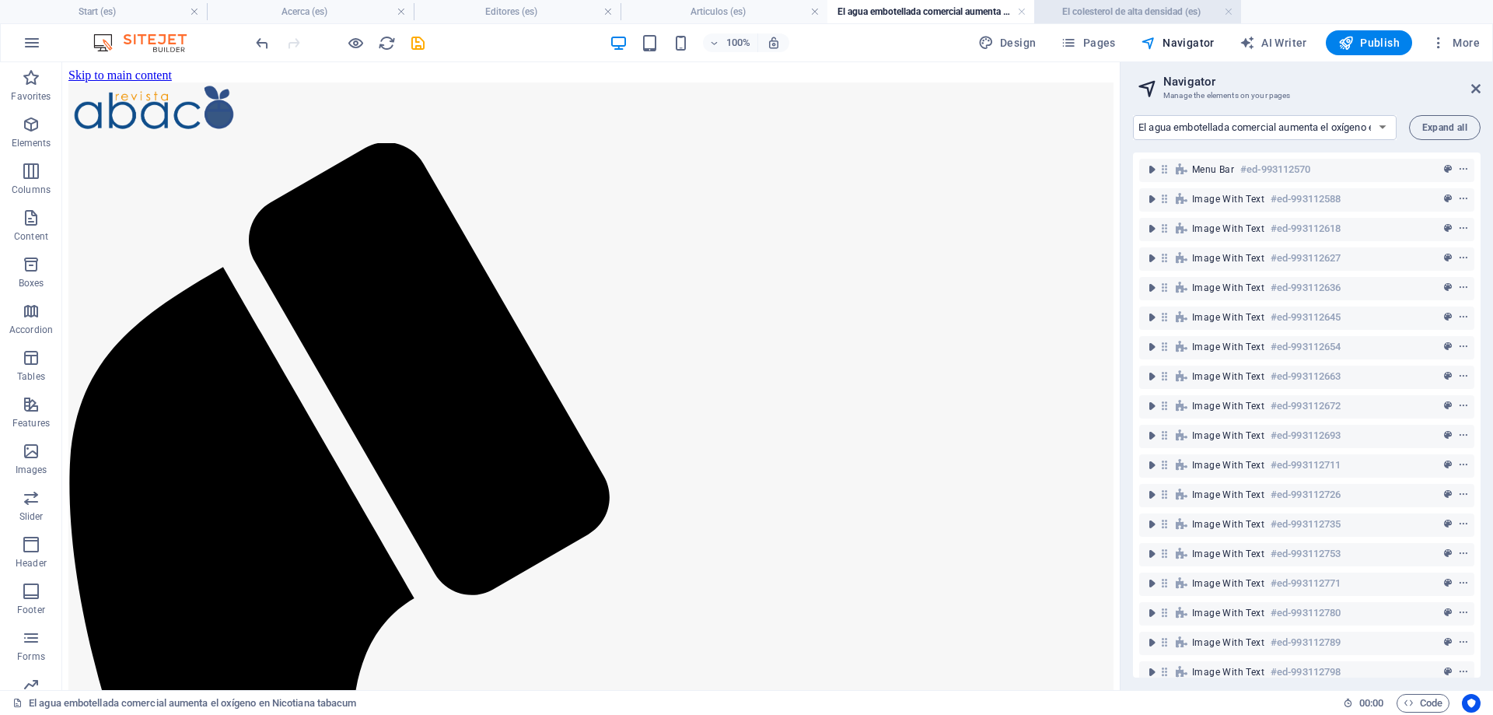
drag, startPoint x: 1105, startPoint y: 5, endPoint x: 750, endPoint y: 21, distance: 355.0
click at [1105, 5] on h4 "El colesterol de alta densidad (es)" at bounding box center [1138, 11] width 207 height 17
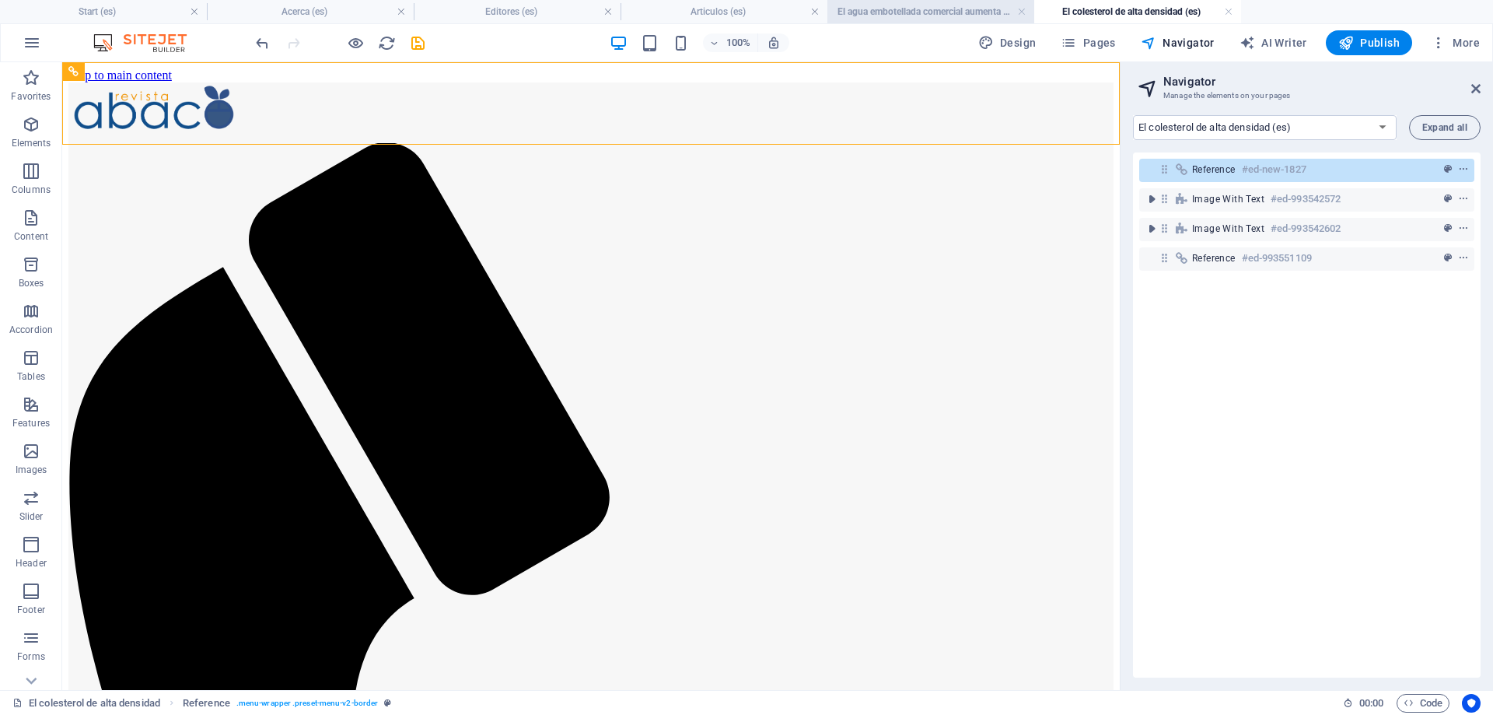
click at [887, 3] on h4 "El agua embotellada comercial aumenta el oxígeno en Nicotiana tabacum (es)" at bounding box center [931, 11] width 207 height 17
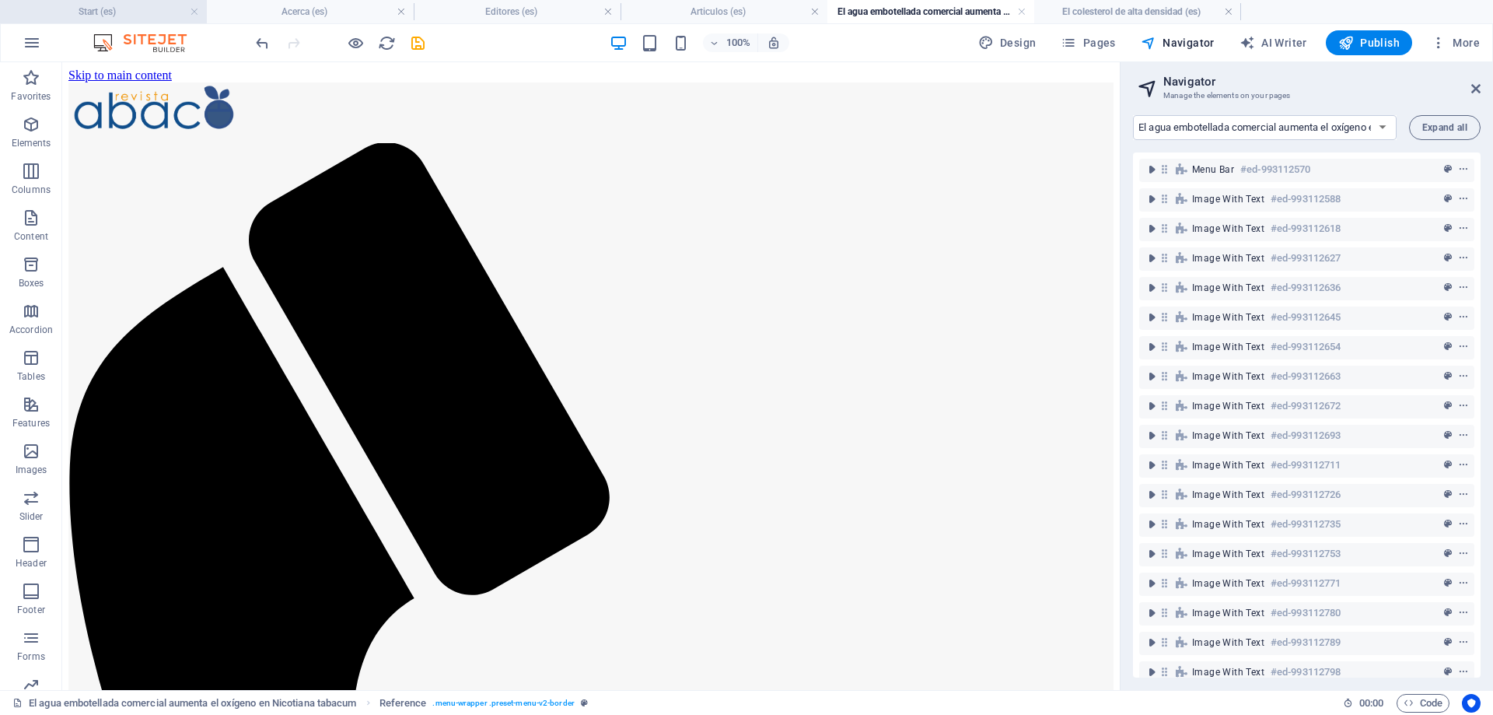
drag, startPoint x: 131, startPoint y: 3, endPoint x: 98, endPoint y: 229, distance: 228.7
click at [131, 3] on h4 "Start (es)" at bounding box center [103, 11] width 207 height 17
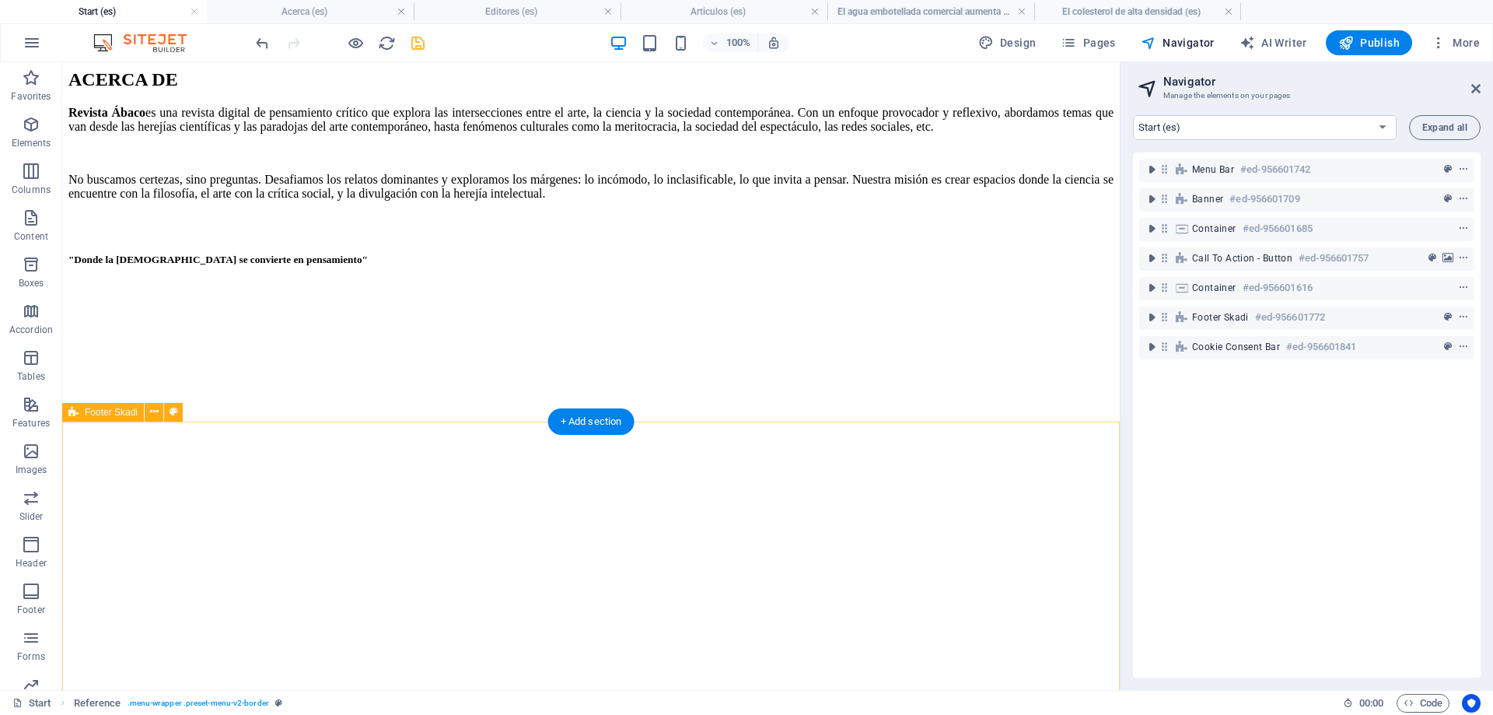
scroll to position [2349, 0]
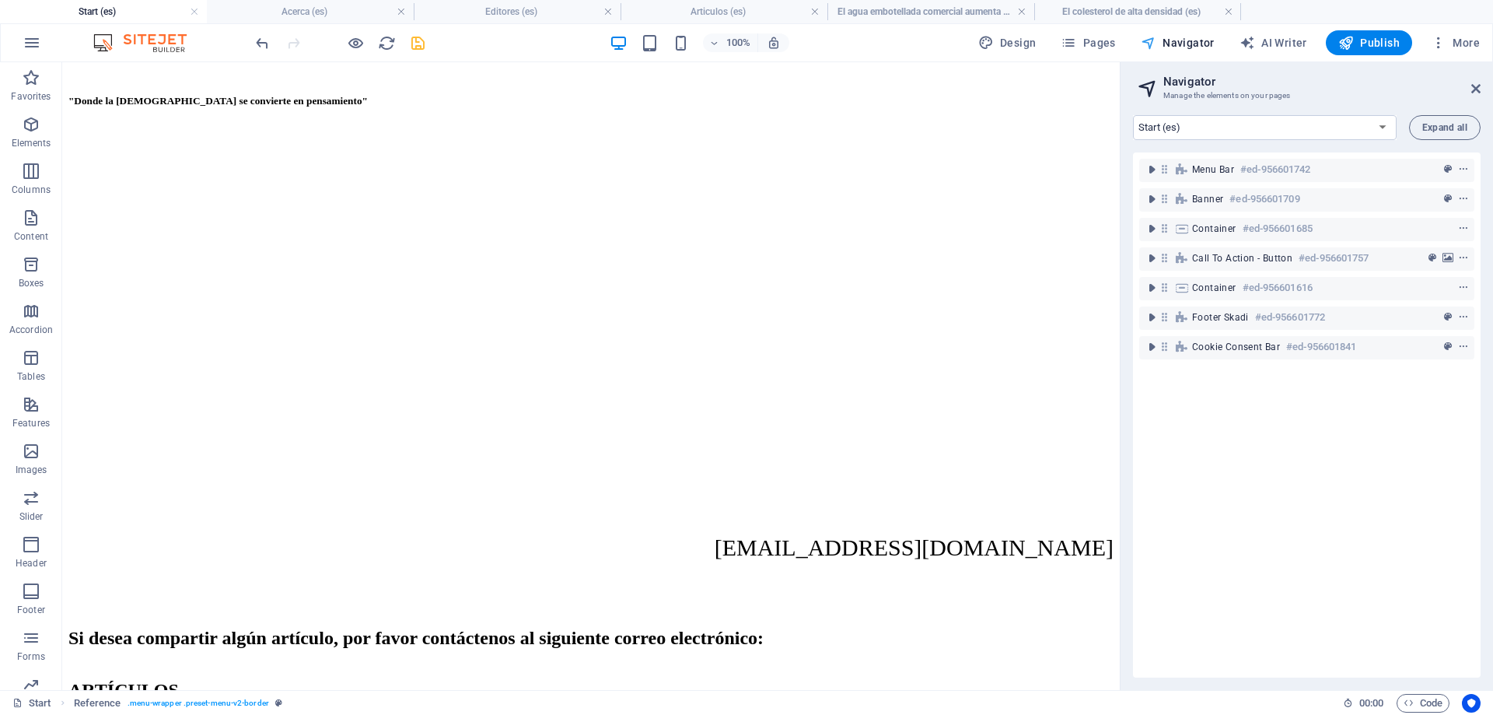
click at [1187, 40] on span "Navigator" at bounding box center [1178, 43] width 74 height 16
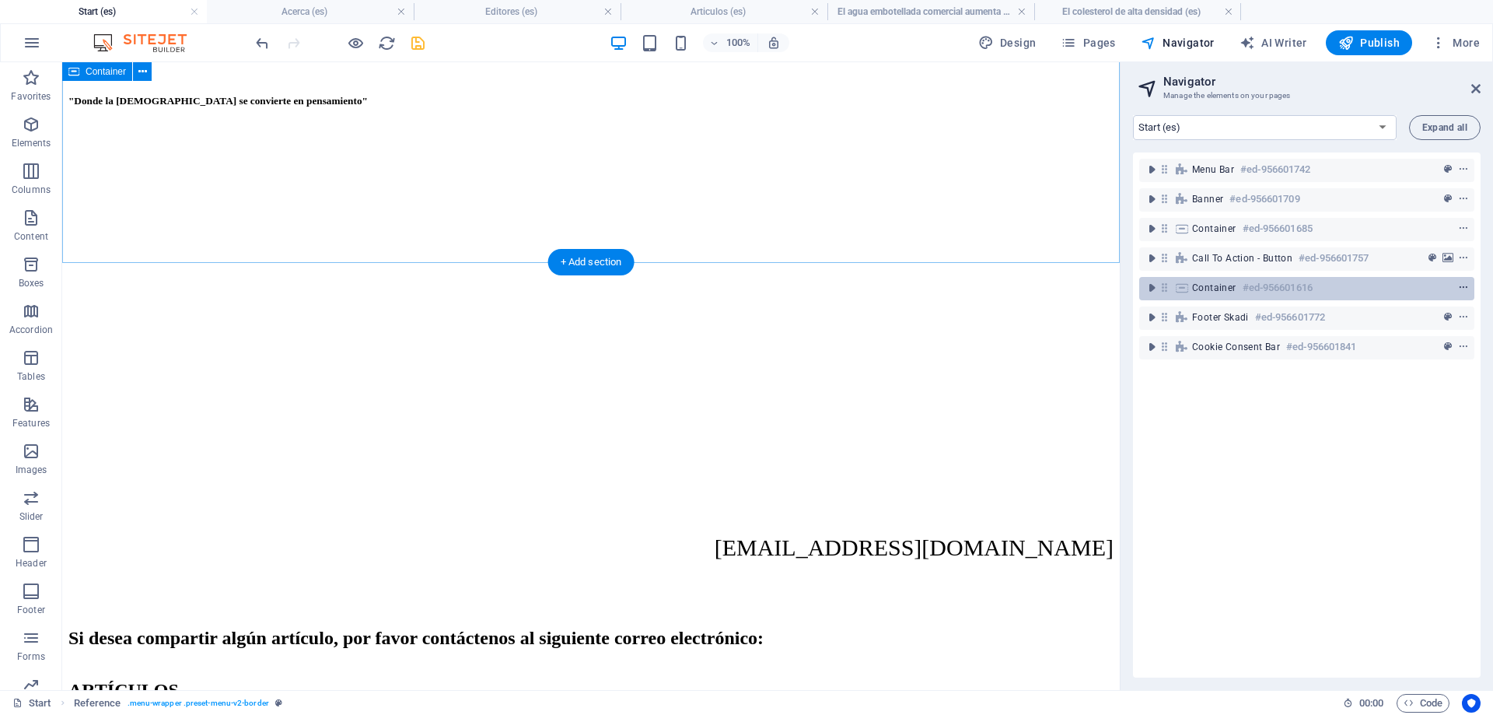
click at [1466, 285] on icon "context-menu" at bounding box center [1463, 287] width 11 height 11
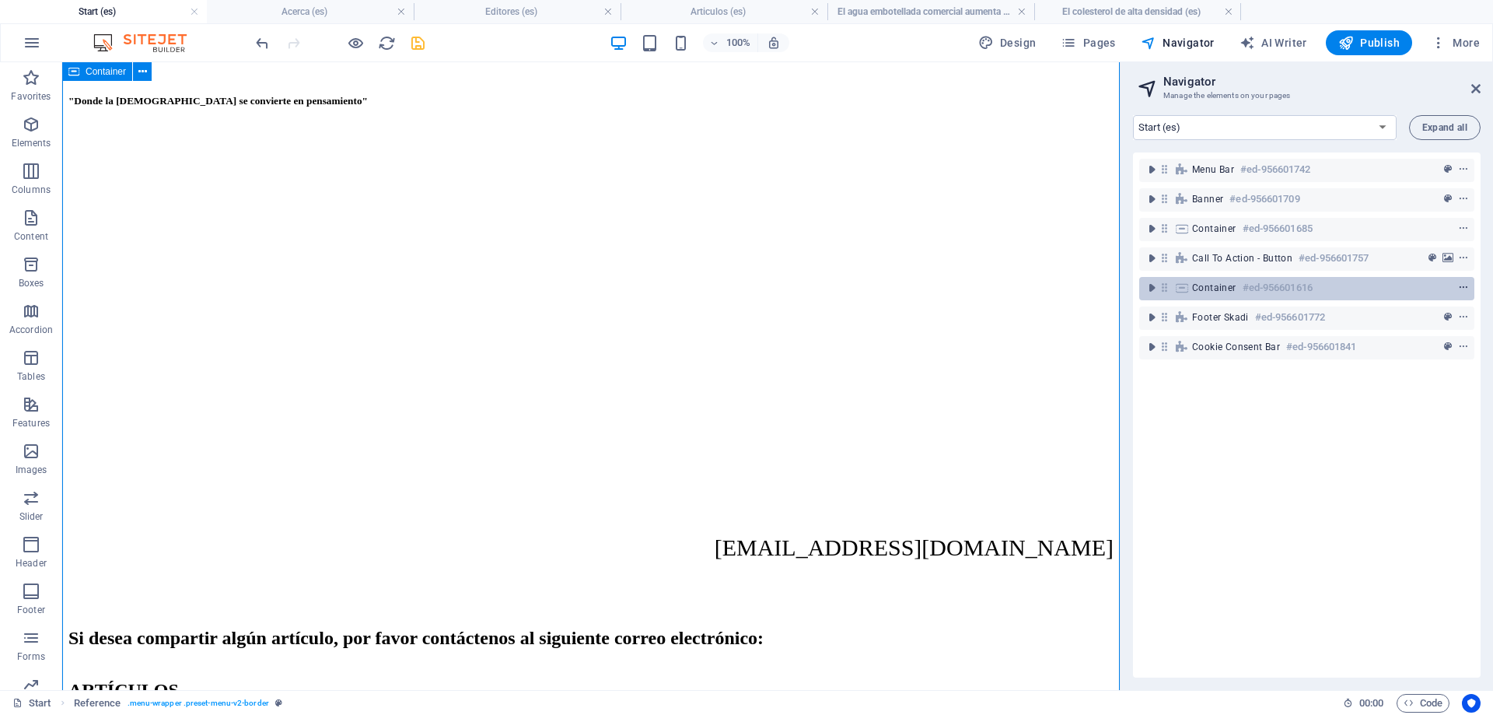
scroll to position [1707, 0]
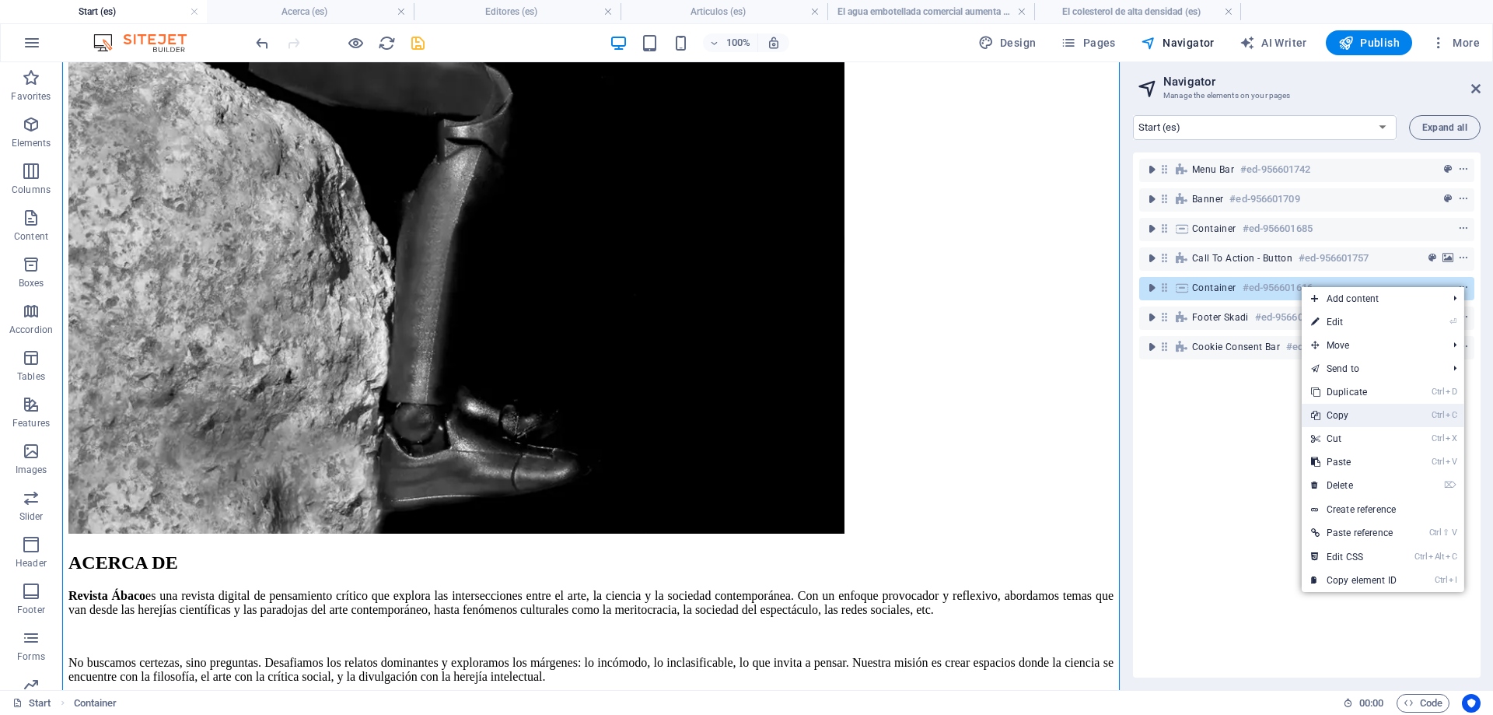
click at [1350, 417] on link "Ctrl C Copy" at bounding box center [1354, 415] width 104 height 23
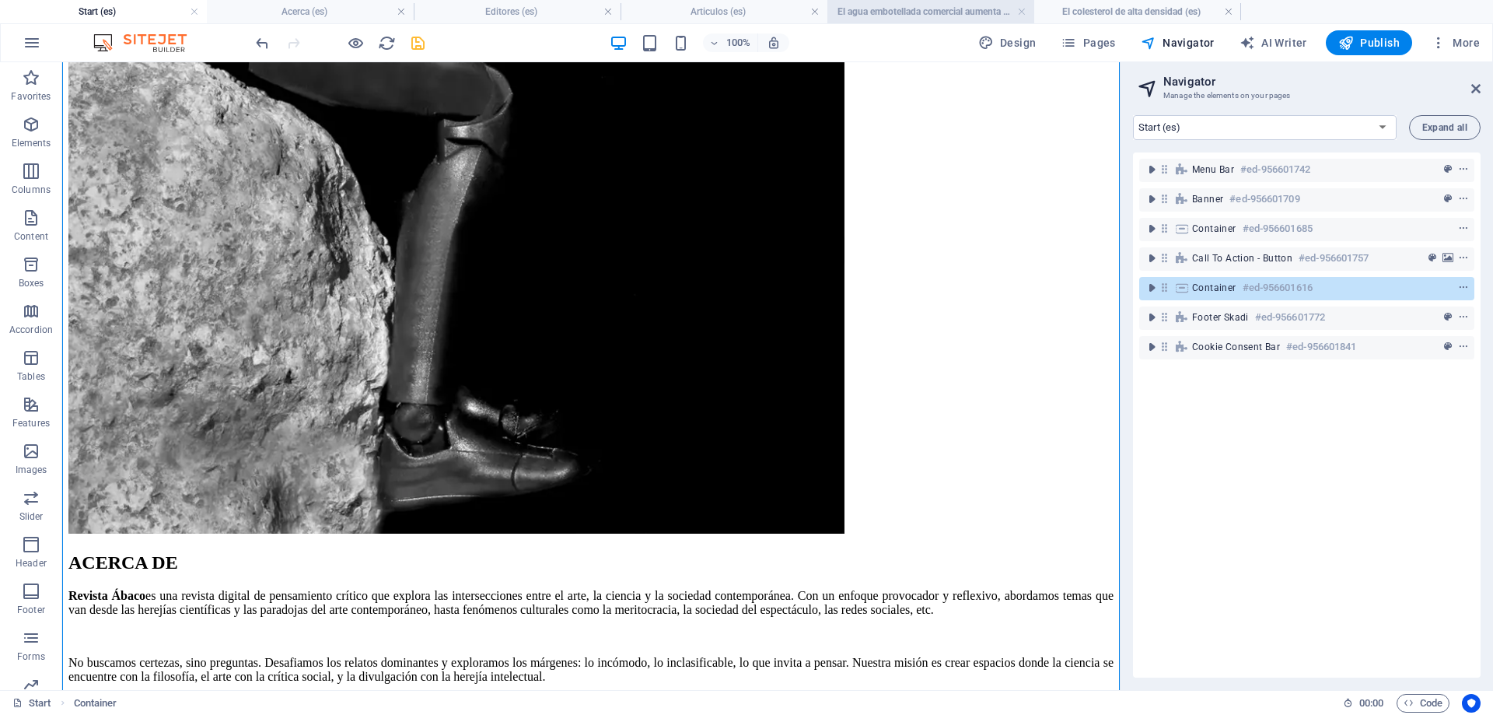
click at [935, 12] on h4 "El agua embotellada comercial aumenta el oxígeno en Nicotiana tabacum (es)" at bounding box center [931, 11] width 207 height 17
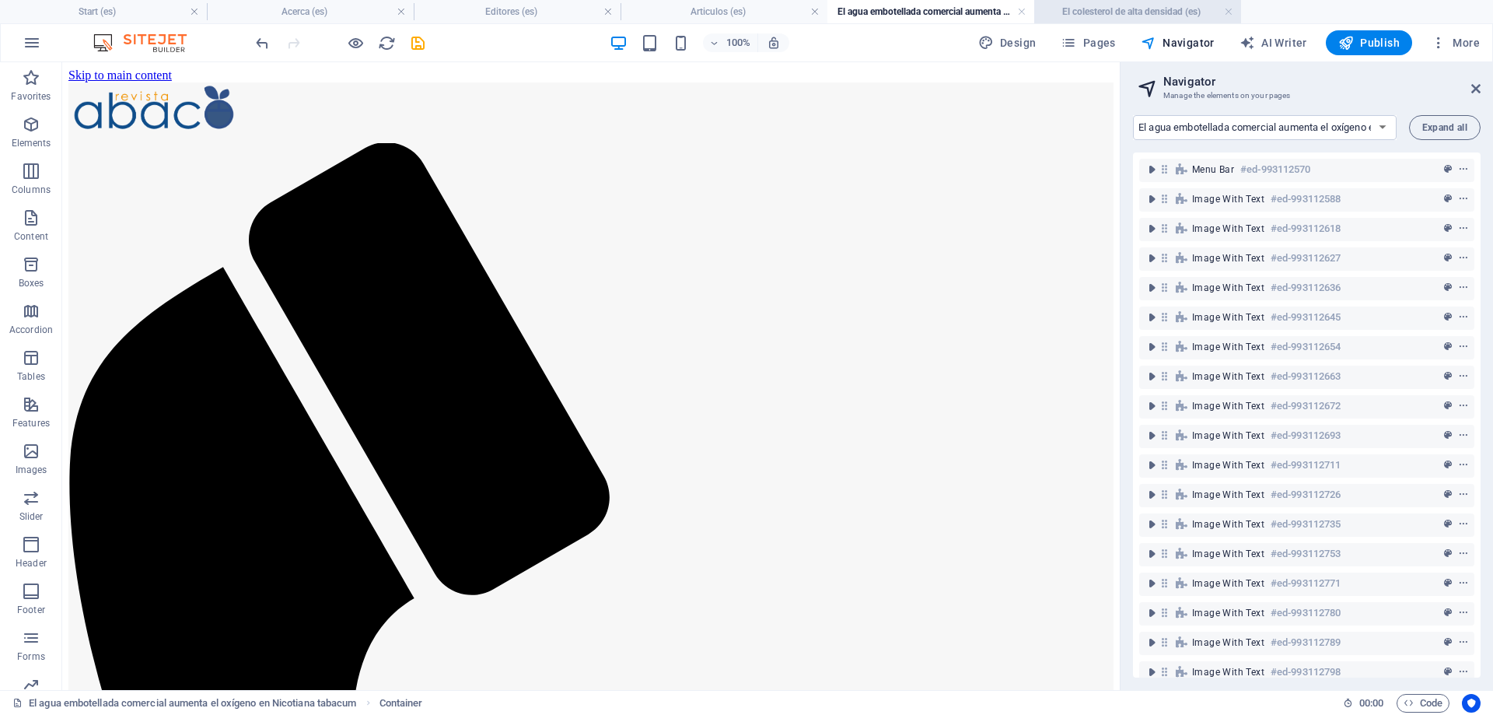
click at [1117, 12] on h4 "El colesterol de alta densidad (es)" at bounding box center [1138, 11] width 207 height 17
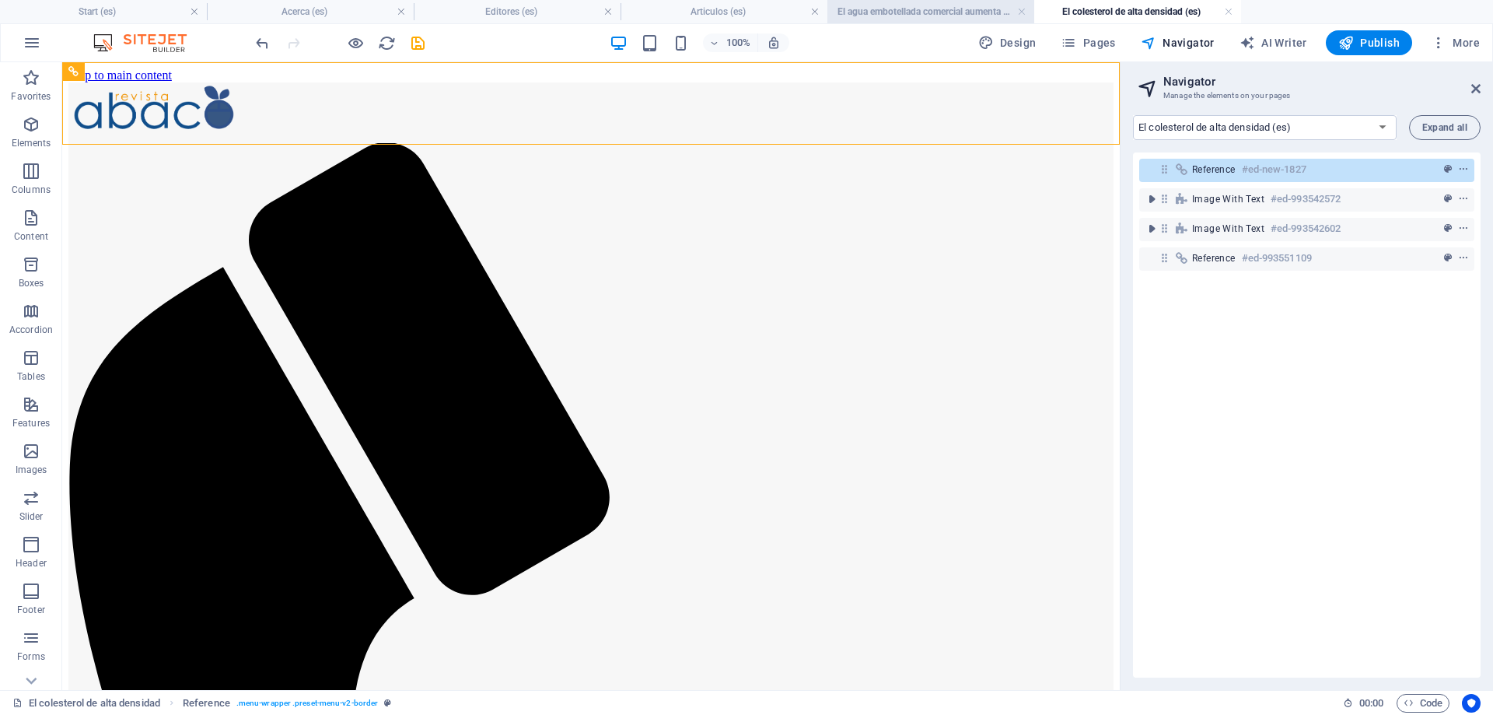
click at [942, 14] on h4 "El agua embotellada comercial aumenta el oxígeno en Nicotiana tabacum (es)" at bounding box center [931, 11] width 207 height 17
select select "17994580-es"
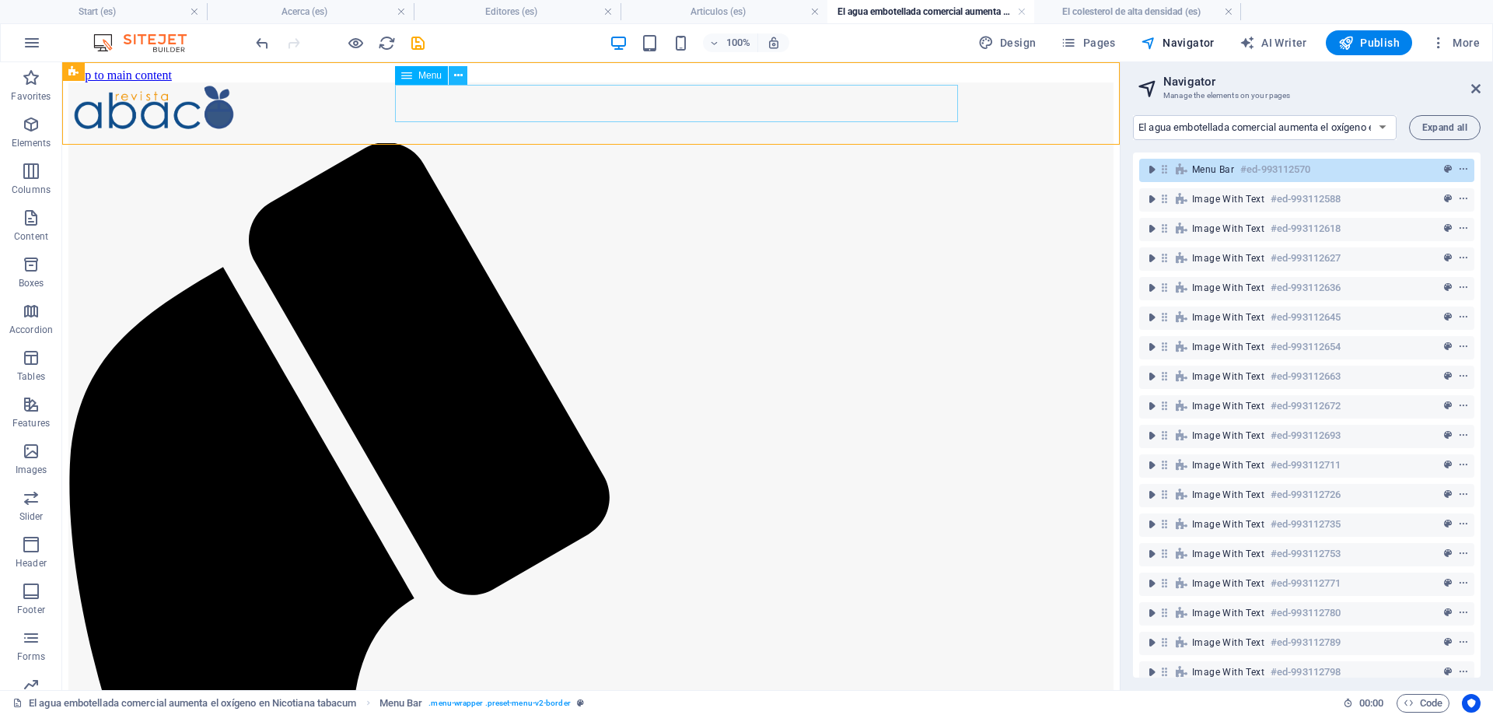
click at [453, 74] on button at bounding box center [458, 75] width 19 height 19
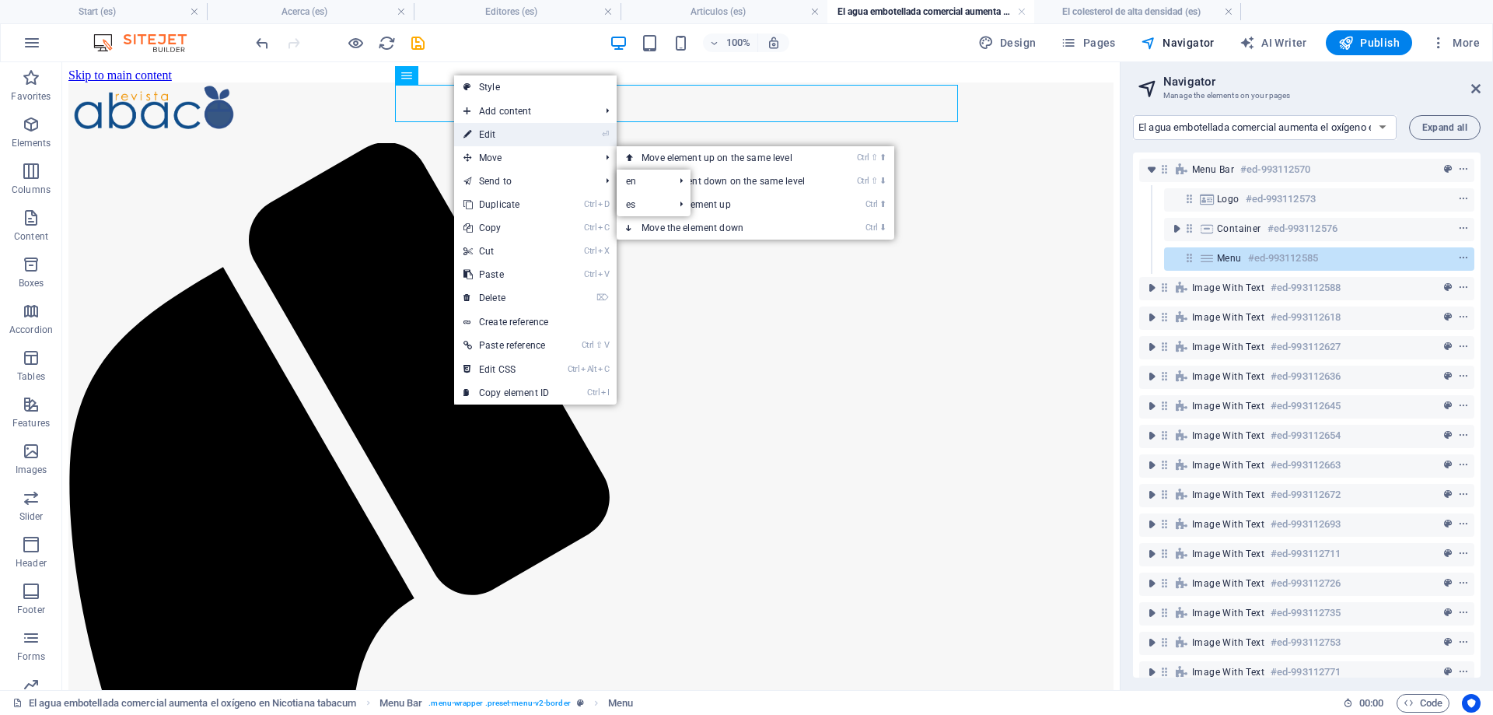
click at [502, 135] on link "⏎ Edit" at bounding box center [506, 134] width 104 height 23
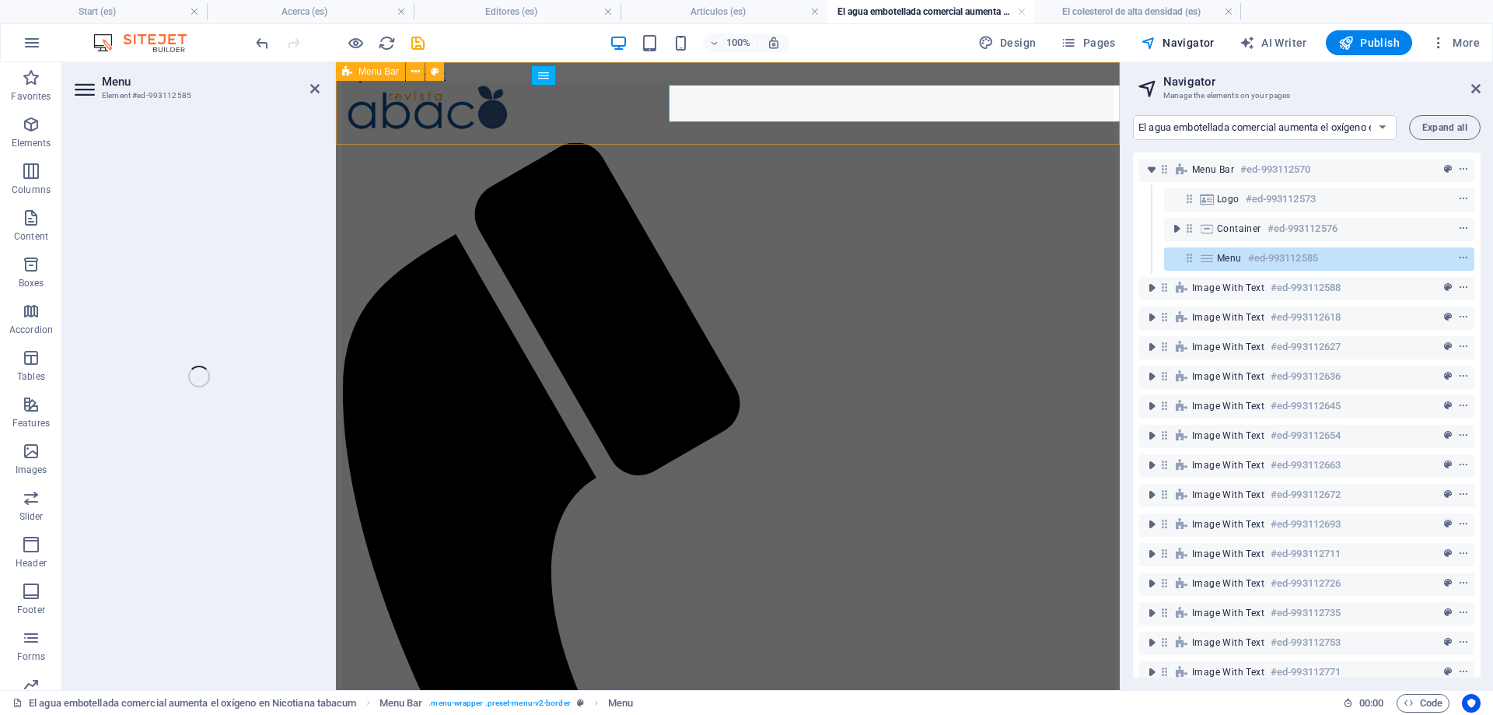
select select "12"
select select
select select "13"
select select
select select "15"
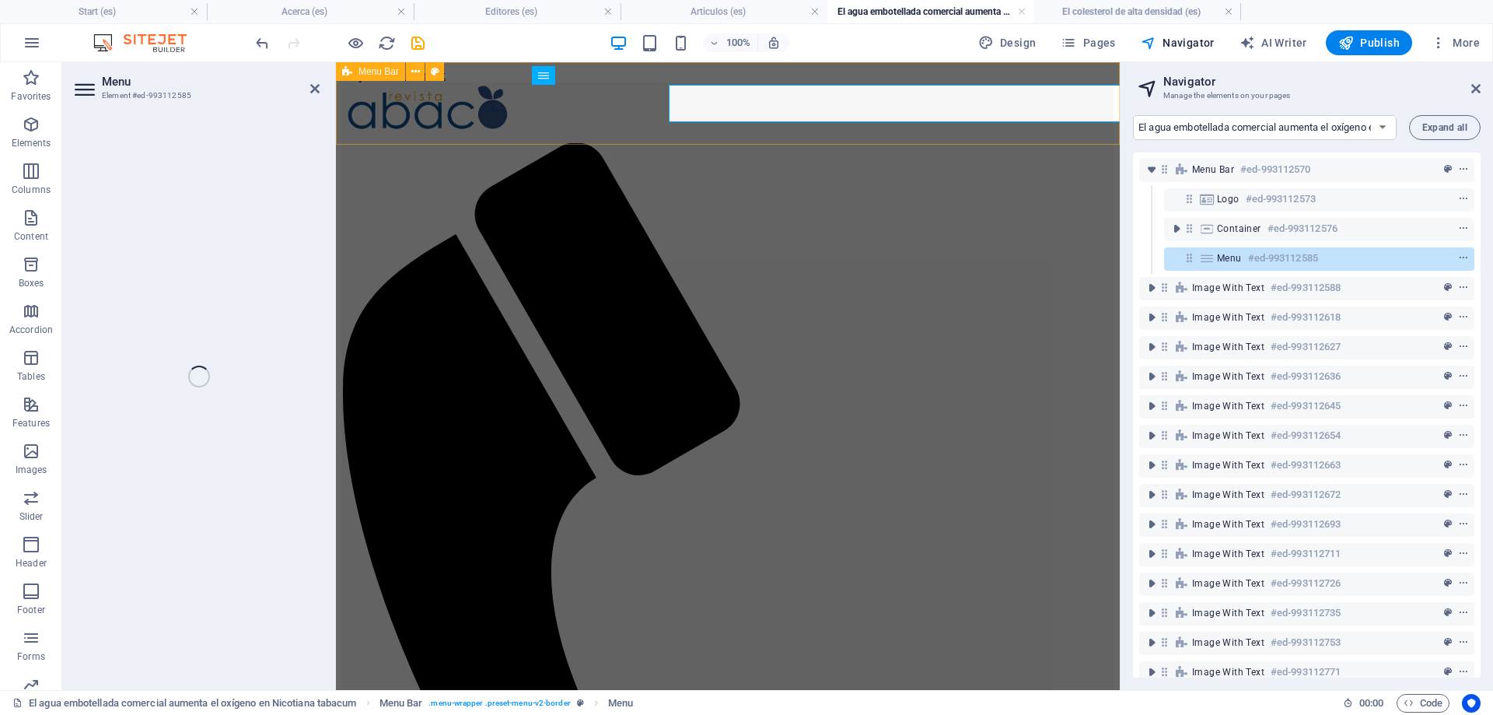
select select
select select "23"
select select
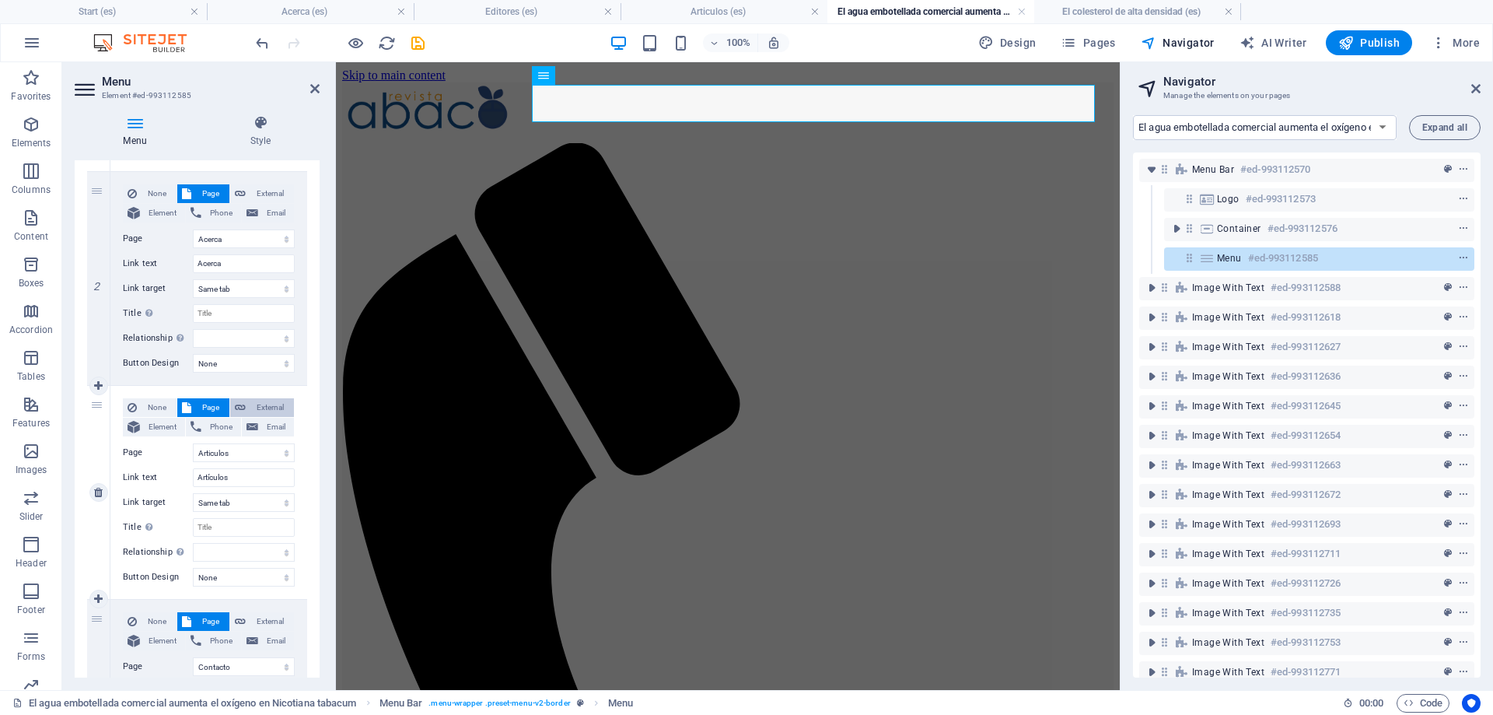
scroll to position [530, 0]
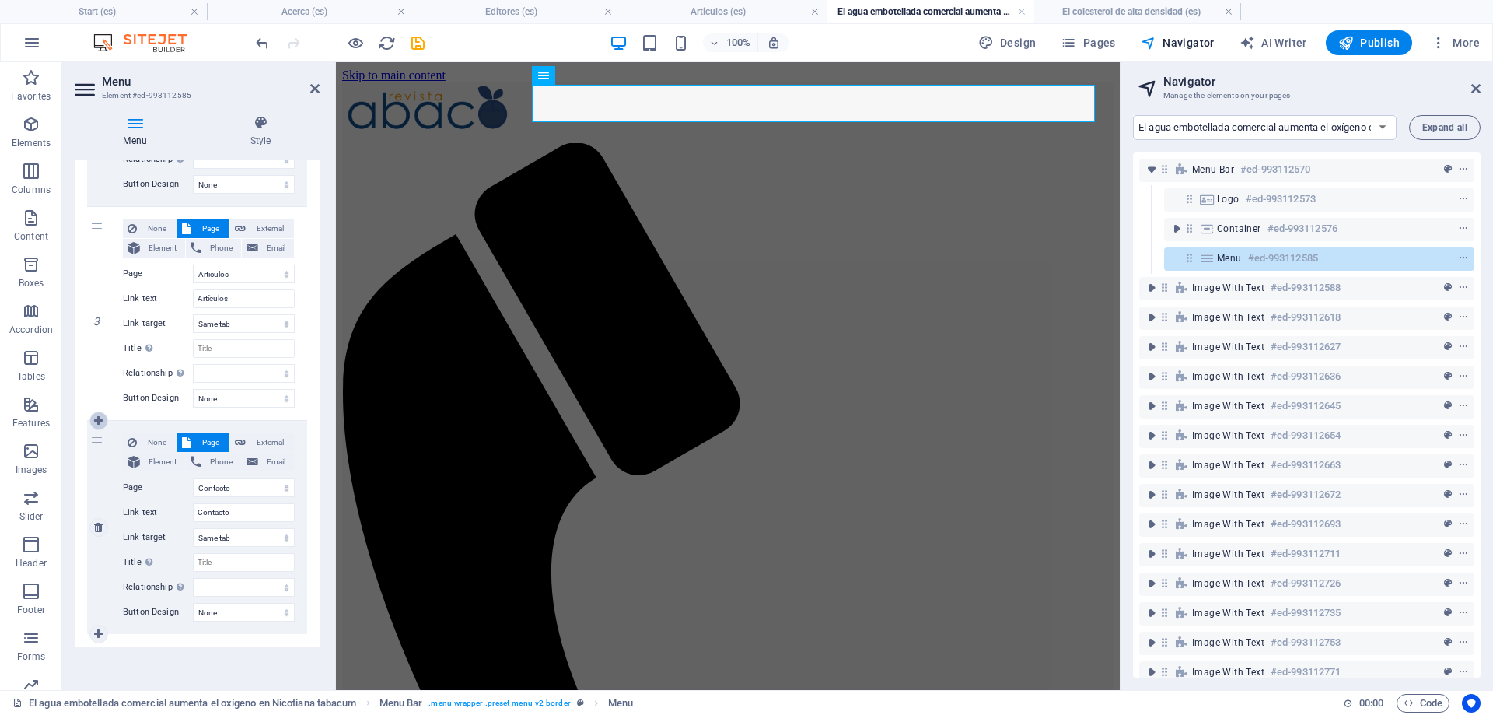
click at [98, 422] on icon at bounding box center [98, 420] width 9 height 11
select select
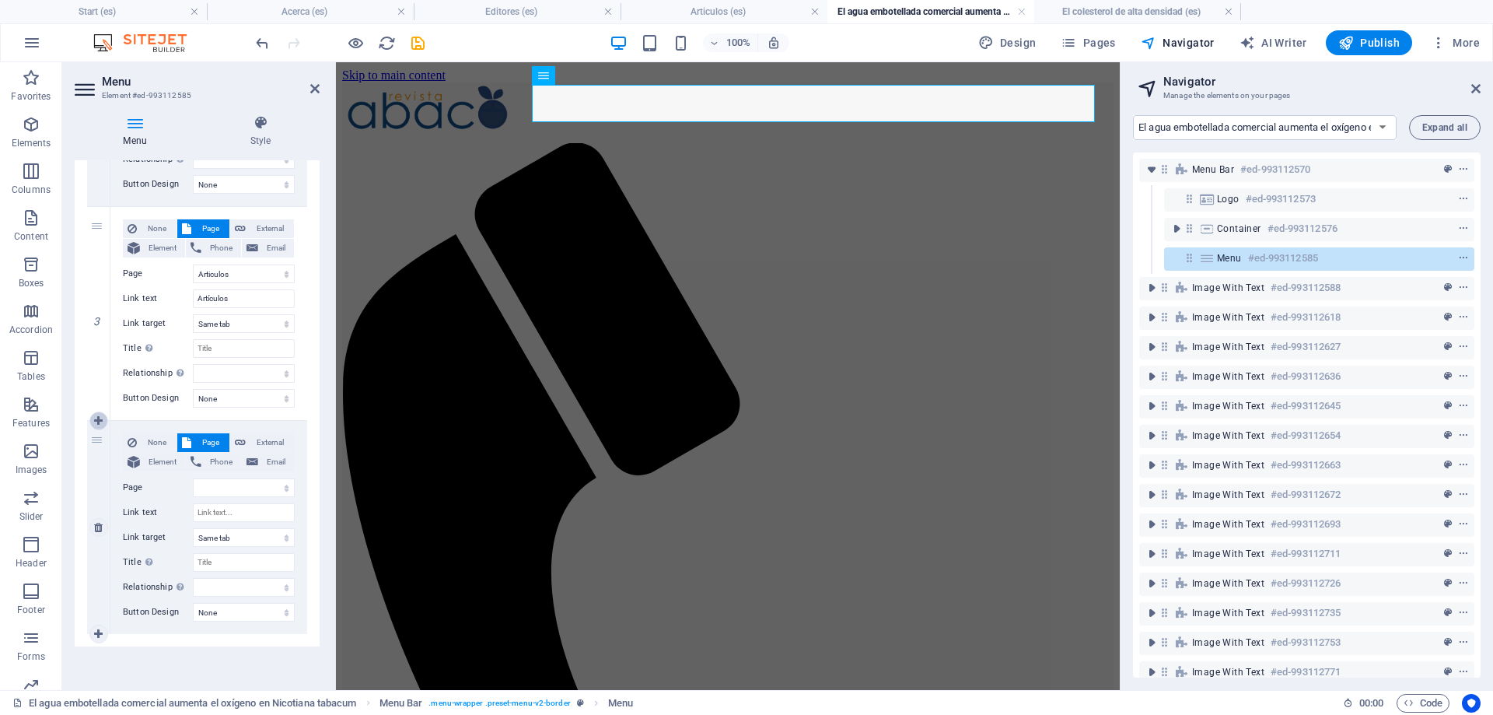
select select "23"
select select
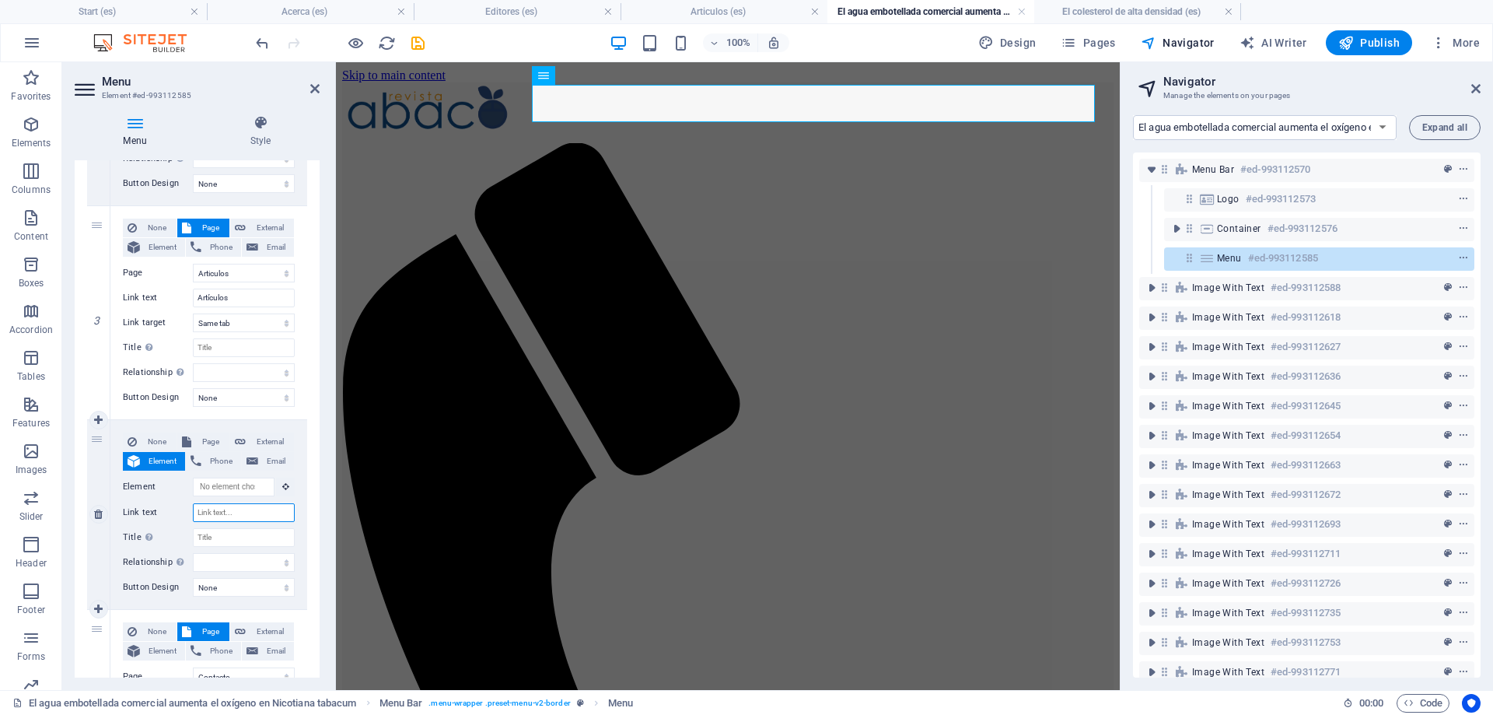
click at [250, 513] on input "Link text" at bounding box center [244, 512] width 102 height 19
type input "Ed"
select select
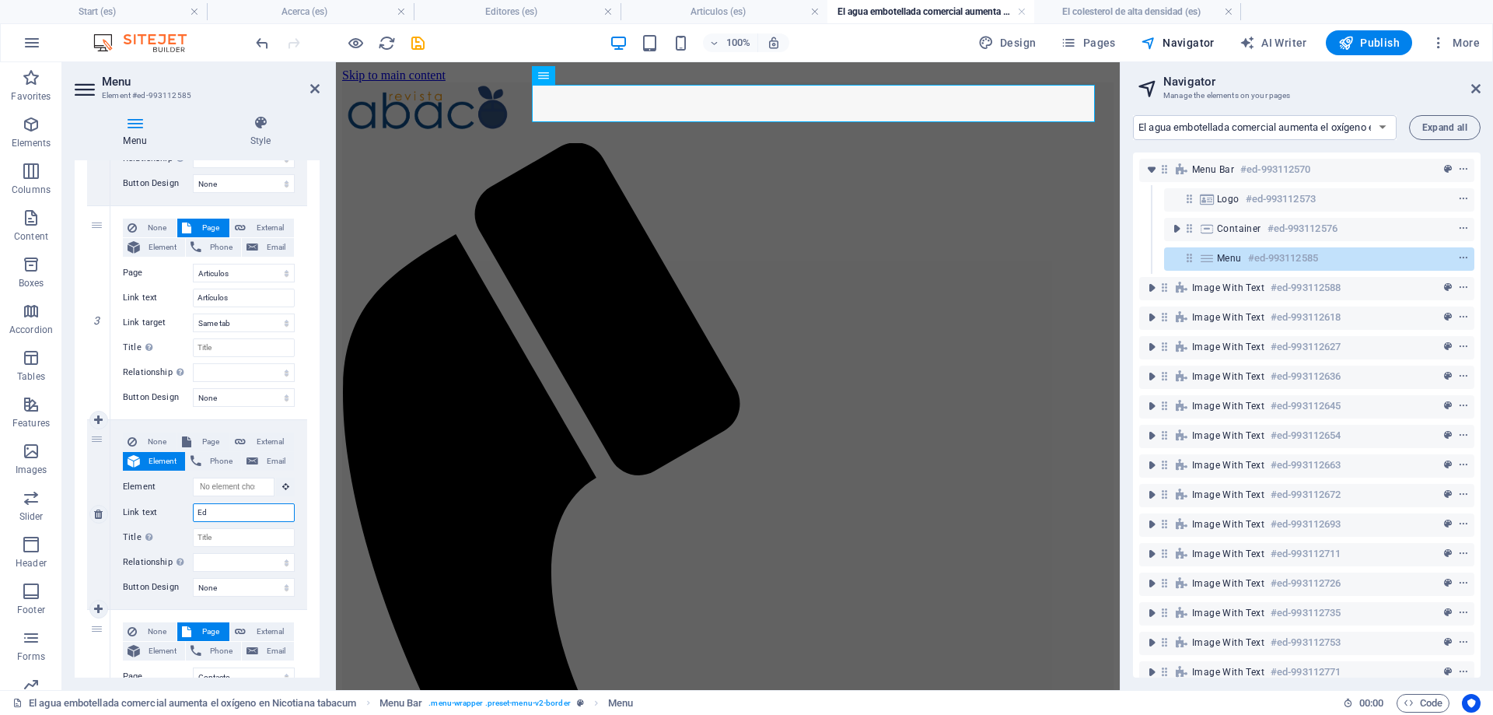
select select
type input "Edi"
select select
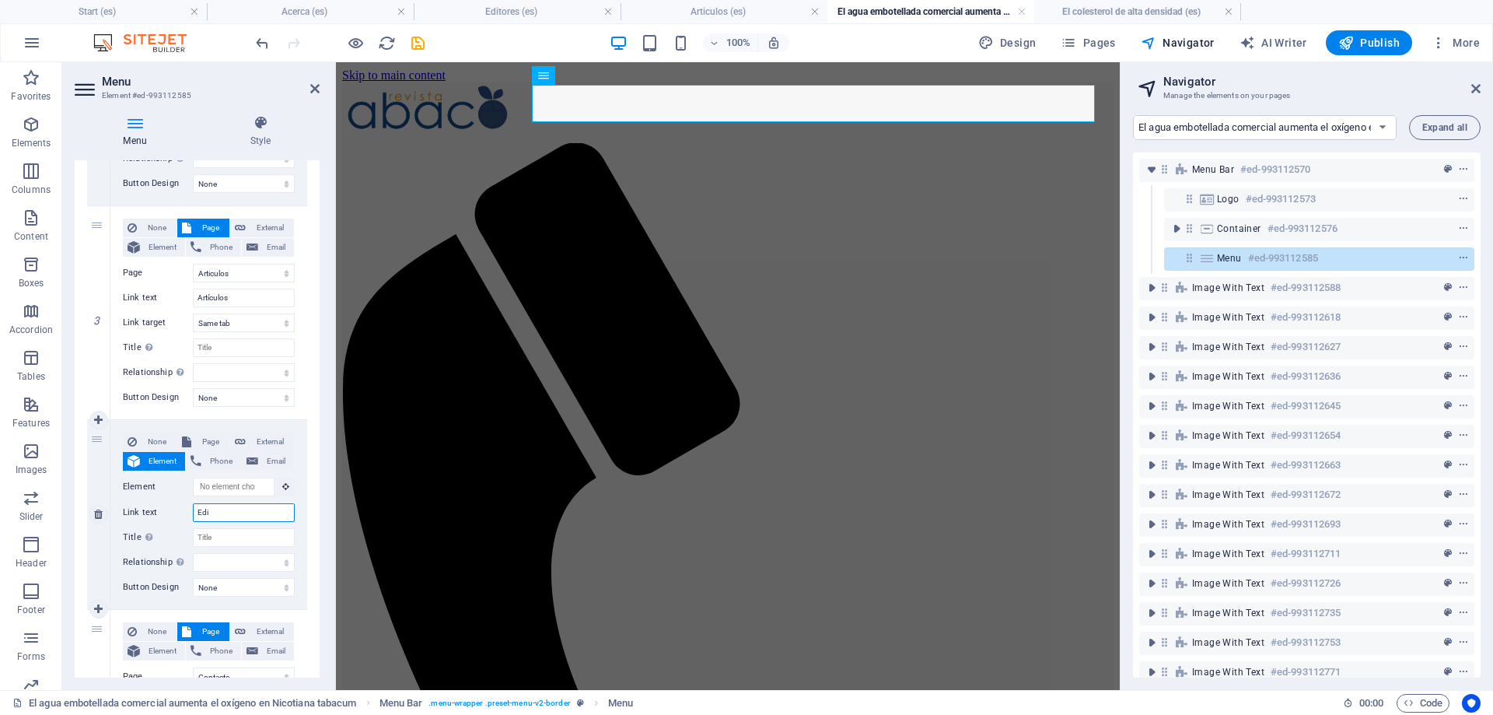
select select
type input "Editores"
select select
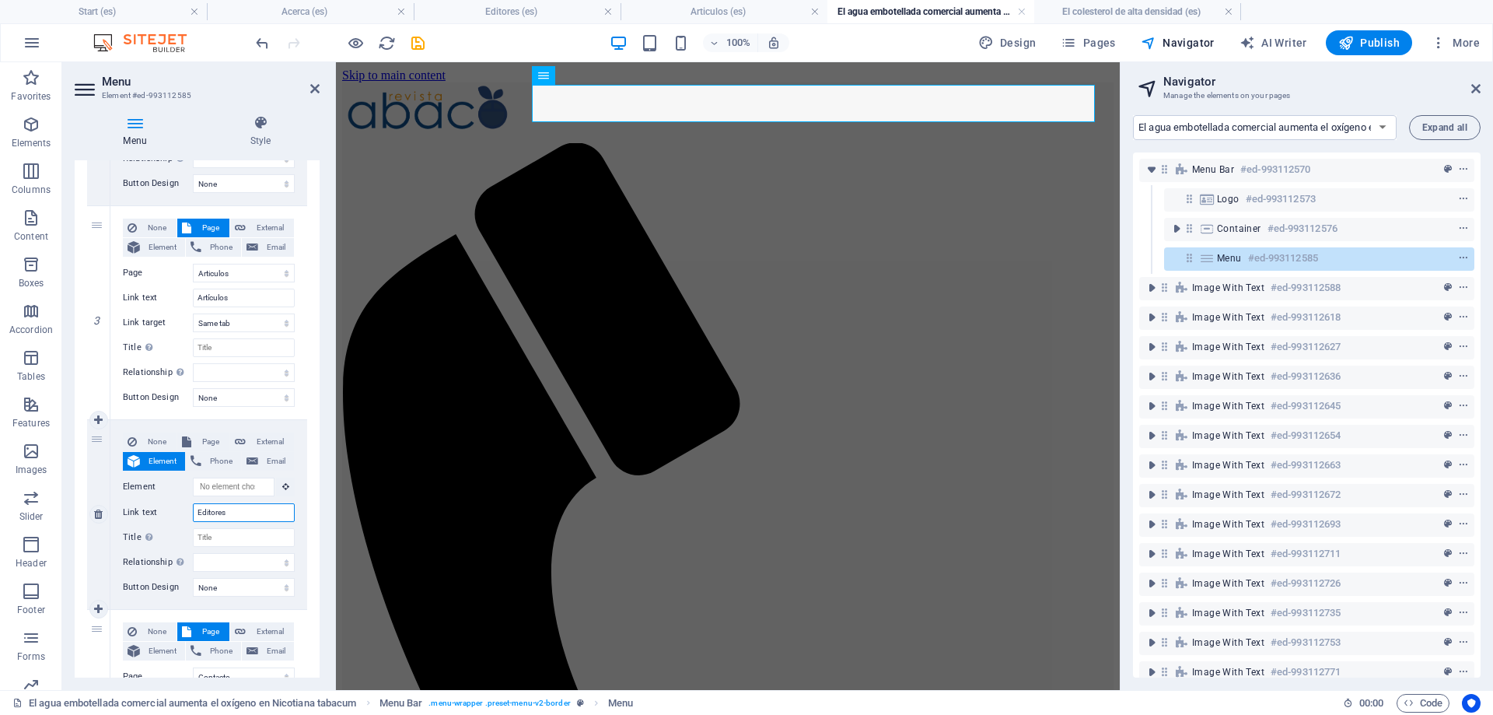
select select
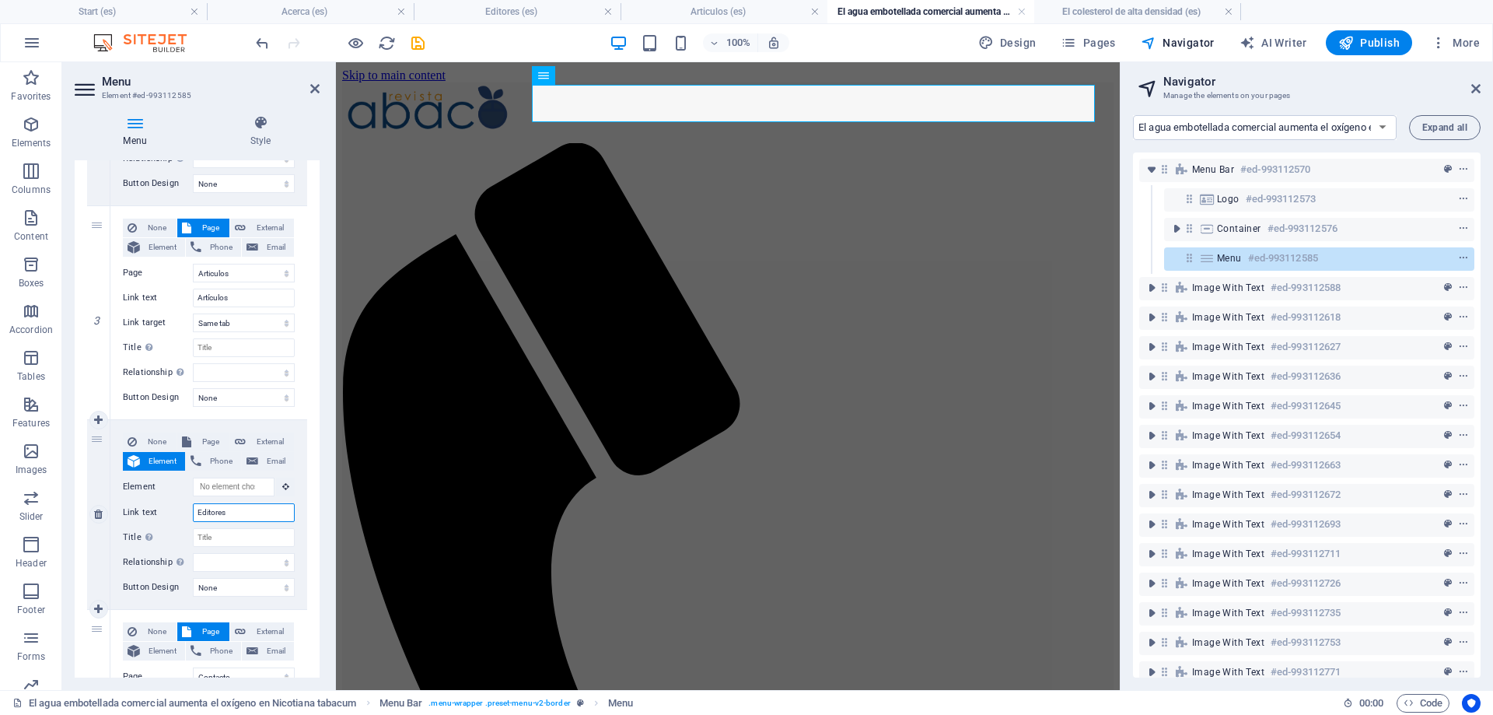
select select
type input "Editores"
click at [218, 438] on span "Page" at bounding box center [210, 441] width 29 height 19
select select
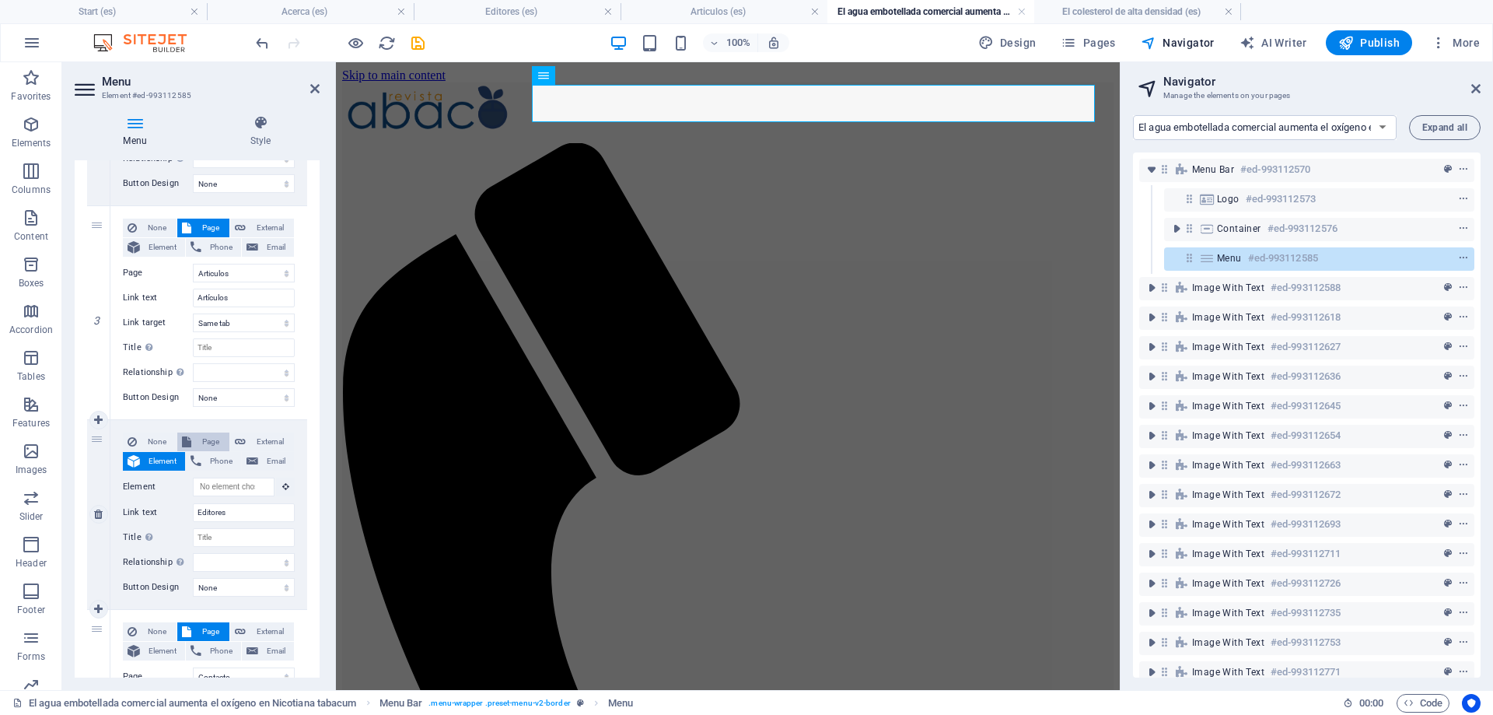
select select
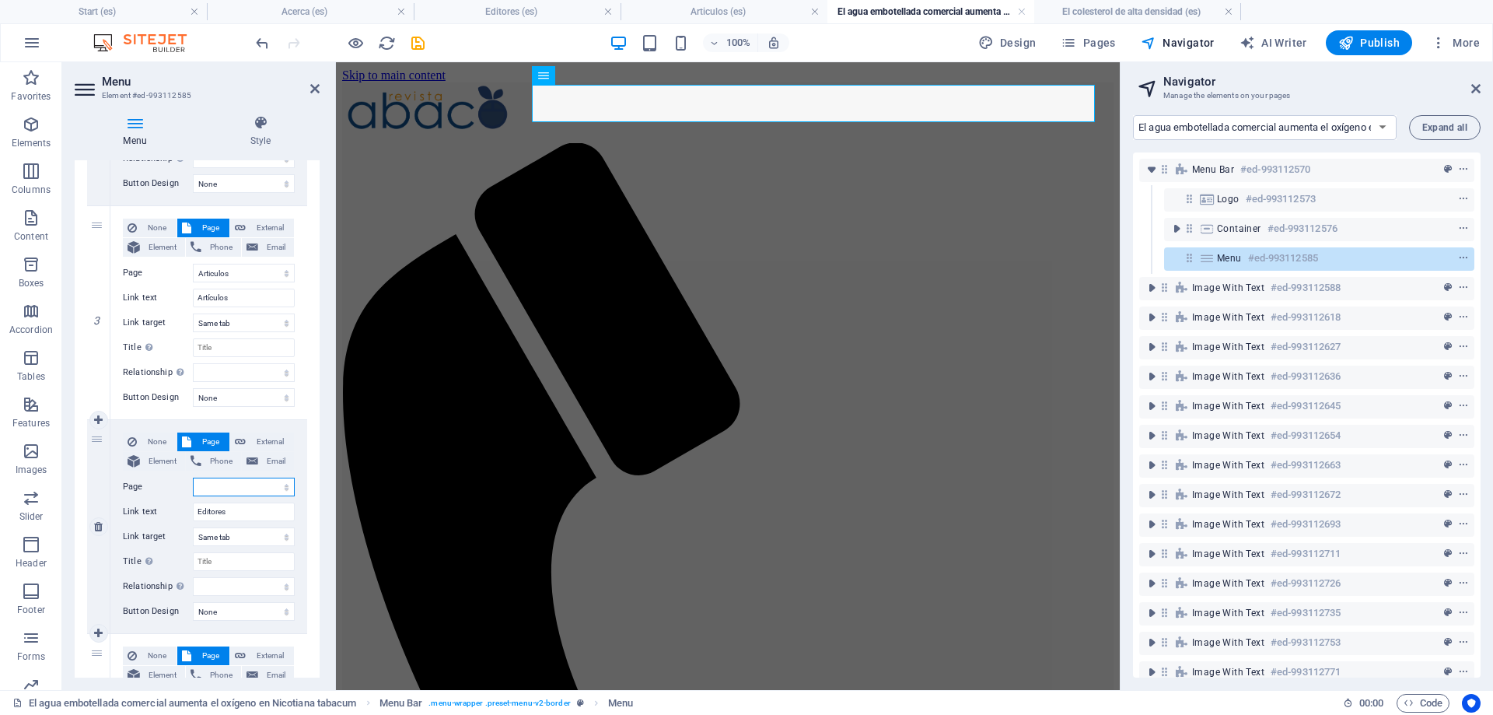
click at [193, 478] on select "Start About Editors Articles Commercial bottled water increases oxygen in Nicot…" at bounding box center [244, 487] width 102 height 19
select select "14"
click option "Editores" at bounding box center [0, 0] width 0 height 0
select select
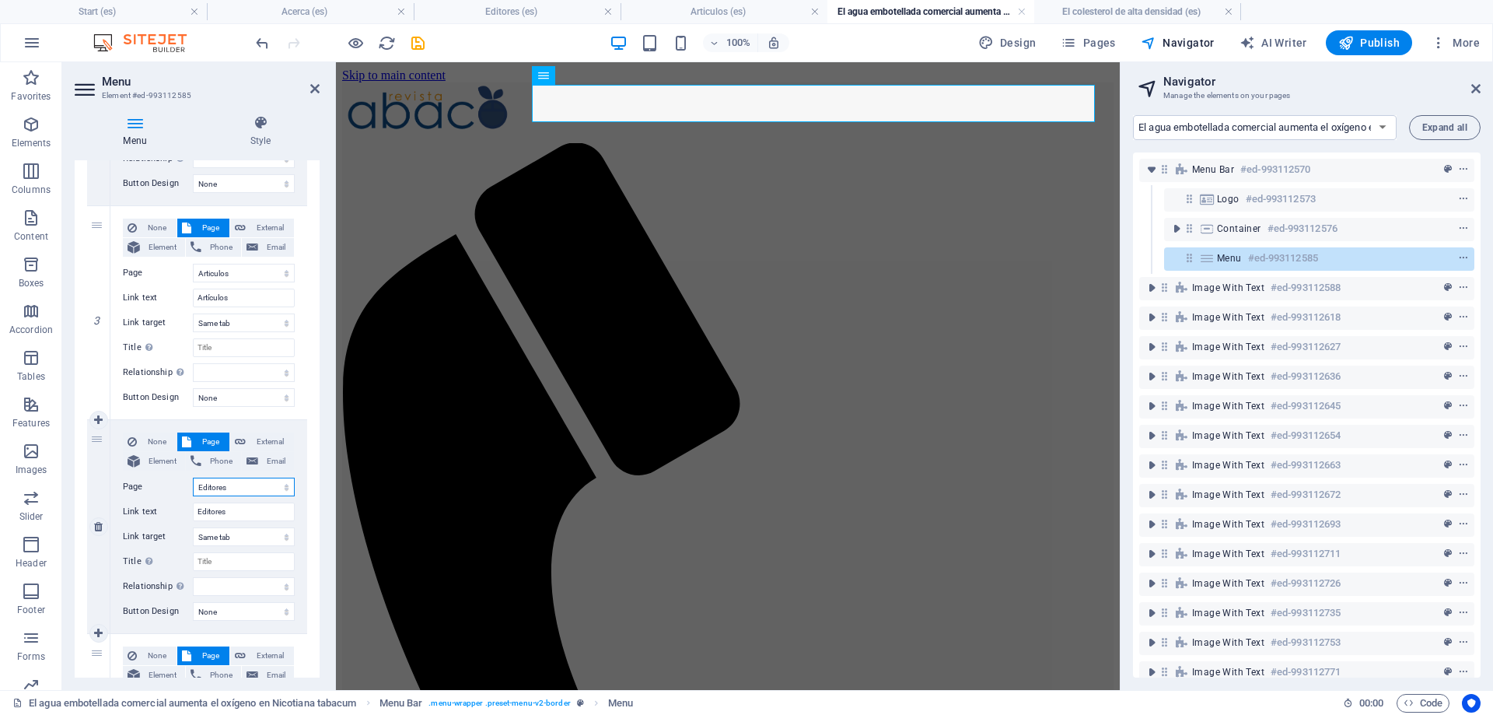
select select
click at [317, 86] on icon at bounding box center [314, 88] width 9 height 12
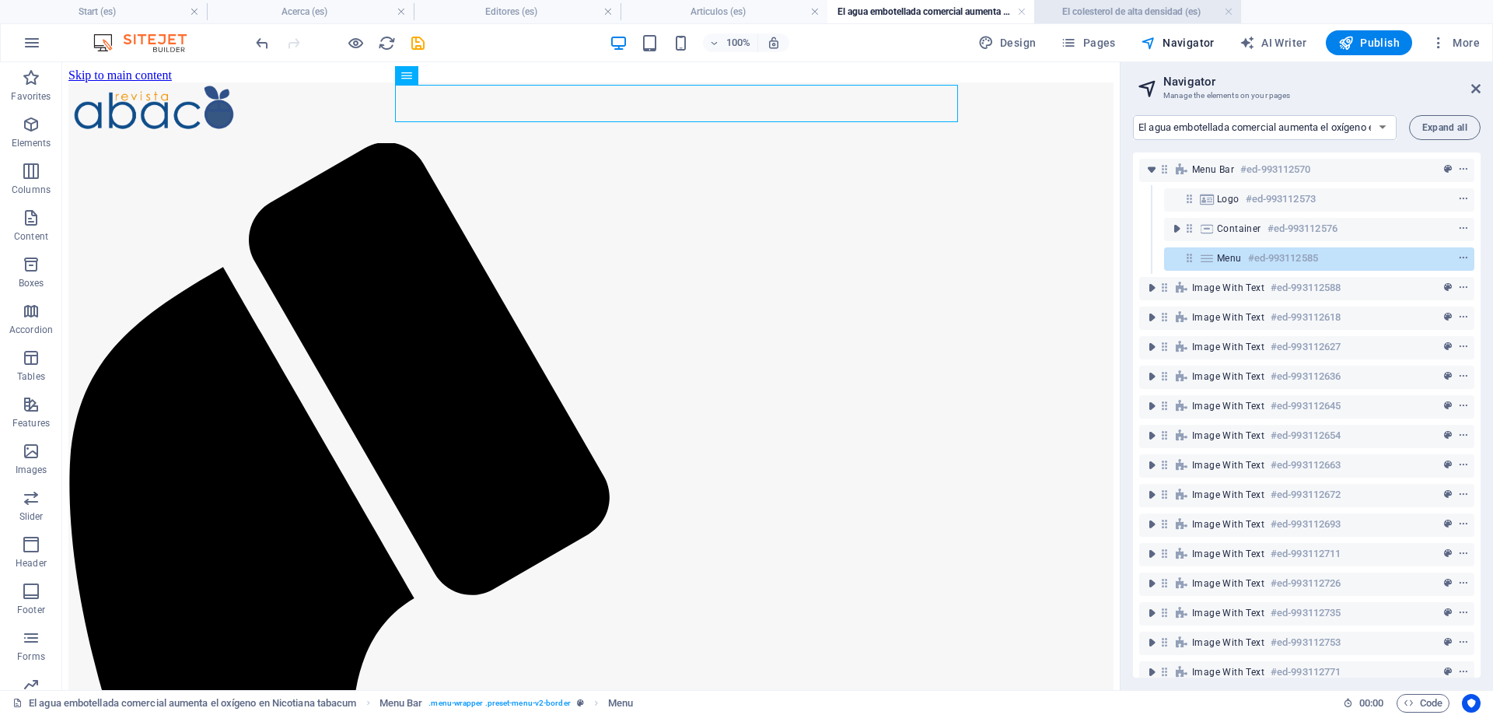
click at [1094, 12] on h4 "El colesterol de alta densidad (es)" at bounding box center [1138, 11] width 207 height 17
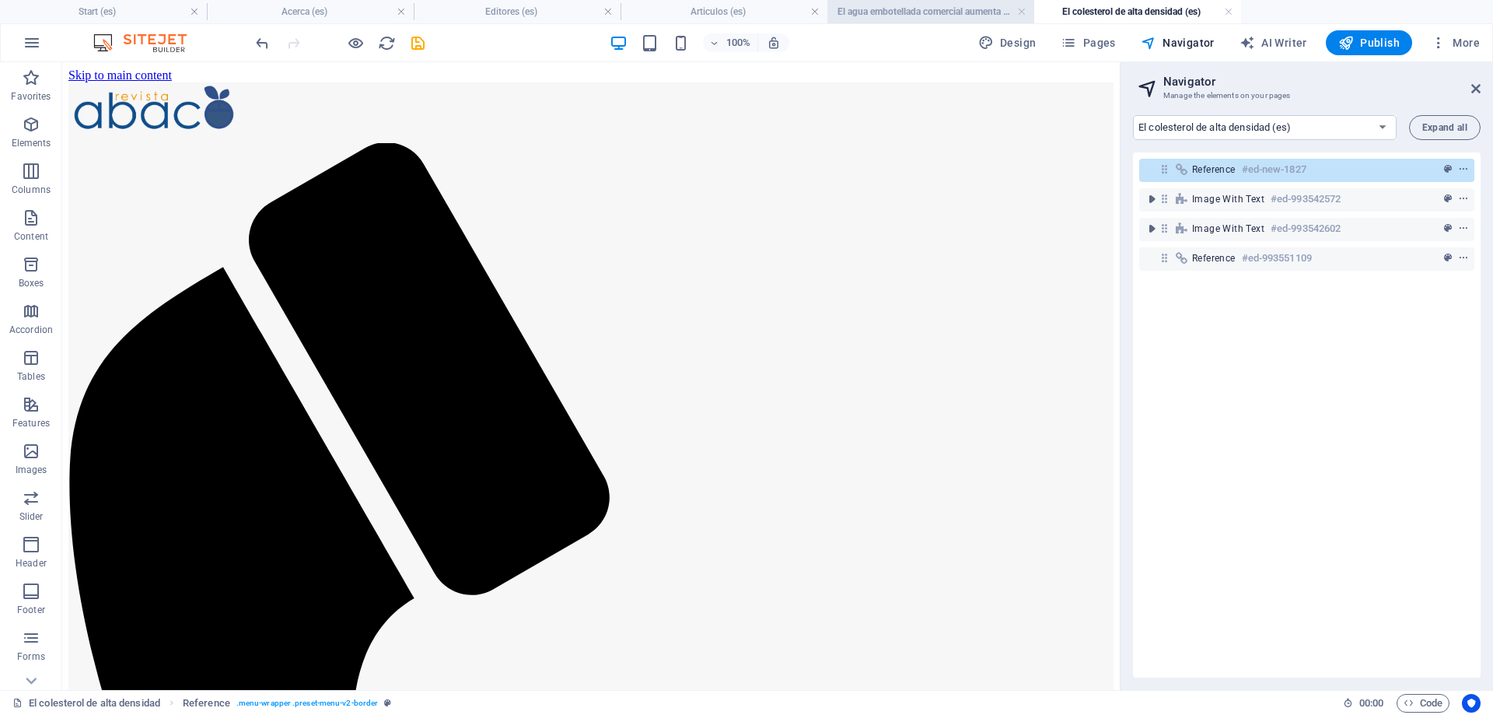
click at [898, 10] on h4 "El agua embotellada comercial aumenta el oxígeno en Nicotiana tabacum (es)" at bounding box center [931, 11] width 207 height 17
select select "17994580-es"
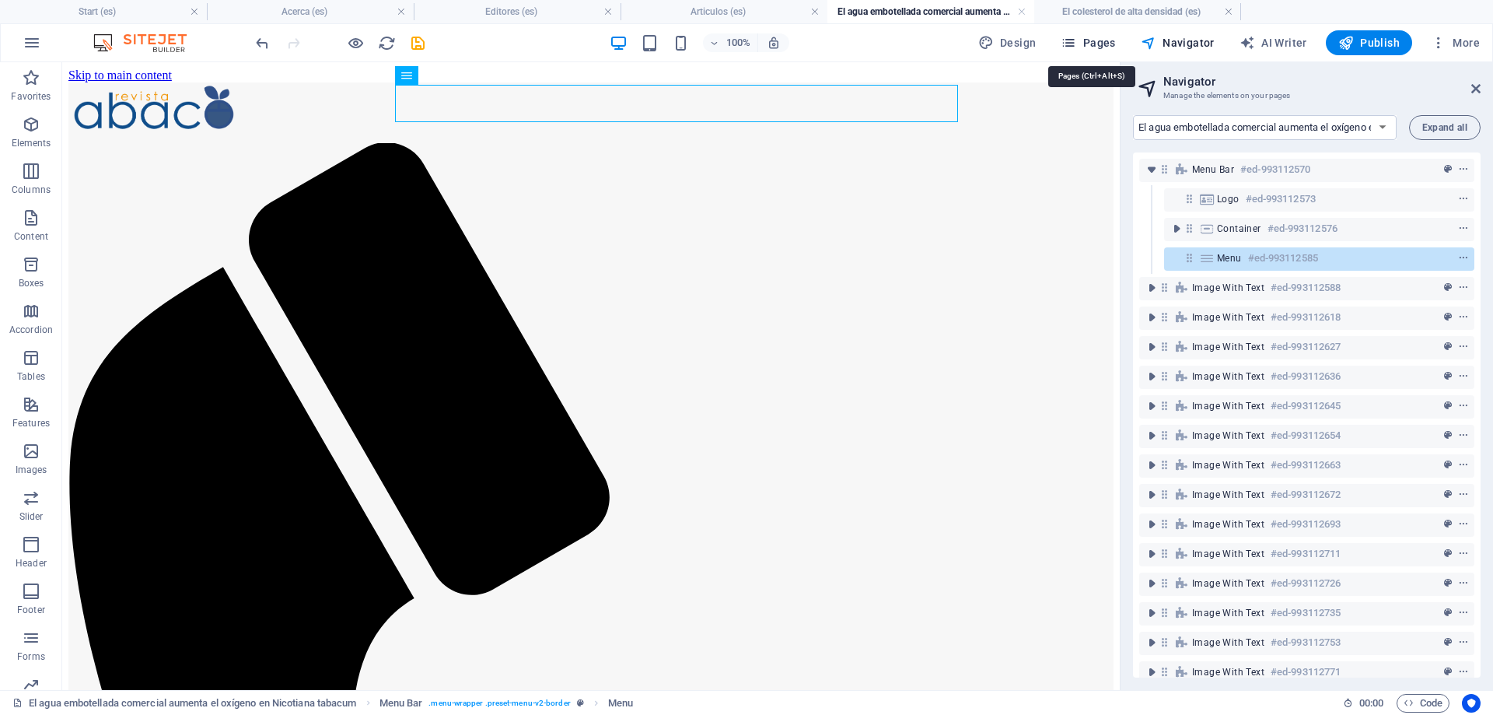
click at [1103, 41] on span "Pages" at bounding box center [1088, 43] width 54 height 16
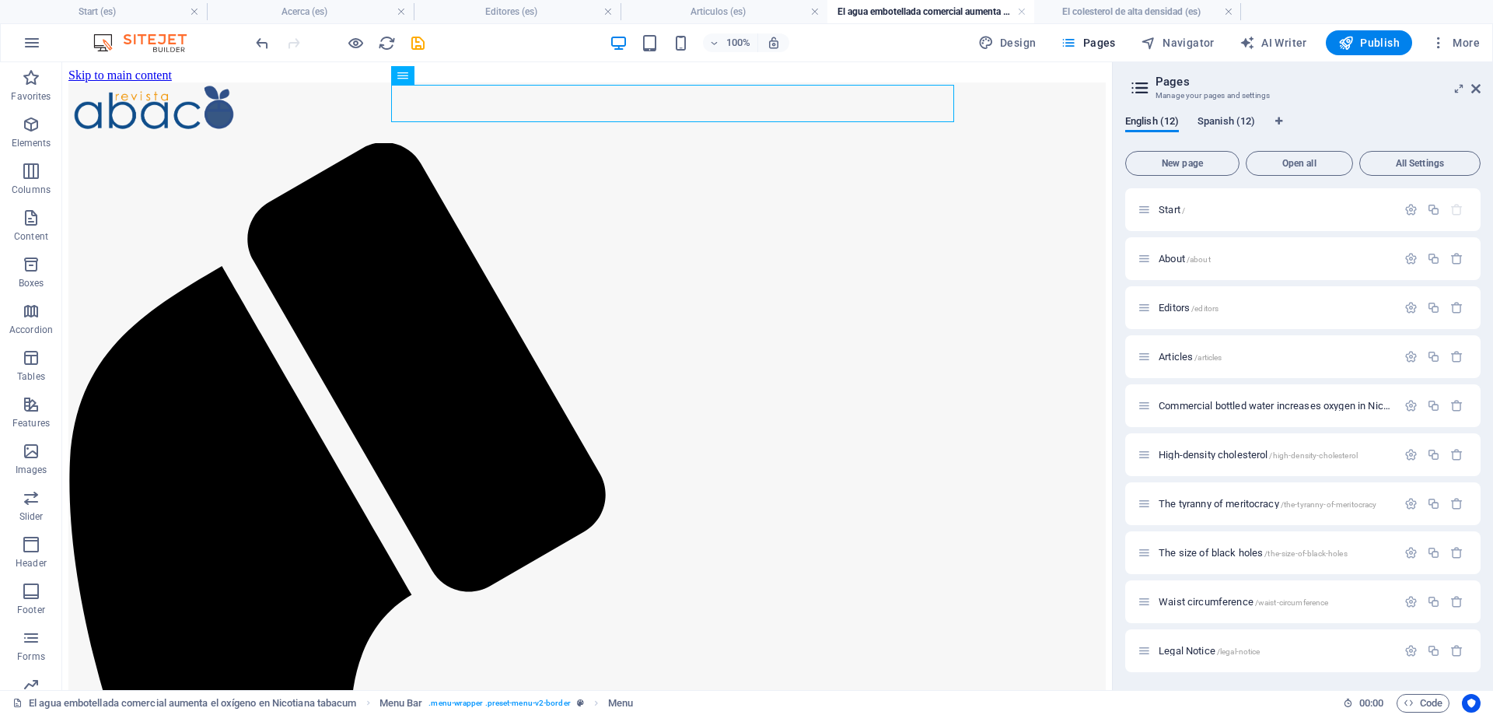
click at [1216, 121] on span "Spanish (12)" at bounding box center [1227, 123] width 58 height 22
click at [1249, 503] on span "La tiranía de la meritocracia /la-tirania-de-la-meritocracia" at bounding box center [1270, 504] width 222 height 12
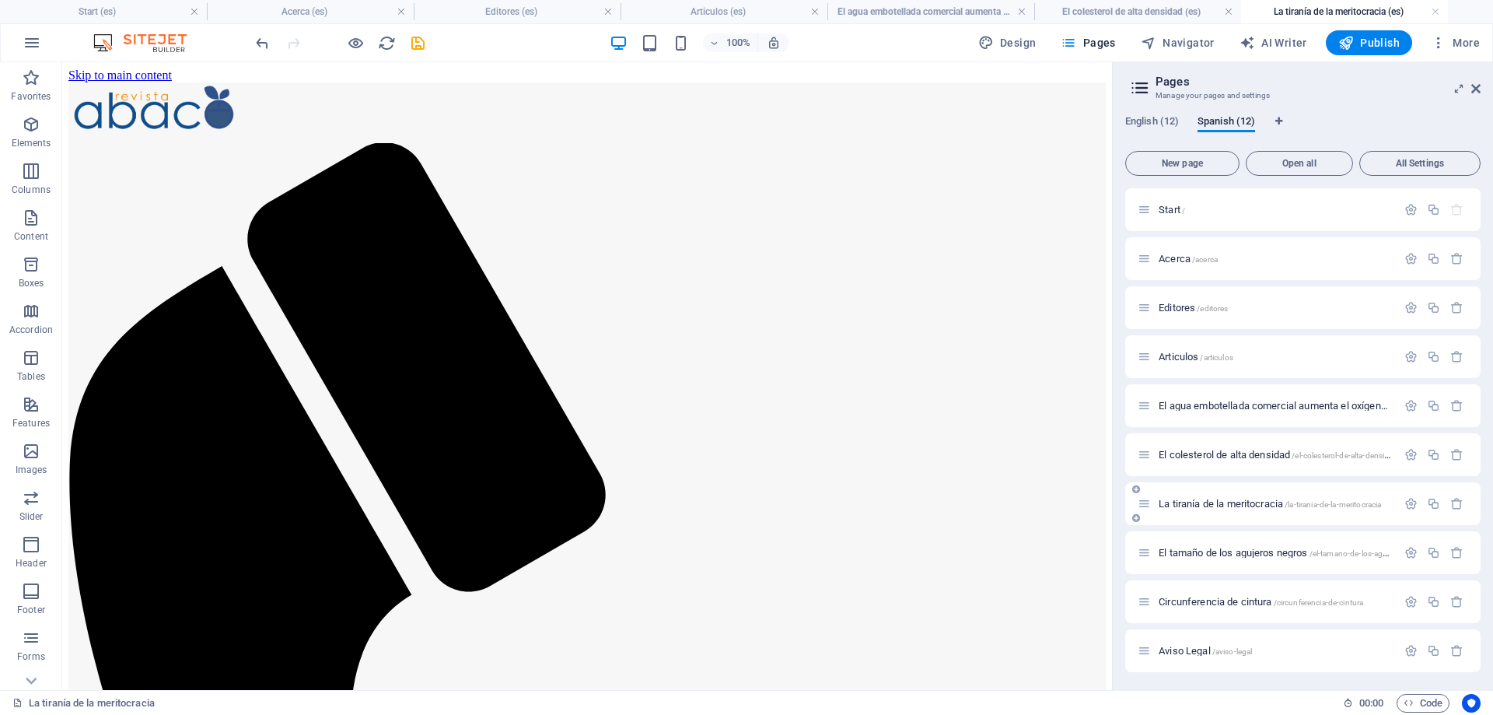
scroll to position [0, 0]
click at [1225, 553] on span "El tamaño de los agujeros negros /el-tamano-de-los-agujeros-negros" at bounding box center [1323, 553] width 328 height 12
click at [1230, 598] on span "Circunferencia de cintura /circunferencia-de-cintura" at bounding box center [1261, 602] width 205 height 12
click at [706, 12] on h4 "El agua embotellada comercial aumenta el oxígeno en Nicotiana tabacum (es)" at bounding box center [747, 11] width 166 height 17
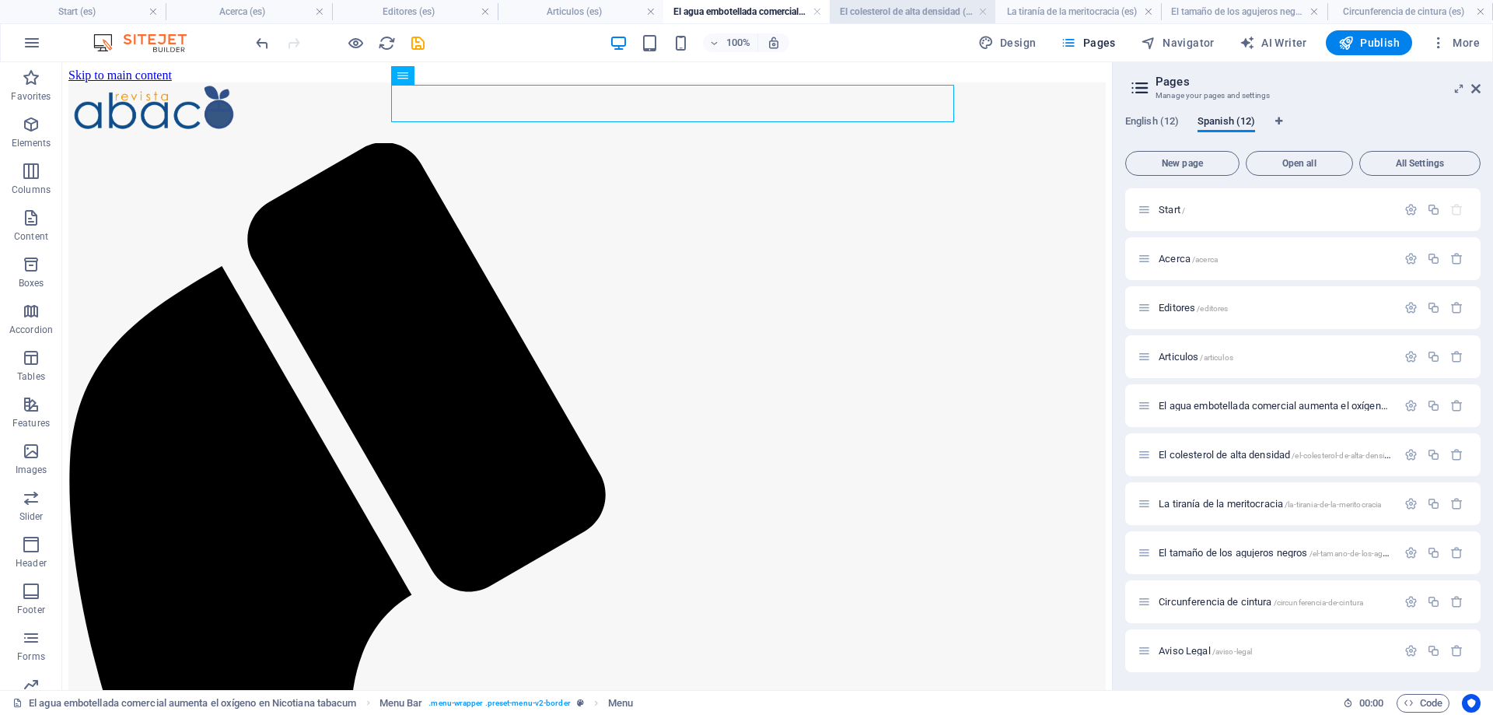
click at [909, 16] on h4 "El colesterol de alta densidad (es)" at bounding box center [913, 11] width 166 height 17
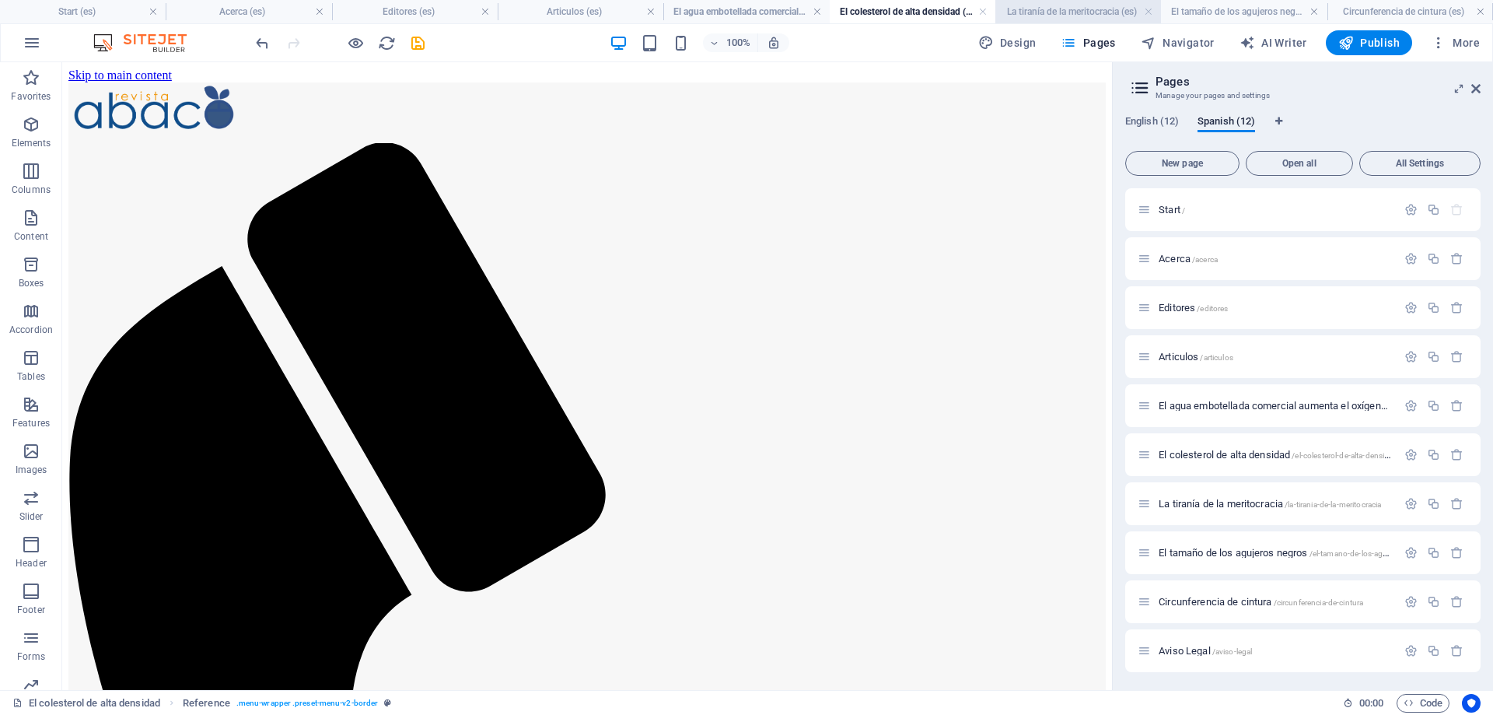
click at [1041, 5] on h4 "La tiranía de la meritocracia (es)" at bounding box center [1079, 11] width 166 height 17
click at [877, 11] on h4 "El colesterol de alta densidad (es)" at bounding box center [913, 11] width 166 height 17
click at [719, 8] on h4 "El agua embotellada comercial aumenta el oxígeno en Nicotiana tabacum (es)" at bounding box center [747, 11] width 166 height 17
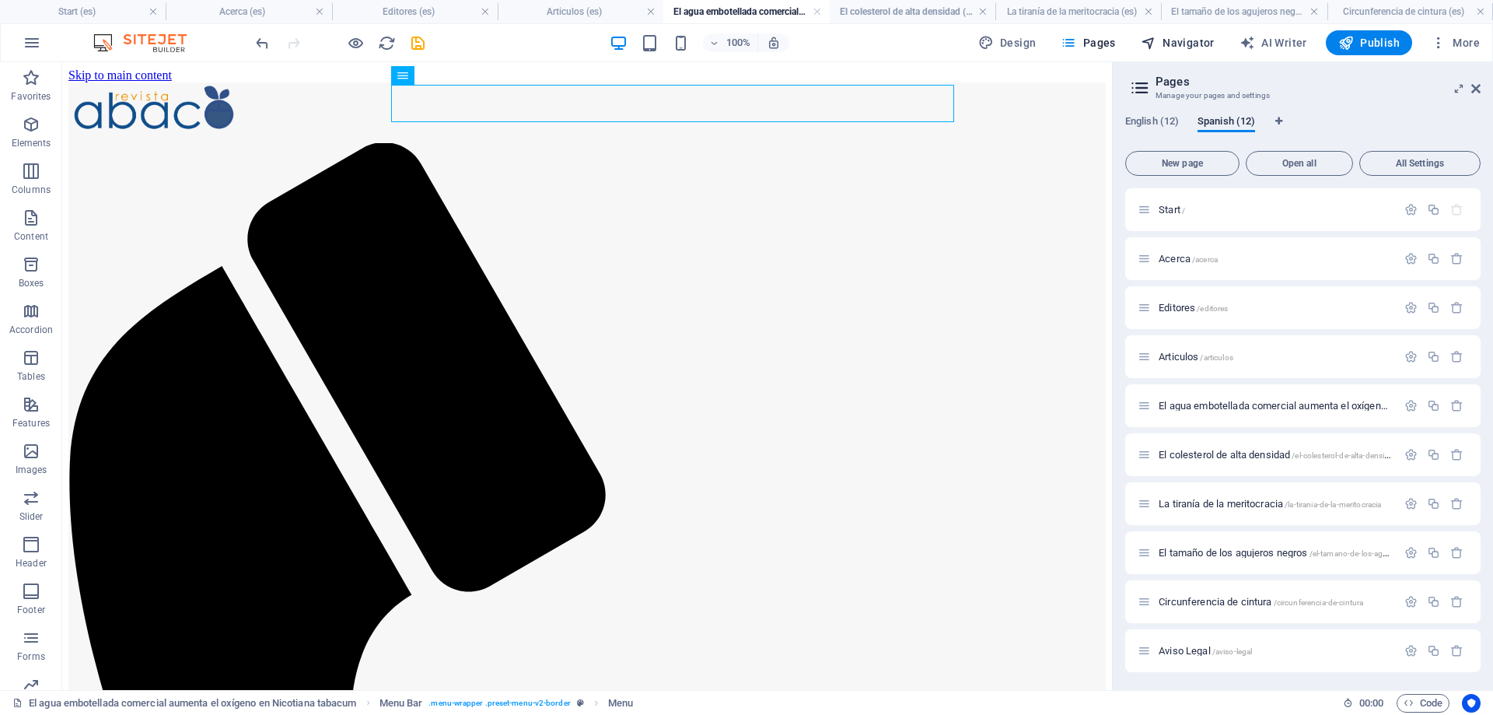
click at [1198, 39] on span "Navigator" at bounding box center [1178, 43] width 74 height 16
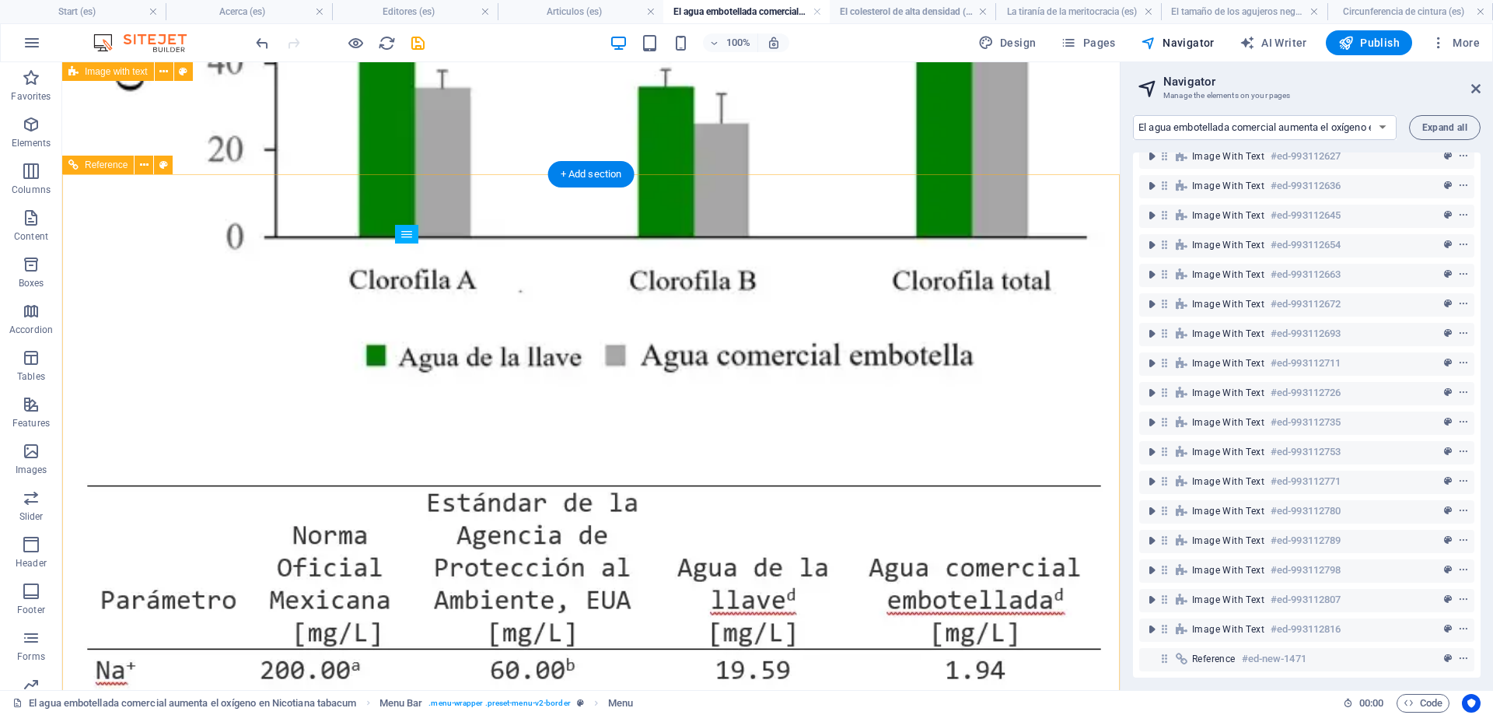
scroll to position [11735, 0]
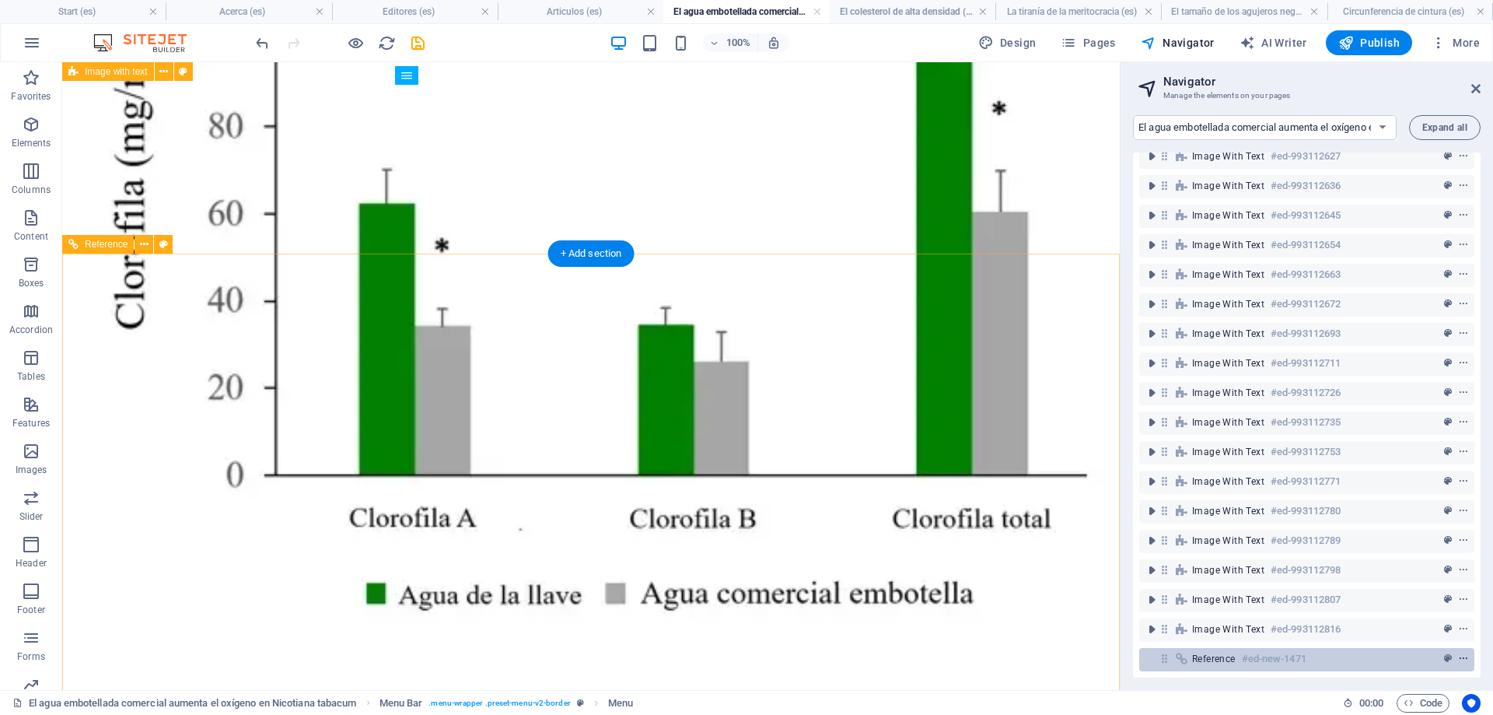
click at [1464, 657] on icon "context-menu" at bounding box center [1463, 658] width 11 height 11
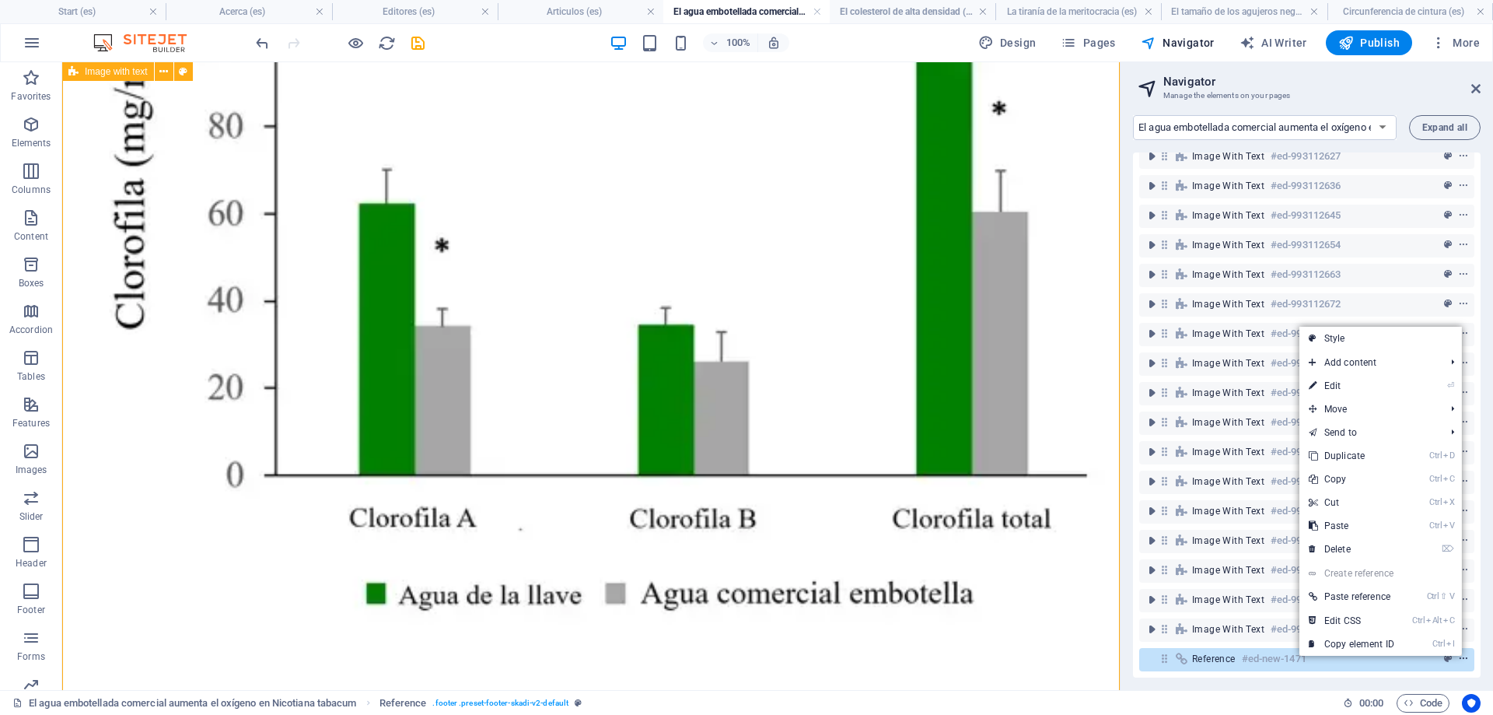
scroll to position [11949, 0]
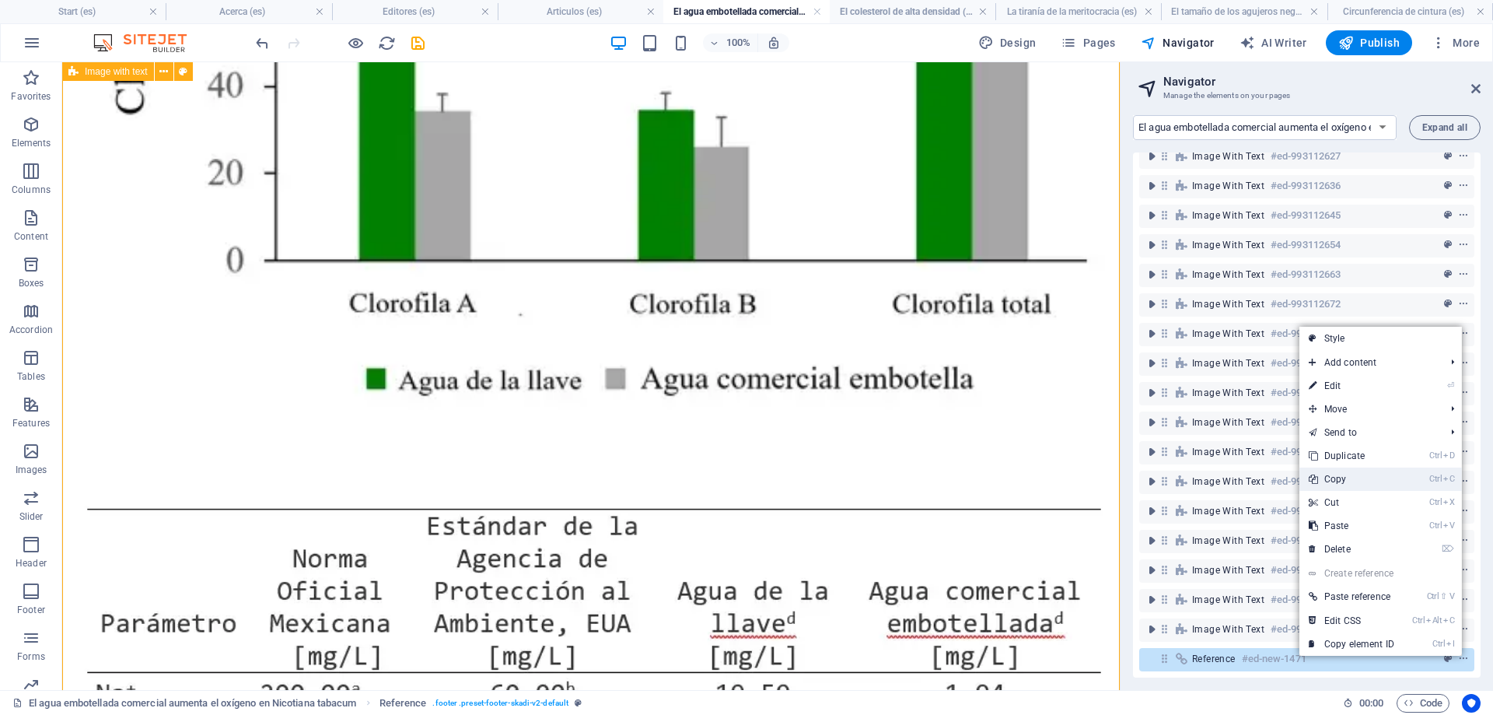
click at [1345, 478] on link "Ctrl C Copy" at bounding box center [1352, 478] width 104 height 23
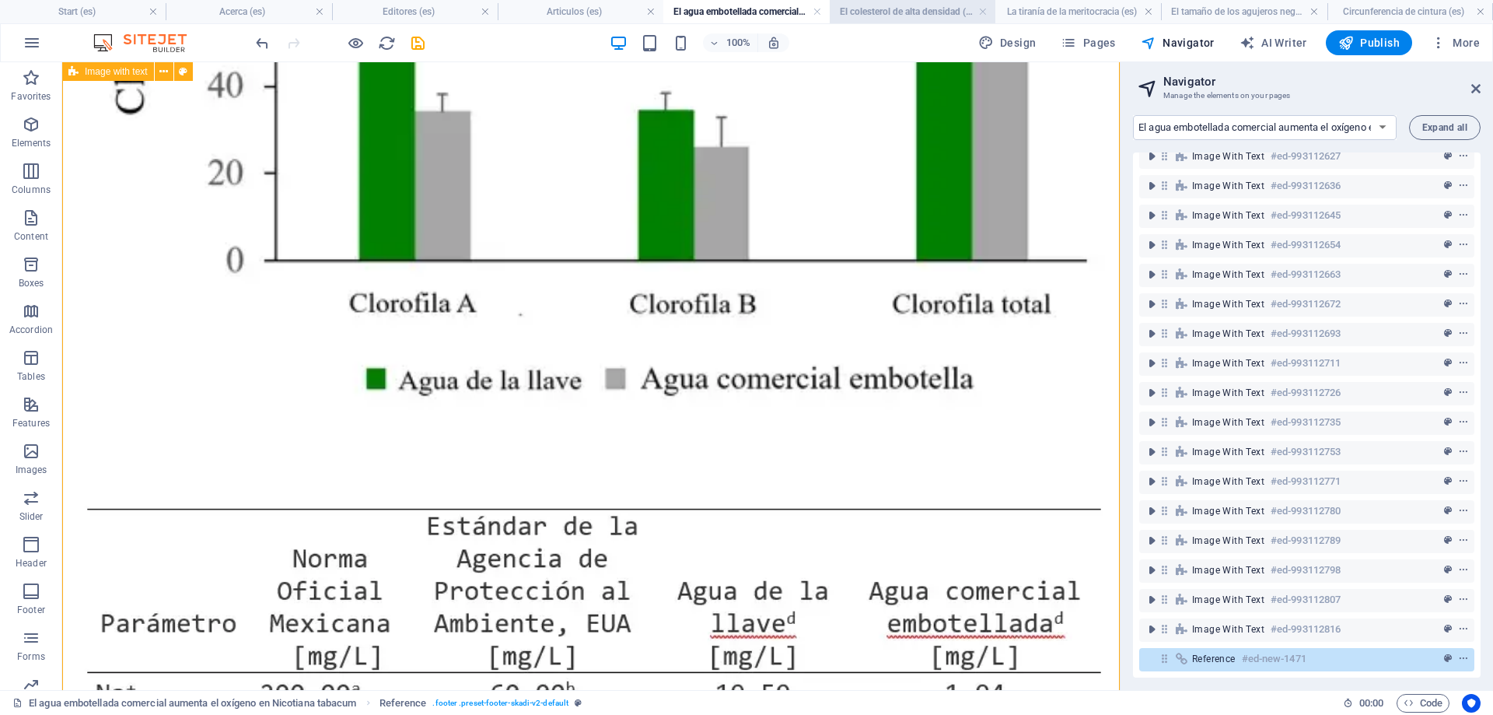
click at [916, 11] on h4 "El colesterol de alta densidad (es)" at bounding box center [913, 11] width 166 height 17
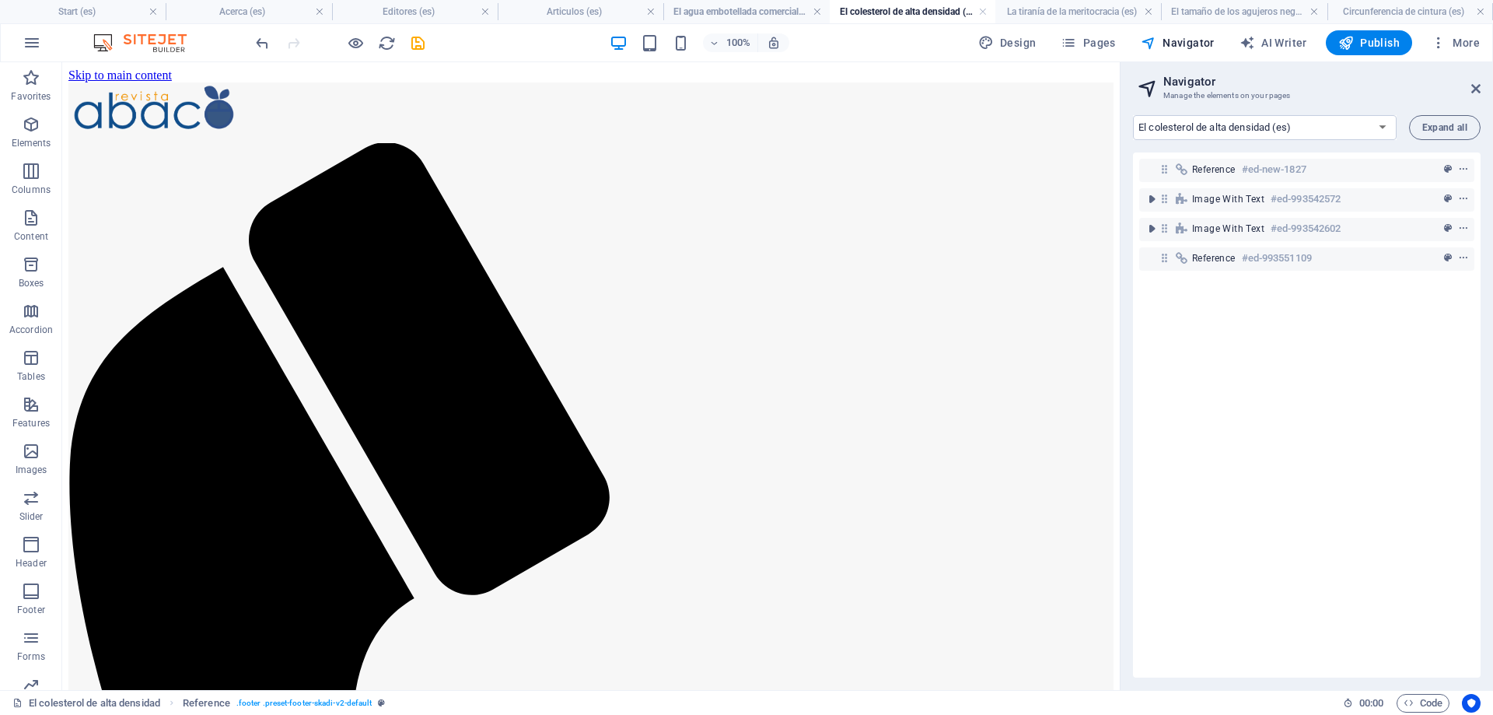
scroll to position [0, 0]
click at [1037, 8] on h4 "La tiranía de la meritocracia (es)" at bounding box center [1079, 11] width 166 height 17
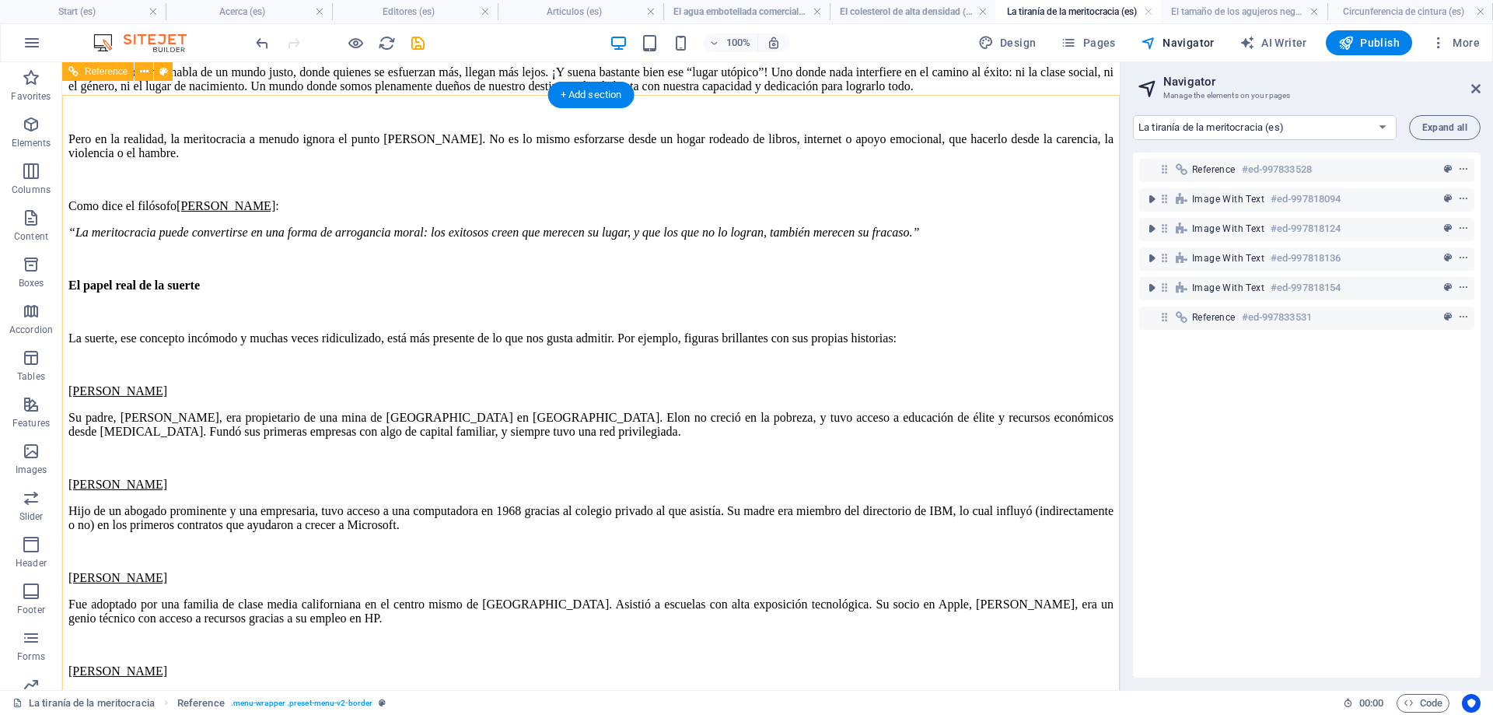
scroll to position [2342, 0]
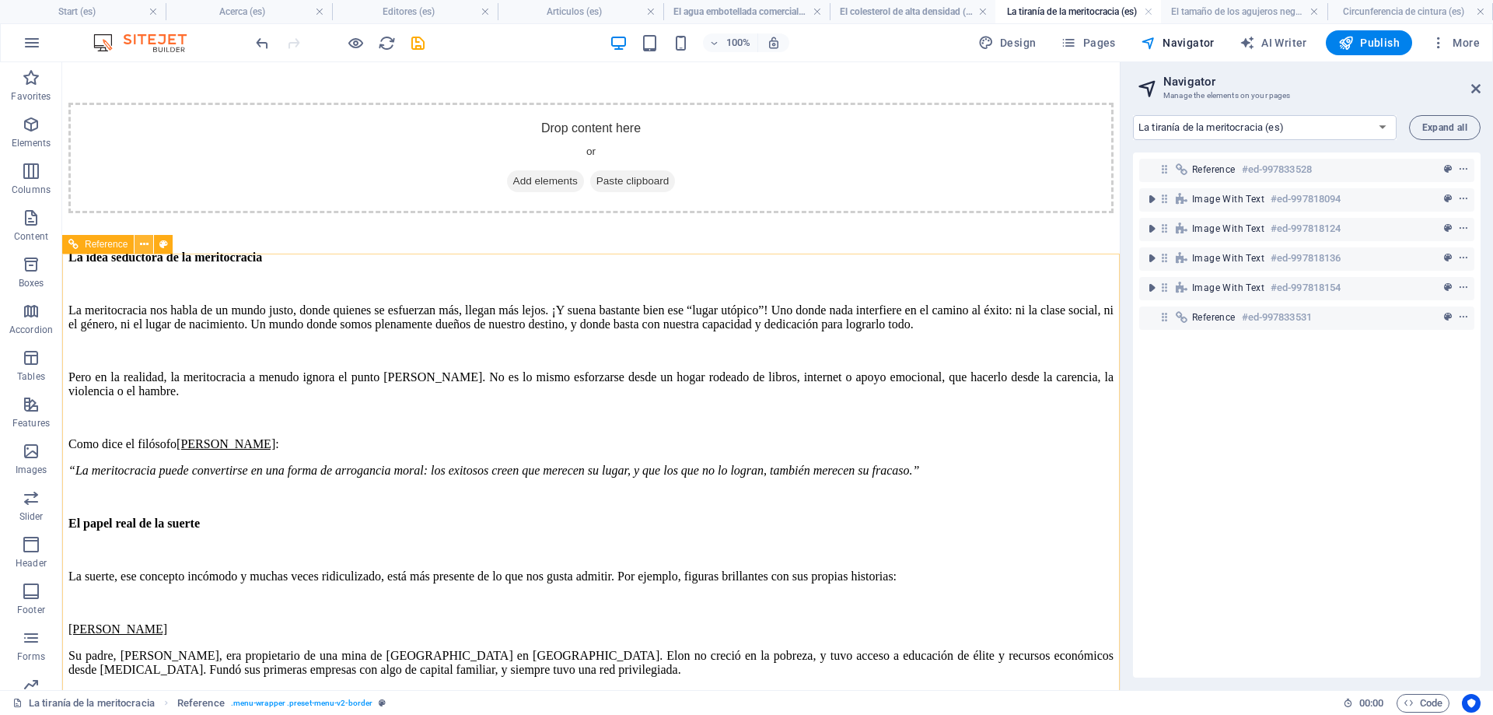
click at [145, 243] on icon at bounding box center [144, 244] width 9 height 16
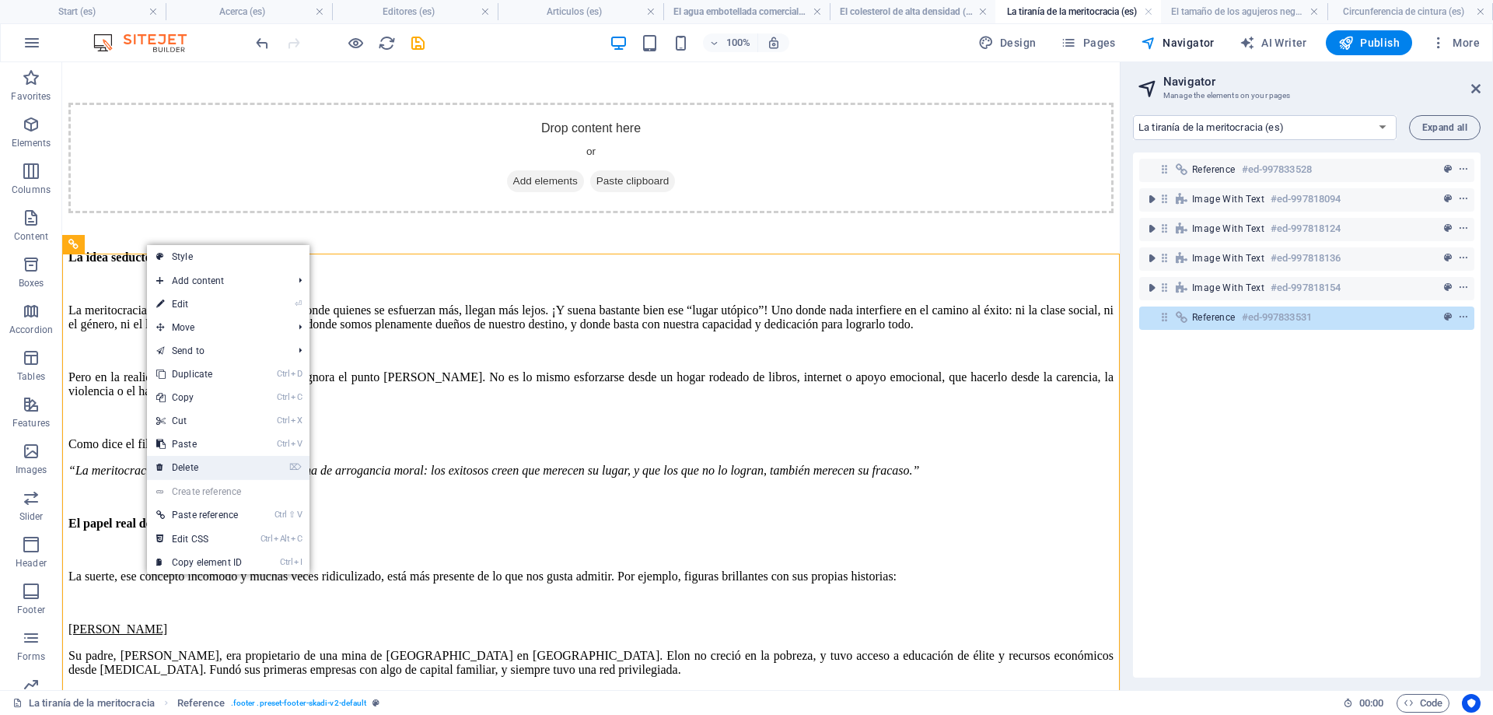
click at [190, 465] on link "⌦ Delete" at bounding box center [199, 467] width 104 height 23
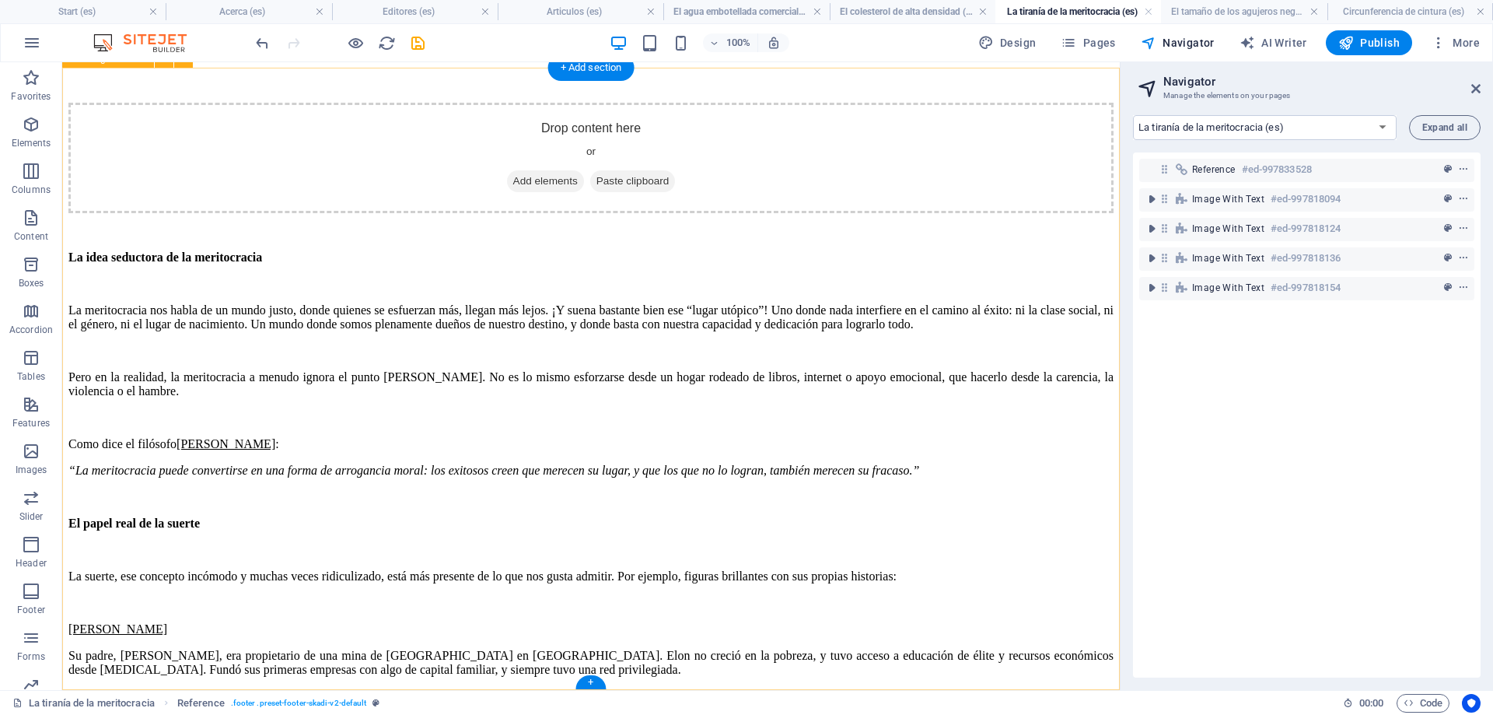
scroll to position [1906, 0]
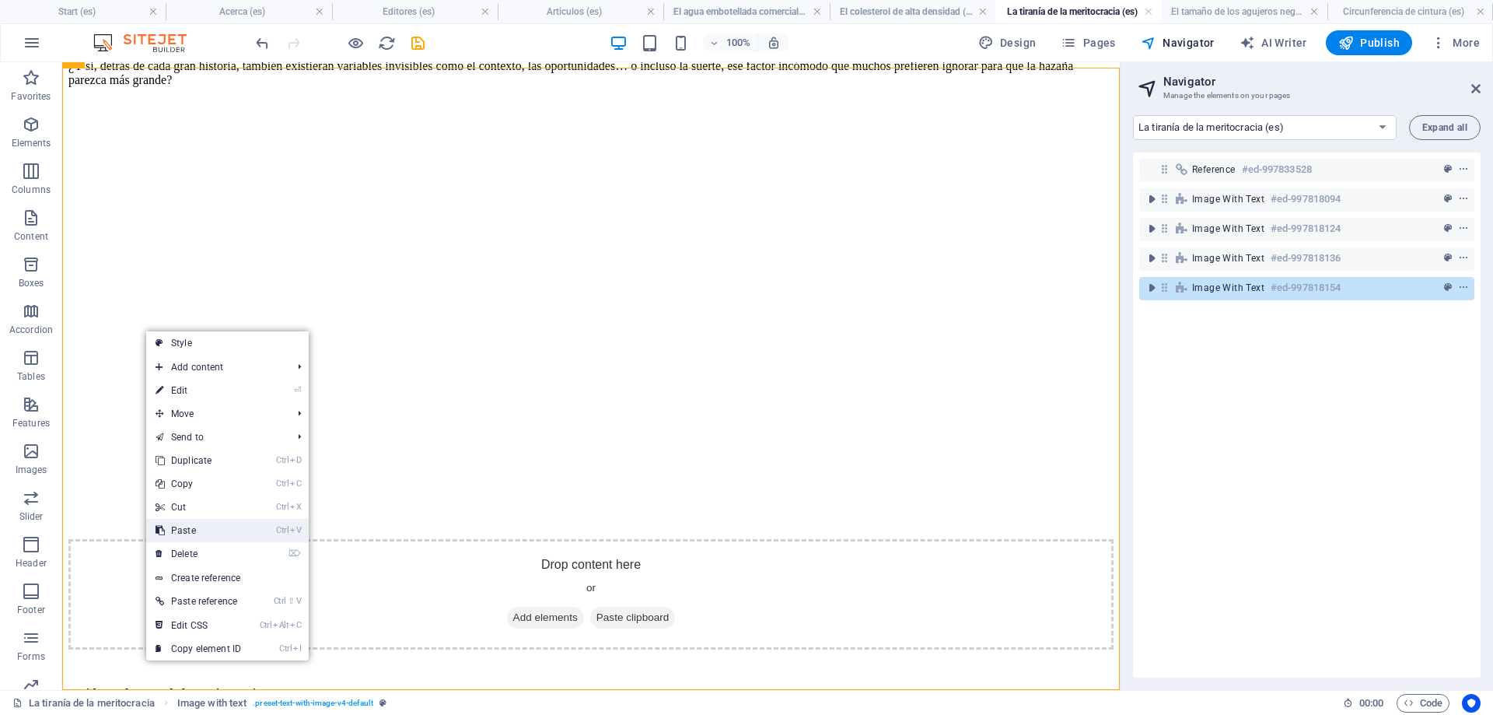
drag, startPoint x: 221, startPoint y: 530, endPoint x: 171, endPoint y: 469, distance: 78.5
click at [221, 530] on link "Ctrl V Paste" at bounding box center [198, 530] width 104 height 23
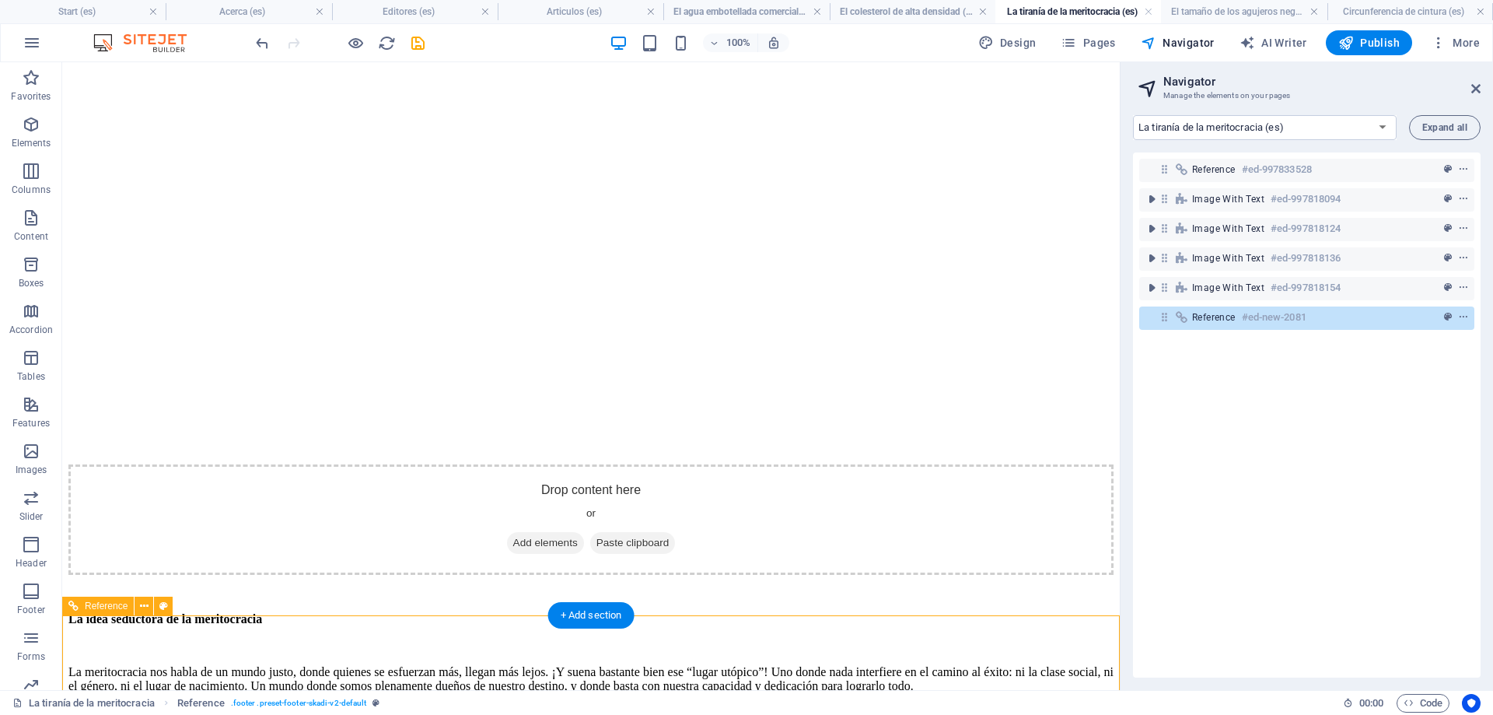
scroll to position [2557, 0]
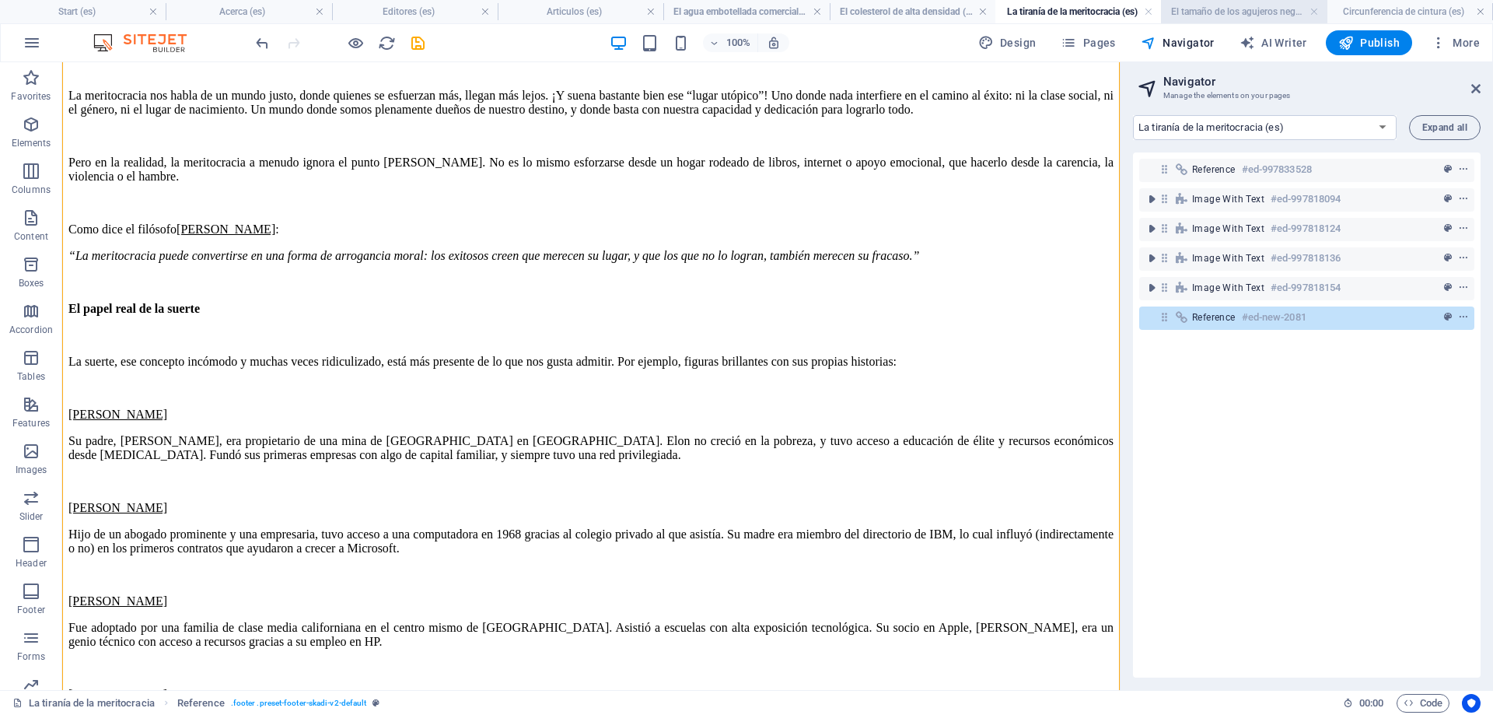
click at [1239, 8] on h4 "El tamaño de los agujeros negros (es)" at bounding box center [1244, 11] width 166 height 17
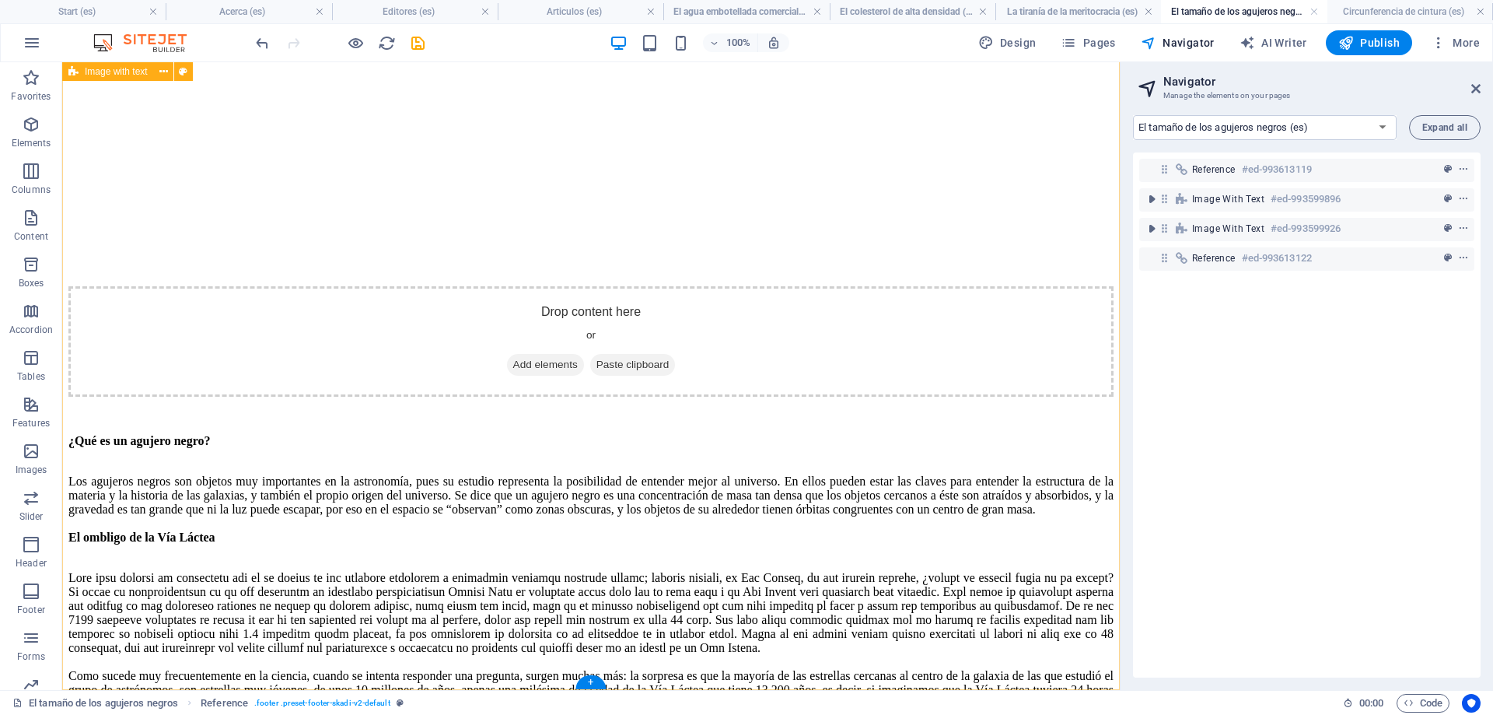
scroll to position [1511, 0]
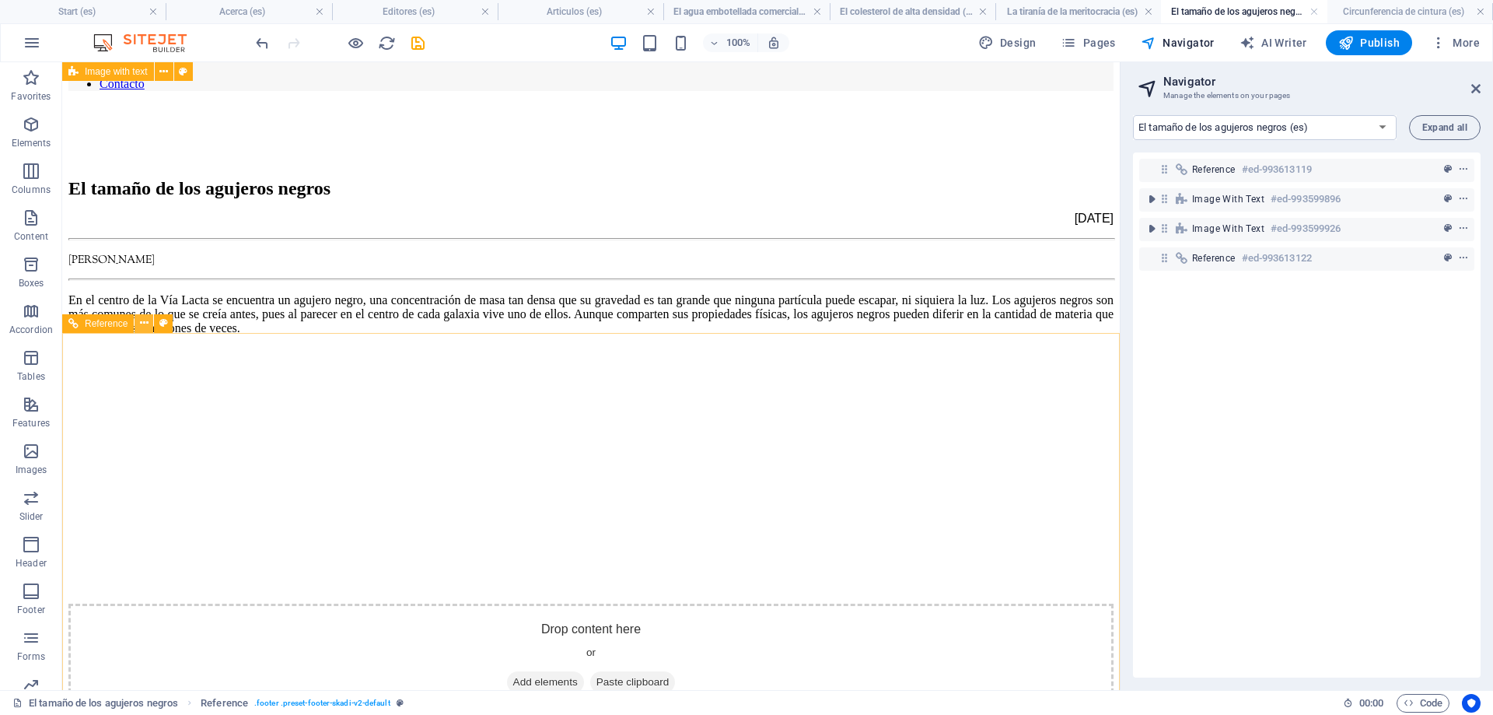
click at [142, 325] on icon at bounding box center [144, 323] width 9 height 16
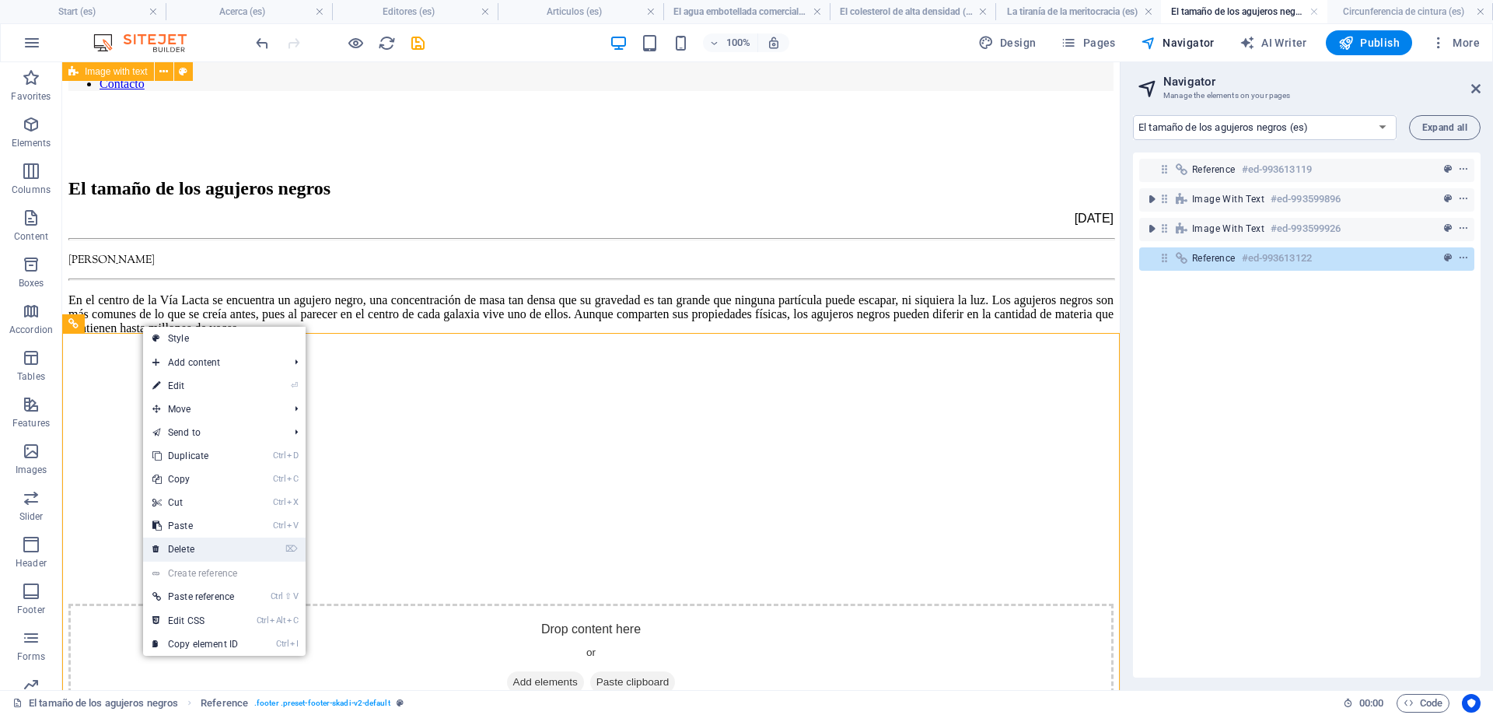
click at [204, 545] on link "⌦ Delete" at bounding box center [195, 549] width 104 height 23
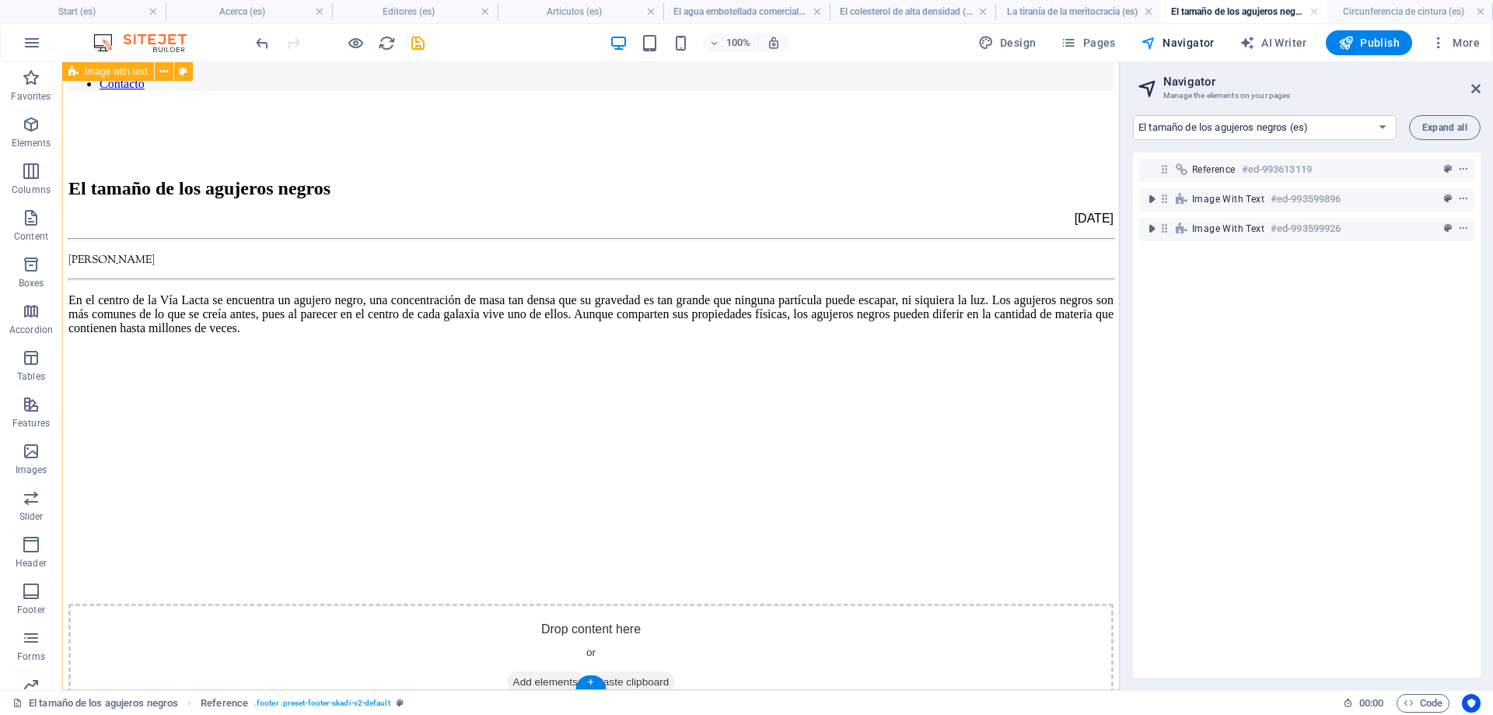
scroll to position [1154, 0]
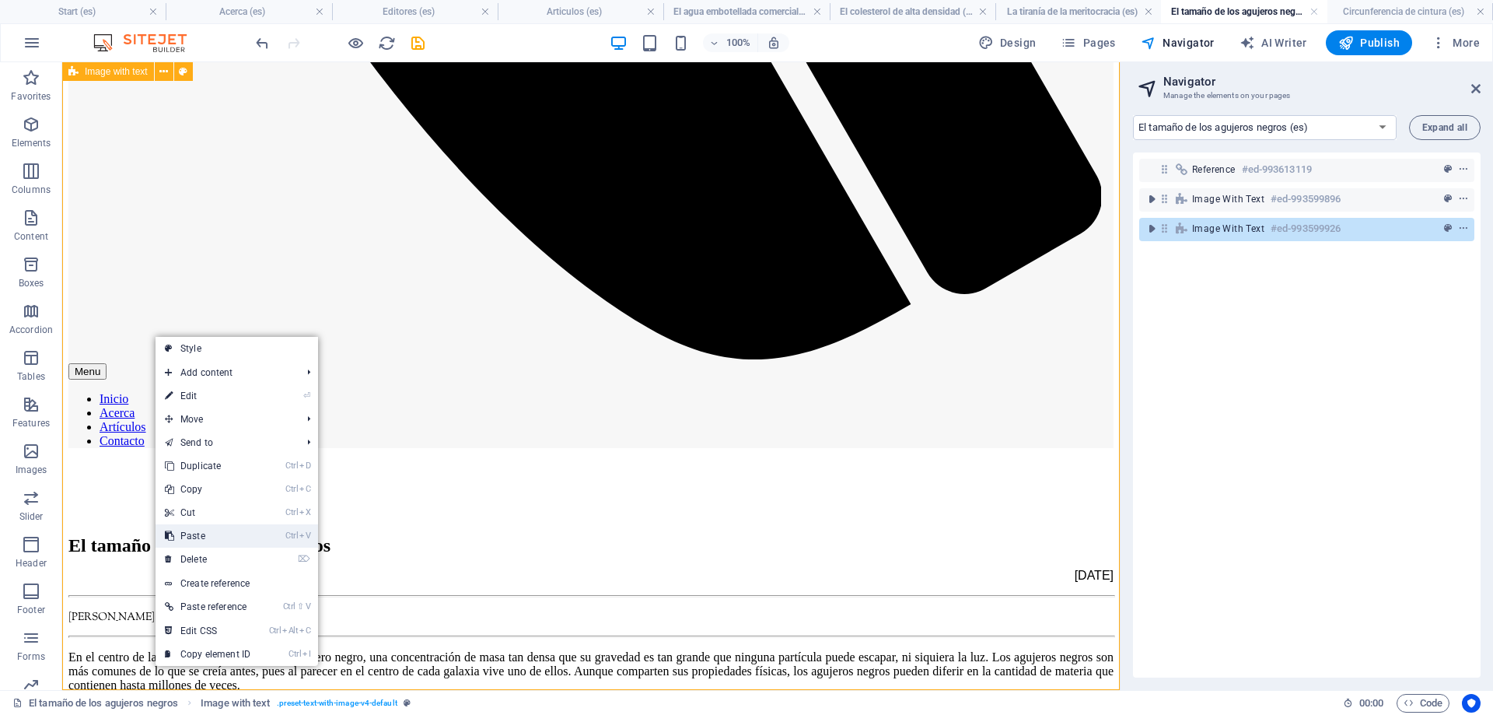
click at [215, 532] on link "Ctrl V Paste" at bounding box center [208, 535] width 104 height 23
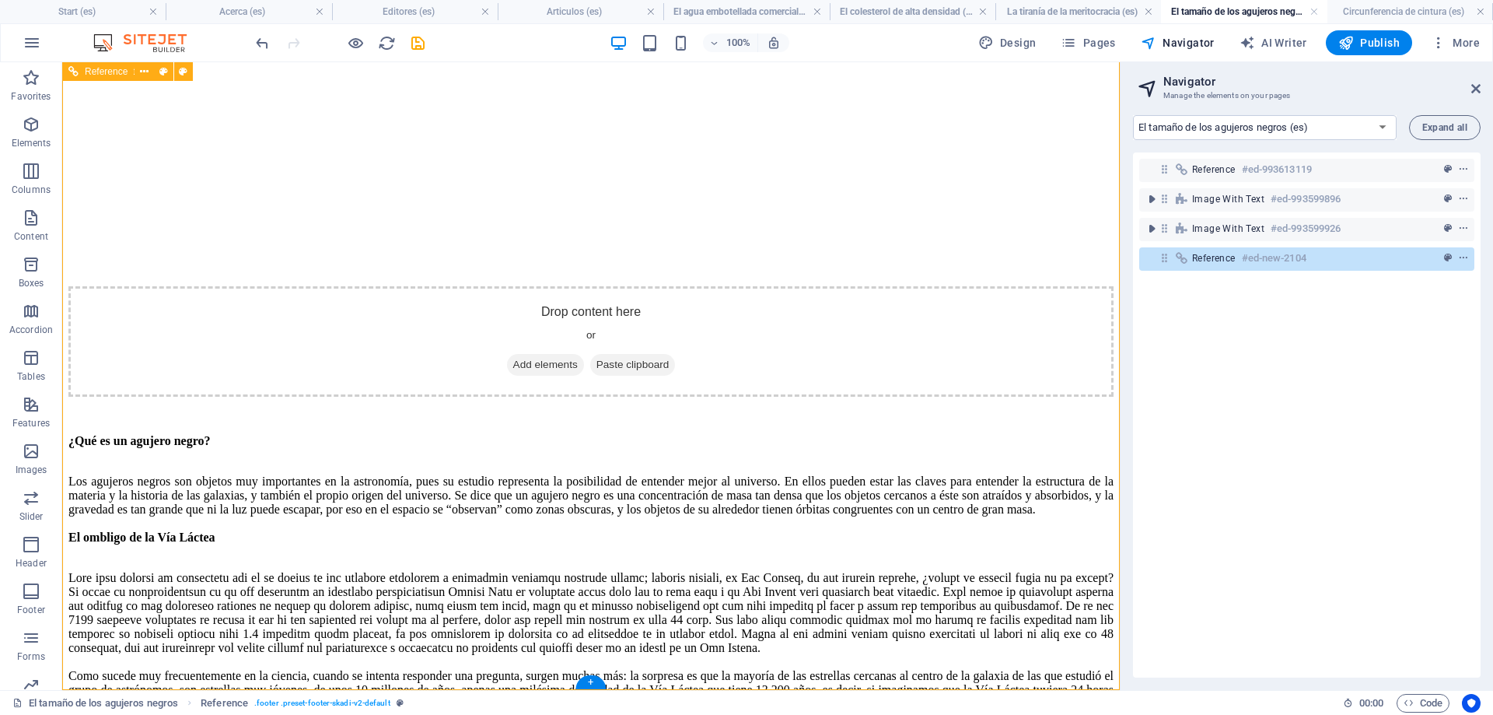
scroll to position [1670, 0]
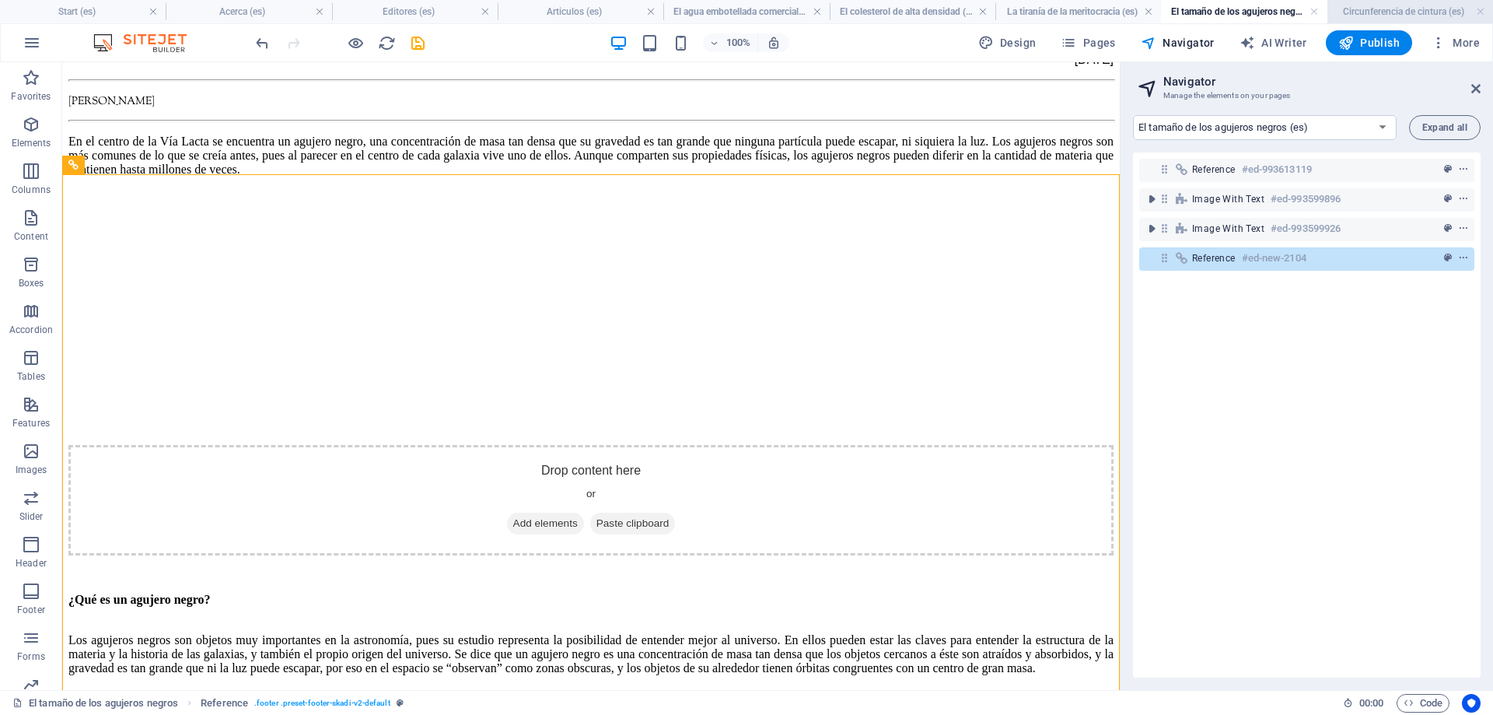
click at [1374, 8] on h4 "Circunferencia de cintura (es)" at bounding box center [1411, 11] width 166 height 17
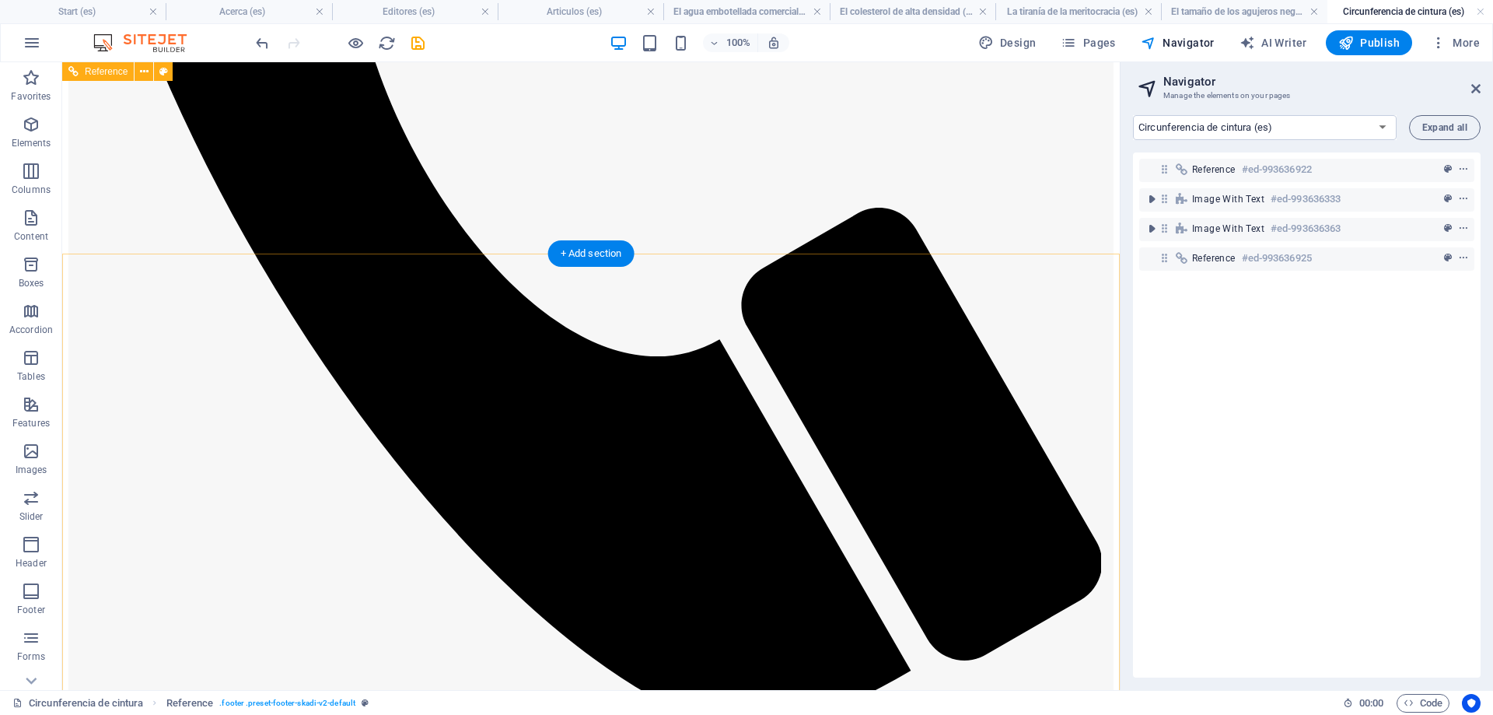
scroll to position [709, 0]
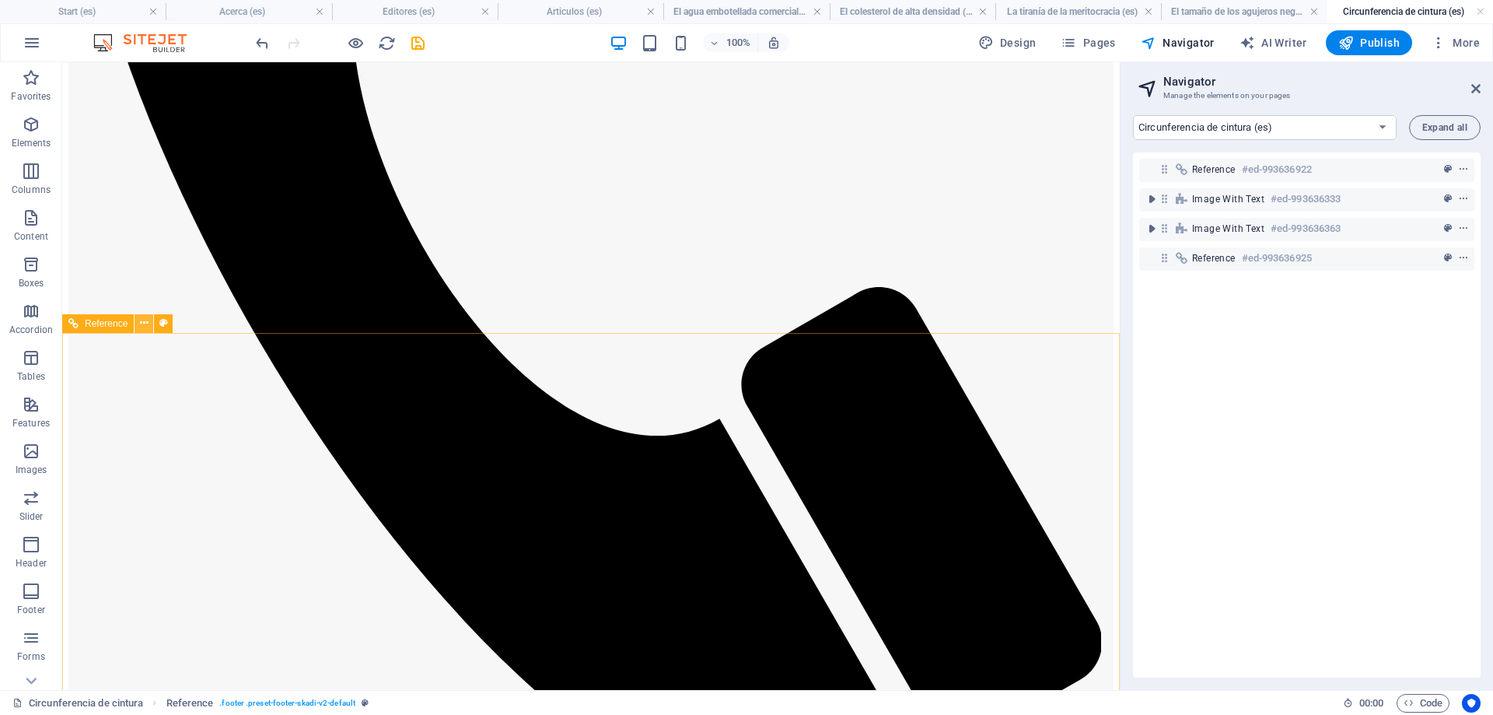
click at [145, 324] on icon at bounding box center [144, 323] width 9 height 16
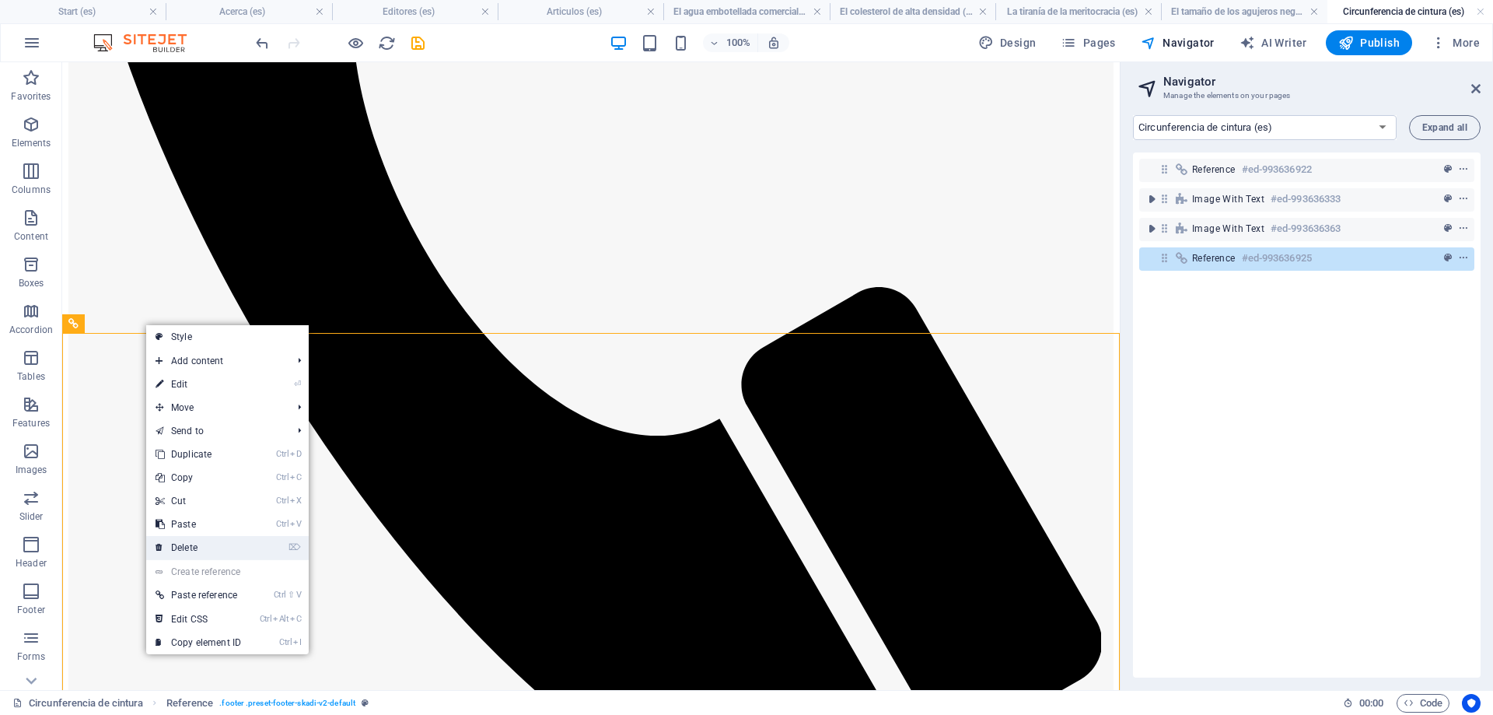
click at [222, 541] on link "⌦ Delete" at bounding box center [198, 547] width 104 height 23
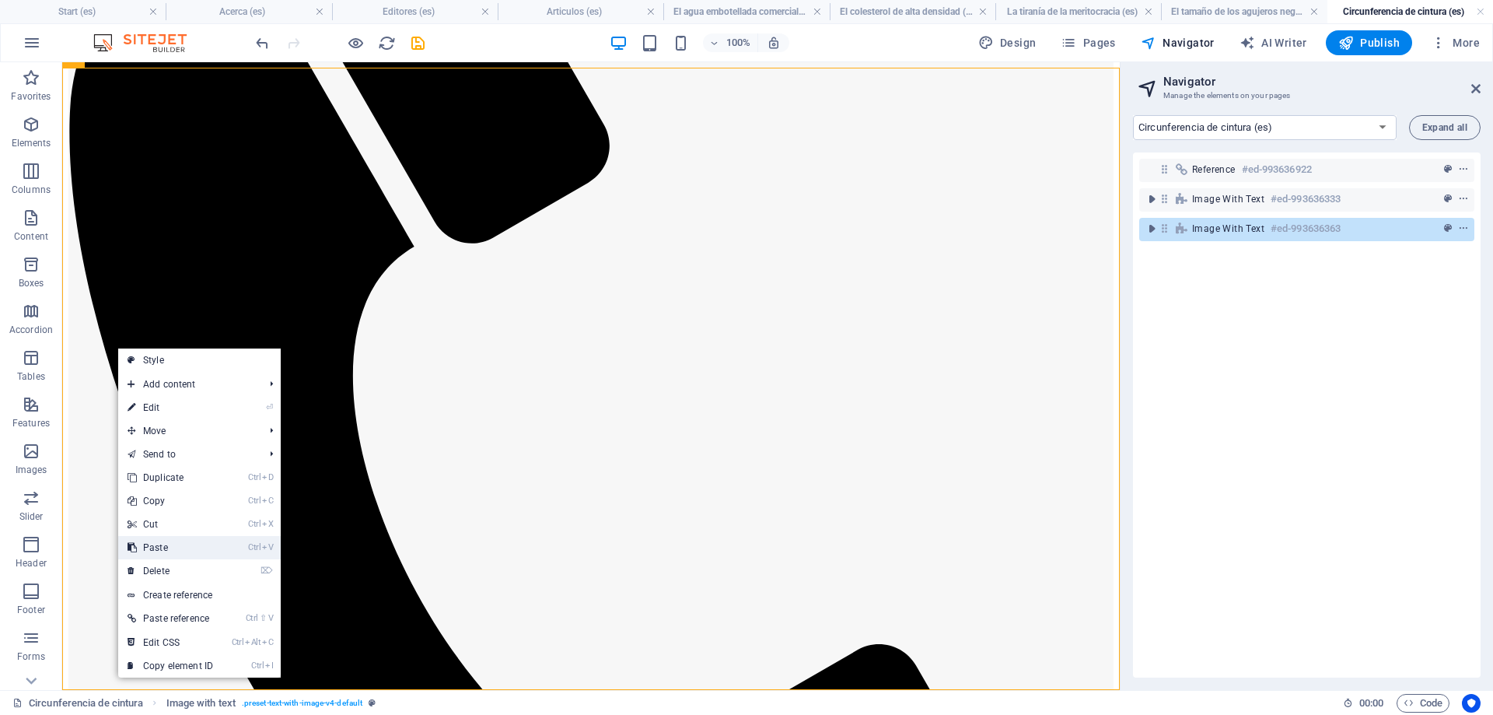
click at [171, 552] on link "Ctrl V Paste" at bounding box center [170, 547] width 104 height 23
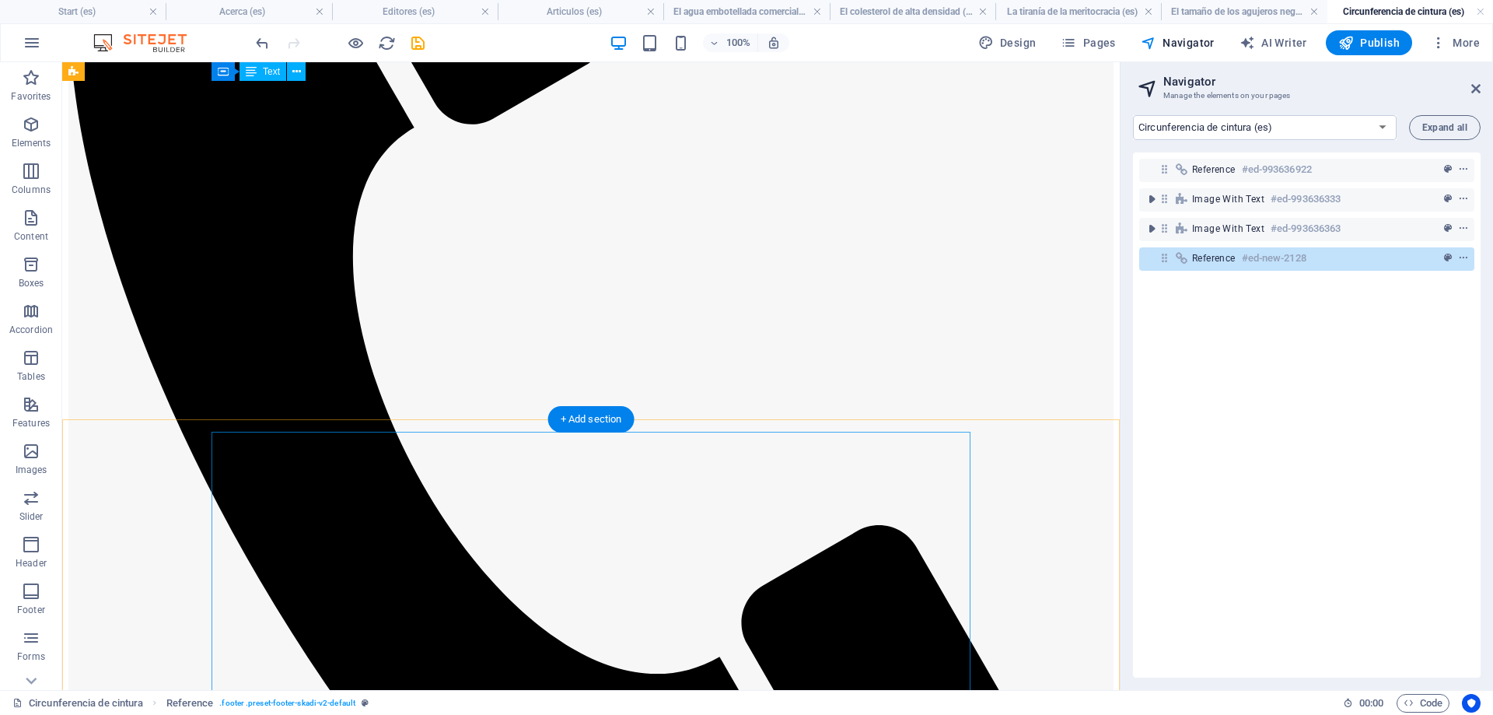
scroll to position [0, 0]
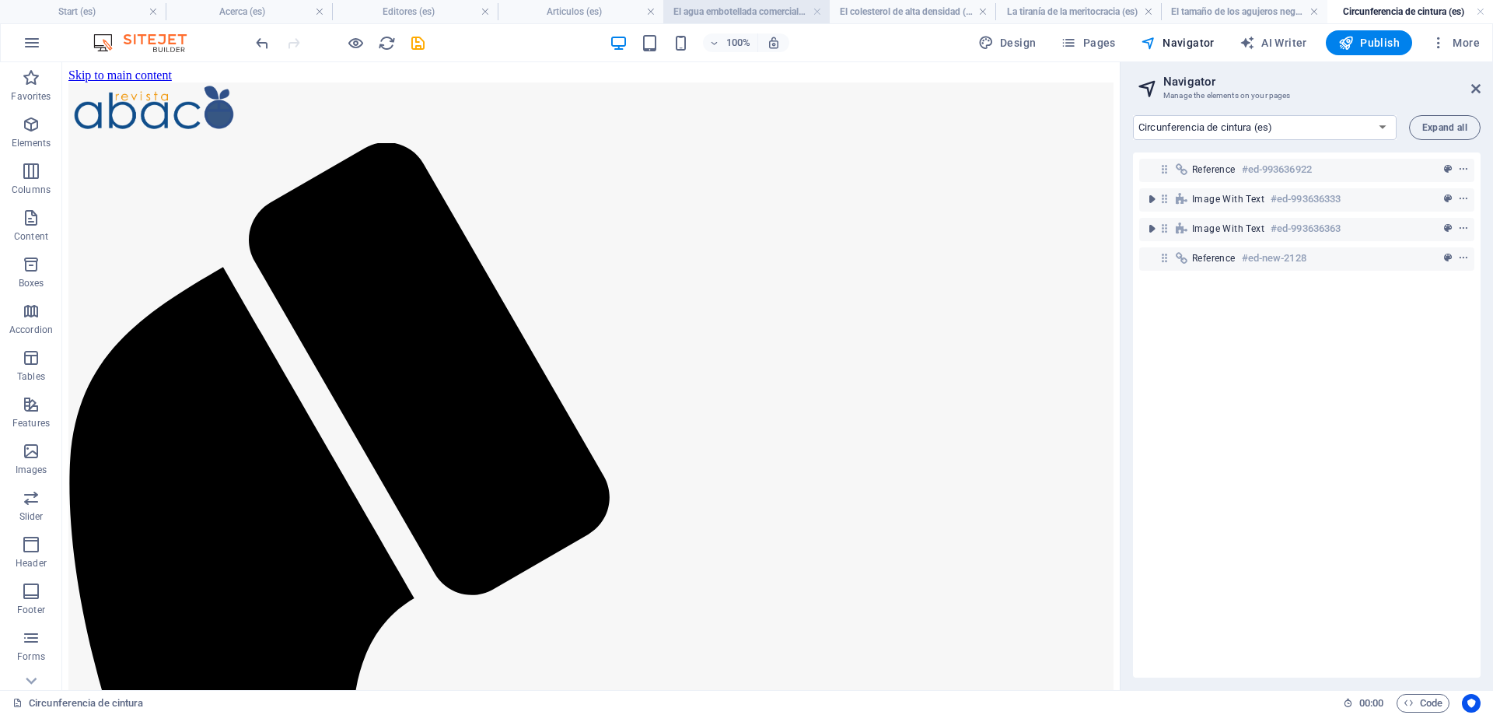
click at [712, 6] on h4 "El agua embotellada comercial aumenta el oxígeno en Nicotiana tabacum (es)" at bounding box center [747, 11] width 166 height 17
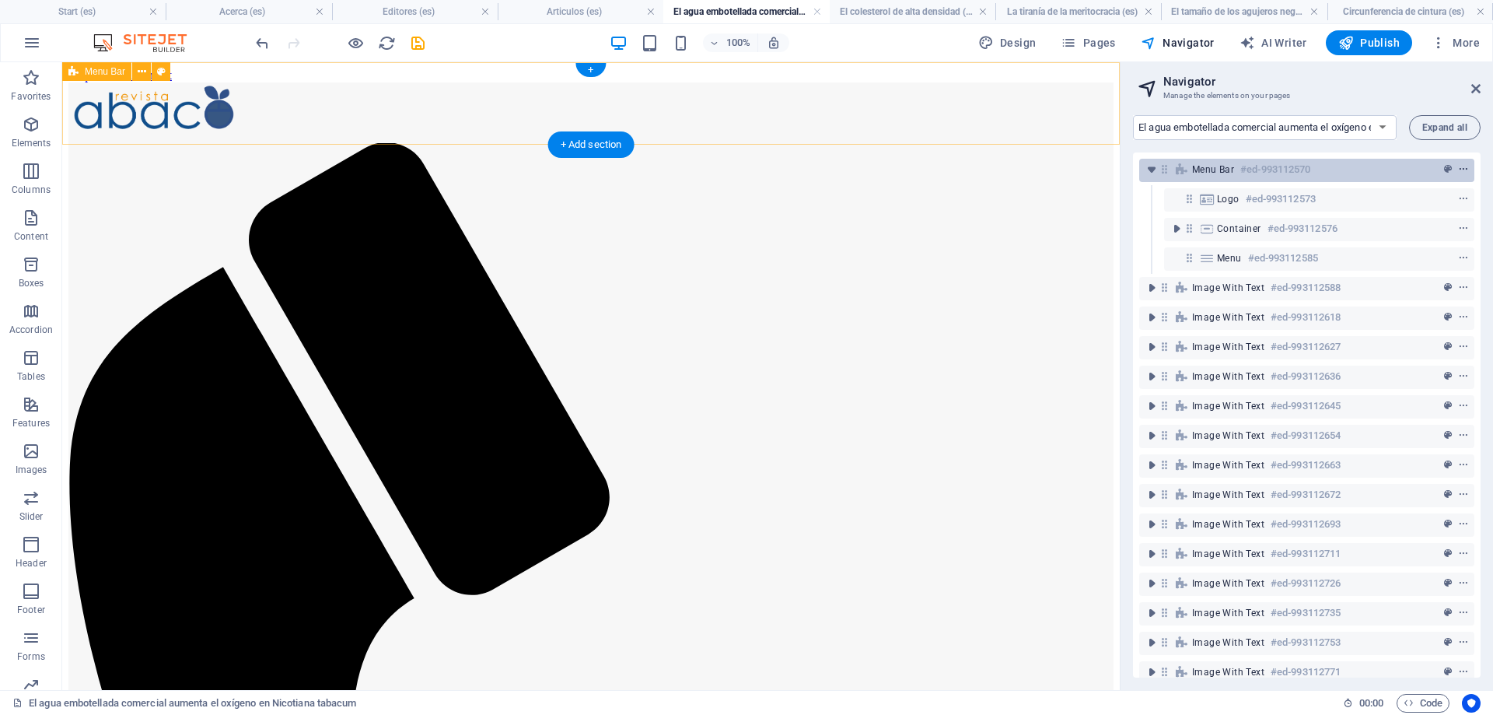
click at [1467, 167] on icon "context-menu" at bounding box center [1463, 169] width 11 height 11
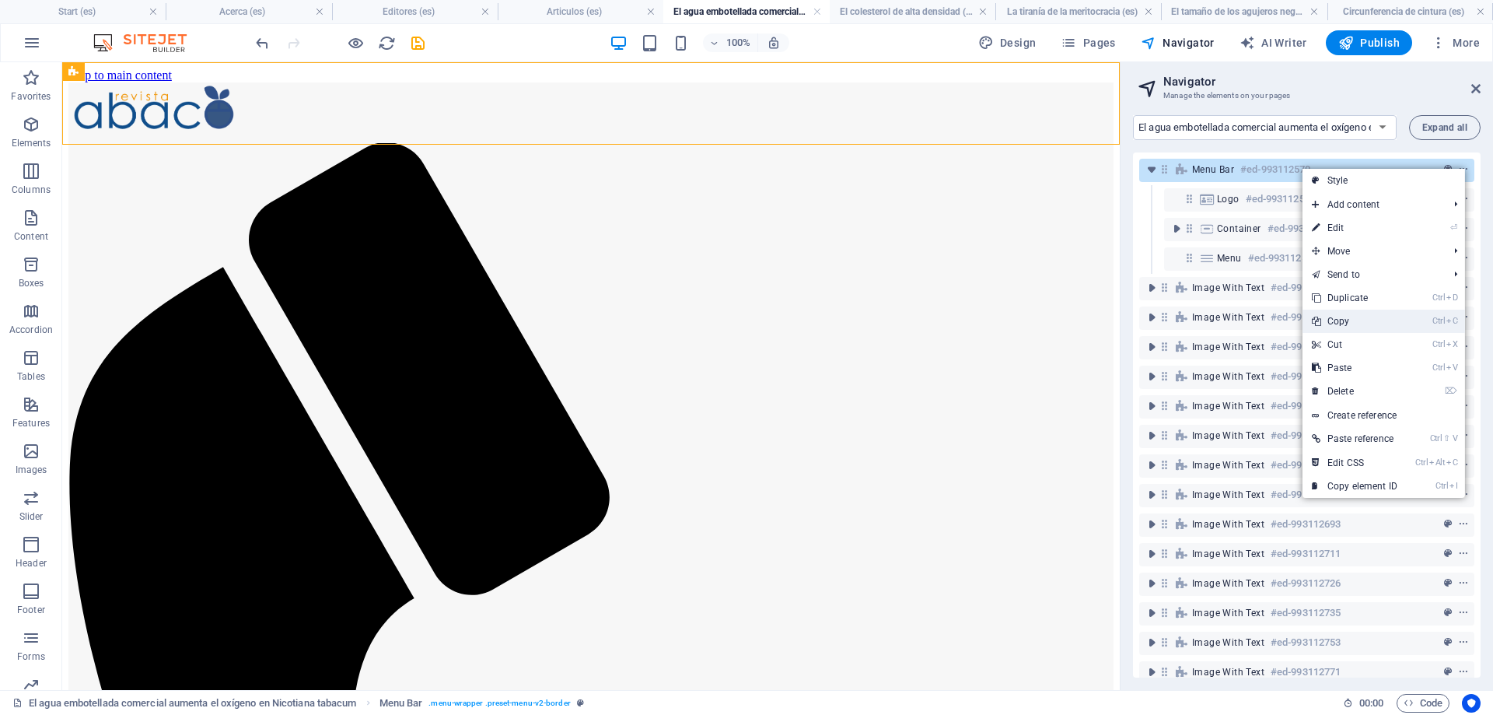
click at [1349, 316] on link "Ctrl C Copy" at bounding box center [1355, 321] width 104 height 23
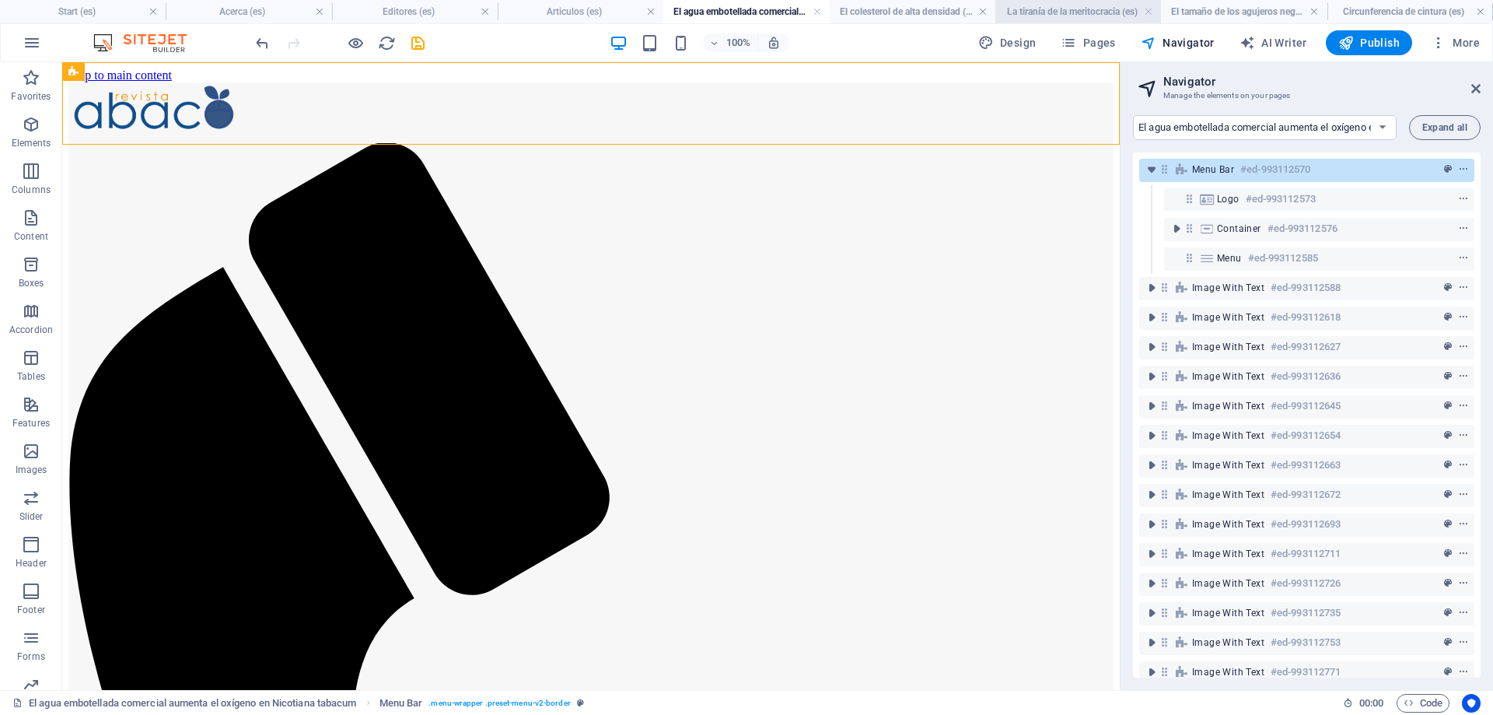
click at [1079, 16] on h4 "La tiranía de la meritocracia (es)" at bounding box center [1079, 11] width 166 height 17
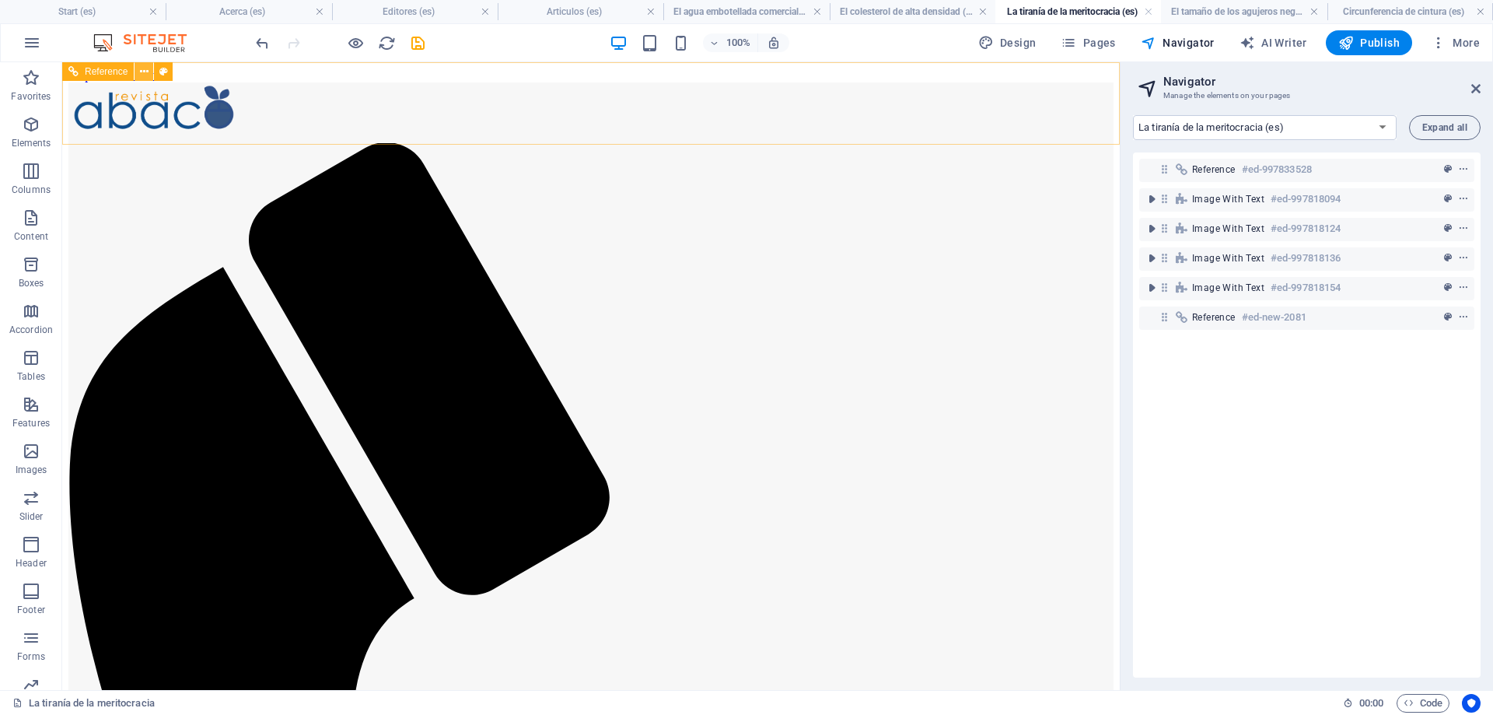
click at [142, 73] on icon at bounding box center [144, 72] width 9 height 16
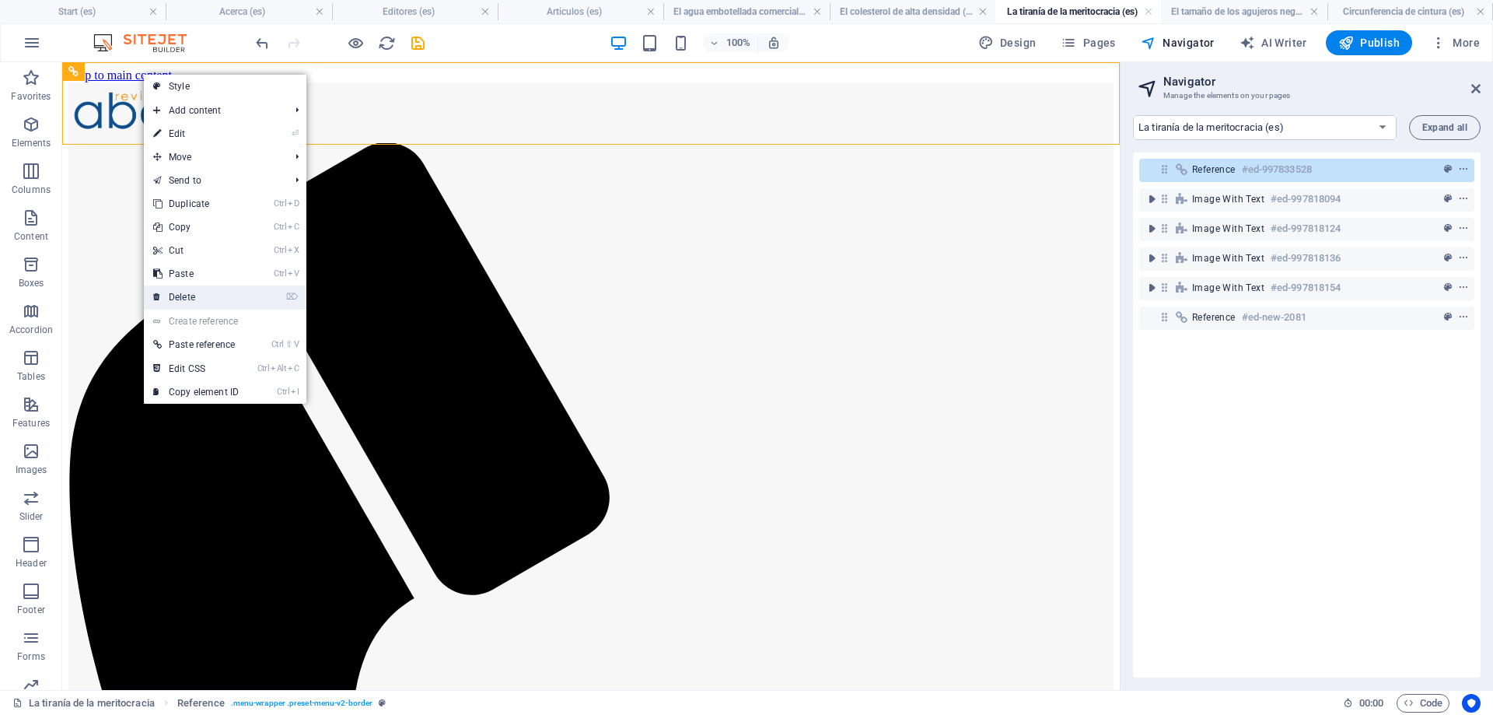
drag, startPoint x: 197, startPoint y: 292, endPoint x: 135, endPoint y: 228, distance: 89.1
click at [197, 292] on link "⌦ Delete" at bounding box center [196, 296] width 104 height 23
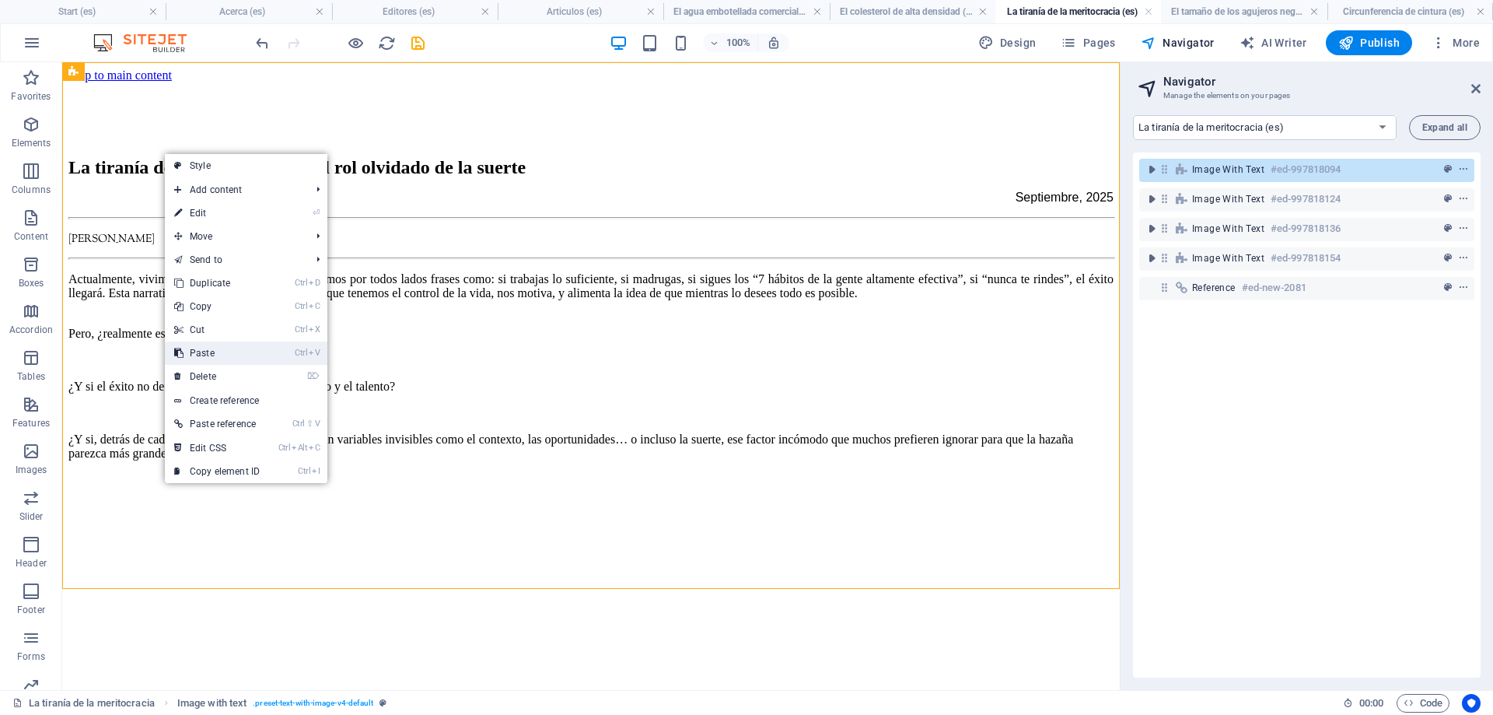
click at [213, 352] on link "Ctrl V Paste" at bounding box center [217, 352] width 104 height 23
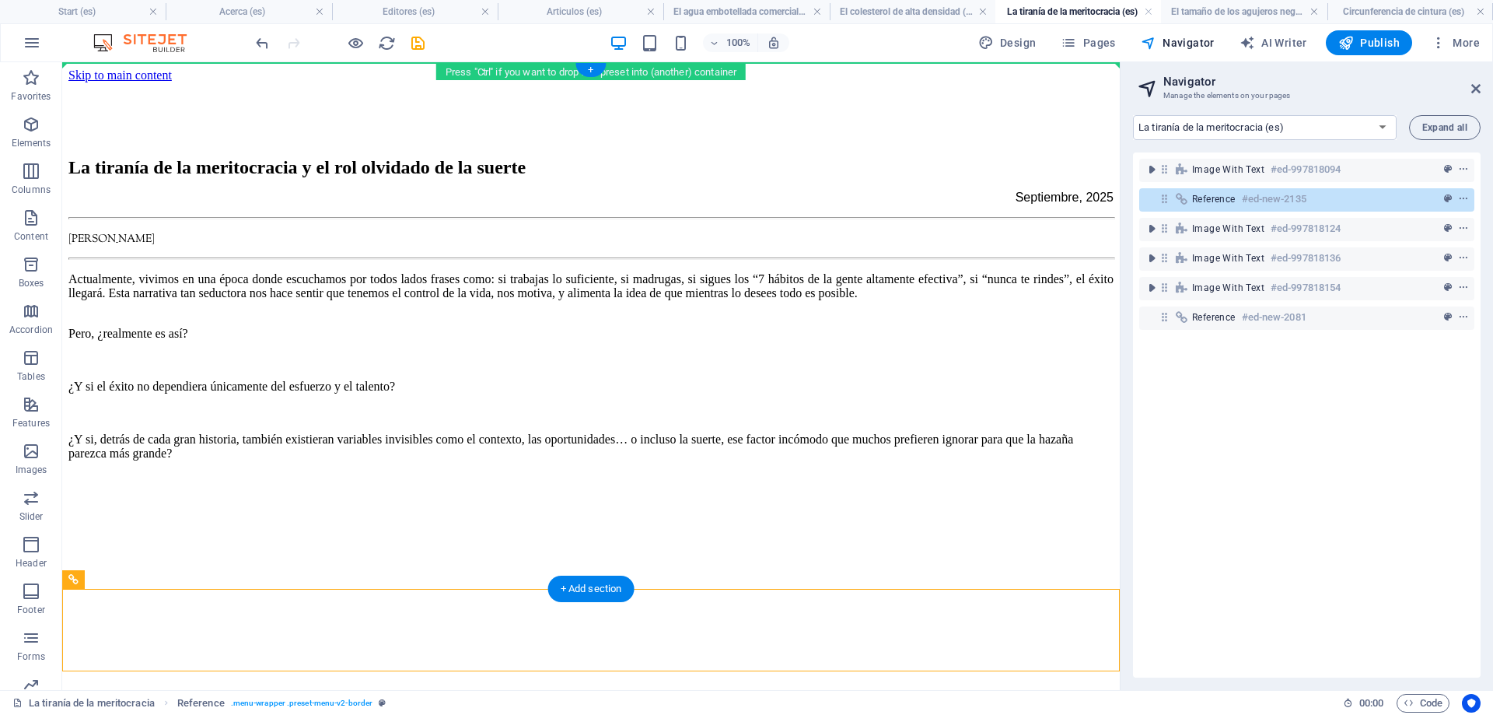
drag, startPoint x: 161, startPoint y: 645, endPoint x: 142, endPoint y: 123, distance: 522.3
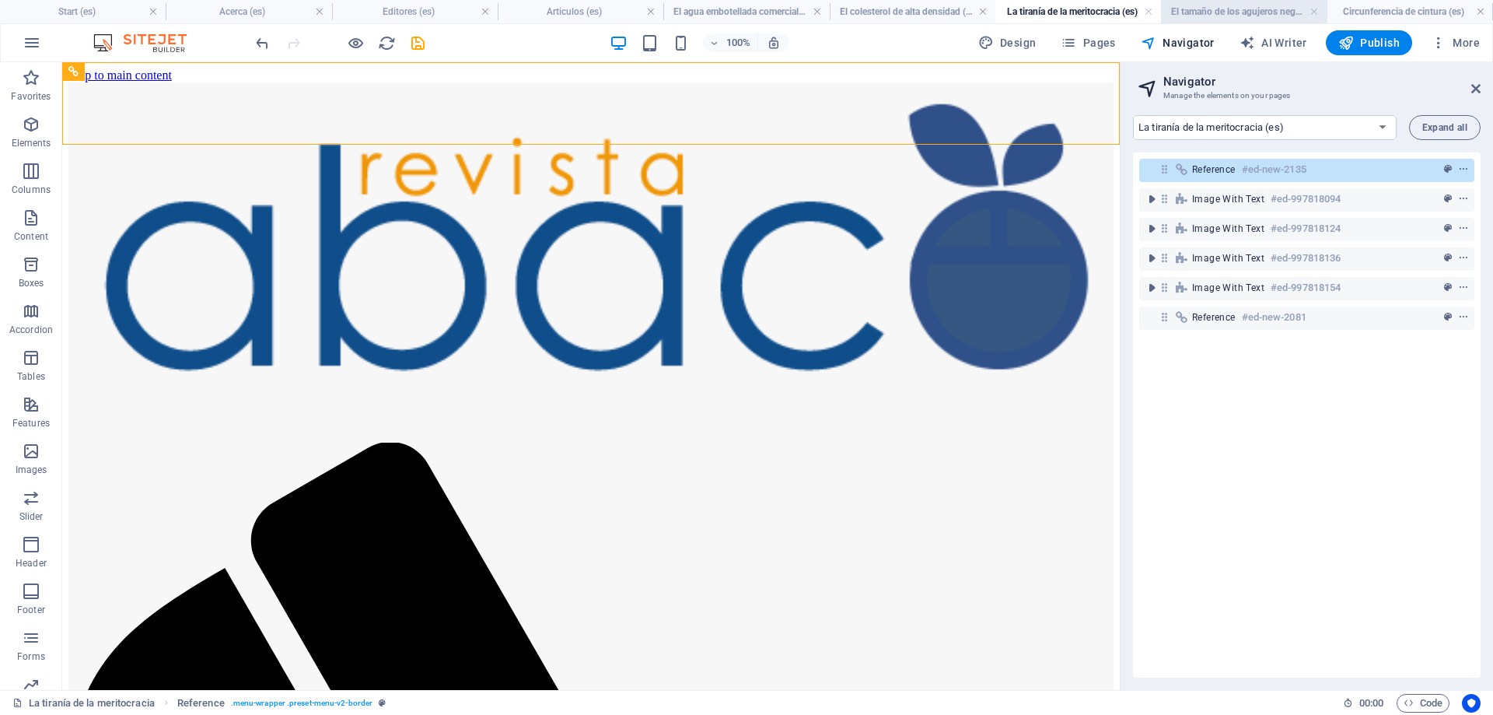
click at [1206, 9] on h4 "El tamaño de los agujeros negros (es)" at bounding box center [1244, 11] width 166 height 17
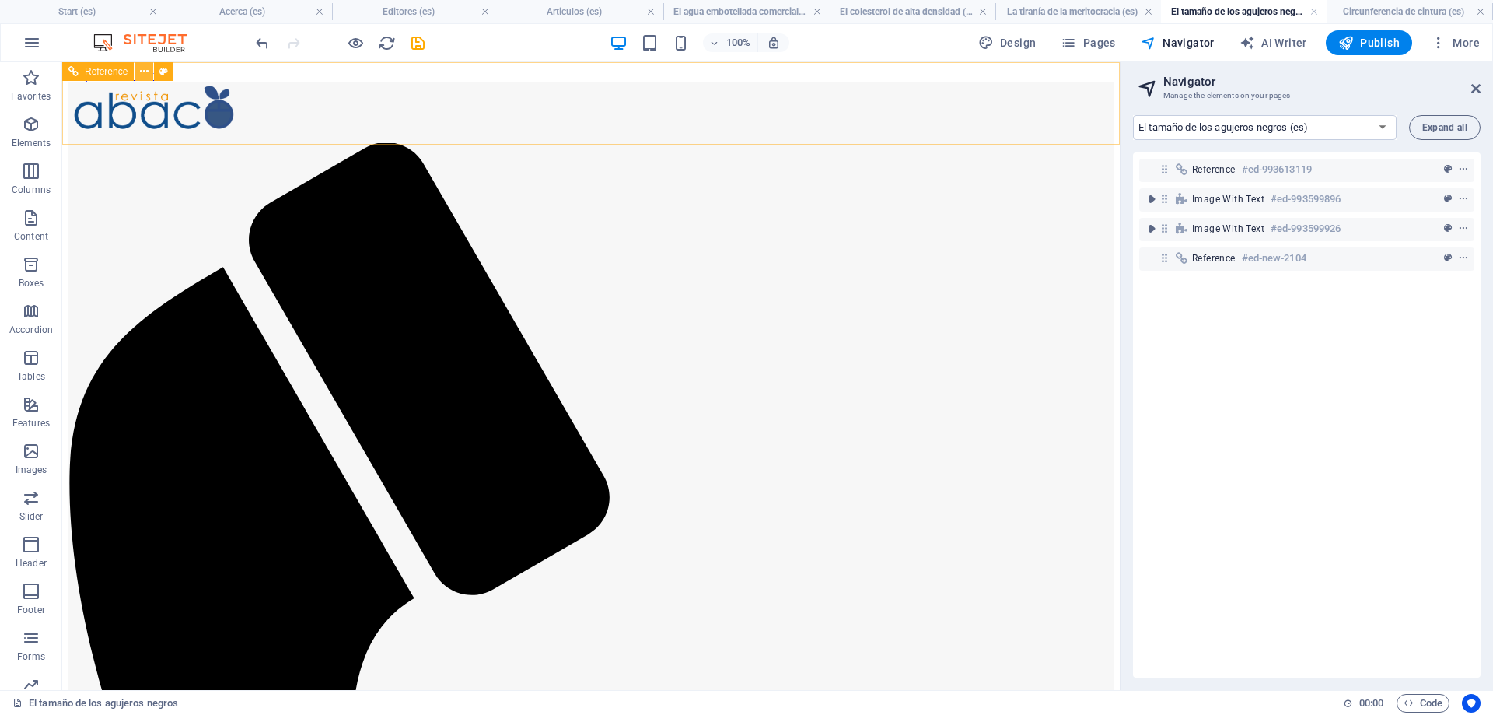
click at [143, 67] on icon at bounding box center [144, 72] width 9 height 16
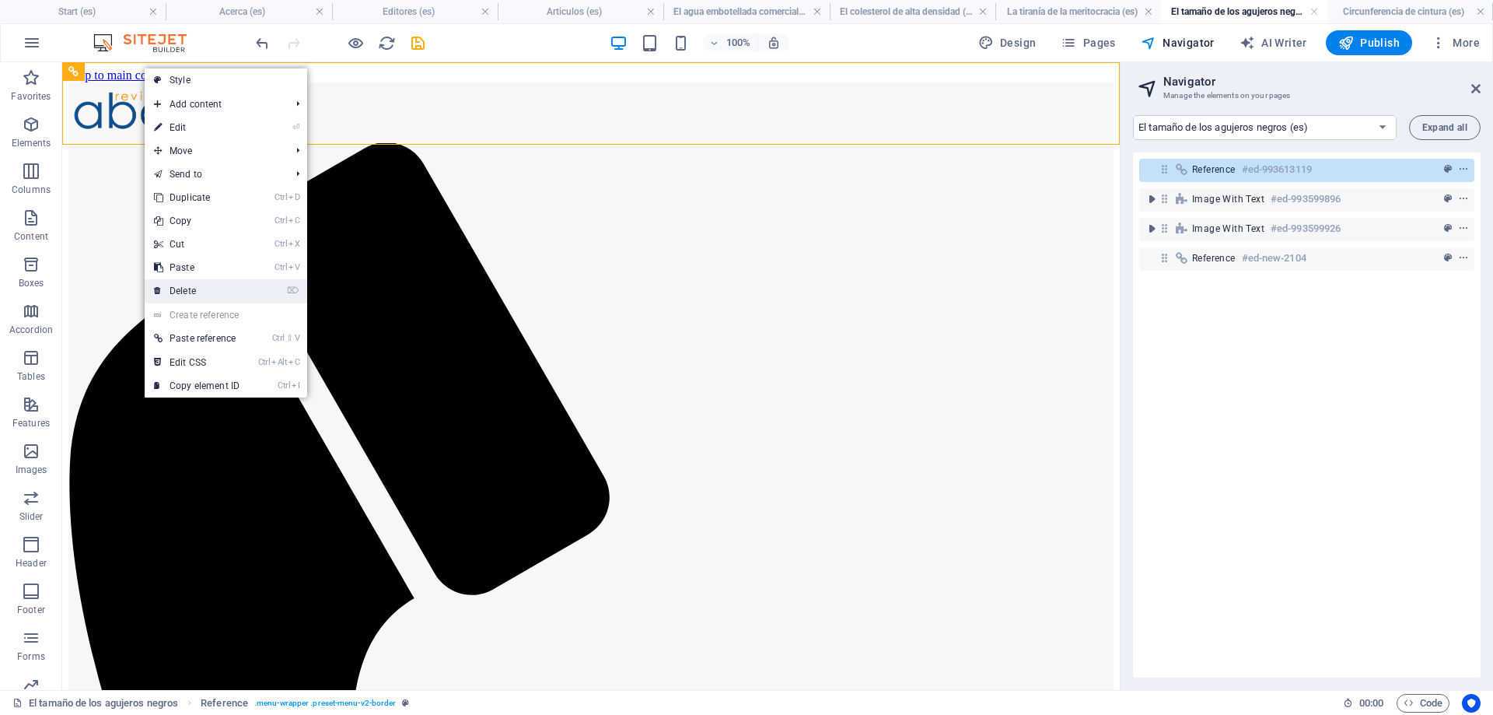
click at [208, 285] on link "⌦ Delete" at bounding box center [197, 290] width 104 height 23
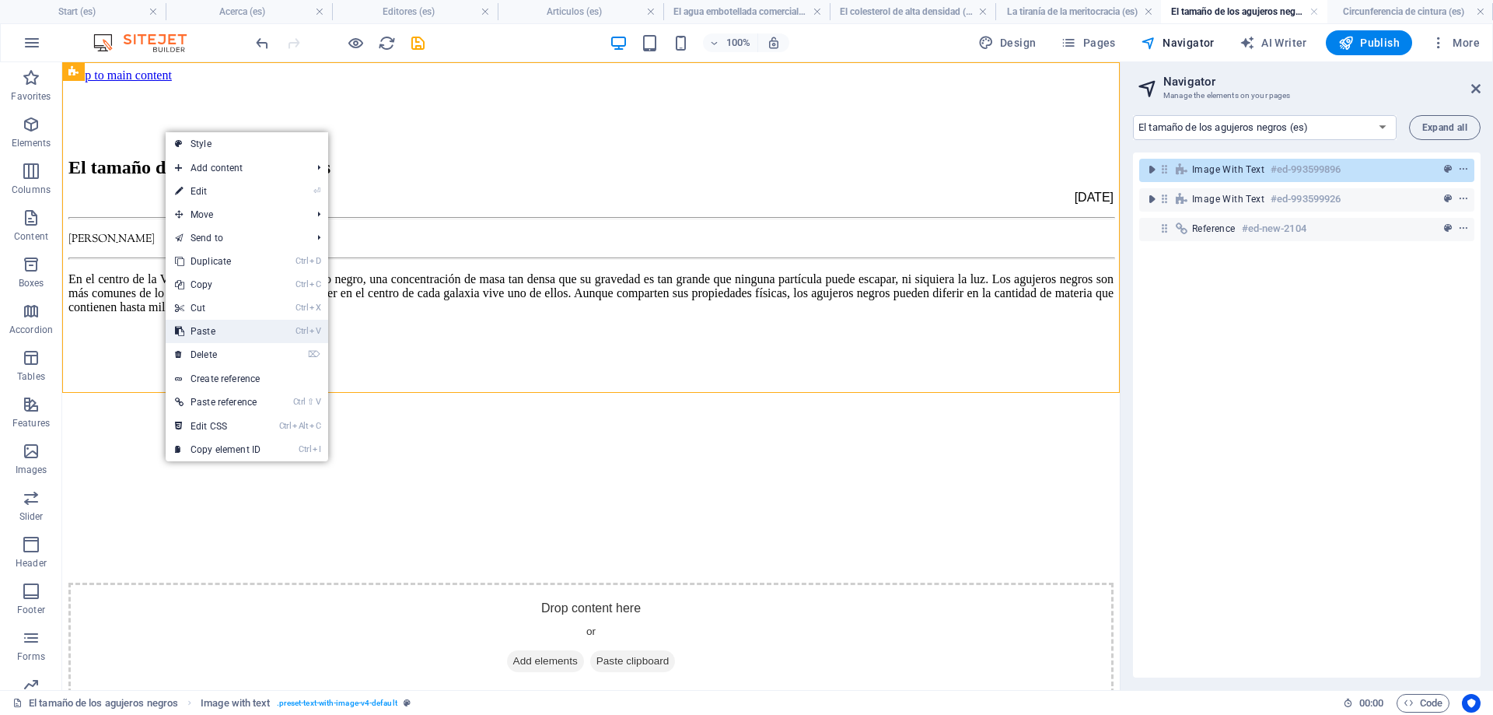
drag, startPoint x: 221, startPoint y: 327, endPoint x: 159, endPoint y: 275, distance: 81.2
click at [221, 327] on link "Ctrl V Paste" at bounding box center [218, 331] width 104 height 23
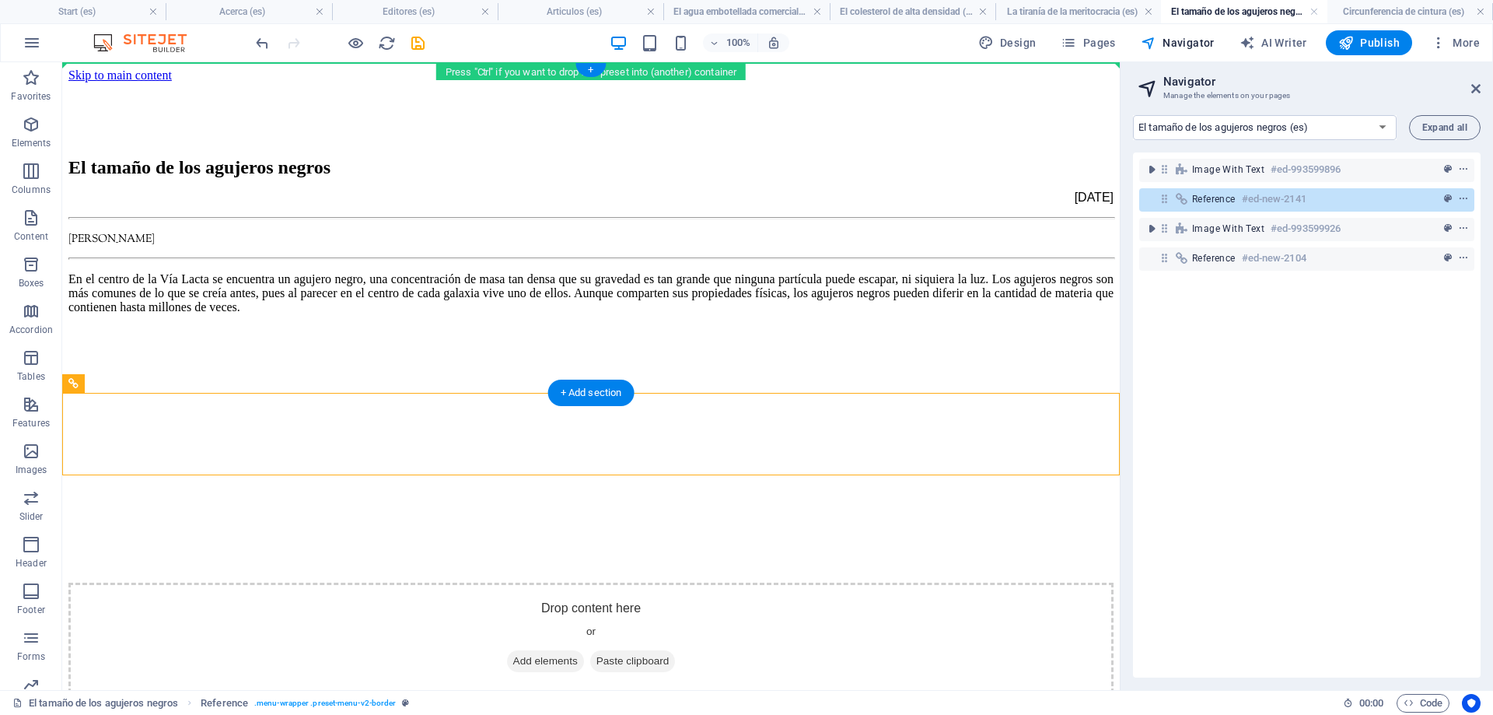
drag, startPoint x: 162, startPoint y: 440, endPoint x: 114, endPoint y: 120, distance: 324.1
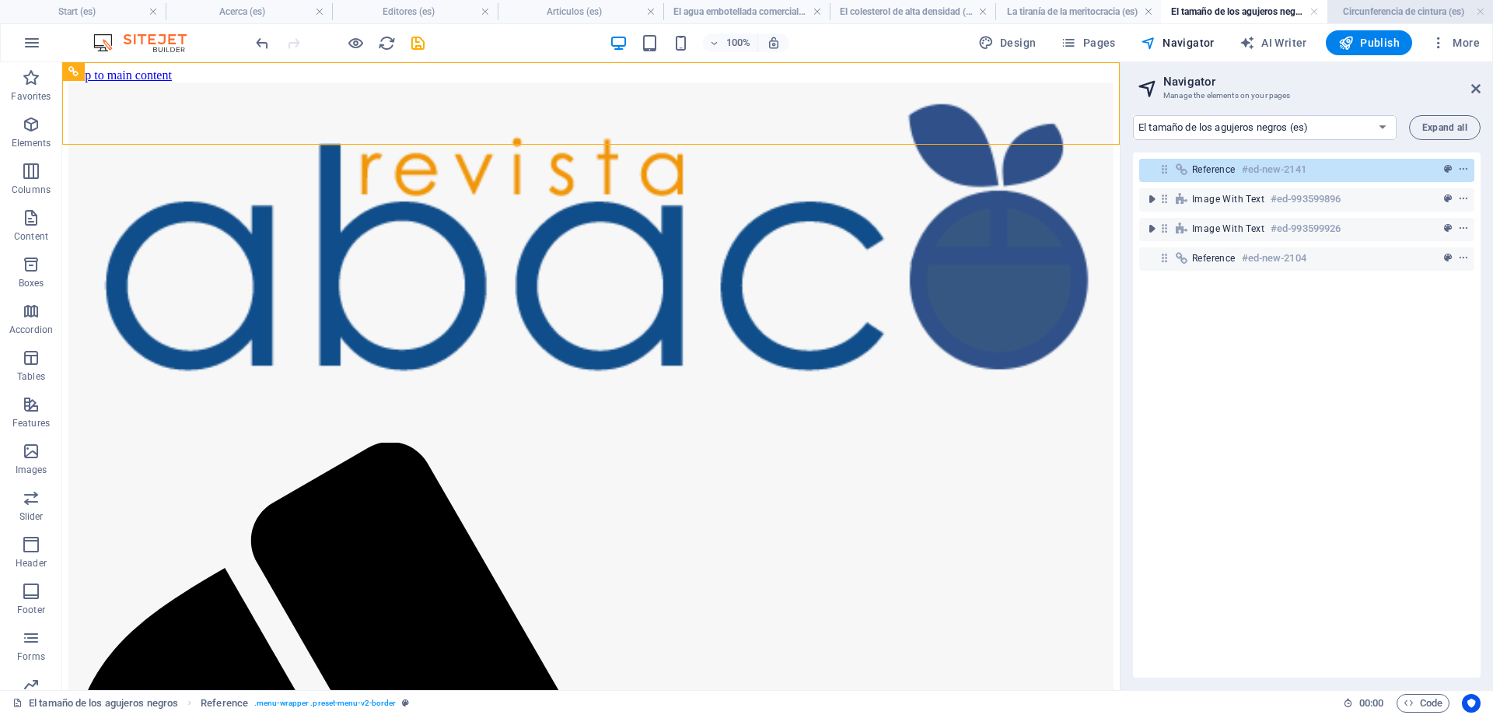
click at [1393, 9] on h4 "Circunferencia de cintura (es)" at bounding box center [1411, 11] width 166 height 17
select select "18003060-es"
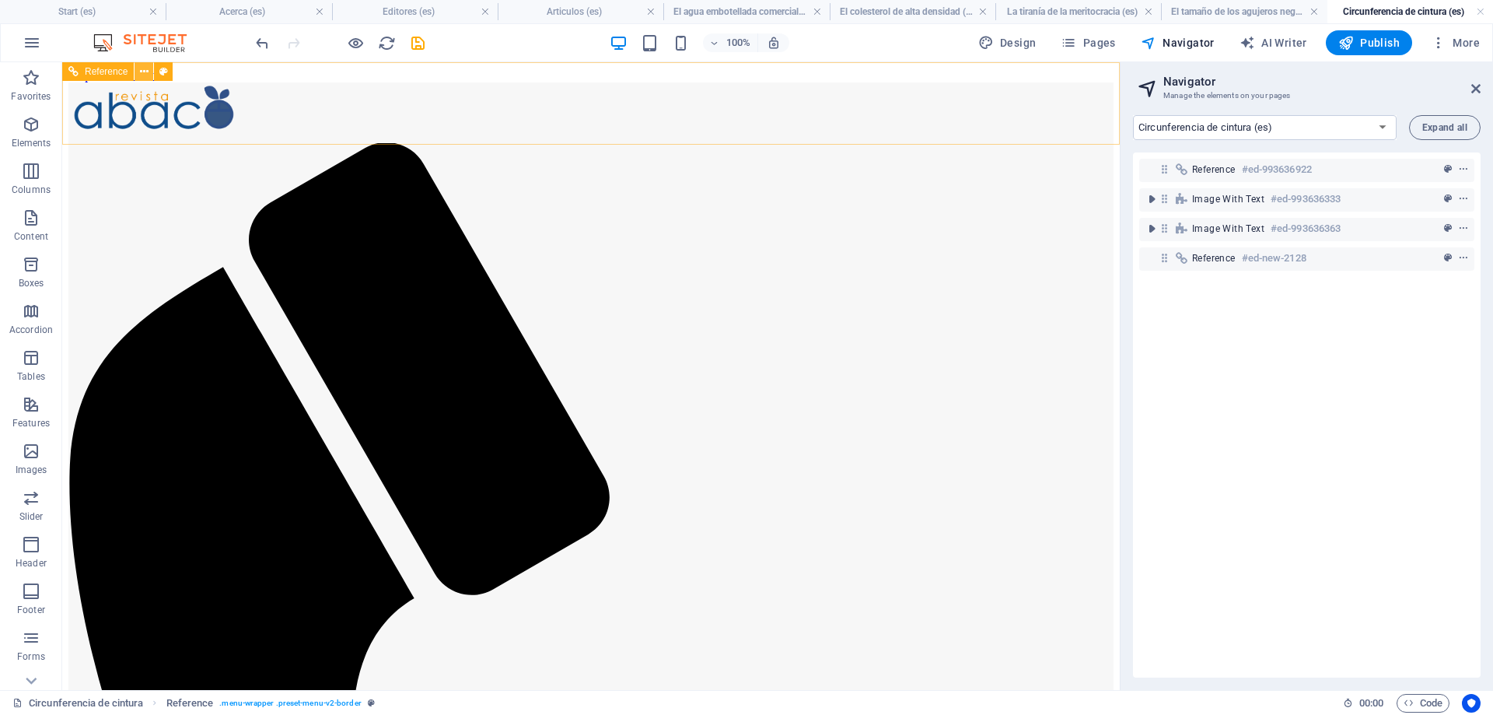
click at [140, 70] on icon at bounding box center [144, 72] width 9 height 16
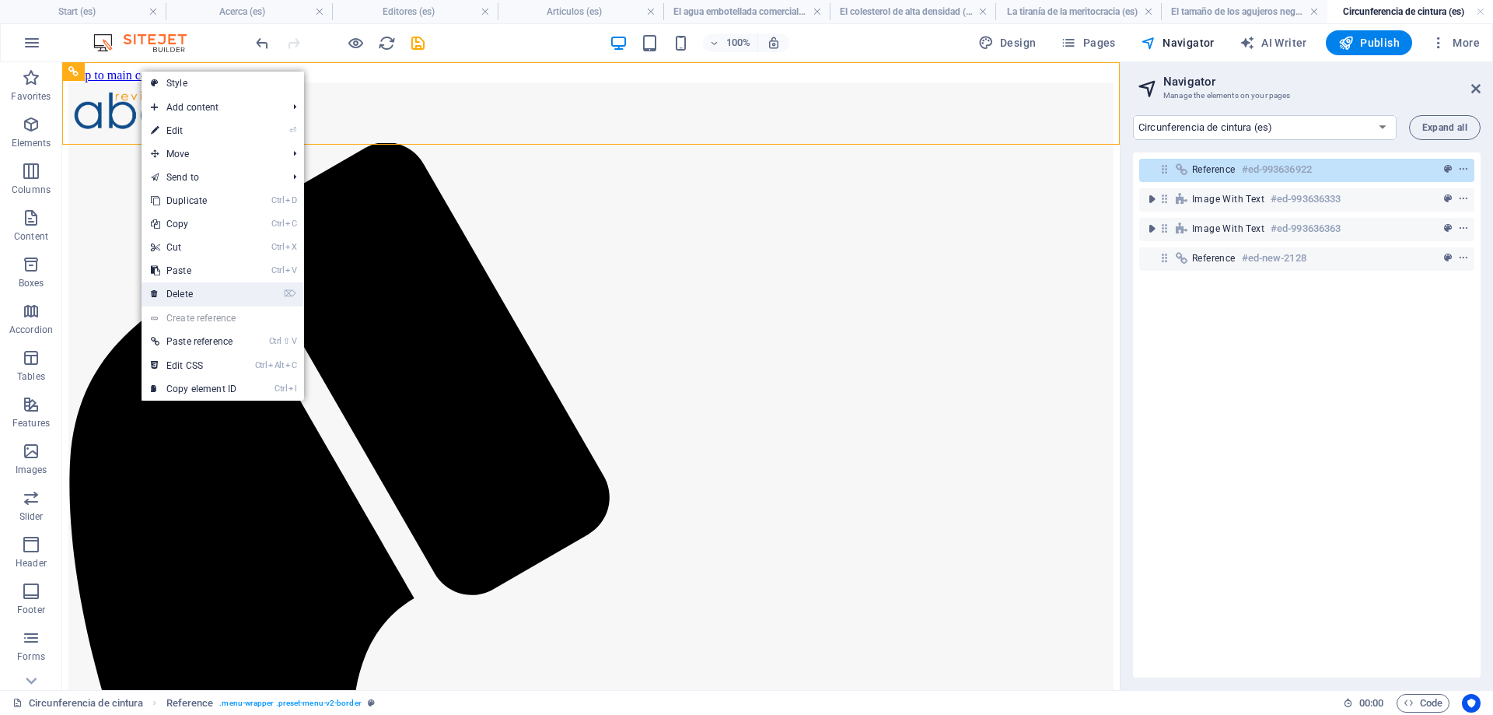
click at [188, 300] on link "⌦ Delete" at bounding box center [194, 293] width 104 height 23
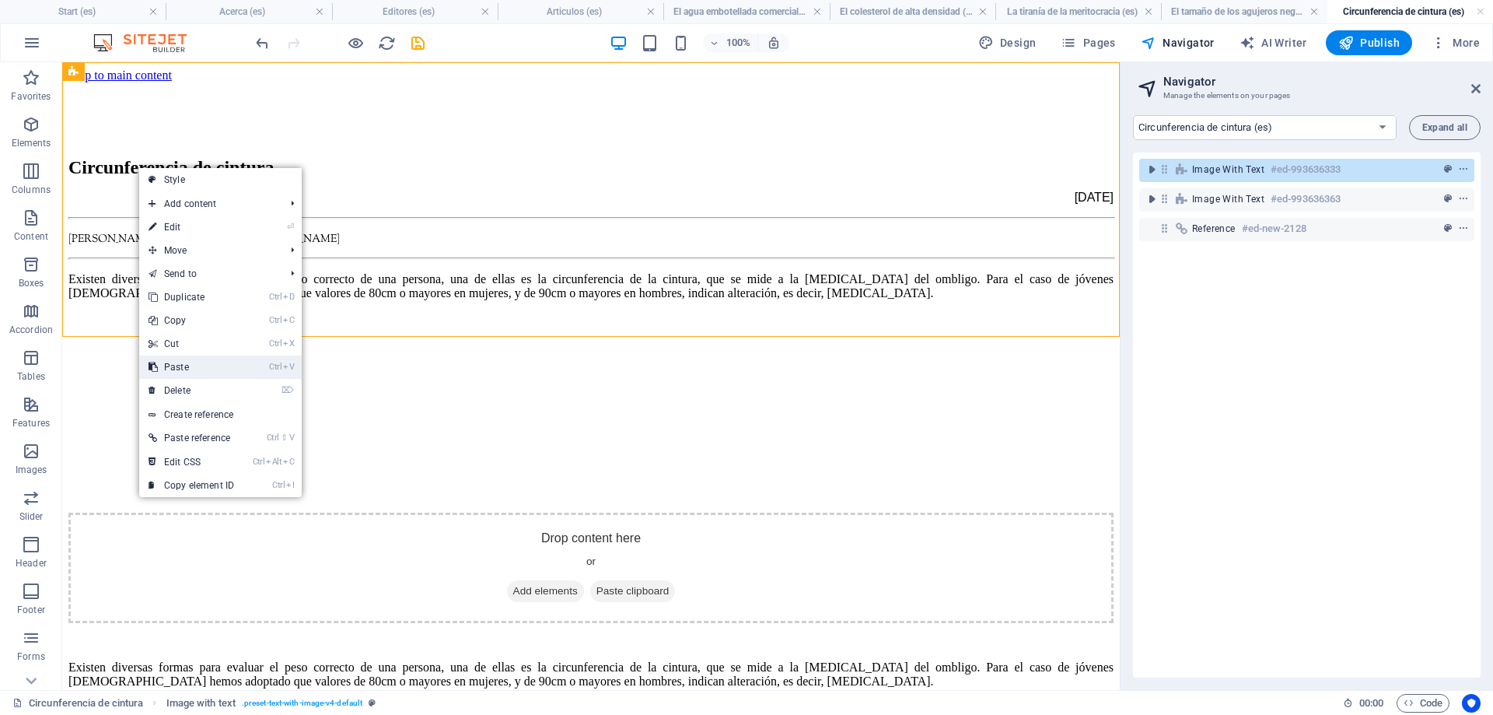
click at [211, 362] on link "Ctrl V Paste" at bounding box center [191, 366] width 104 height 23
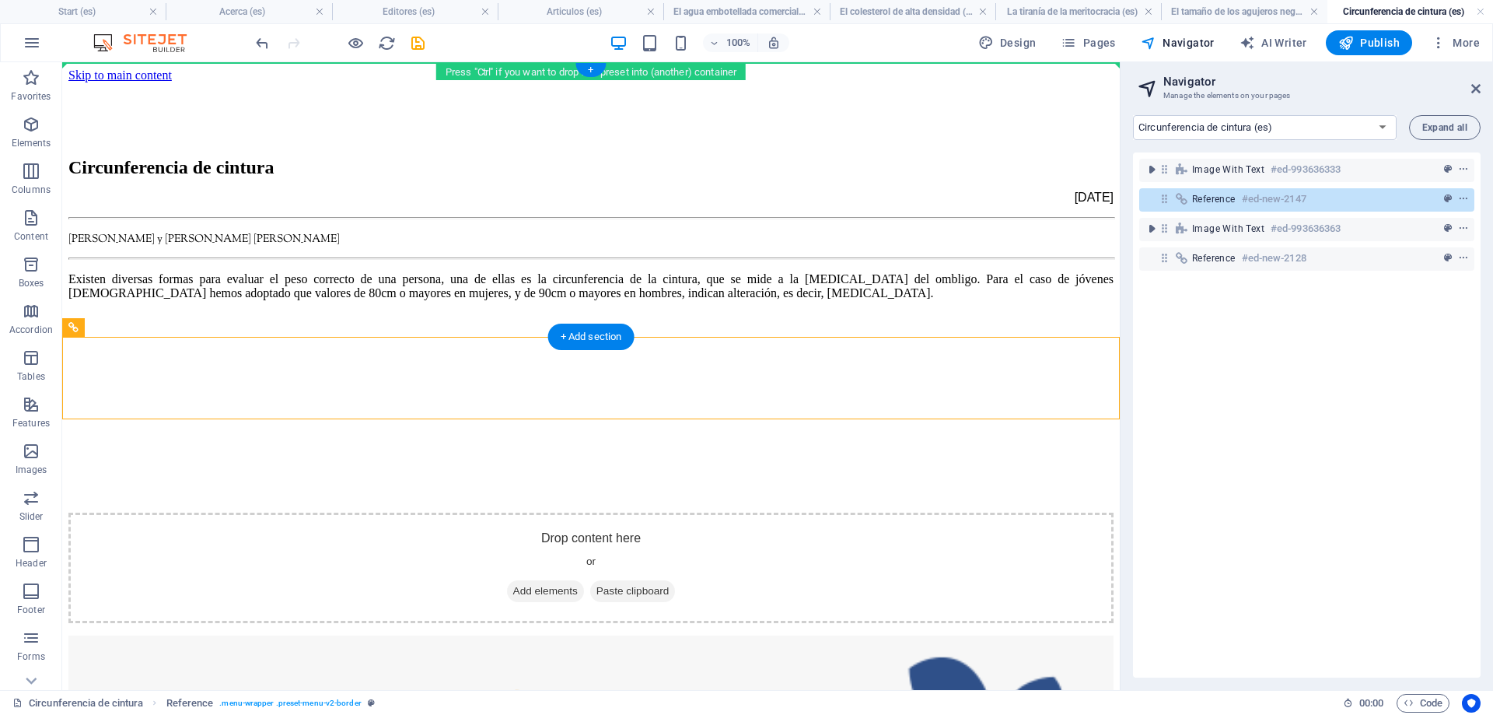
drag, startPoint x: 163, startPoint y: 388, endPoint x: 142, endPoint y: 109, distance: 280.0
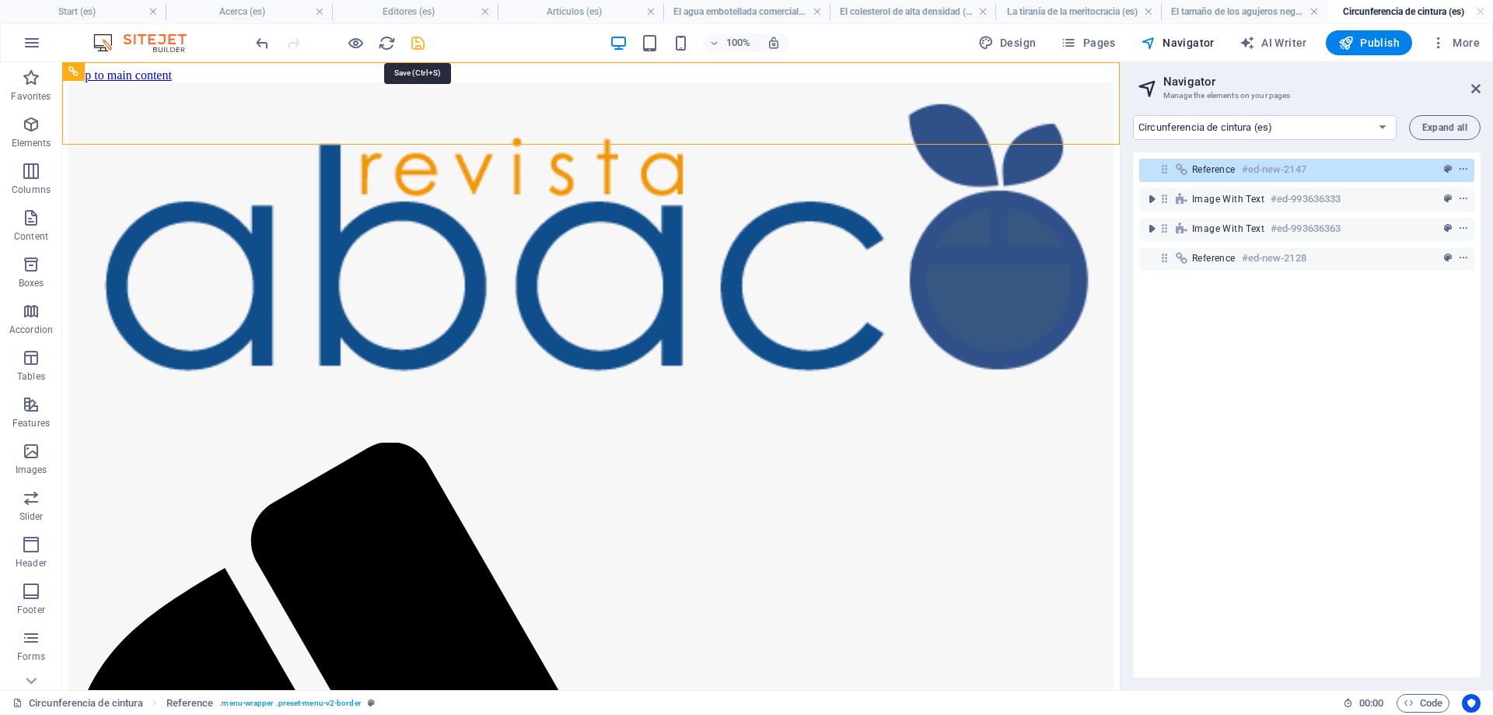
drag, startPoint x: 330, startPoint y: 327, endPoint x: 415, endPoint y: 38, distance: 301.0
click at [415, 38] on icon "save" at bounding box center [418, 43] width 18 height 18
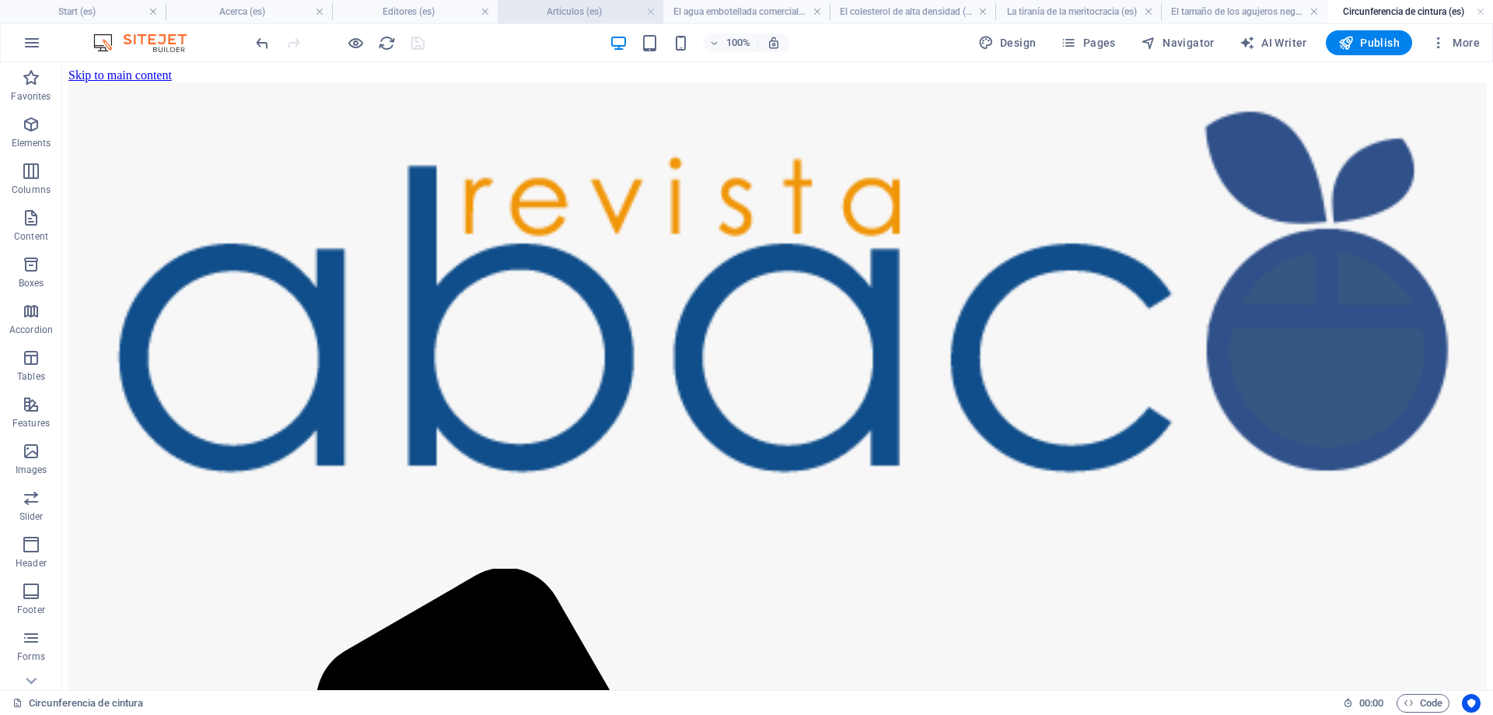
click at [590, 11] on h4 "Articulos (es)" at bounding box center [581, 11] width 166 height 17
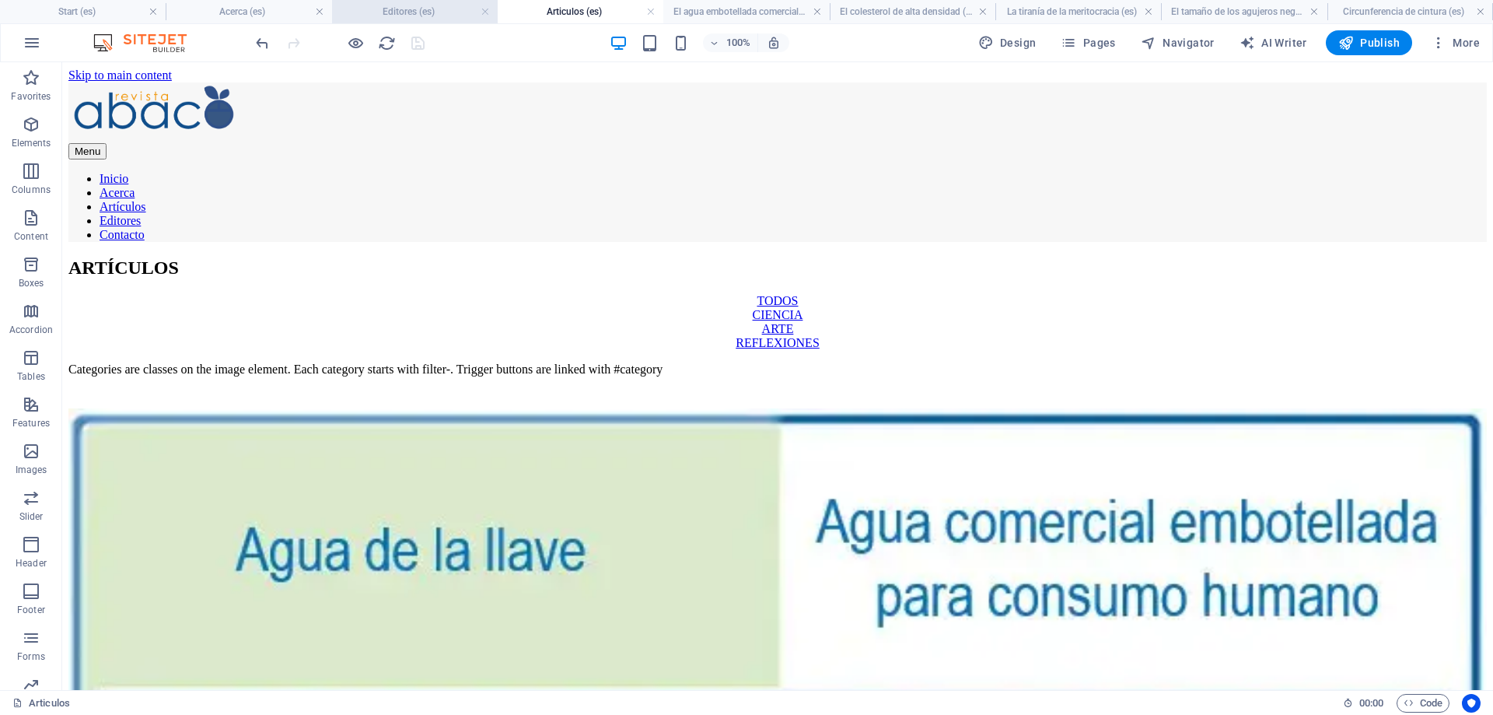
click at [391, 10] on h4 "Editores (es)" at bounding box center [415, 11] width 166 height 17
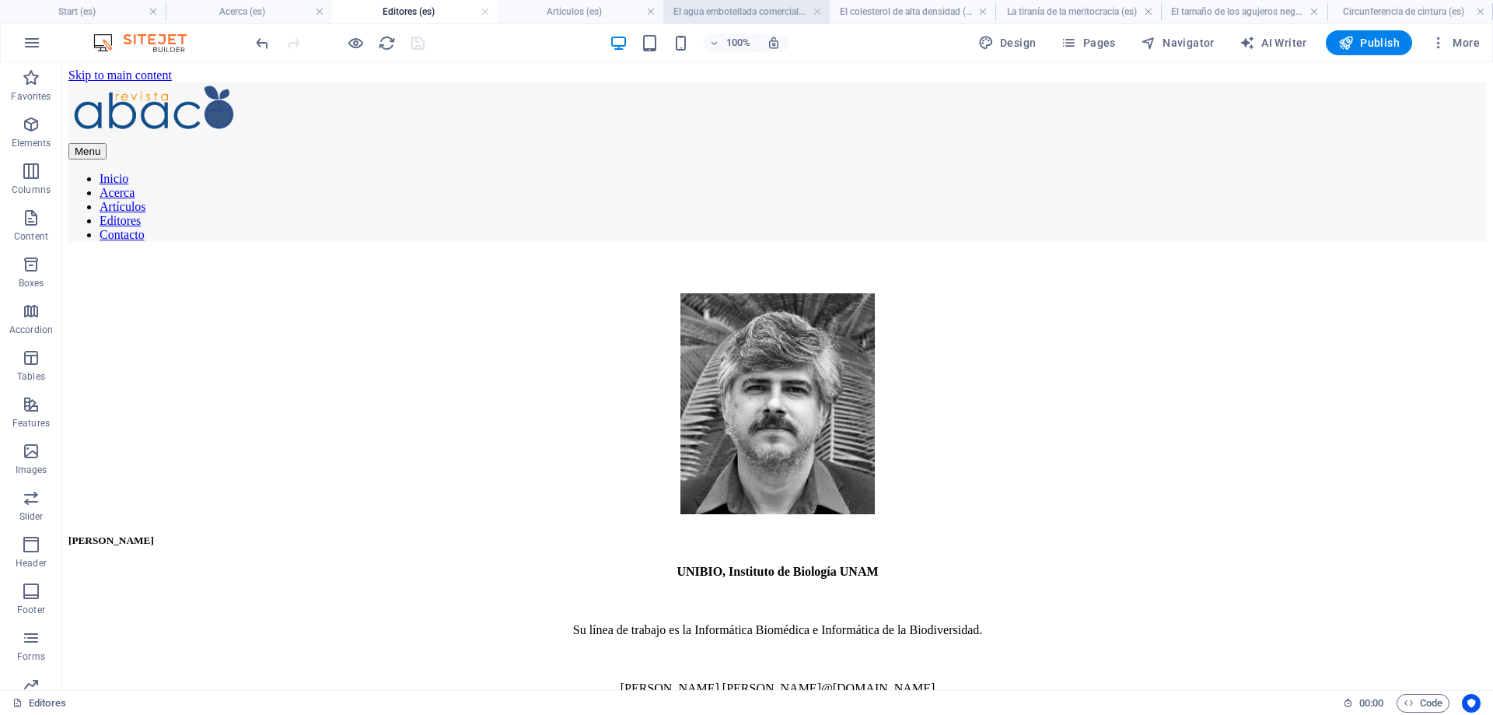
click at [765, 11] on h4 "El agua embotellada comercial aumenta el oxígeno en Nicotiana tabacum (es)" at bounding box center [747, 11] width 166 height 17
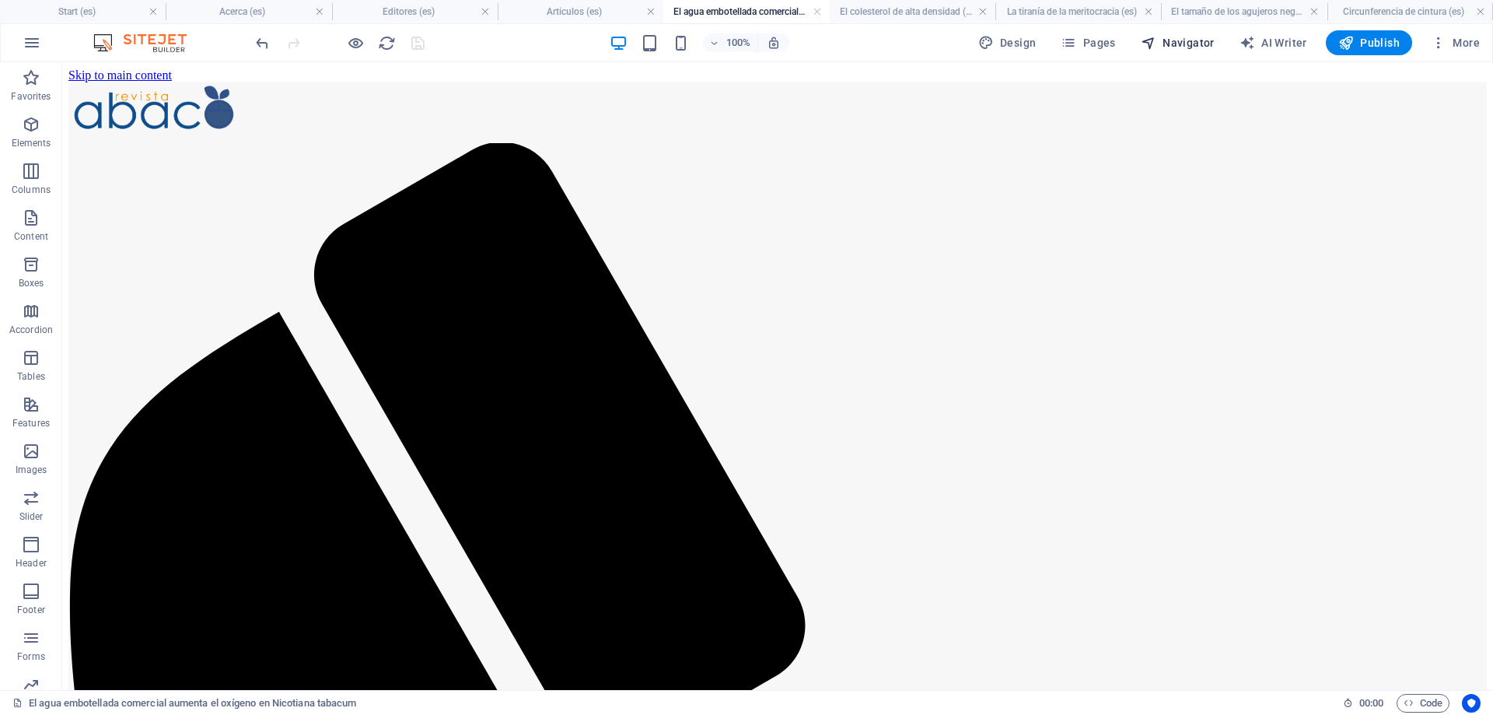
click at [1189, 39] on span "Navigator" at bounding box center [1178, 43] width 74 height 16
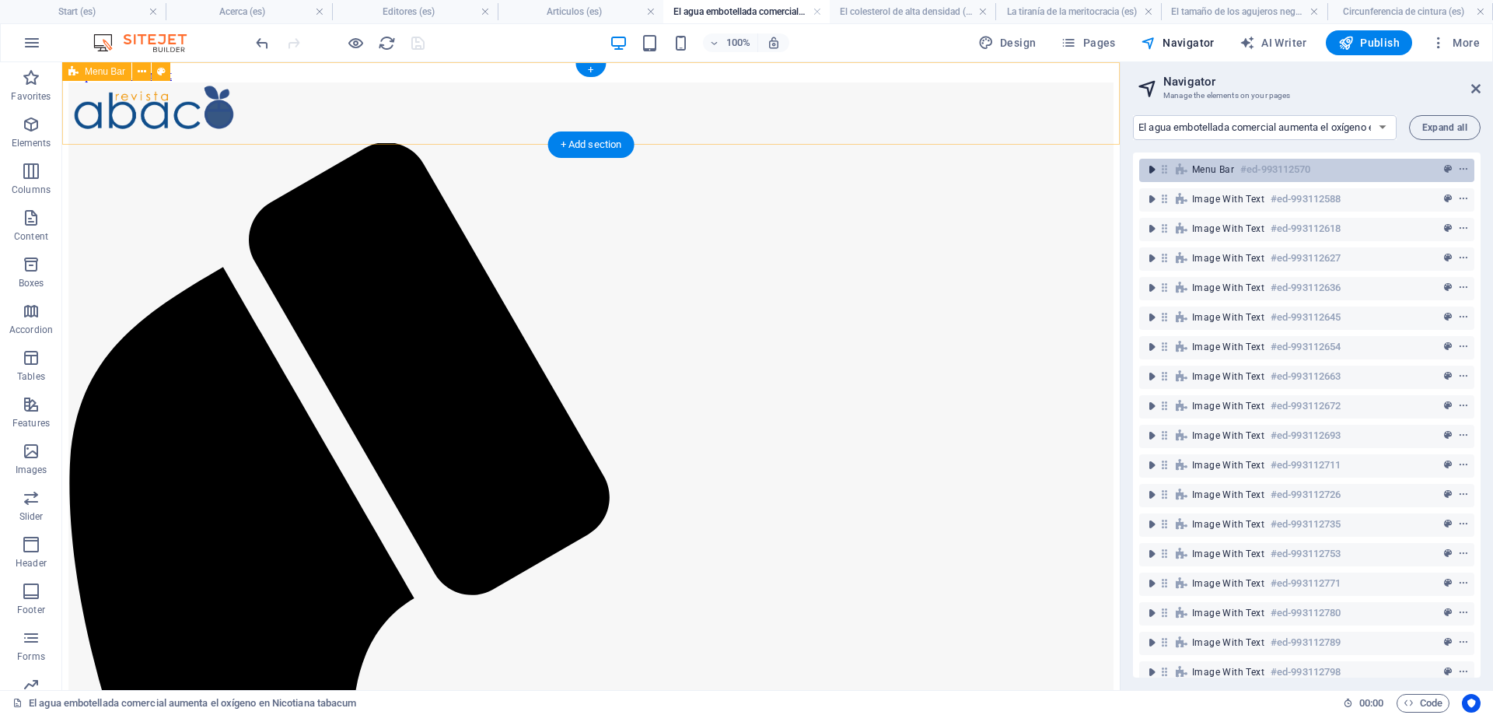
click at [1148, 163] on icon "toggle-expand" at bounding box center [1152, 170] width 16 height 16
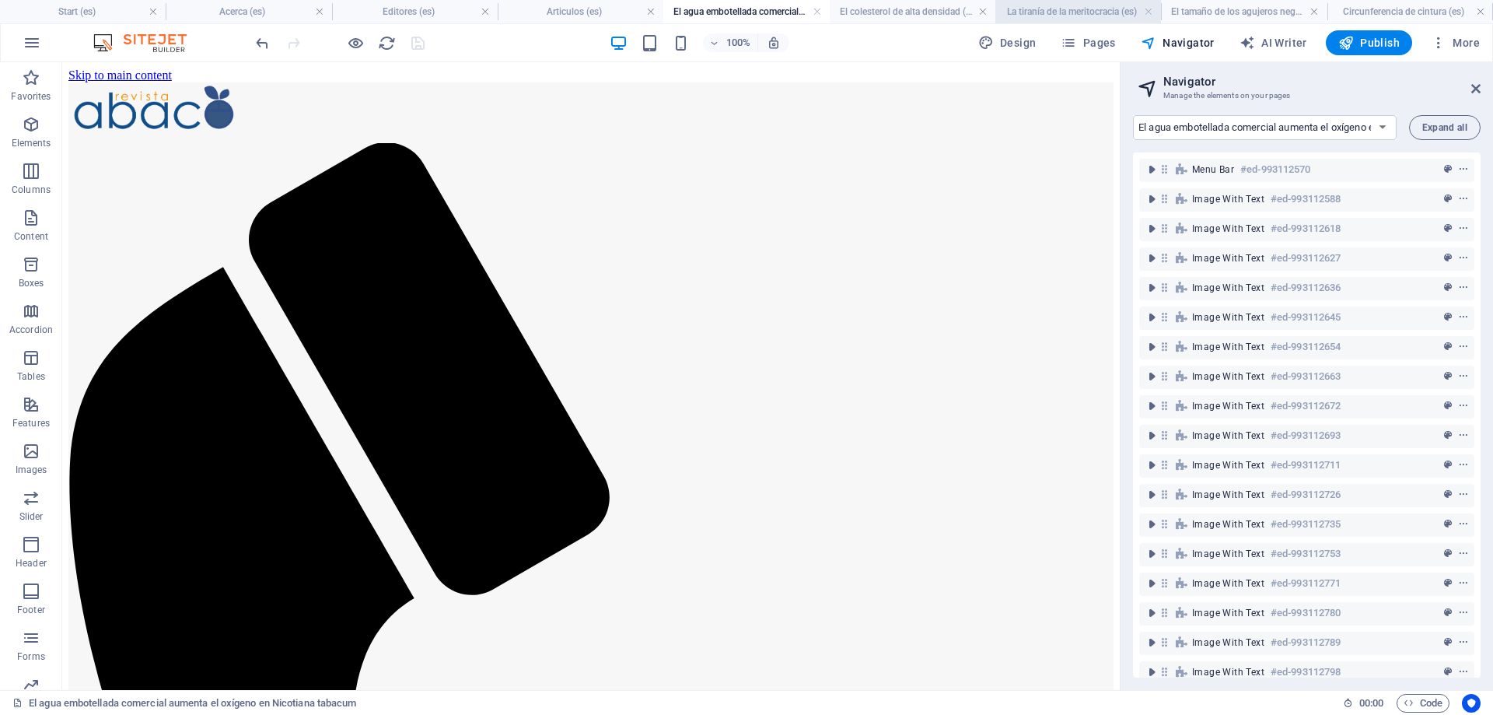
click at [1079, 14] on h4 "La tiranía de la meritocracia (es)" at bounding box center [1079, 11] width 166 height 17
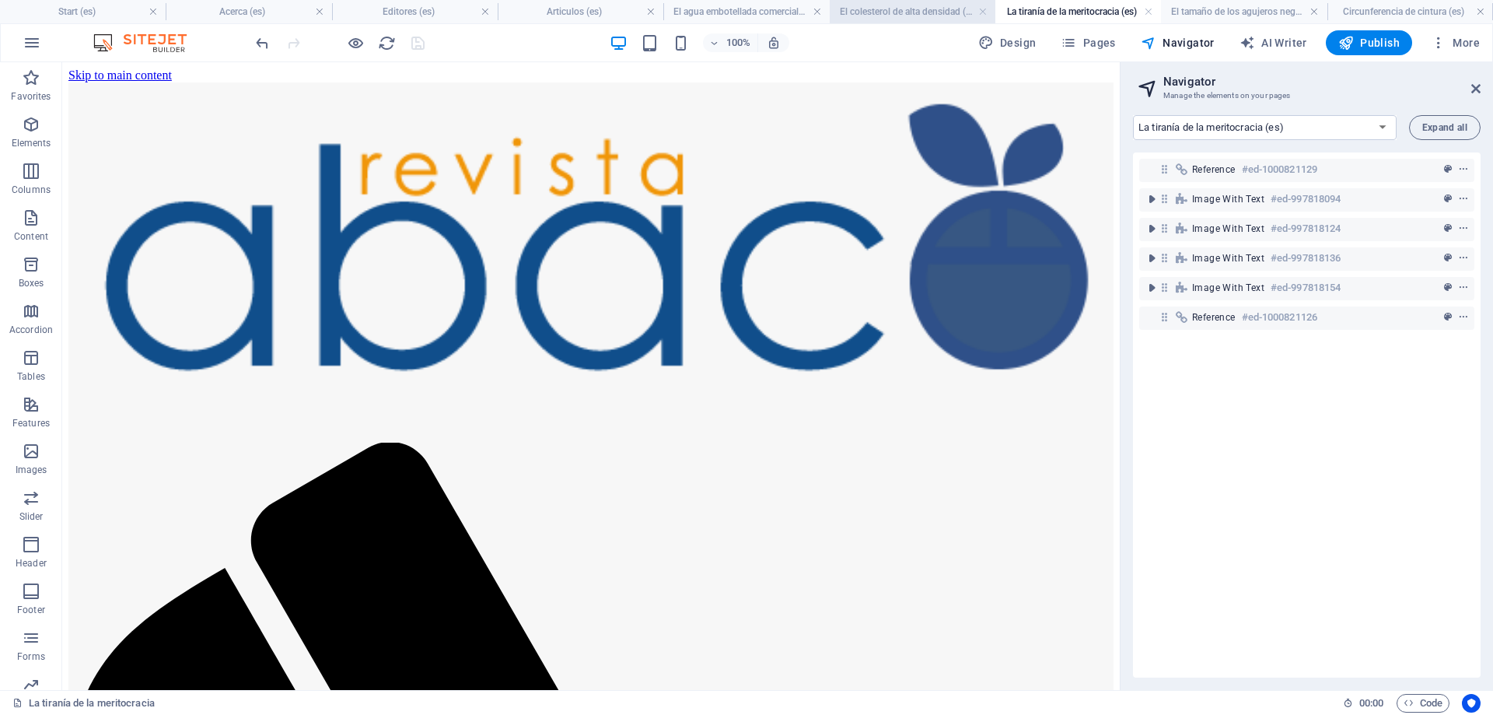
click at [919, 12] on h4 "El colesterol de alta densidad (es)" at bounding box center [913, 11] width 166 height 17
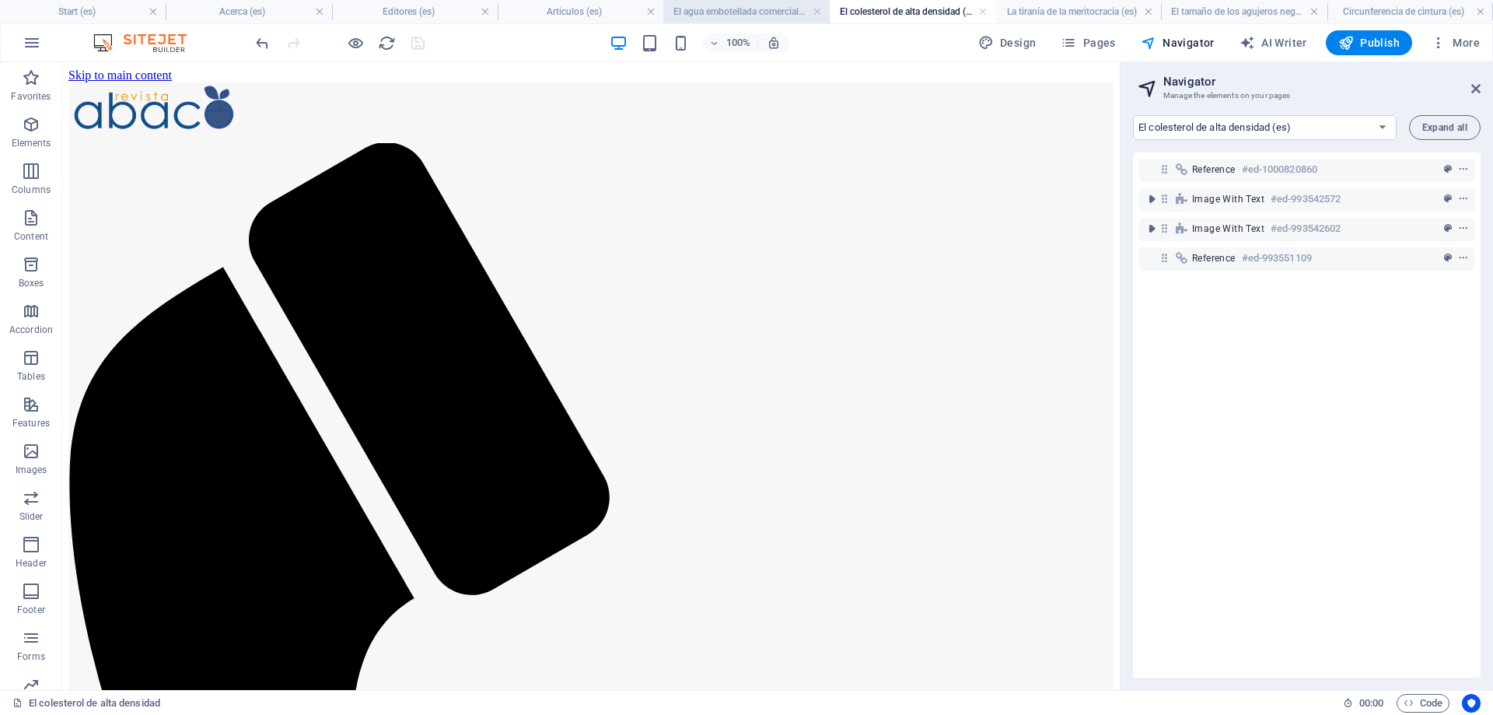
click at [741, 12] on h4 "El agua embotellada comercial aumenta el oxígeno en Nicotiana tabacum (es)" at bounding box center [747, 11] width 166 height 17
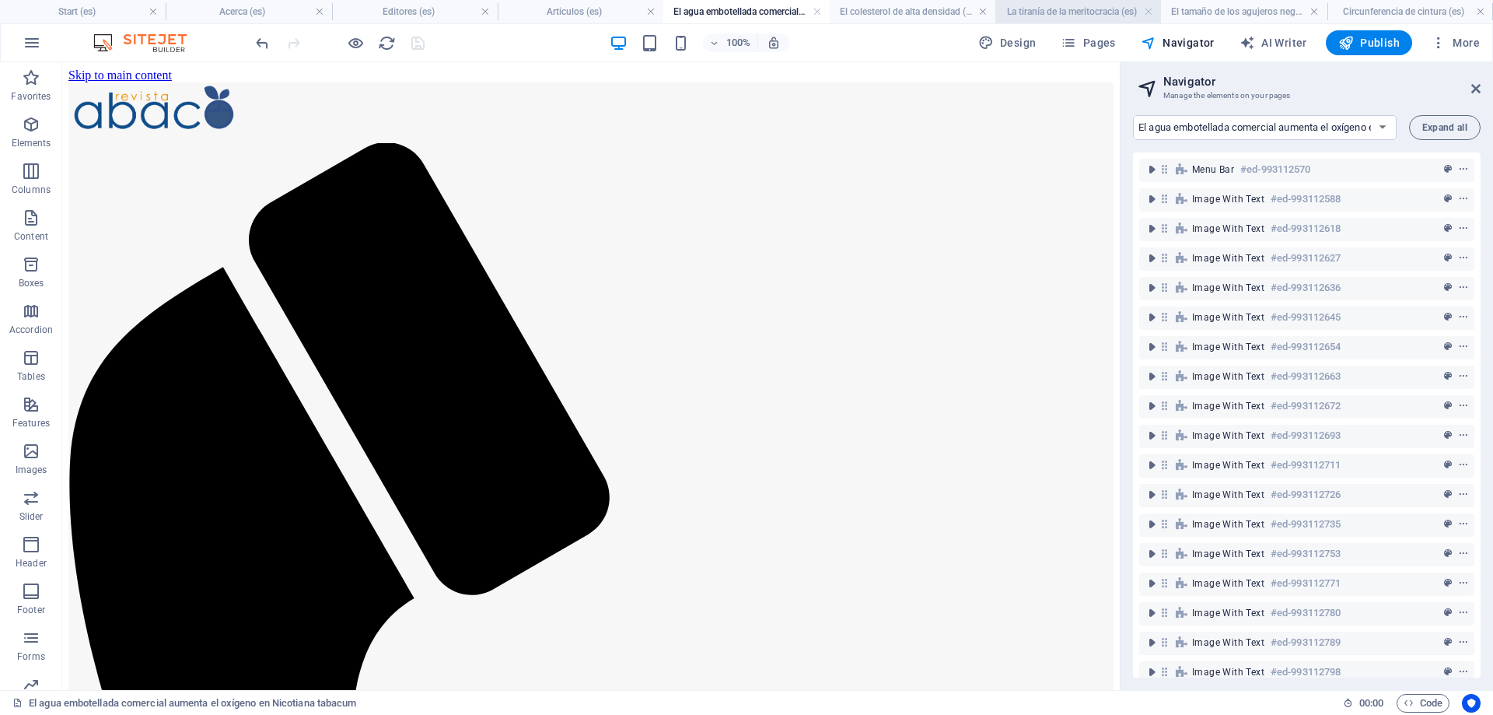
click at [1096, 16] on h4 "La tiranía de la meritocracia (es)" at bounding box center [1079, 11] width 166 height 17
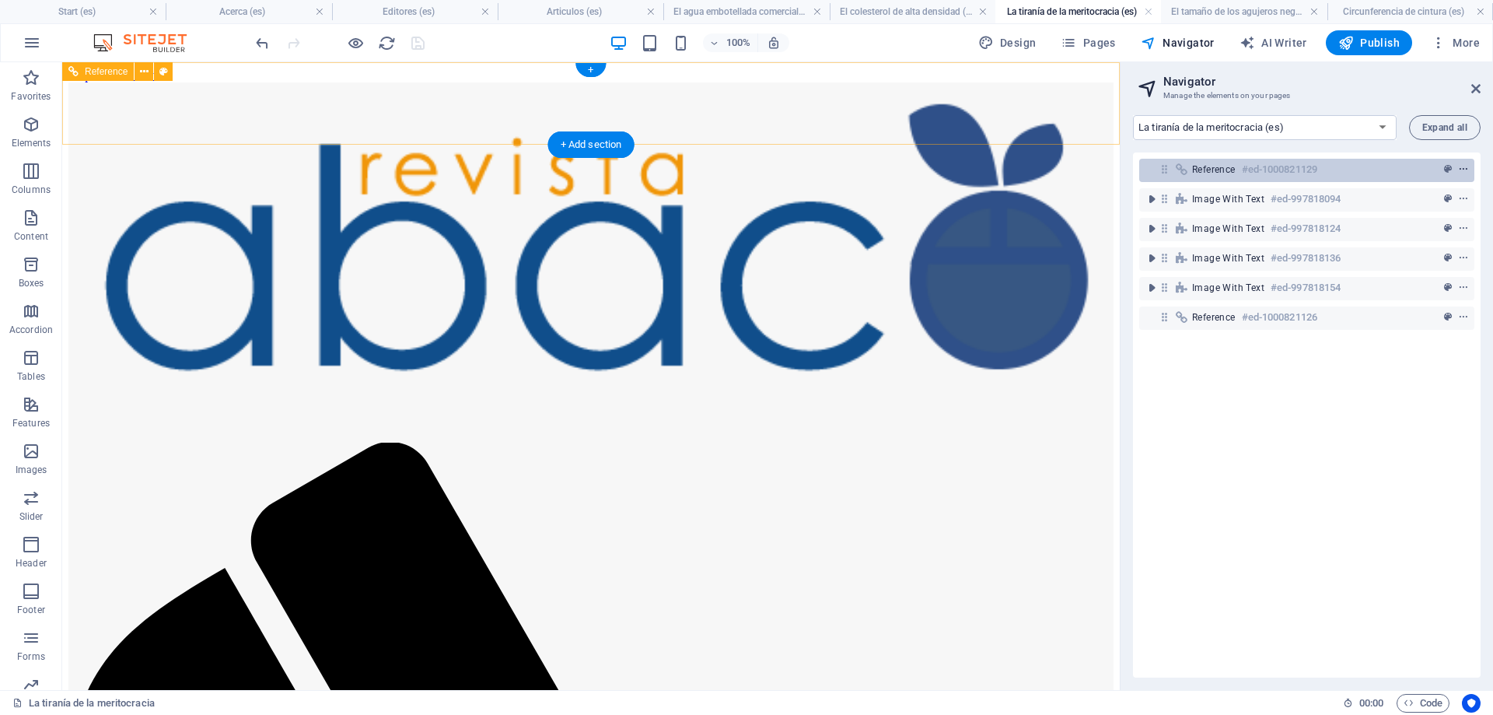
click at [1465, 168] on icon "context-menu" at bounding box center [1463, 169] width 11 height 11
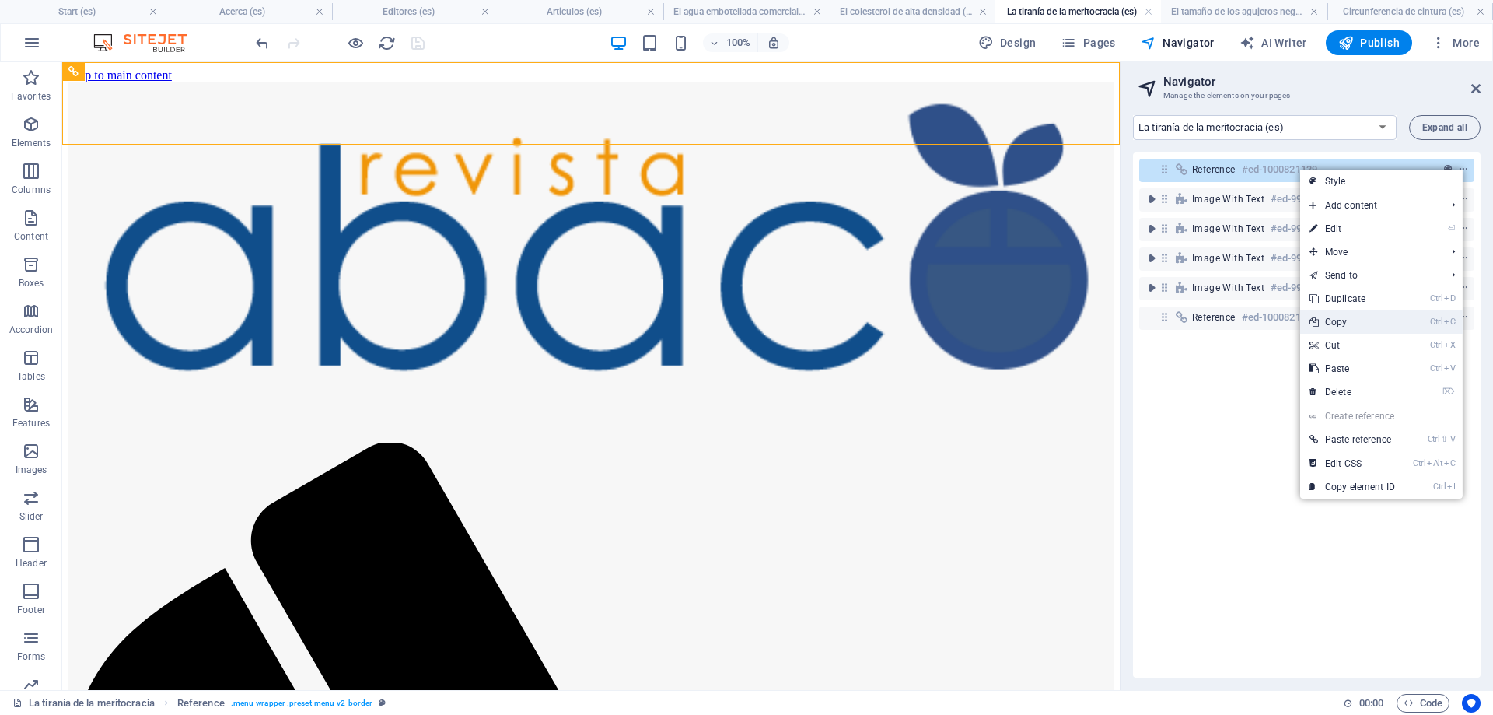
click at [1357, 319] on link "Ctrl C Copy" at bounding box center [1353, 321] width 104 height 23
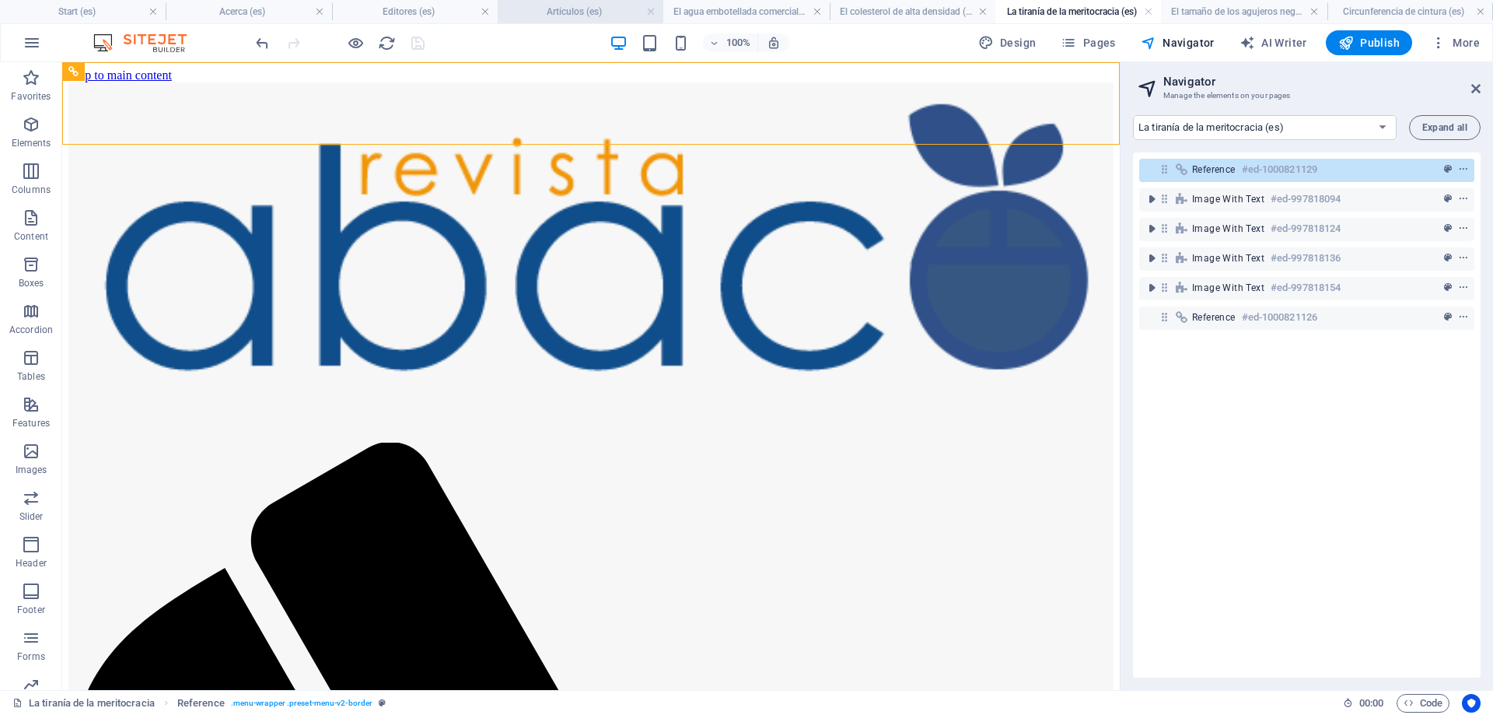
click at [553, 10] on h4 "Articulos (es)" at bounding box center [581, 11] width 166 height 17
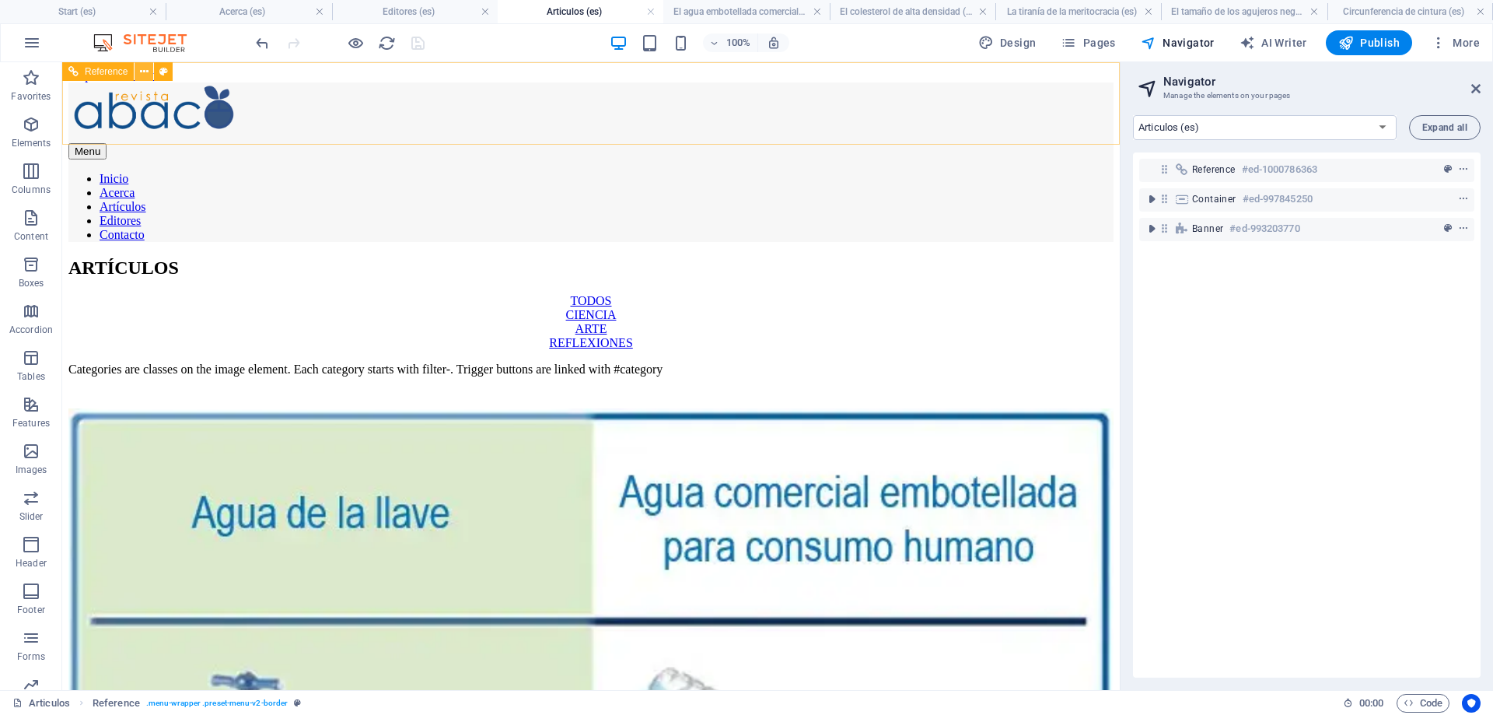
click at [143, 72] on icon at bounding box center [144, 72] width 9 height 16
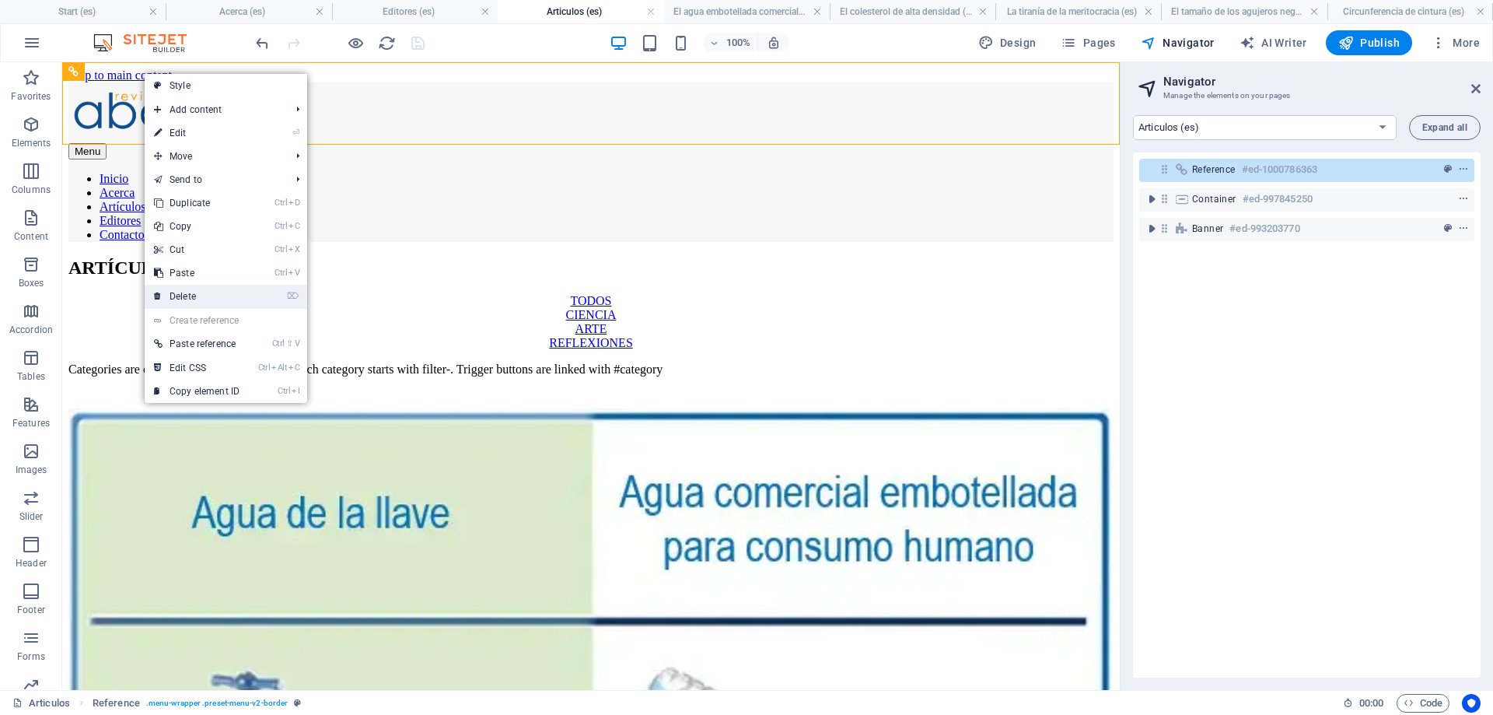
click at [198, 296] on link "⌦ Delete" at bounding box center [197, 296] width 104 height 23
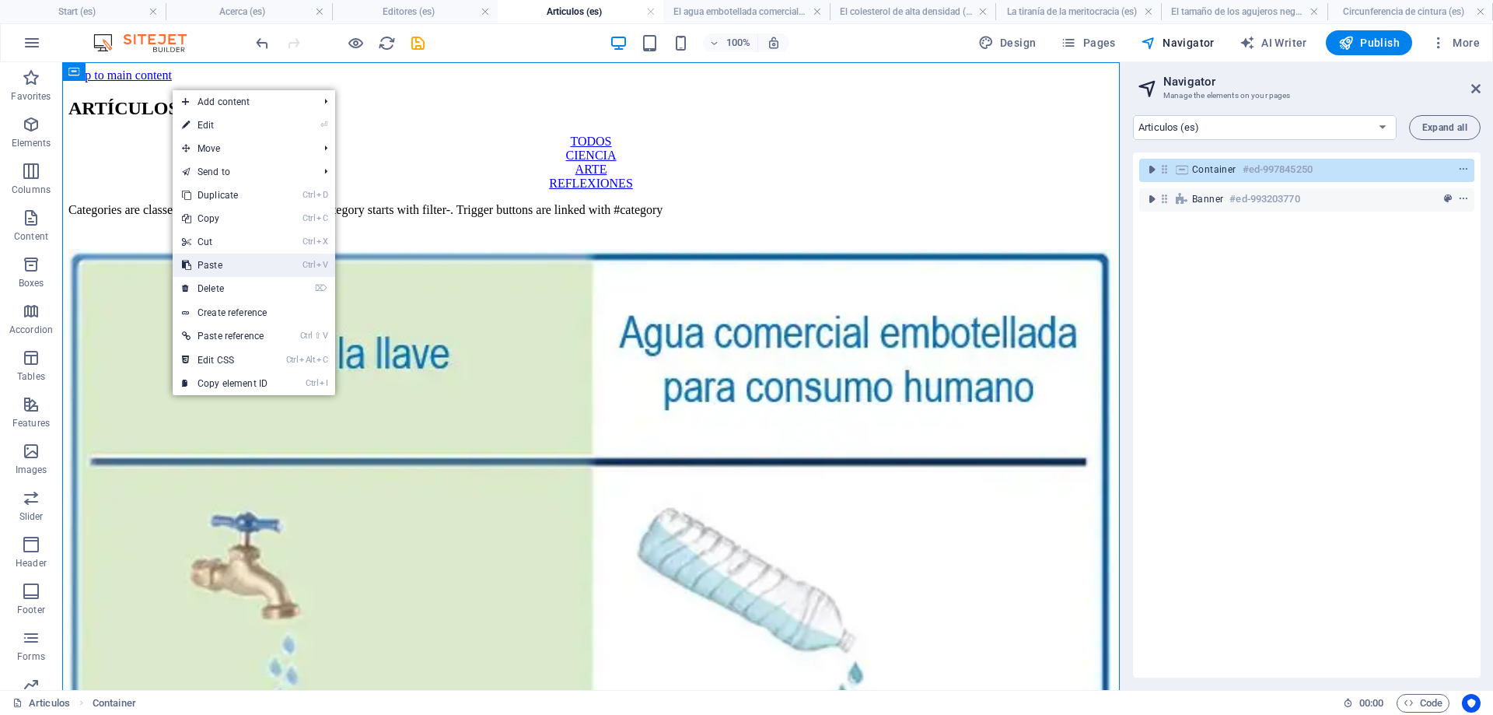
drag, startPoint x: 155, startPoint y: 205, endPoint x: 218, endPoint y: 266, distance: 88.0
click at [218, 266] on link "Ctrl V Paste" at bounding box center [225, 265] width 104 height 23
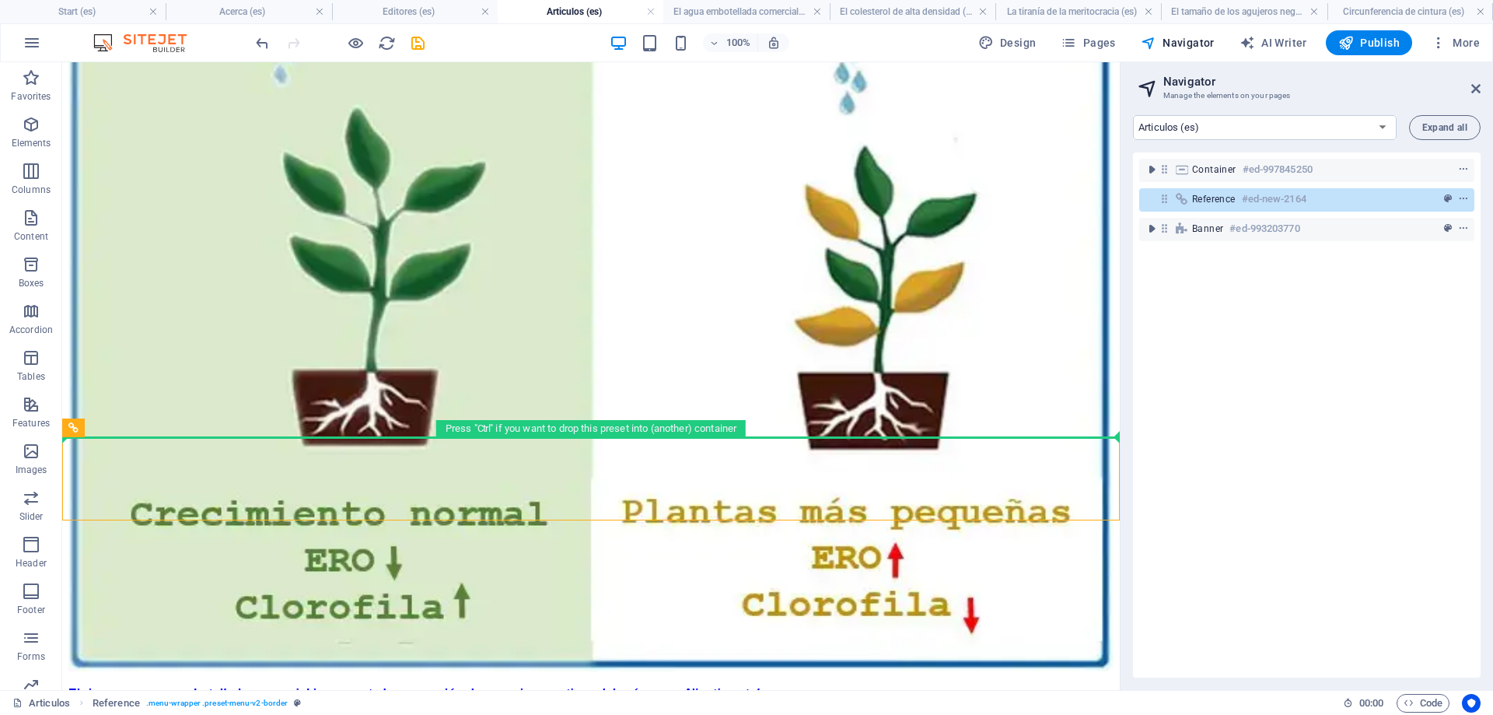
scroll to position [600, 0]
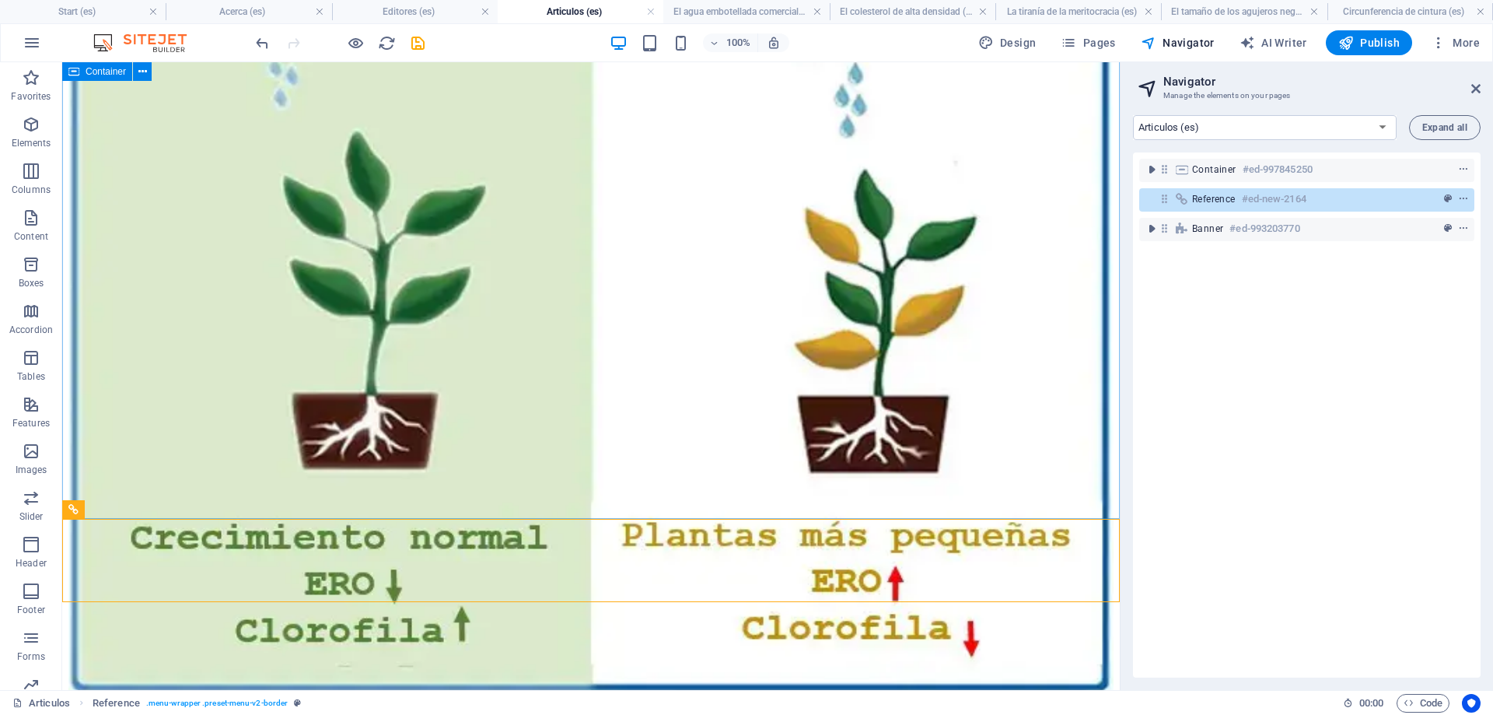
drag, startPoint x: 97, startPoint y: 404, endPoint x: 136, endPoint y: 81, distance: 325.1
click at [140, 72] on div "Drag here to replace the existing content. Press “Ctrl” if you want to create a…" at bounding box center [591, 75] width 1058 height 1227
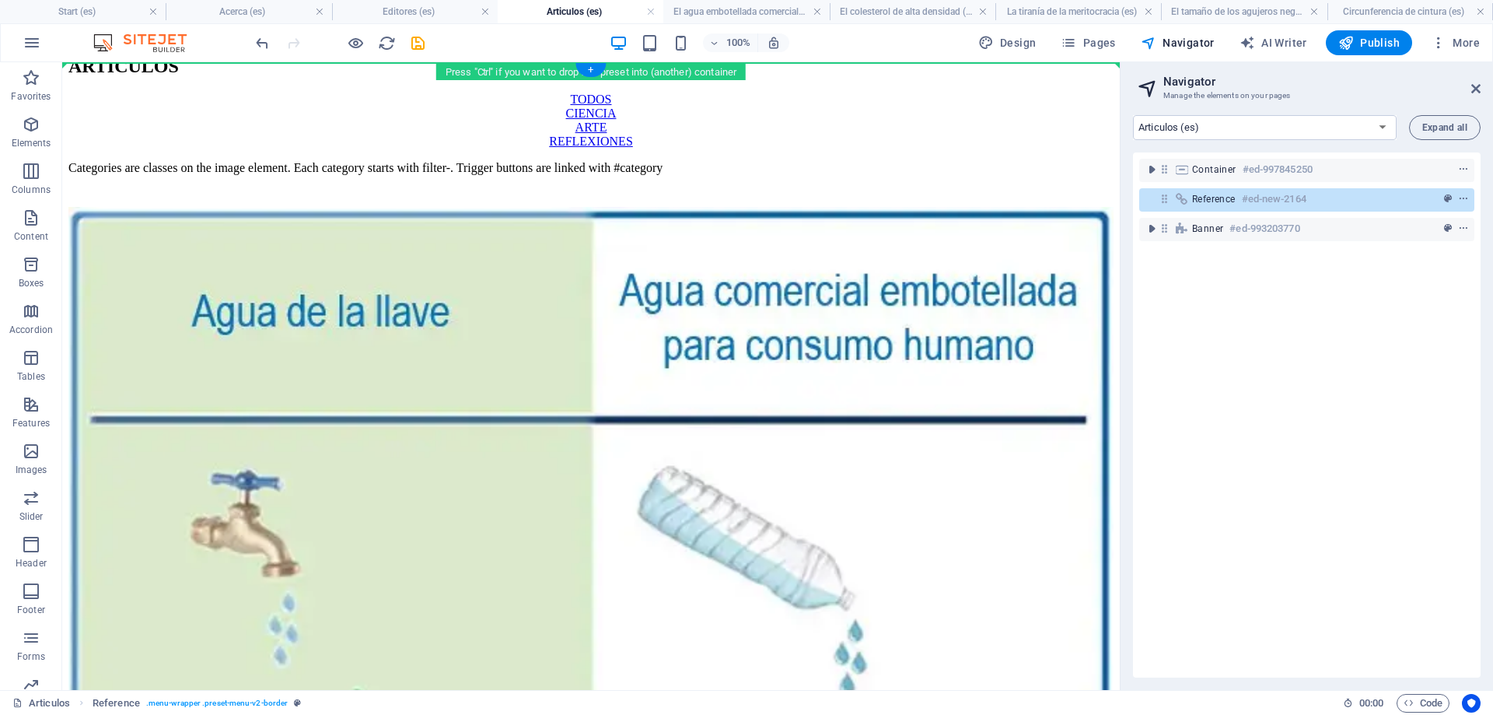
scroll to position [0, 0]
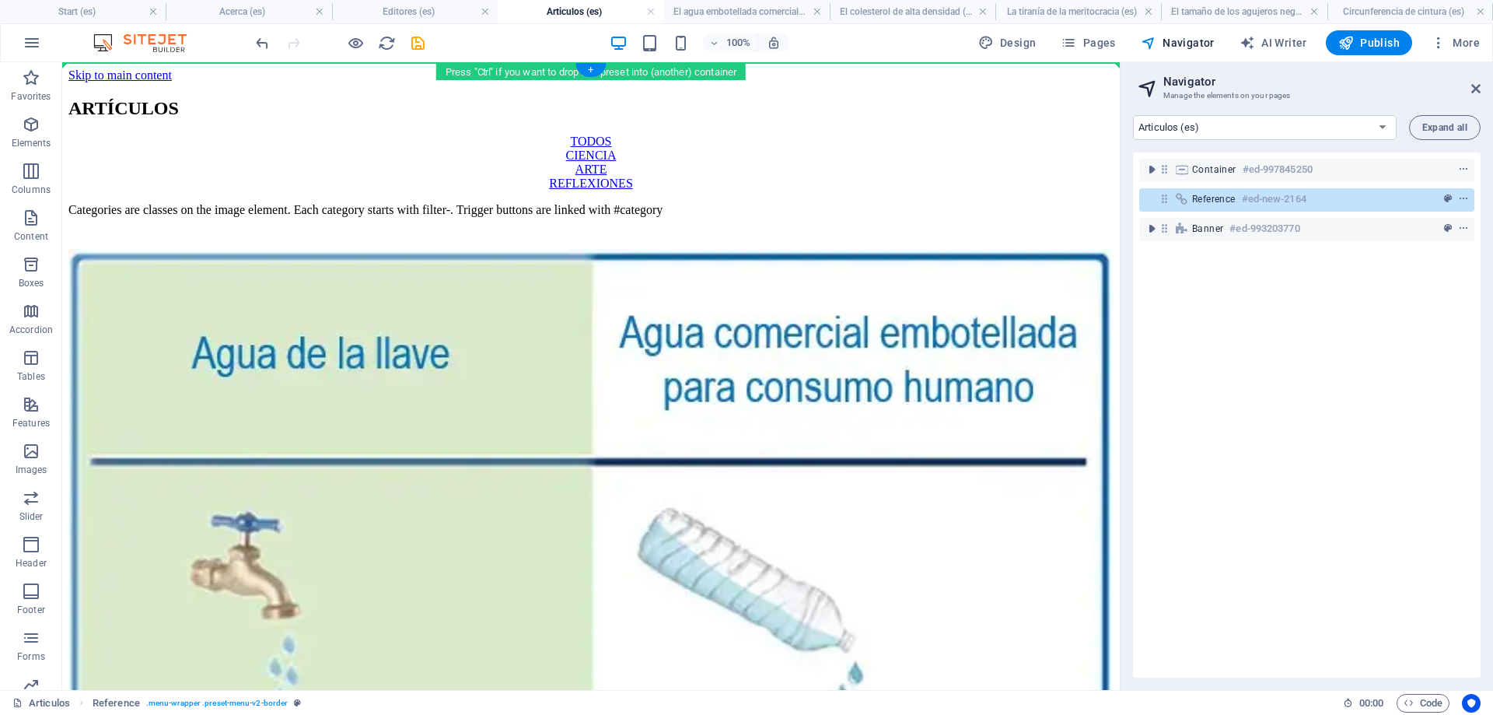
drag, startPoint x: 156, startPoint y: 568, endPoint x: 122, endPoint y: 93, distance: 476.4
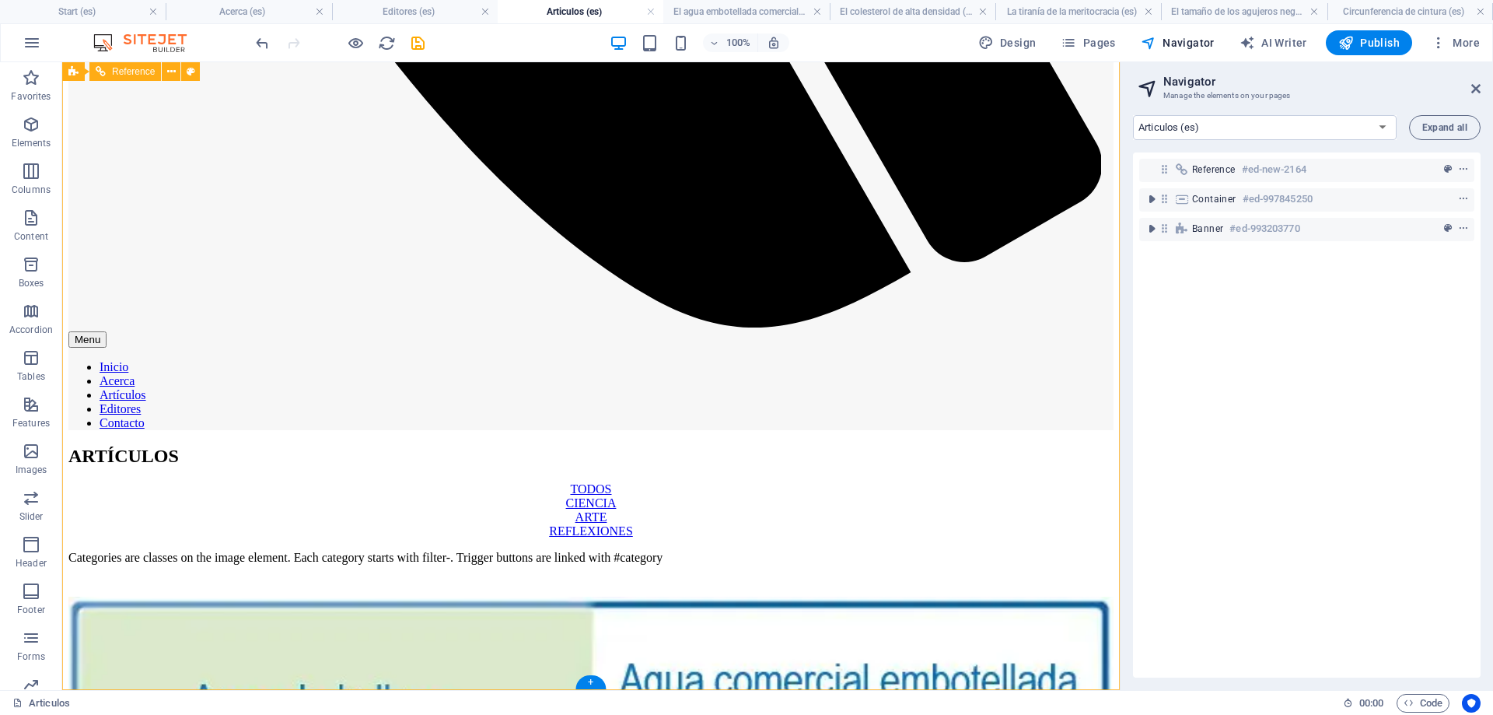
scroll to position [869, 0]
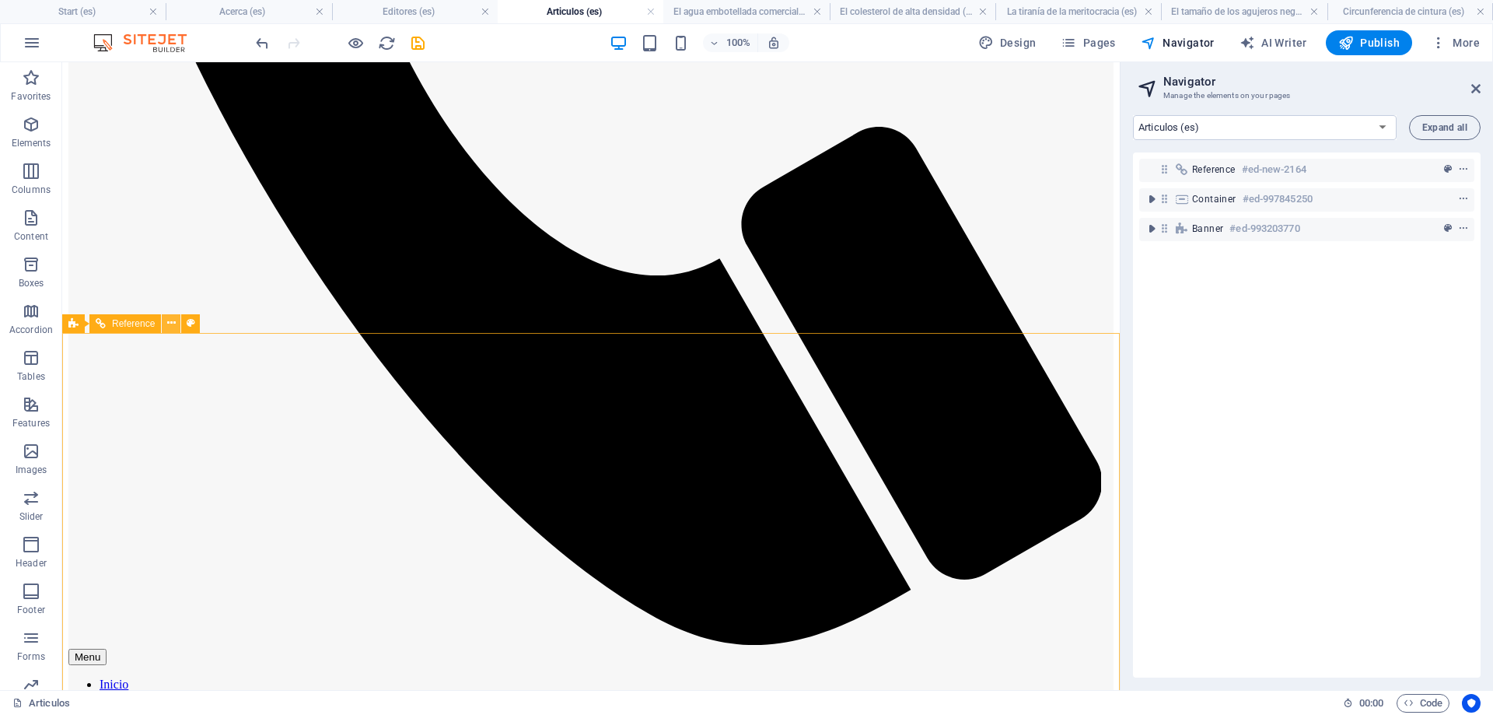
click at [167, 322] on icon at bounding box center [171, 323] width 9 height 16
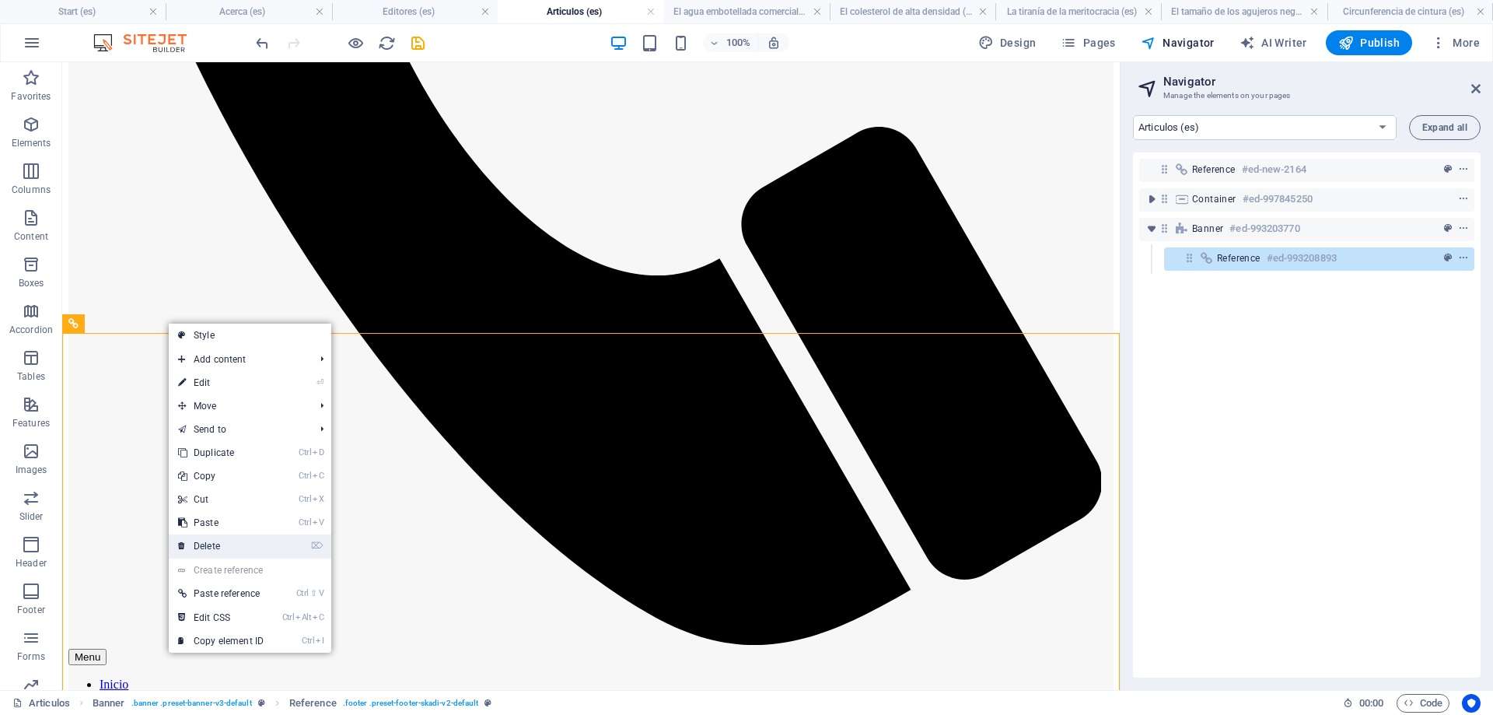
click at [218, 544] on link "⌦ Delete" at bounding box center [221, 545] width 104 height 23
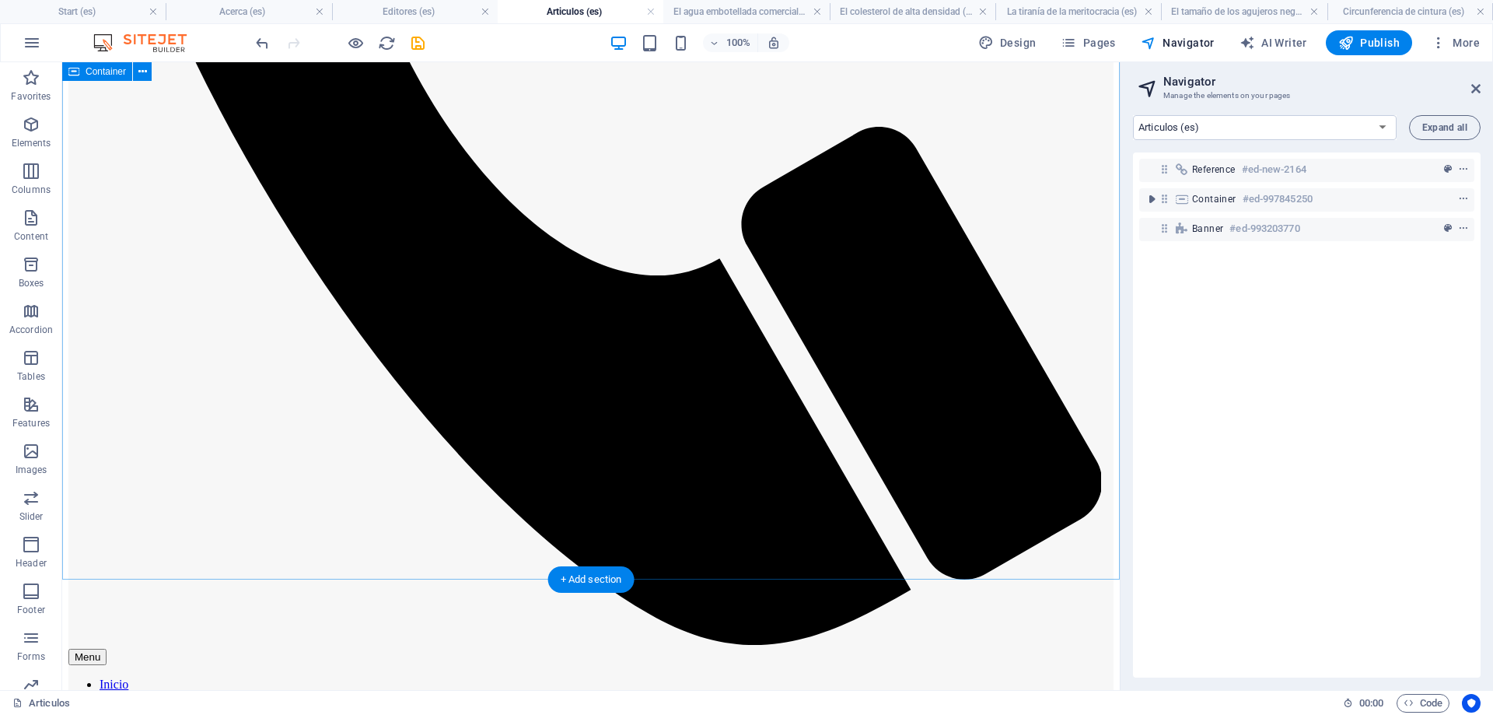
scroll to position [622, 0]
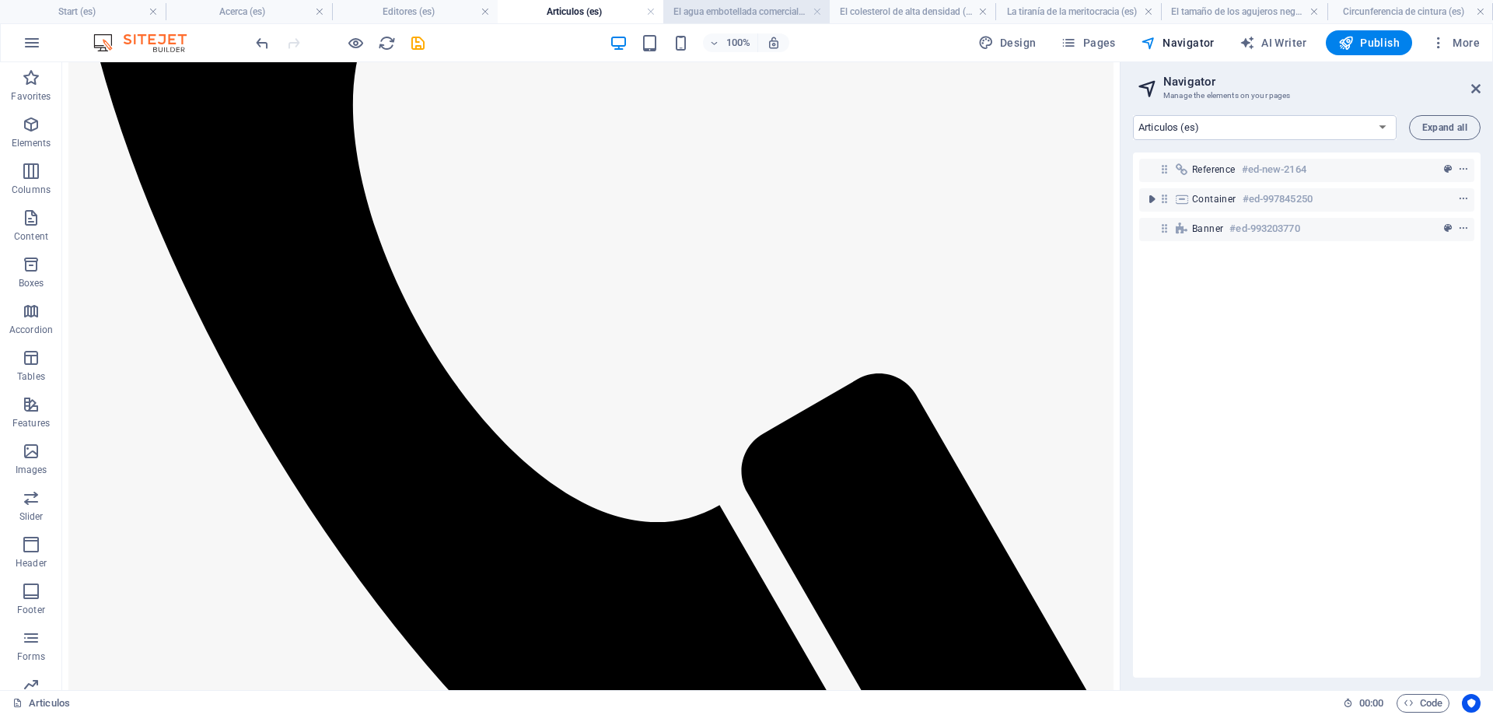
click at [744, 9] on h4 "El agua embotellada comercial aumenta el oxígeno en Nicotiana tabacum (es)" at bounding box center [747, 11] width 166 height 17
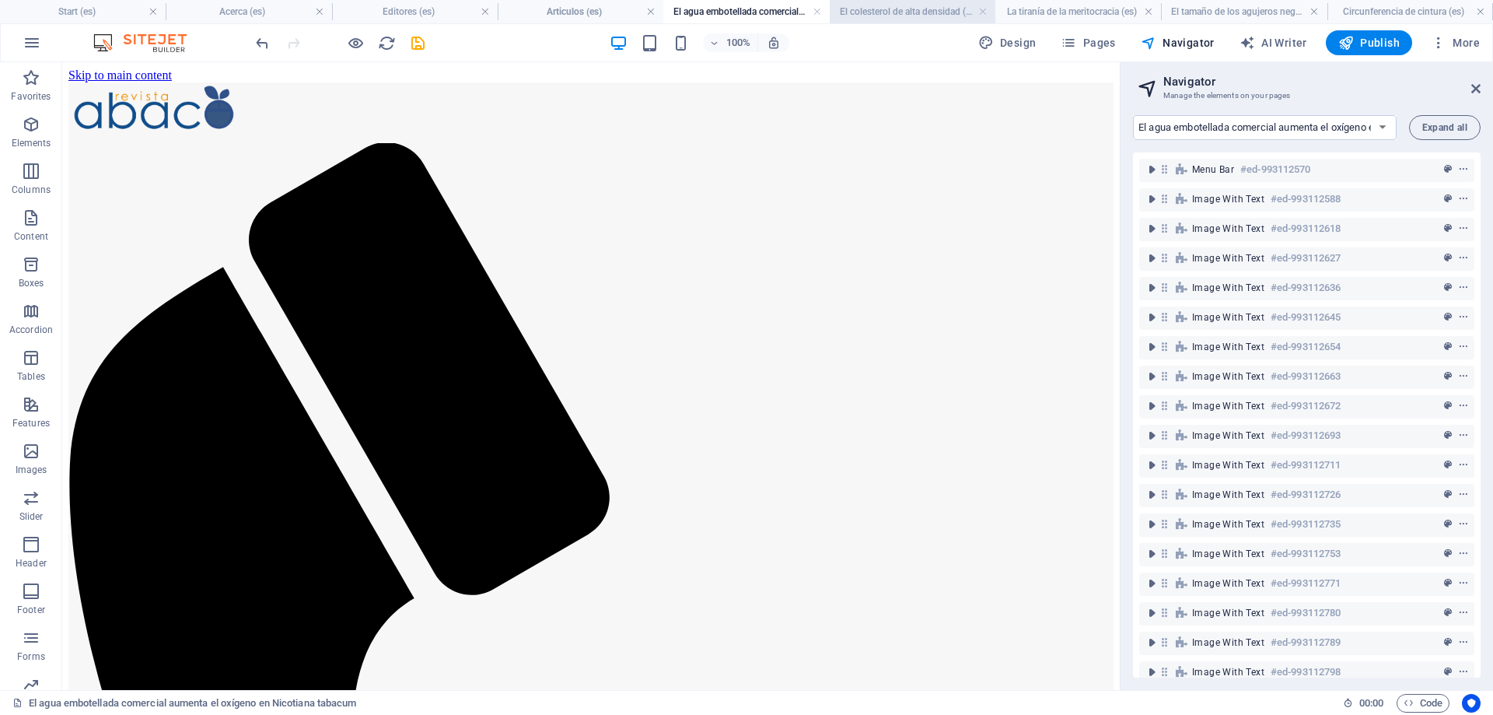
click at [893, 11] on h4 "El colesterol de alta densidad (es)" at bounding box center [913, 11] width 166 height 17
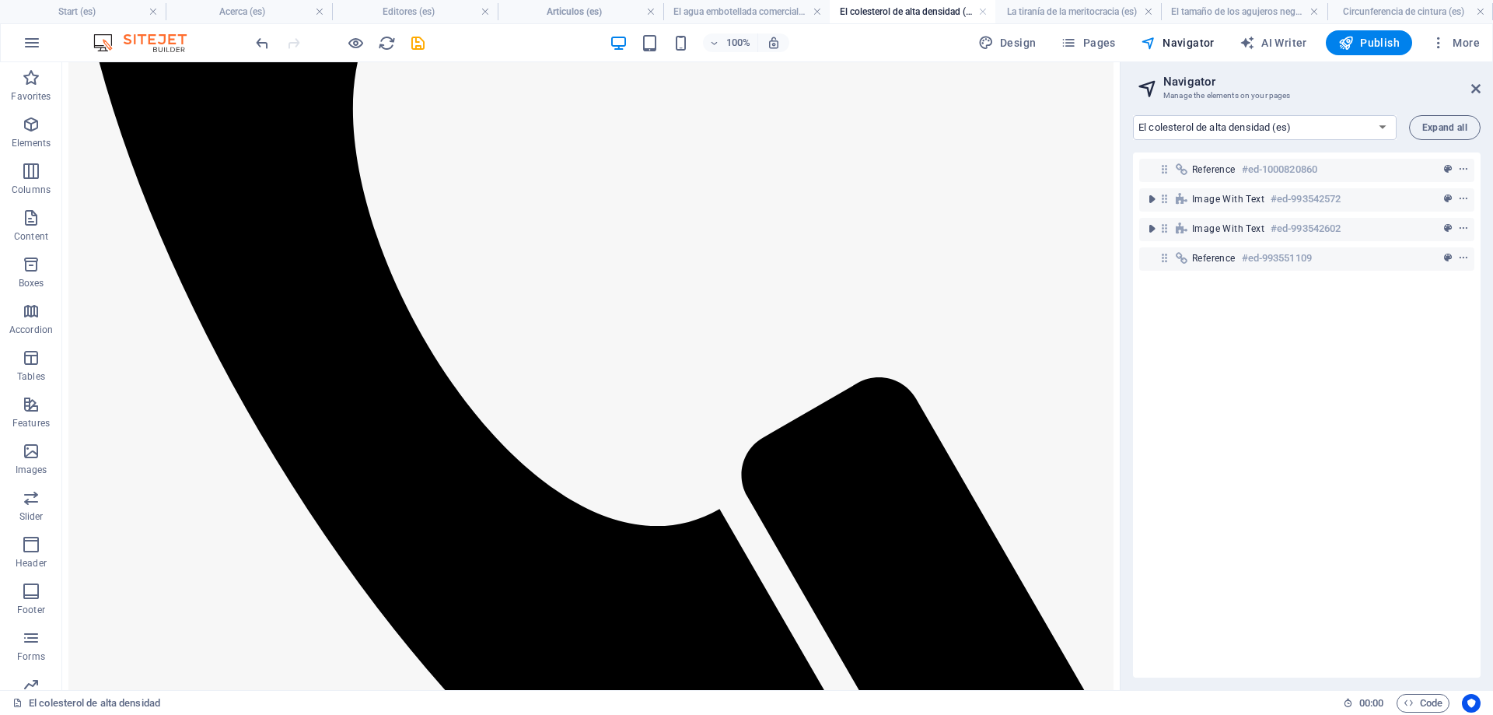
scroll to position [604, 0]
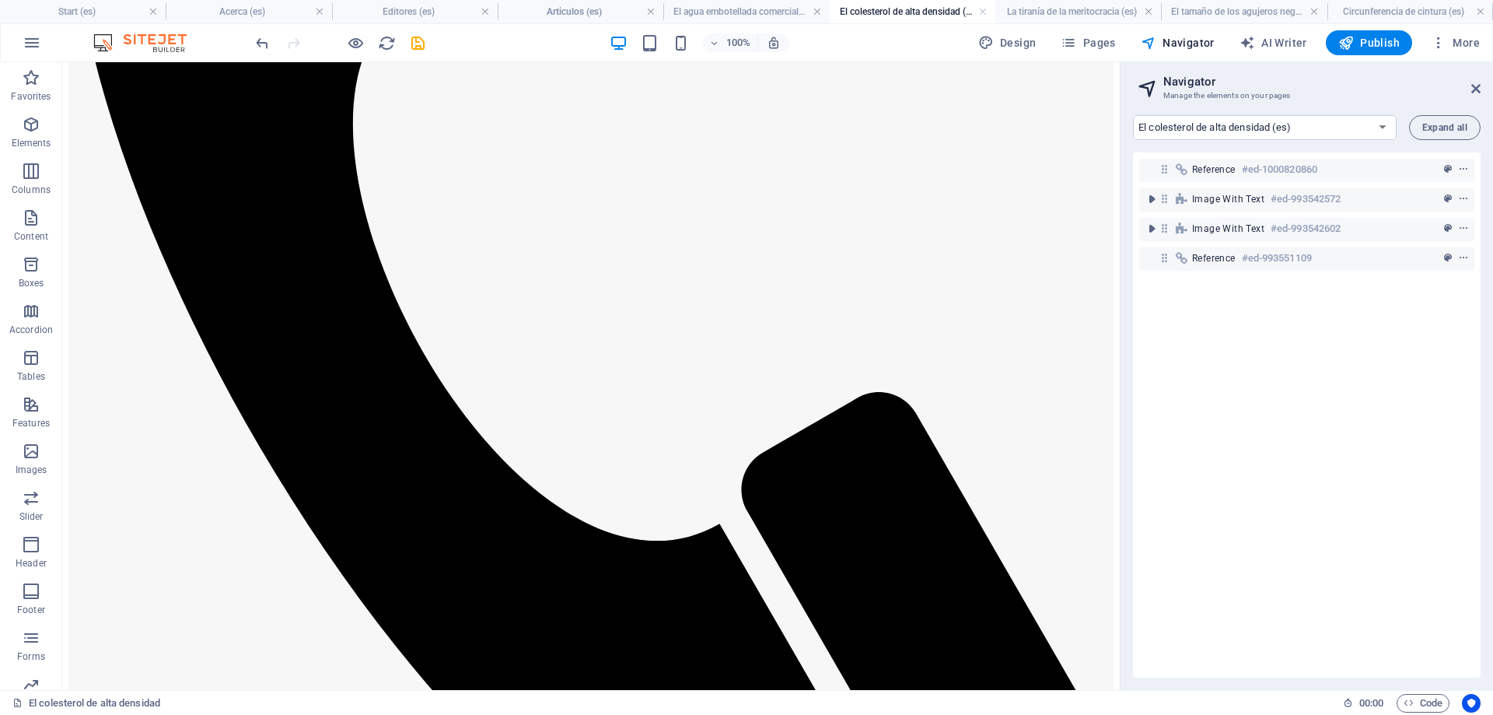
drag, startPoint x: 1114, startPoint y: 91, endPoint x: 1190, endPoint y: 414, distance: 331.7
click at [142, 240] on icon at bounding box center [144, 241] width 9 height 16
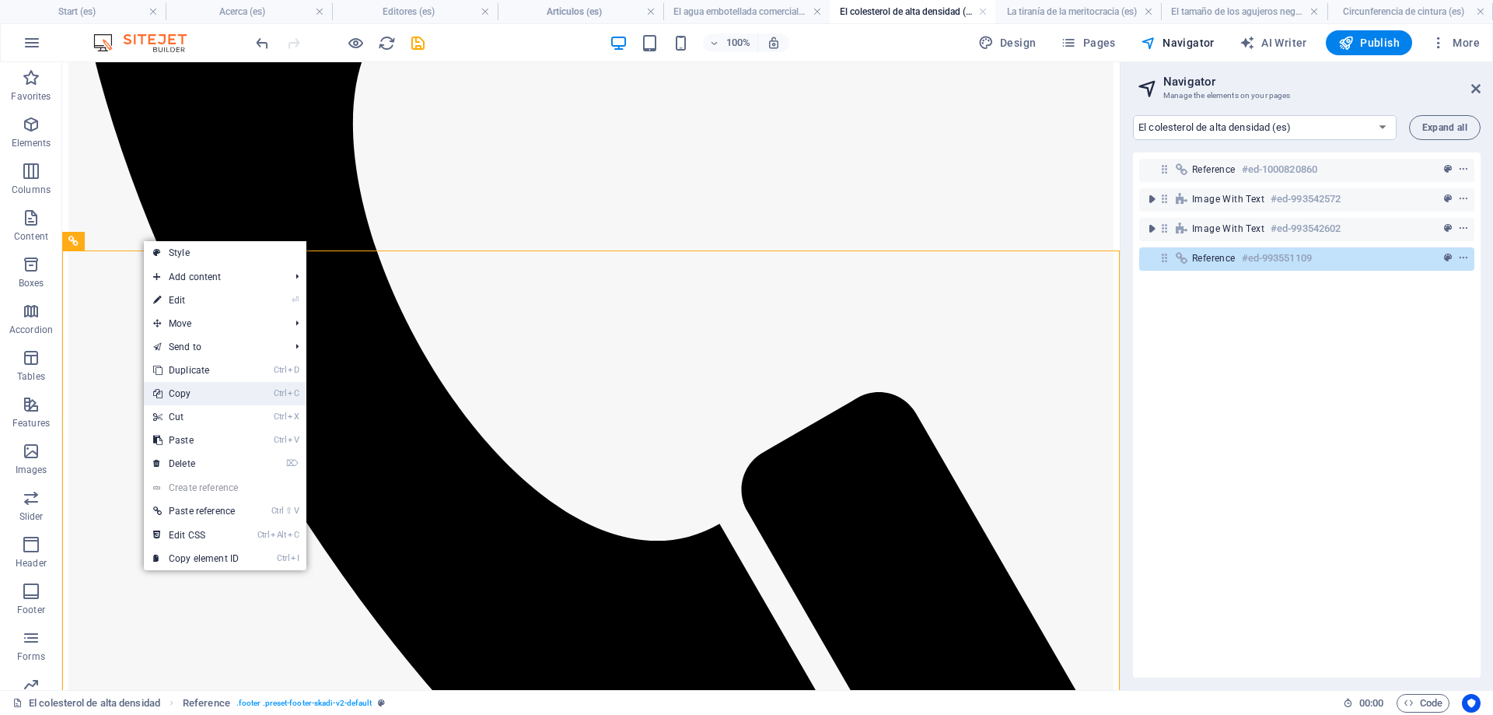
click at [193, 391] on link "Ctrl C Copy" at bounding box center [196, 393] width 104 height 23
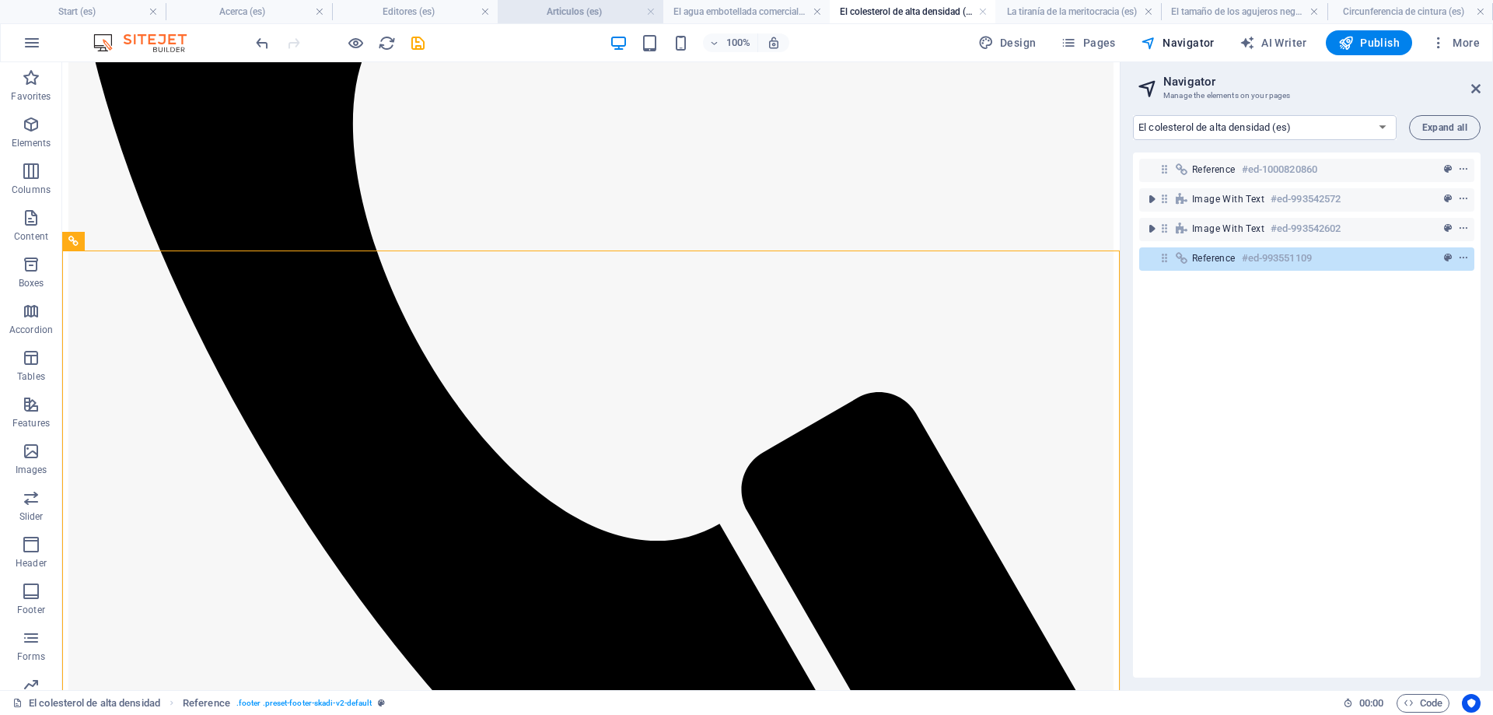
click at [568, 9] on h4 "Articulos (es)" at bounding box center [581, 11] width 166 height 17
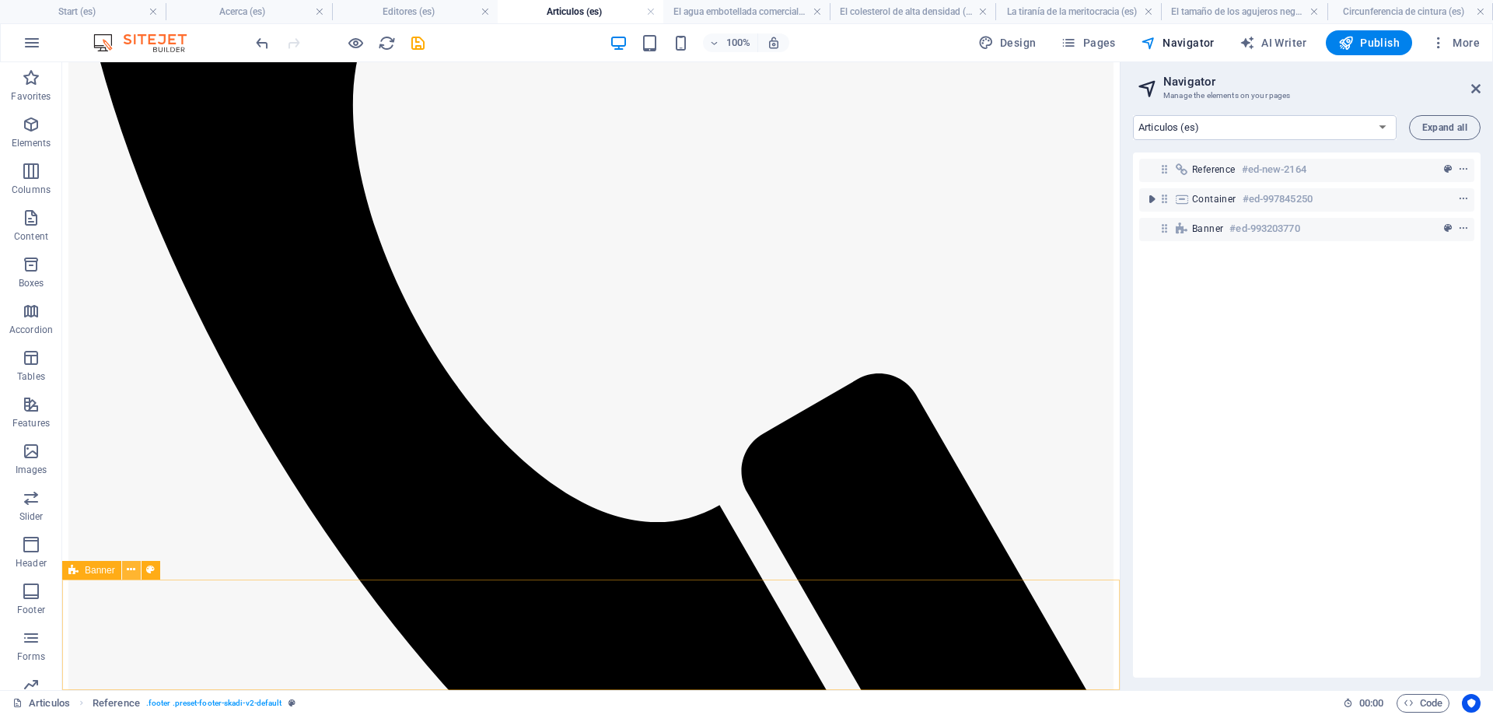
click at [132, 567] on icon at bounding box center [131, 570] width 9 height 16
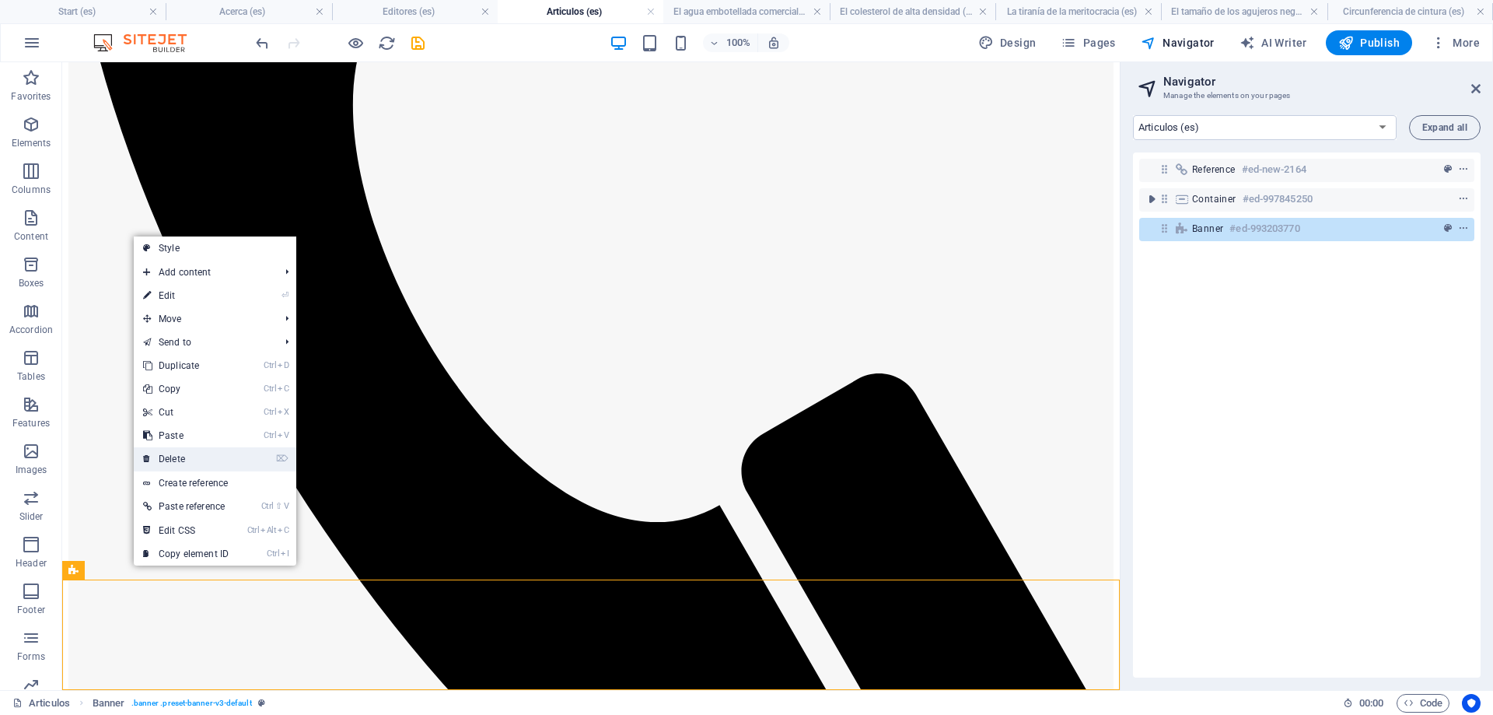
click at [172, 450] on link "⌦ Delete" at bounding box center [186, 458] width 104 height 23
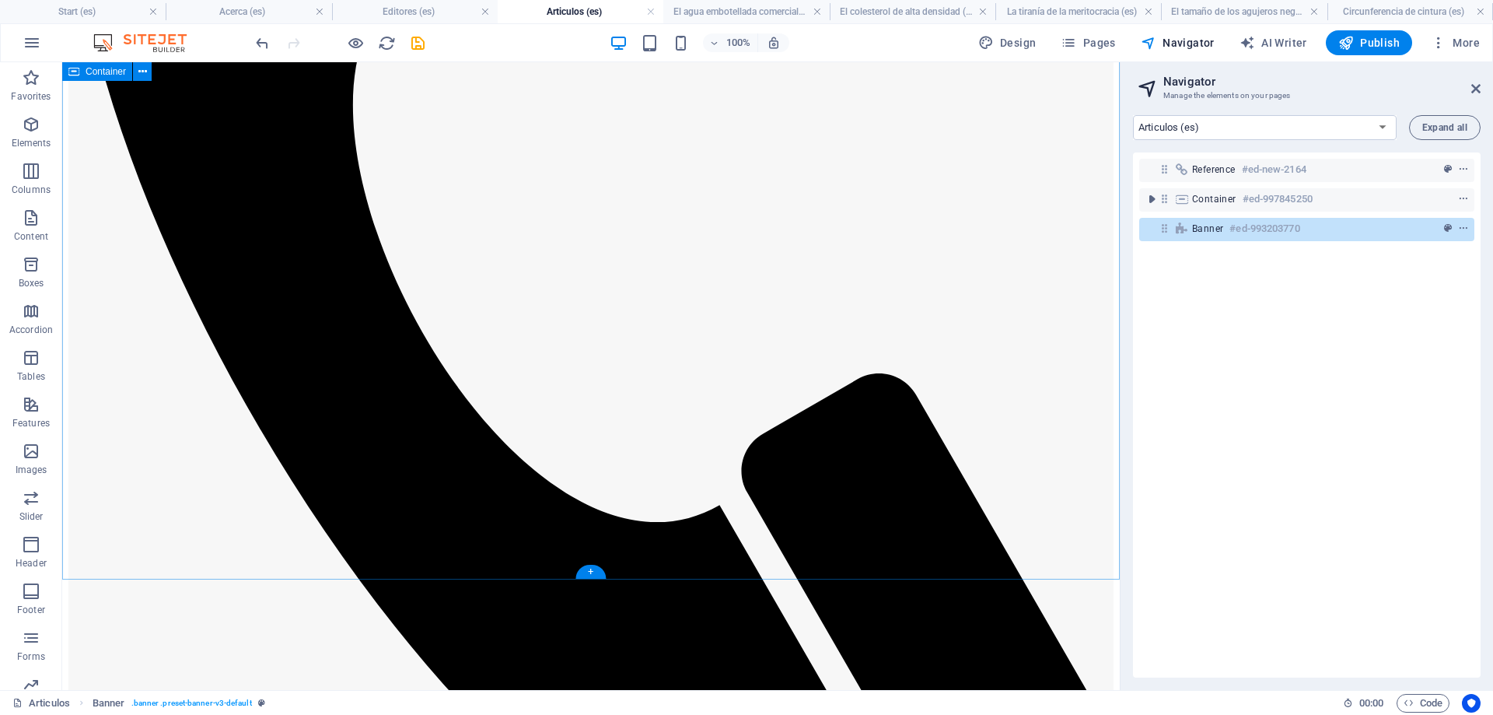
scroll to position [512, 0]
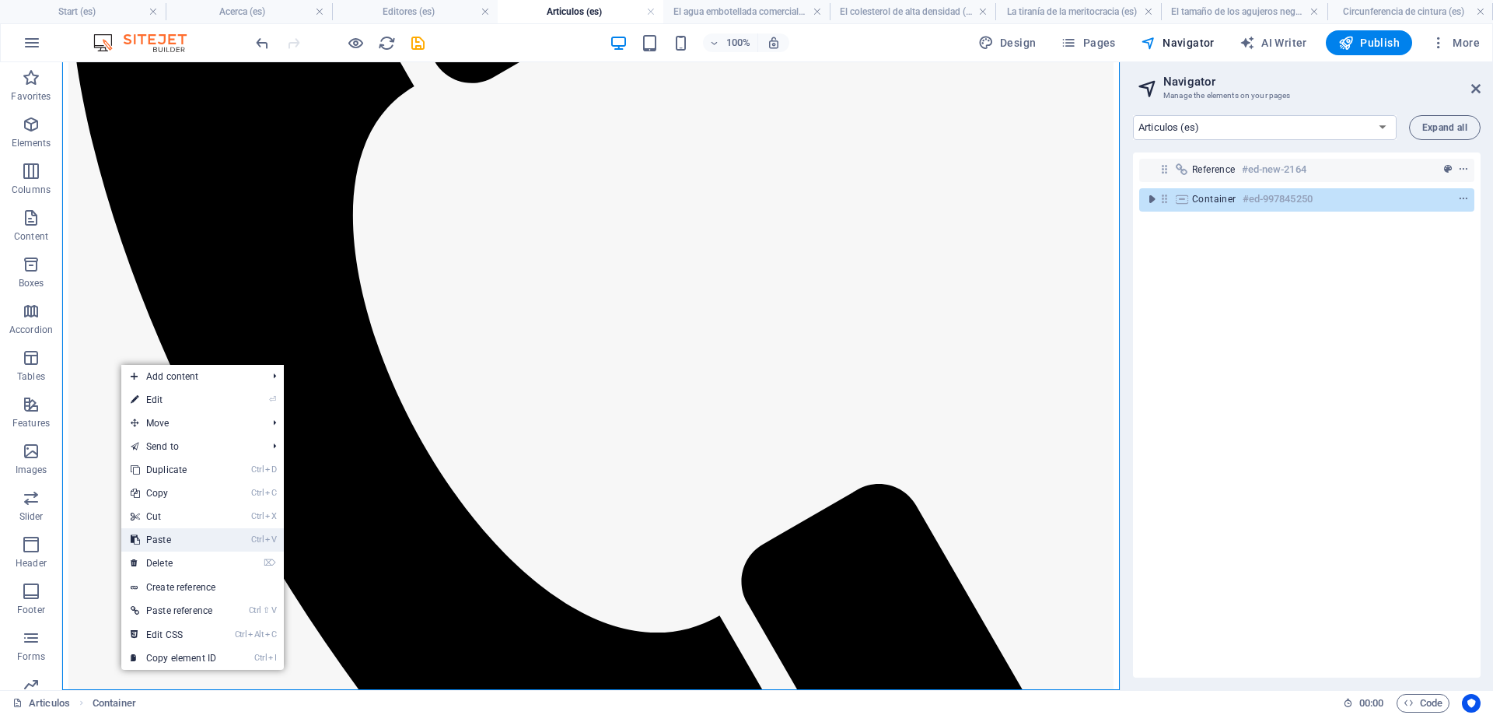
click at [175, 537] on link "Ctrl V Paste" at bounding box center [173, 539] width 104 height 23
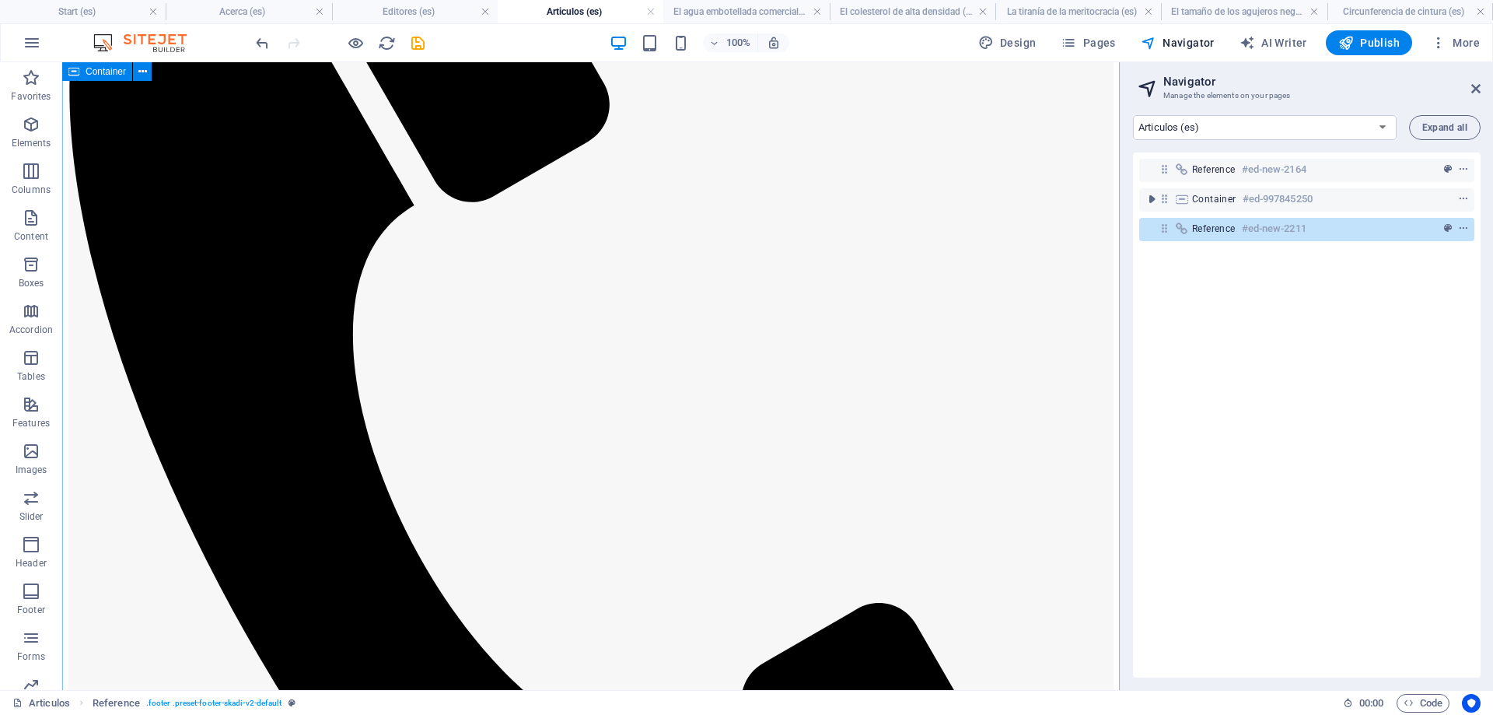
scroll to position [234, 0]
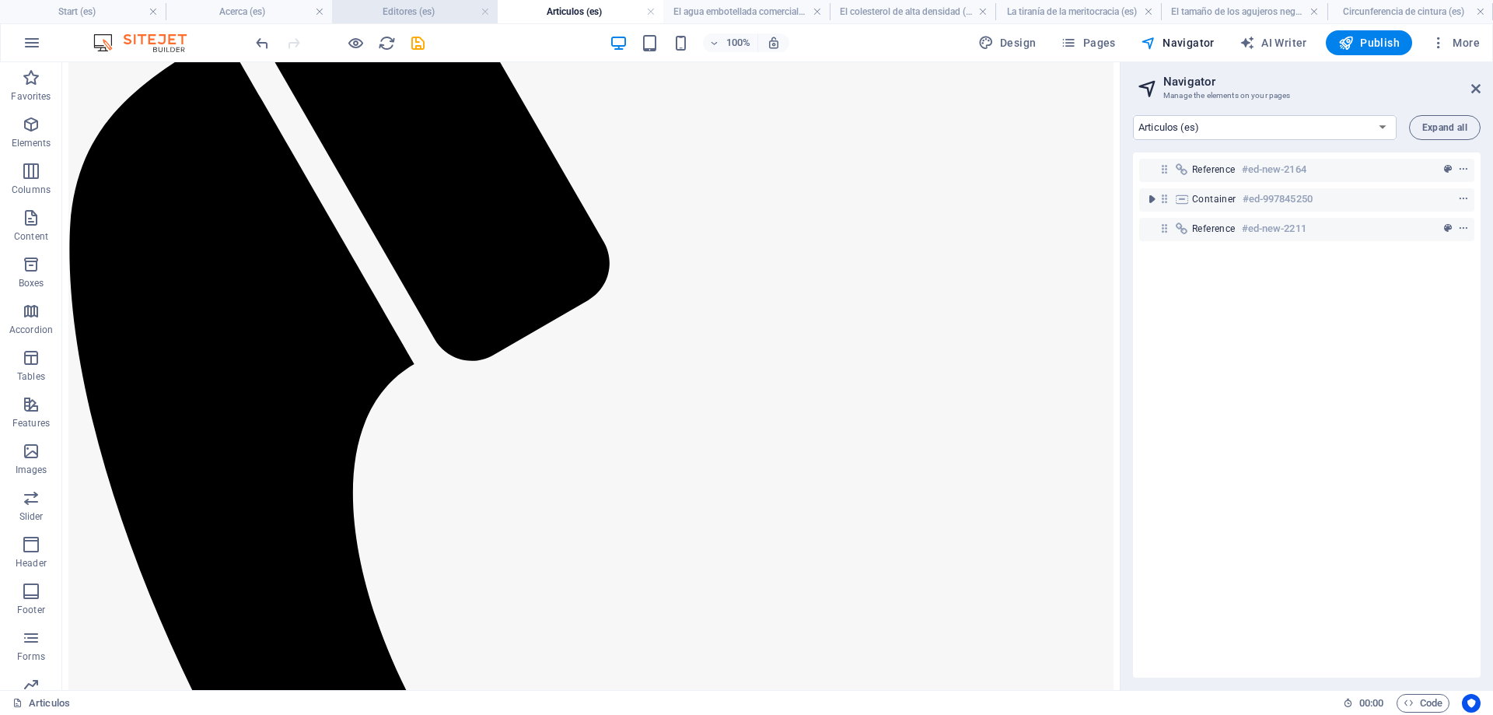
click at [417, 4] on h4 "Editores (es)" at bounding box center [415, 11] width 166 height 17
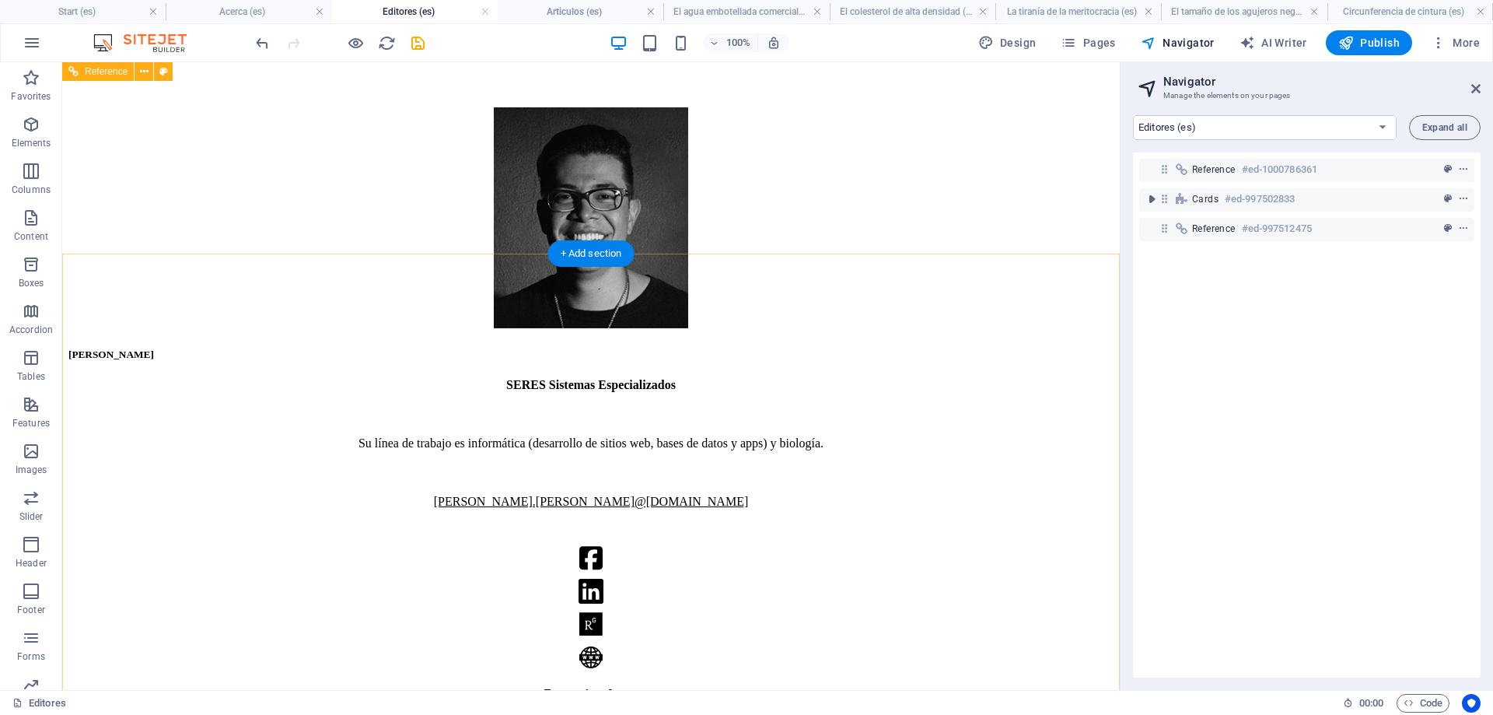
scroll to position [412, 0]
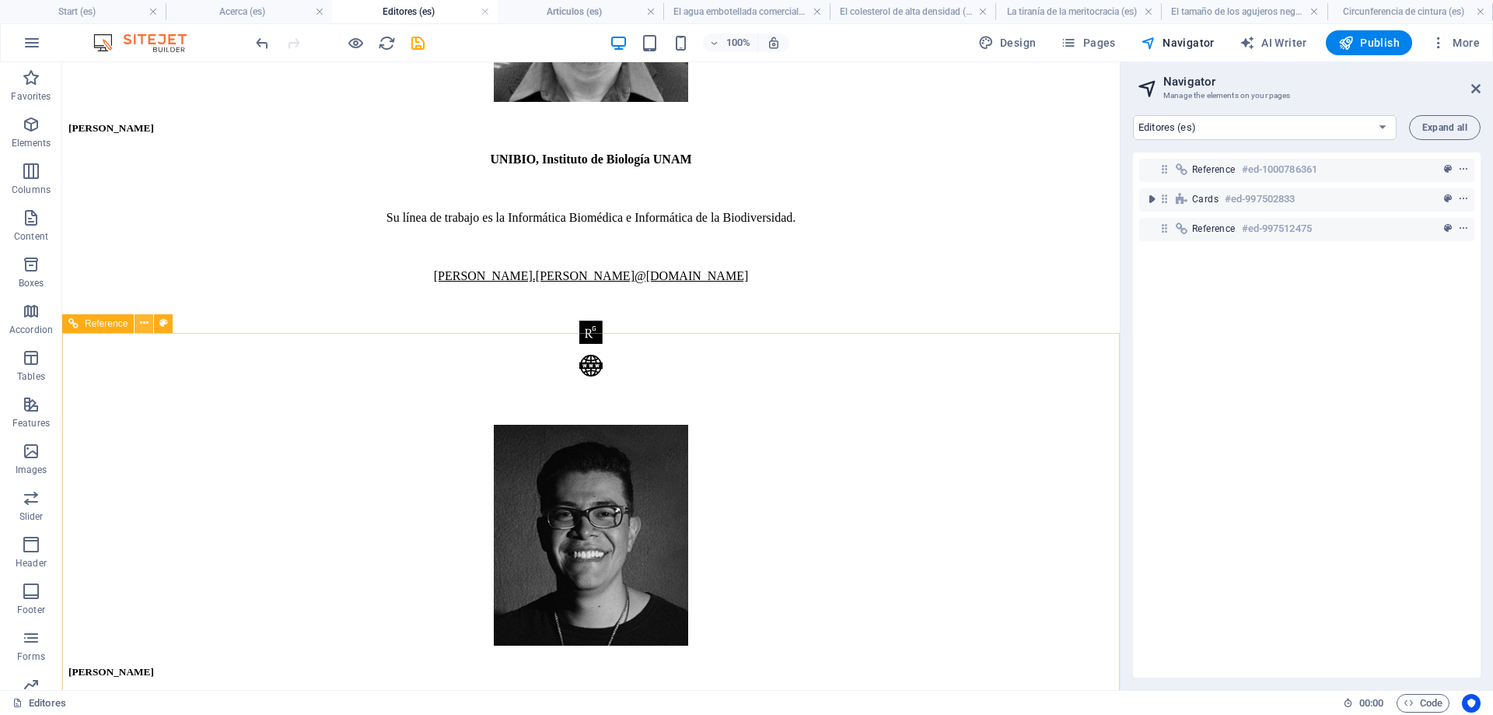
click at [142, 320] on icon at bounding box center [144, 323] width 9 height 16
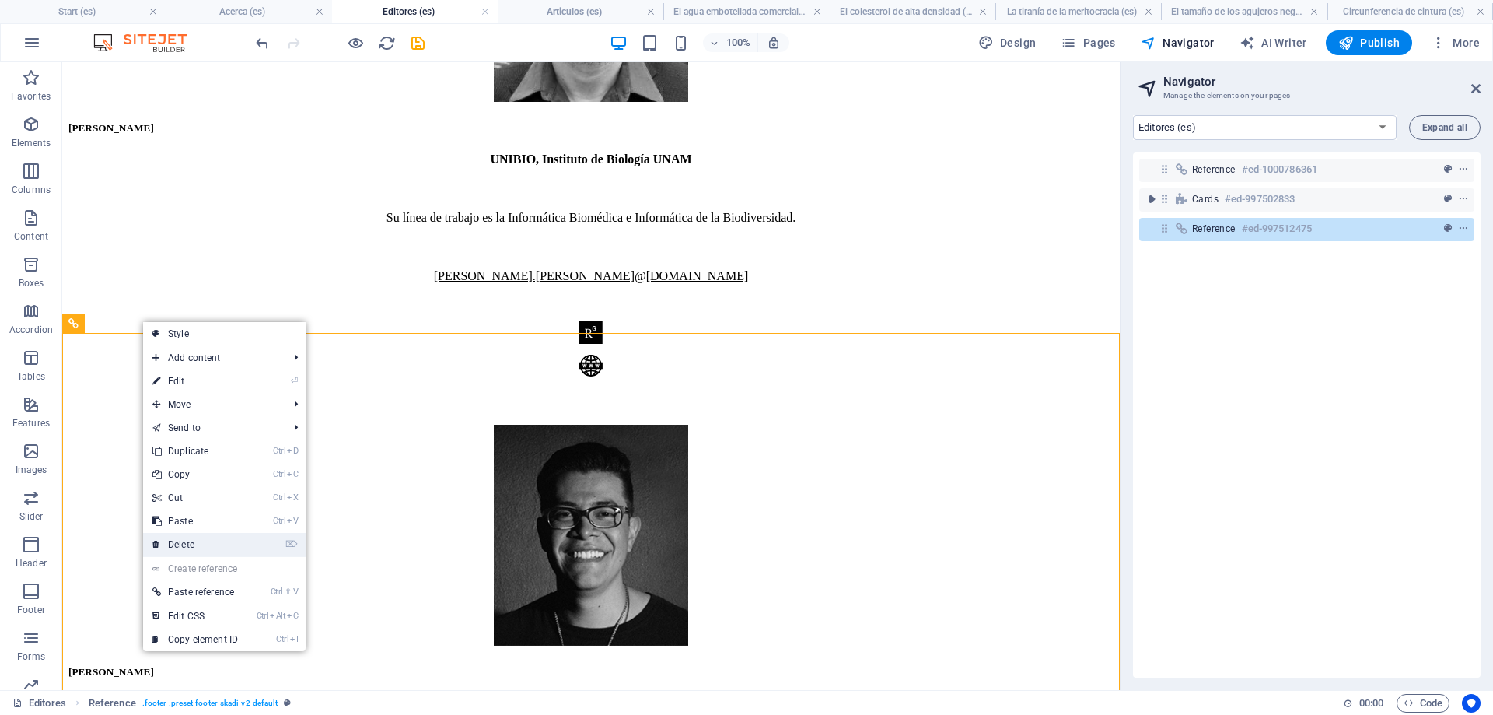
click at [180, 548] on link "⌦ Delete" at bounding box center [195, 544] width 104 height 23
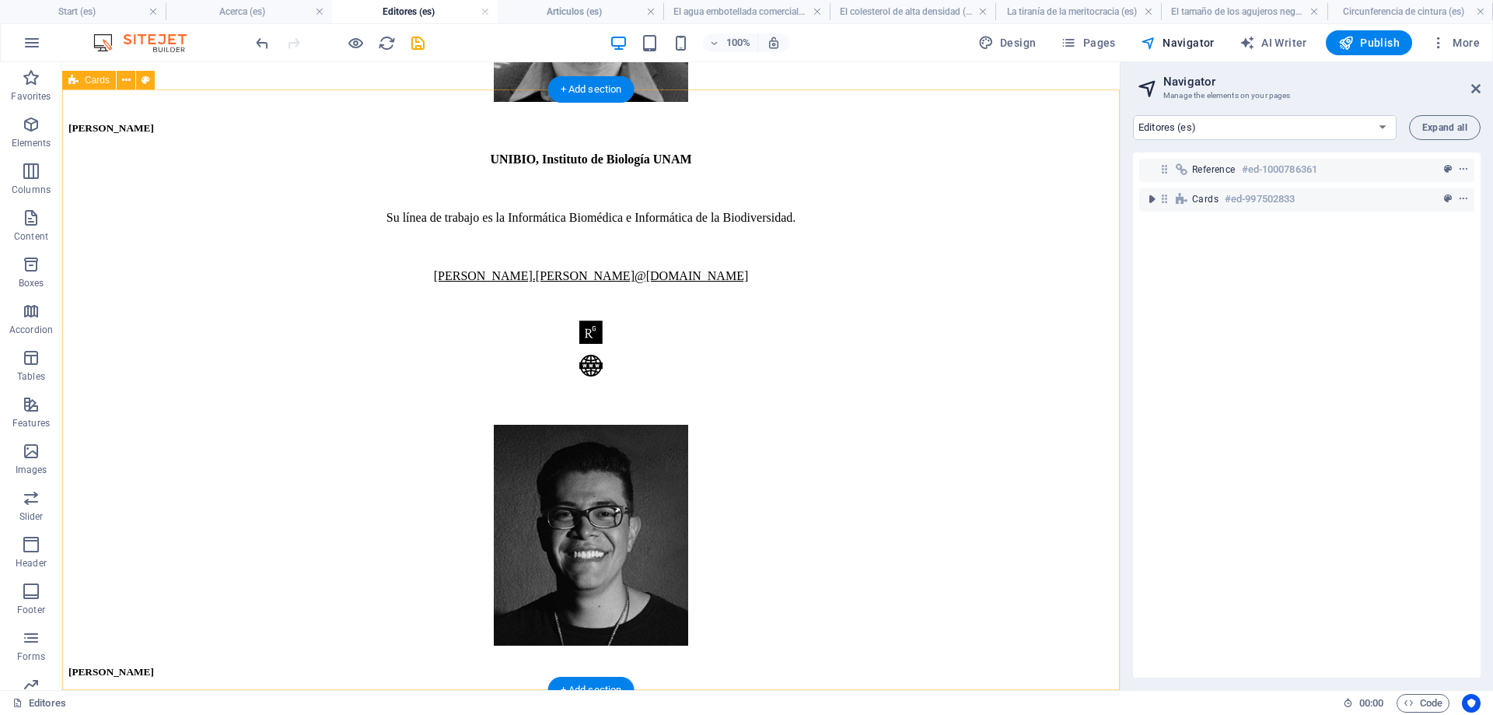
scroll to position [55, 0]
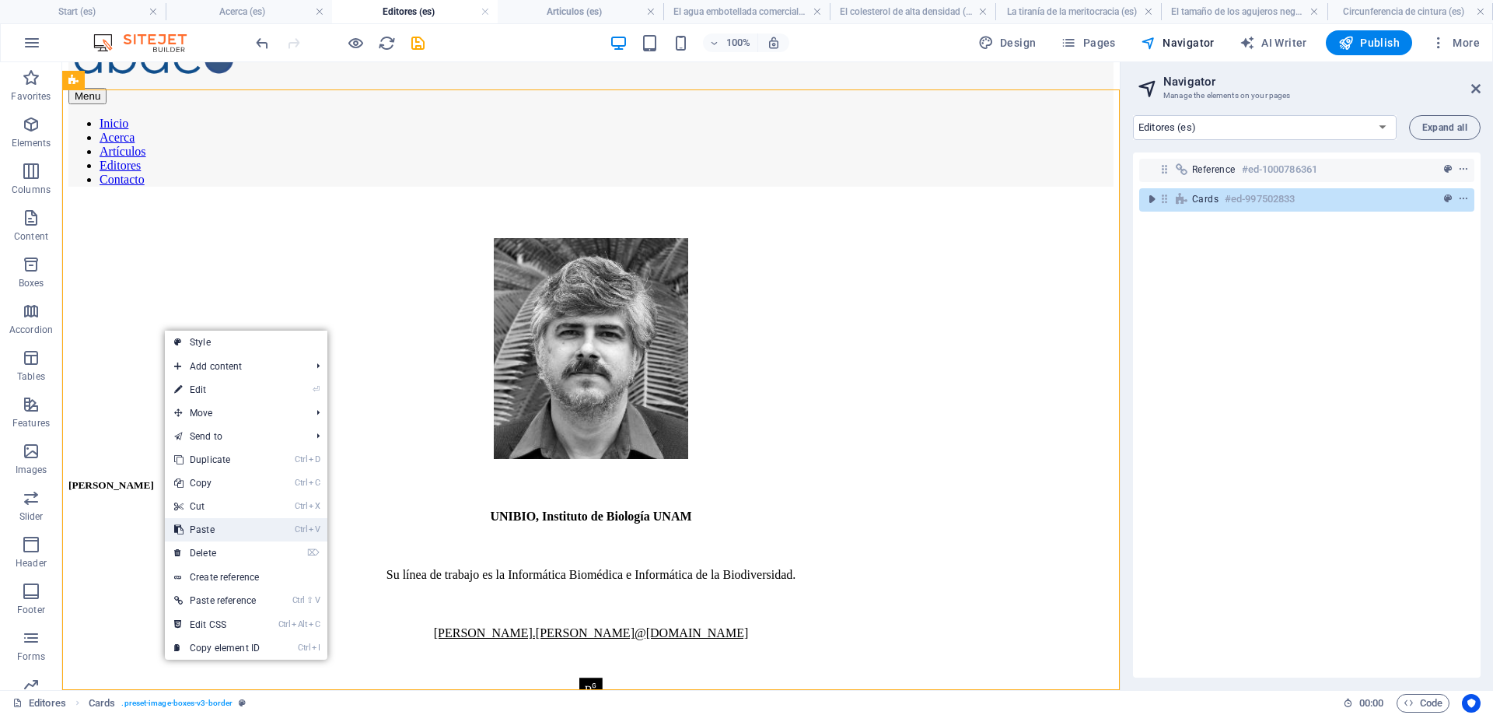
click at [219, 530] on link "Ctrl V Paste" at bounding box center [217, 529] width 104 height 23
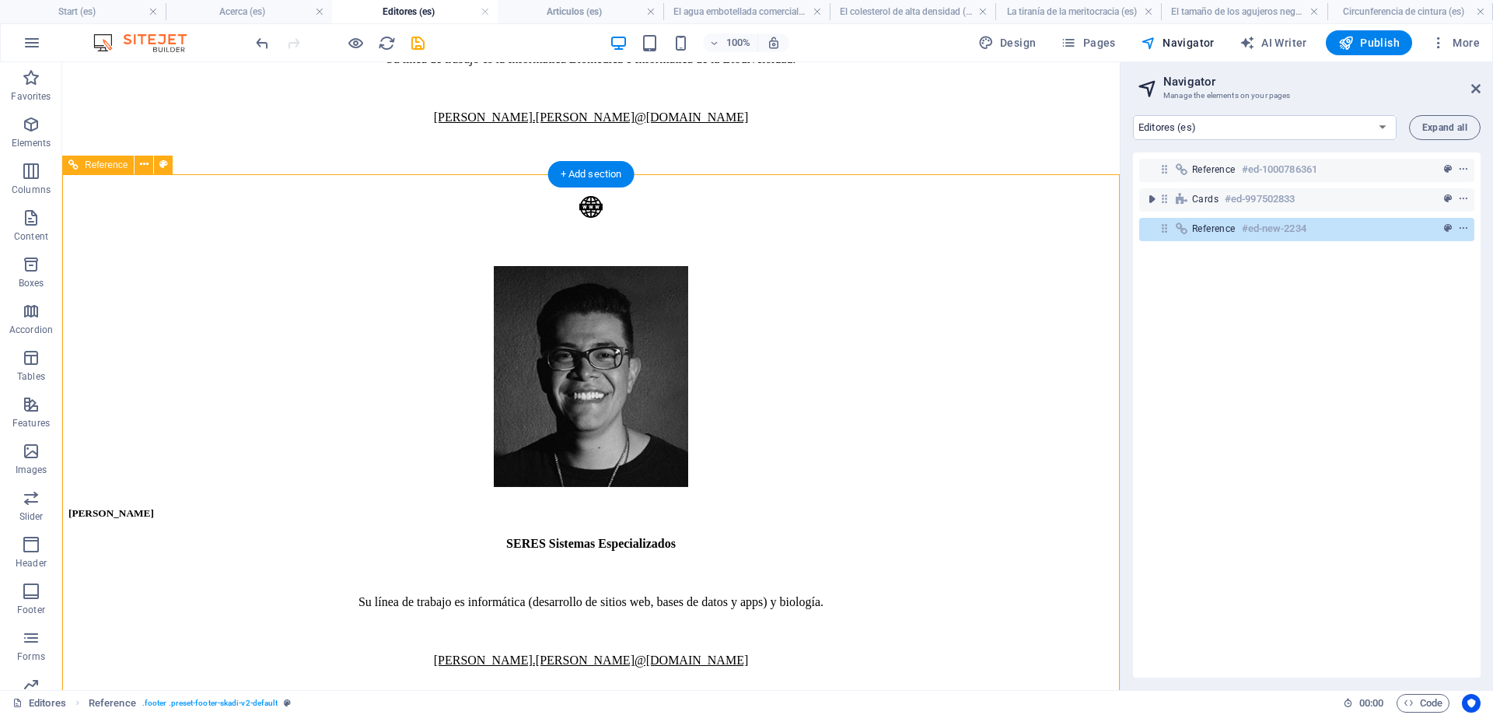
scroll to position [412, 0]
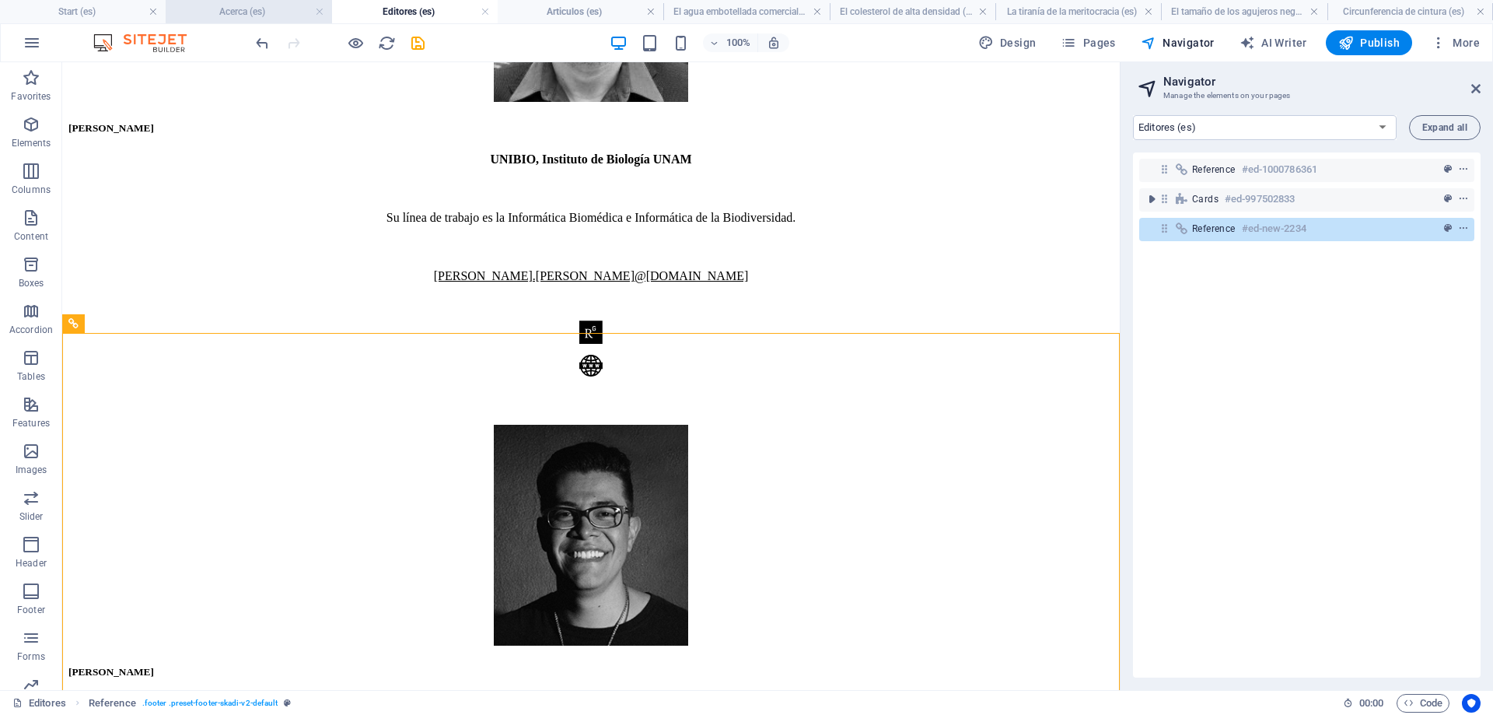
click at [255, 14] on h4 "Acerca (es)" at bounding box center [249, 11] width 166 height 17
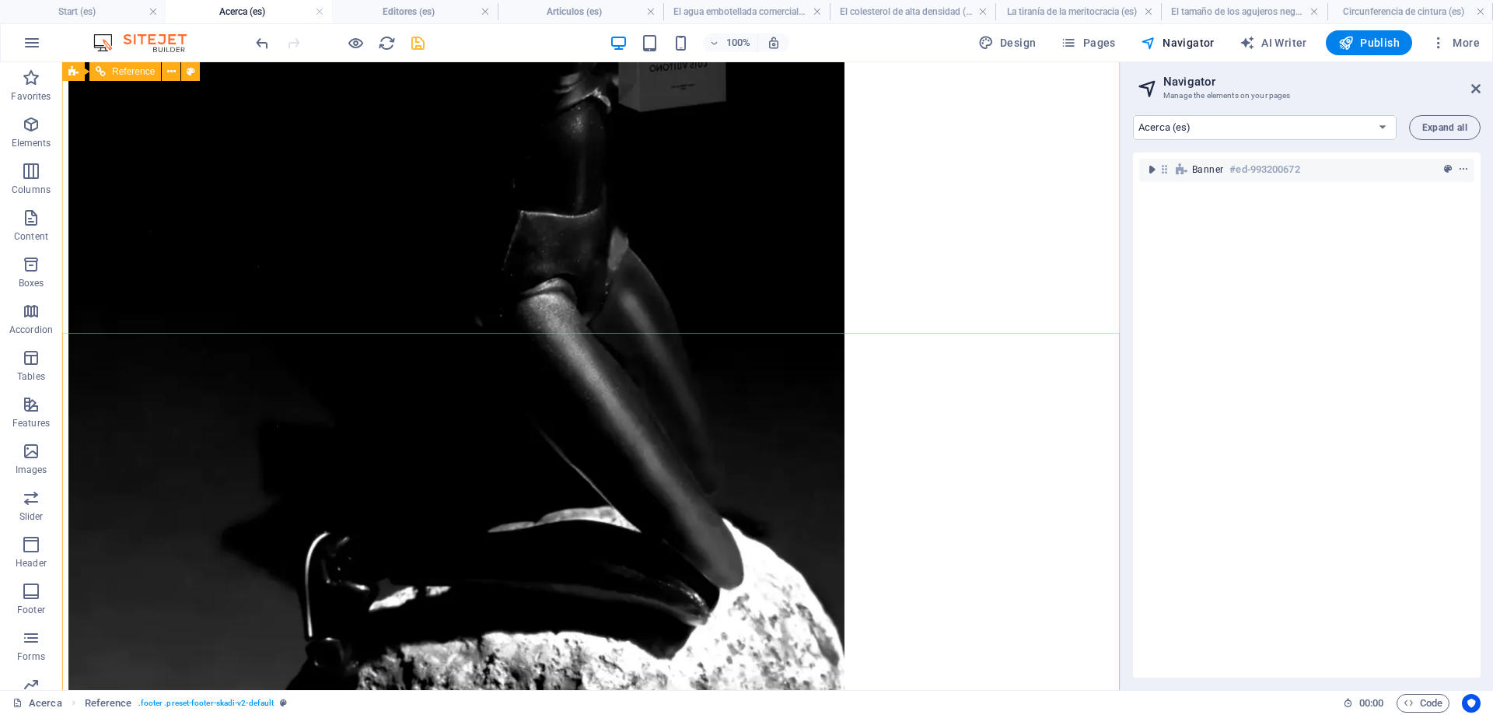
scroll to position [263, 0]
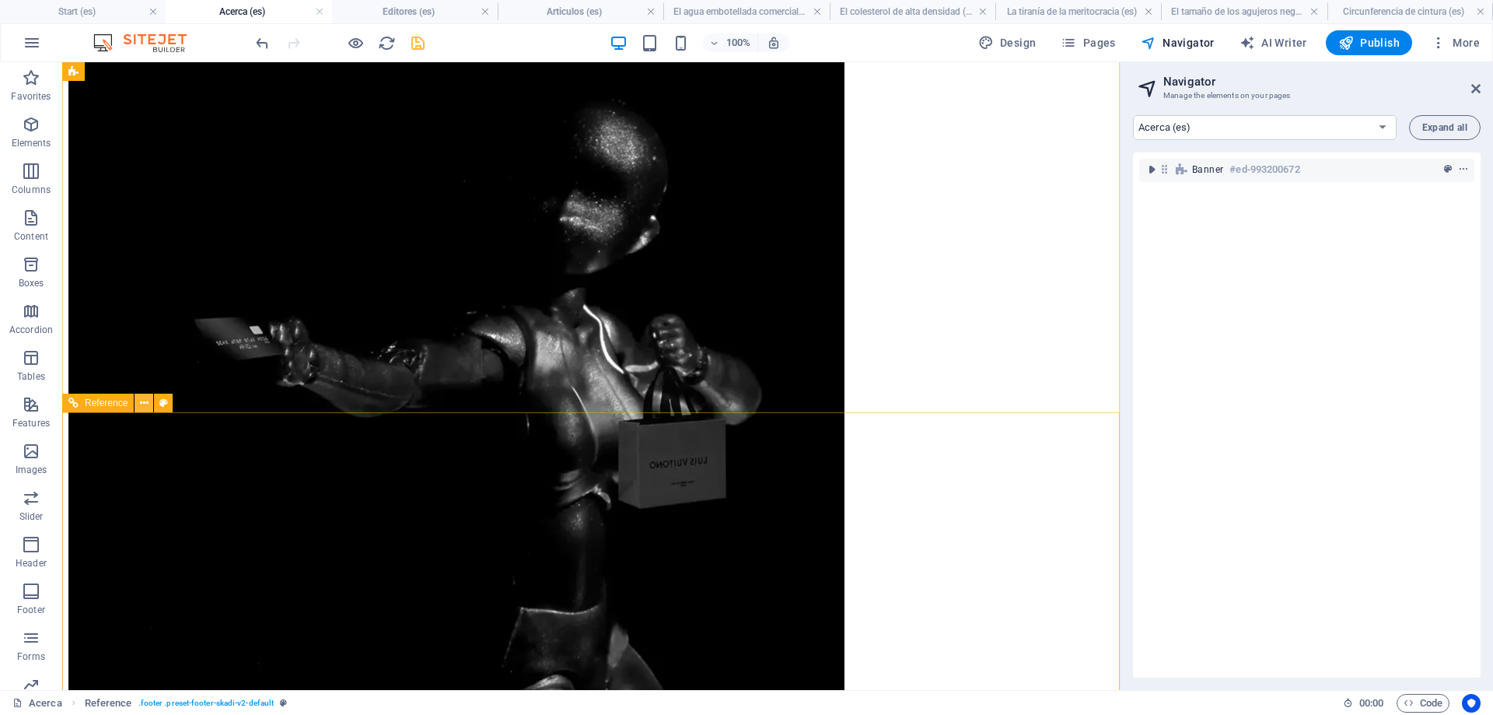
click at [141, 401] on icon at bounding box center [144, 403] width 9 height 16
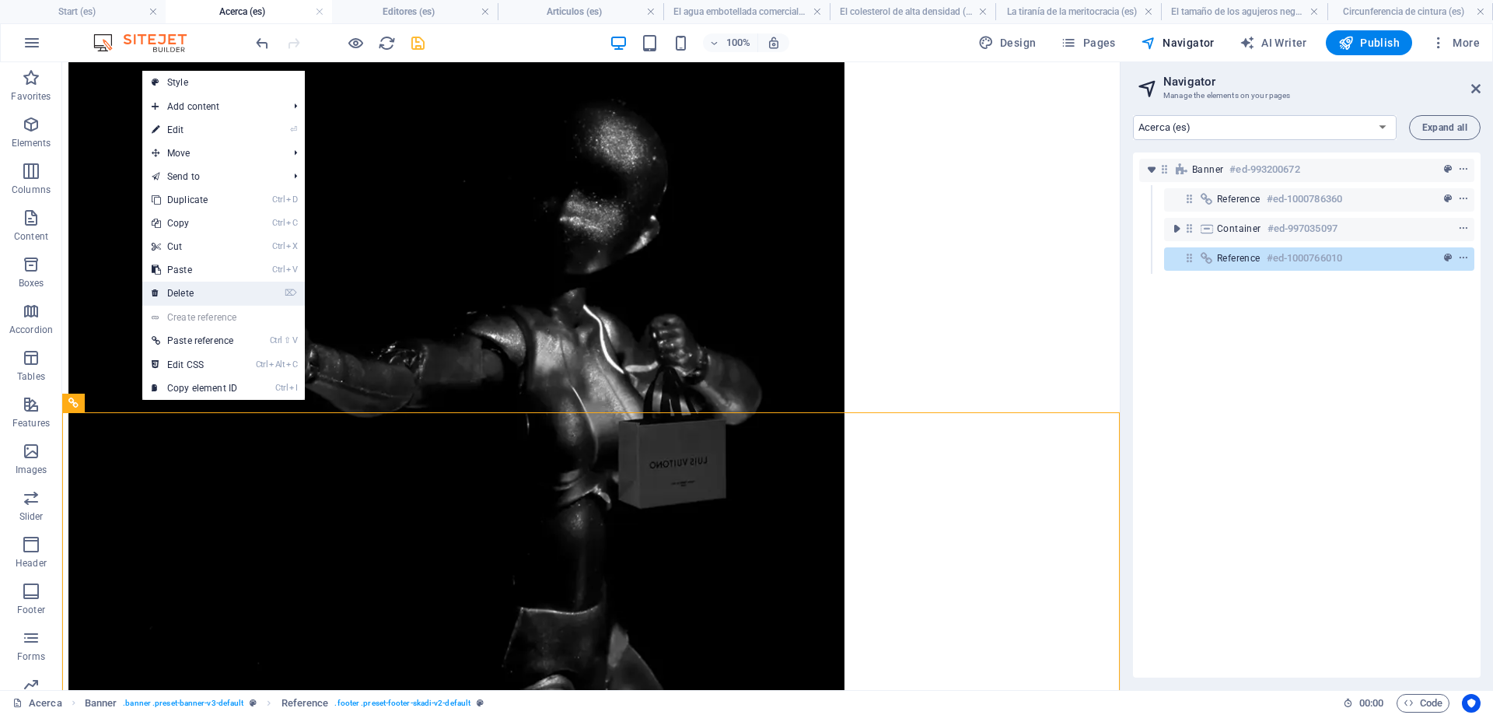
click at [191, 292] on link "⌦ Delete" at bounding box center [194, 293] width 104 height 23
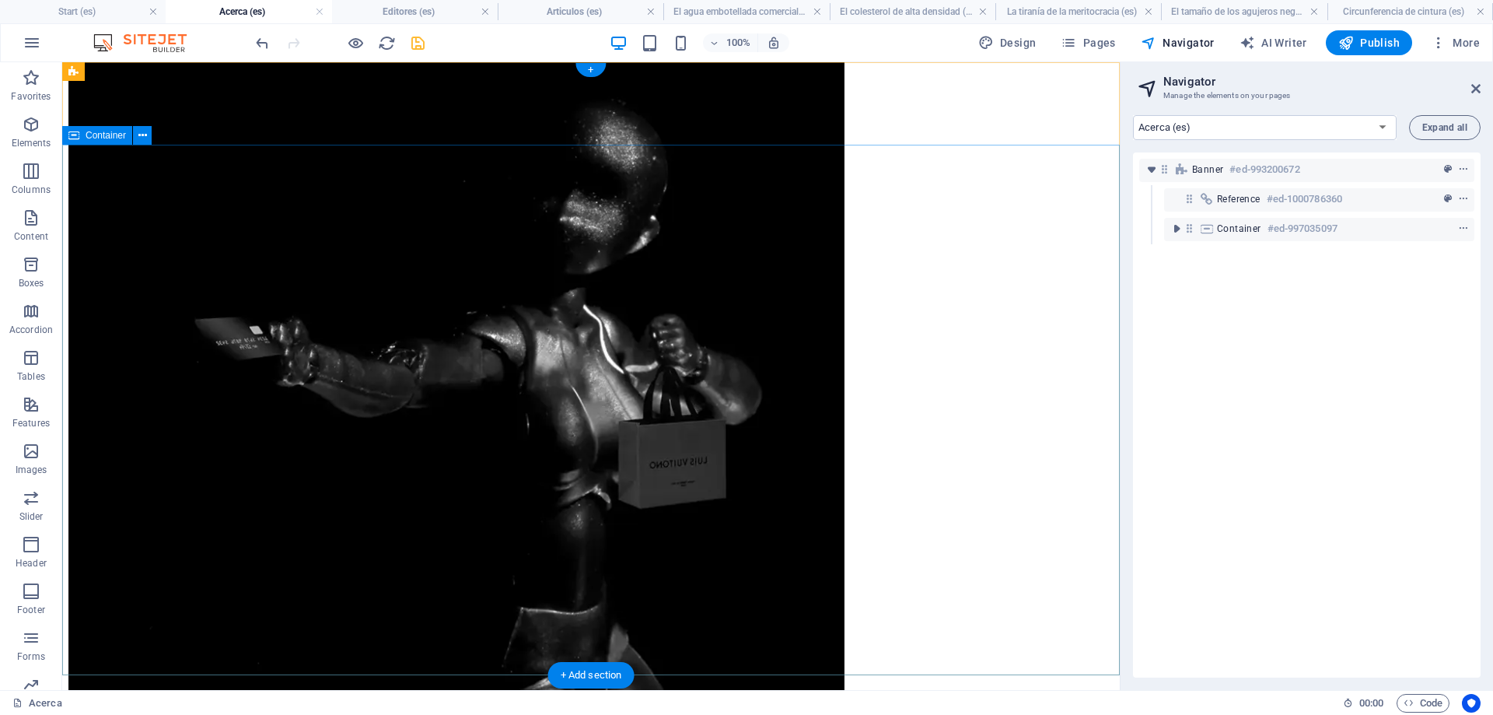
scroll to position [0, 0]
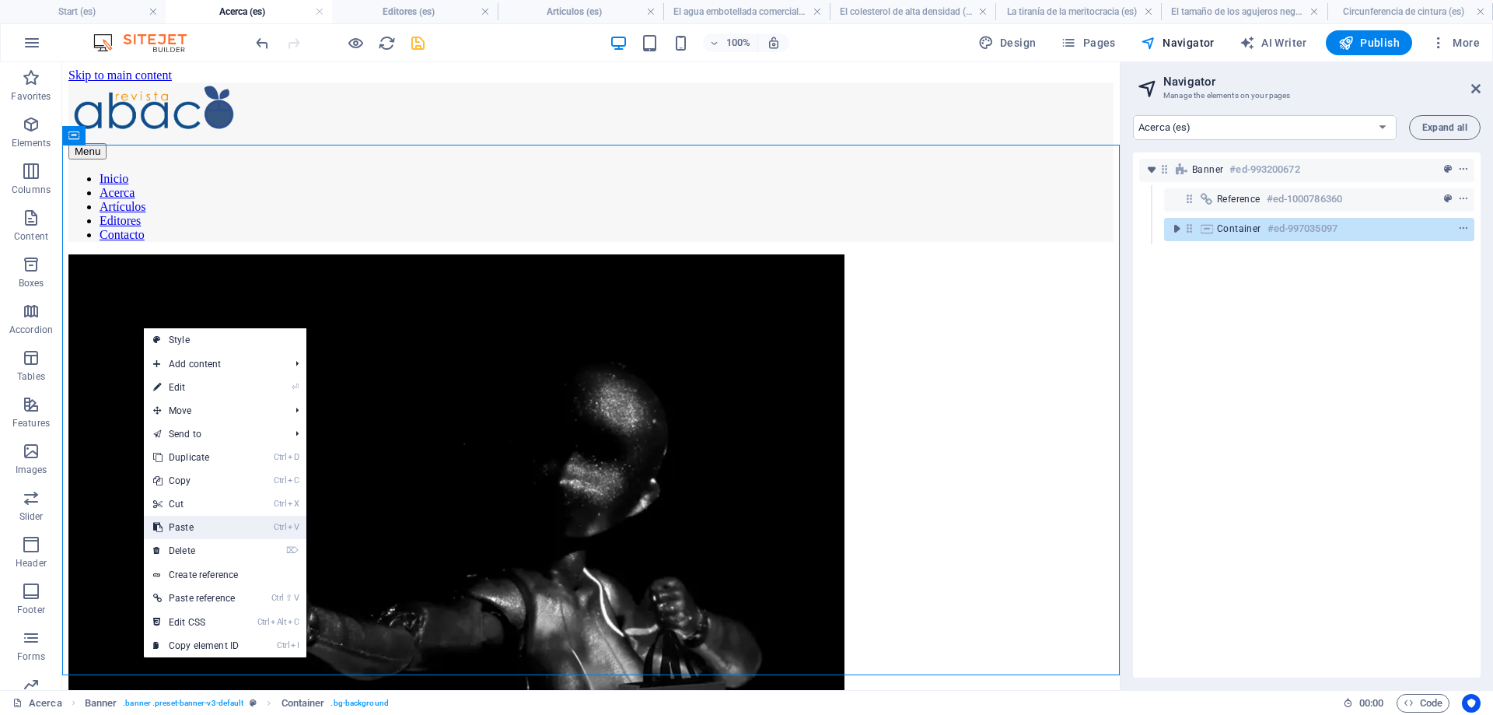
click at [201, 527] on link "Ctrl V Paste" at bounding box center [196, 527] width 104 height 23
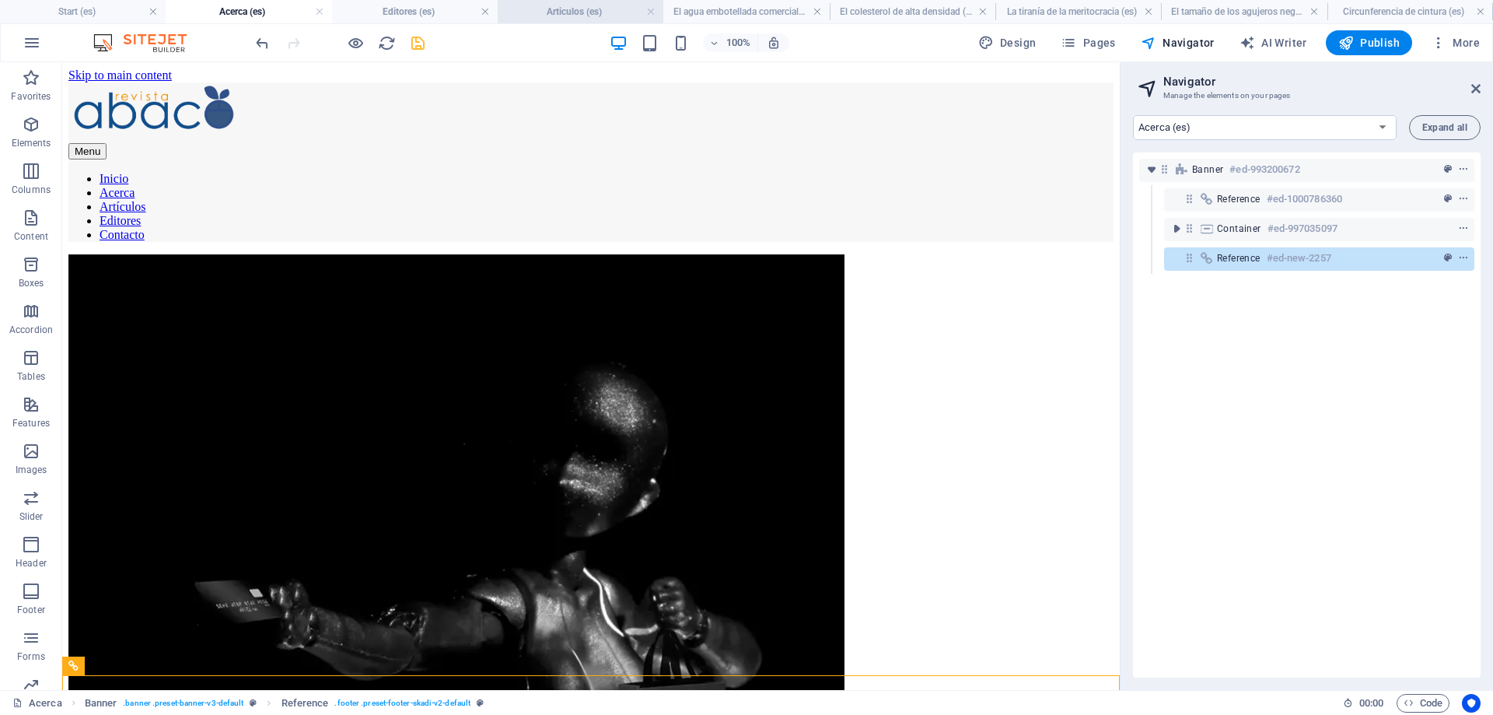
click at [561, 9] on h4 "Articulos (es)" at bounding box center [581, 11] width 166 height 17
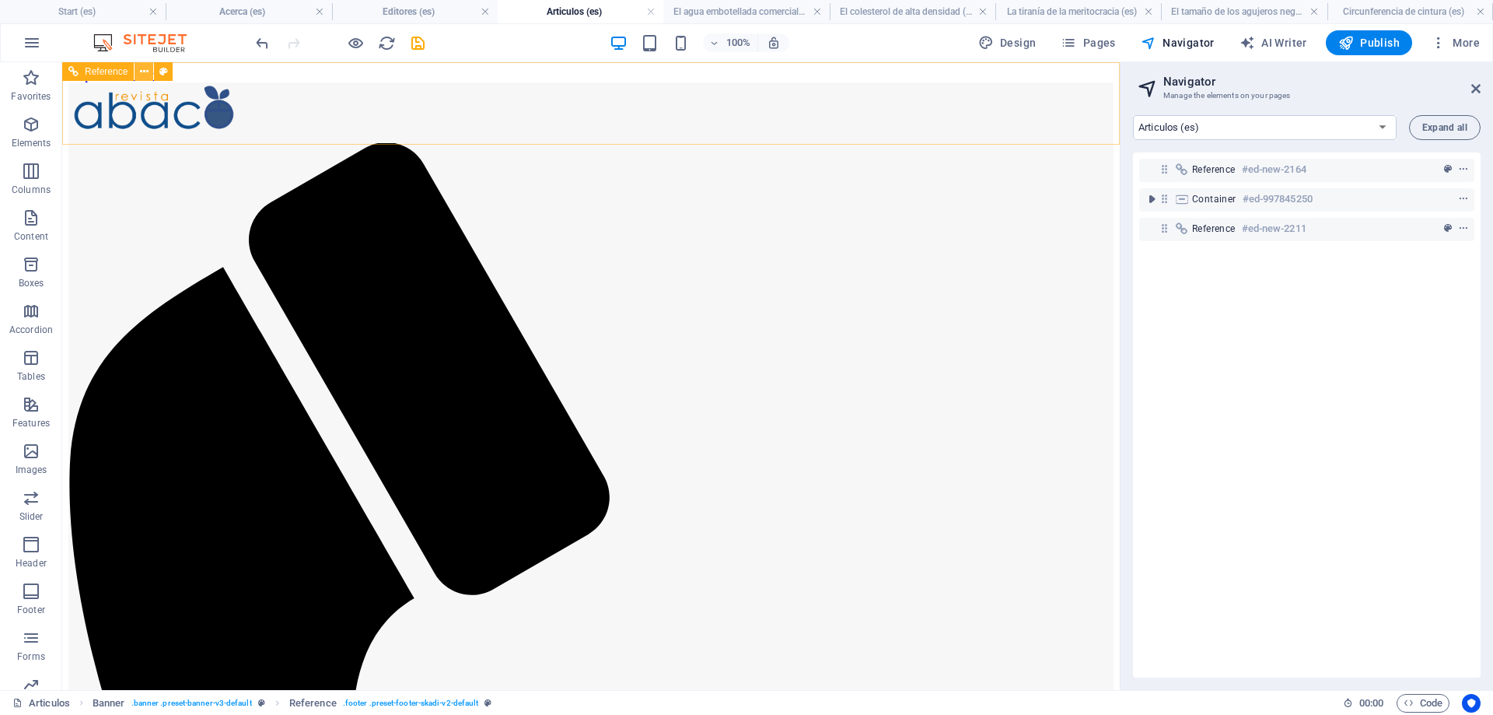
click at [139, 71] on button at bounding box center [144, 71] width 19 height 19
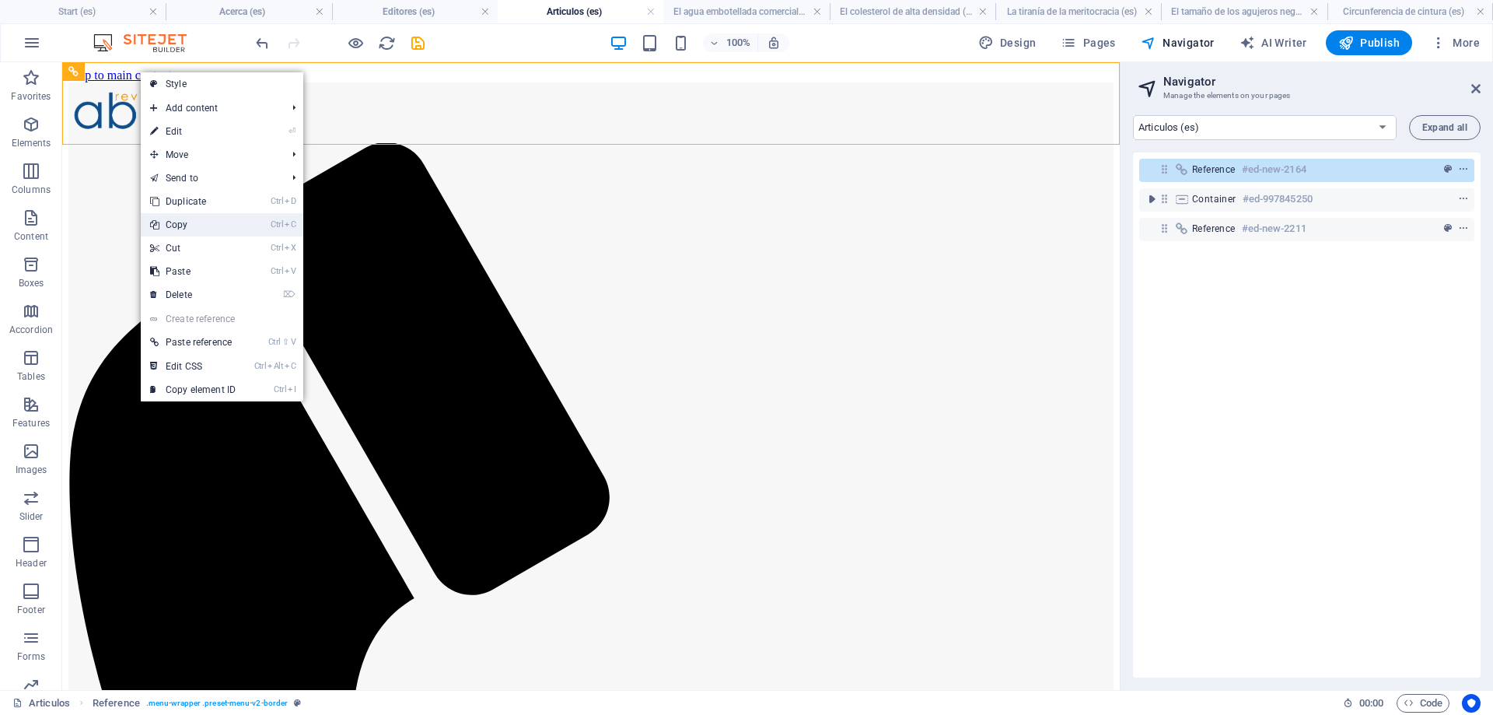
click at [196, 224] on link "Ctrl C Copy" at bounding box center [193, 224] width 104 height 23
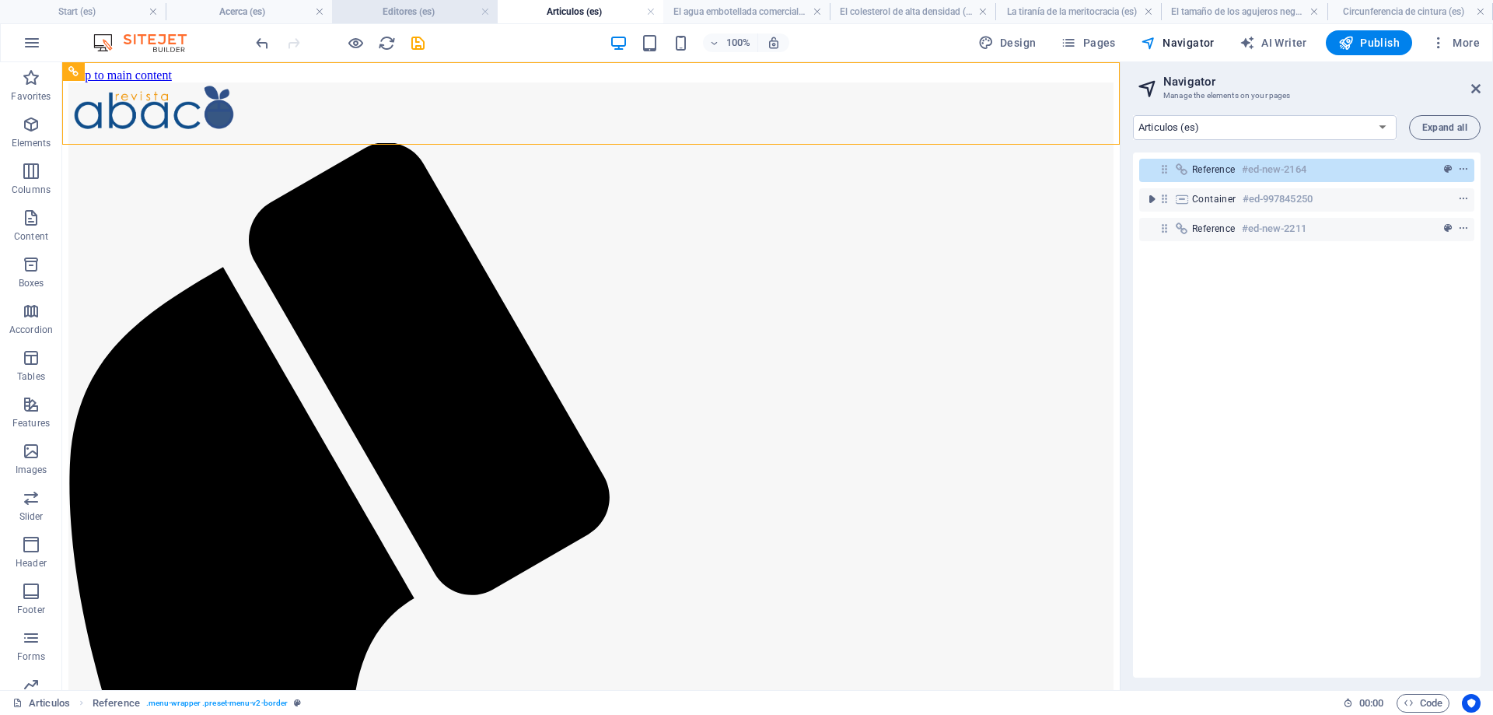
click at [404, 12] on h4 "Editores (es)" at bounding box center [415, 11] width 166 height 17
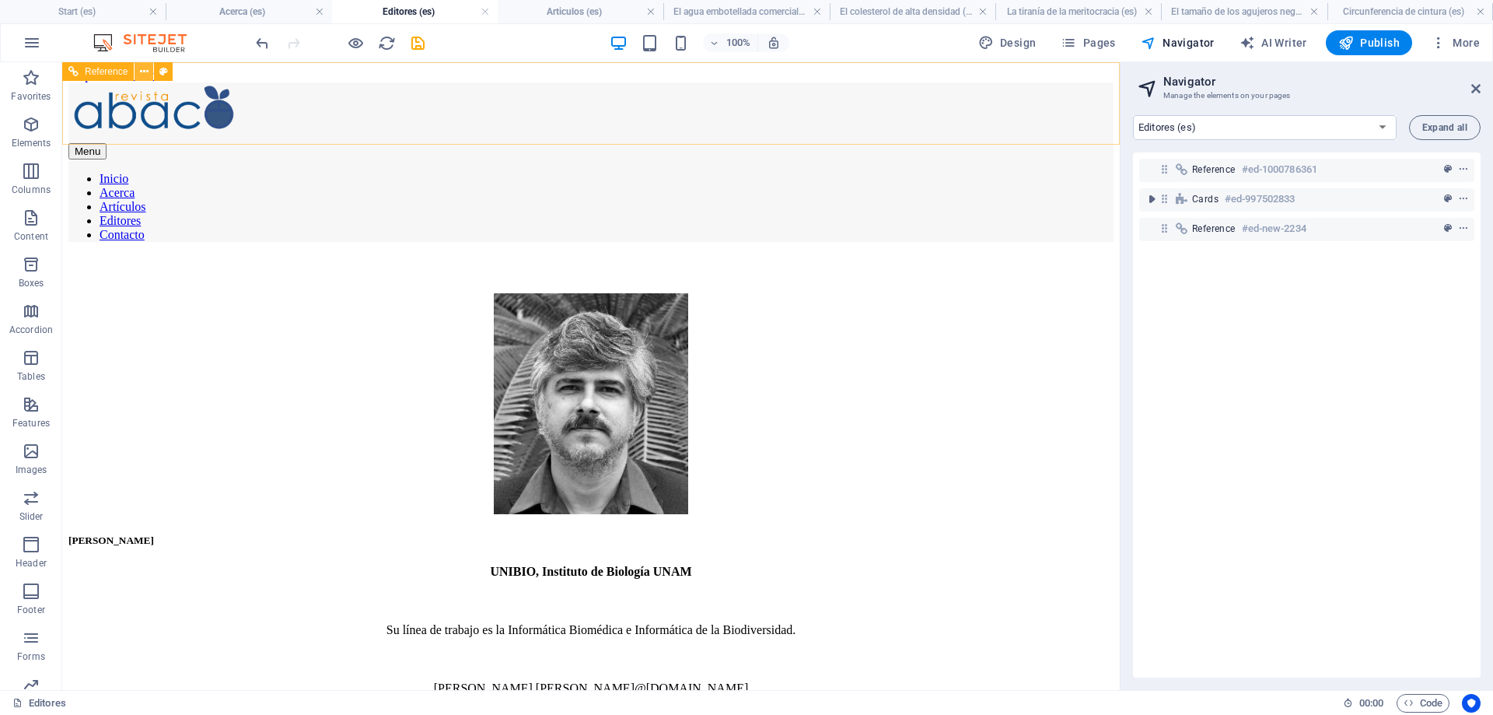
click at [143, 71] on icon at bounding box center [144, 72] width 9 height 16
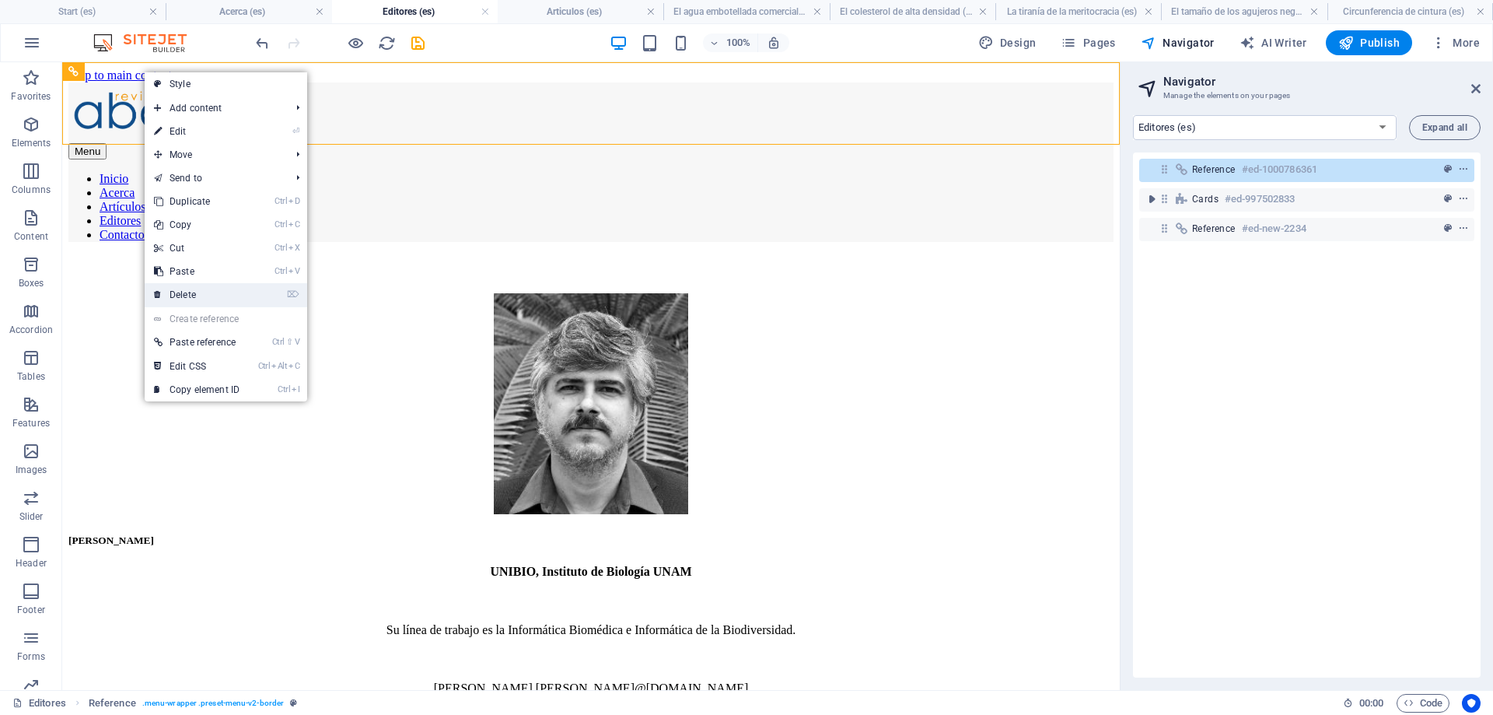
click at [198, 296] on link "⌦ Delete" at bounding box center [197, 294] width 104 height 23
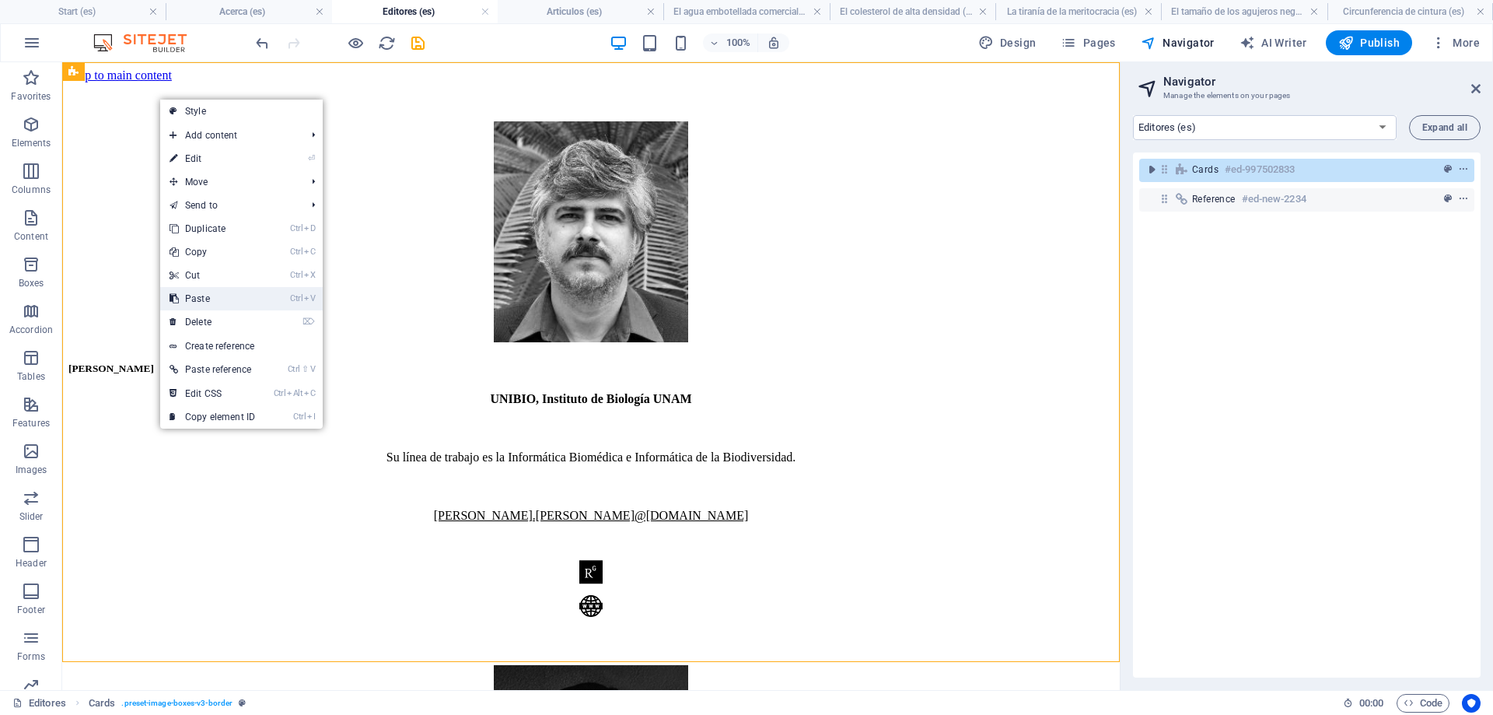
click at [206, 294] on link "Ctrl V Paste" at bounding box center [212, 298] width 104 height 23
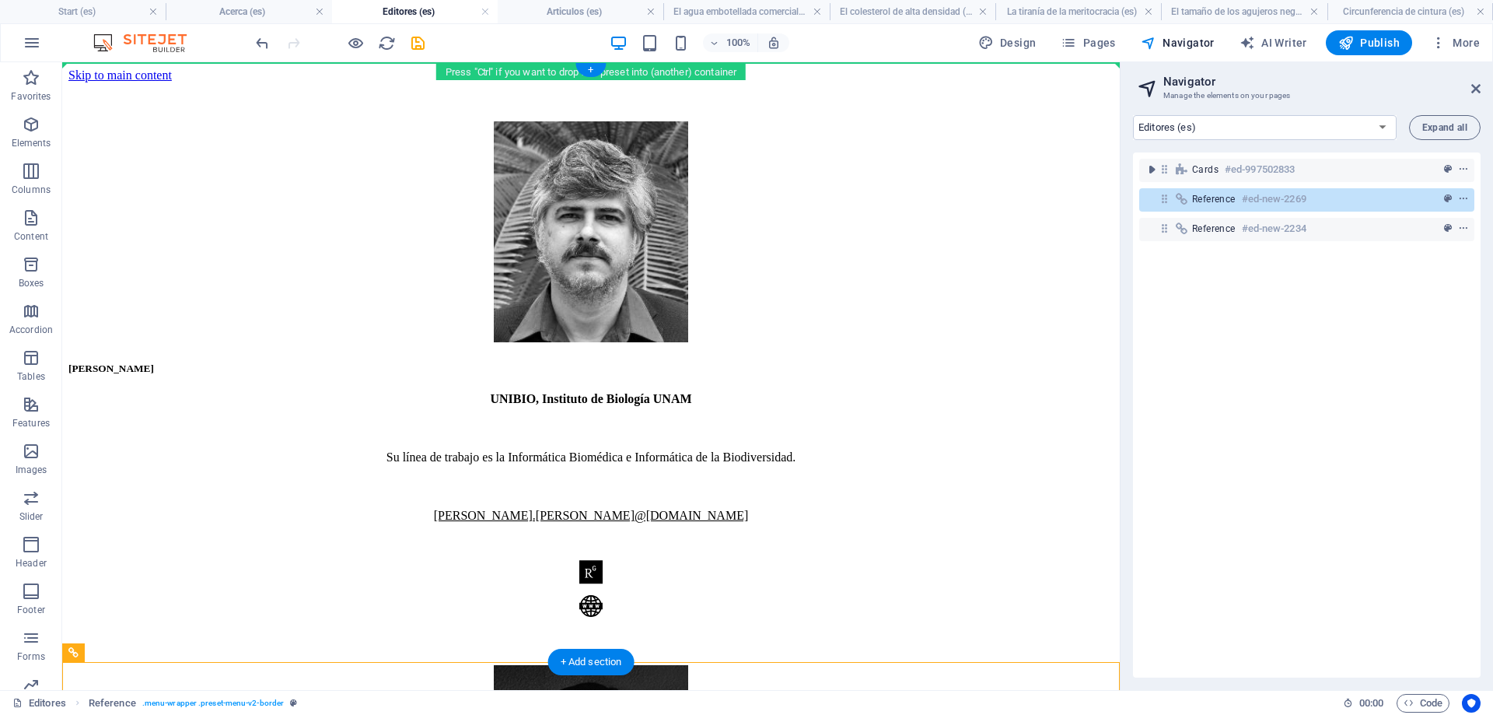
drag, startPoint x: 166, startPoint y: 714, endPoint x: 124, endPoint y: 110, distance: 605.8
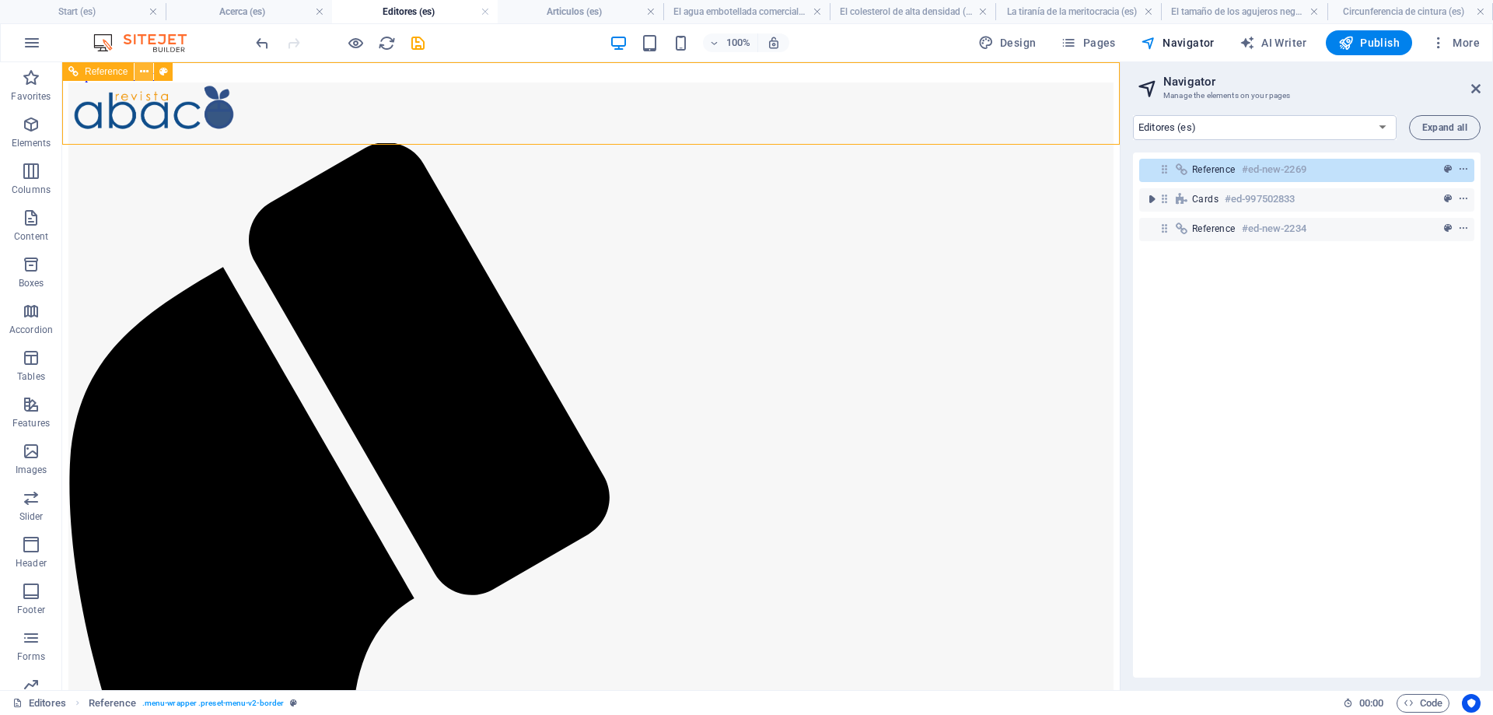
click at [142, 71] on icon at bounding box center [144, 72] width 9 height 16
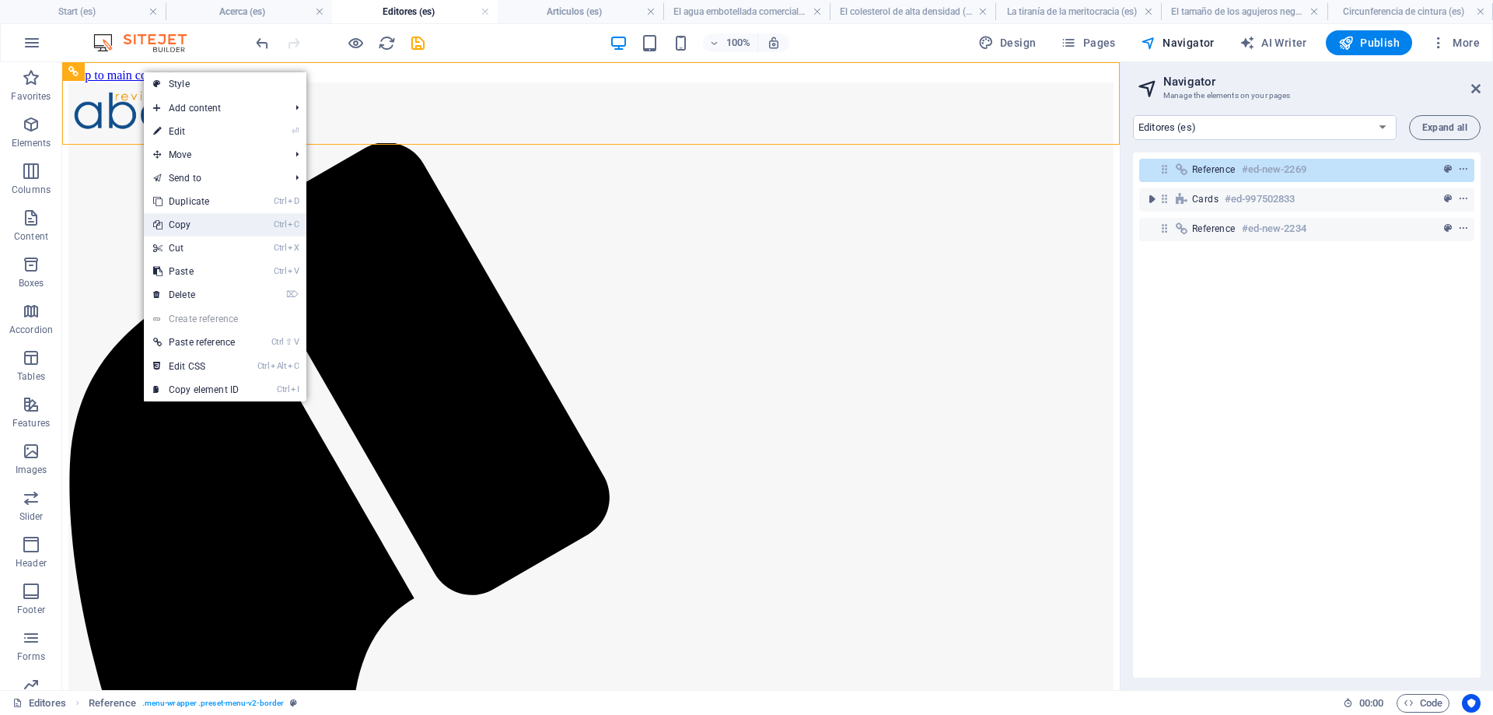
click at [193, 223] on link "Ctrl C Copy" at bounding box center [196, 224] width 104 height 23
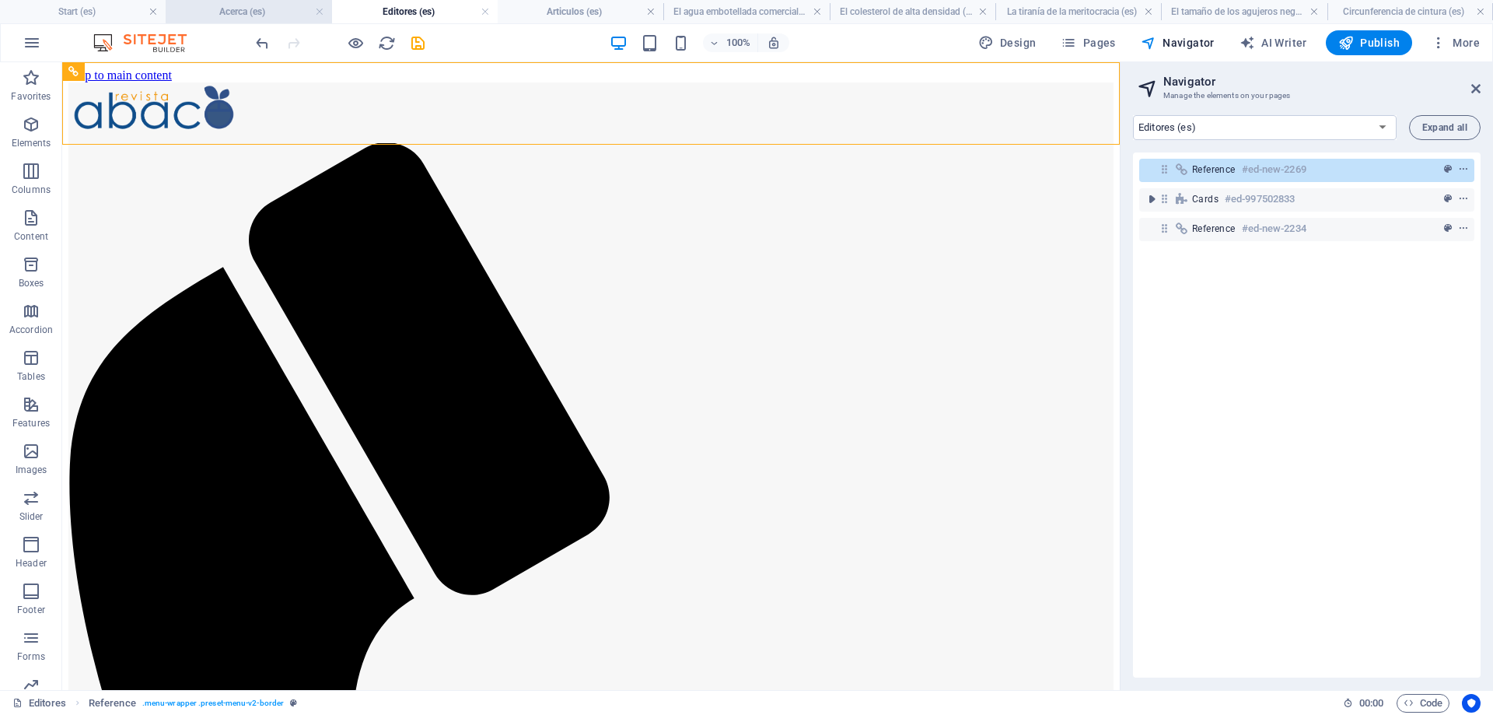
click at [243, 12] on h4 "Acerca (es)" at bounding box center [249, 11] width 166 height 17
select select "17986670-es"
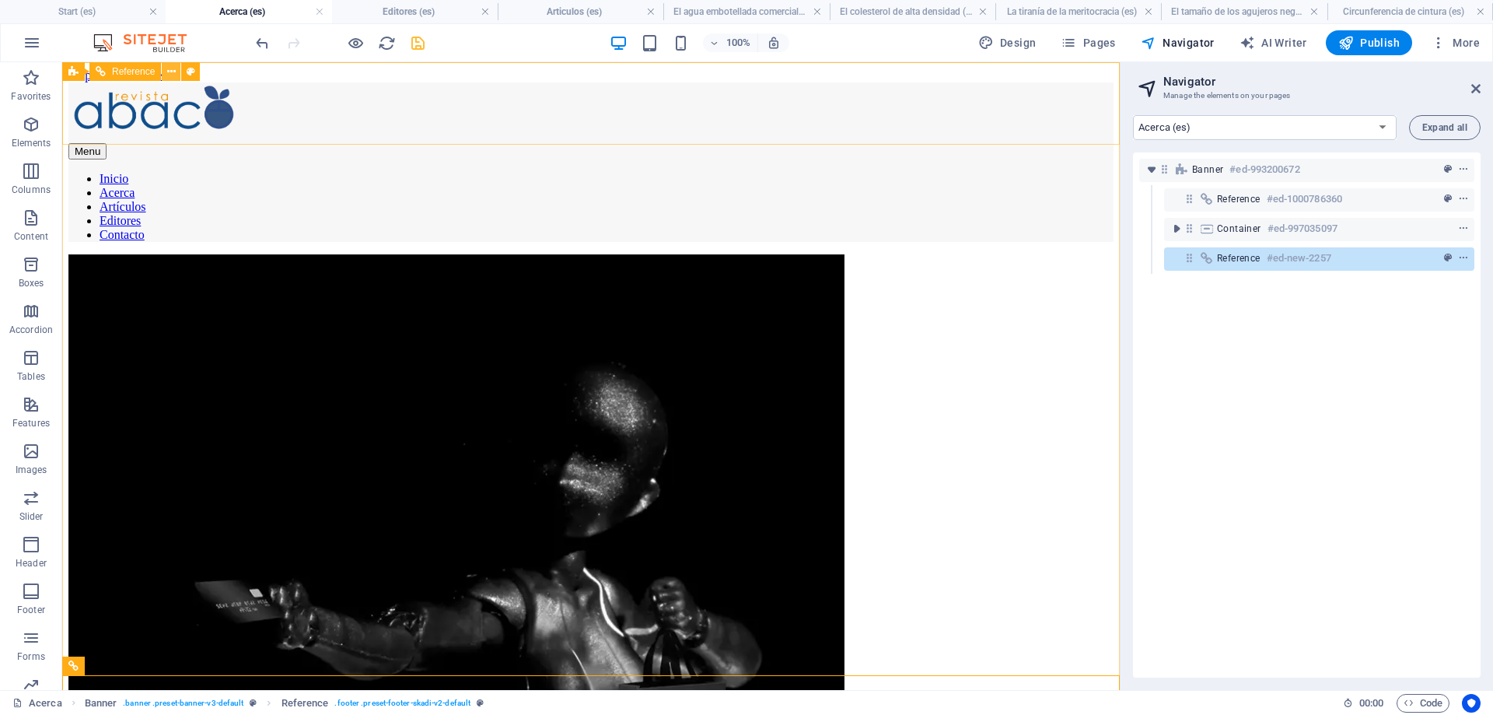
click at [169, 68] on icon at bounding box center [171, 72] width 9 height 16
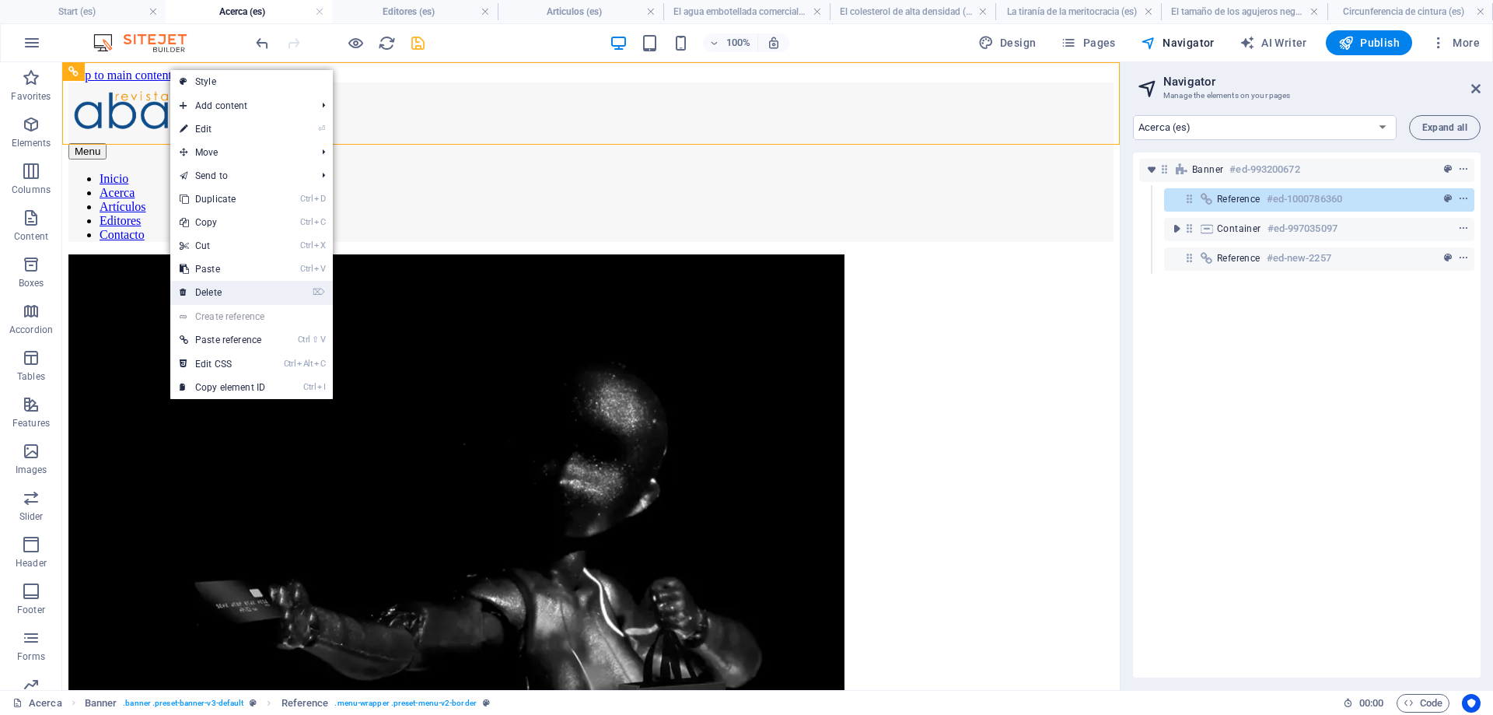
click at [219, 288] on link "⌦ Delete" at bounding box center [222, 292] width 104 height 23
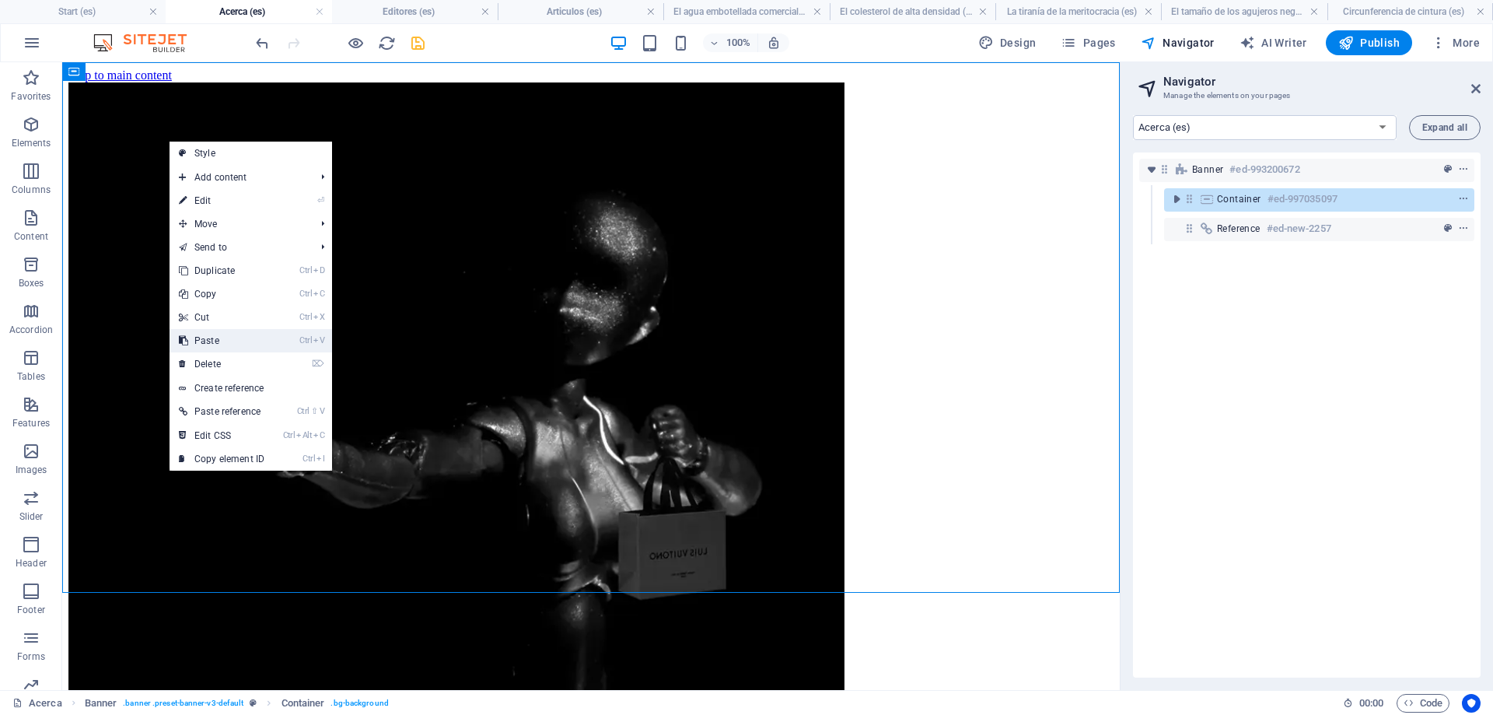
click at [221, 338] on link "Ctrl V Paste" at bounding box center [222, 340] width 104 height 23
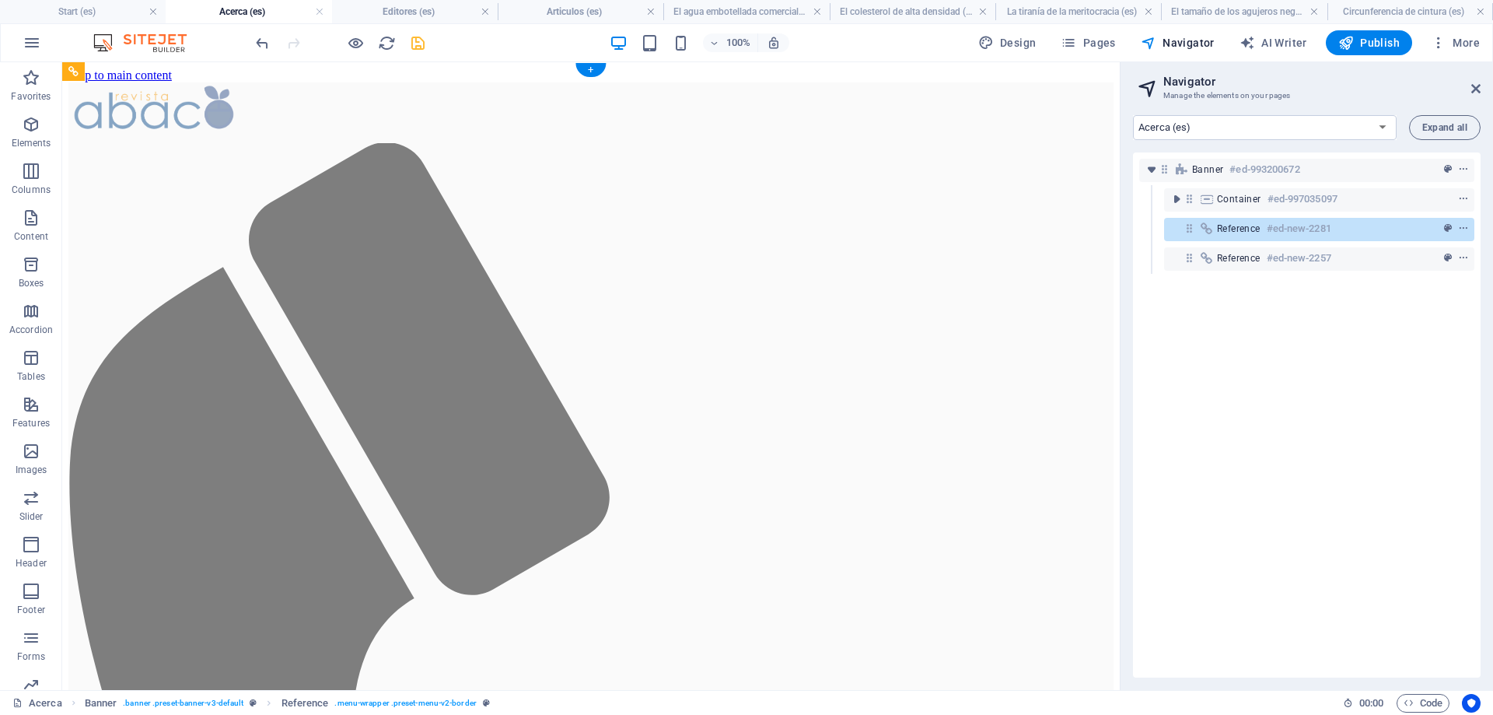
drag, startPoint x: 157, startPoint y: 643, endPoint x: 135, endPoint y: 196, distance: 447.8
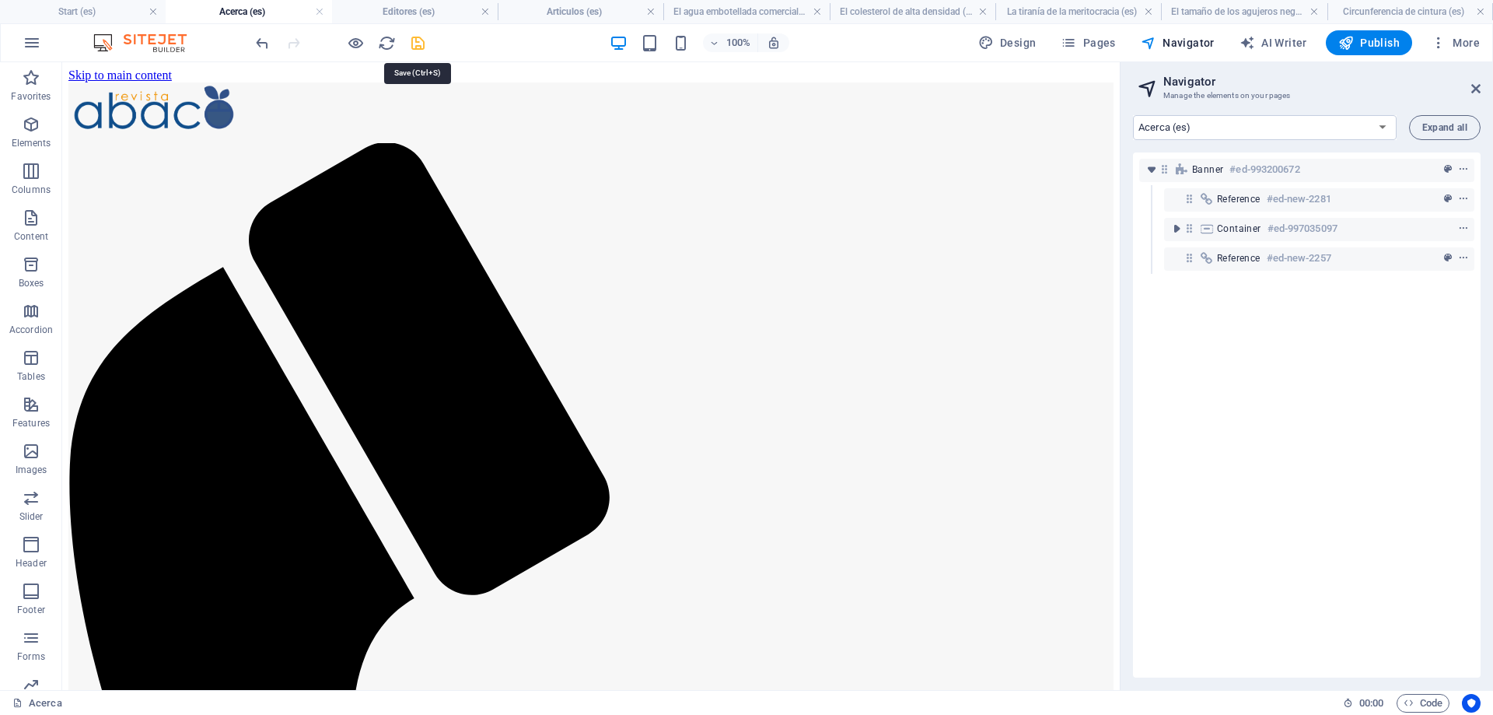
click at [418, 43] on icon "save" at bounding box center [418, 43] width 18 height 18
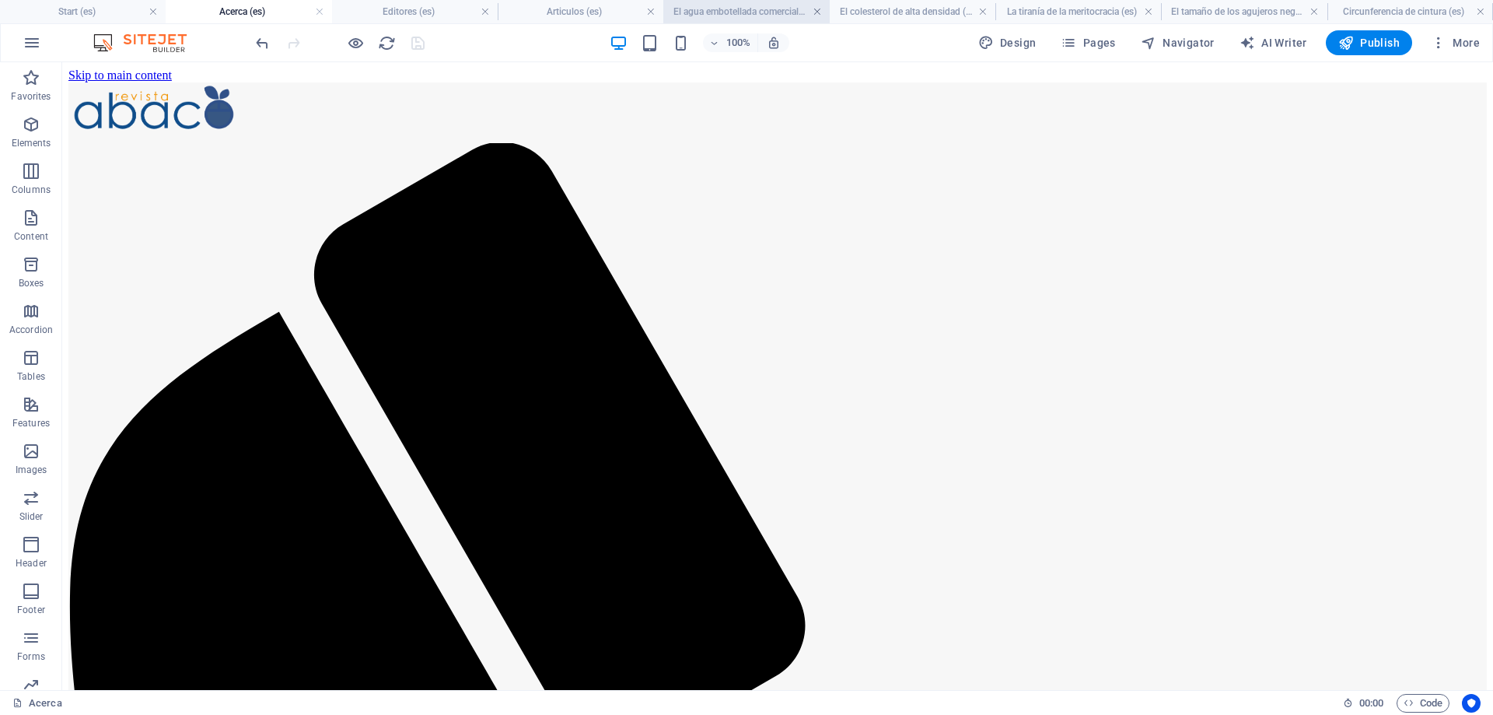
click at [818, 10] on link at bounding box center [817, 12] width 9 height 15
click at [919, 13] on link at bounding box center [920, 12] width 9 height 15
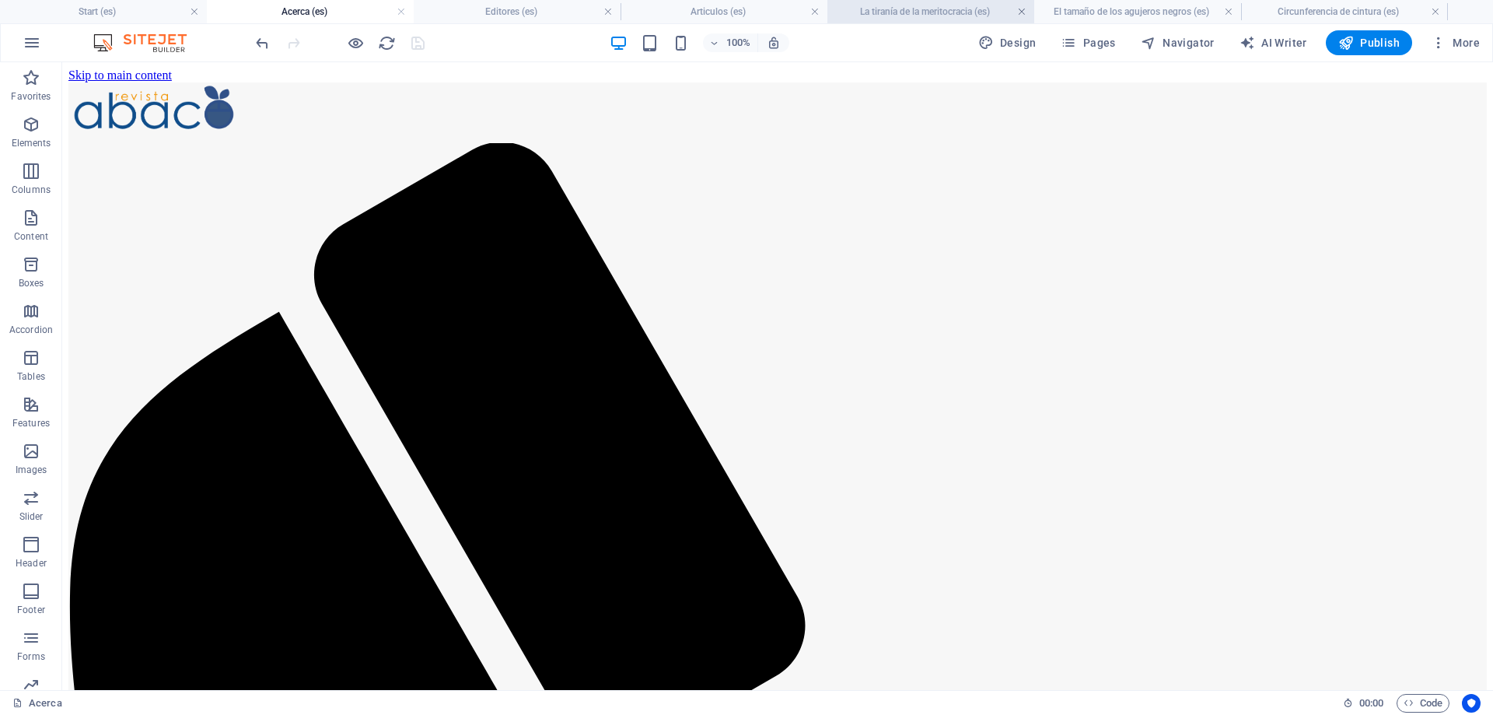
click at [1021, 12] on link at bounding box center [1021, 12] width 9 height 15
click at [1021, 9] on link at bounding box center [1021, 12] width 9 height 15
click at [1093, 40] on span "Pages" at bounding box center [1088, 43] width 54 height 16
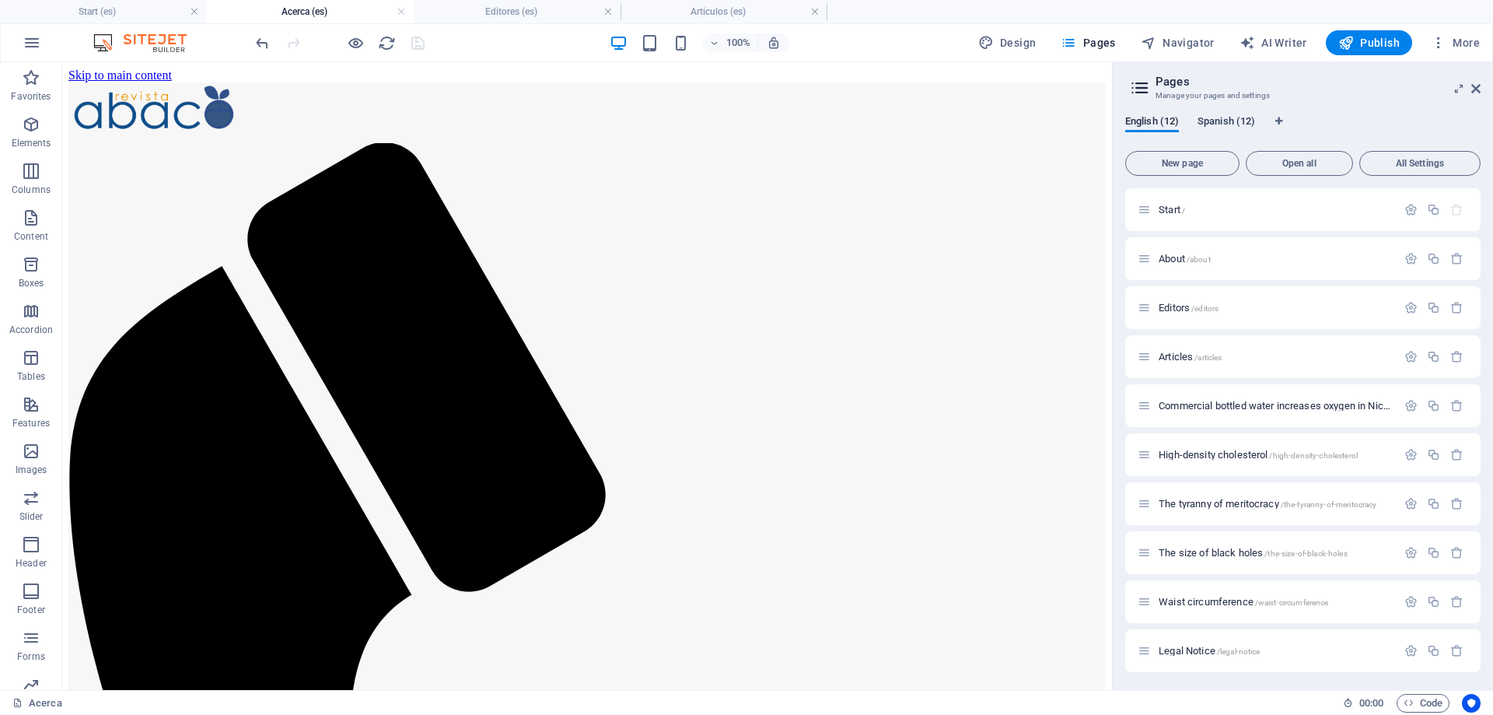
click at [1220, 122] on span "Spanish (12)" at bounding box center [1227, 123] width 58 height 22
click at [1192, 553] on span "Aviso Legal /aviso-legal" at bounding box center [1205, 552] width 93 height 12
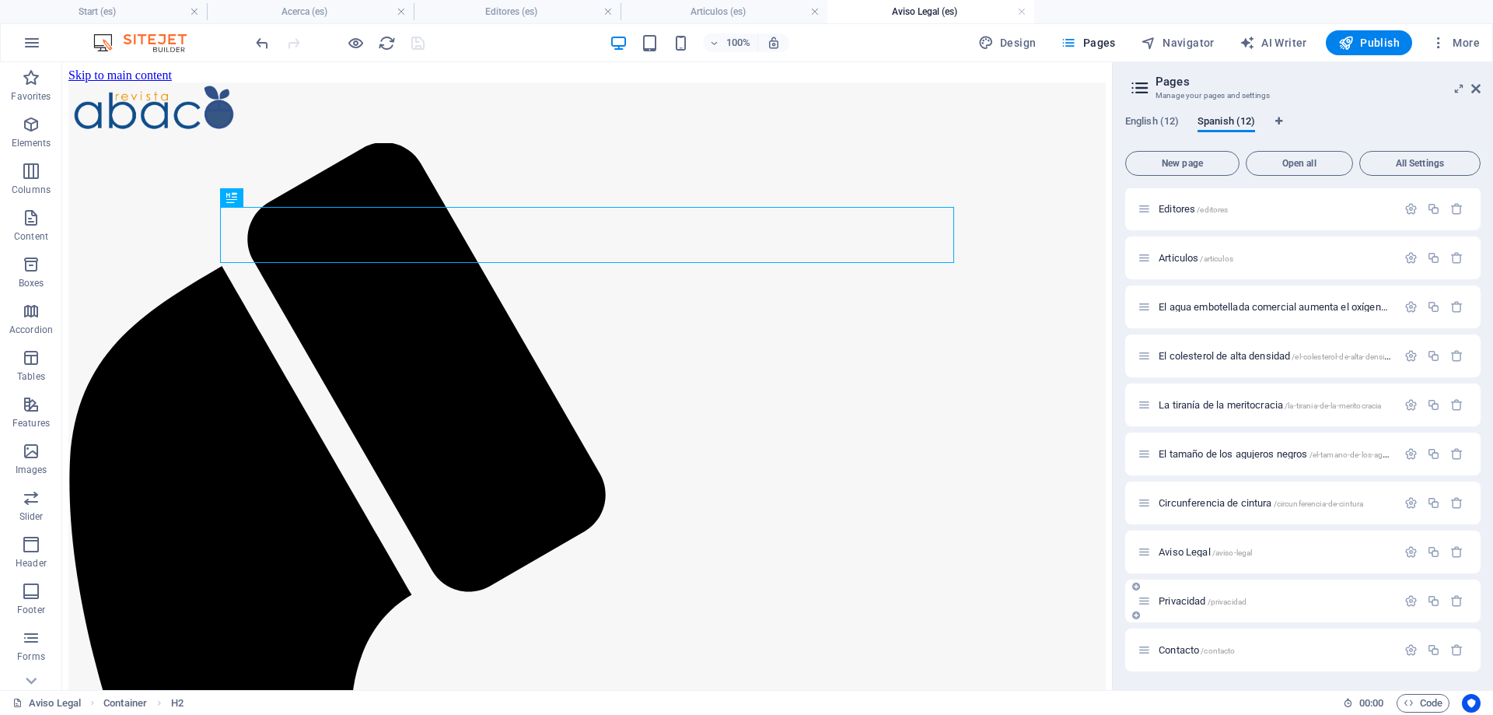
click at [1182, 602] on span "Privacidad /privacidad" at bounding box center [1203, 601] width 88 height 12
click at [1179, 649] on span "Contacto /contacto" at bounding box center [1197, 650] width 76 height 12
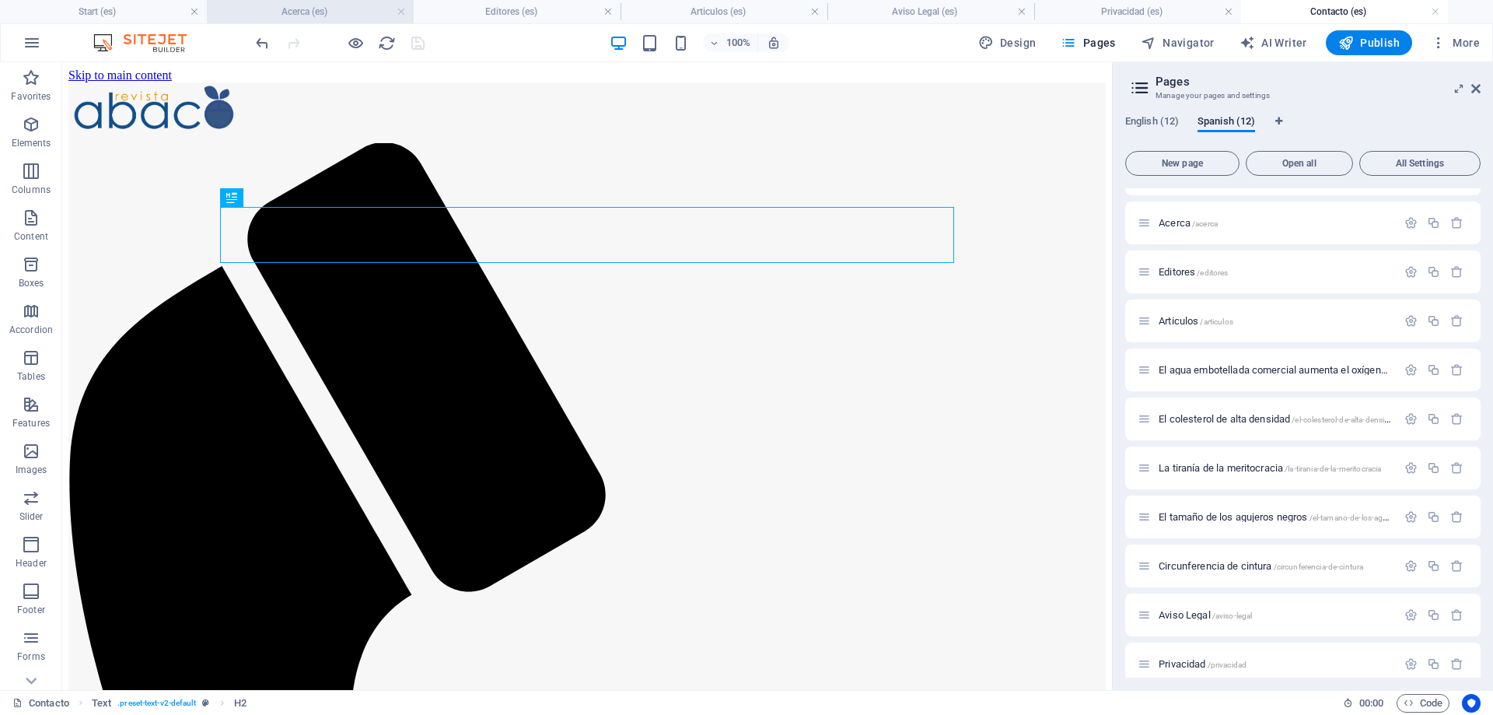
scroll to position [0, 0]
click at [729, 7] on h4 "Articulos (es)" at bounding box center [723, 11] width 207 height 17
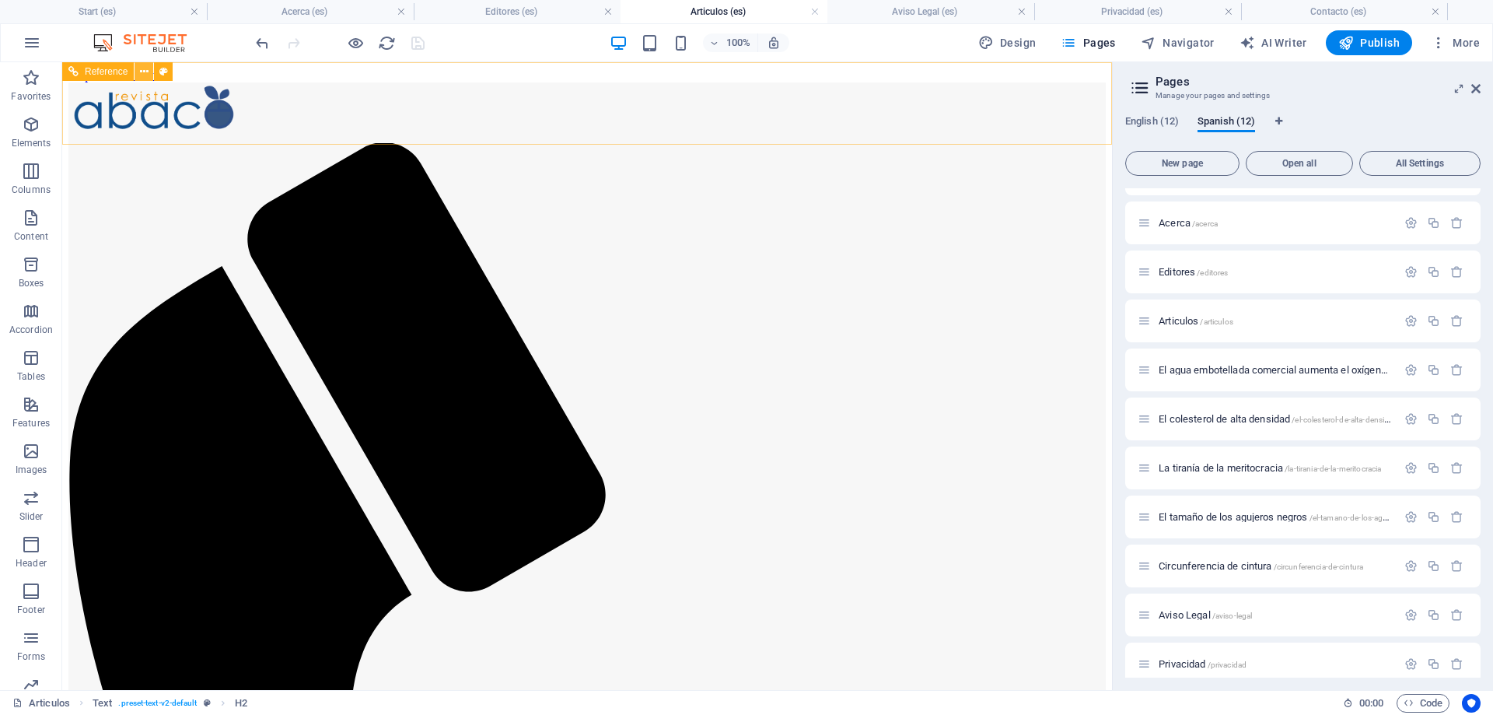
click at [144, 69] on icon at bounding box center [144, 72] width 9 height 16
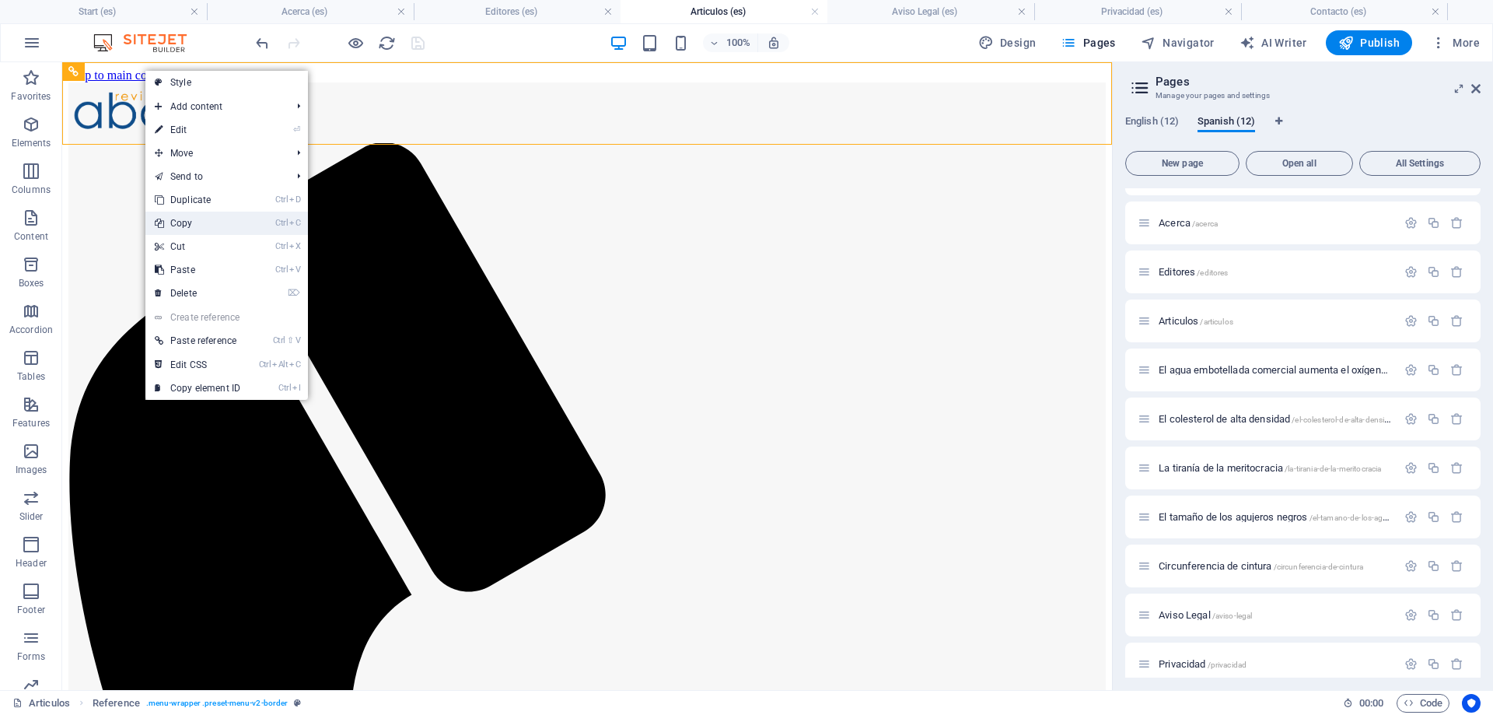
click at [202, 223] on link "Ctrl C Copy" at bounding box center [197, 223] width 104 height 23
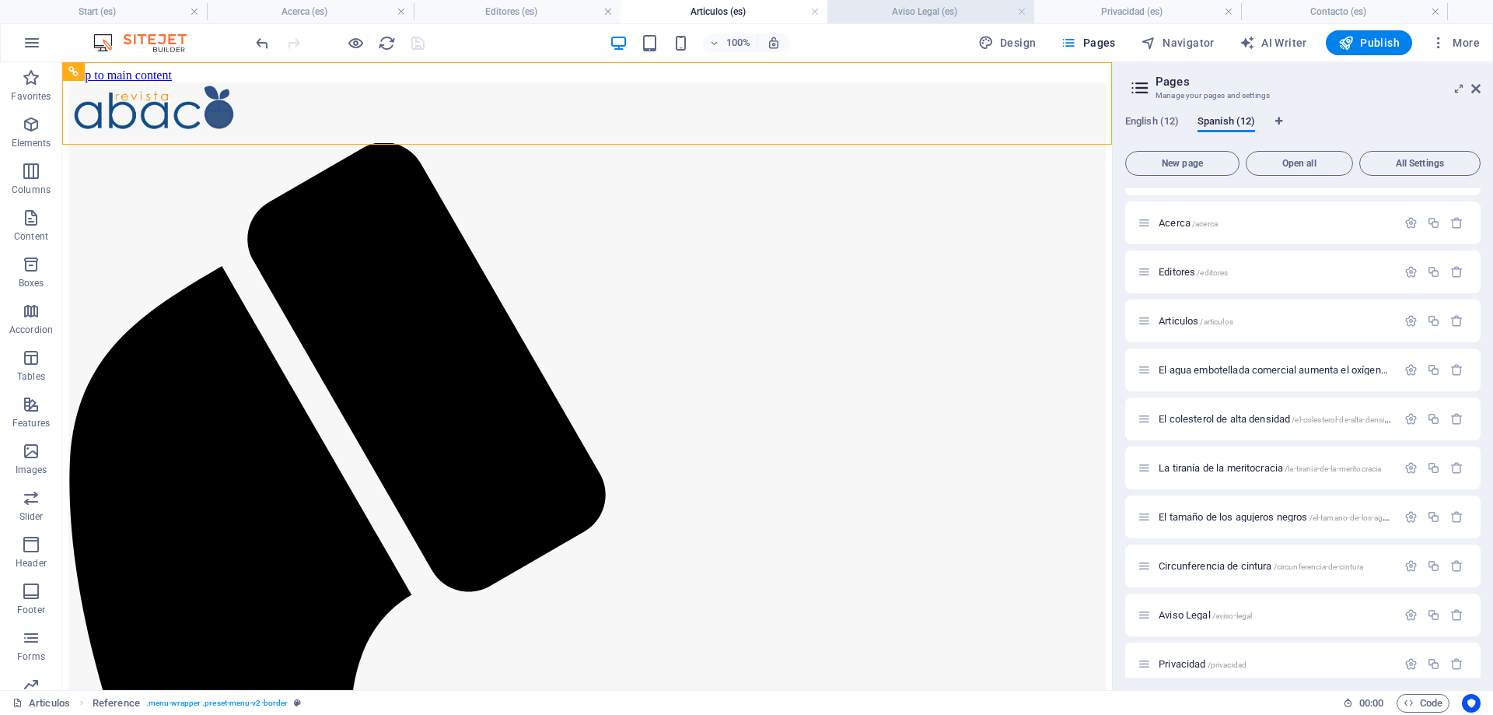
click at [916, 16] on h4 "Aviso Legal (es)" at bounding box center [931, 11] width 207 height 17
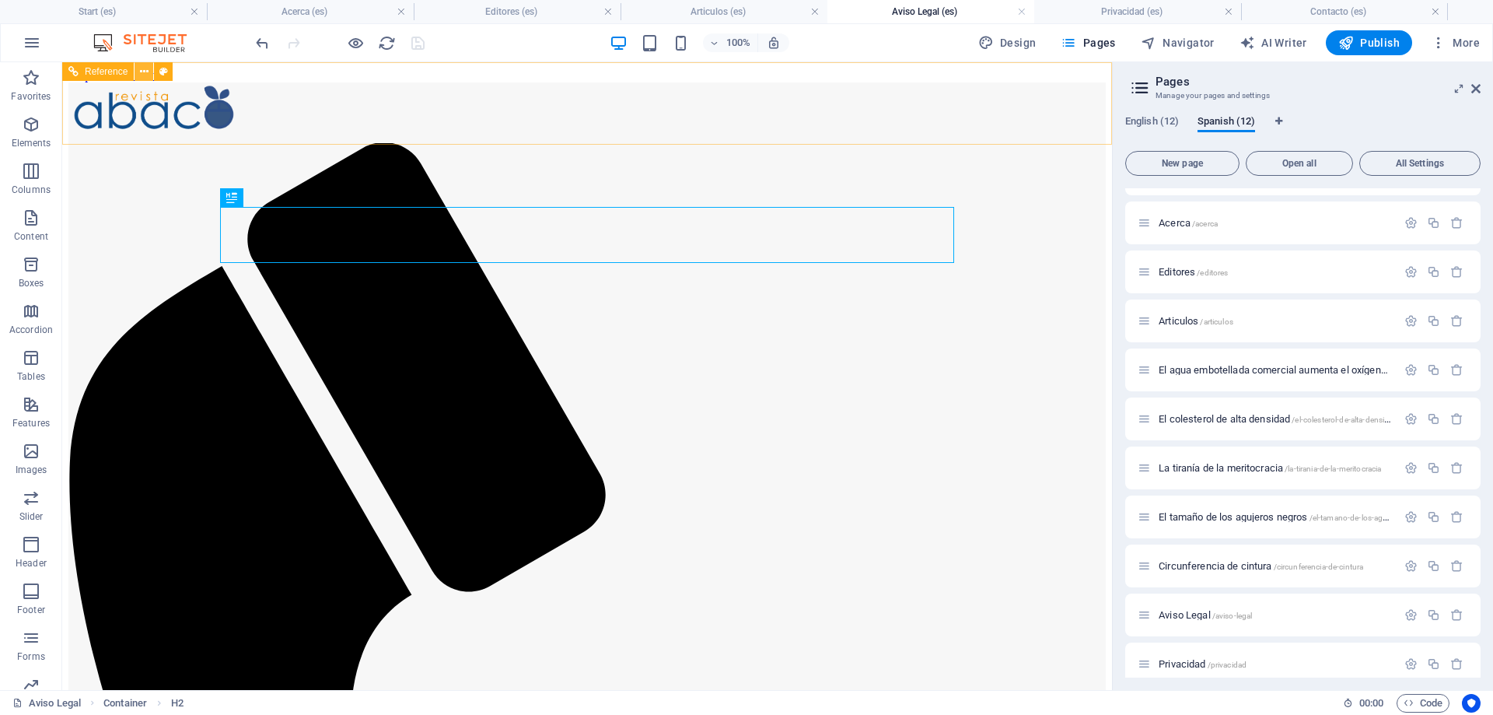
click at [142, 69] on icon at bounding box center [144, 72] width 9 height 16
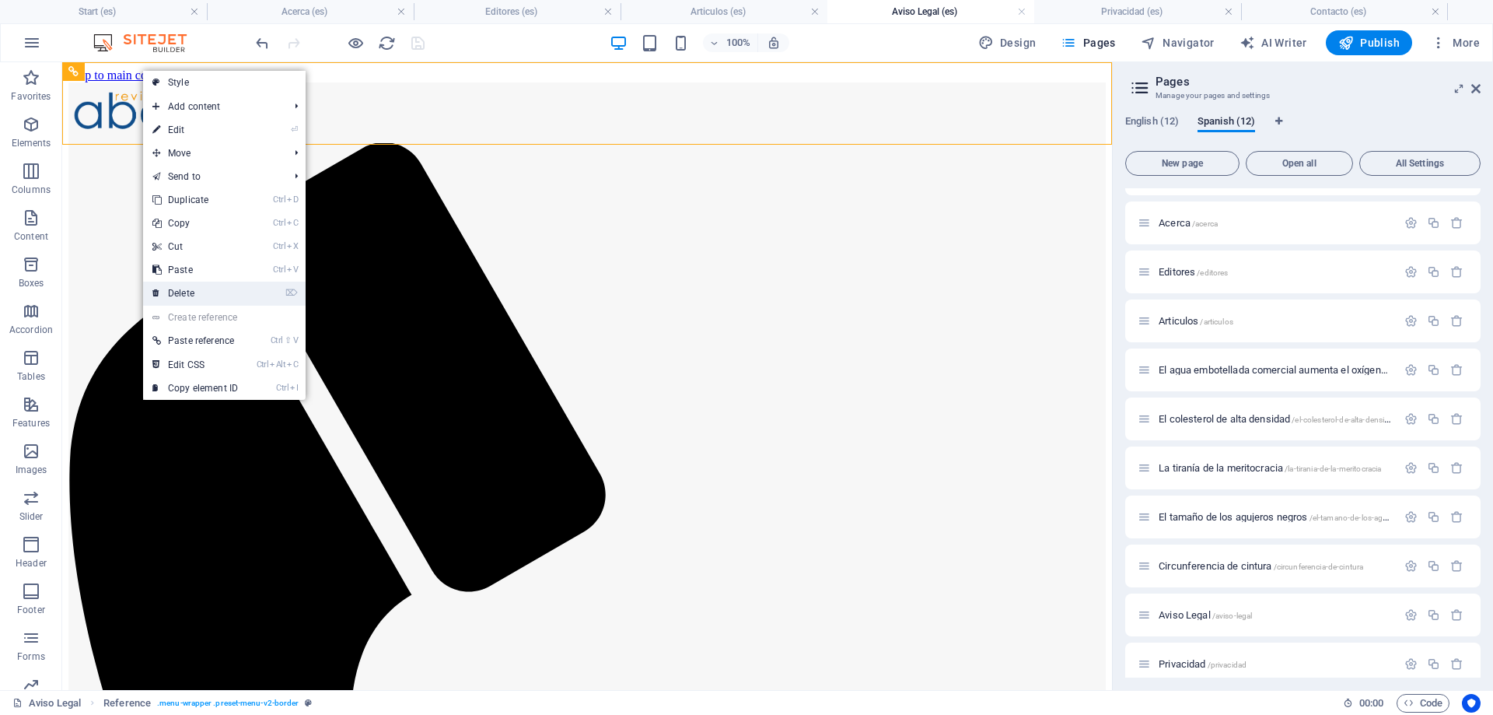
click at [196, 289] on link "⌦ Delete" at bounding box center [195, 293] width 104 height 23
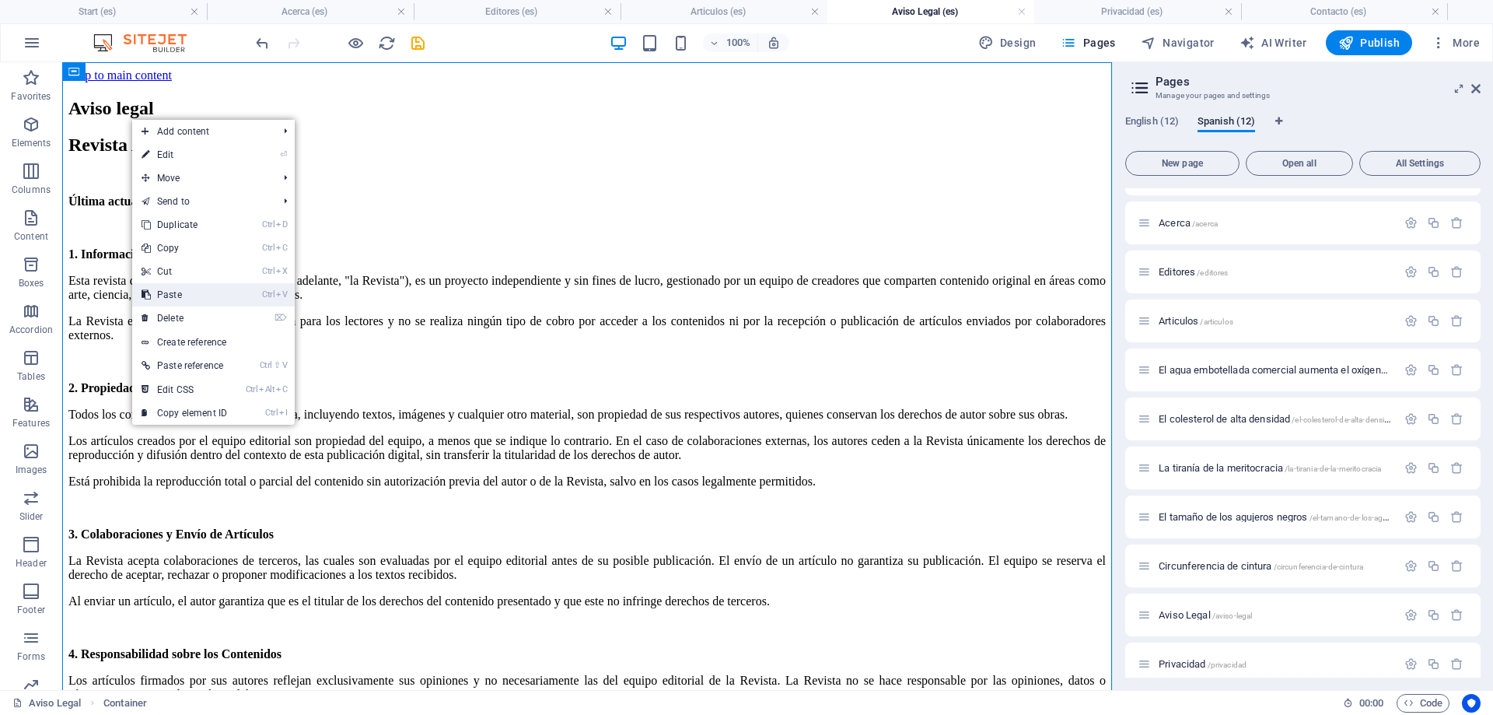
click at [210, 295] on link "Ctrl V Paste" at bounding box center [184, 294] width 104 height 23
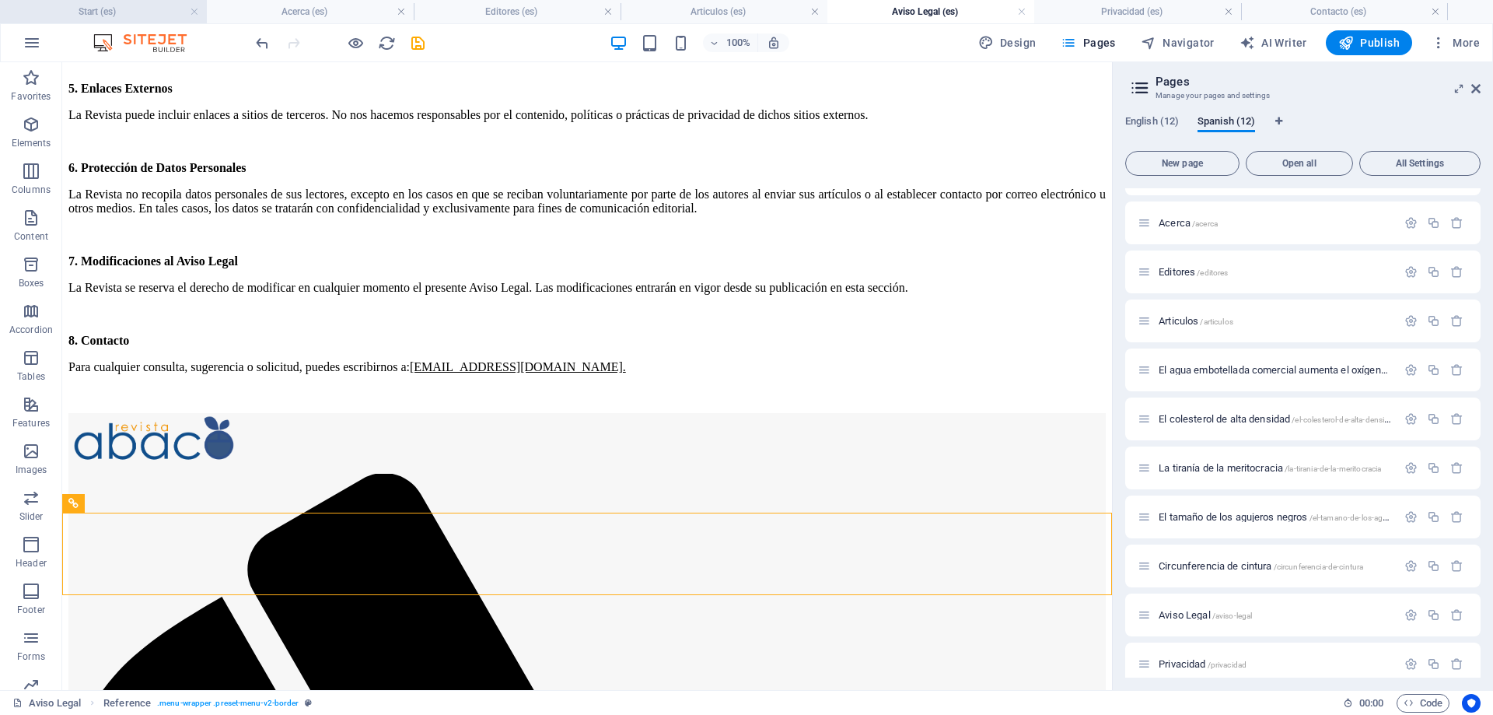
scroll to position [636, 0]
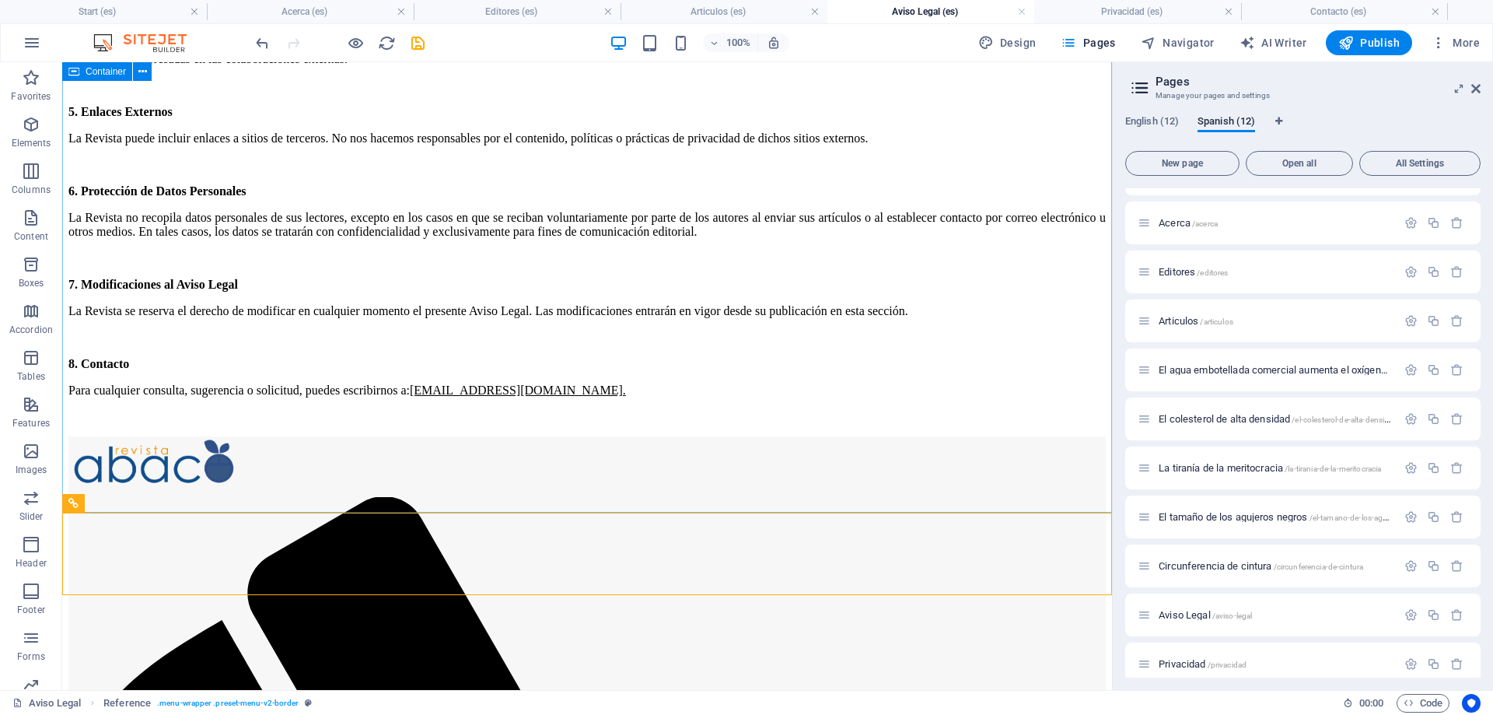
drag, startPoint x: 102, startPoint y: 325, endPoint x: 38, endPoint y: 177, distance: 161.0
click at [130, 77] on div "Drag here to replace the existing content. Press “Ctrl” if you want to create a…" at bounding box center [587, 58] width 1050 height 1263
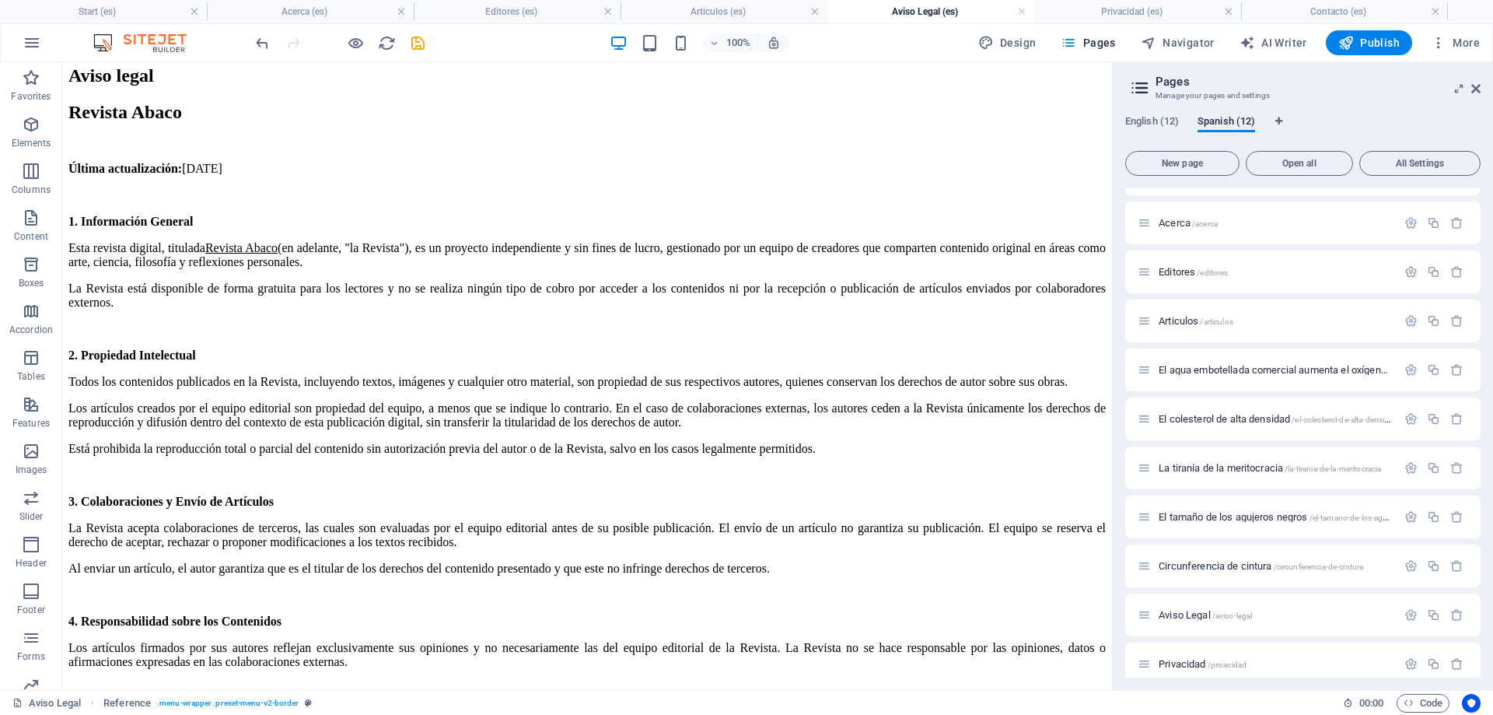
scroll to position [0, 0]
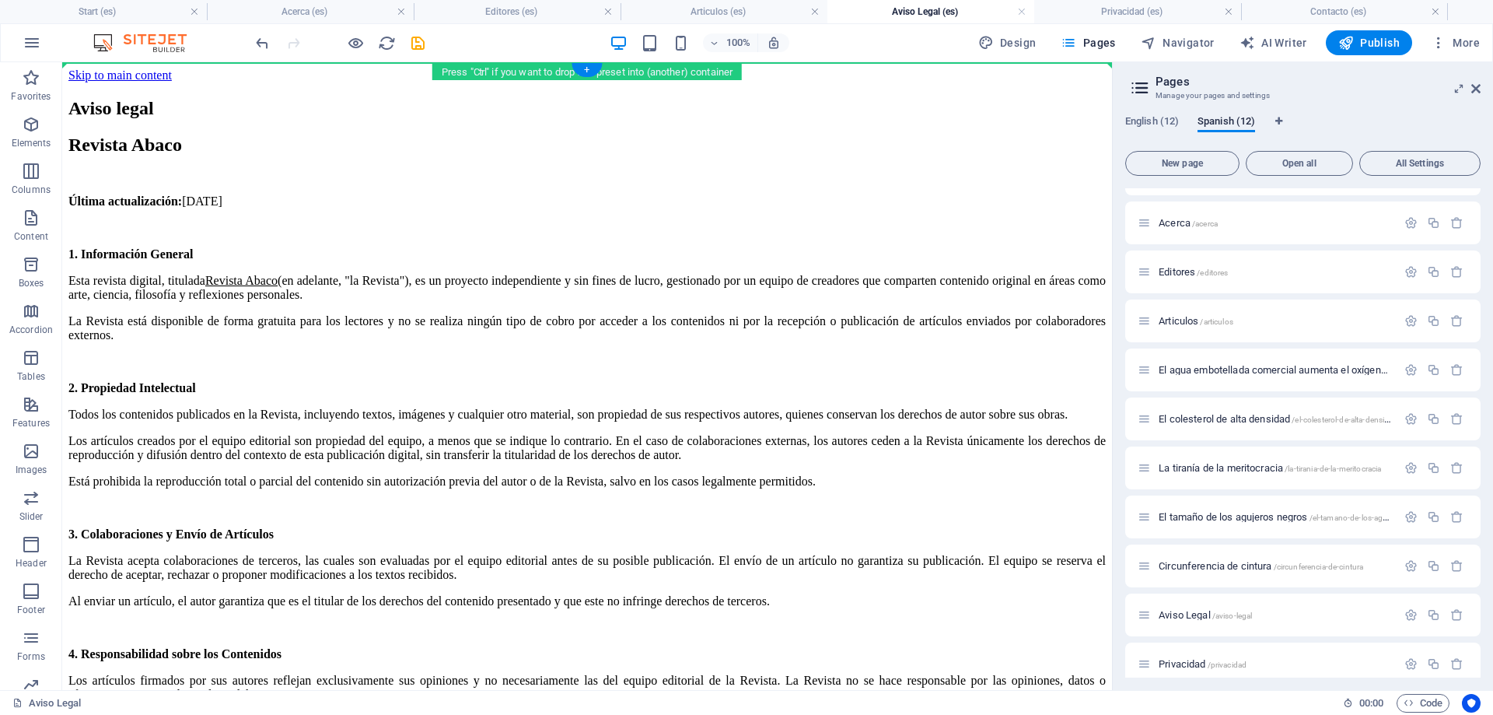
drag, startPoint x: 166, startPoint y: 568, endPoint x: 135, endPoint y: 72, distance: 497.3
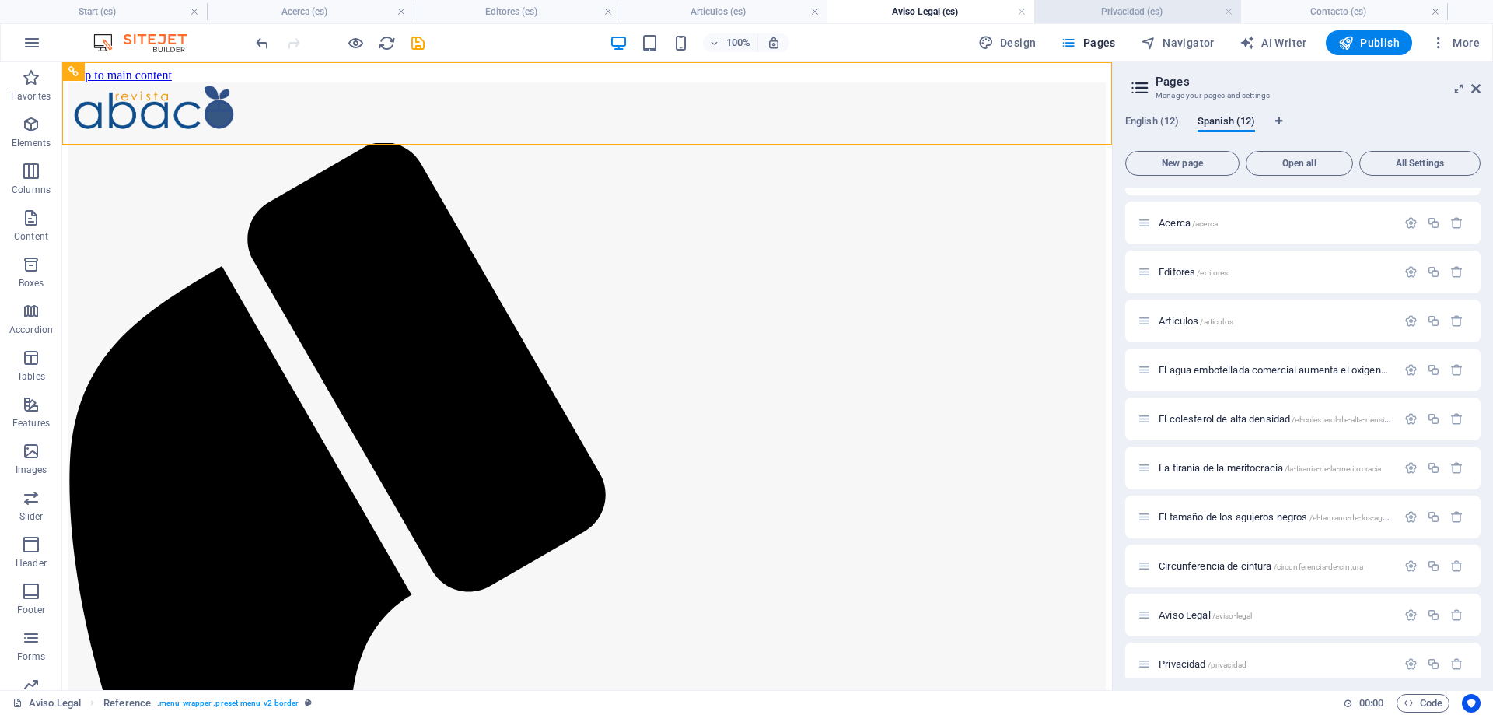
click at [1093, 7] on h4 "Privacidad (es)" at bounding box center [1138, 11] width 207 height 17
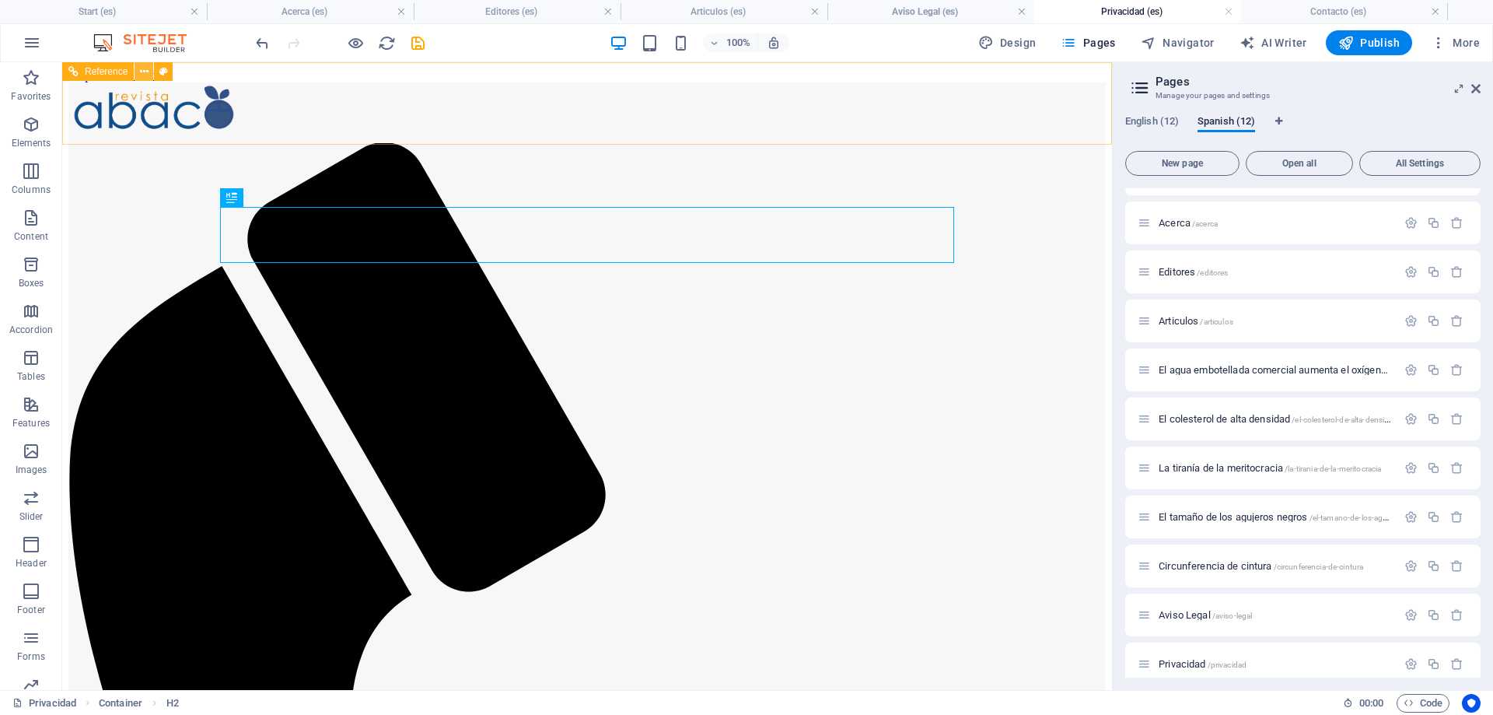
click at [142, 66] on icon at bounding box center [144, 72] width 9 height 16
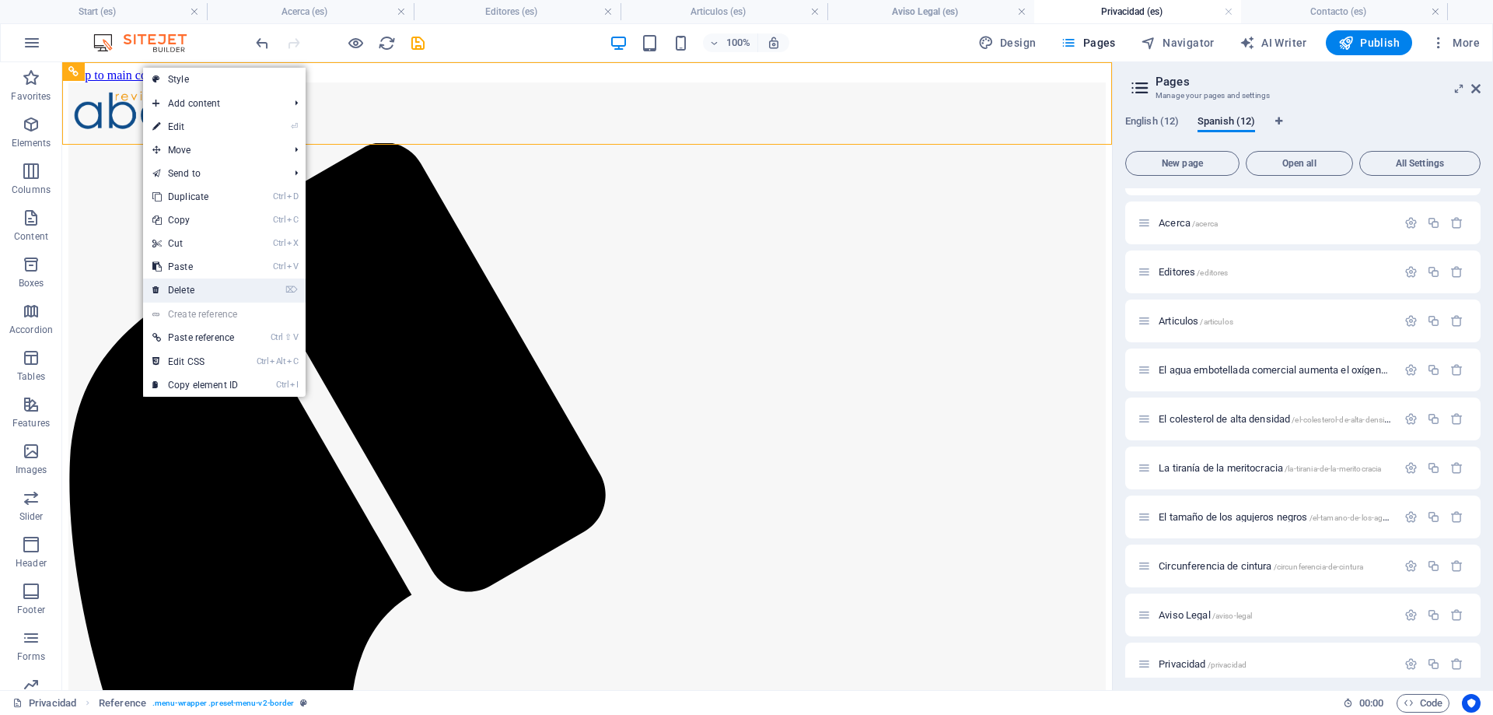
click at [198, 279] on link "⌦ Delete" at bounding box center [195, 289] width 104 height 23
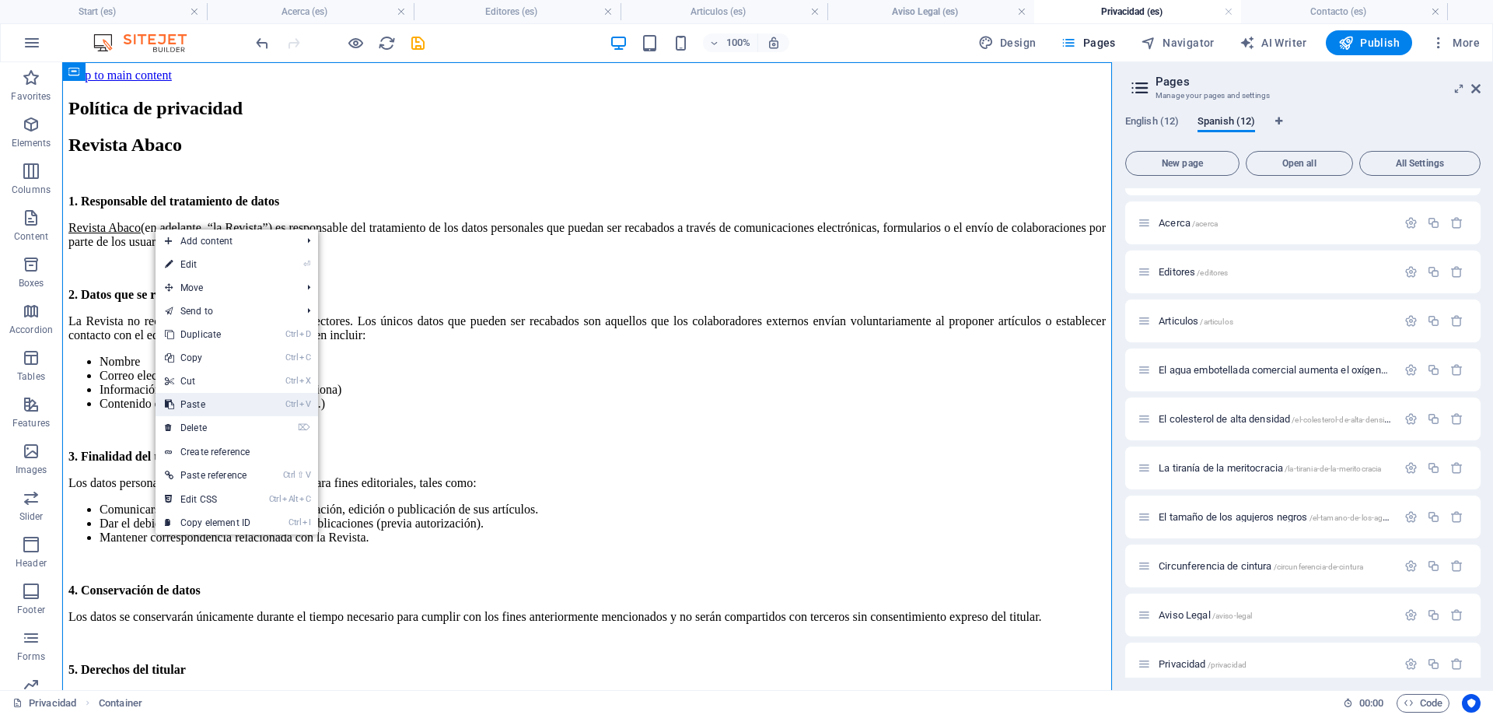
drag, startPoint x: 212, startPoint y: 404, endPoint x: 138, endPoint y: 341, distance: 96.0
click at [212, 404] on link "Ctrl V Paste" at bounding box center [208, 404] width 104 height 23
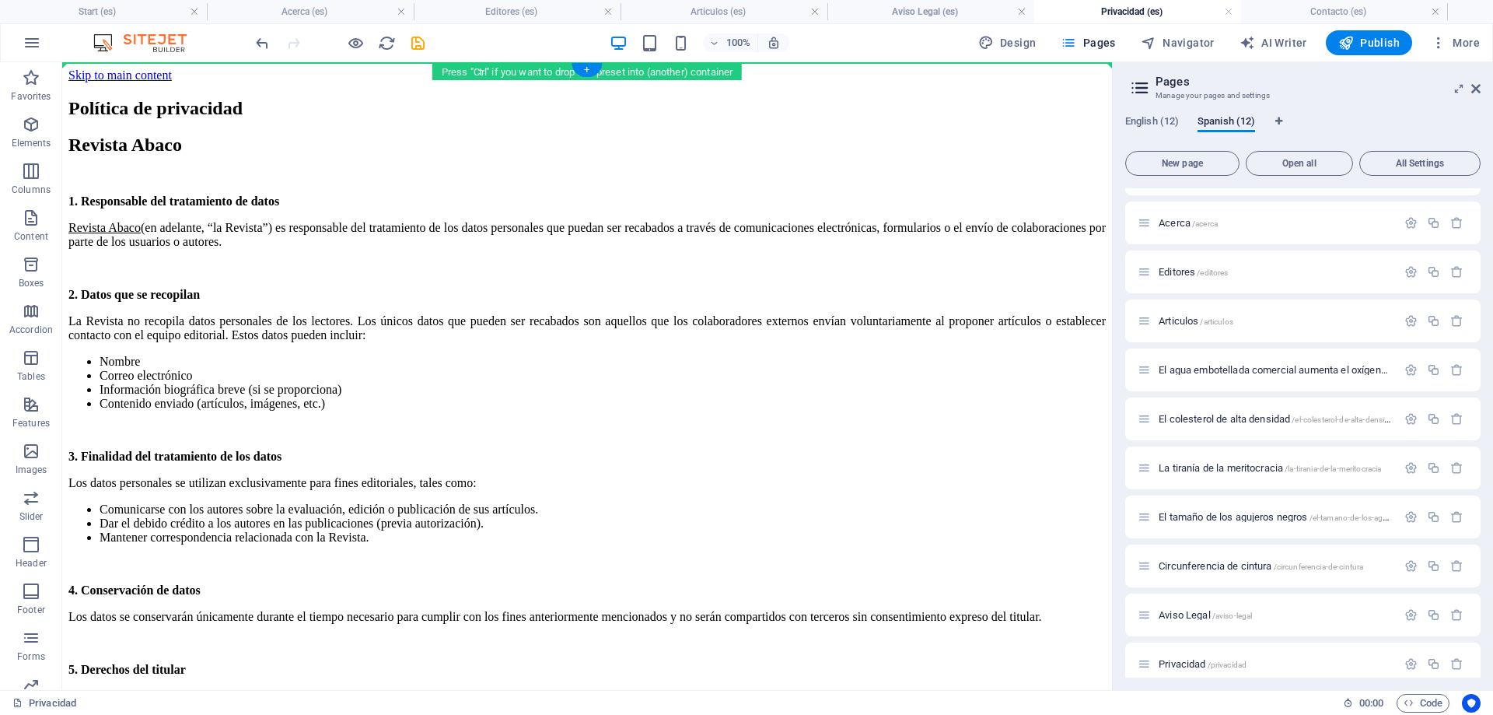
drag, startPoint x: 156, startPoint y: 387, endPoint x: 135, endPoint y: 68, distance: 319.6
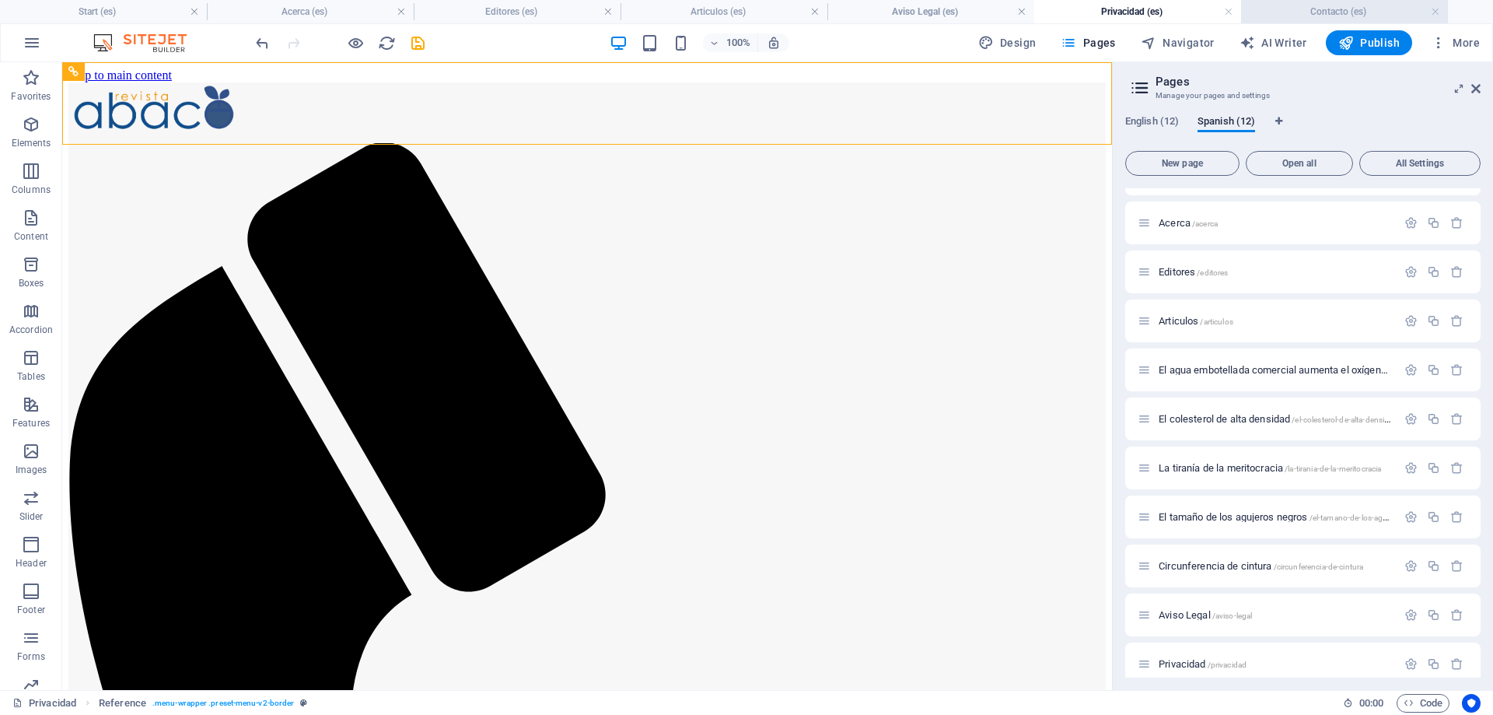
click at [1318, 6] on h4 "Contacto (es)" at bounding box center [1344, 11] width 207 height 17
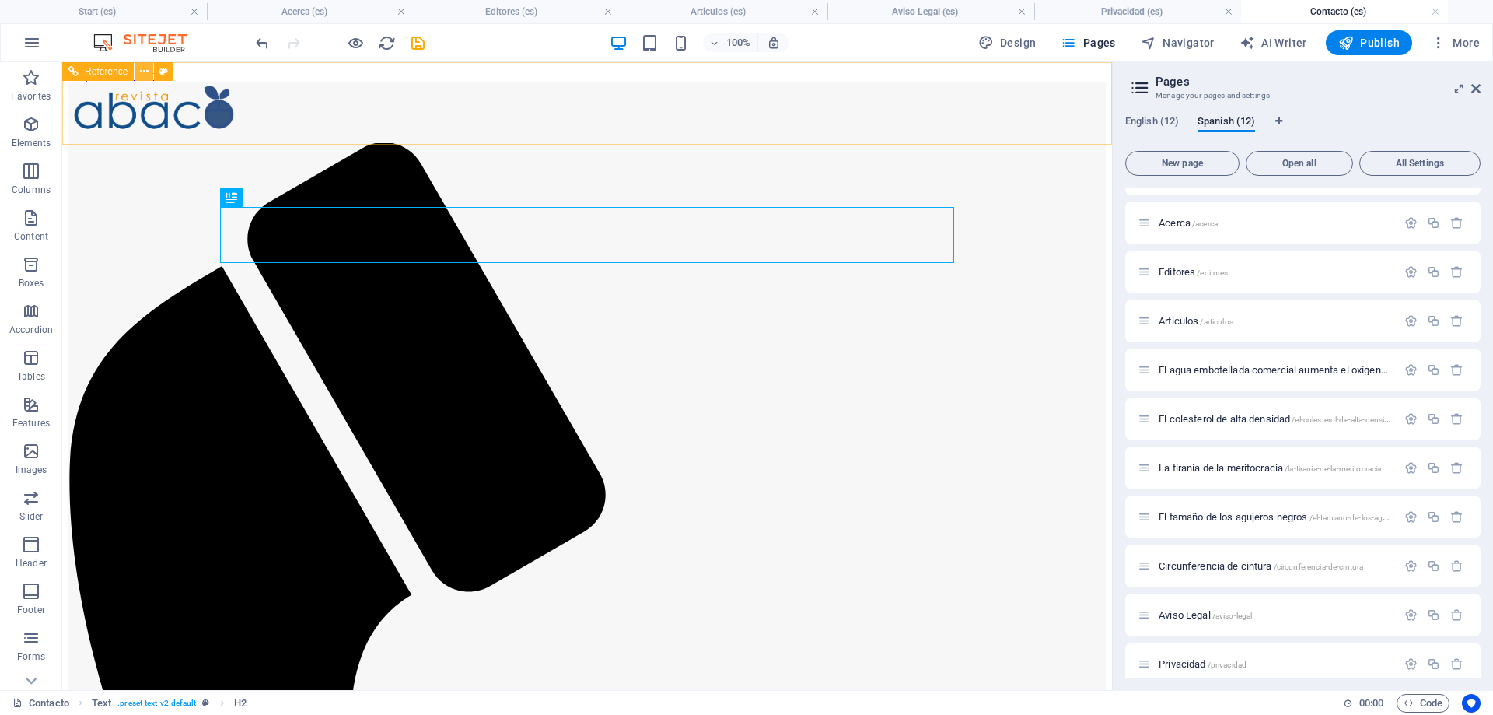
click at [141, 68] on icon at bounding box center [144, 72] width 9 height 16
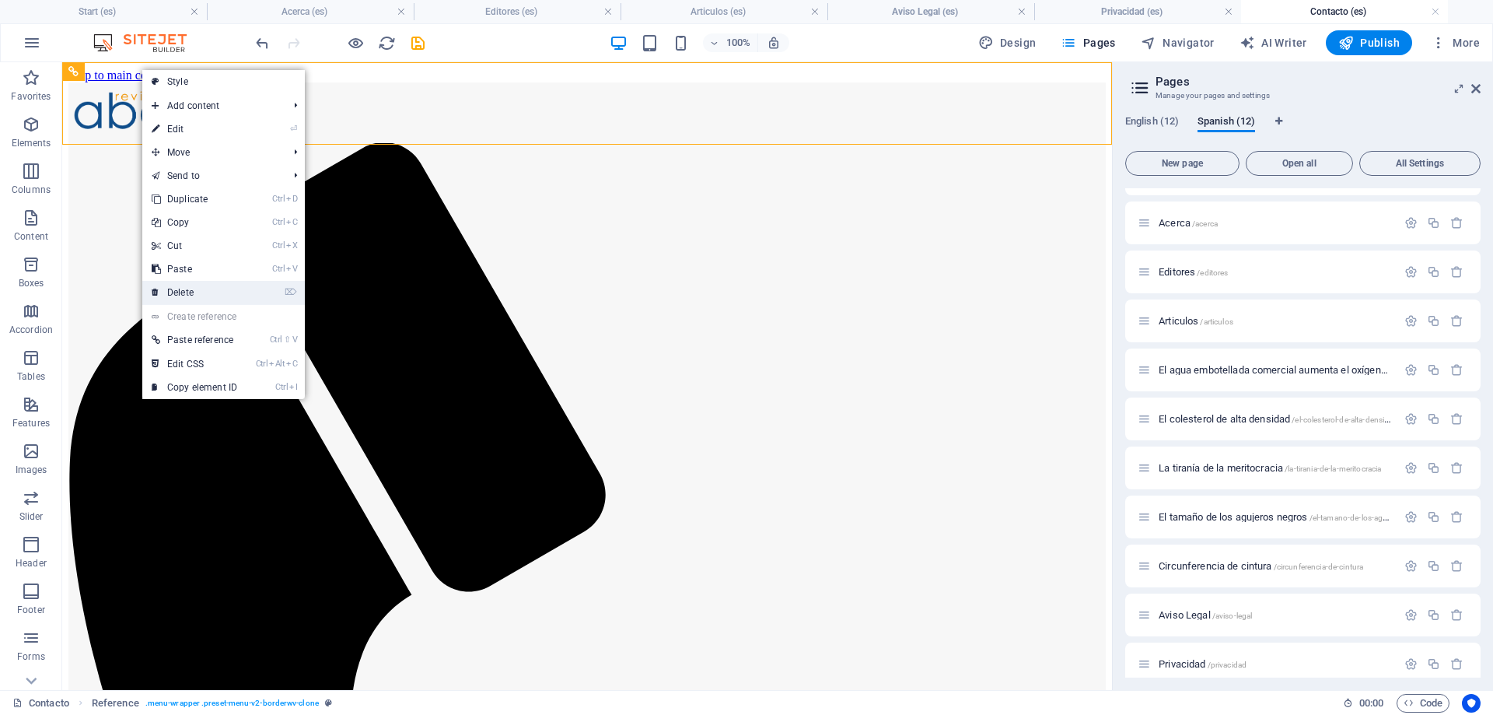
click at [184, 291] on link "⌦ Delete" at bounding box center [194, 292] width 104 height 23
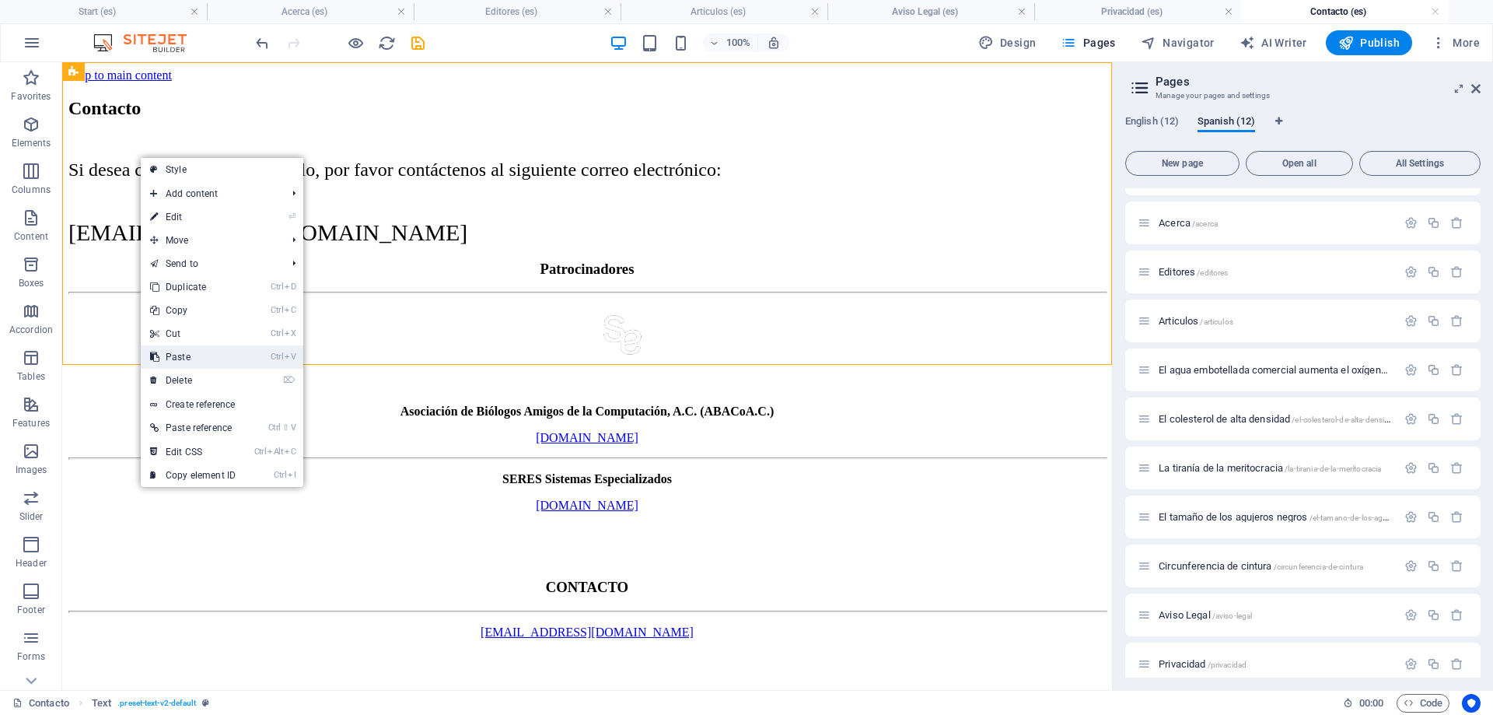
drag, startPoint x: 198, startPoint y: 354, endPoint x: 135, endPoint y: 281, distance: 97.0
click at [198, 354] on link "Ctrl V Paste" at bounding box center [193, 356] width 104 height 23
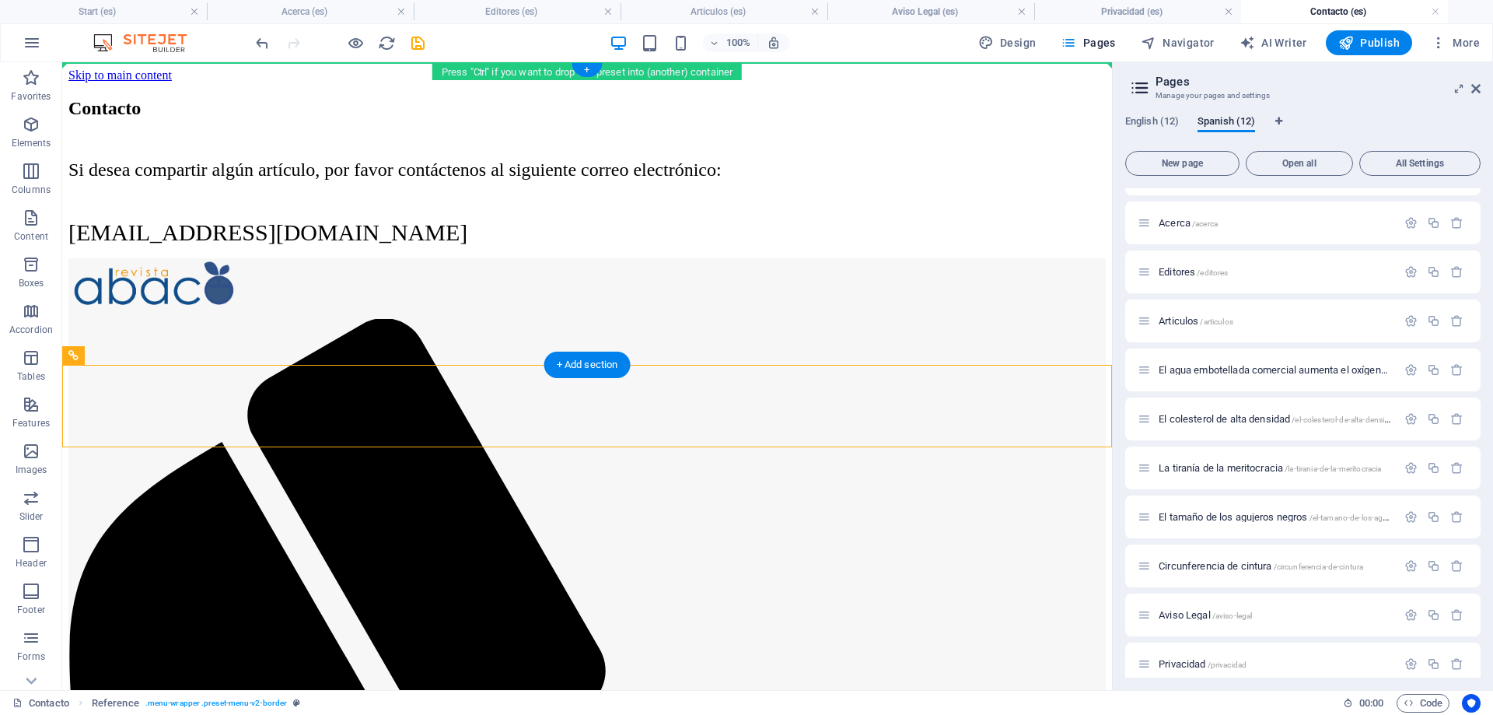
drag, startPoint x: 105, startPoint y: 310, endPoint x: 137, endPoint y: 89, distance: 224.0
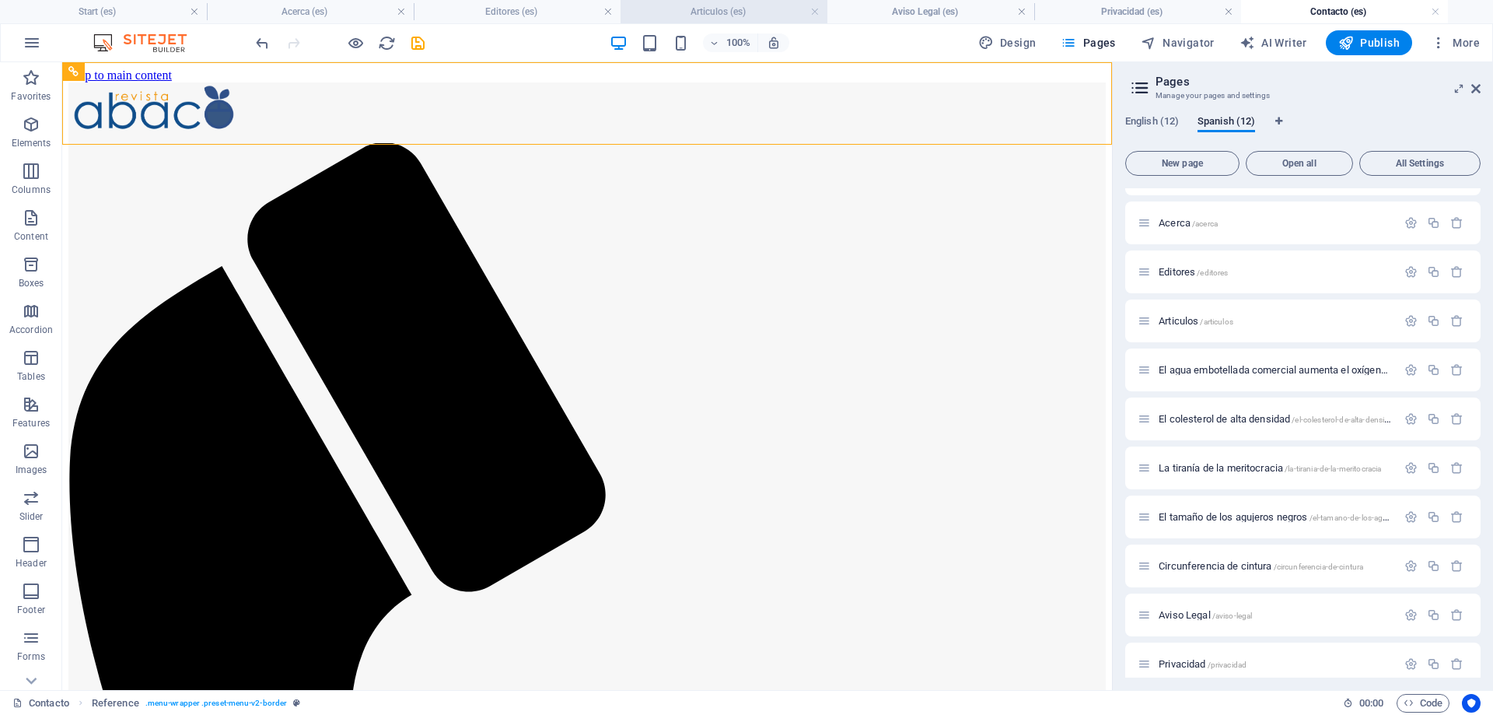
click at [691, 6] on h4 "Articulos (es)" at bounding box center [724, 11] width 207 height 17
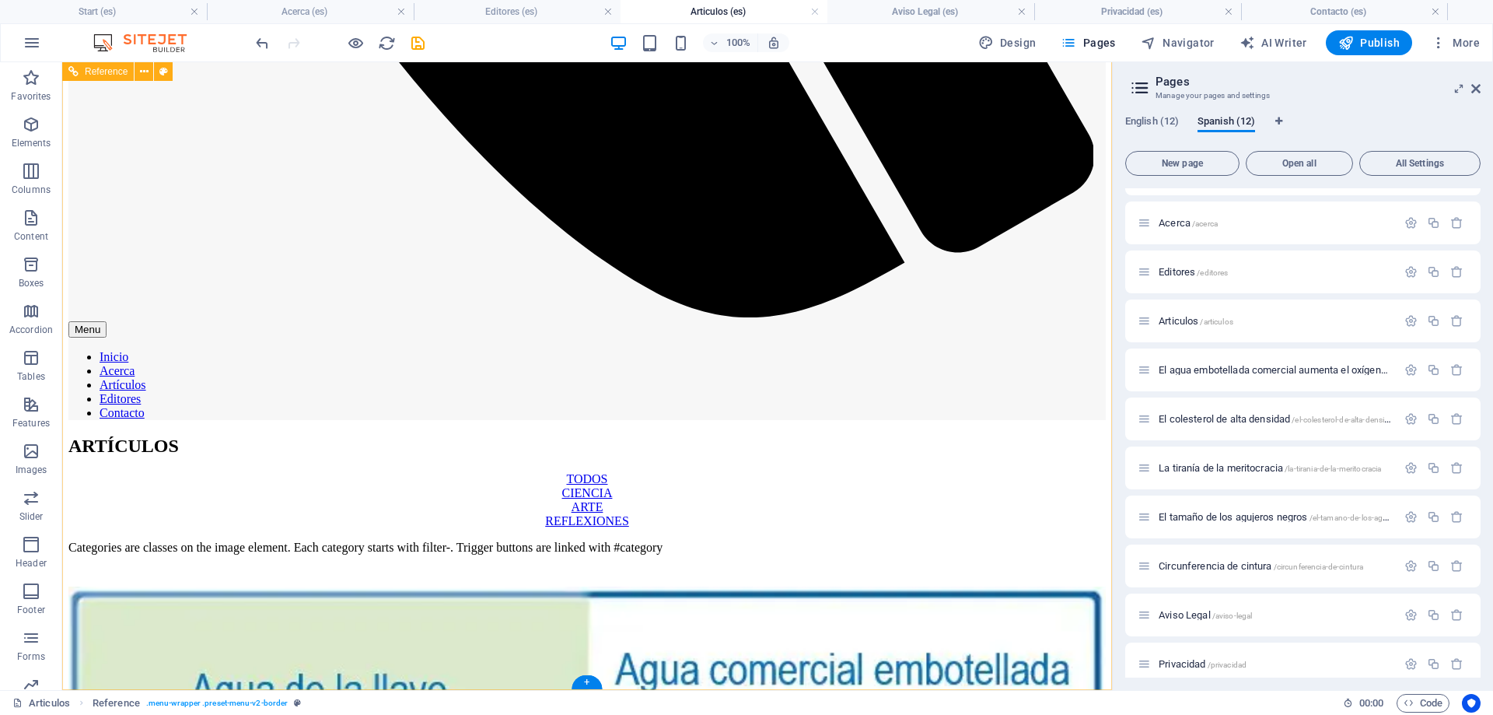
scroll to position [790, 0]
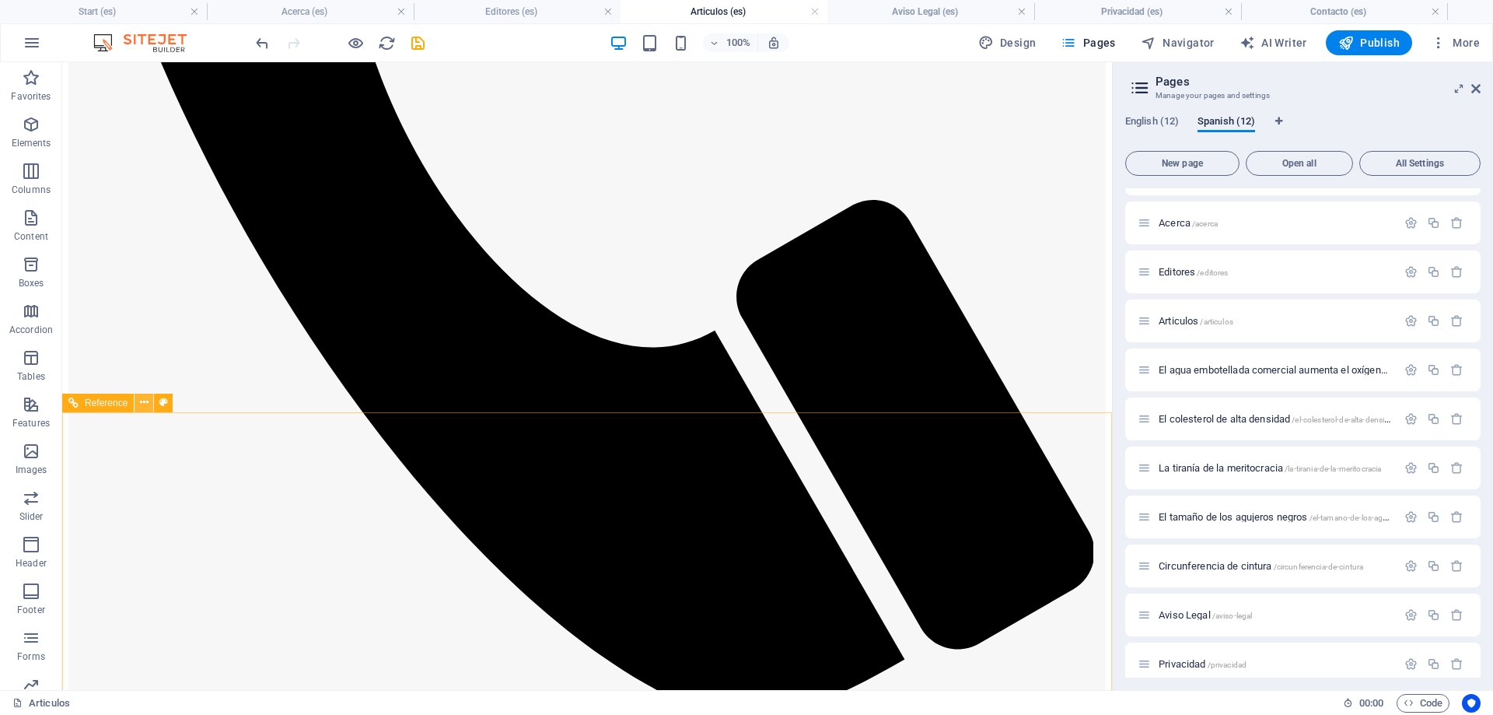
click at [145, 400] on icon at bounding box center [144, 402] width 9 height 16
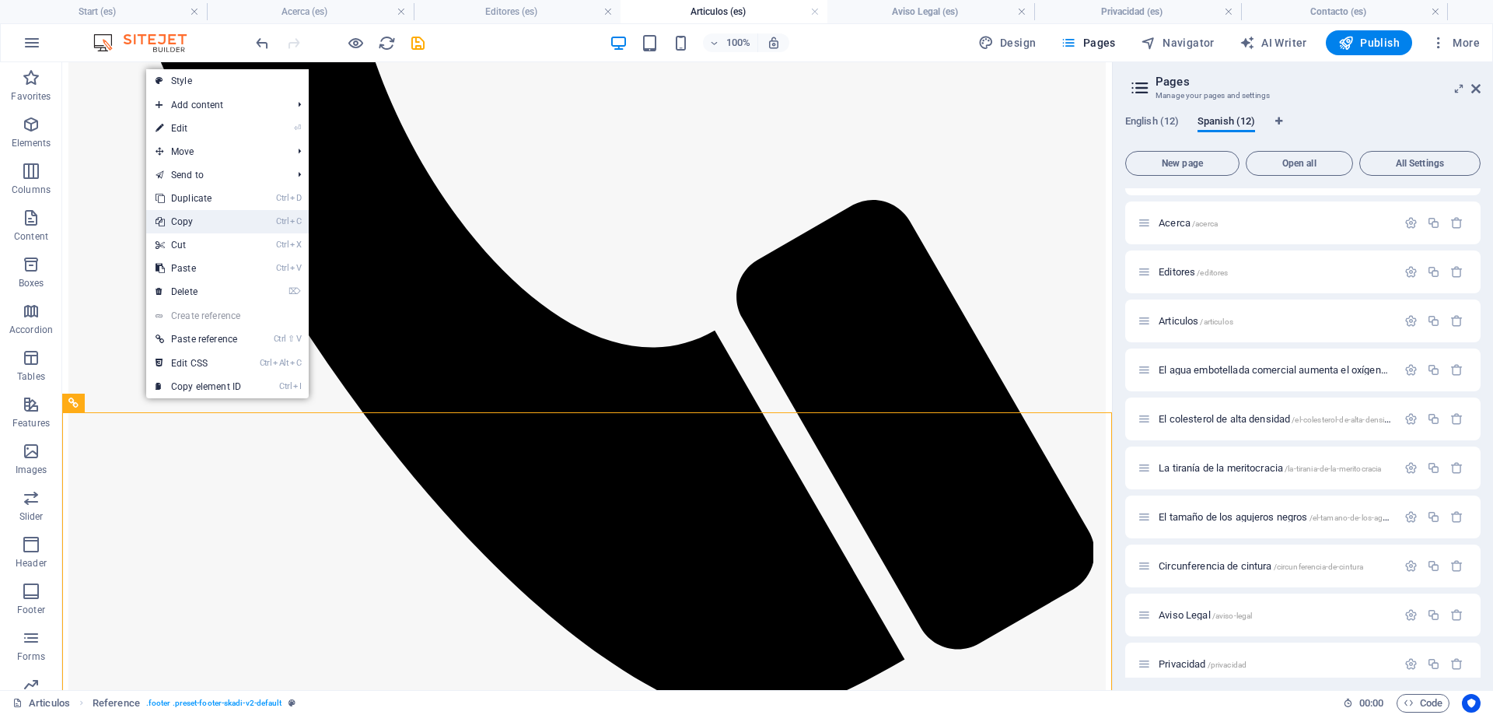
click at [191, 219] on link "Ctrl C Copy" at bounding box center [198, 221] width 104 height 23
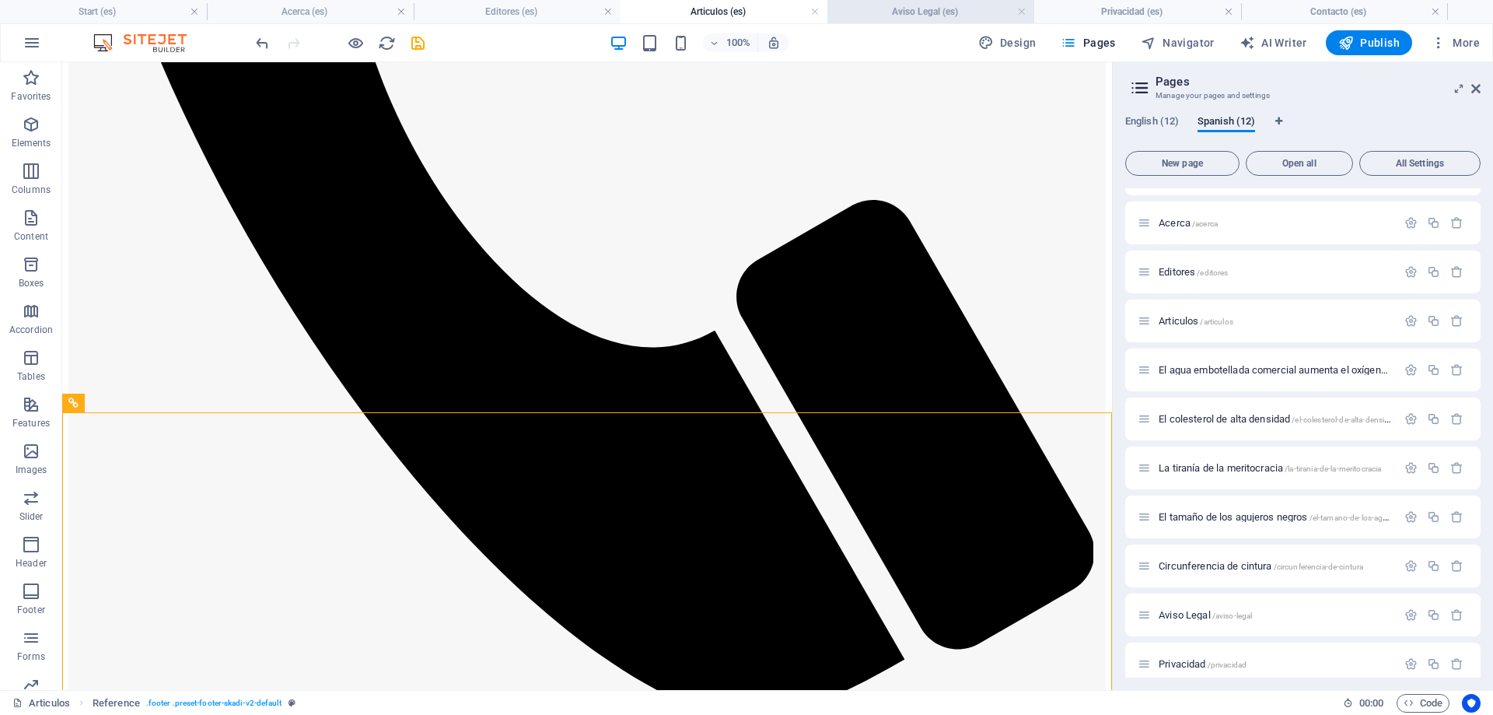
click at [912, 10] on h4 "Aviso Legal (es)" at bounding box center [931, 11] width 207 height 17
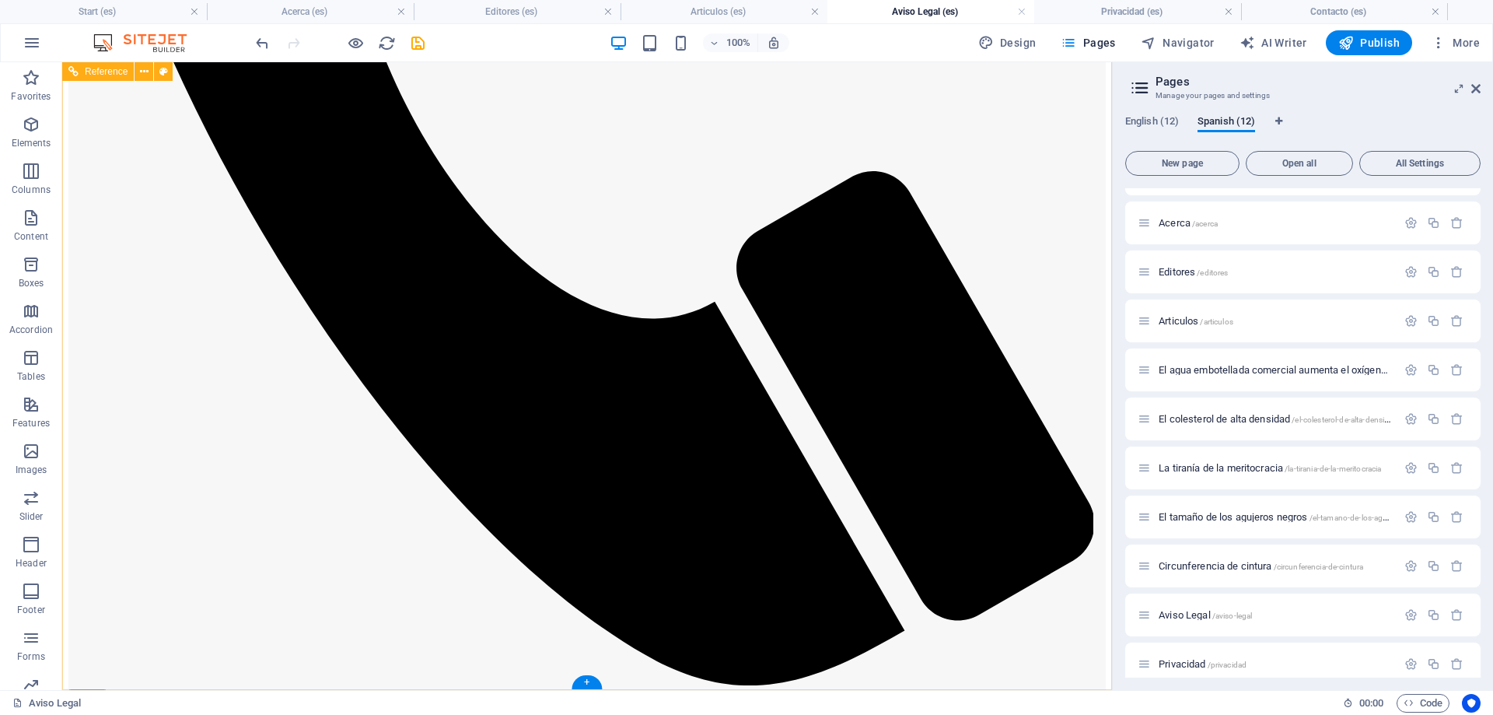
scroll to position [739, 0]
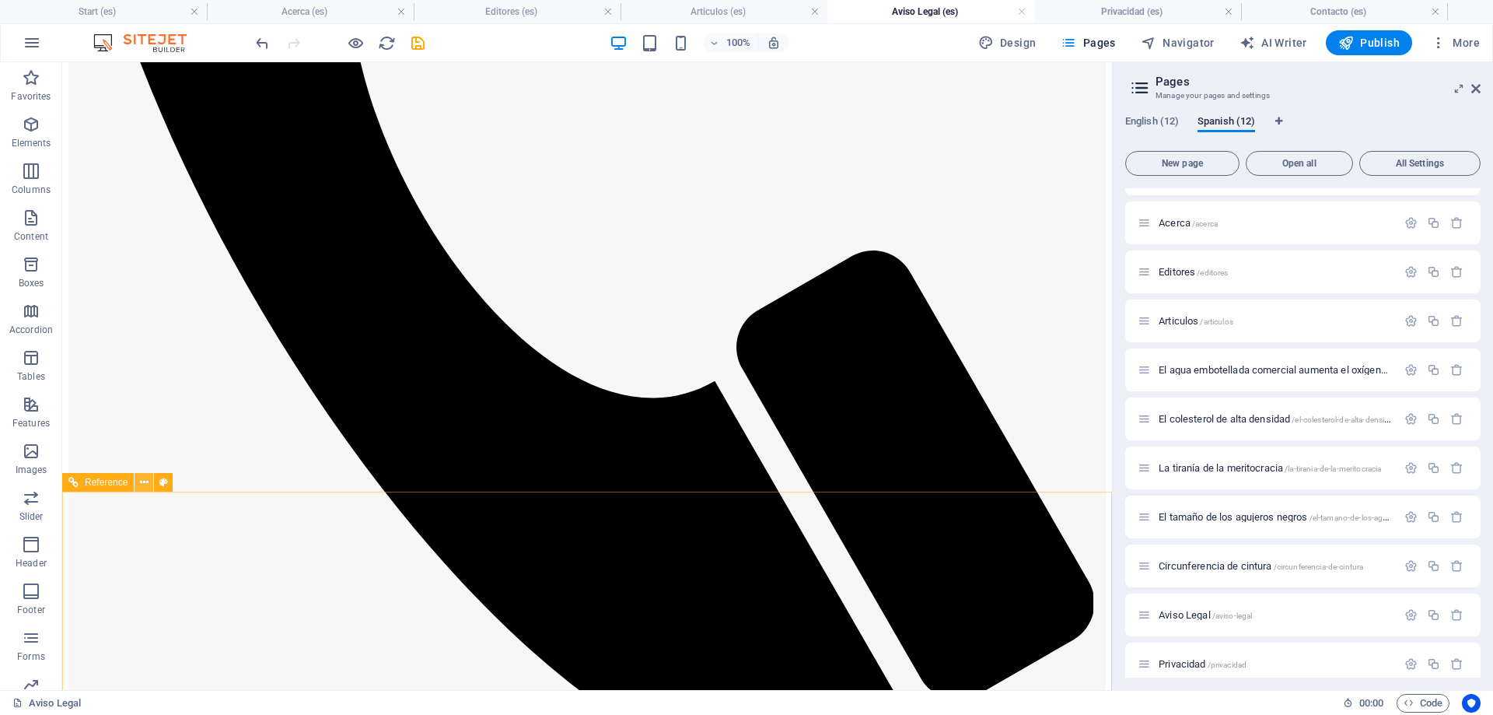
click at [143, 479] on icon at bounding box center [144, 482] width 9 height 16
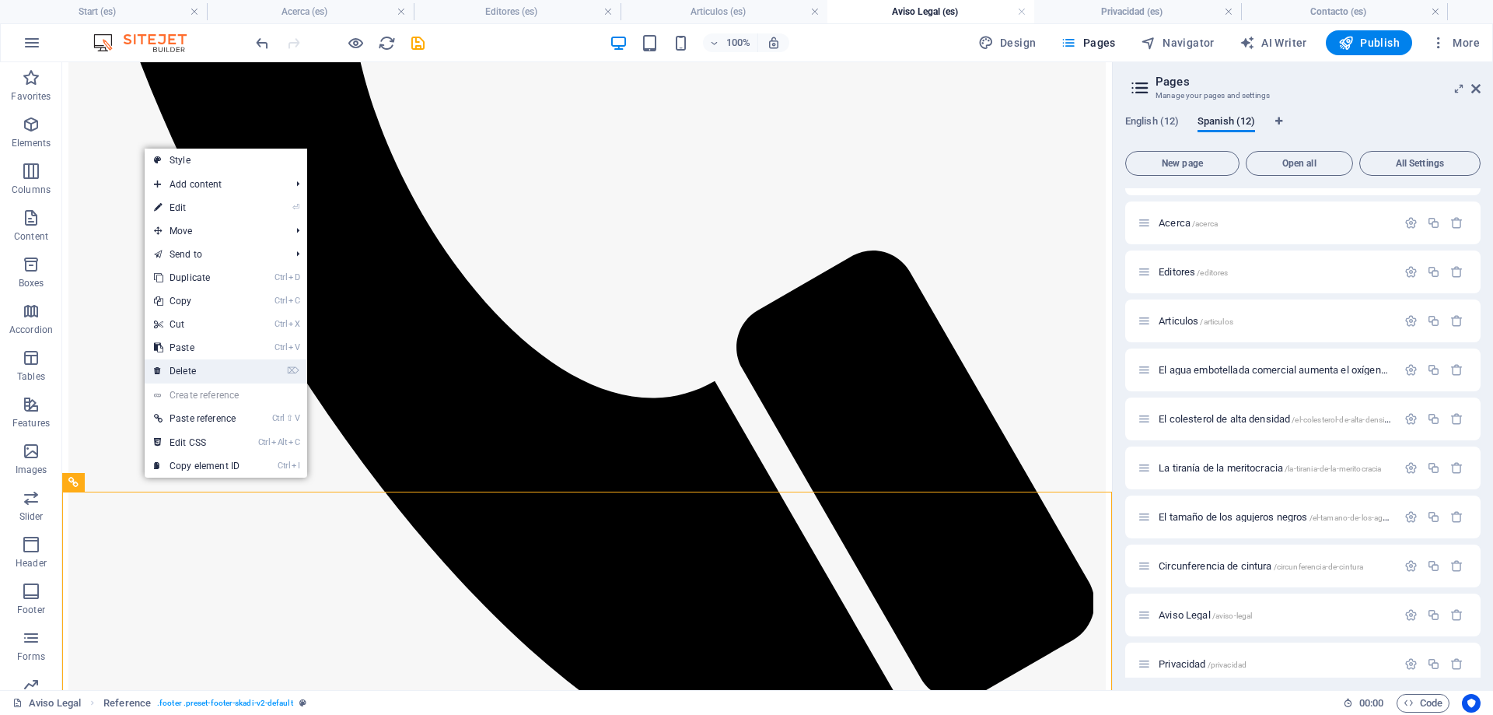
click at [184, 367] on link "⌦ Delete" at bounding box center [197, 370] width 104 height 23
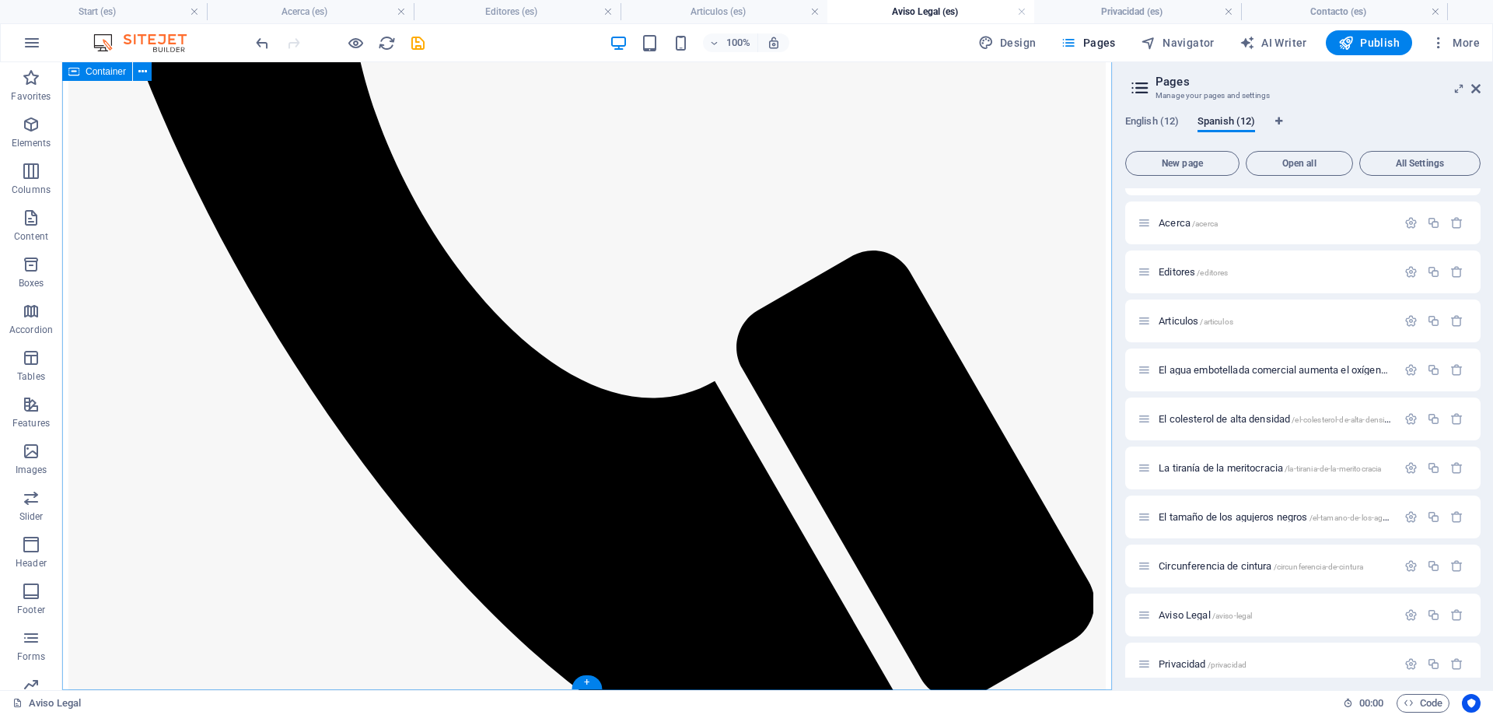
scroll to position [541, 0]
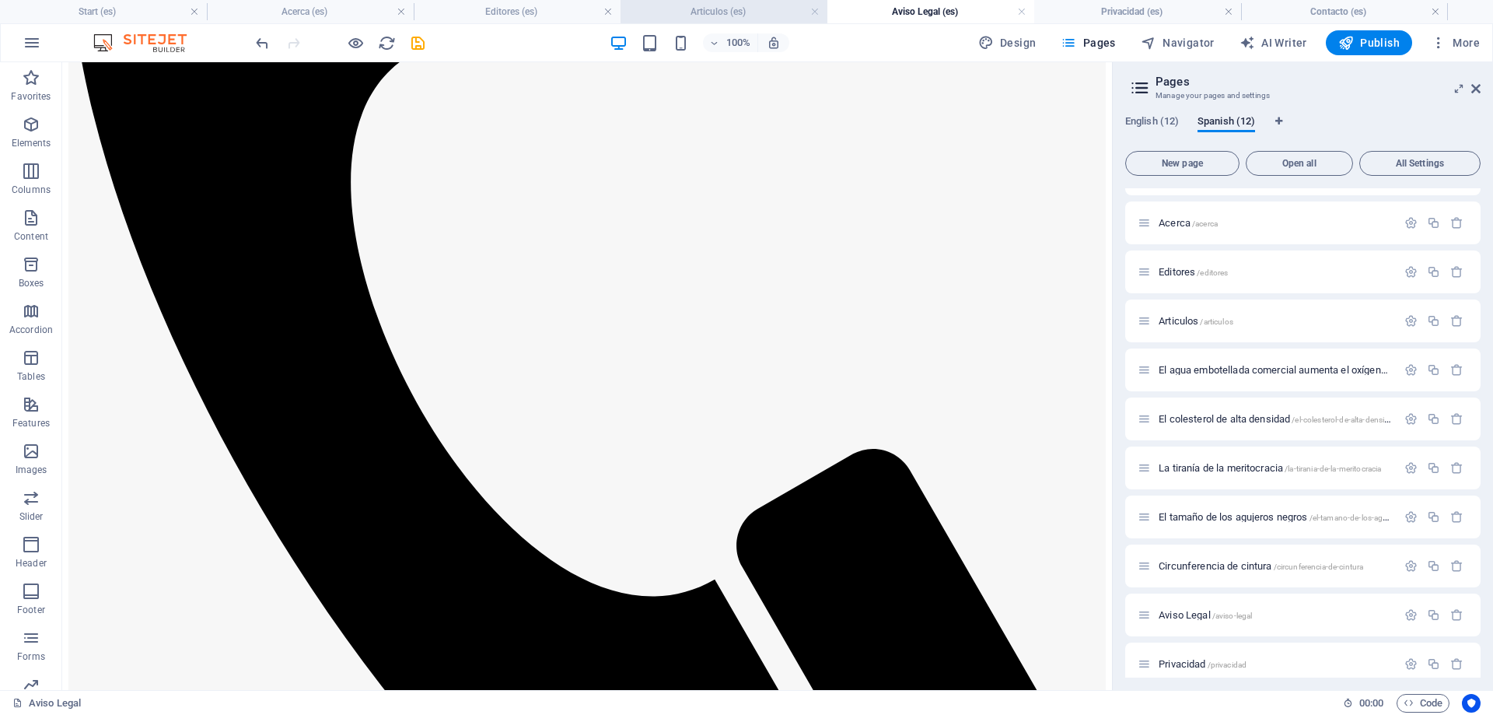
drag, startPoint x: 700, startPoint y: 5, endPoint x: 334, endPoint y: 299, distance: 469.2
click at [700, 5] on h4 "Articulos (es)" at bounding box center [724, 11] width 207 height 17
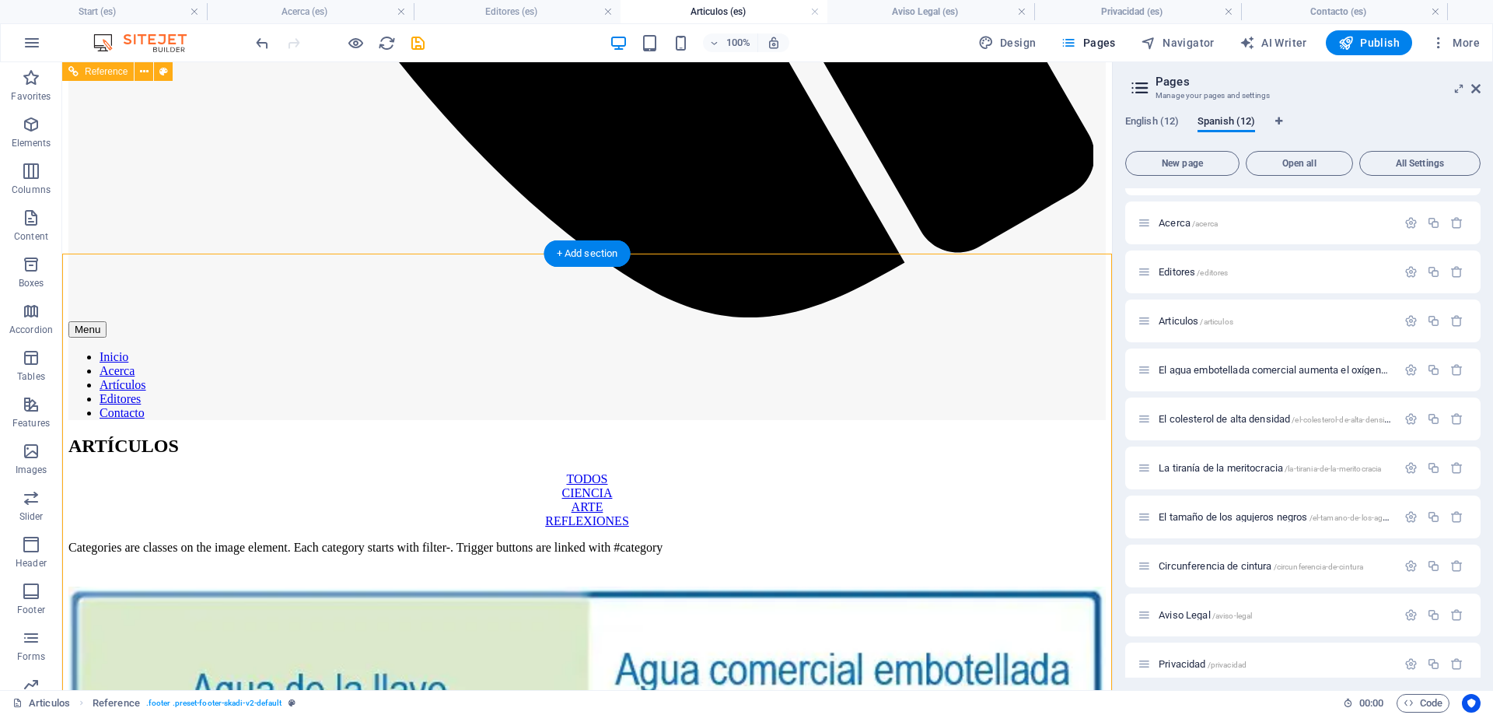
scroll to position [869, 0]
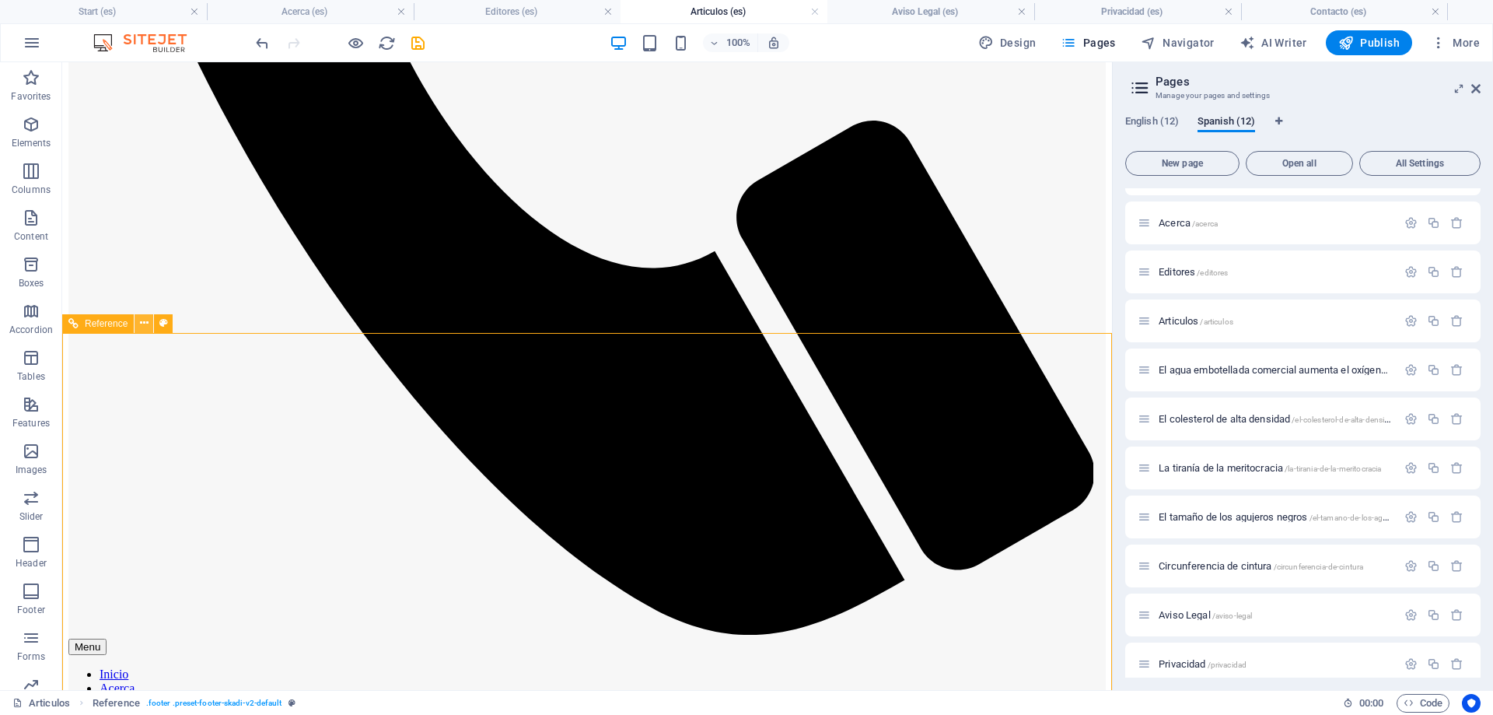
click at [145, 321] on icon at bounding box center [144, 323] width 9 height 16
click at [196, 475] on link "Ctrl C Copy" at bounding box center [198, 475] width 104 height 23
click at [920, 8] on h4 "Aviso Legal (es)" at bounding box center [931, 11] width 207 height 17
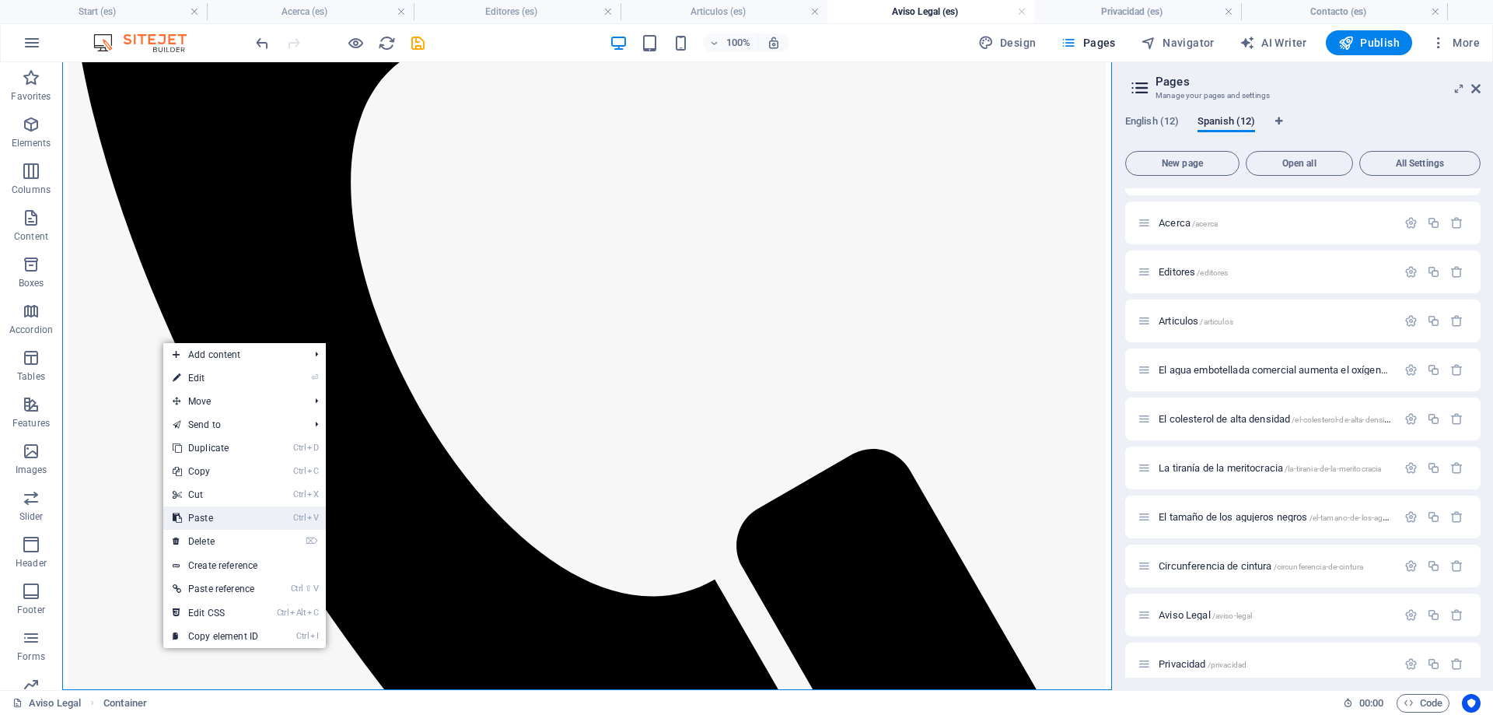
click at [225, 513] on link "Ctrl V Paste" at bounding box center [215, 517] width 104 height 23
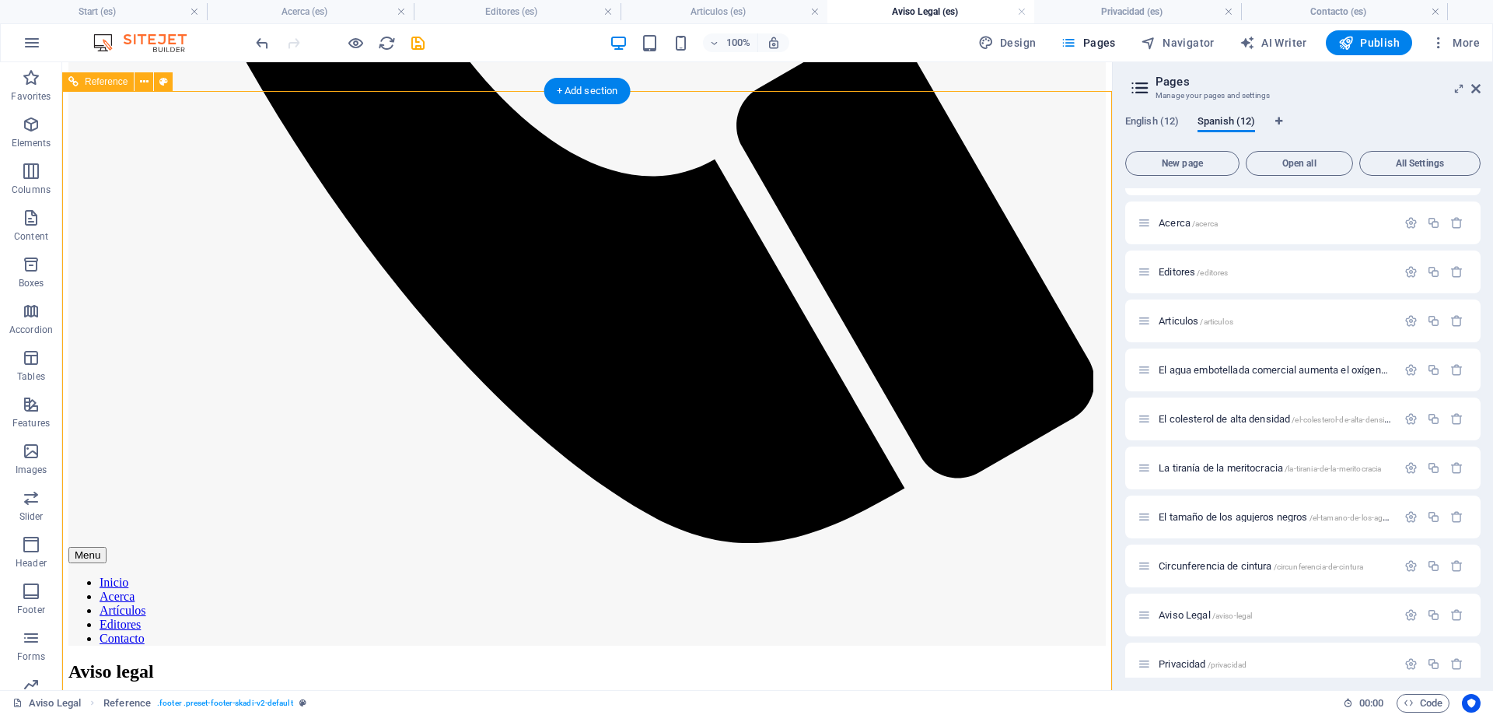
scroll to position [1192, 0]
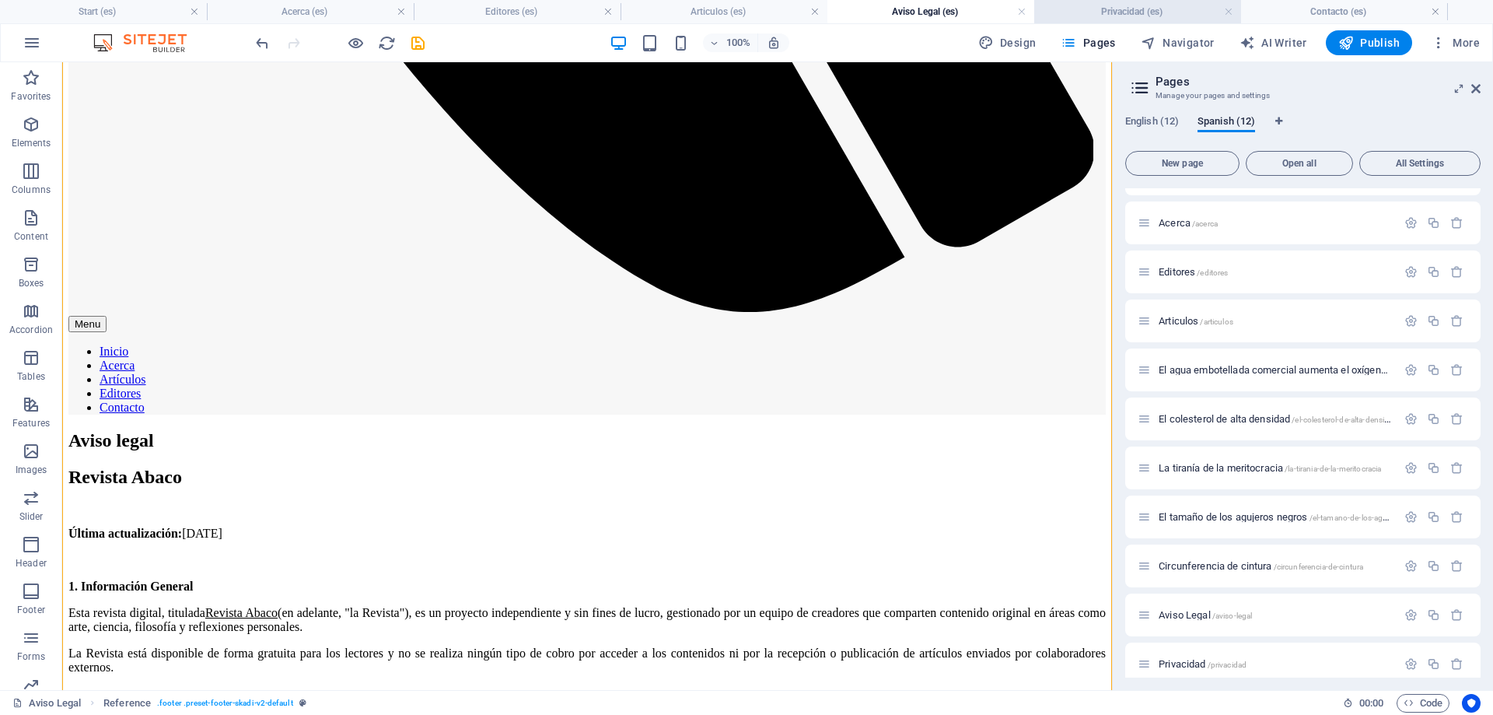
click at [1166, 13] on h4 "Privacidad (es)" at bounding box center [1138, 11] width 207 height 17
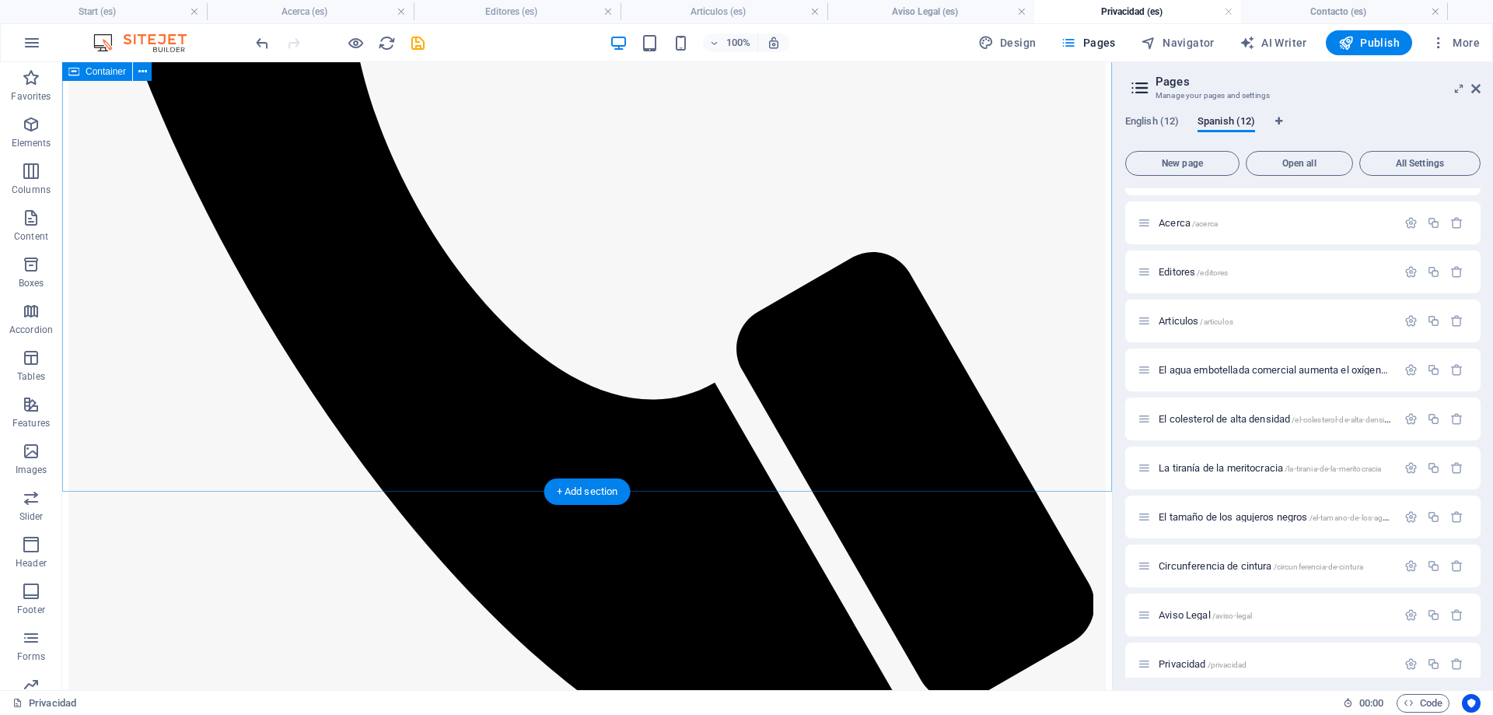
scroll to position [817, 0]
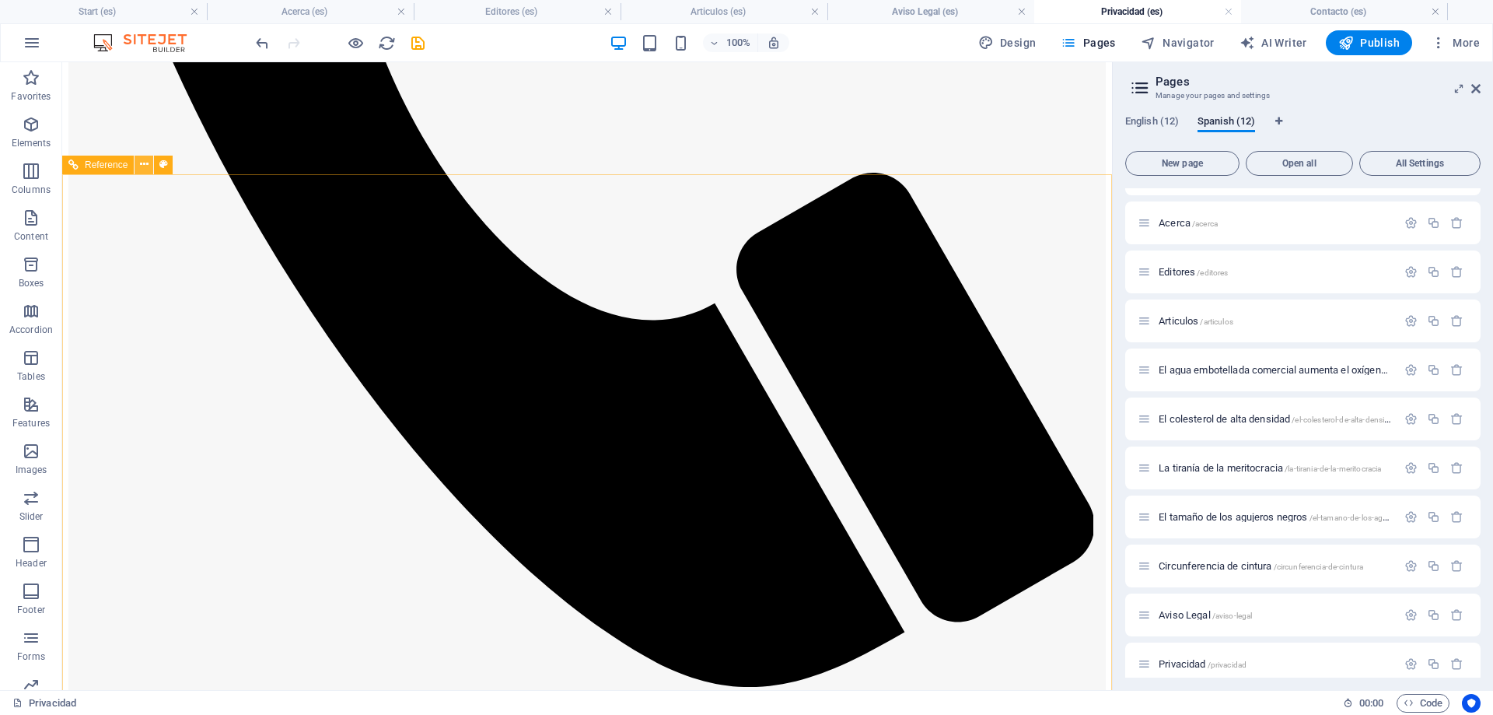
click at [143, 164] on icon at bounding box center [144, 164] width 9 height 16
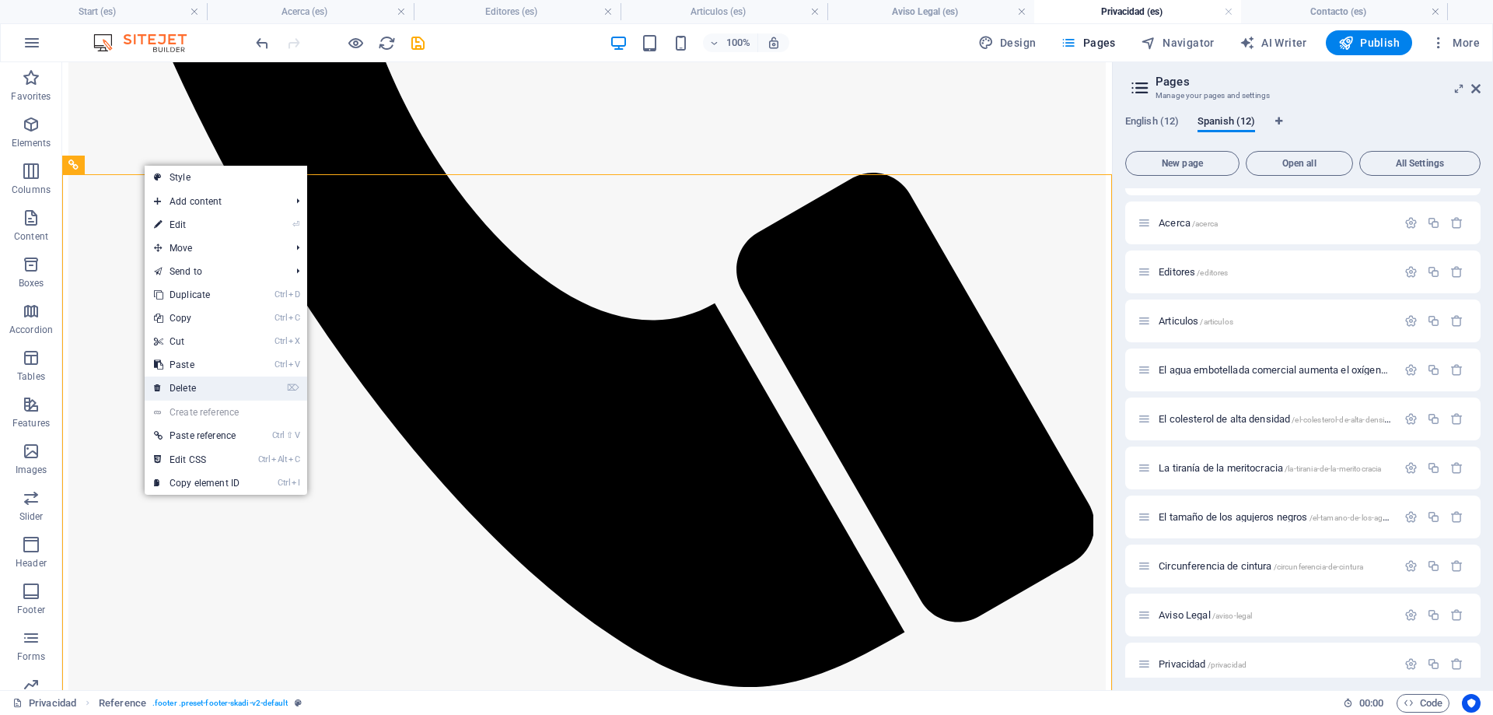
click at [191, 390] on link "⌦ Delete" at bounding box center [197, 387] width 104 height 23
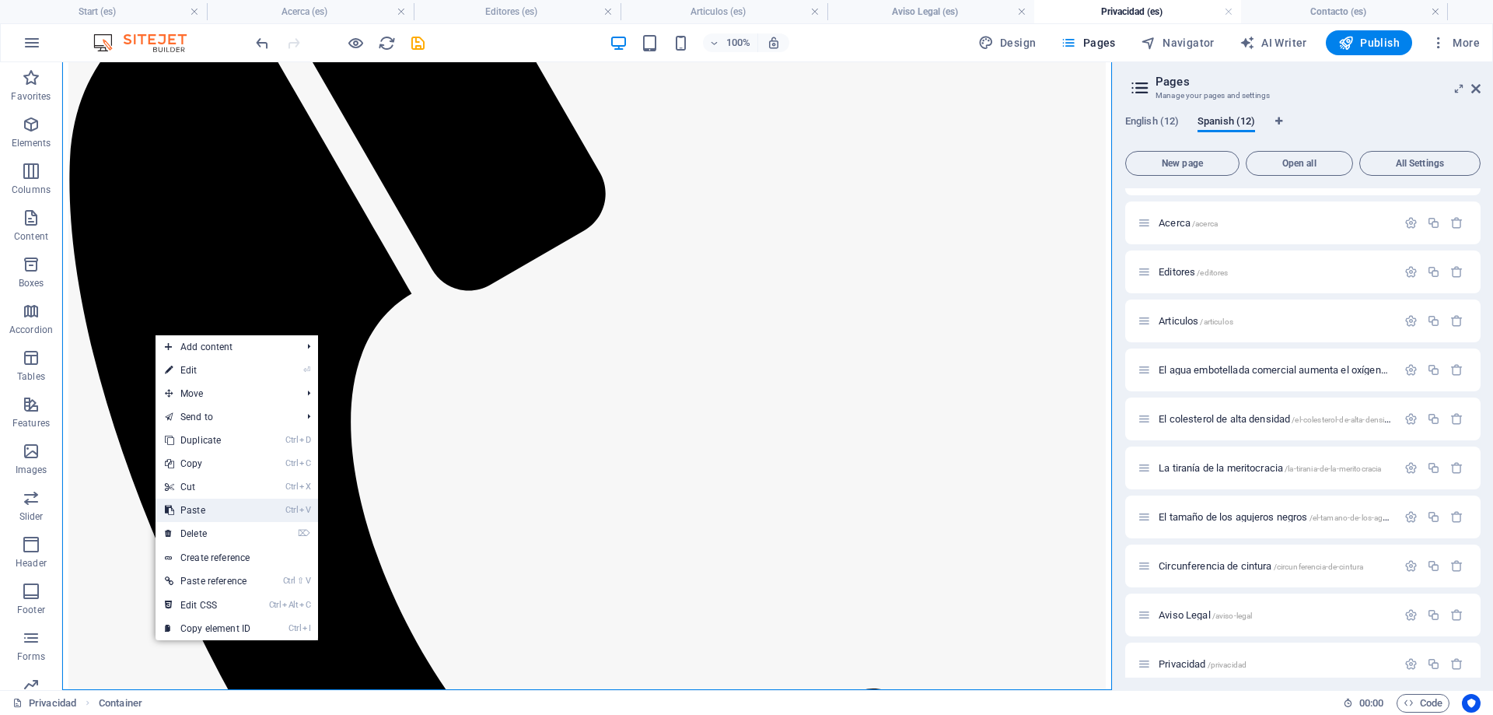
click at [212, 505] on link "Ctrl V Paste" at bounding box center [208, 510] width 104 height 23
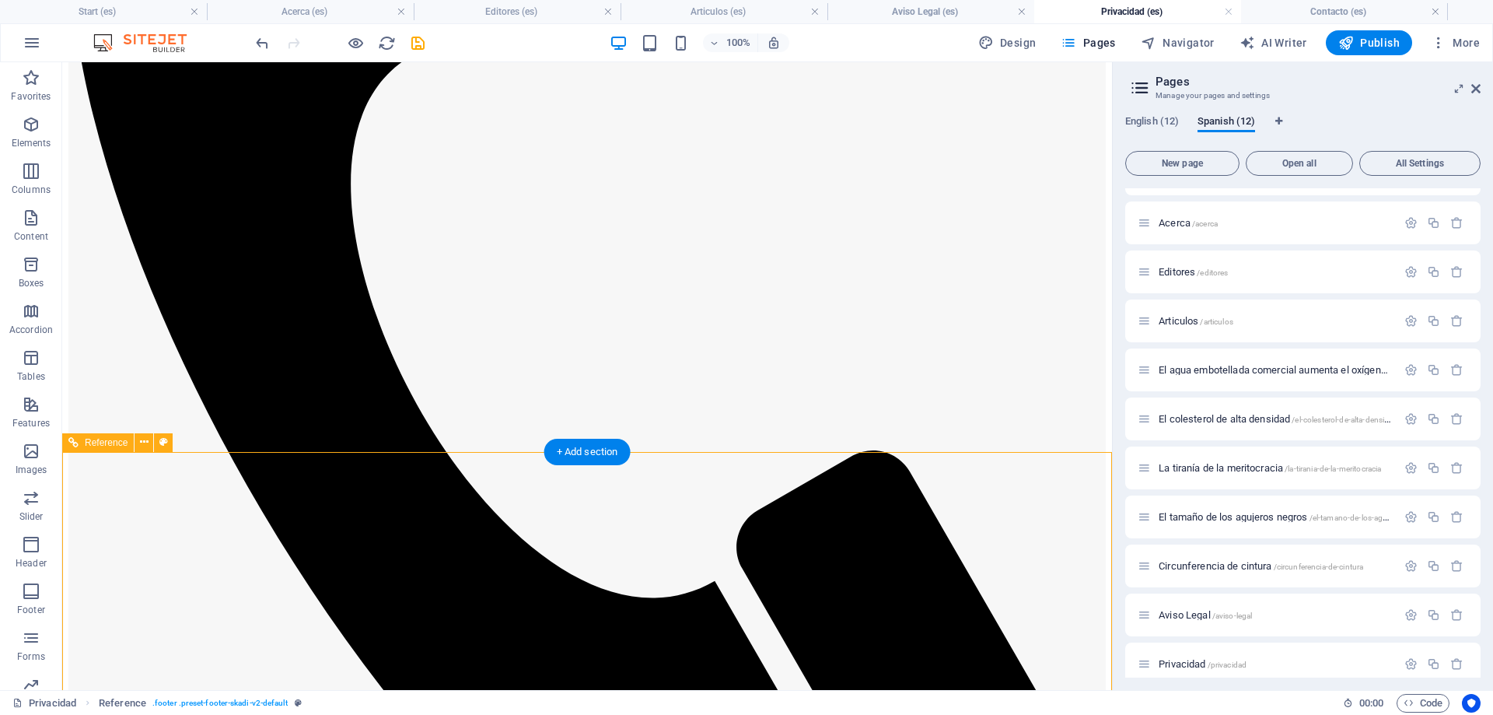
scroll to position [618, 0]
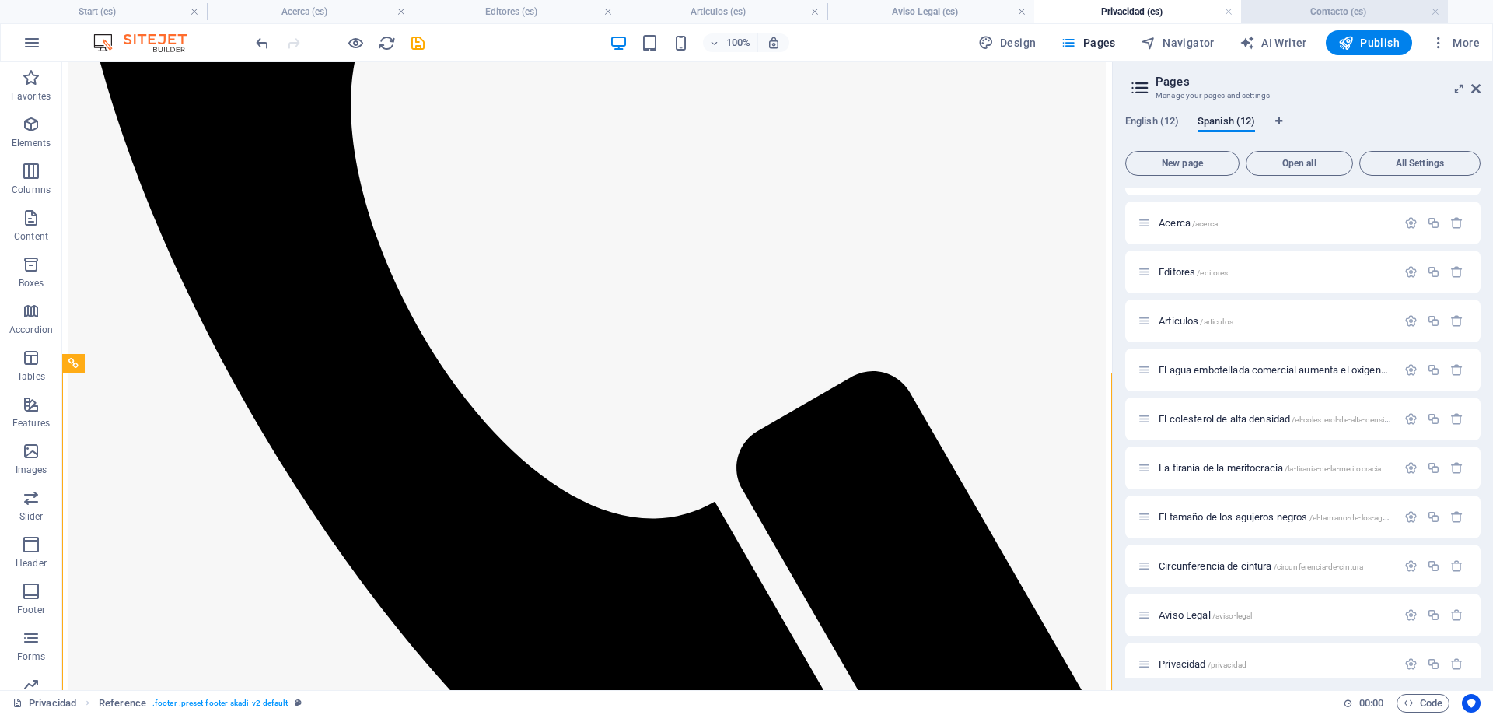
click at [1337, 5] on h4 "Contacto (es)" at bounding box center [1344, 11] width 207 height 17
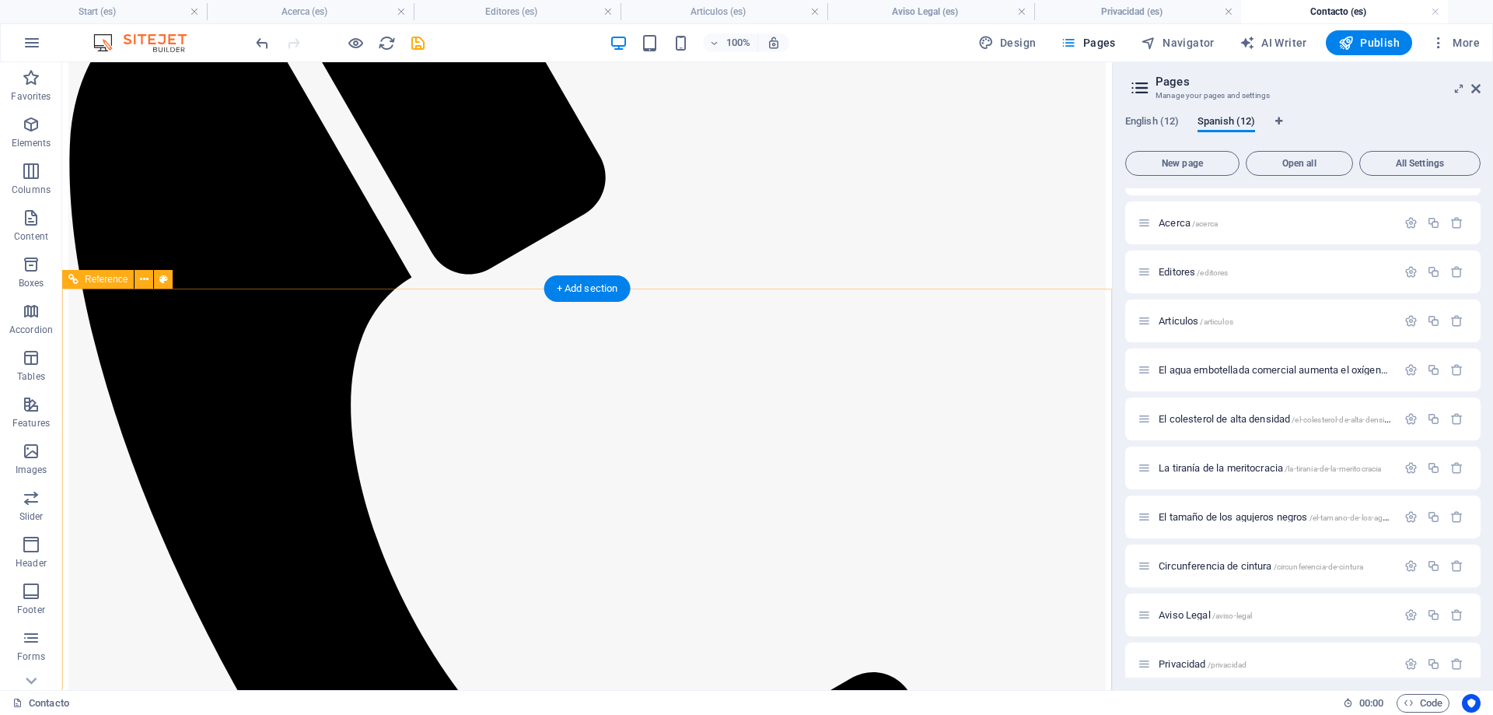
scroll to position [159, 0]
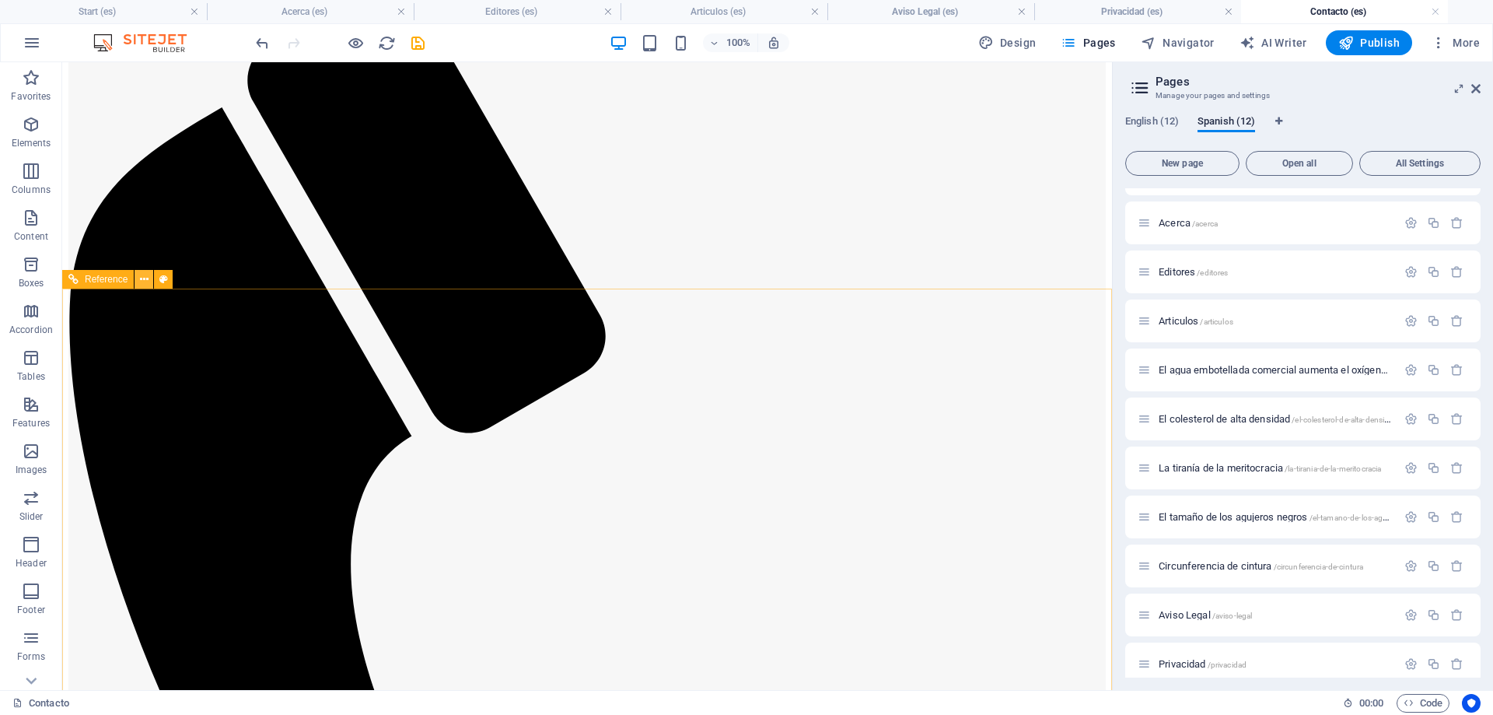
click at [143, 278] on icon at bounding box center [144, 279] width 9 height 16
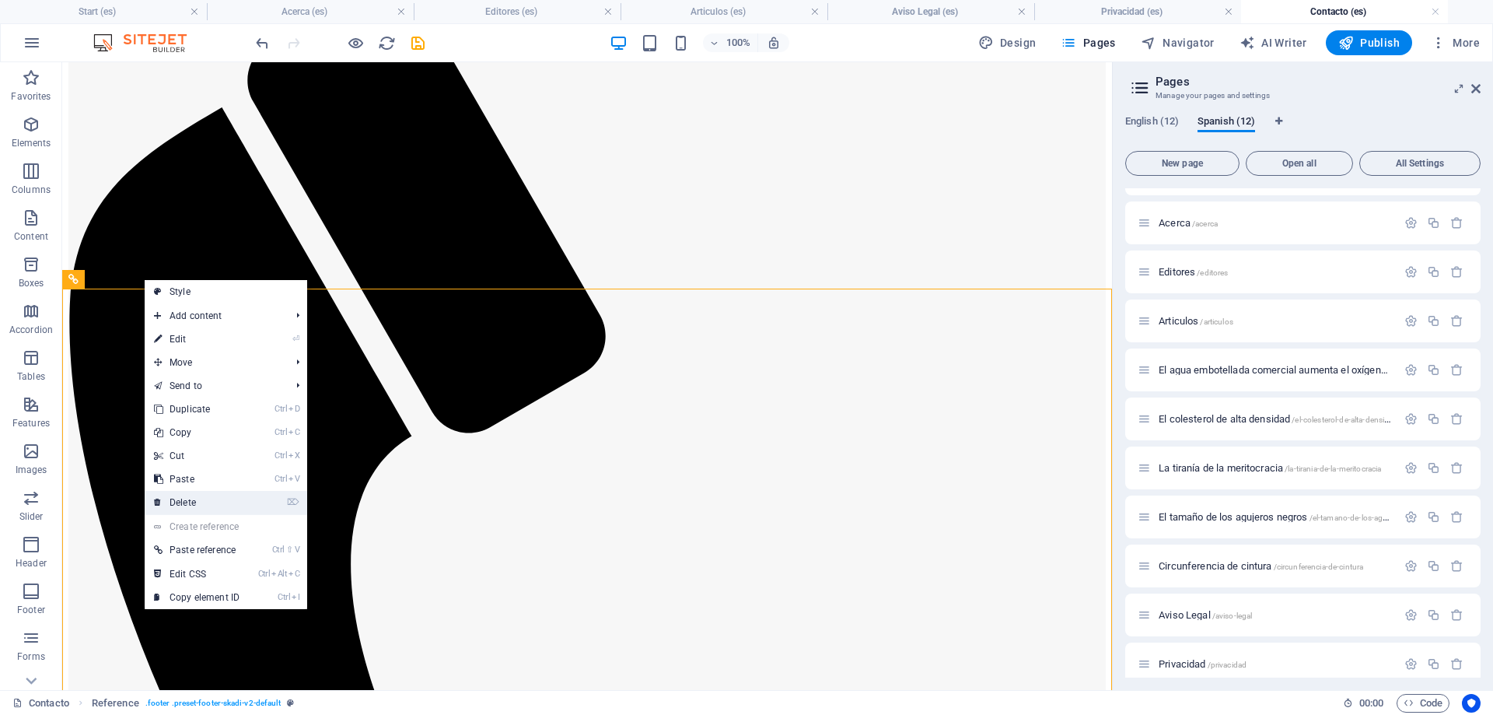
click at [212, 503] on link "⌦ Delete" at bounding box center [197, 502] width 104 height 23
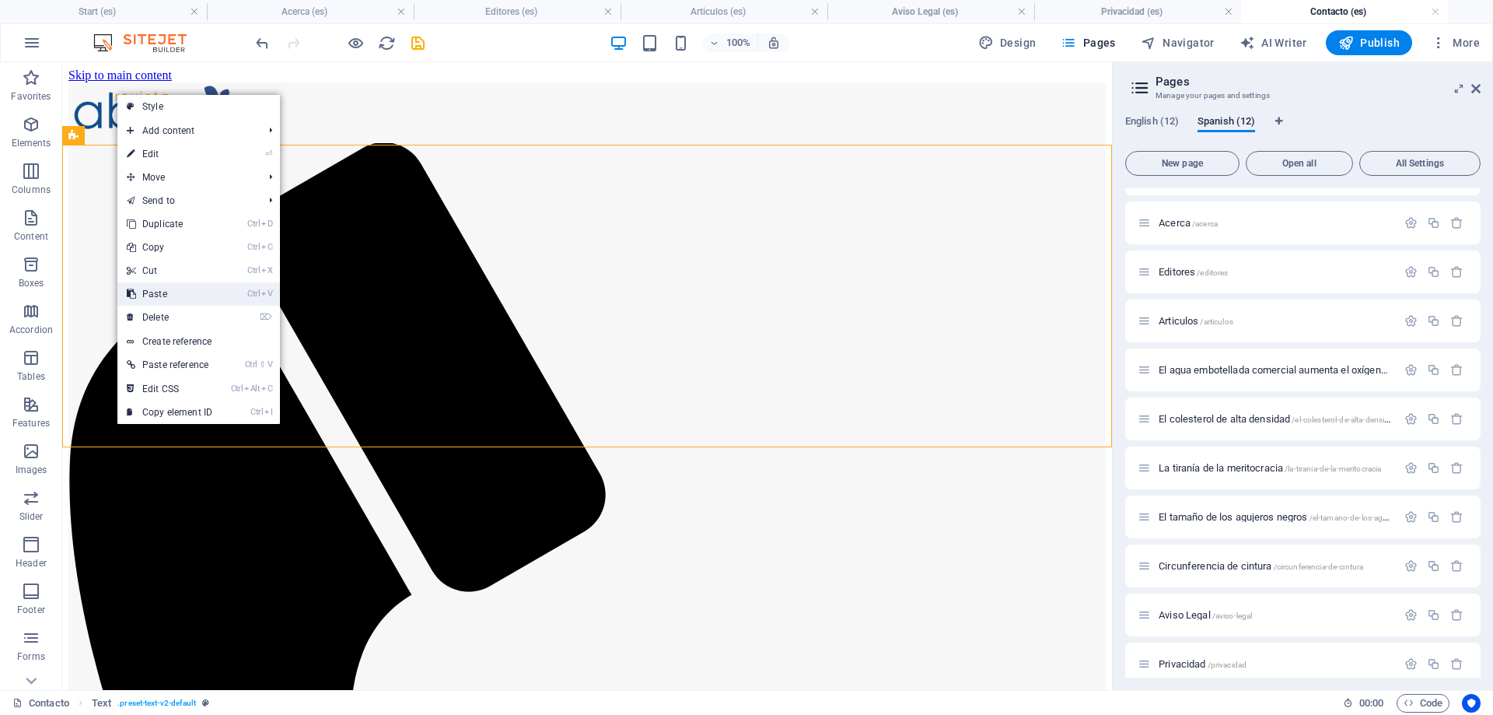
click at [180, 291] on link "Ctrl V Paste" at bounding box center [169, 293] width 104 height 23
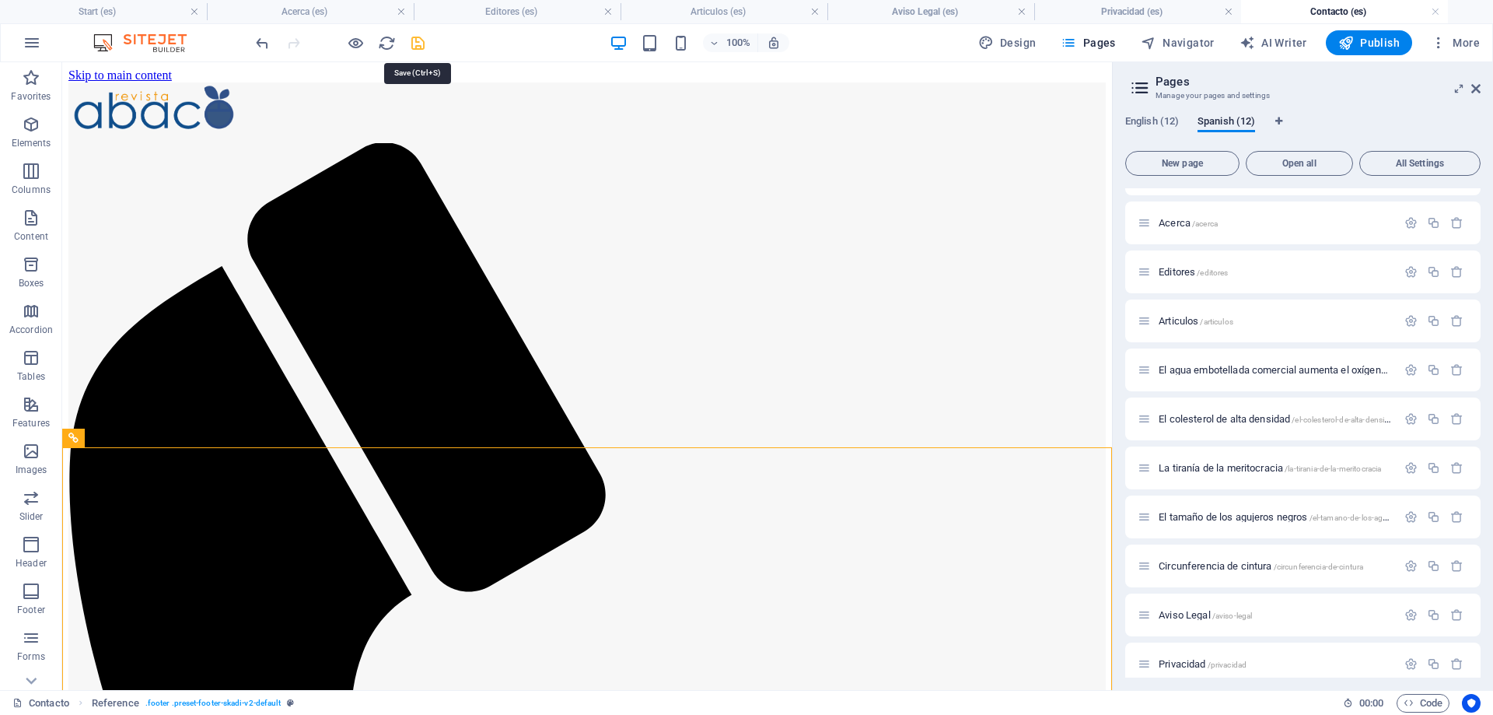
click at [418, 43] on icon "save" at bounding box center [418, 43] width 18 height 18
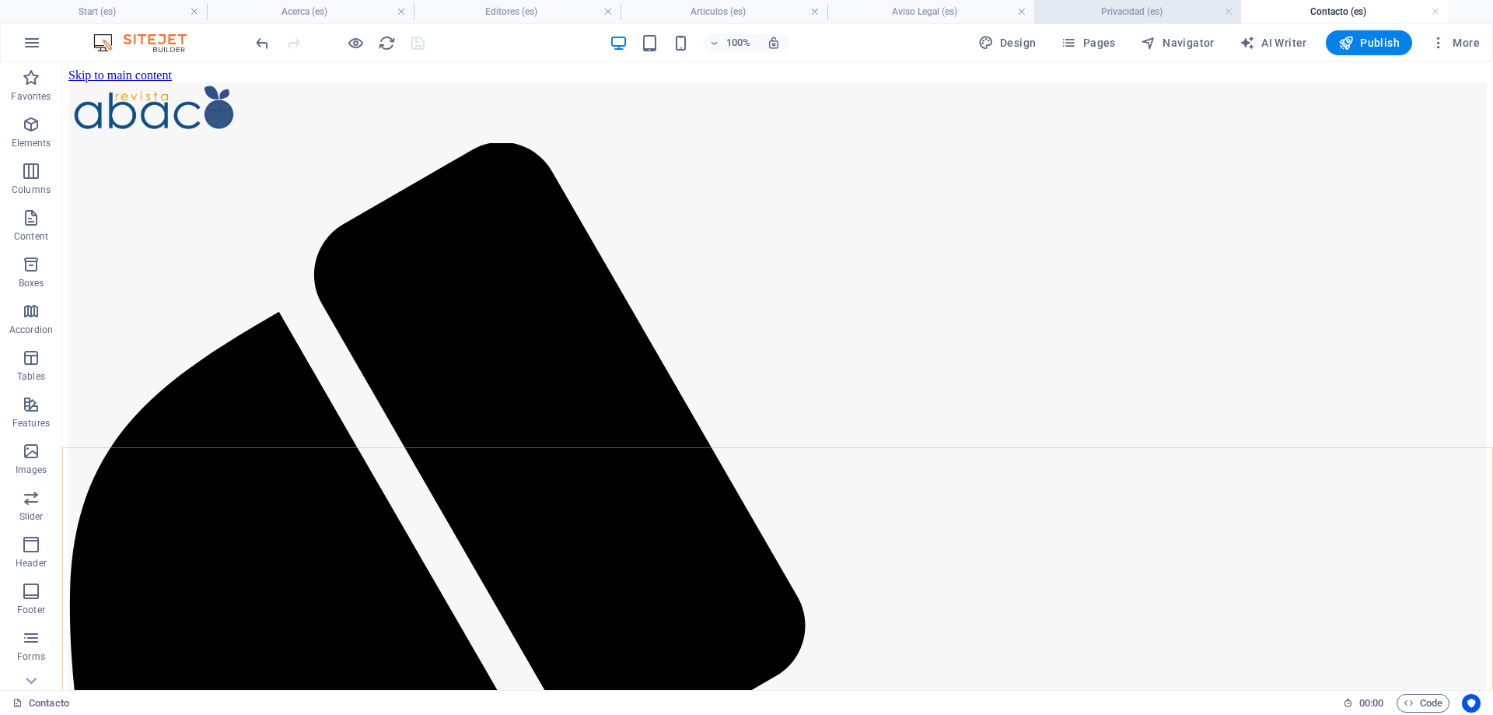
click at [1118, 10] on h4 "Privacidad (es)" at bounding box center [1138, 11] width 207 height 17
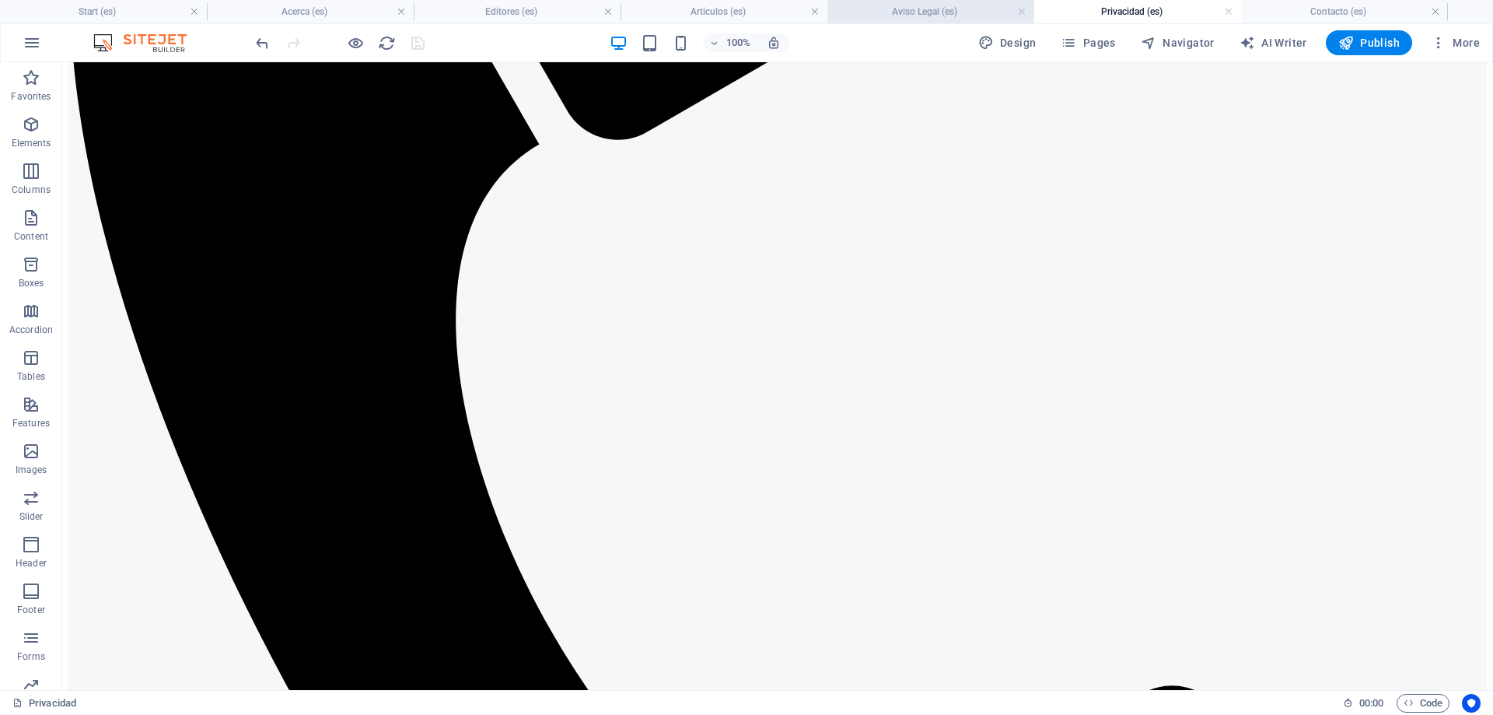
click at [957, 3] on h4 "Aviso Legal (es)" at bounding box center [931, 11] width 207 height 17
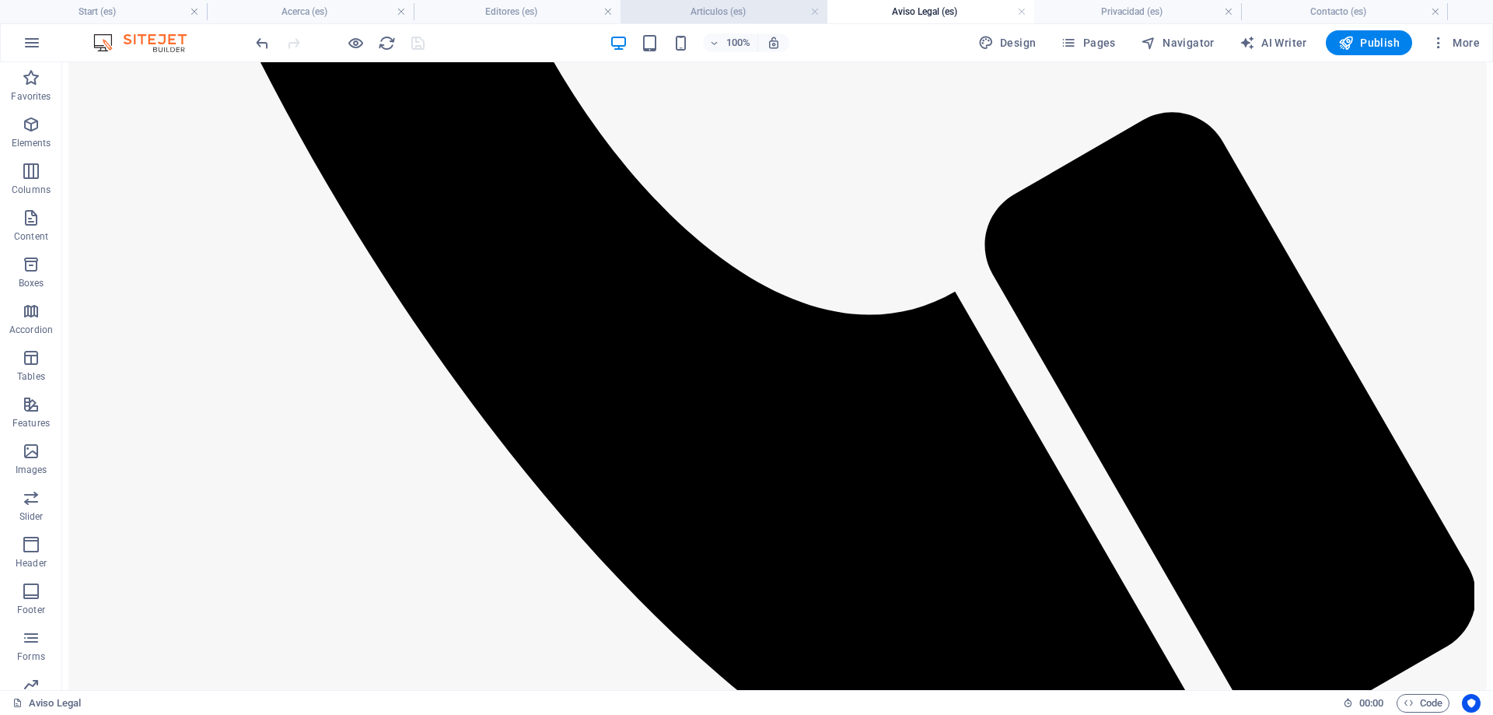
click at [733, 7] on h4 "Articulos (es)" at bounding box center [724, 11] width 207 height 17
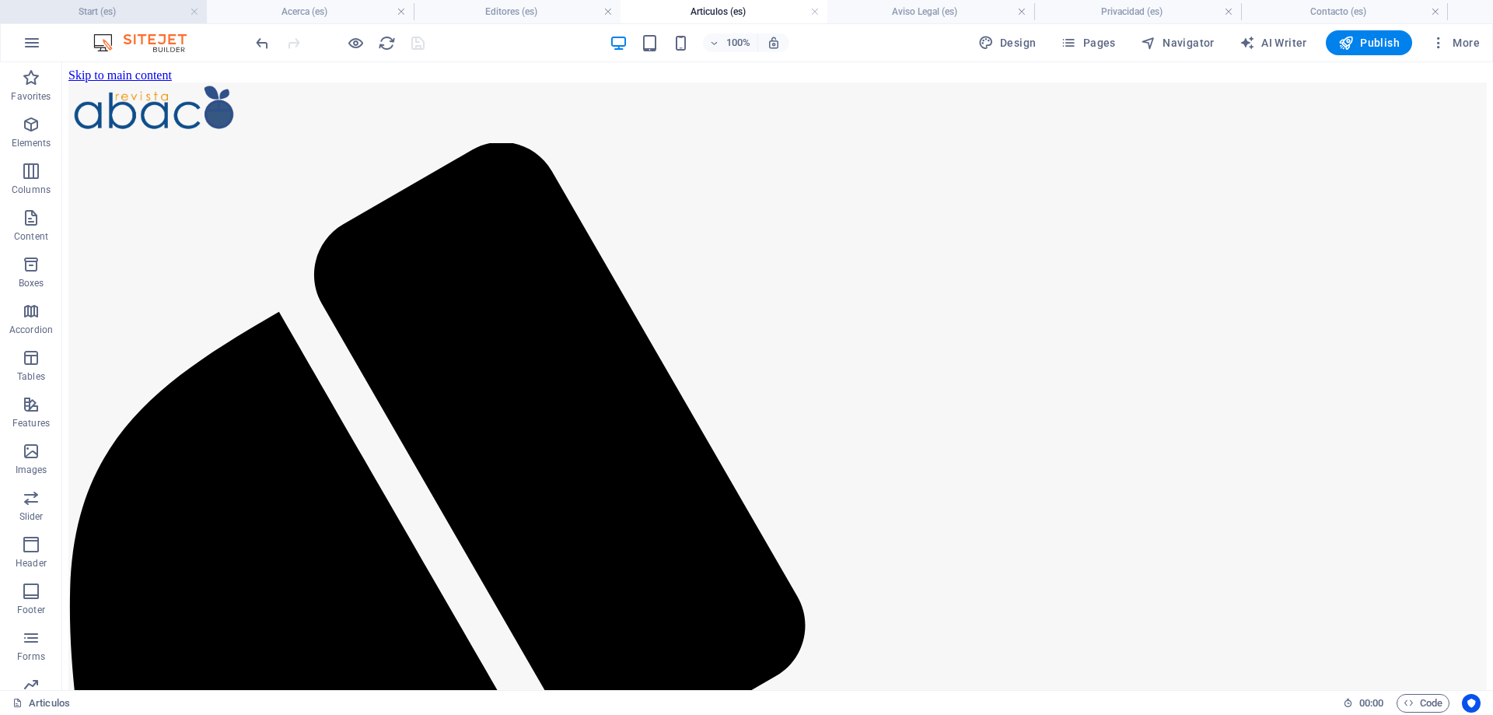
click at [103, 8] on h4 "Start (es)" at bounding box center [103, 11] width 207 height 17
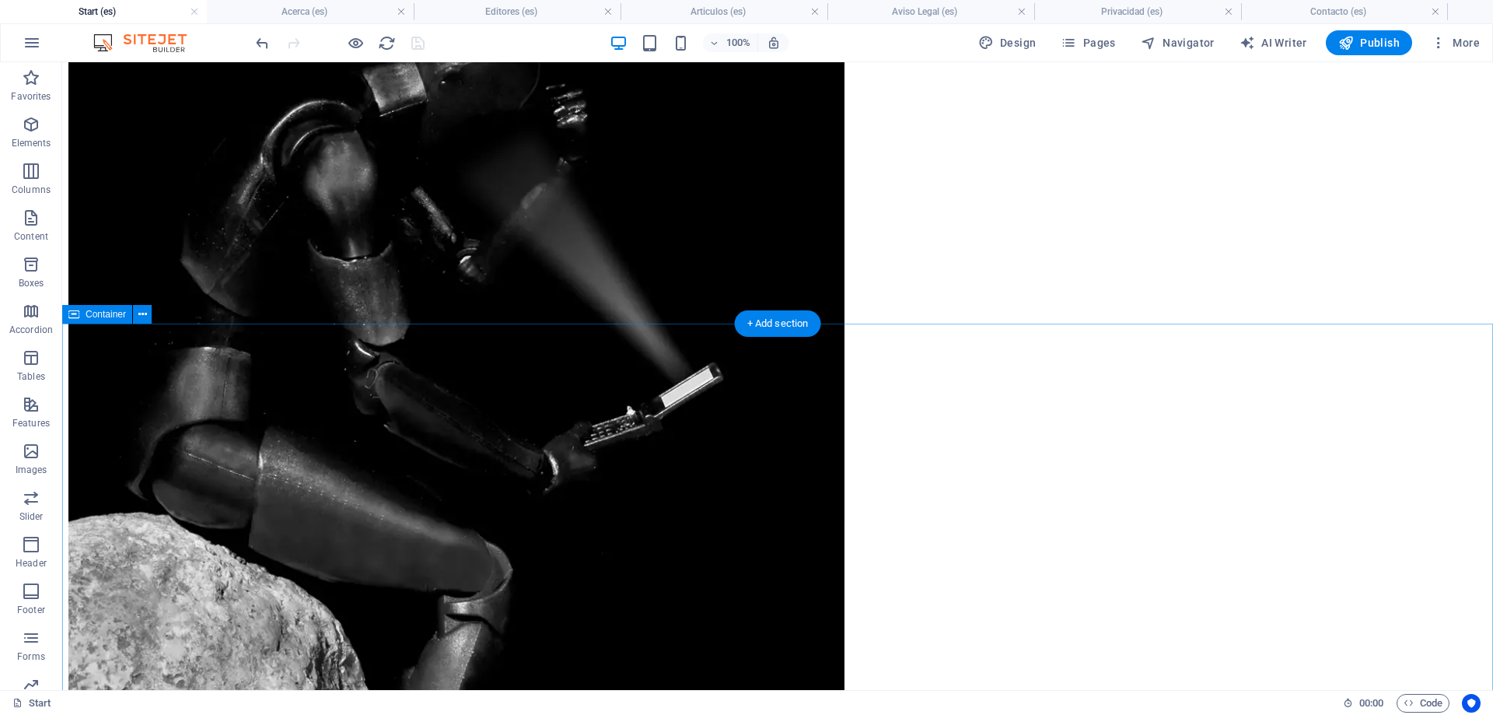
scroll to position [1311, 0]
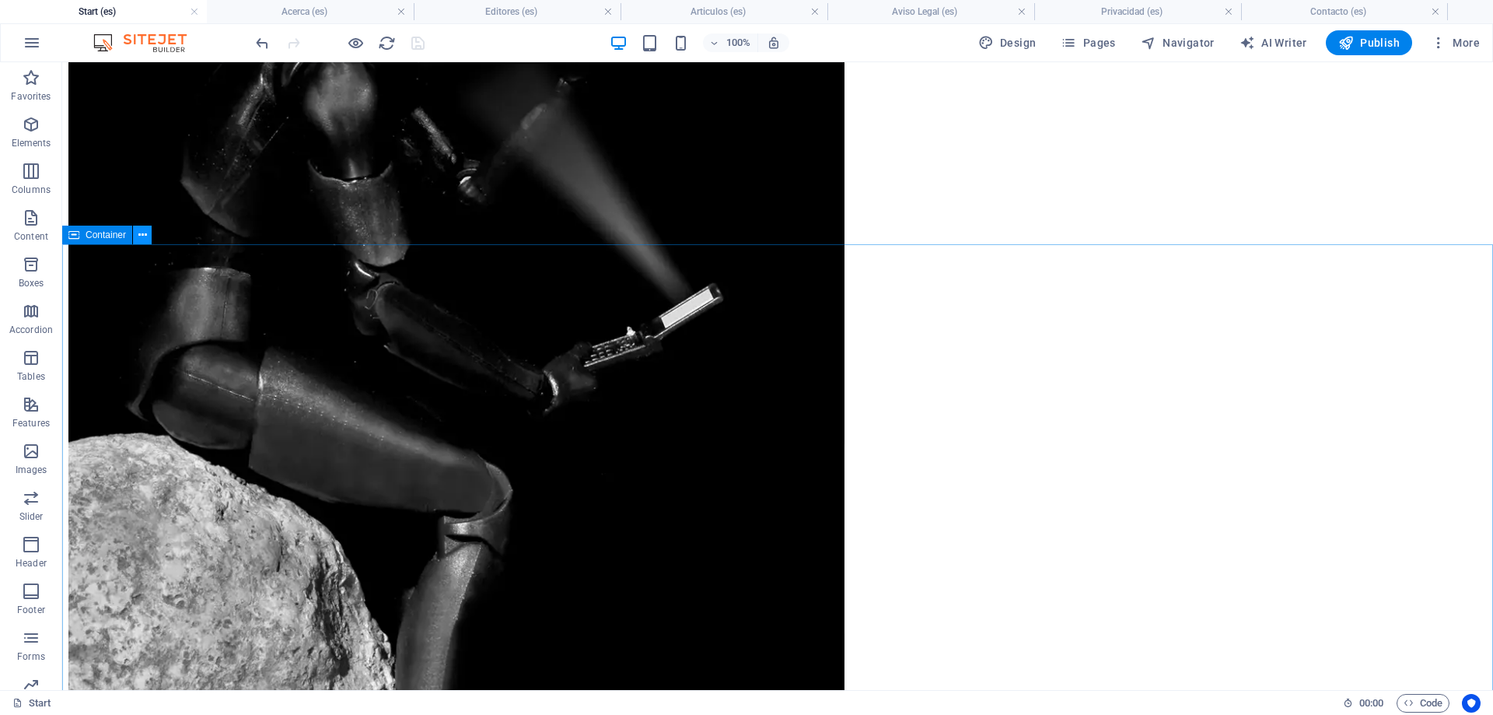
click at [142, 233] on icon at bounding box center [142, 235] width 9 height 16
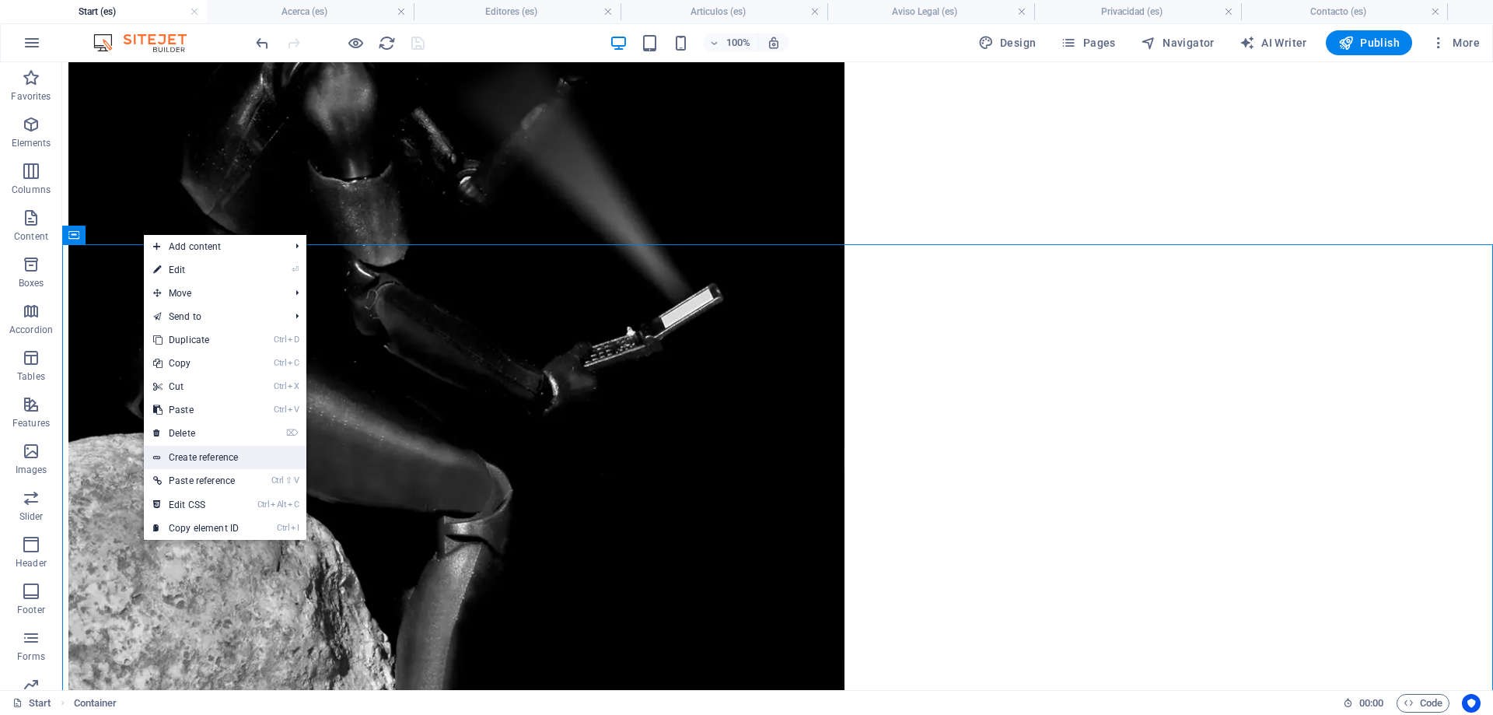
click at [207, 455] on link "Create reference" at bounding box center [225, 457] width 163 height 23
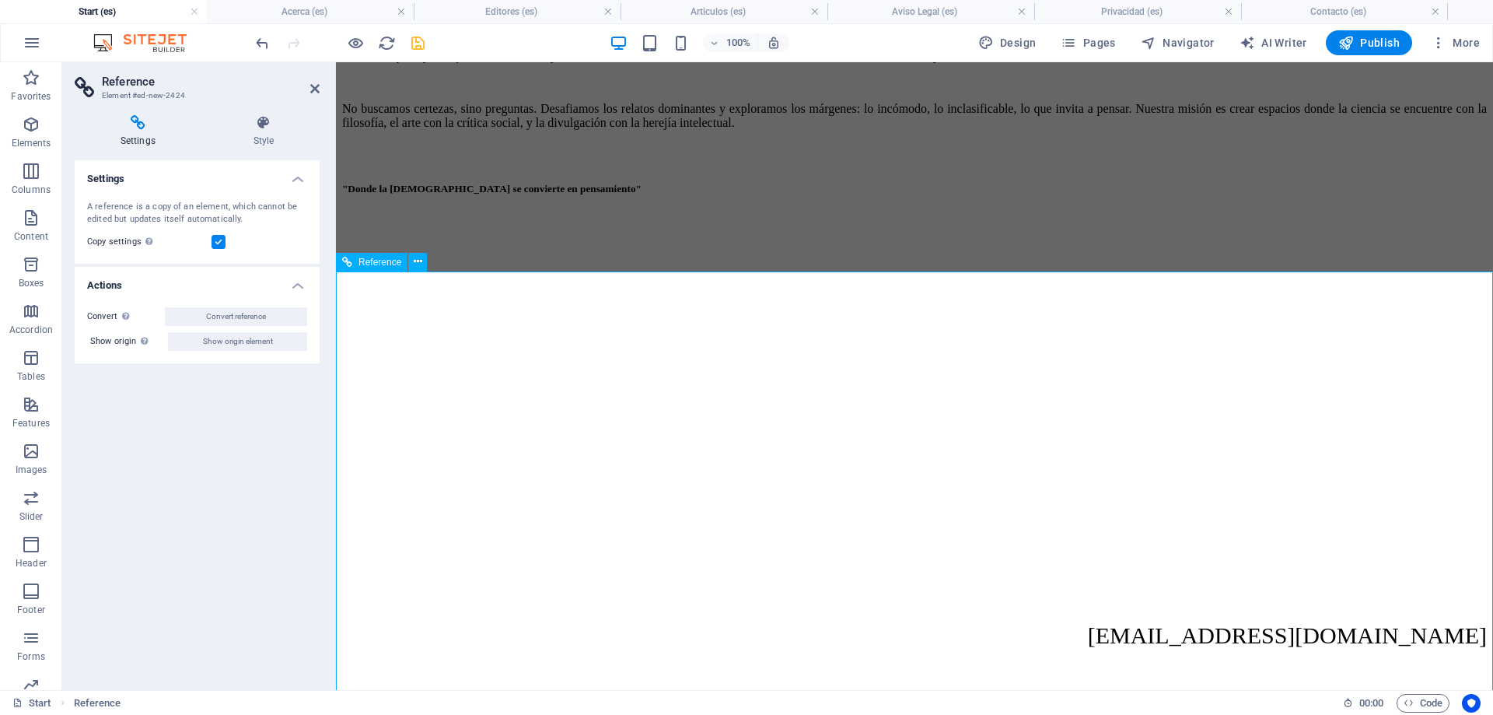
scroll to position [2182, 0]
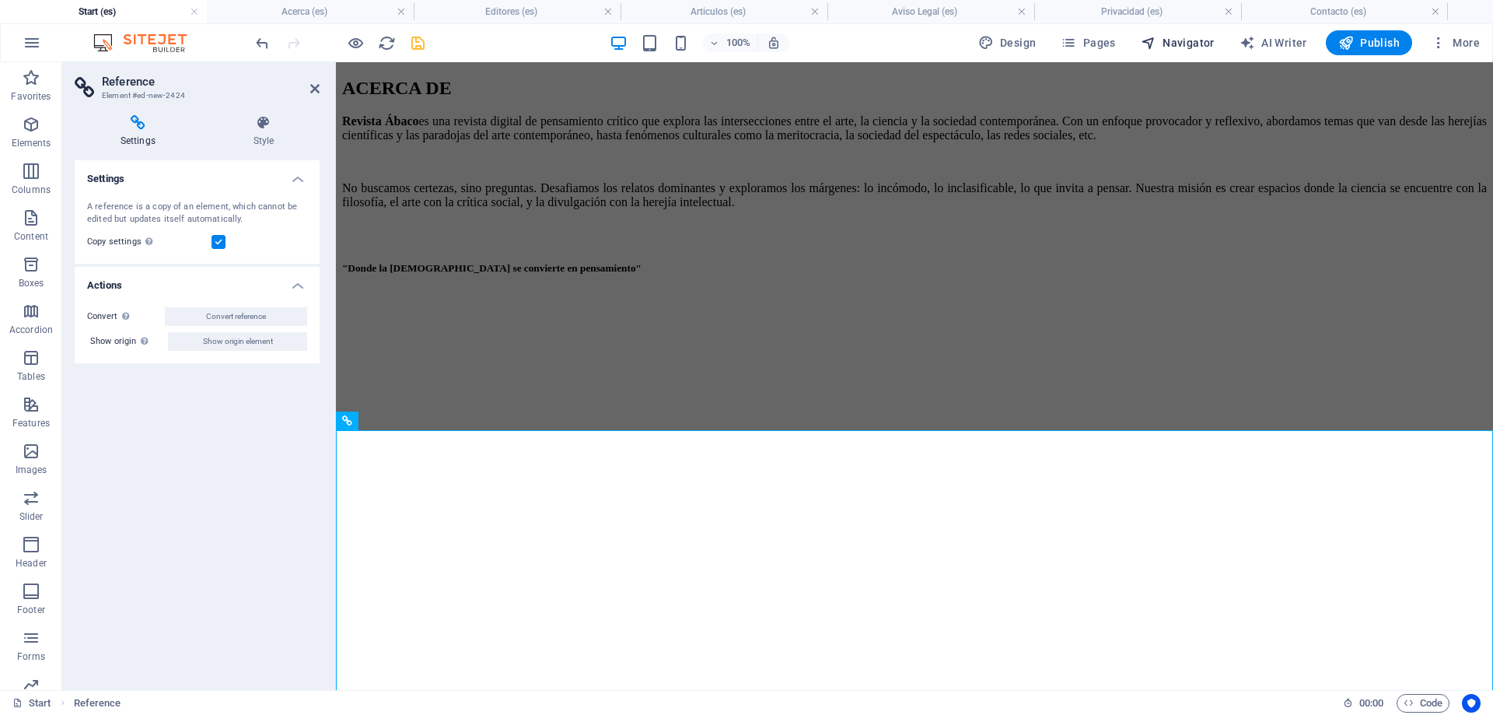
click at [1181, 39] on span "Navigator" at bounding box center [1178, 43] width 74 height 16
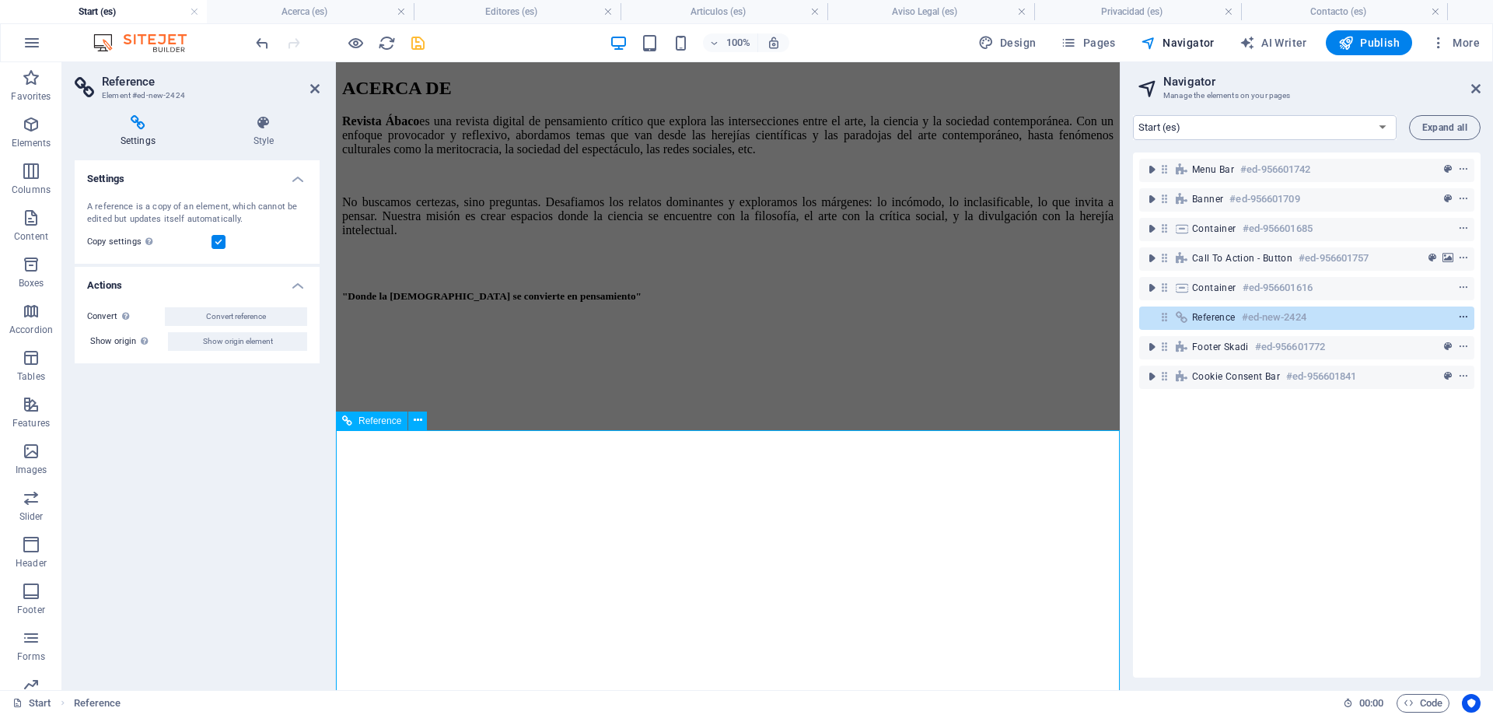
click at [1465, 316] on icon "context-menu" at bounding box center [1463, 317] width 11 height 11
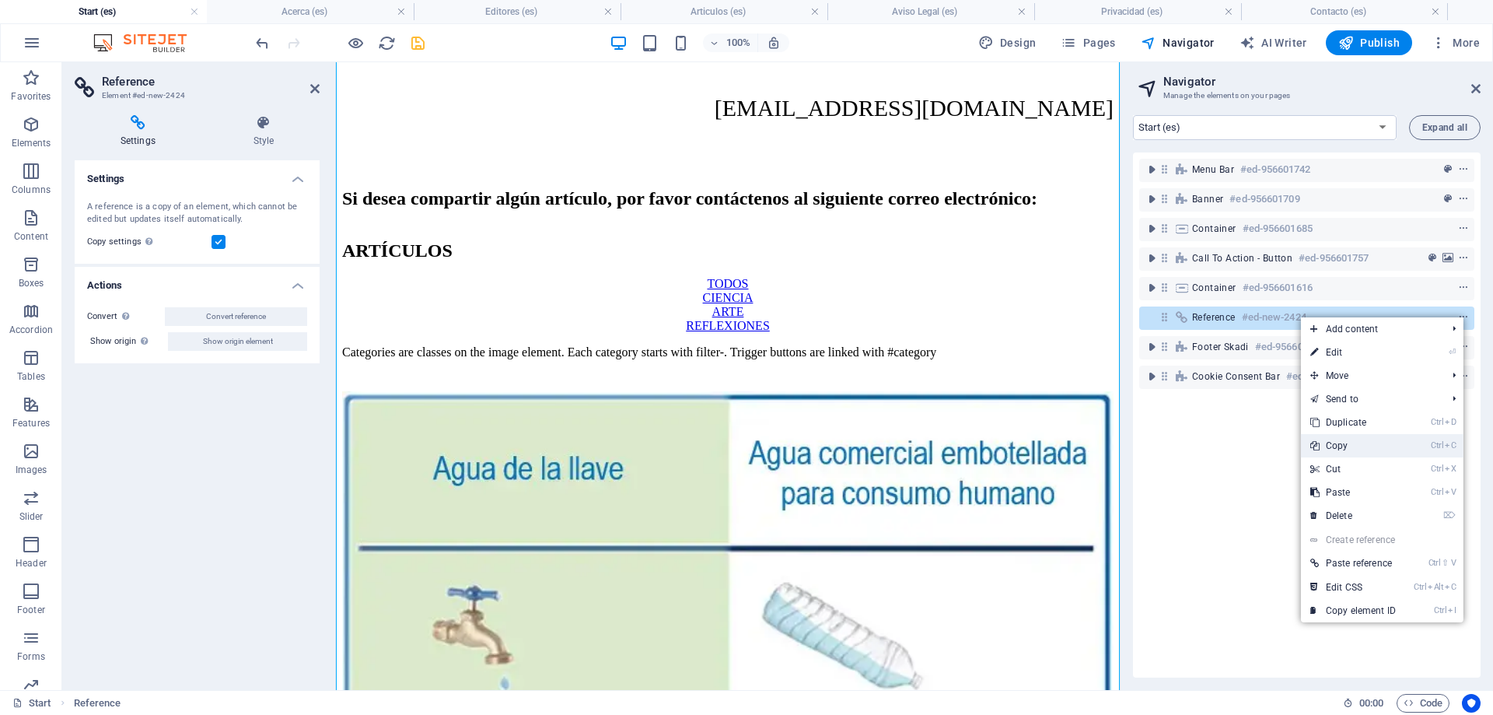
click at [1364, 444] on link "Ctrl C Copy" at bounding box center [1353, 445] width 104 height 23
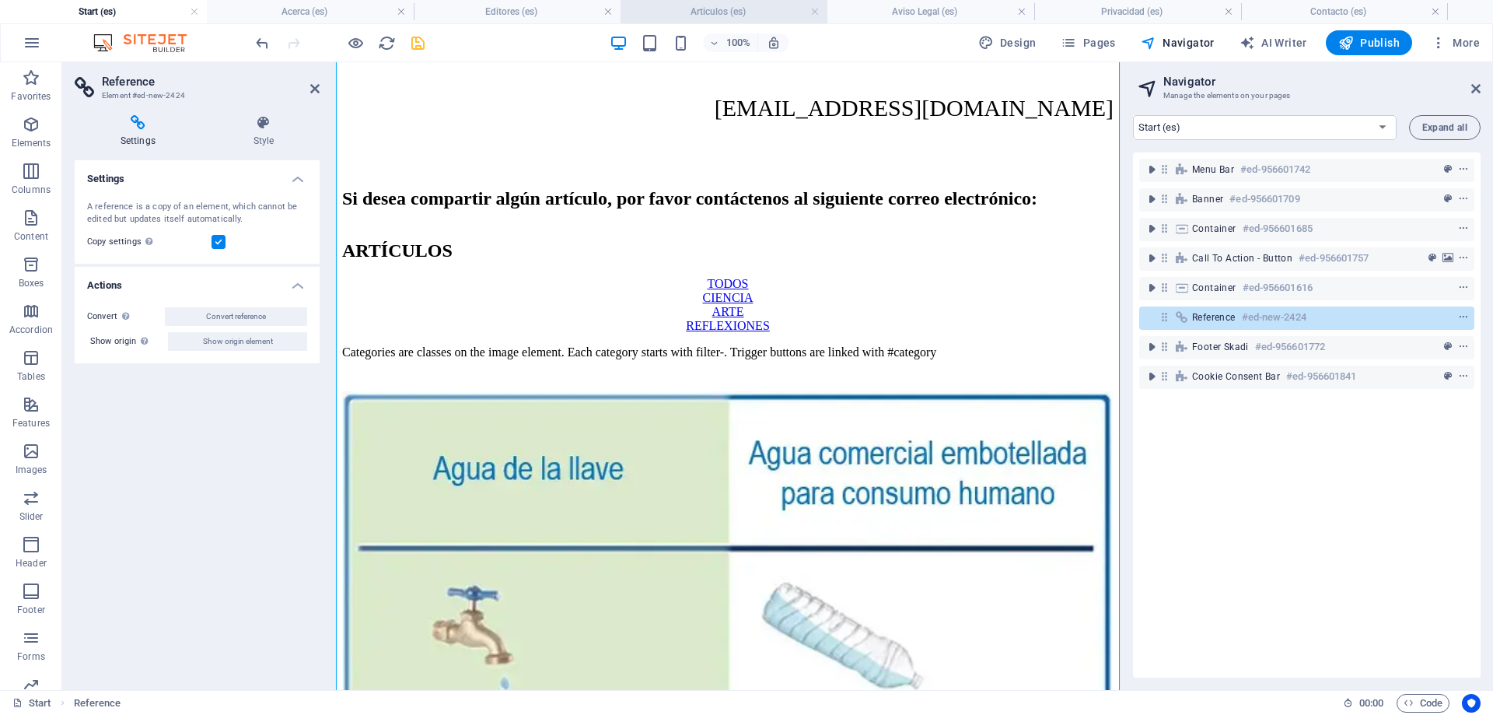
click at [736, 9] on h4 "Articulos (es)" at bounding box center [724, 11] width 207 height 17
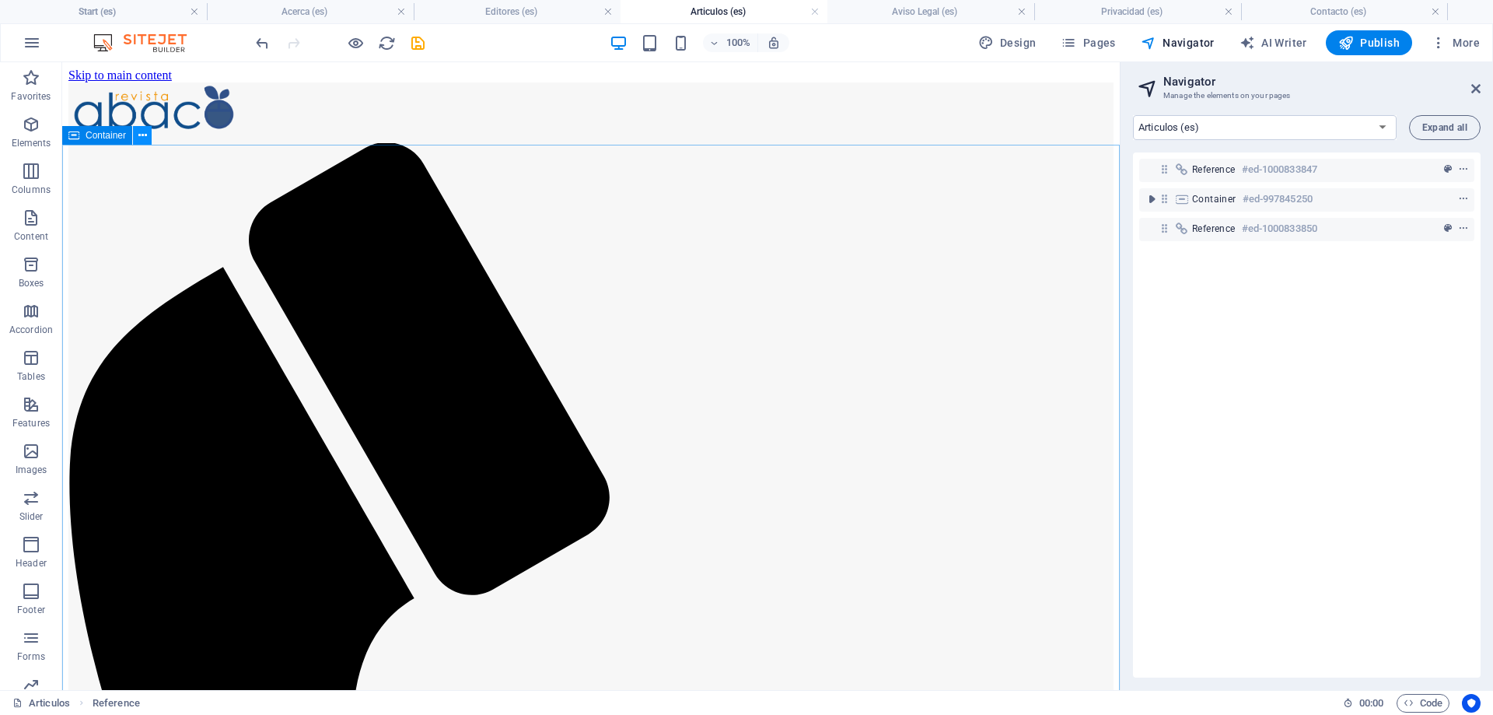
click at [141, 131] on icon at bounding box center [142, 136] width 9 height 16
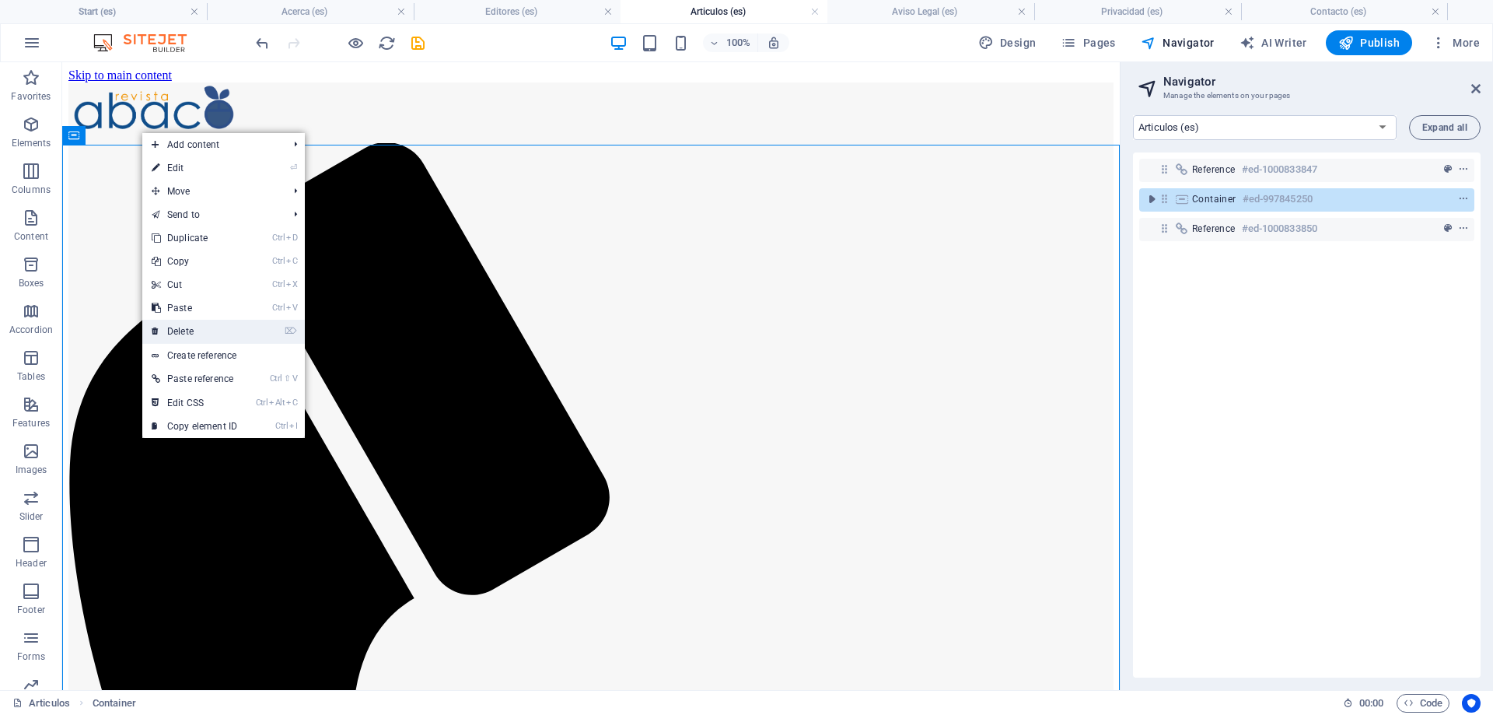
click at [208, 327] on link "⌦ Delete" at bounding box center [194, 331] width 104 height 23
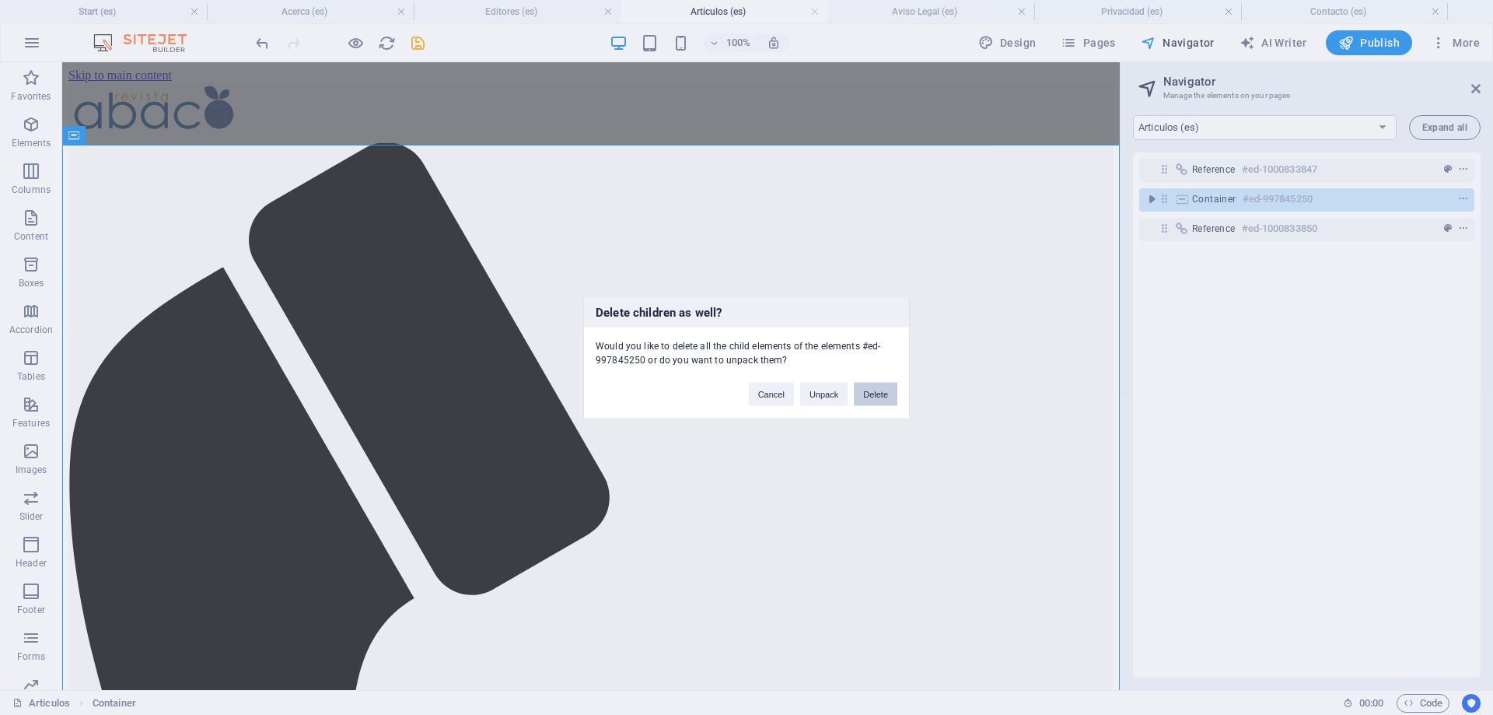
click at [881, 390] on button "Delete" at bounding box center [876, 393] width 44 height 23
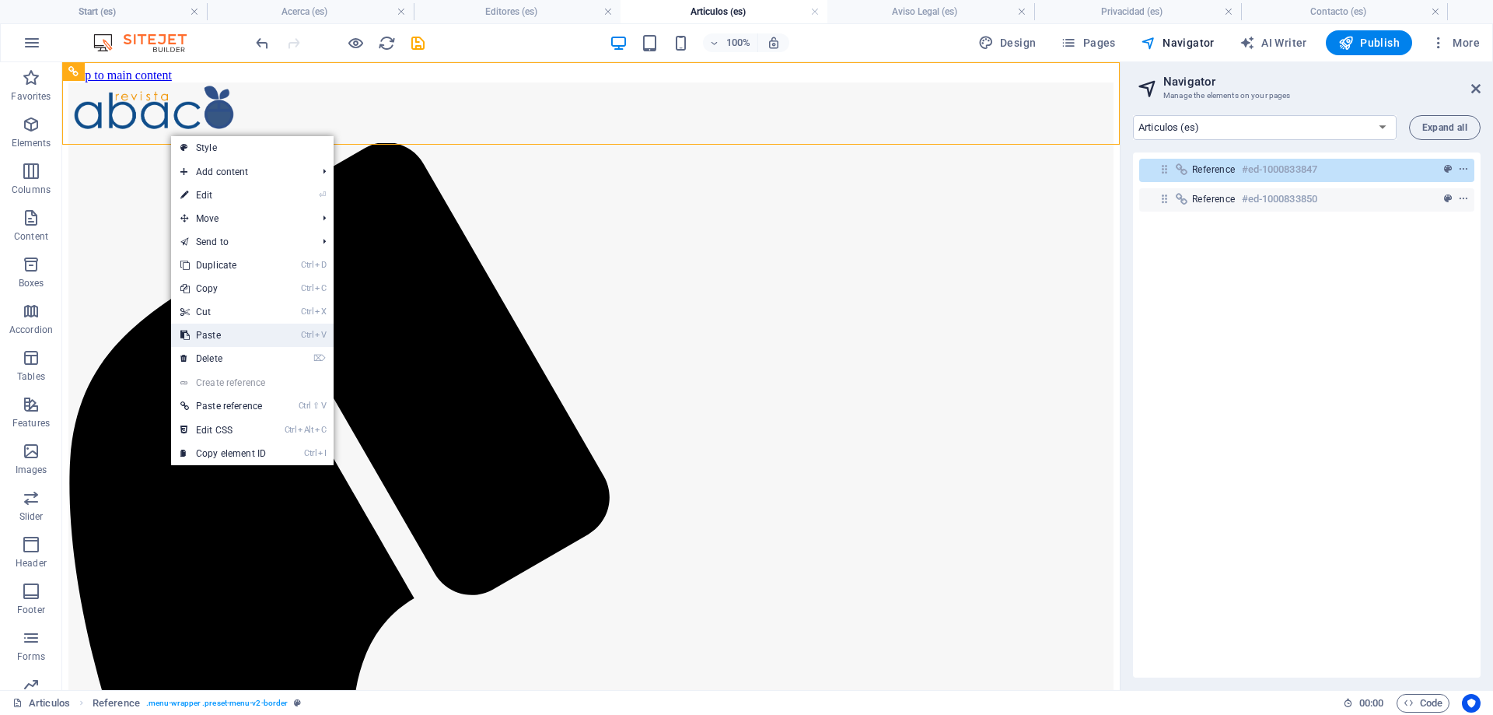
click at [222, 339] on link "Ctrl V Paste" at bounding box center [223, 335] width 104 height 23
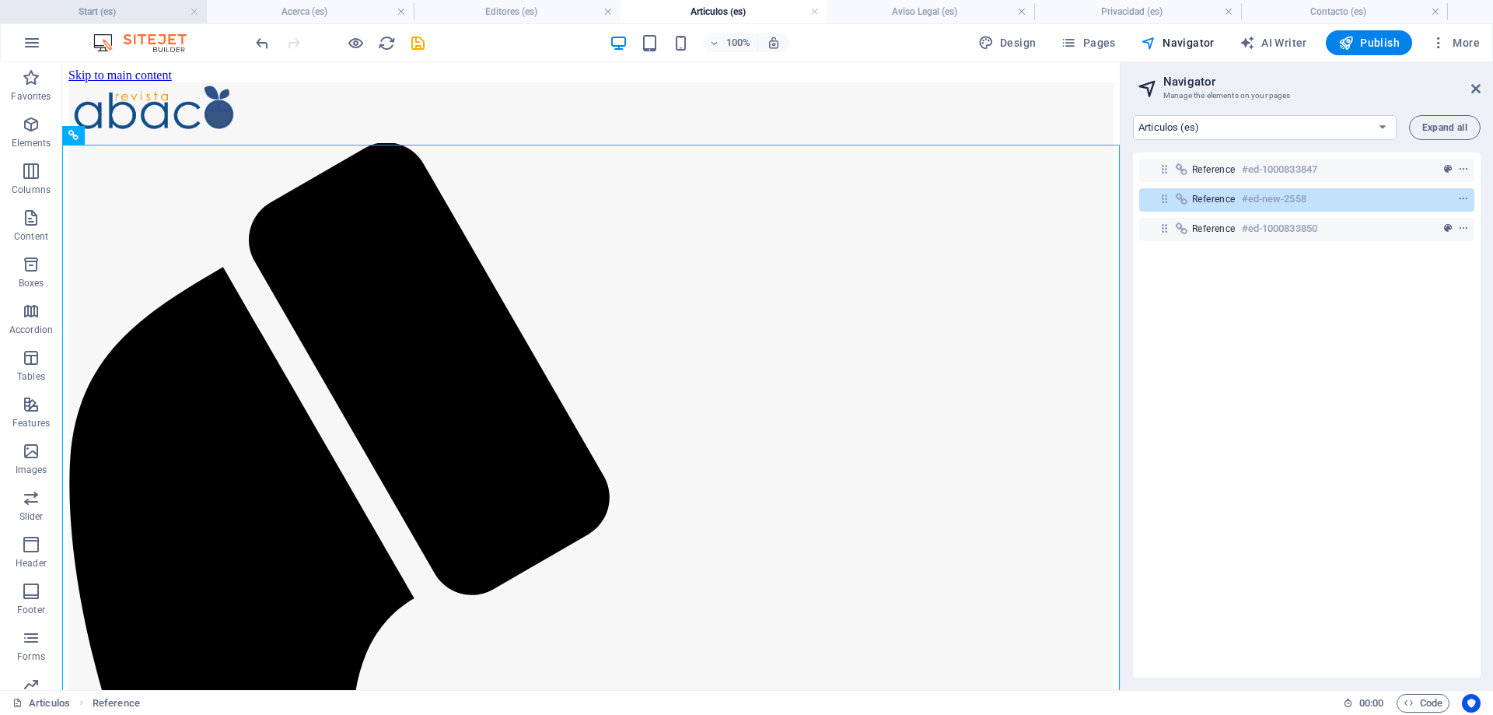
click at [105, 11] on h4 "Start (es)" at bounding box center [103, 11] width 207 height 17
select select "17554410-es"
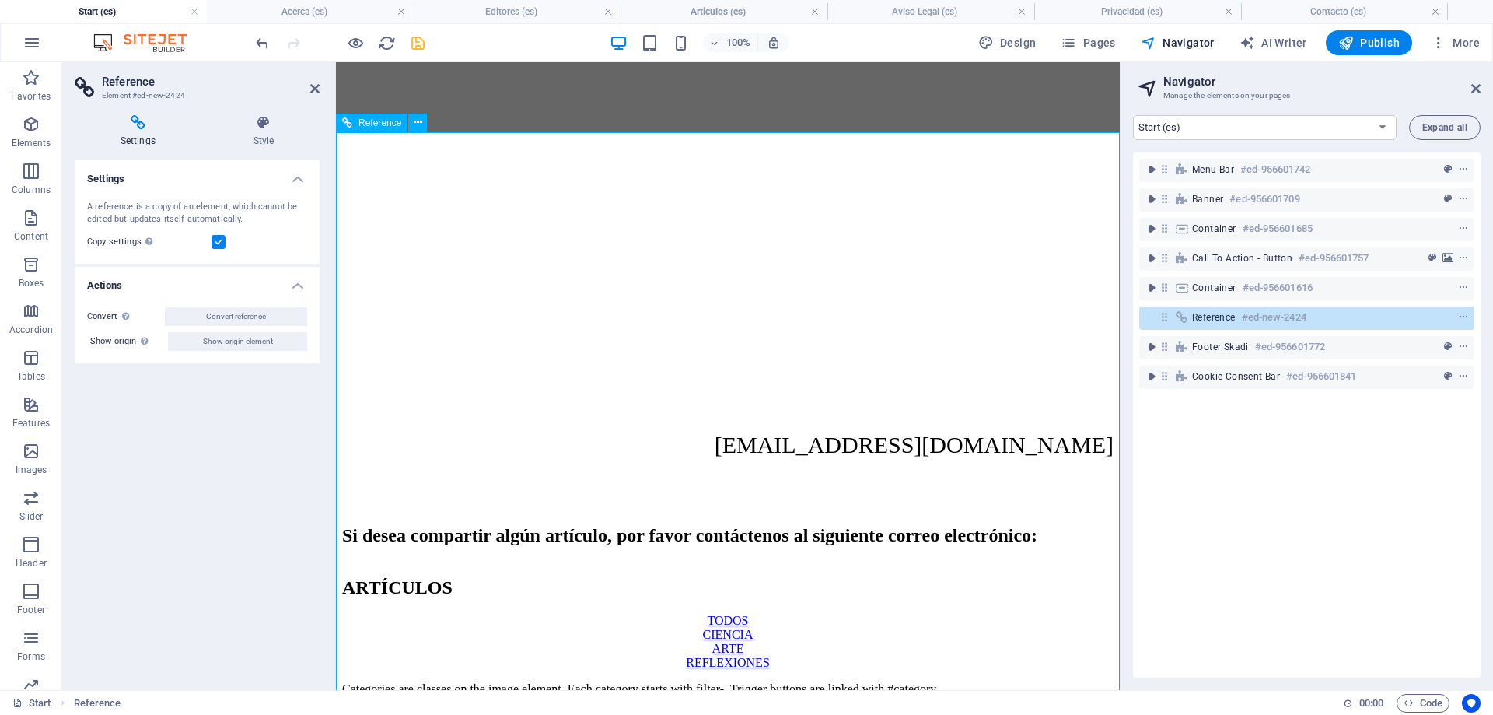
scroll to position [2242, 0]
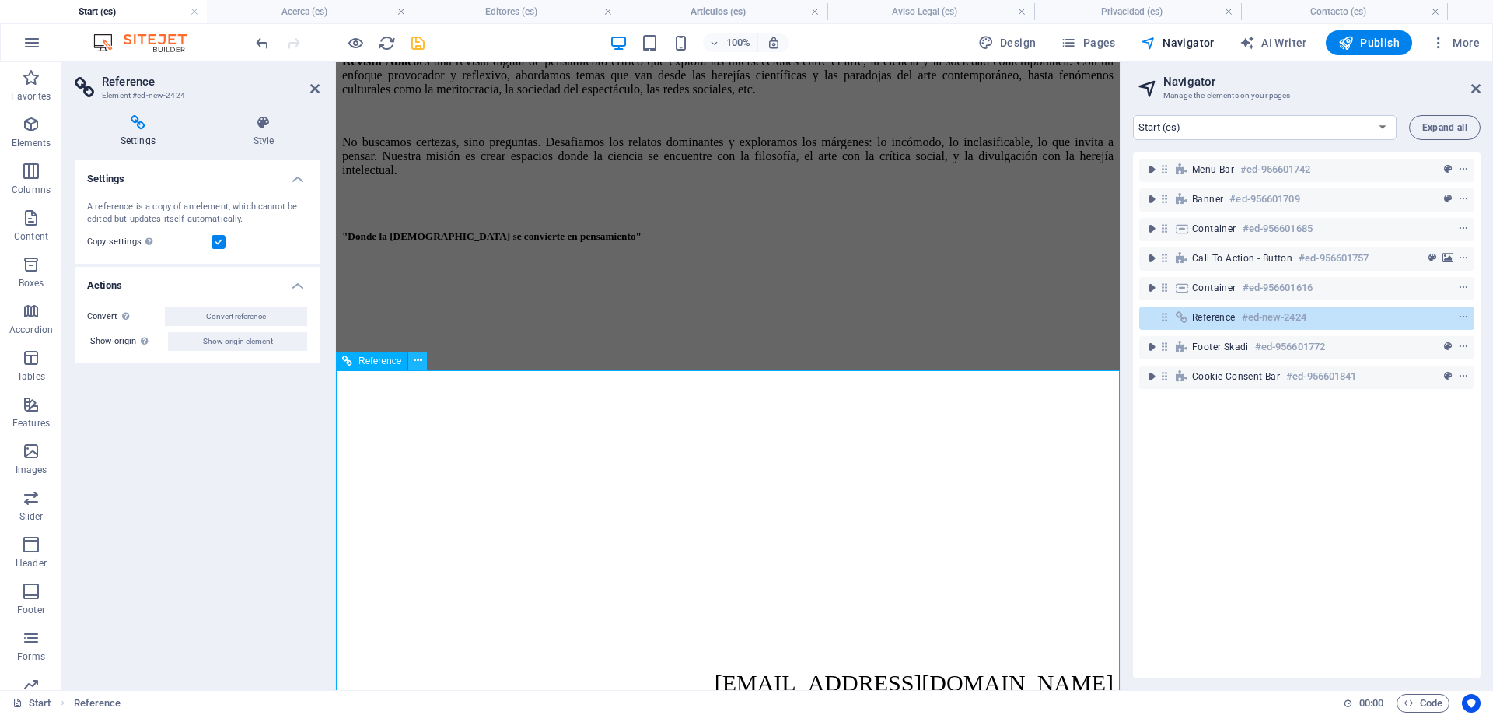
click at [420, 362] on icon at bounding box center [418, 360] width 9 height 16
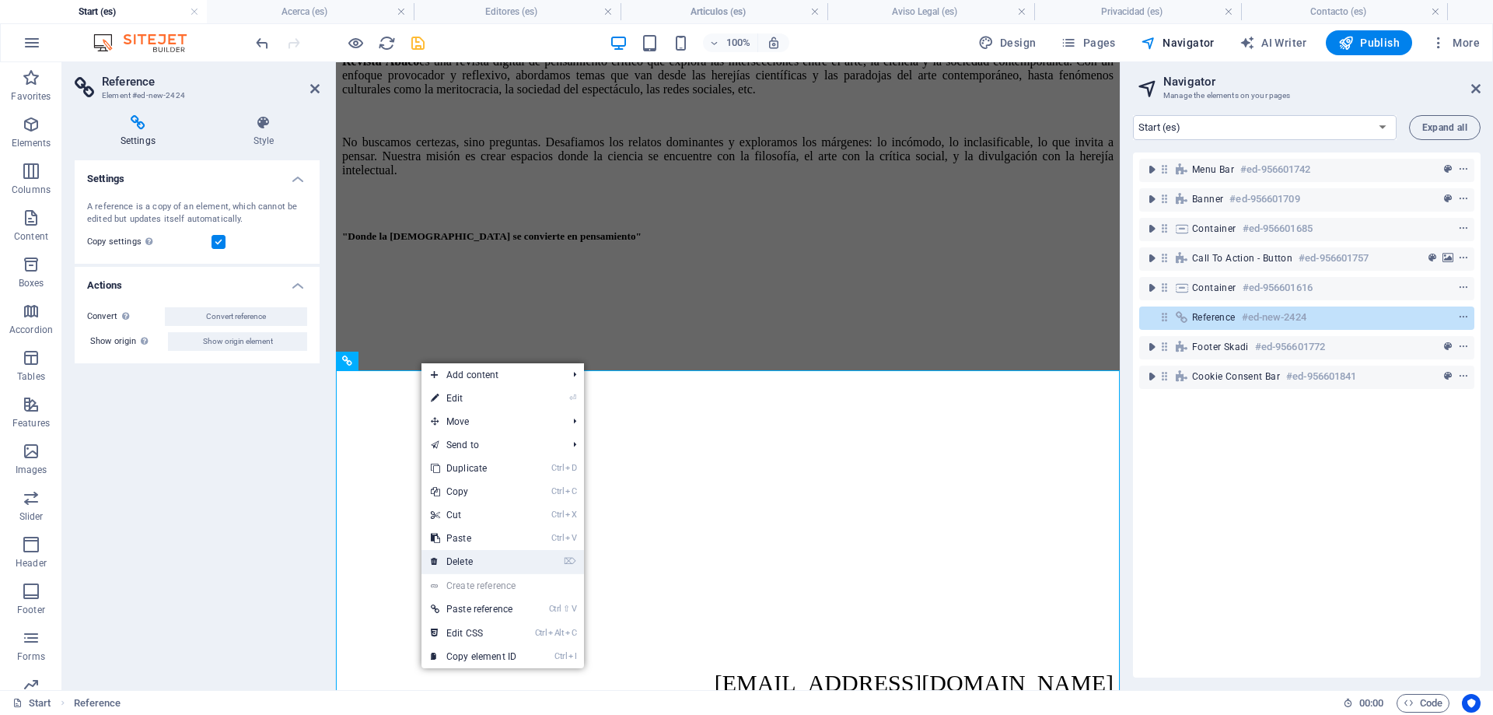
click at [491, 560] on link "⌦ Delete" at bounding box center [474, 561] width 104 height 23
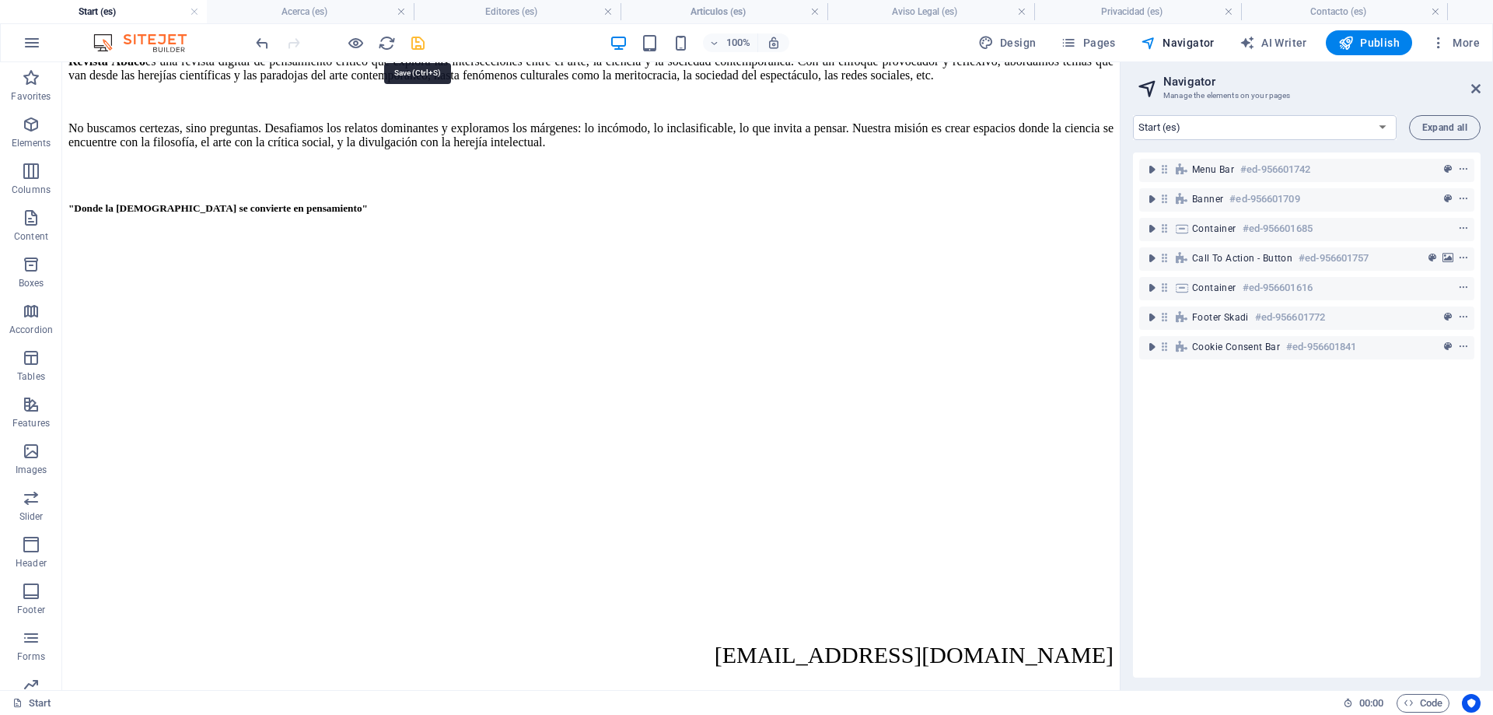
click at [419, 40] on icon "save" at bounding box center [418, 43] width 18 height 18
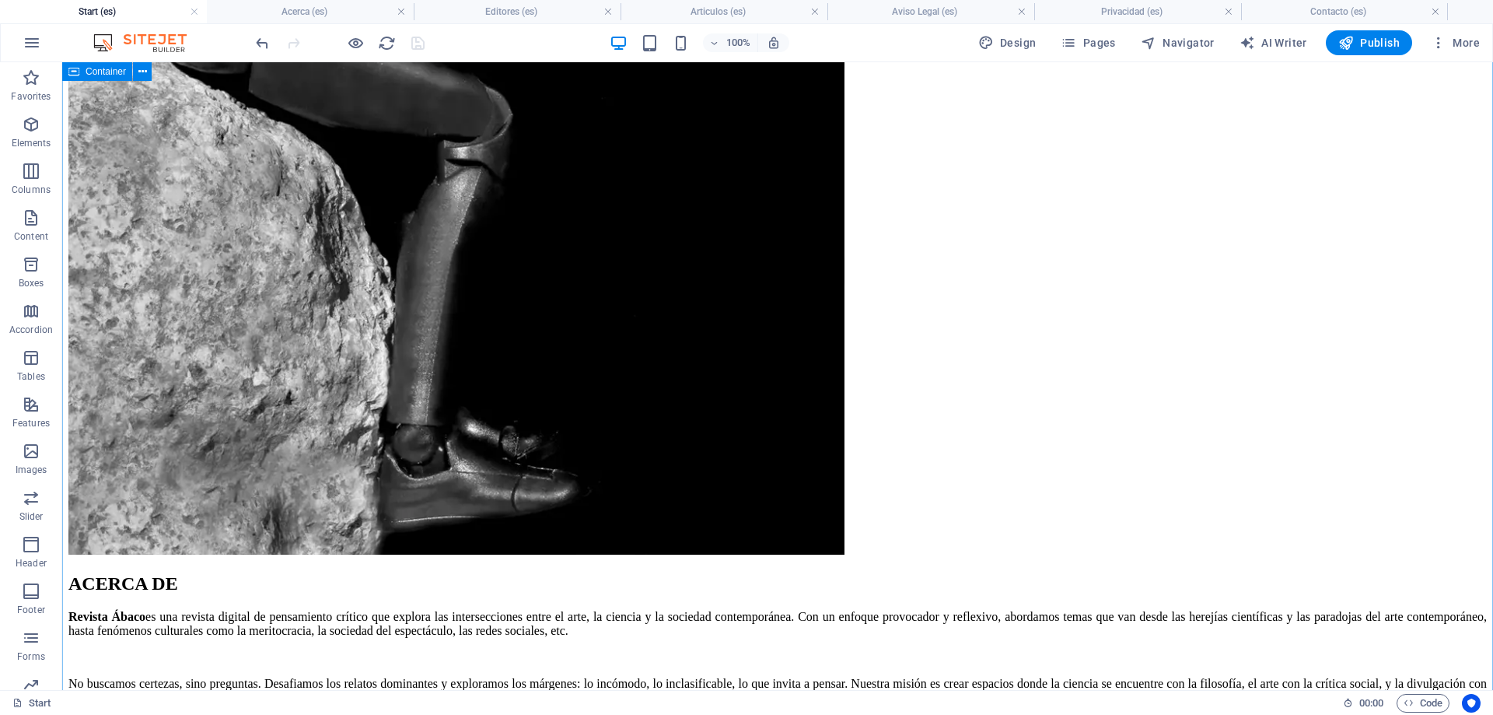
scroll to position [1766, 0]
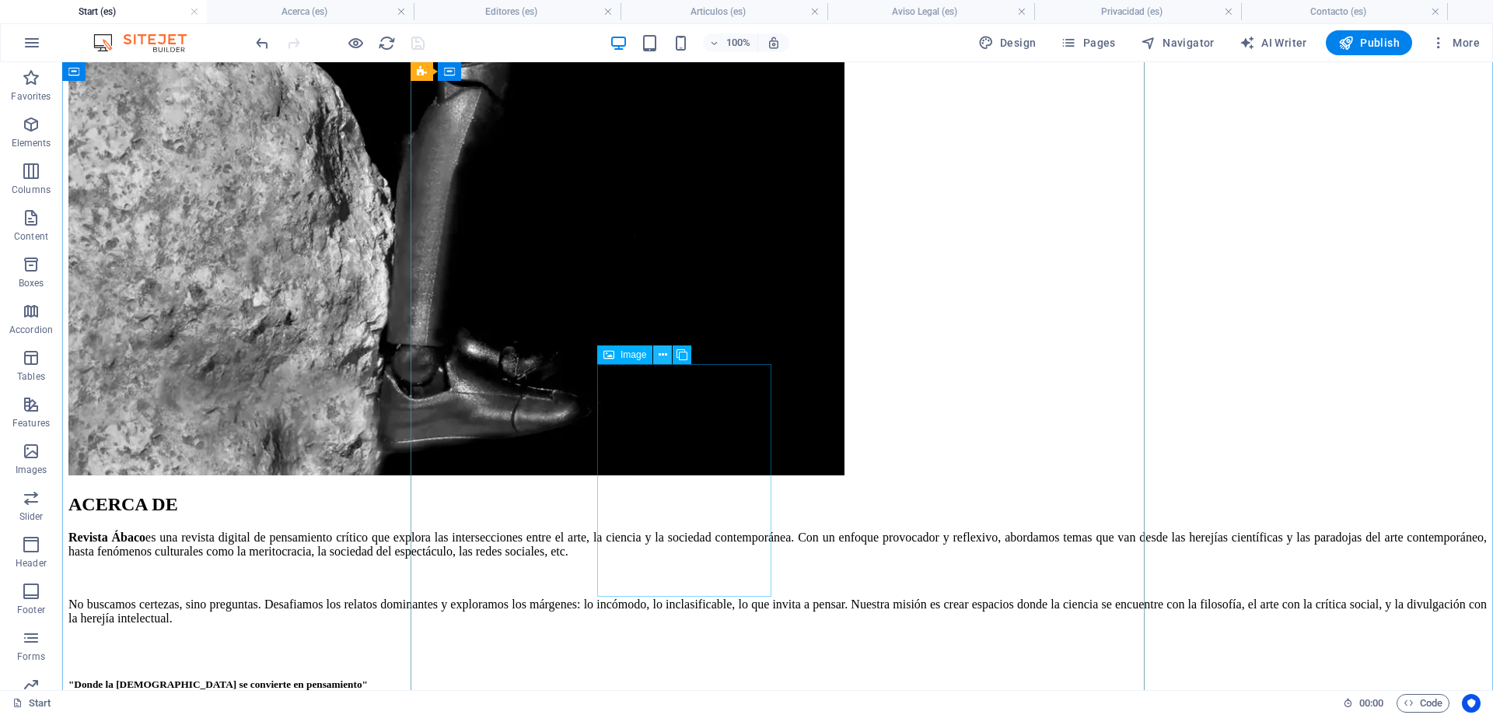
click at [660, 352] on icon at bounding box center [663, 355] width 9 height 16
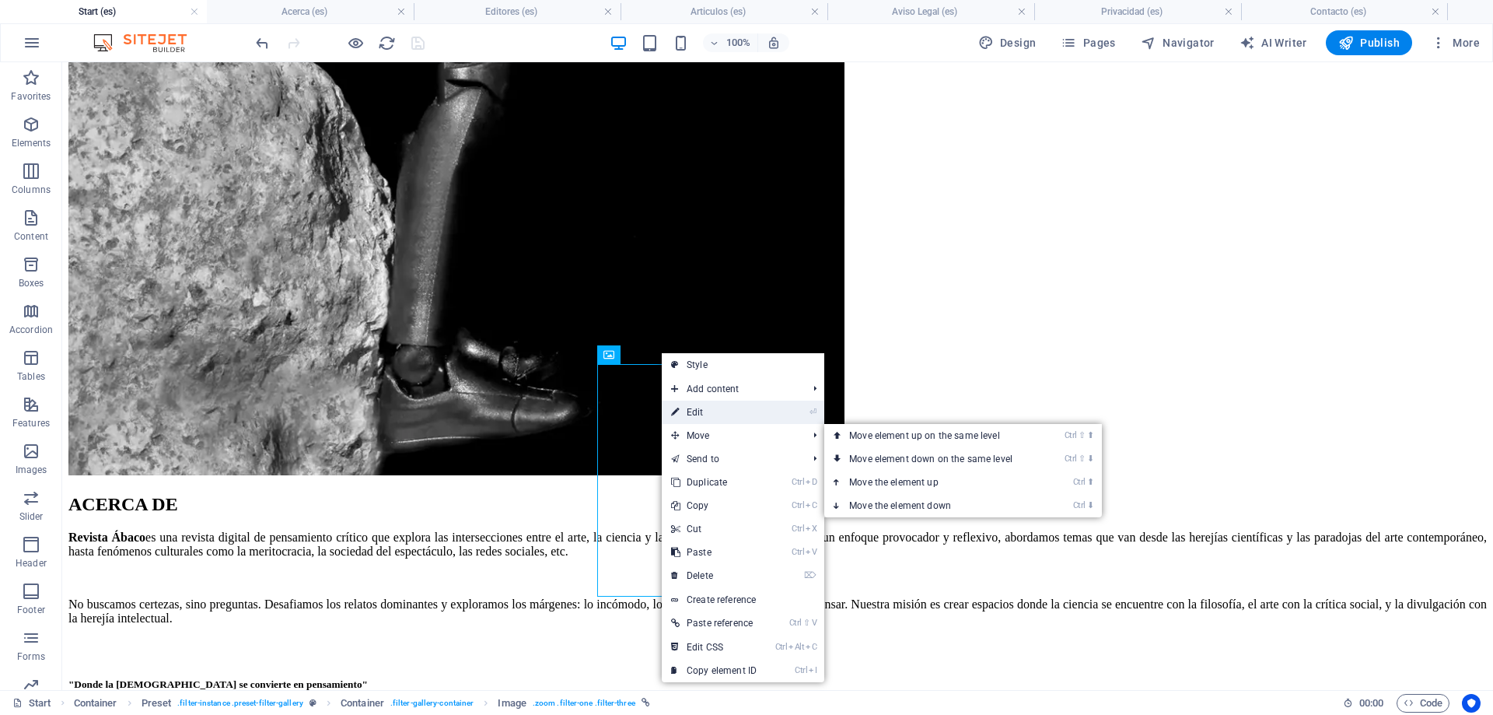
click at [710, 415] on link "⏎ Edit" at bounding box center [714, 412] width 104 height 23
select select "%"
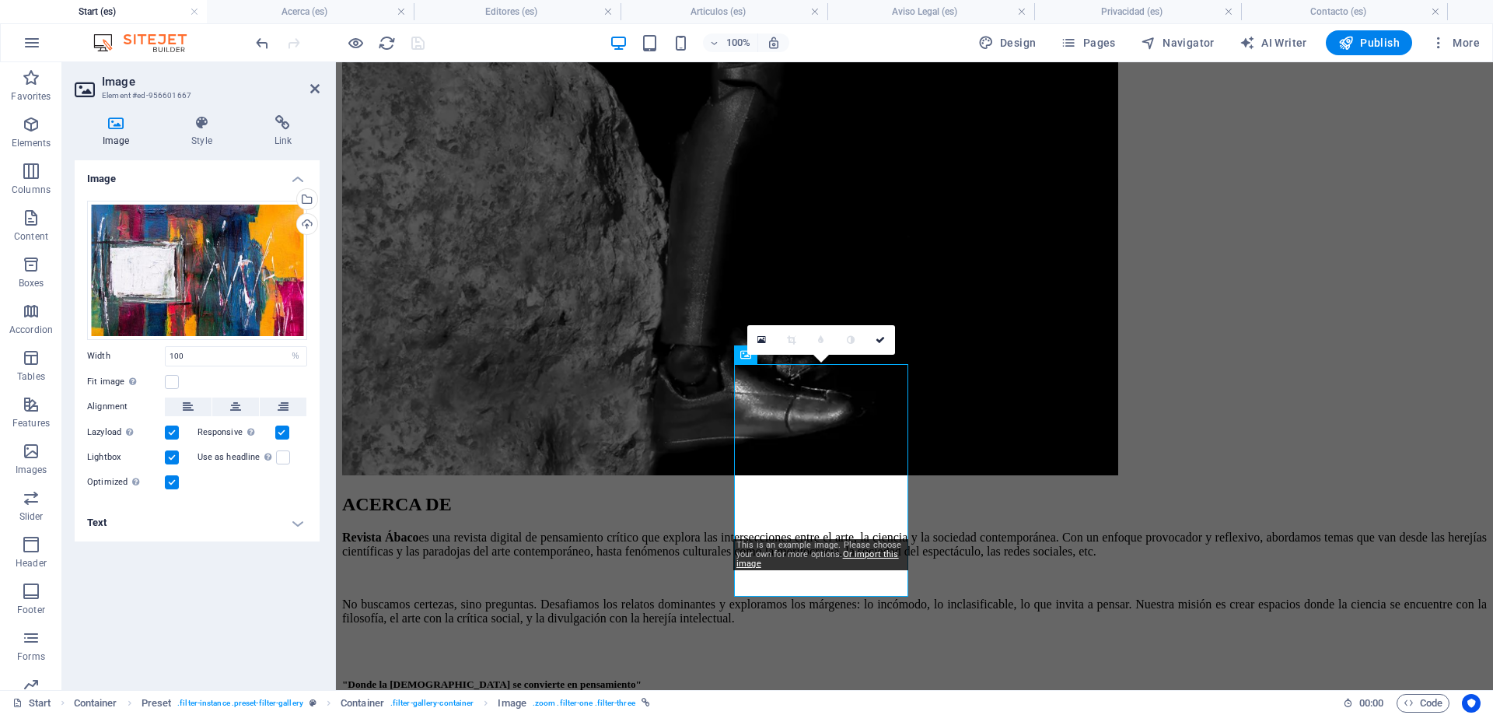
click at [212, 518] on h4 "Text" at bounding box center [197, 522] width 245 height 37
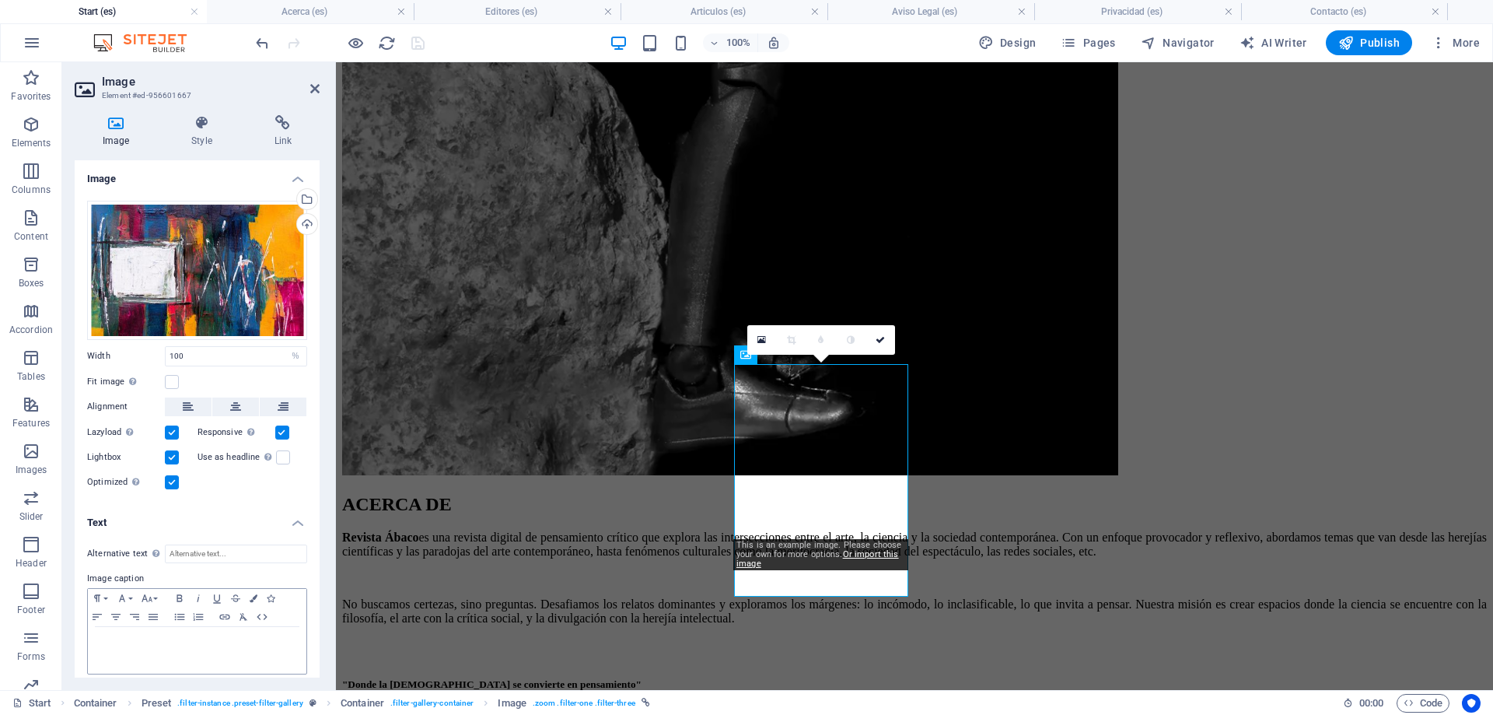
scroll to position [10, 0]
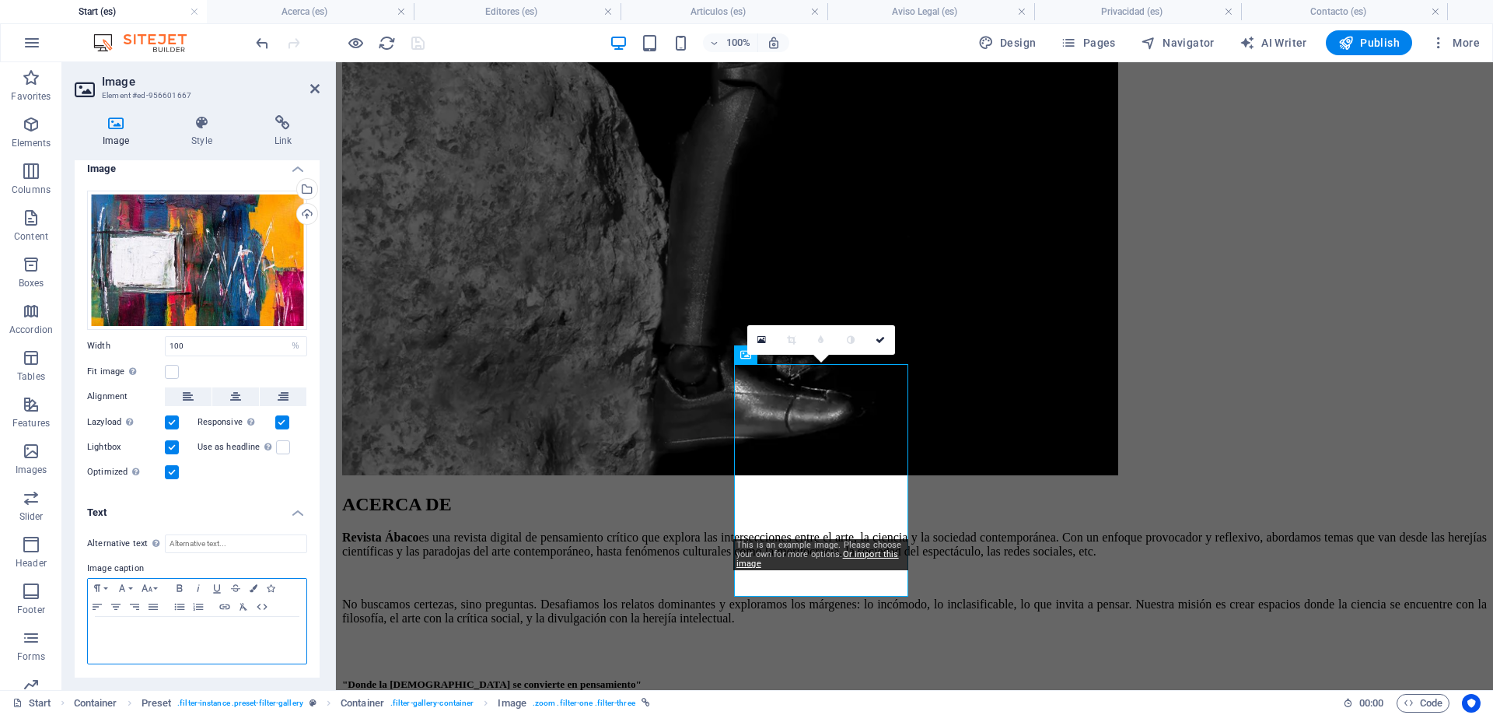
click at [184, 636] on p at bounding box center [197, 632] width 203 height 14
drag, startPoint x: 162, startPoint y: 625, endPoint x: 79, endPoint y: 620, distance: 83.4
click at [88, 620] on div "Test" at bounding box center [197, 640] width 219 height 47
click at [131, 588] on button "Font Family" at bounding box center [125, 588] width 25 height 19
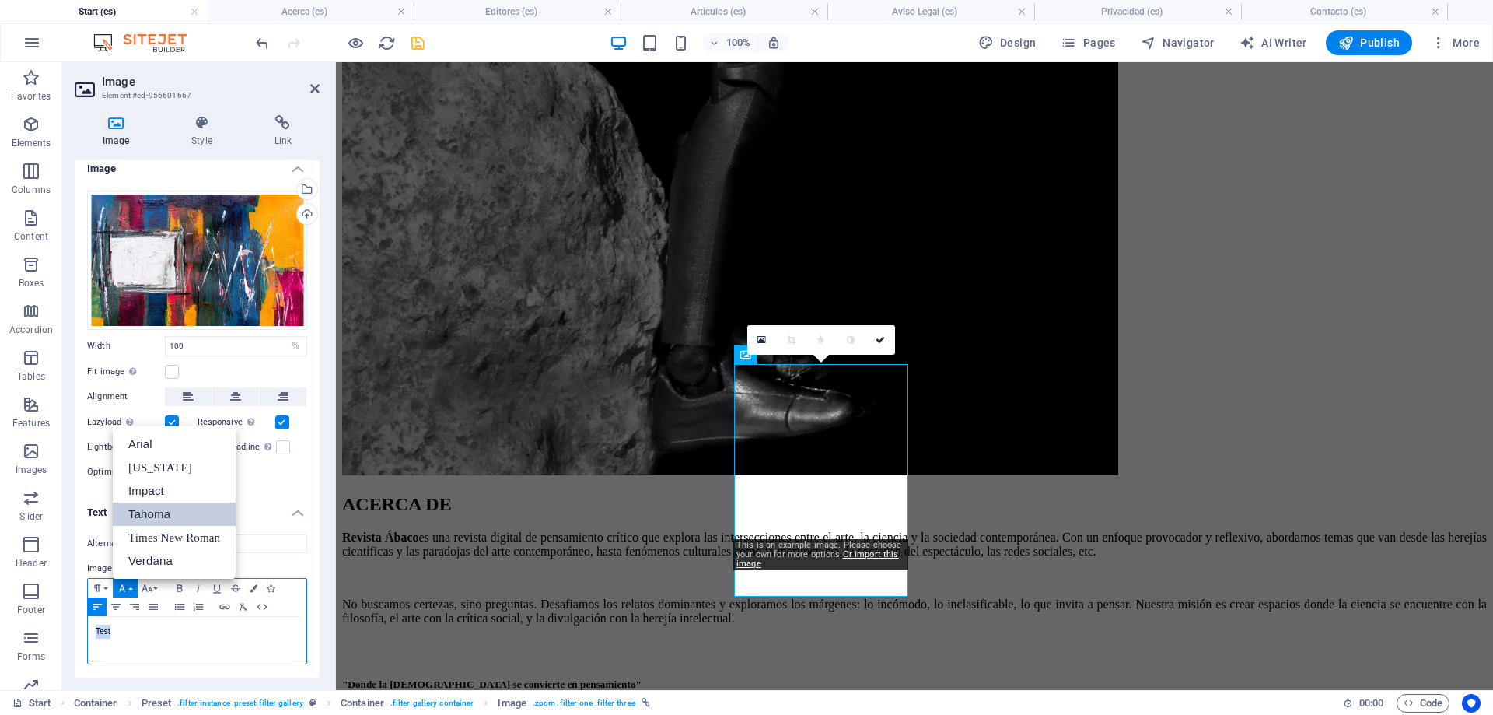
click at [165, 509] on link "Tahoma" at bounding box center [174, 513] width 123 height 23
click at [177, 583] on icon "button" at bounding box center [179, 588] width 19 height 12
click at [251, 653] on div "Test" at bounding box center [197, 640] width 219 height 47
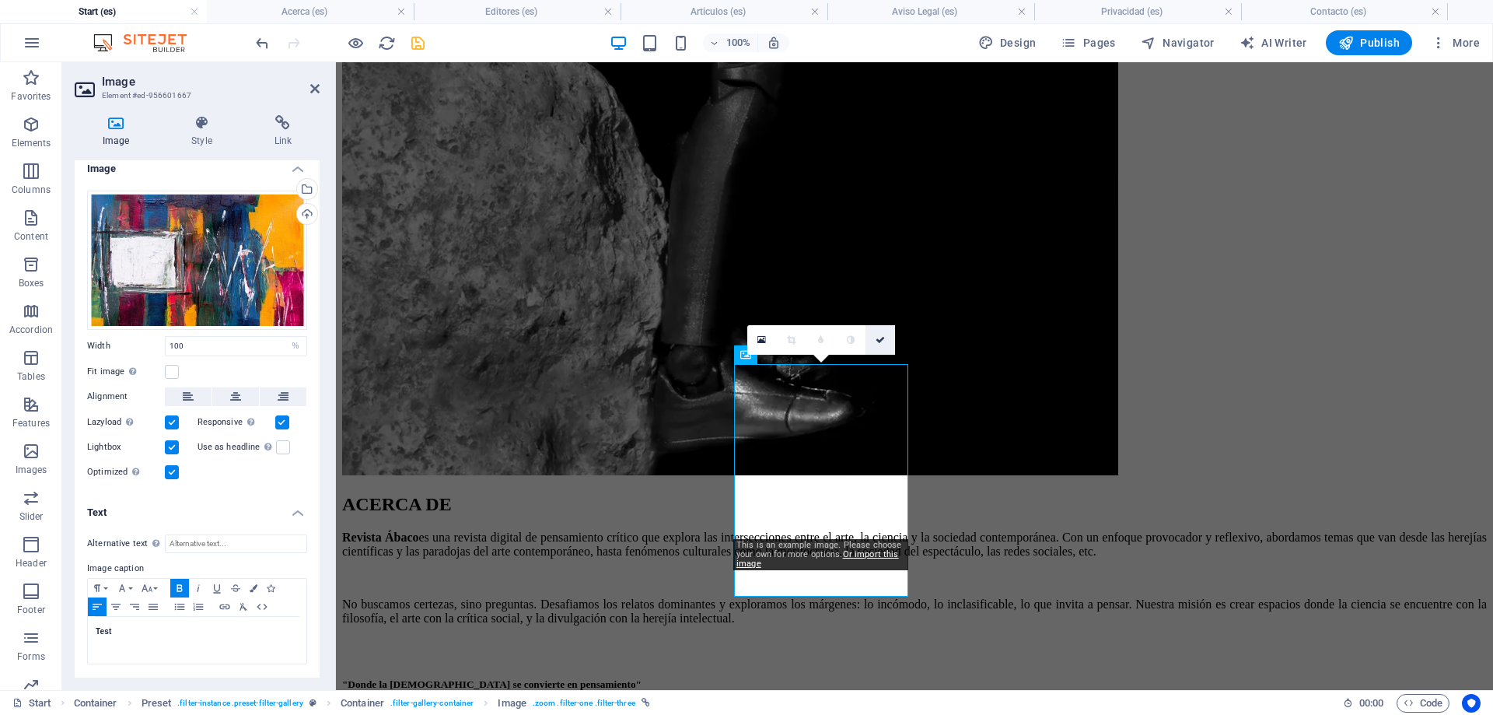
click at [881, 339] on icon at bounding box center [880, 339] width 9 height 9
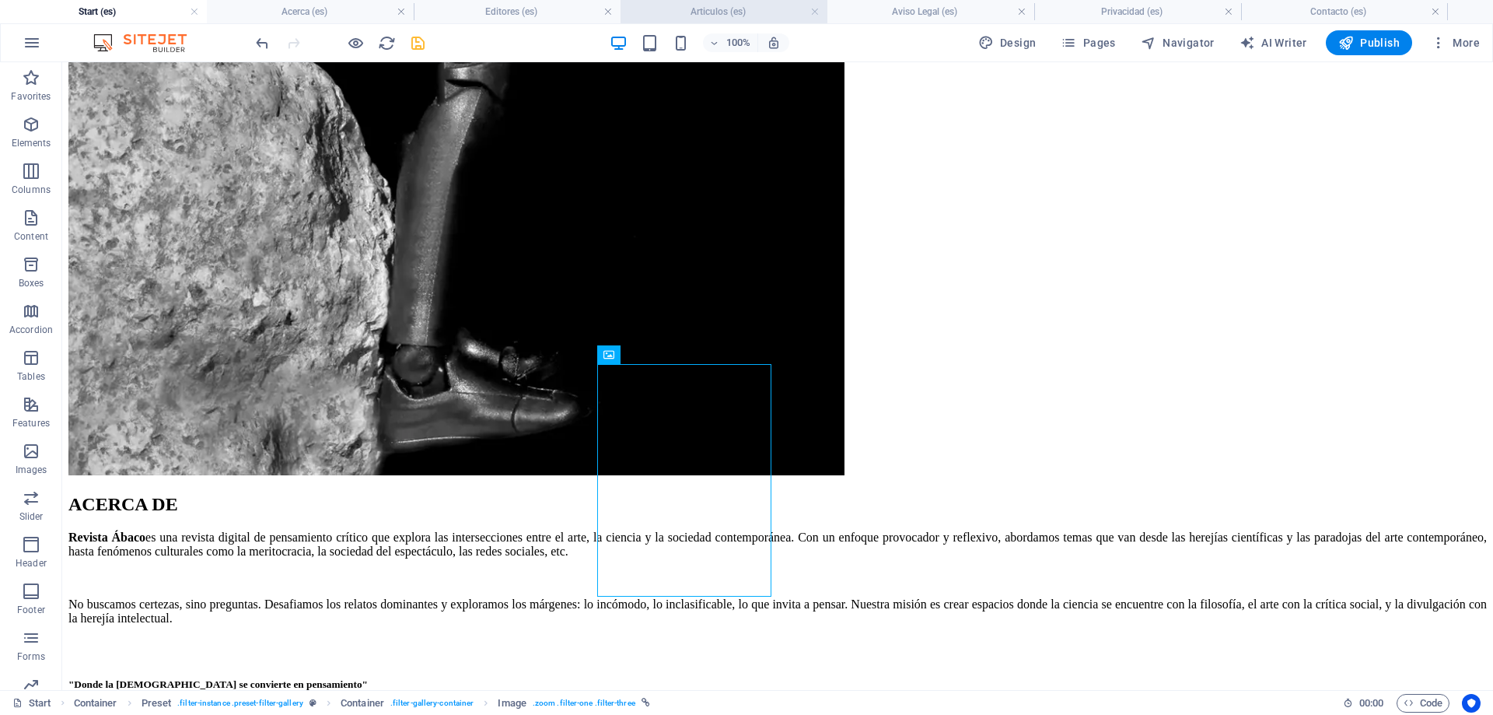
click at [738, 11] on h4 "Articulos (es)" at bounding box center [724, 11] width 207 height 17
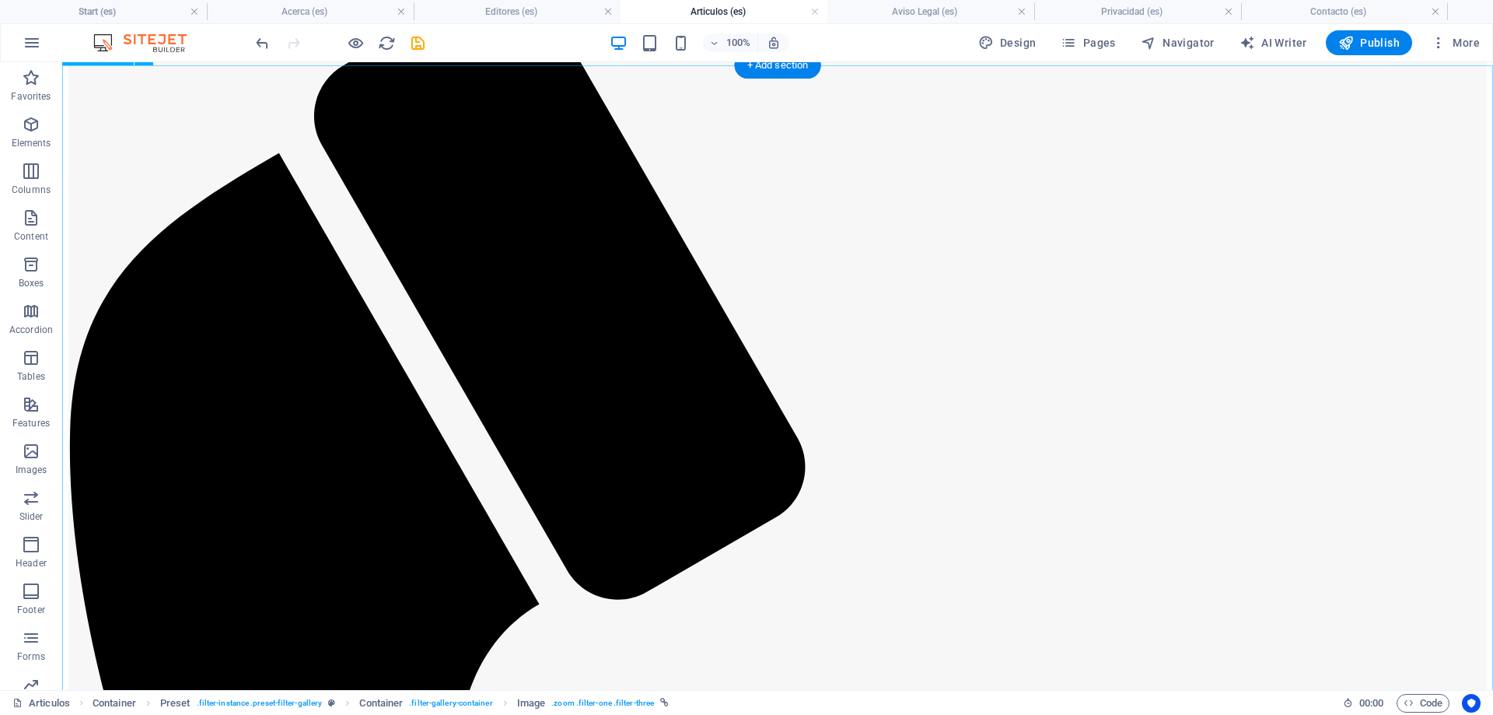
scroll to position [79, 0]
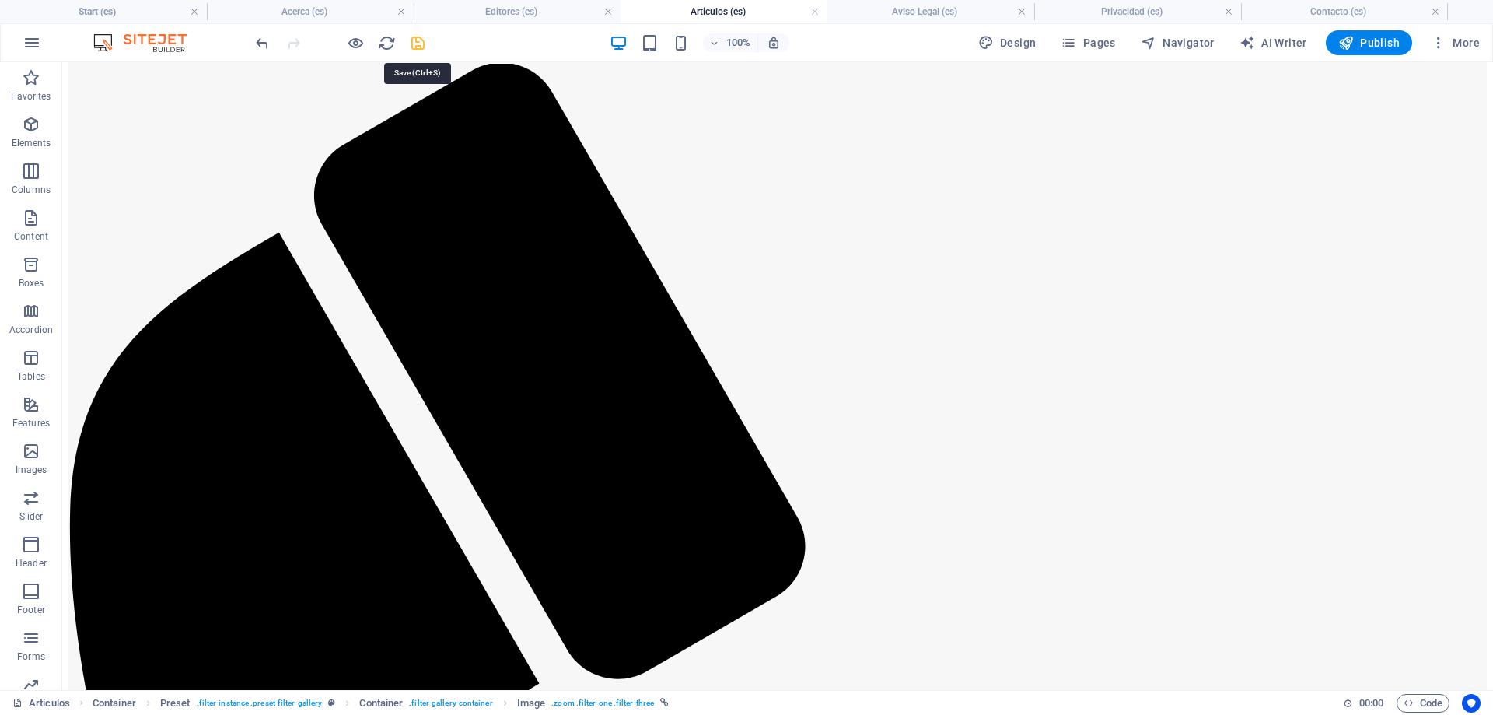
click at [415, 45] on icon "save" at bounding box center [418, 43] width 18 height 18
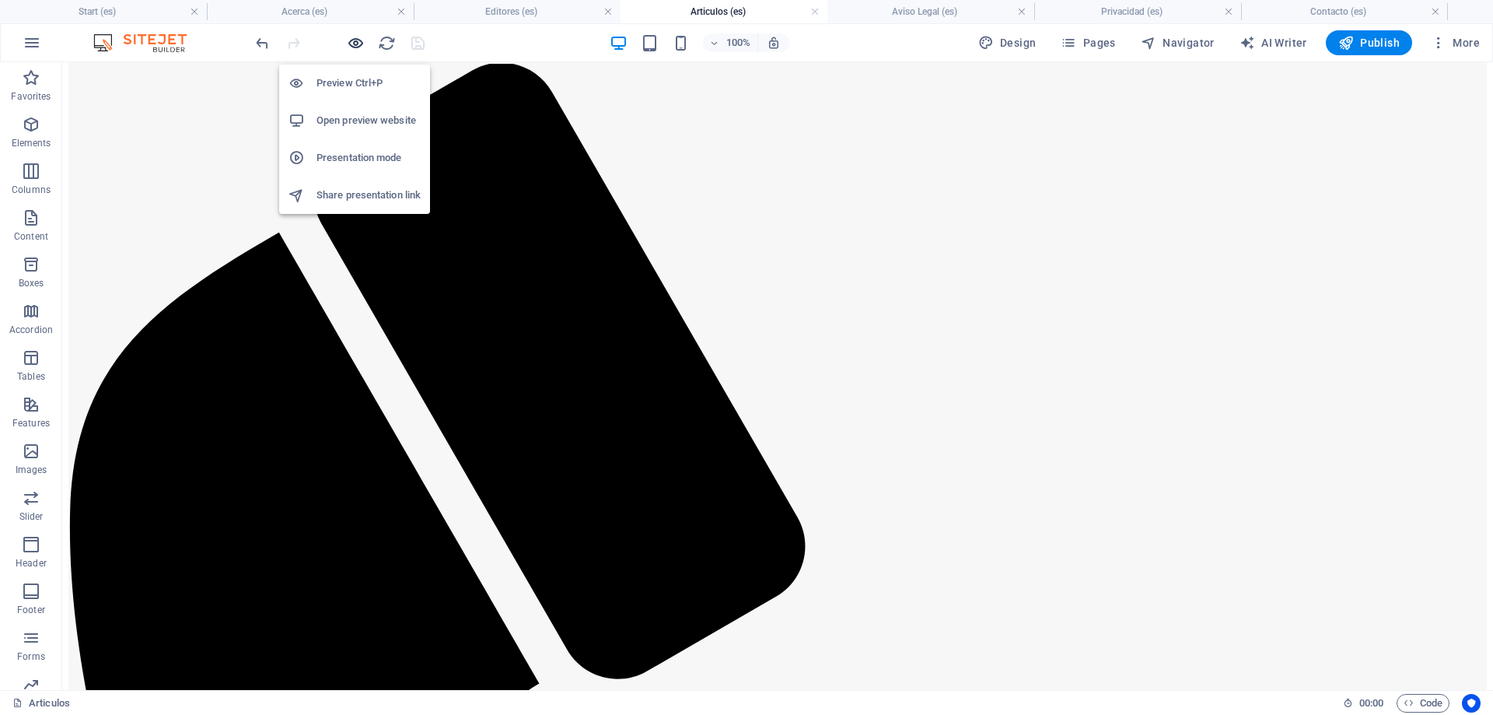
click at [358, 39] on icon "button" at bounding box center [356, 43] width 18 height 18
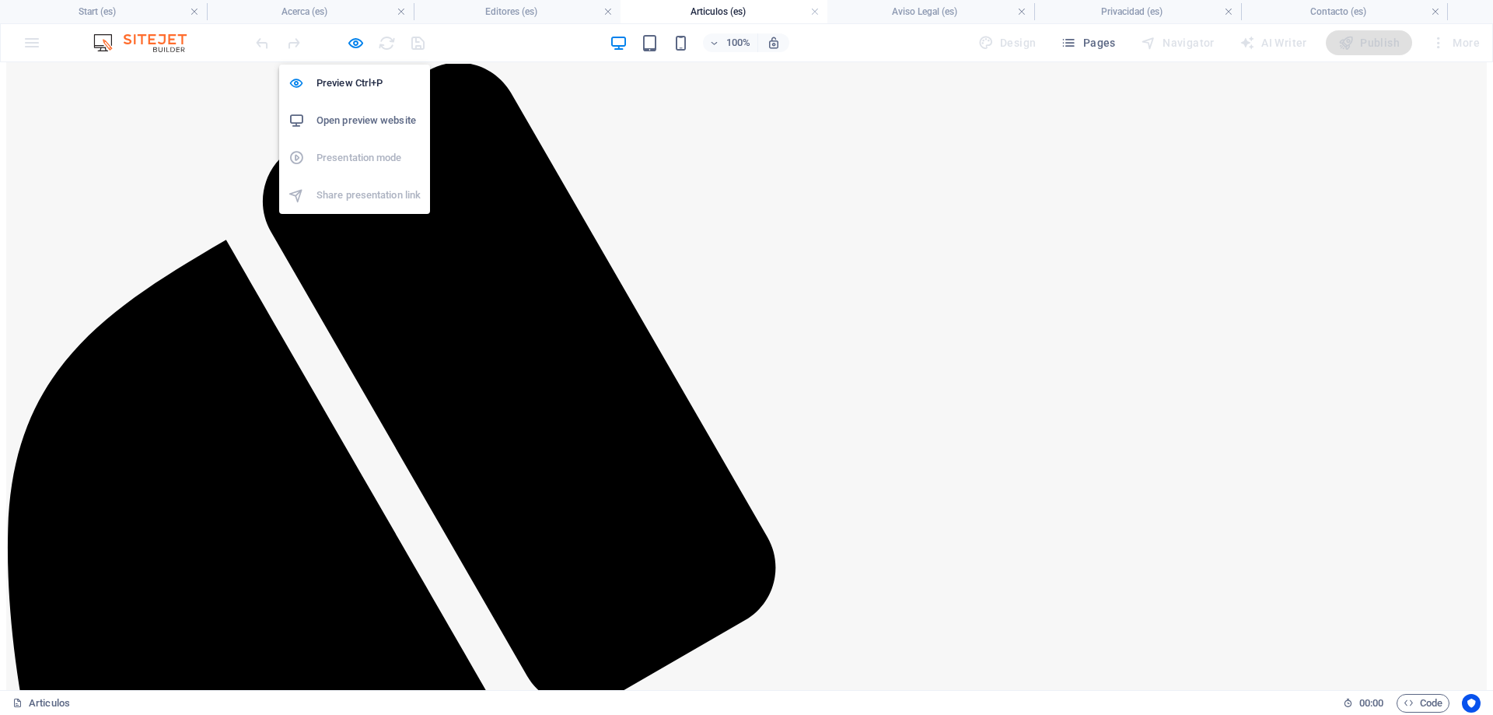
click at [364, 121] on h6 "Open preview website" at bounding box center [369, 120] width 104 height 19
click at [351, 48] on icon "button" at bounding box center [356, 43] width 18 height 18
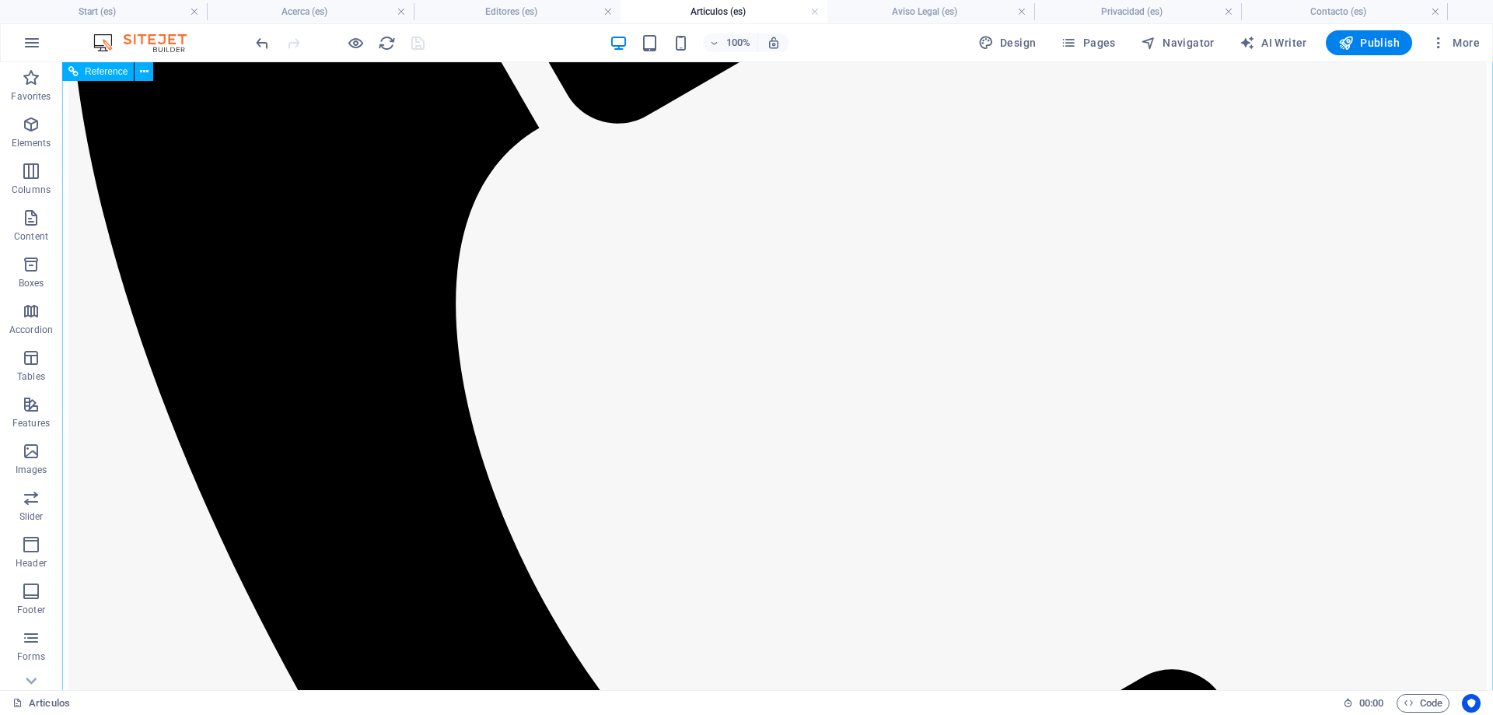
scroll to position [238, 0]
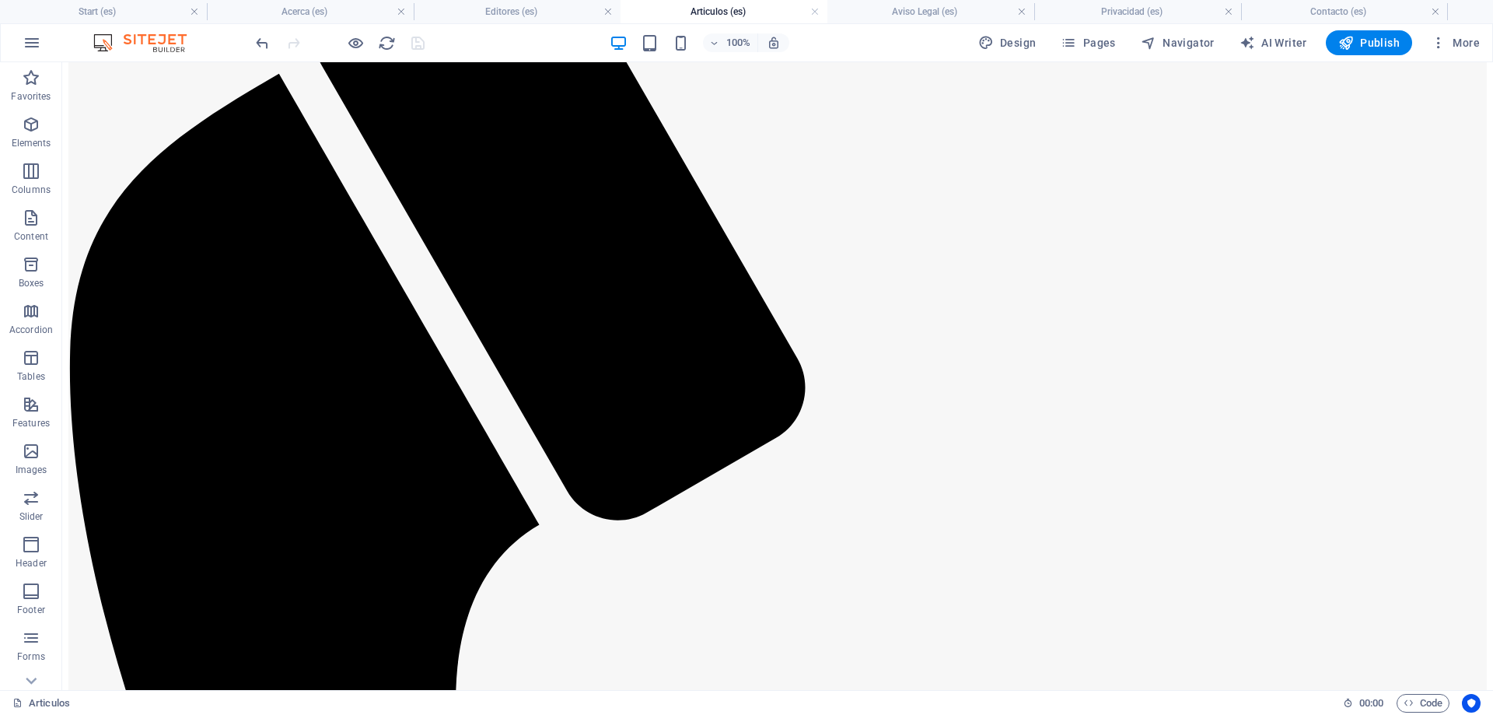
click at [751, 9] on h4 "Articulos (es)" at bounding box center [724, 11] width 207 height 17
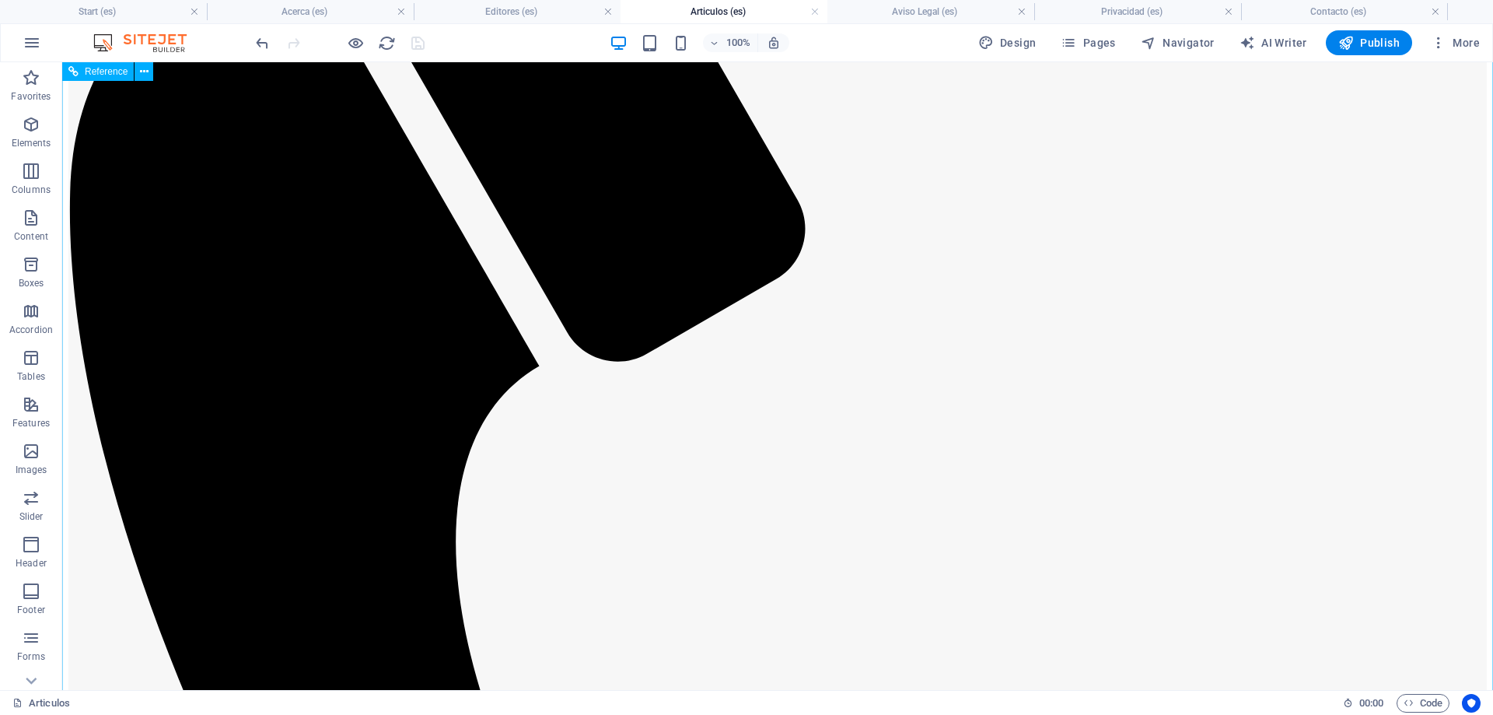
scroll to position [635, 0]
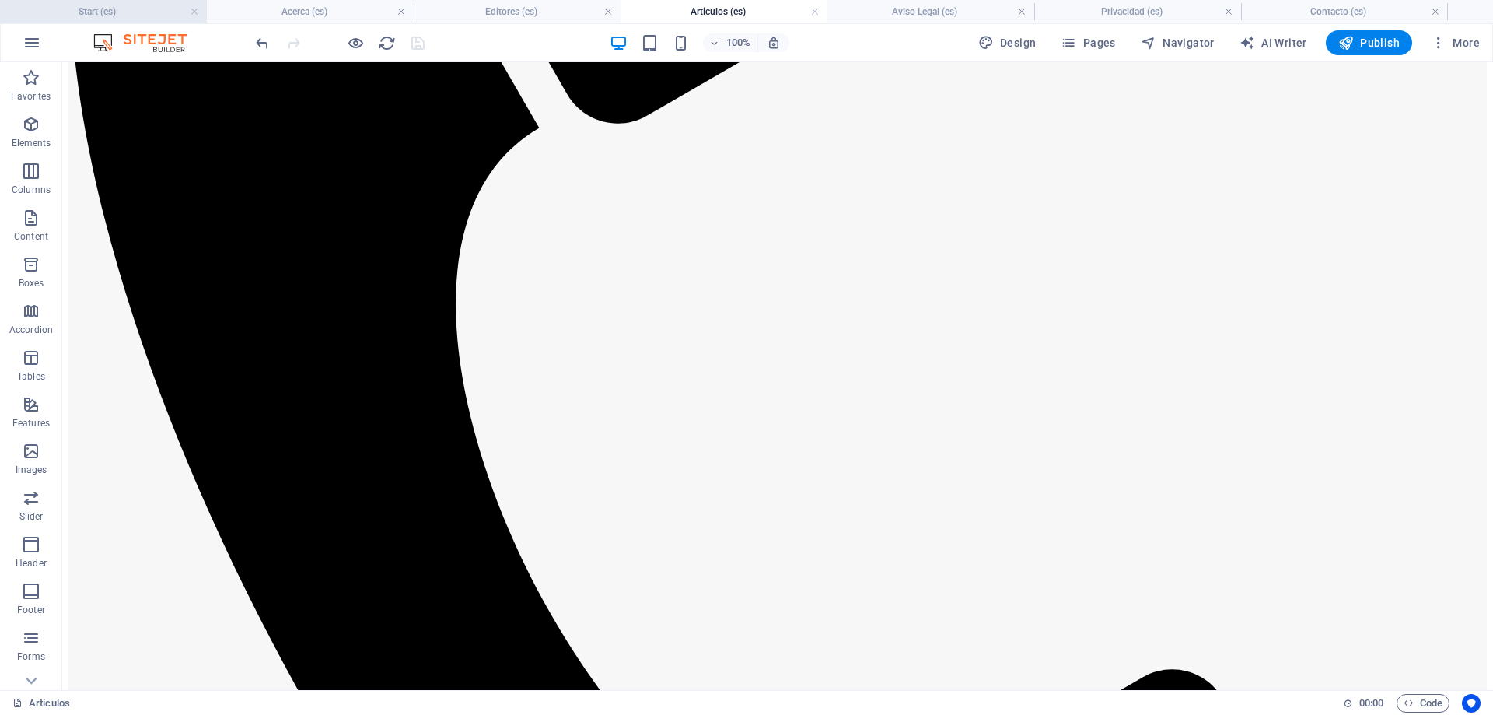
click at [132, 9] on h4 "Start (es)" at bounding box center [103, 11] width 207 height 17
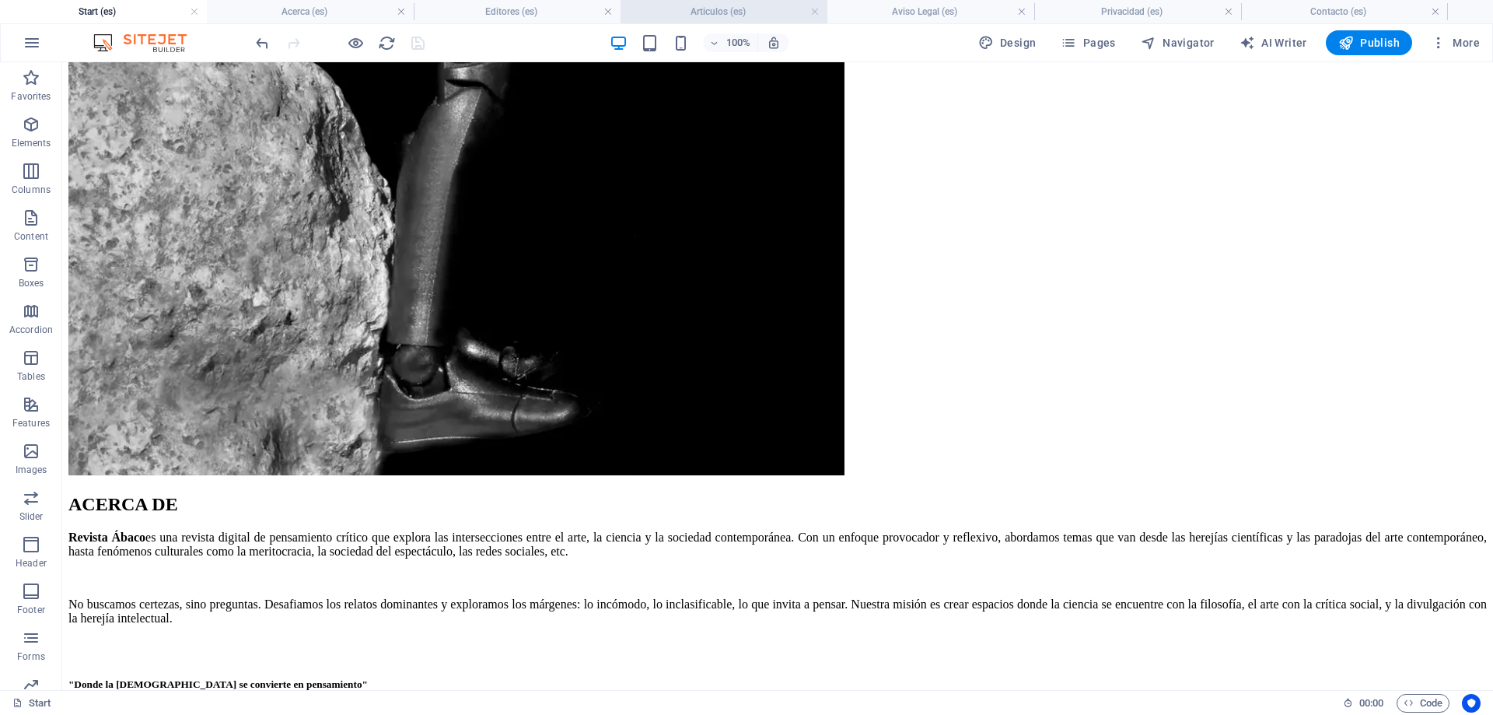
click at [760, 13] on h4 "Articulos (es)" at bounding box center [724, 11] width 207 height 17
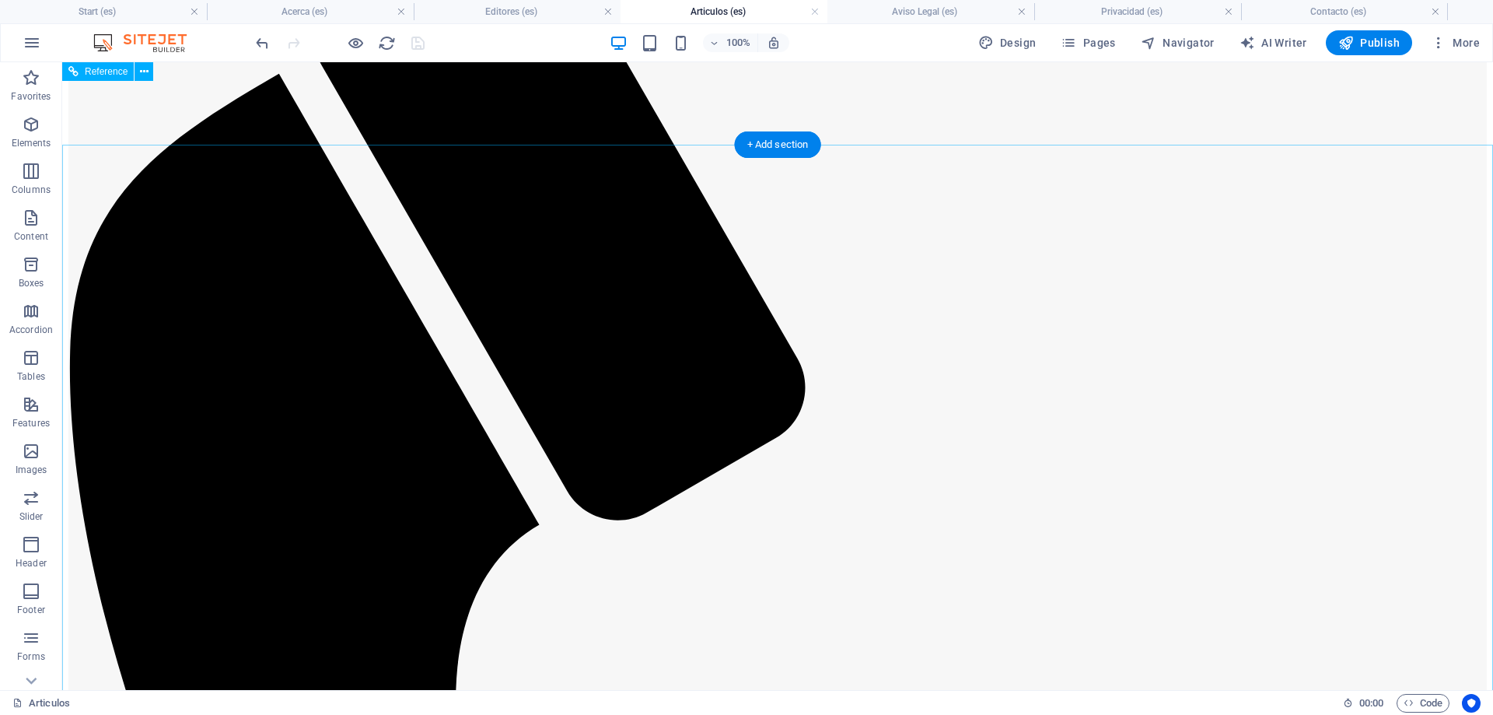
scroll to position [0, 0]
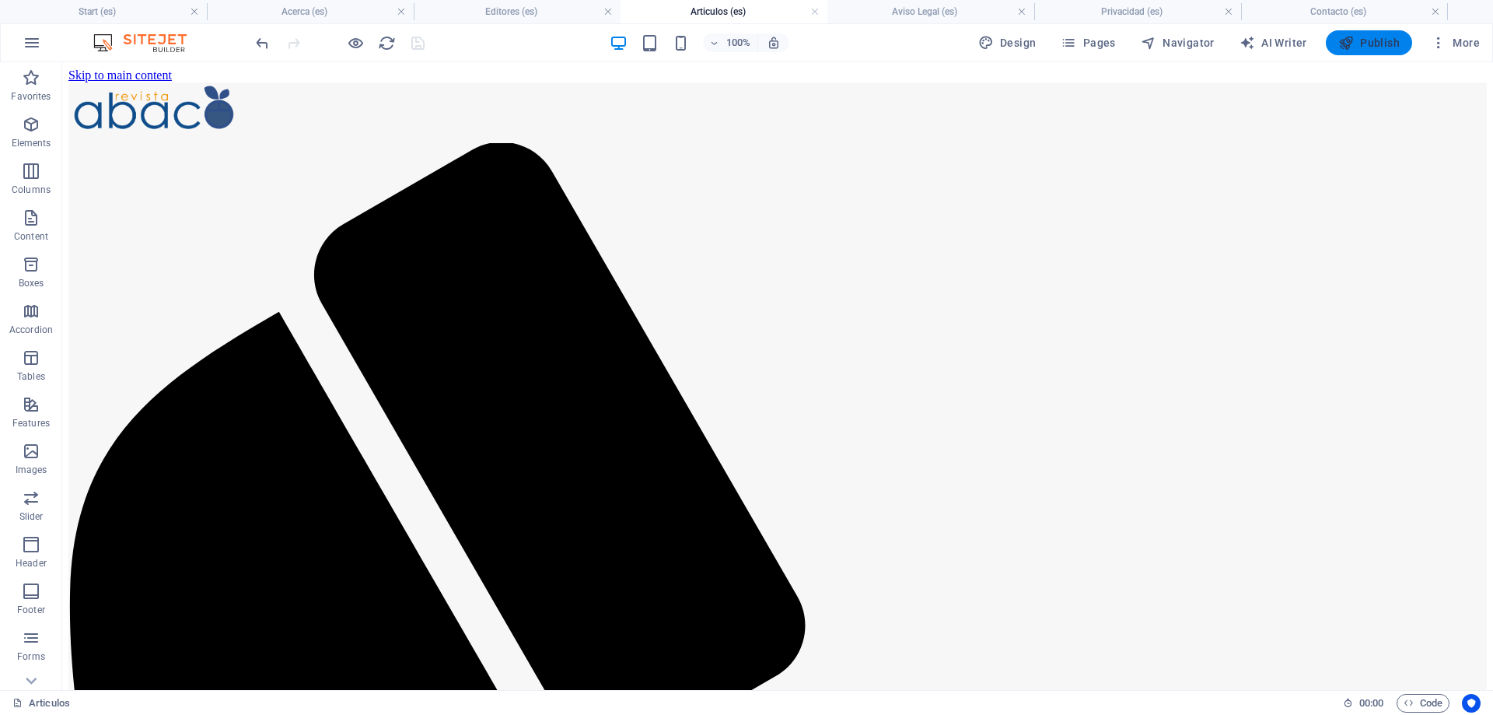
click at [1371, 41] on span "Publish" at bounding box center [1369, 43] width 61 height 16
